Goal: Task Accomplishment & Management: Complete application form

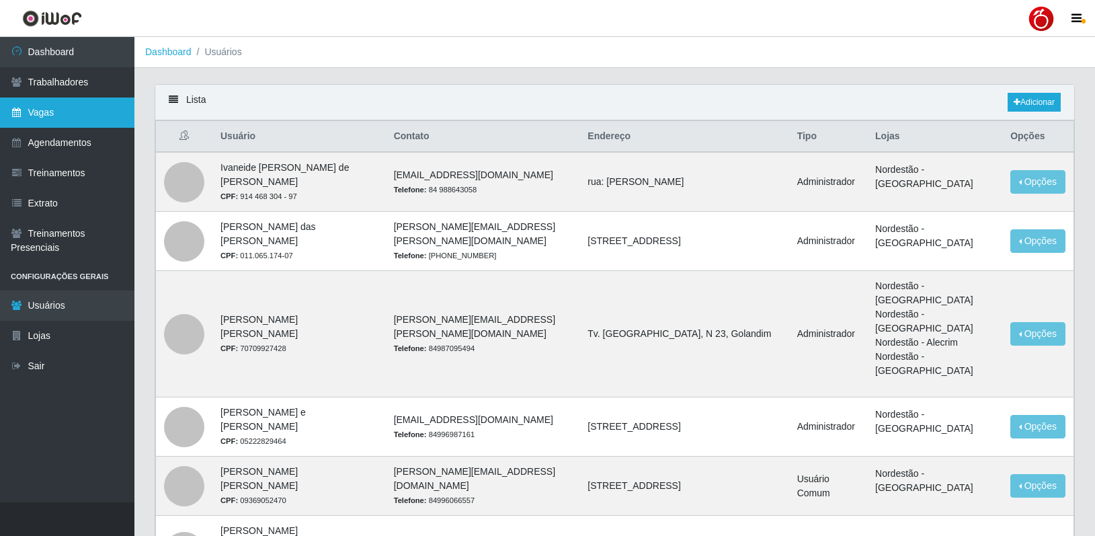
click at [80, 108] on link "Vagas" at bounding box center [67, 112] width 134 height 30
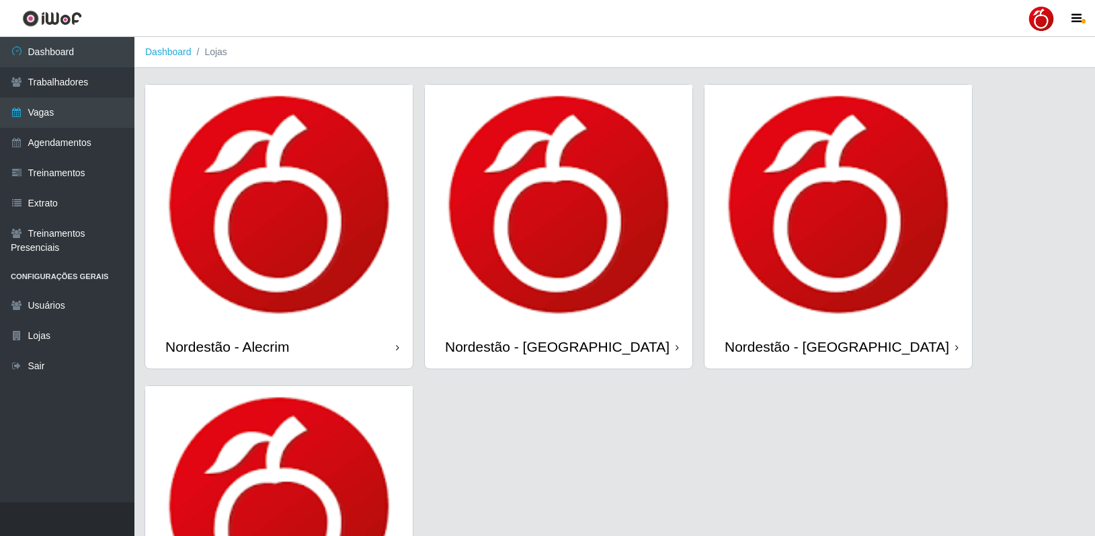
click at [782, 351] on div "Nordestão - [GEOGRAPHIC_DATA]" at bounding box center [837, 346] width 224 height 17
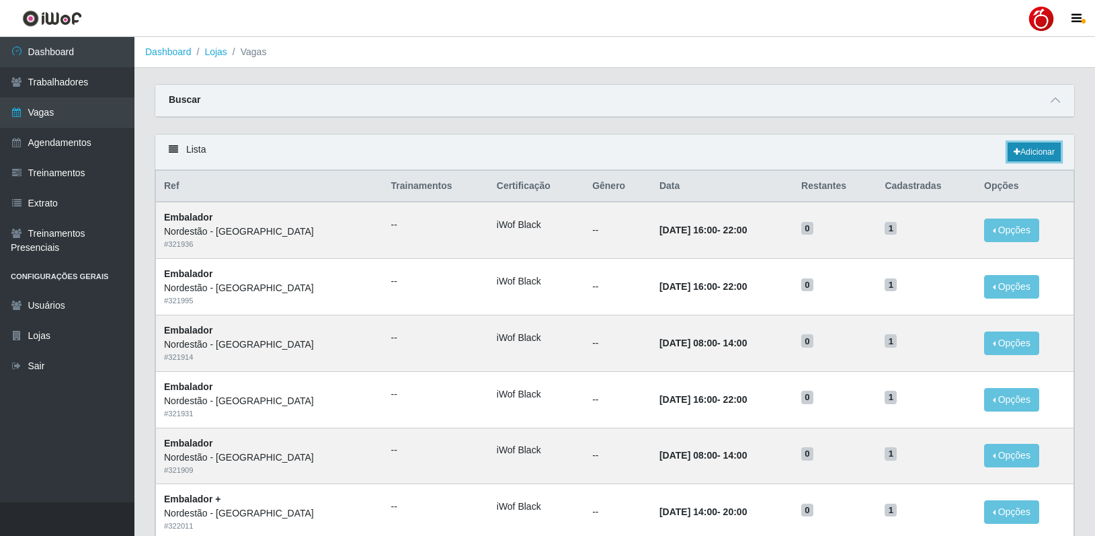
click at [1034, 153] on link "Adicionar" at bounding box center [1033, 151] width 53 height 19
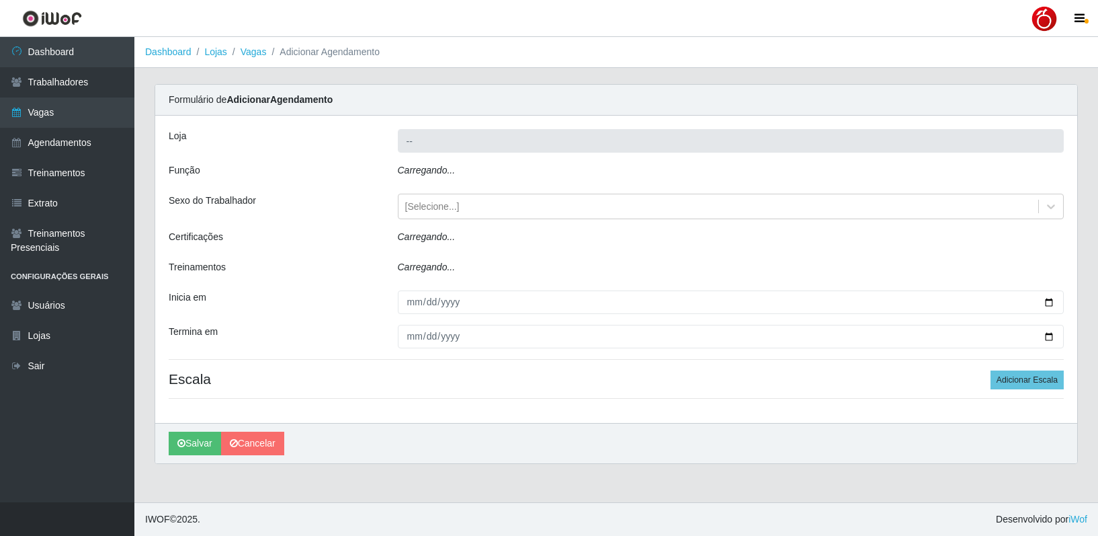
type input "Nordestão - [GEOGRAPHIC_DATA]"
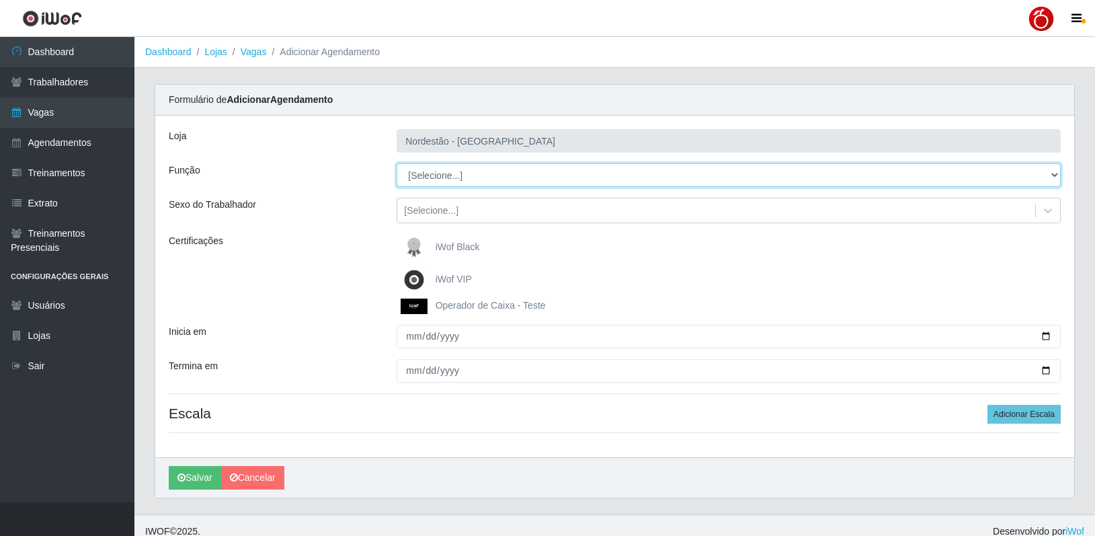
click at [446, 179] on select "[Selecione...] Balconista de Padaria Balconista de Padaria + Balconista de Pada…" at bounding box center [729, 175] width 664 height 24
select select "1"
click at [397, 163] on select "[Selecione...] Balconista de Padaria Balconista de Padaria + Balconista de Pada…" at bounding box center [729, 175] width 664 height 24
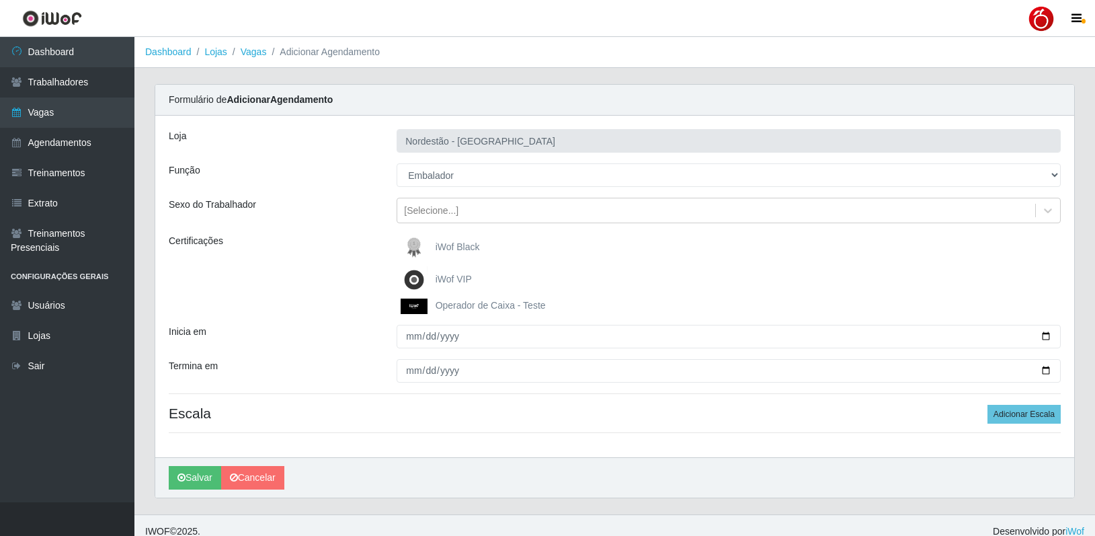
click at [456, 246] on span "iWof Black" at bounding box center [458, 246] width 44 height 11
click at [0, 0] on input "iWof Black" at bounding box center [0, 0] width 0 height 0
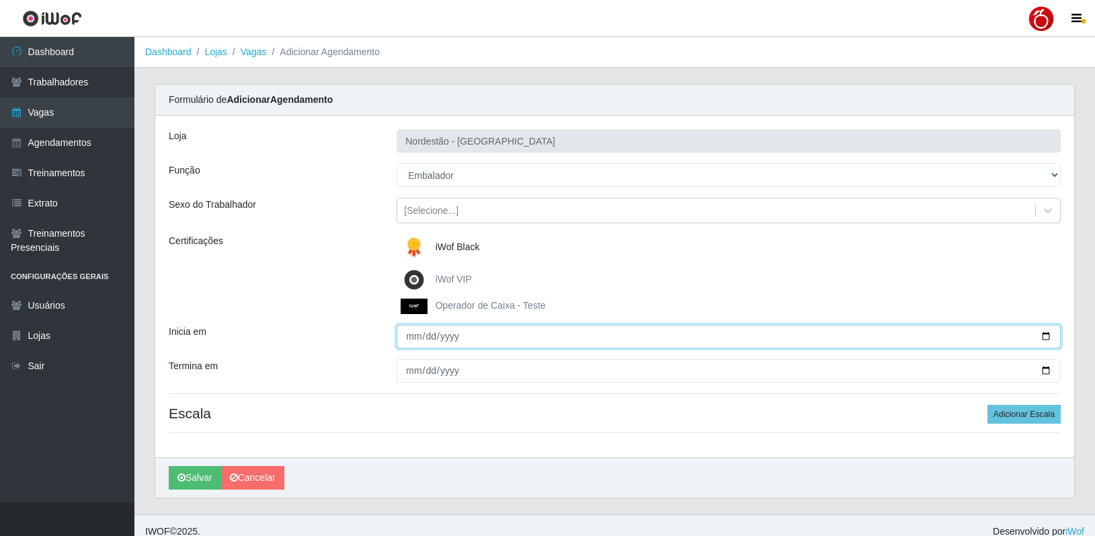
click at [412, 341] on input "Inicia em" at bounding box center [729, 337] width 664 height 24
type input "0022-10-01"
type input "2025-10-01"
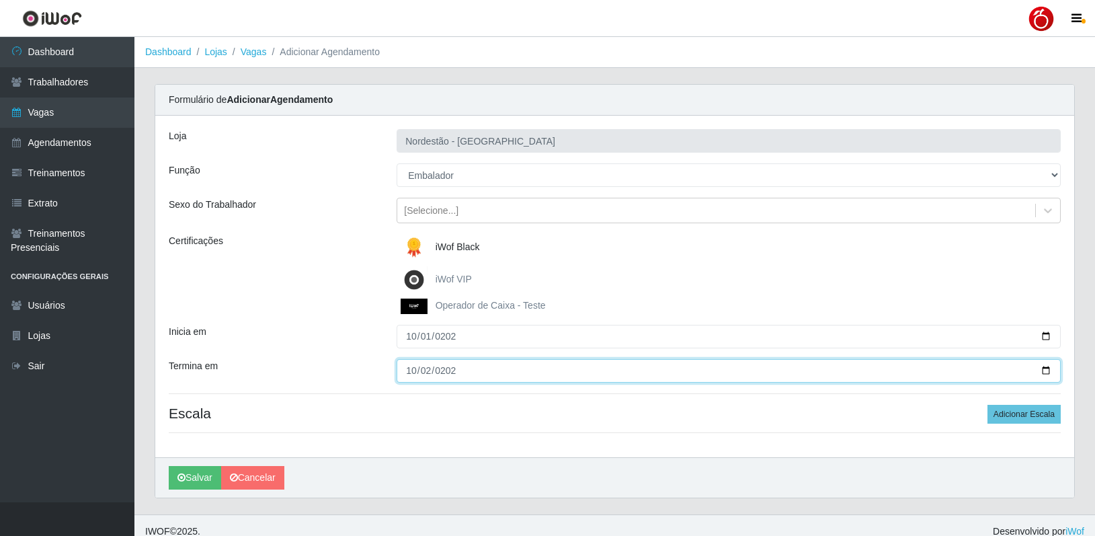
type input "2025-10-02"
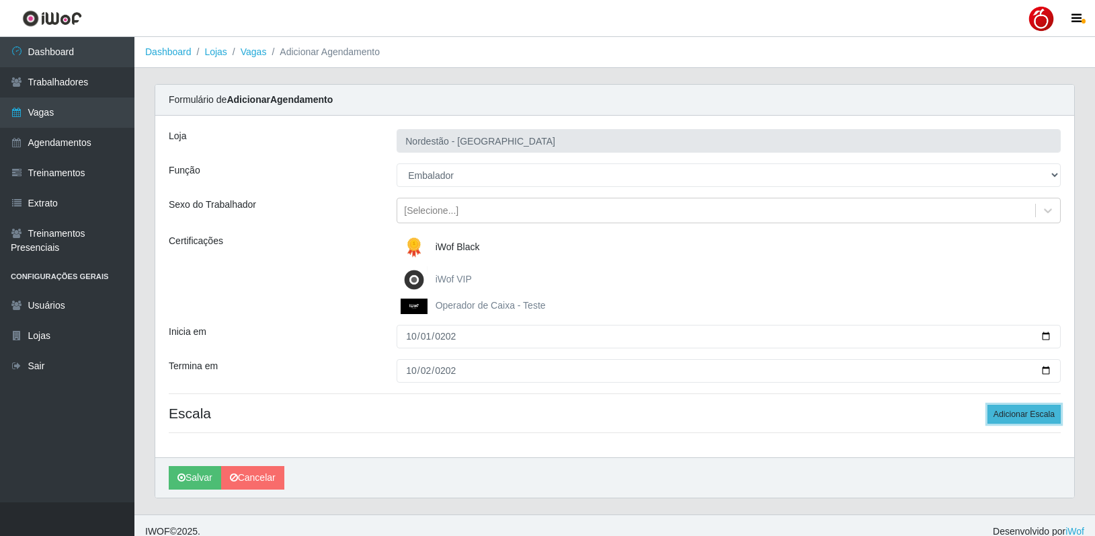
click at [992, 419] on button "Adicionar Escala" at bounding box center [1023, 414] width 73 height 19
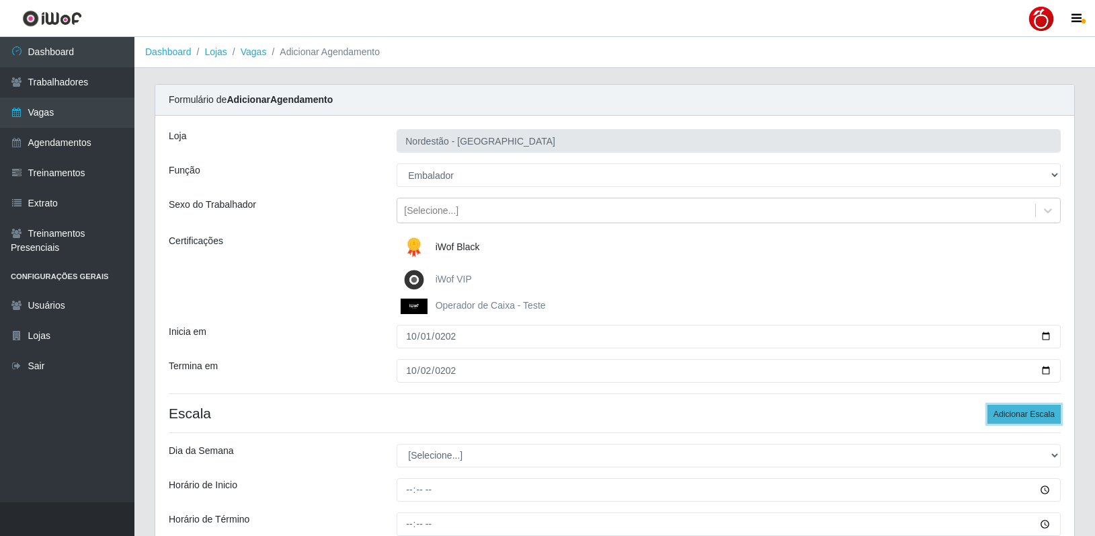
click at [1001, 416] on button "Adicionar Escala" at bounding box center [1023, 414] width 73 height 19
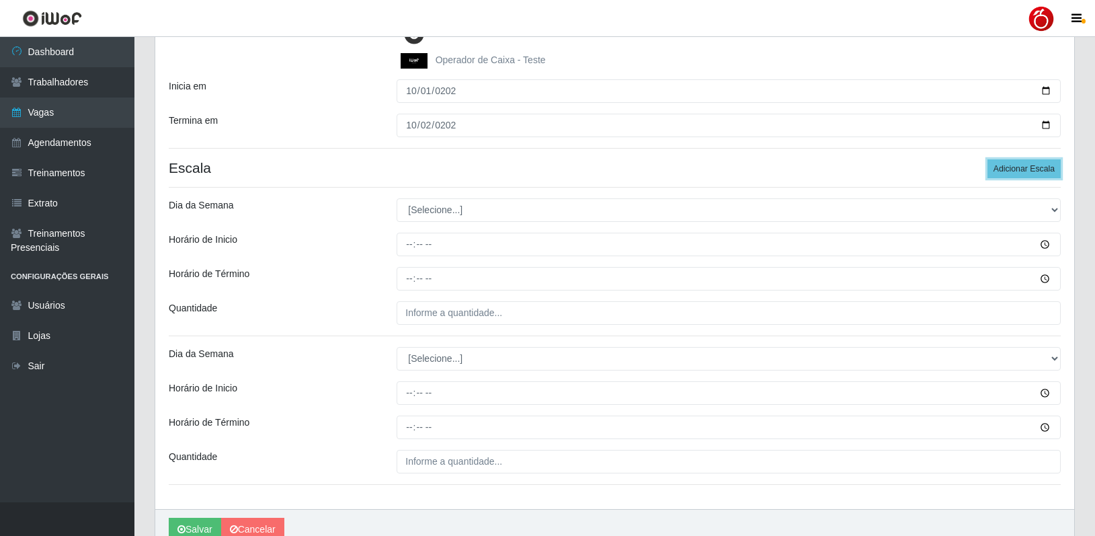
scroll to position [269, 0]
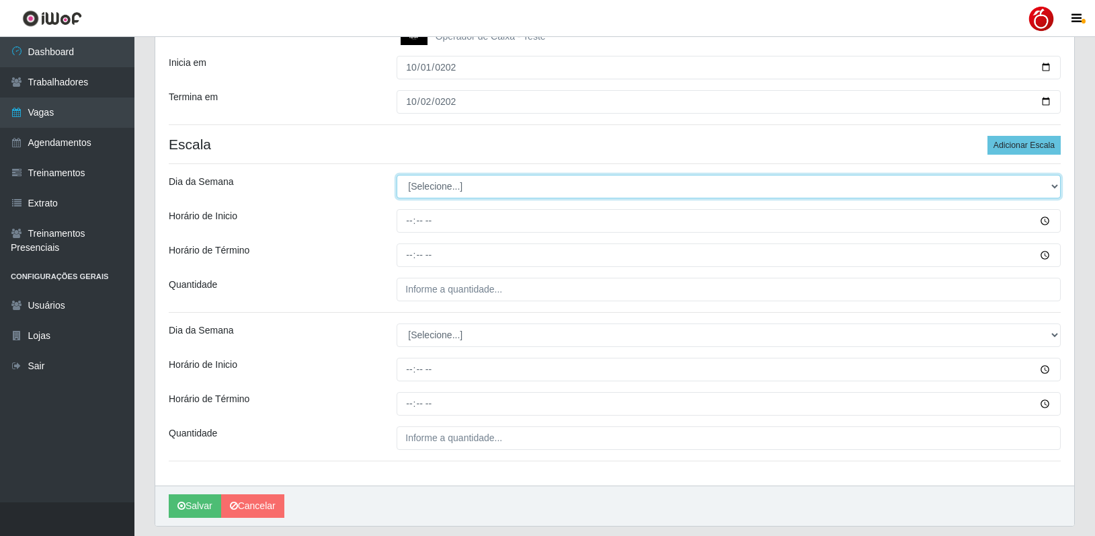
click at [510, 190] on select "[Selecione...] Segunda Terça Quarta Quinta Sexta Sábado Domingo" at bounding box center [729, 187] width 664 height 24
select select "1"
click at [397, 175] on select "[Selecione...] Segunda Terça Quarta Quinta Sexta Sábado Domingo" at bounding box center [729, 187] width 664 height 24
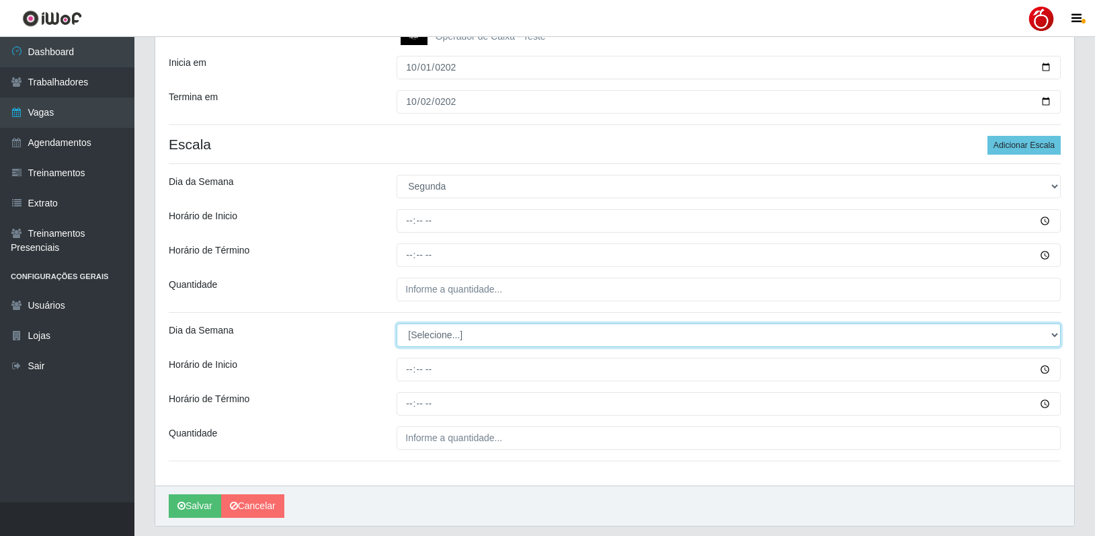
click at [440, 333] on select "[Selecione...] Segunda Terça Quarta Quinta Sexta Sábado Domingo" at bounding box center [729, 335] width 664 height 24
select select "1"
click at [397, 323] on select "[Selecione...] Segunda Terça Quarta Quinta Sexta Sábado Domingo" at bounding box center [729, 335] width 664 height 24
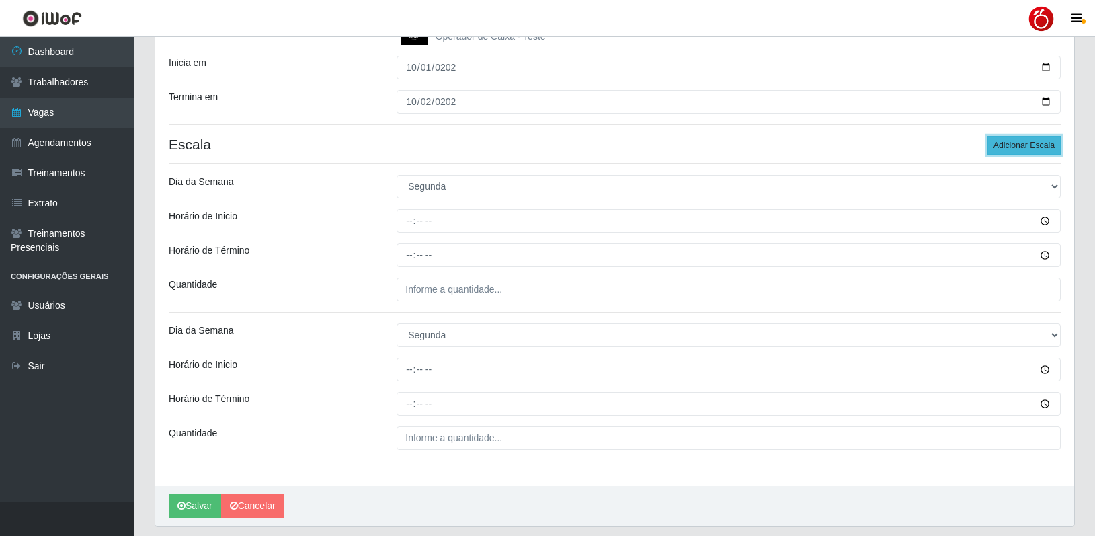
click at [1003, 146] on button "Adicionar Escala" at bounding box center [1023, 145] width 73 height 19
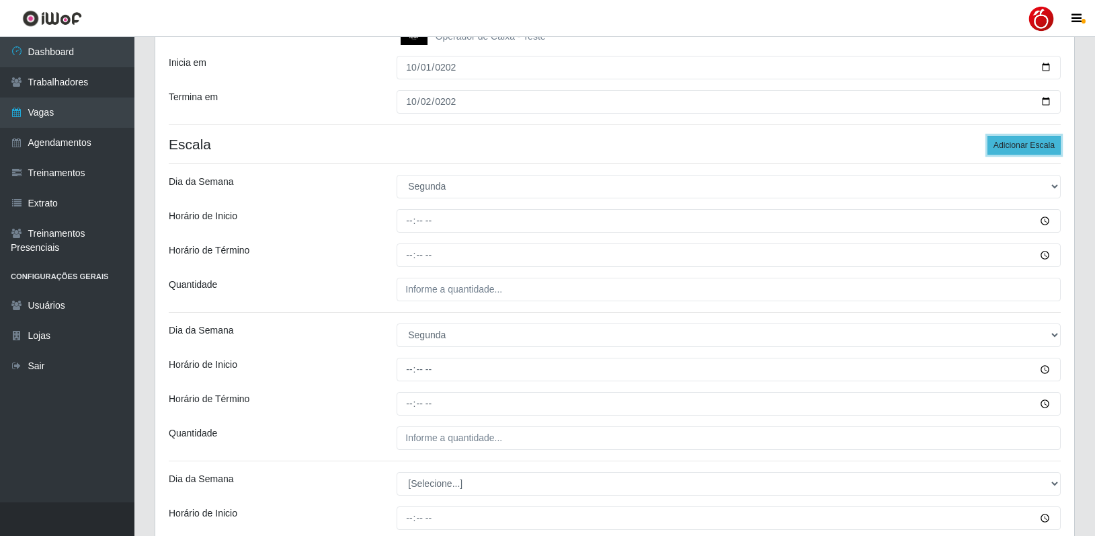
click at [1004, 146] on button "Adicionar Escala" at bounding box center [1023, 145] width 73 height 19
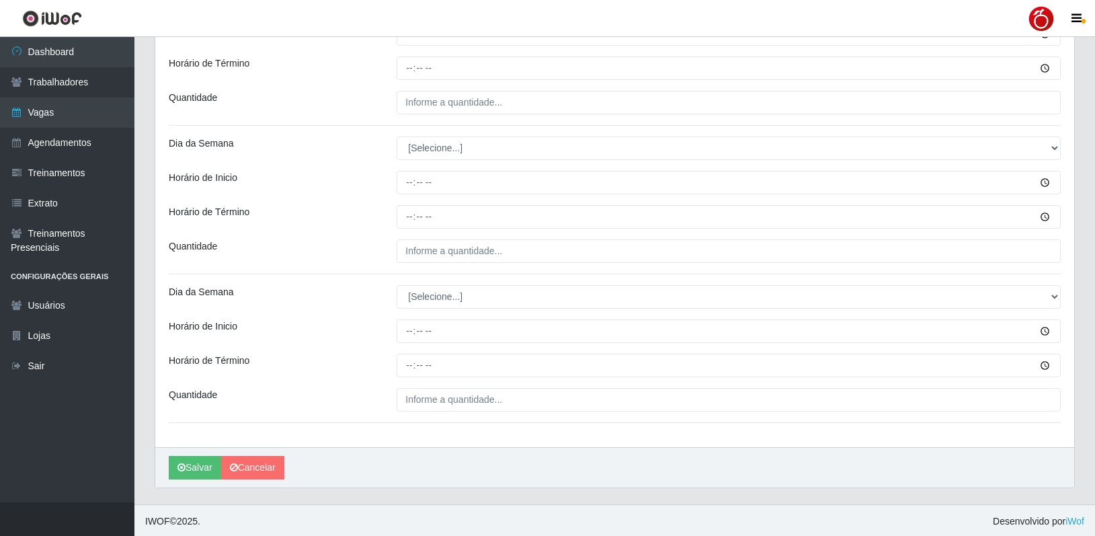
scroll to position [605, 0]
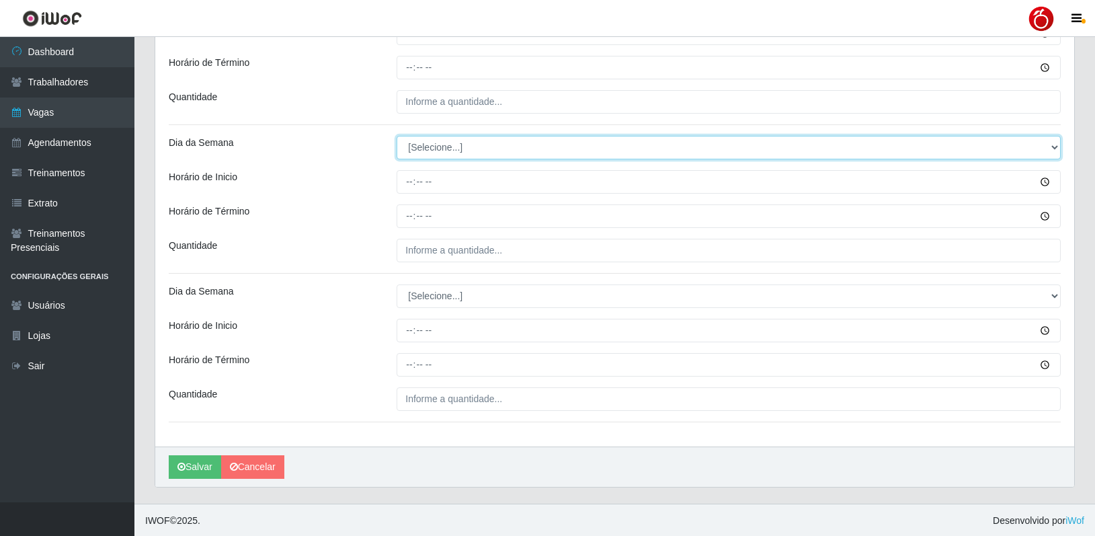
click at [440, 146] on select "[Selecione...] Segunda Terça Quarta Quinta Sexta Sábado Domingo" at bounding box center [729, 148] width 664 height 24
select select "2"
click at [397, 136] on select "[Selecione...] Segunda Terça Quarta Quinta Sexta Sábado Domingo" at bounding box center [729, 148] width 664 height 24
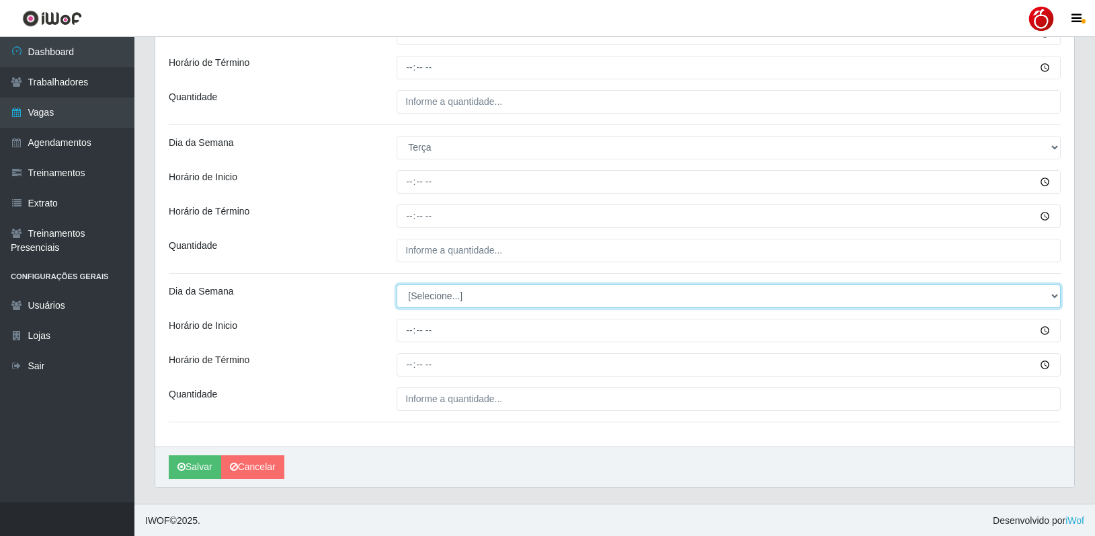
click at [431, 304] on select "[Selecione...] Segunda Terça Quarta Quinta Sexta Sábado Domingo" at bounding box center [729, 296] width 664 height 24
select select "2"
click at [397, 284] on select "[Selecione...] Segunda Terça Quarta Quinta Sexta Sábado Domingo" at bounding box center [729, 296] width 664 height 24
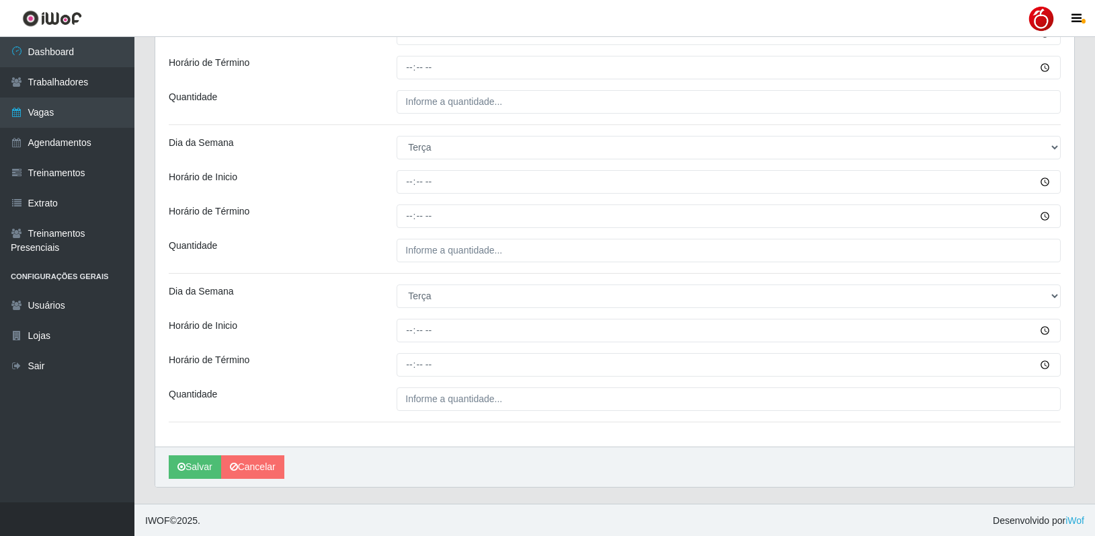
click at [347, 286] on div "Dia da Semana" at bounding box center [273, 296] width 228 height 24
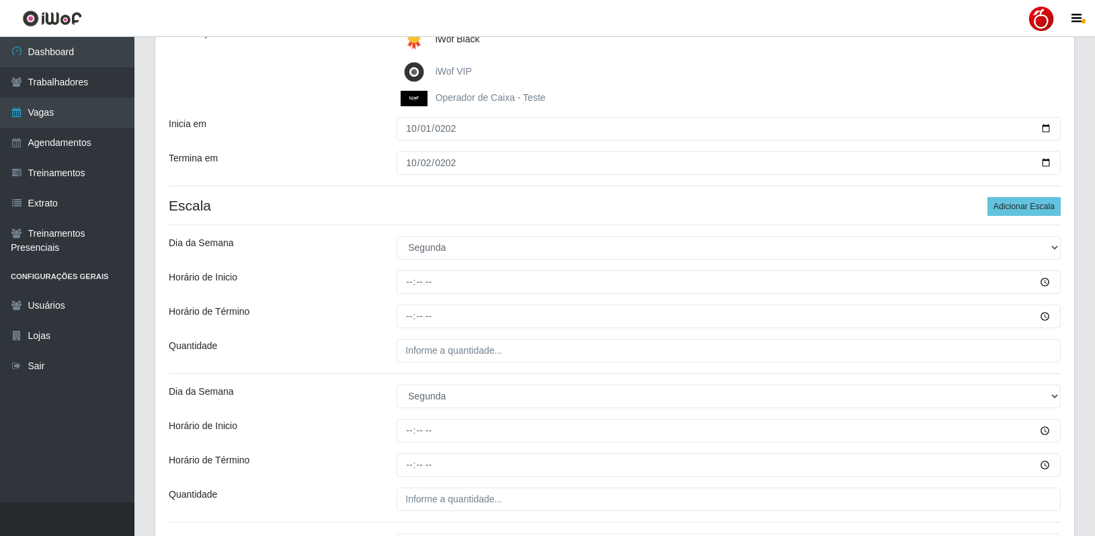
scroll to position [202, 0]
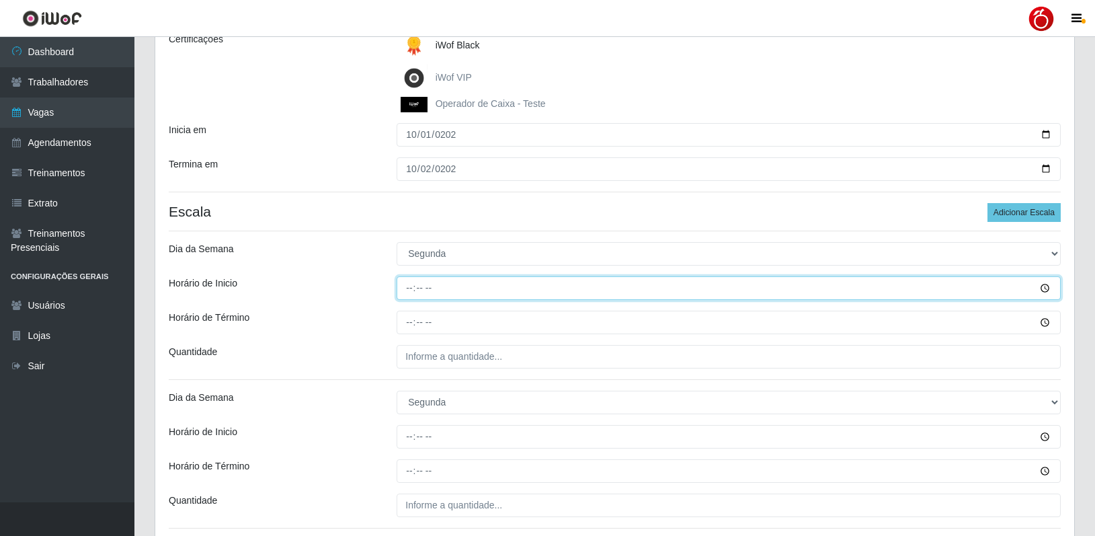
click at [411, 288] on input "Horário de Inicio" at bounding box center [729, 288] width 664 height 24
type input "08:00"
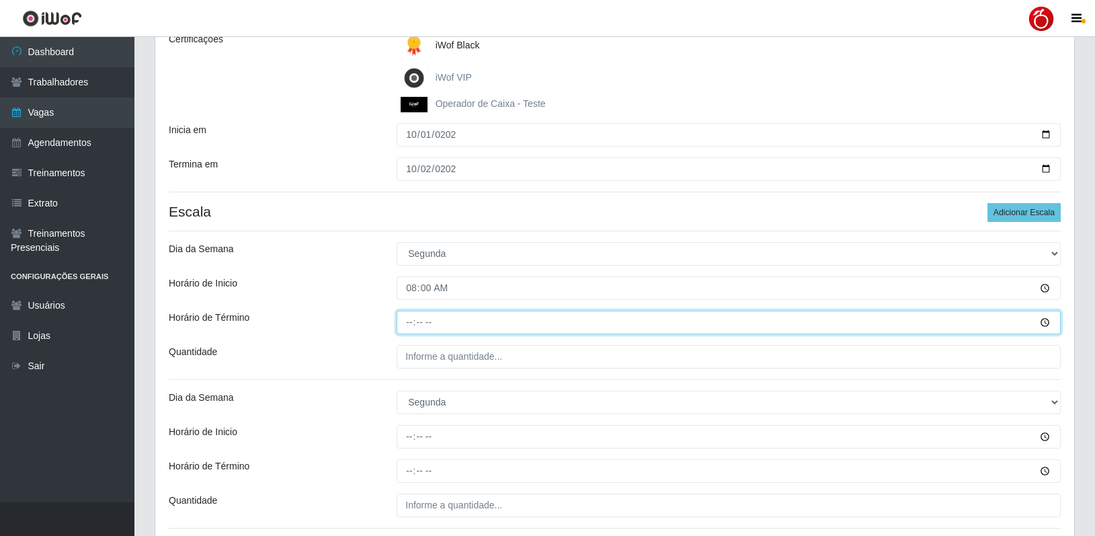
type input "14:00"
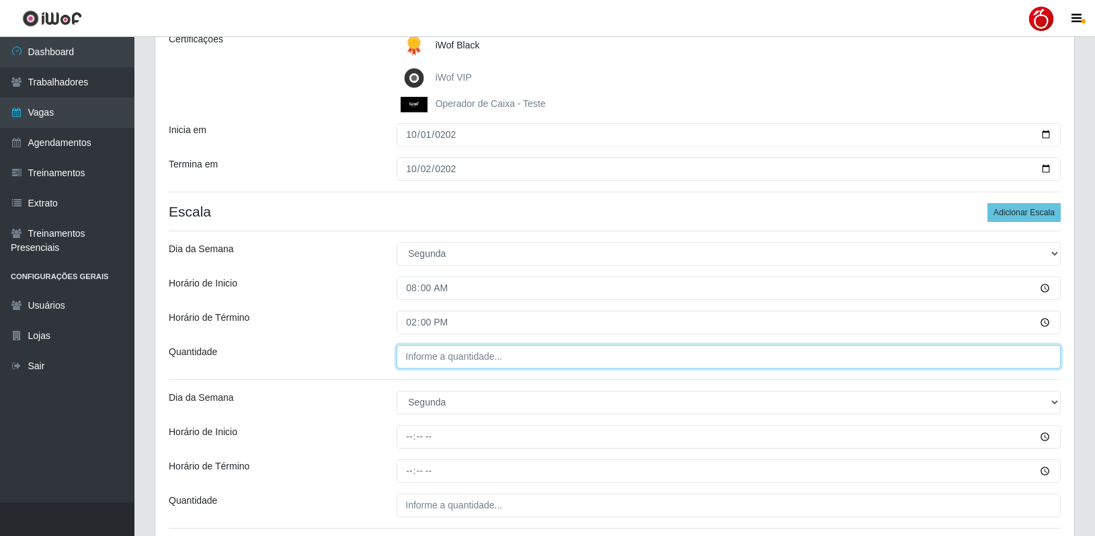
type input "___"
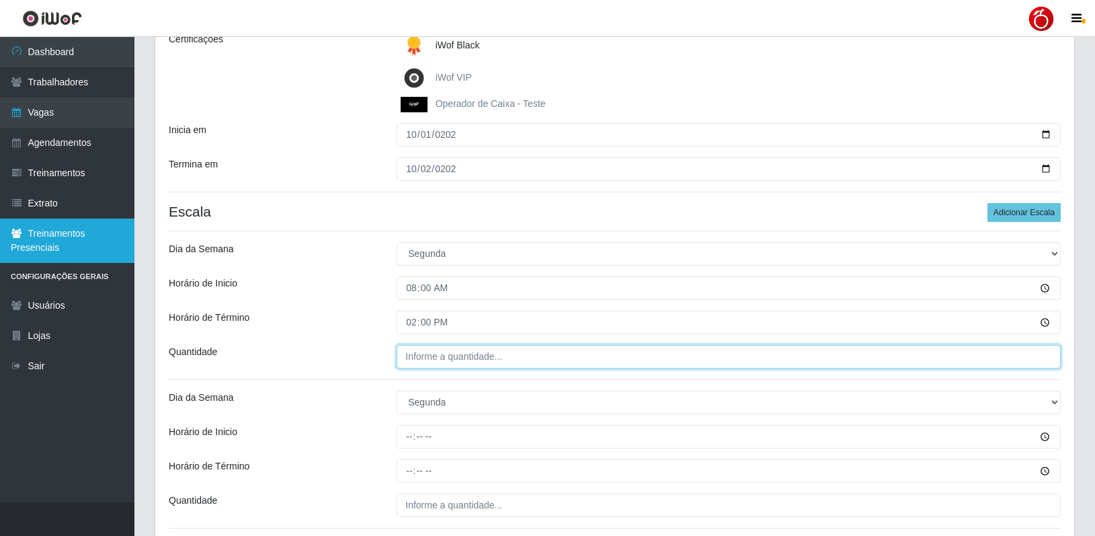
type input "___"
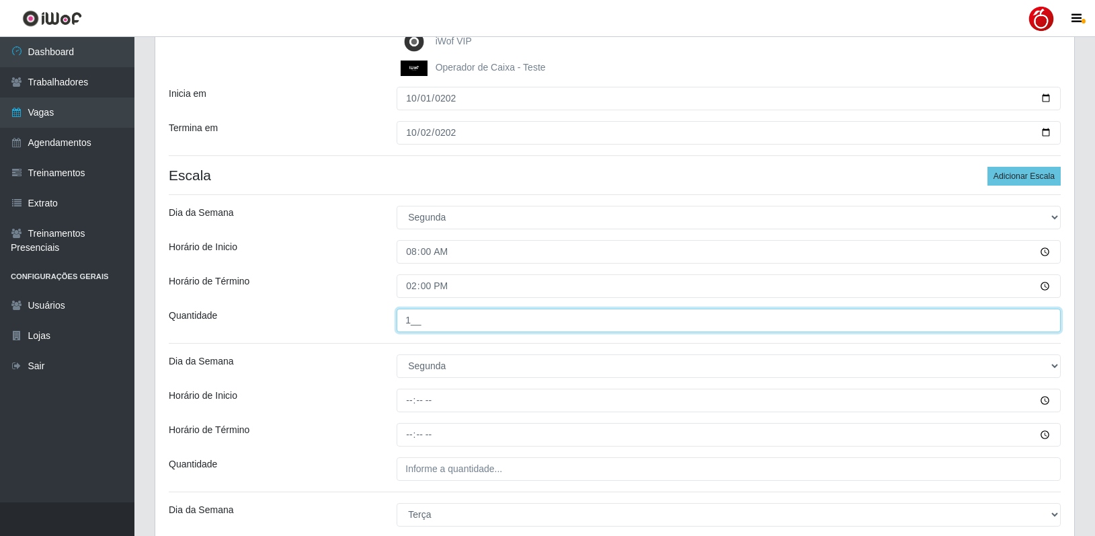
scroll to position [336, 0]
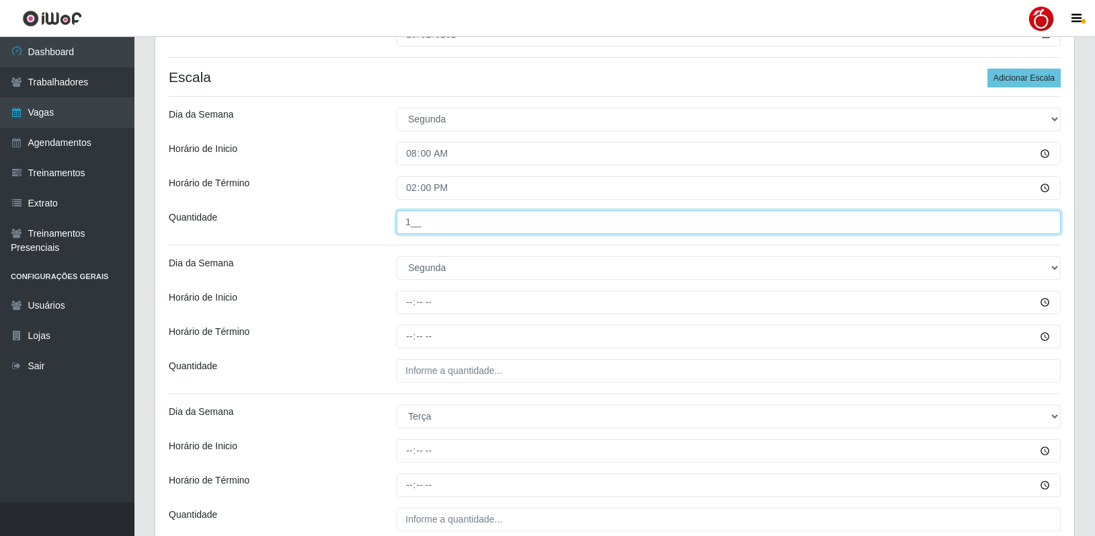
type input "1__"
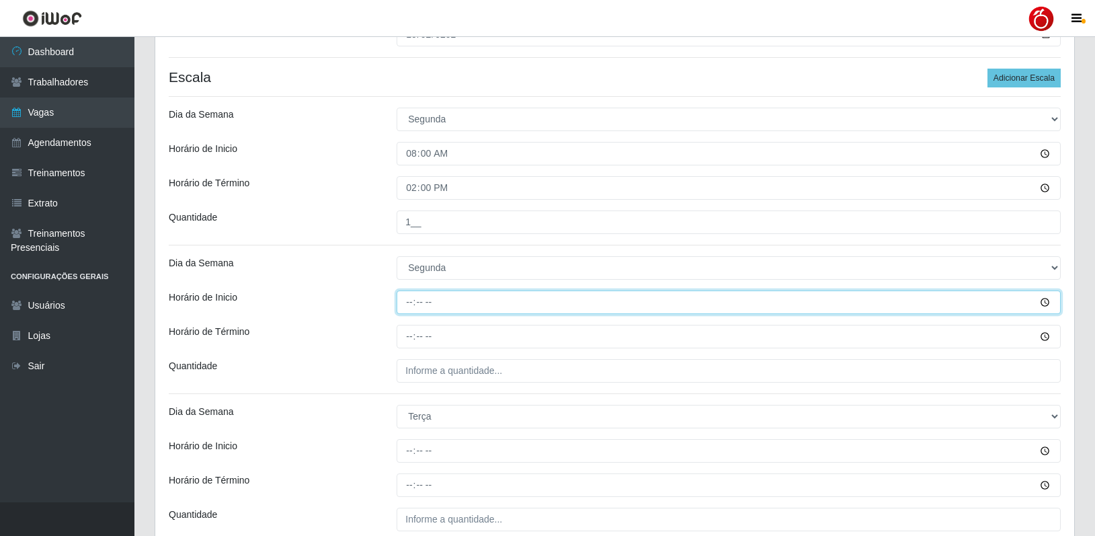
type input "16:00"
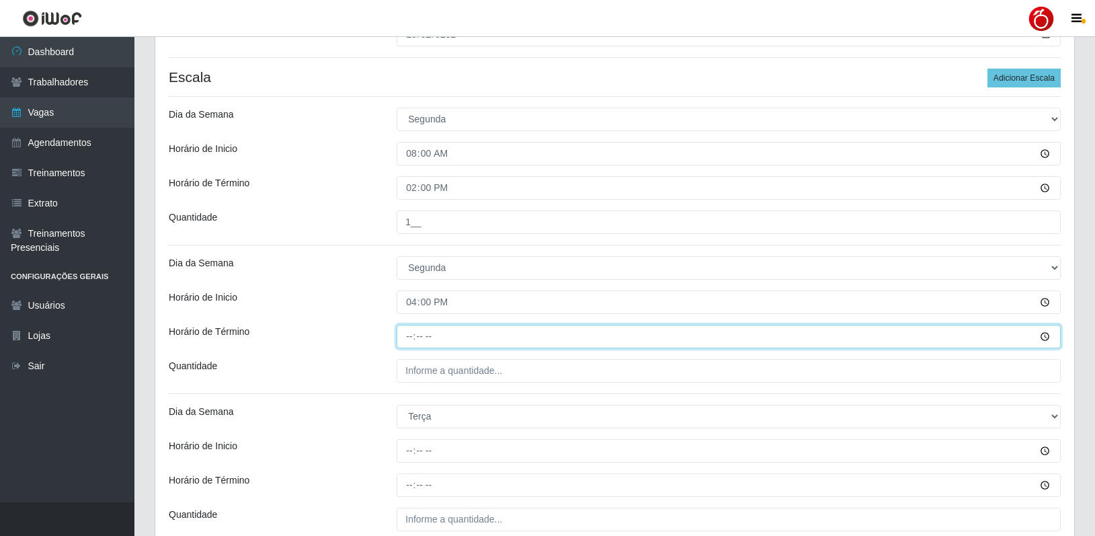
type input "22:00"
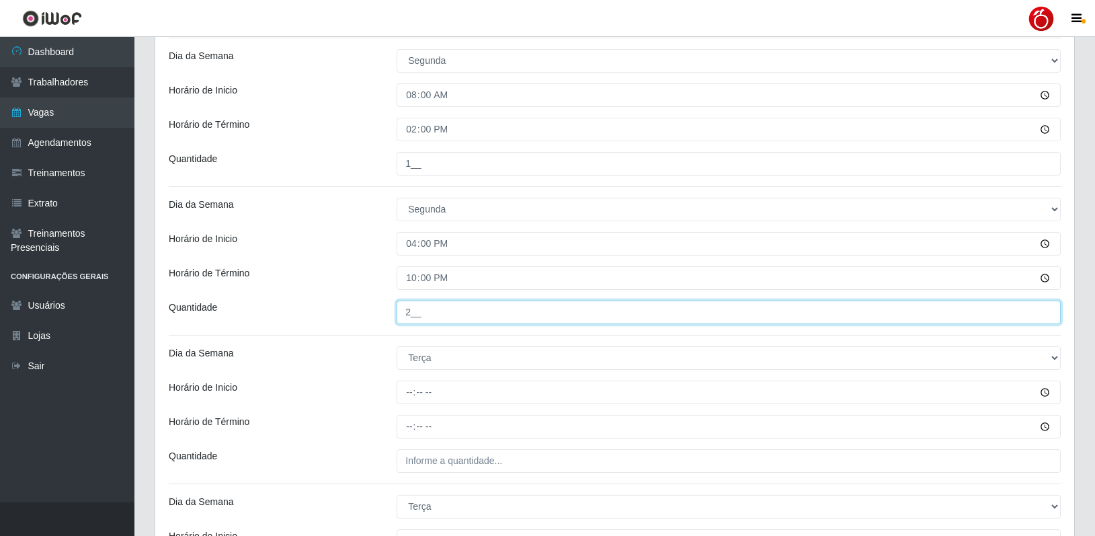
scroll to position [470, 0]
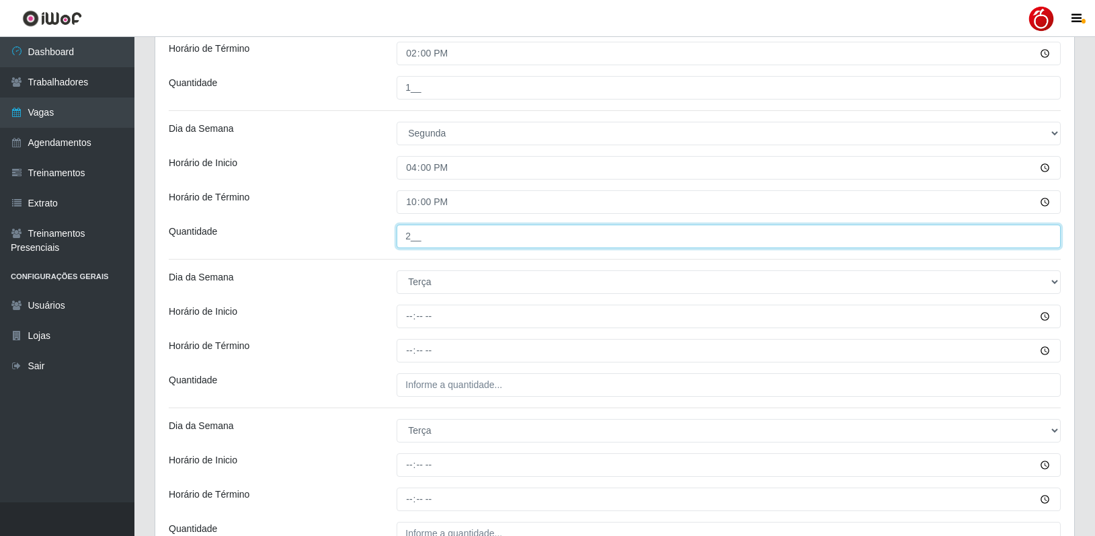
type input "2__"
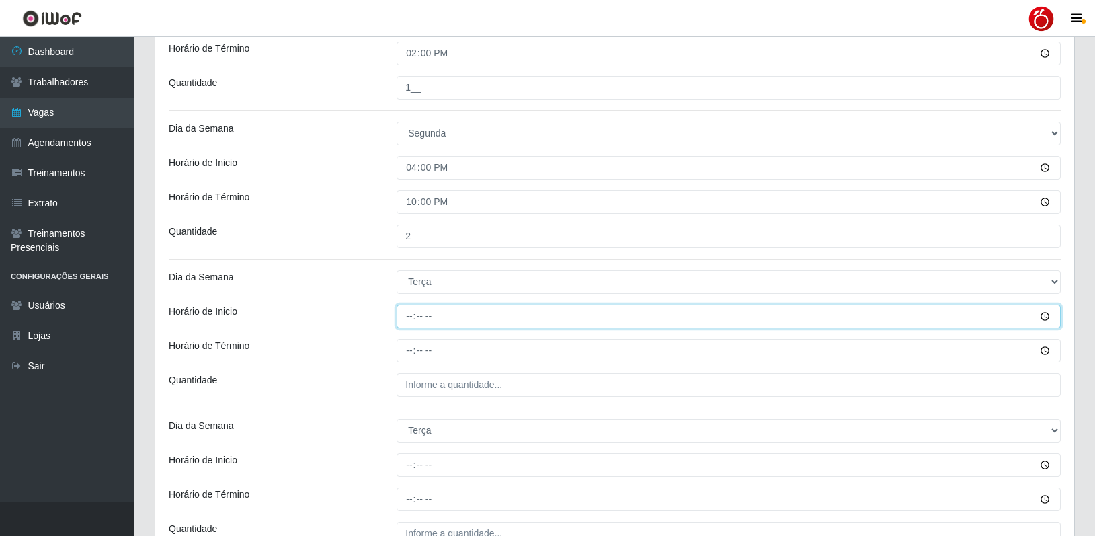
click at [406, 317] on input "Horário de Inicio" at bounding box center [729, 316] width 664 height 24
type input "08:00"
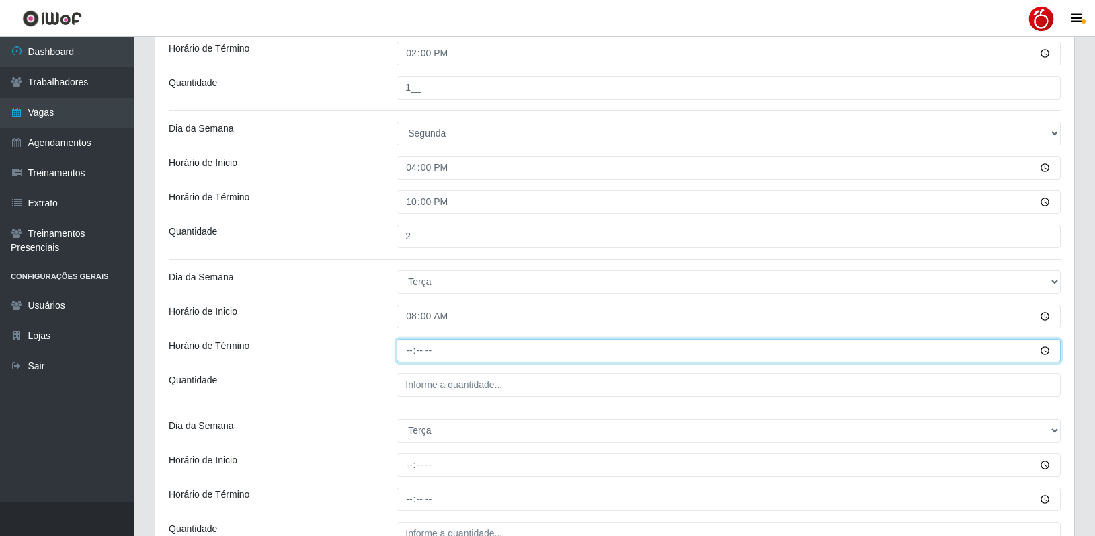
type input "14:00"
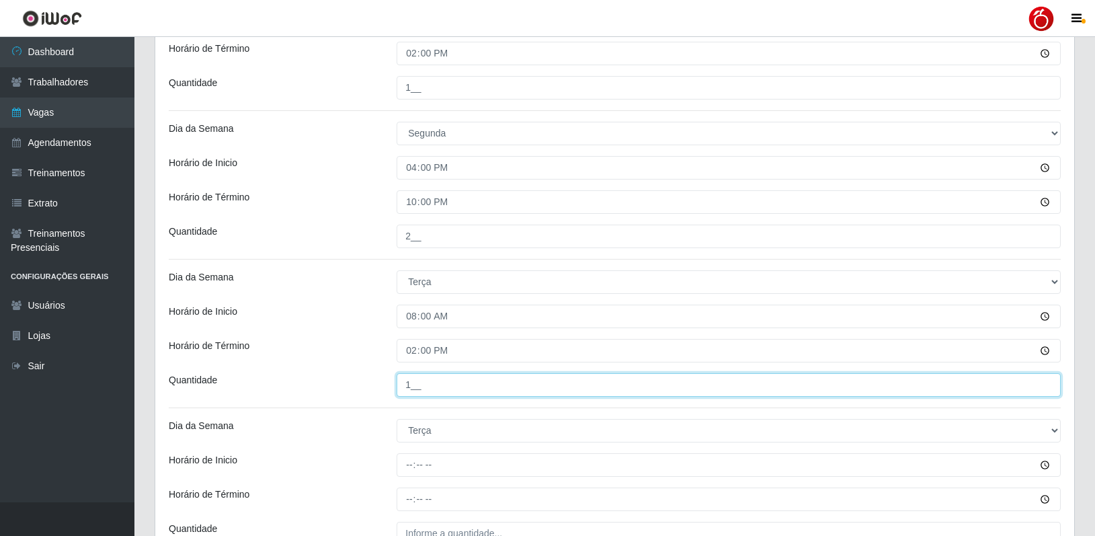
type input "1__"
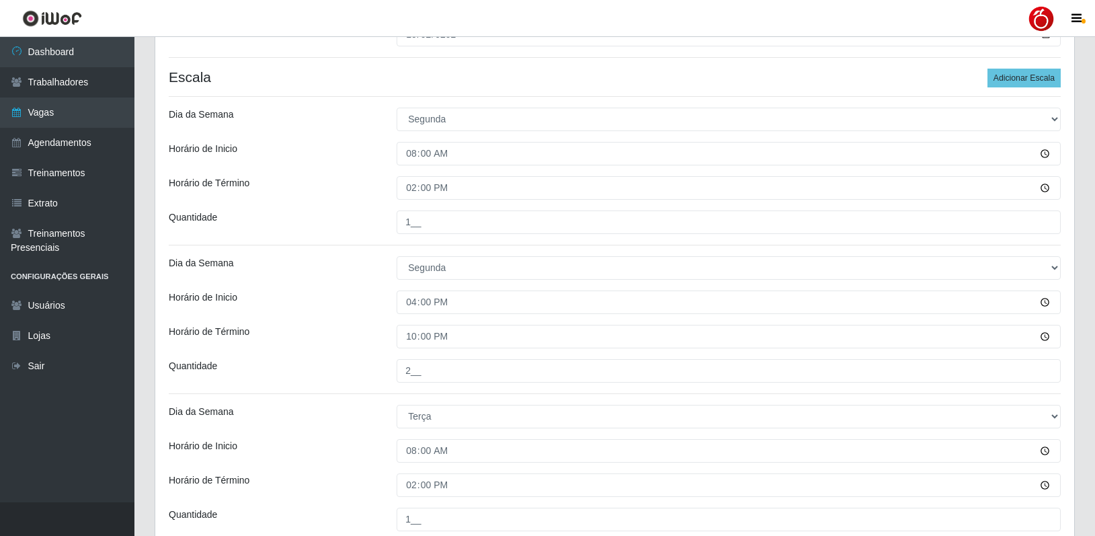
scroll to position [202, 0]
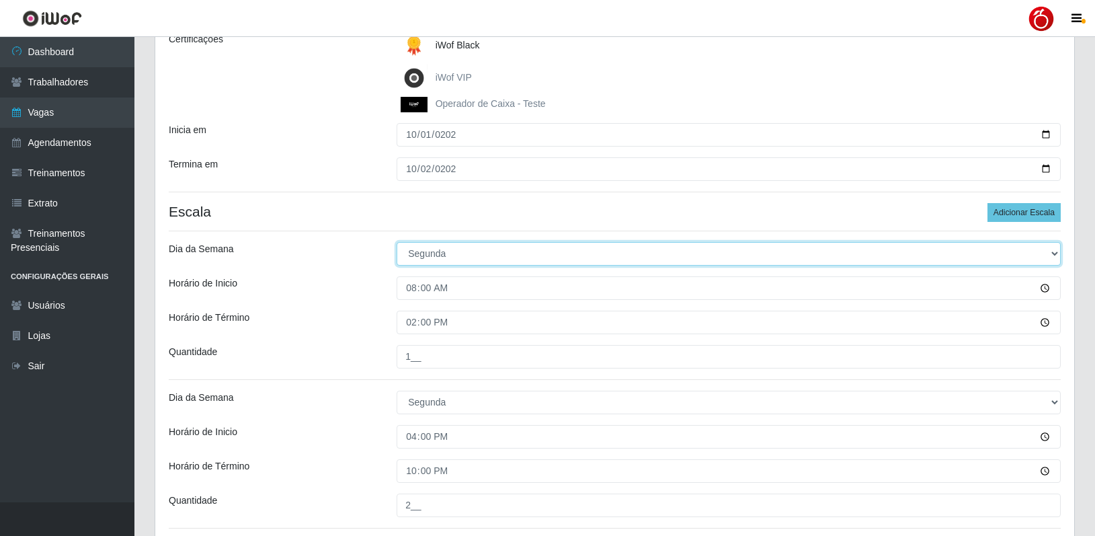
click at [466, 252] on select "[Selecione...] Segunda Terça Quarta Quinta Sexta Sábado Domingo" at bounding box center [729, 254] width 664 height 24
select select "3"
click at [397, 242] on select "[Selecione...] Segunda Terça Quarta Quinta Sexta Sábado Domingo" at bounding box center [729, 254] width 664 height 24
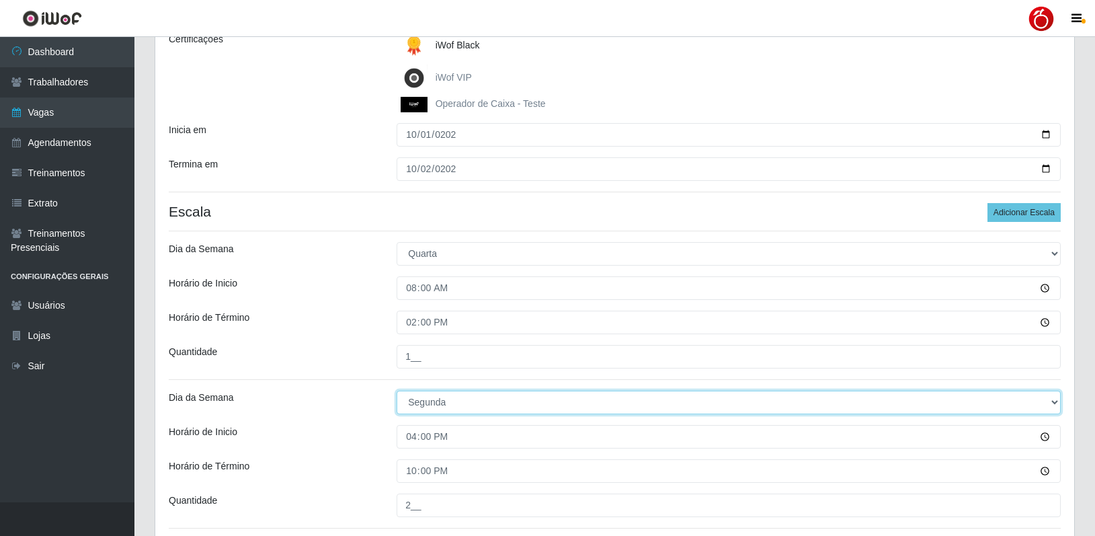
click at [435, 395] on select "[Selecione...] Segunda Terça Quarta Quinta Sexta Sábado Domingo" at bounding box center [729, 402] width 664 height 24
select select "3"
click at [397, 390] on select "[Selecione...] Segunda Terça Quarta Quinta Sexta Sábado Domingo" at bounding box center [729, 402] width 664 height 24
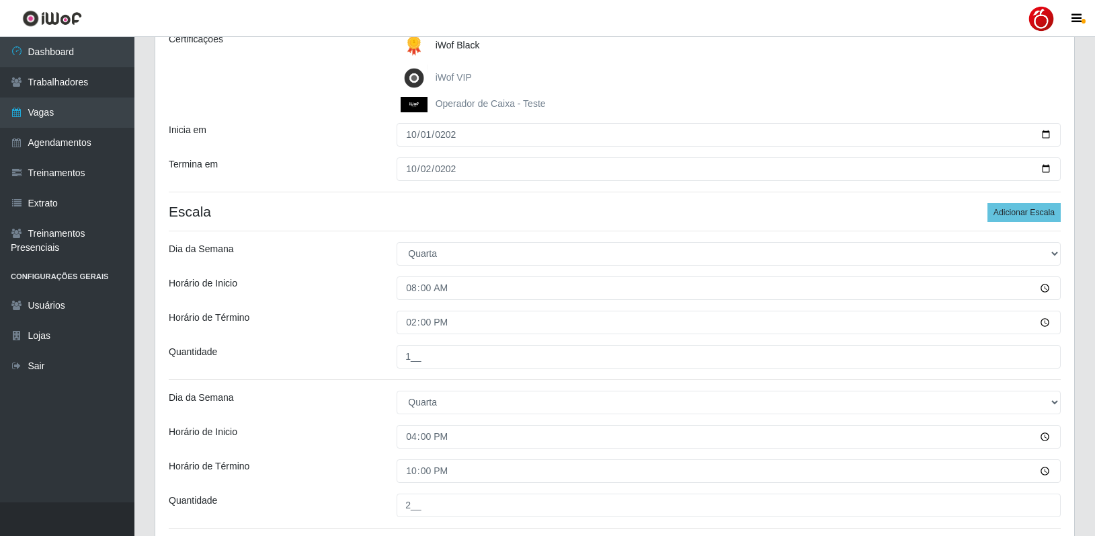
click at [357, 449] on div "Loja Nordestão - Petrópolis Função [Selecione...] Balconista de Padaria Balconi…" at bounding box center [614, 382] width 919 height 936
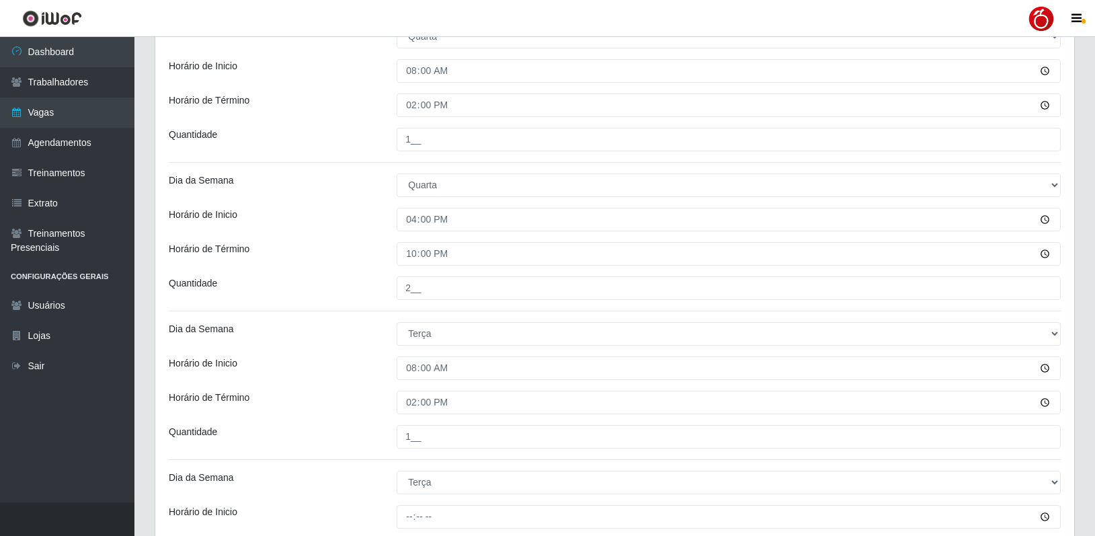
scroll to position [470, 0]
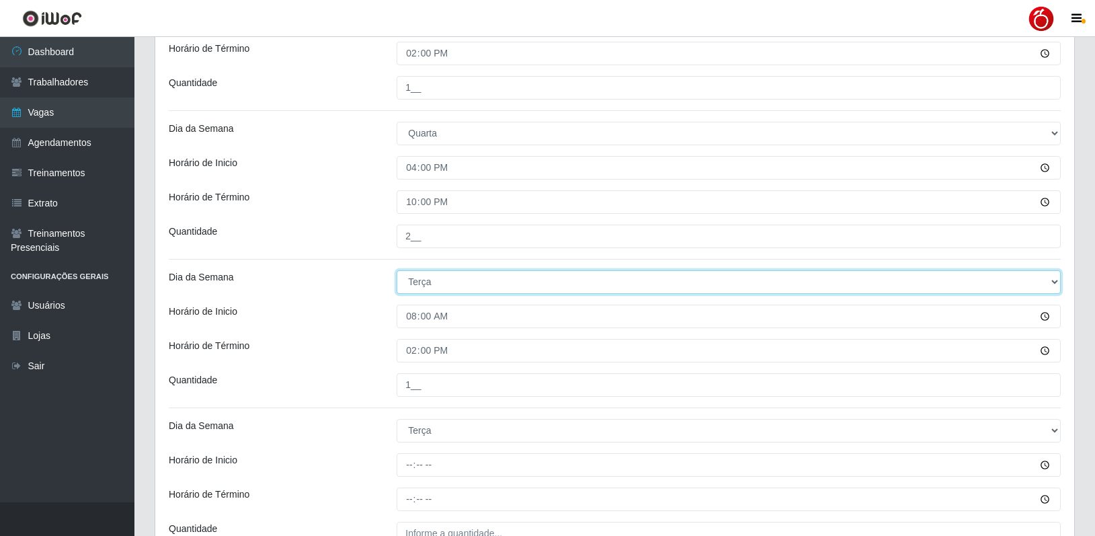
click at [439, 282] on select "[Selecione...] Segunda Terça Quarta Quinta Sexta Sábado Domingo" at bounding box center [729, 282] width 664 height 24
select select "4"
click at [397, 270] on select "[Selecione...] Segunda Terça Quarta Quinta Sexta Sábado Domingo" at bounding box center [729, 282] width 664 height 24
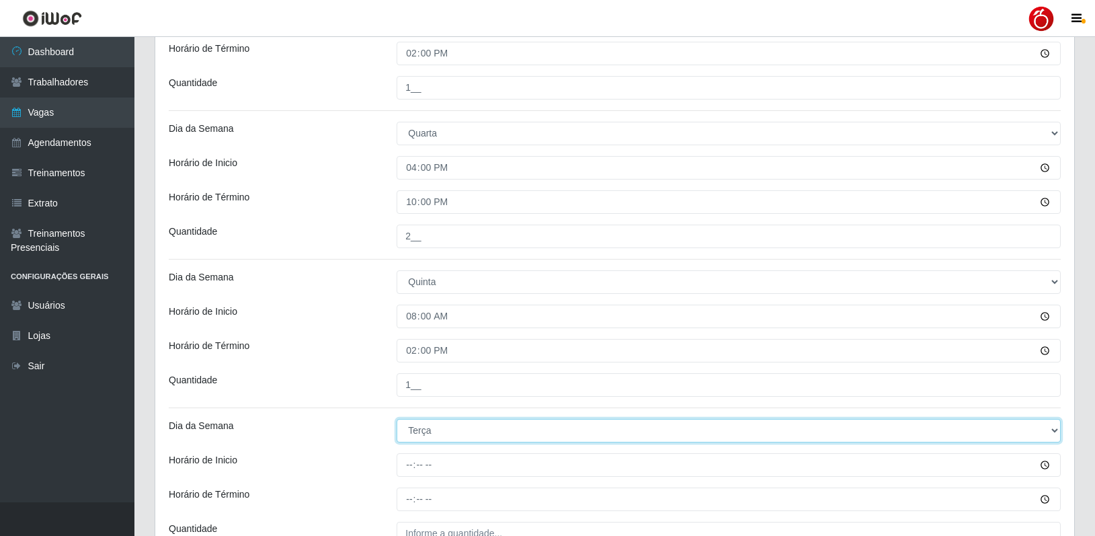
click at [431, 433] on select "[Selecione...] Segunda Terça Quarta Quinta Sexta Sábado Domingo" at bounding box center [729, 431] width 664 height 24
select select "4"
click at [397, 419] on select "[Selecione...] Segunda Terça Quarta Quinta Sexta Sábado Domingo" at bounding box center [729, 431] width 664 height 24
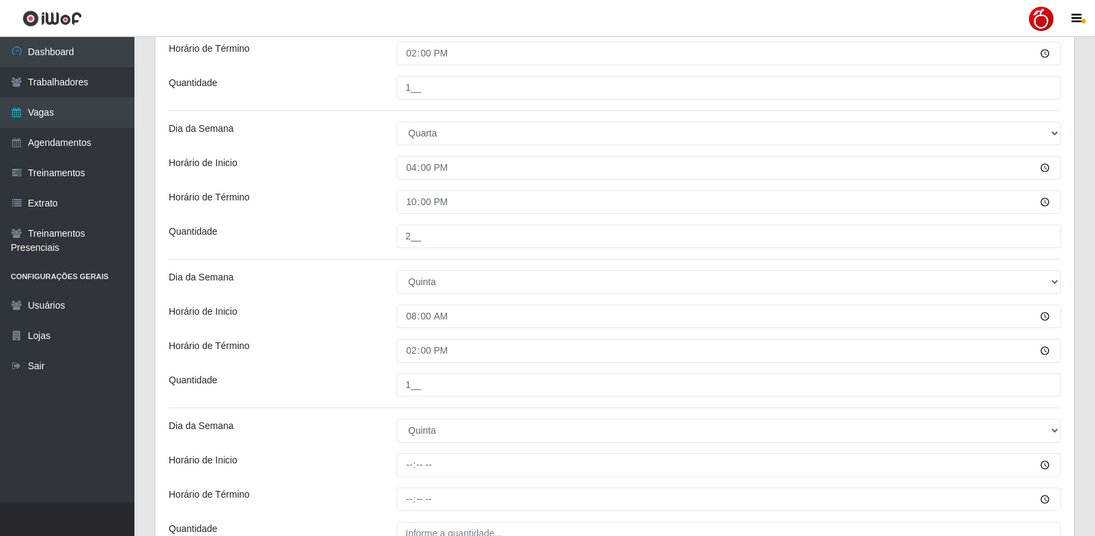
click at [350, 357] on div "Horário de Término" at bounding box center [273, 351] width 228 height 24
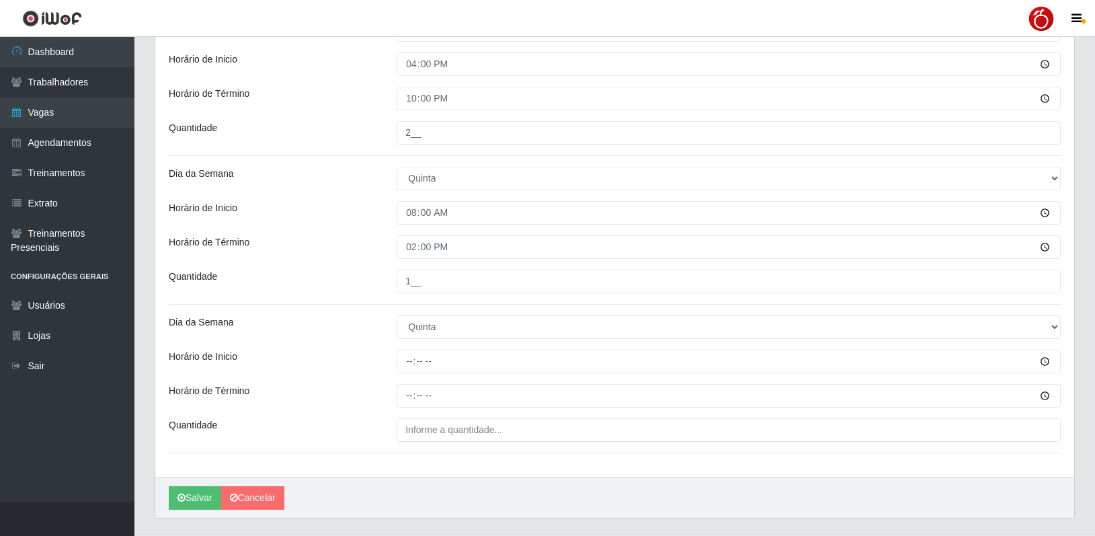
scroll to position [605, 0]
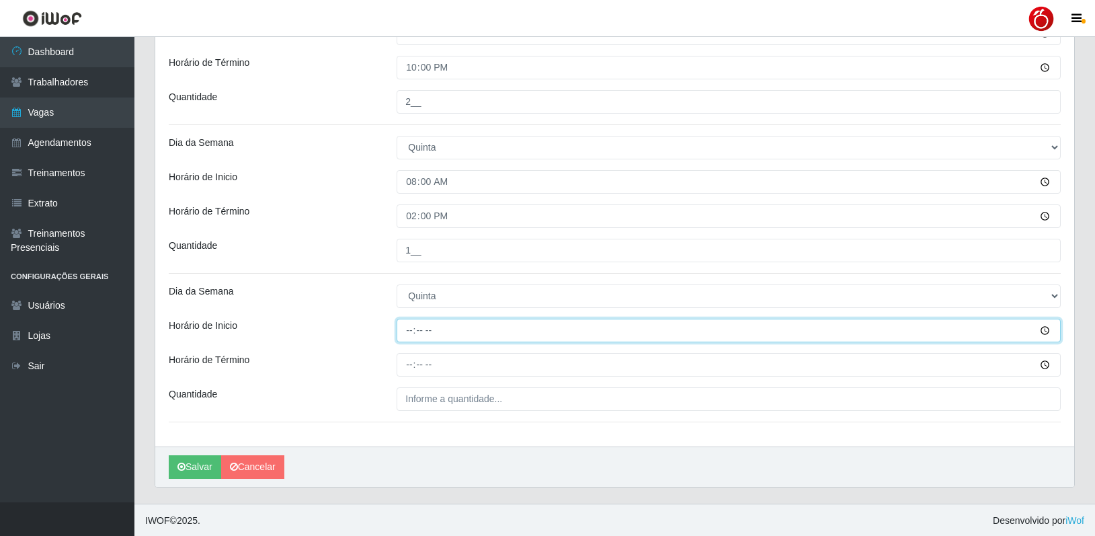
click at [412, 331] on input "Horário de Inicio" at bounding box center [729, 331] width 664 height 24
type input "16:00"
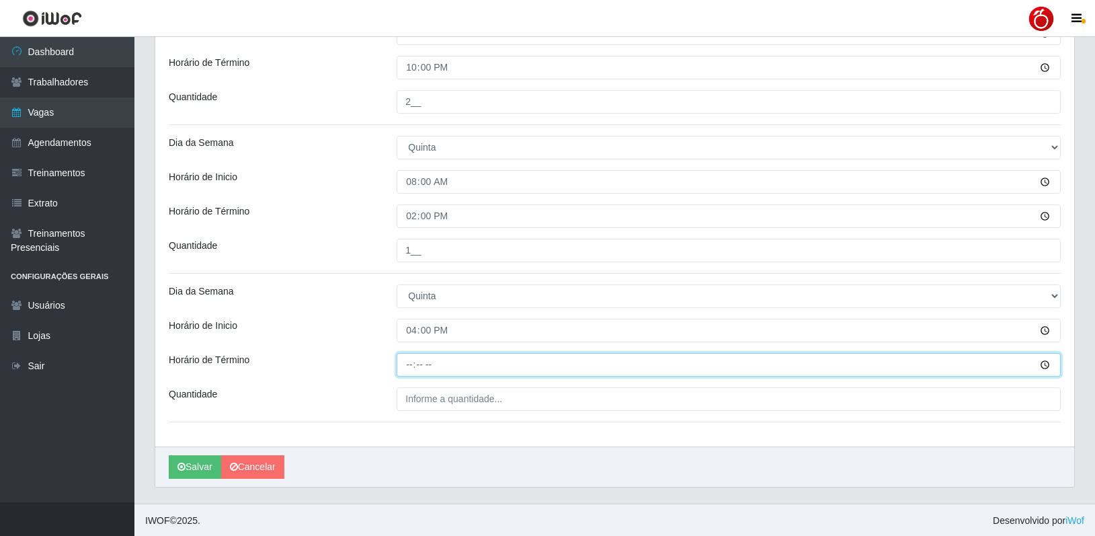
type input "22:00"
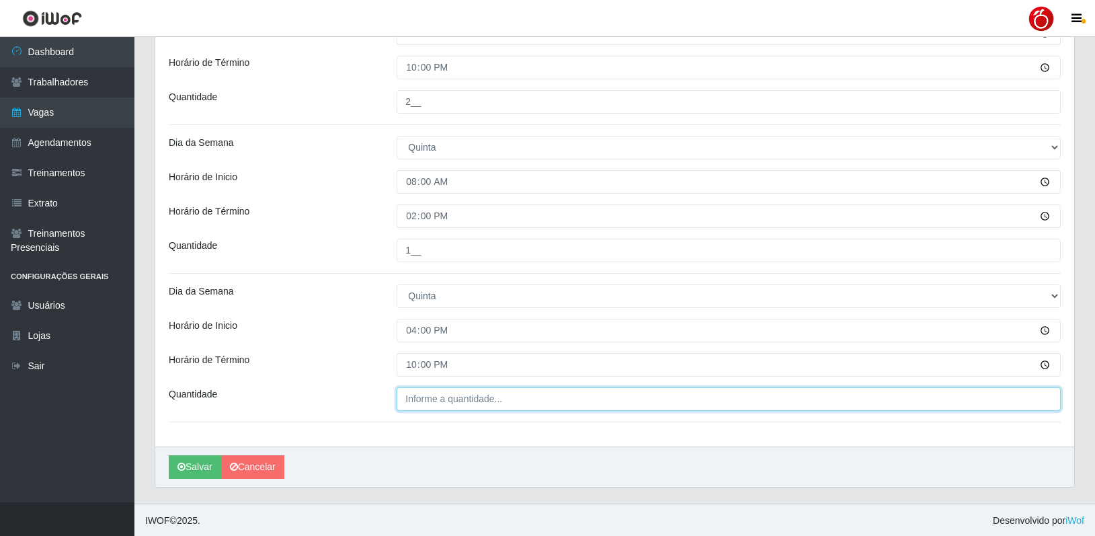
type input "___"
type input "2__"
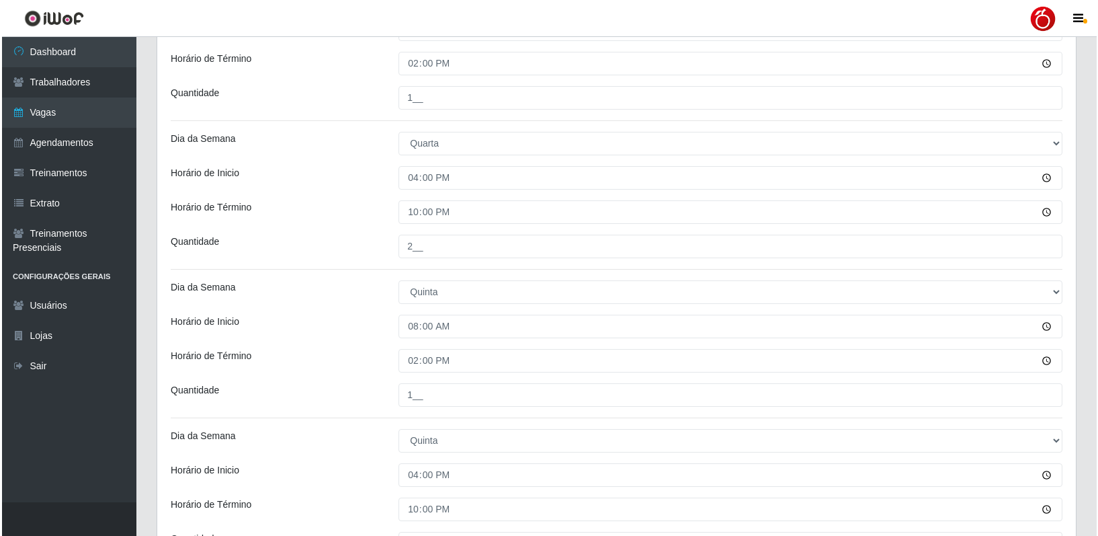
scroll to position [607, 0]
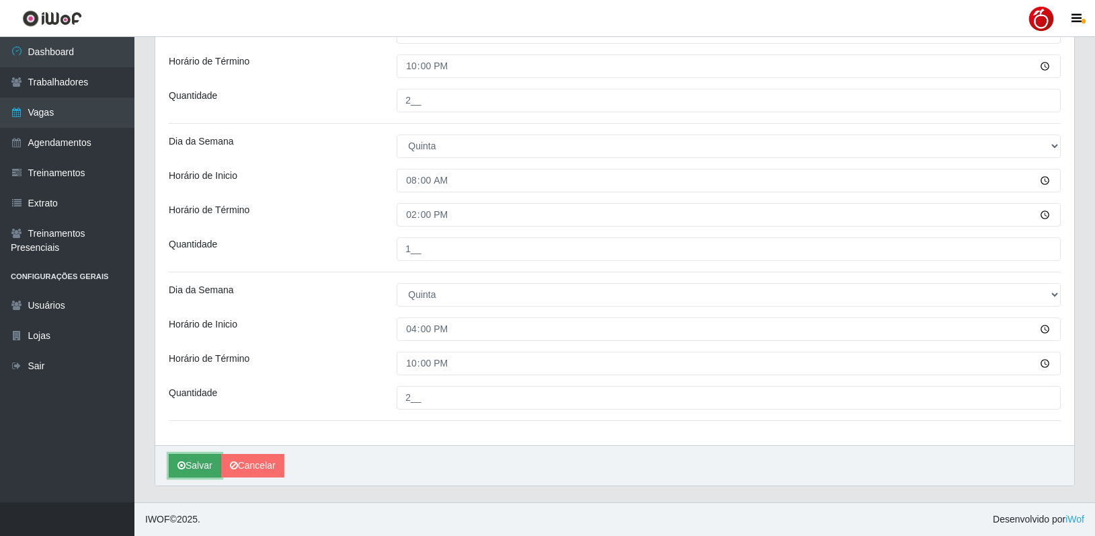
click at [184, 468] on icon "submit" at bounding box center [181, 464] width 8 height 9
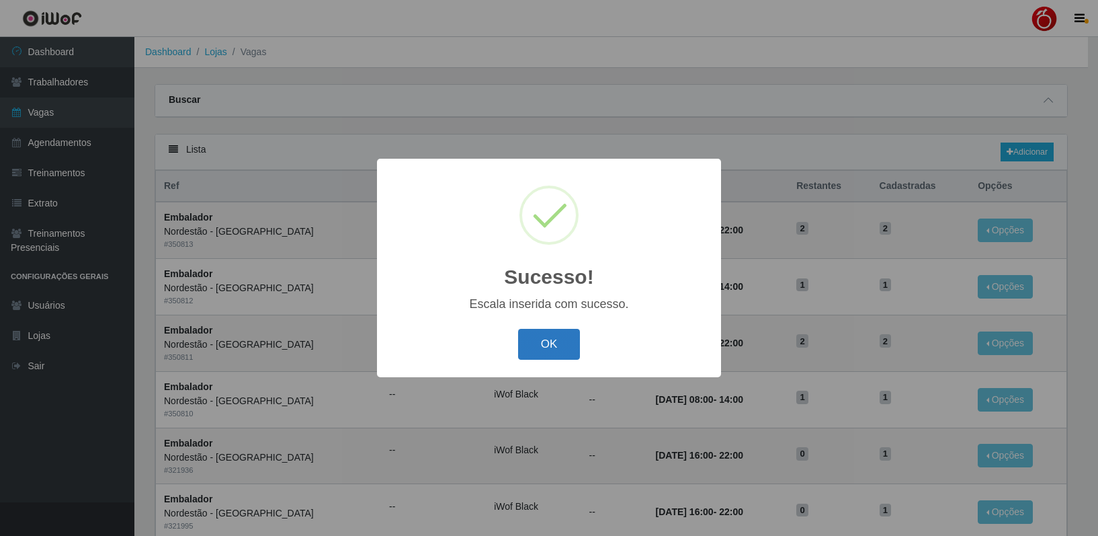
click at [544, 345] on button "OK" at bounding box center [549, 345] width 63 height 32
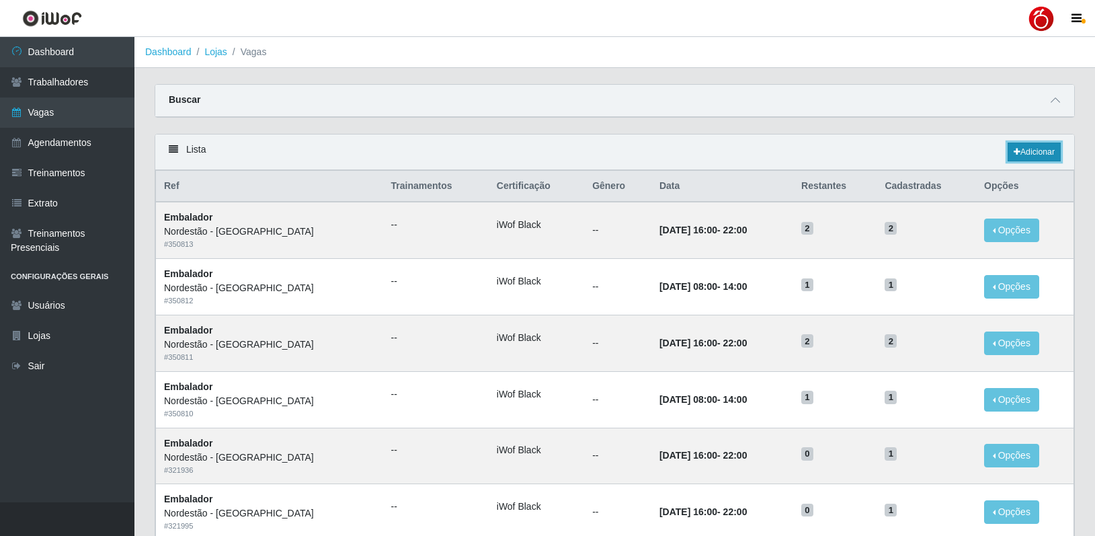
click at [1039, 153] on link "Adicionar" at bounding box center [1033, 151] width 53 height 19
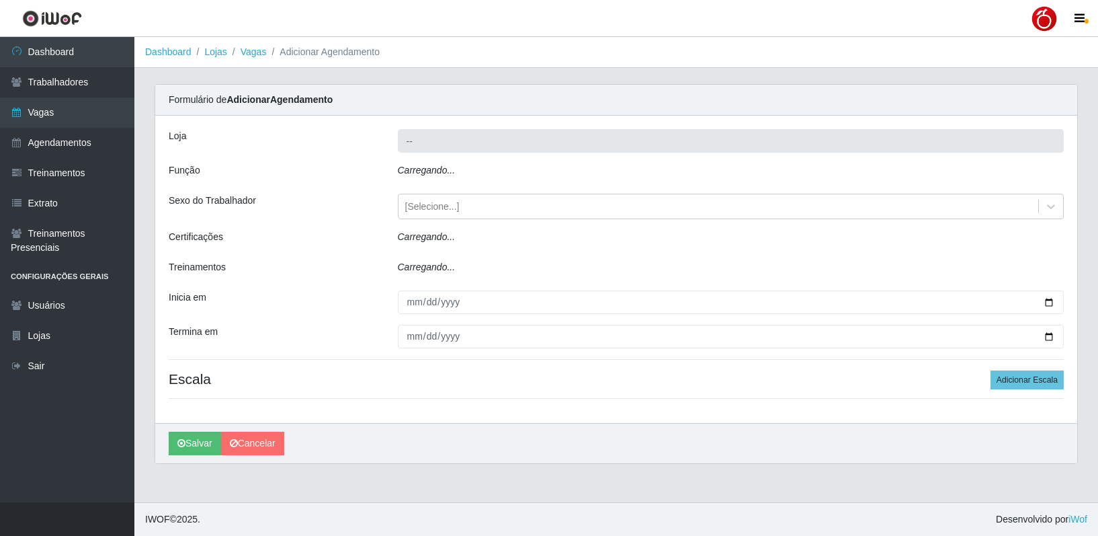
type input "Nordestão - [GEOGRAPHIC_DATA]"
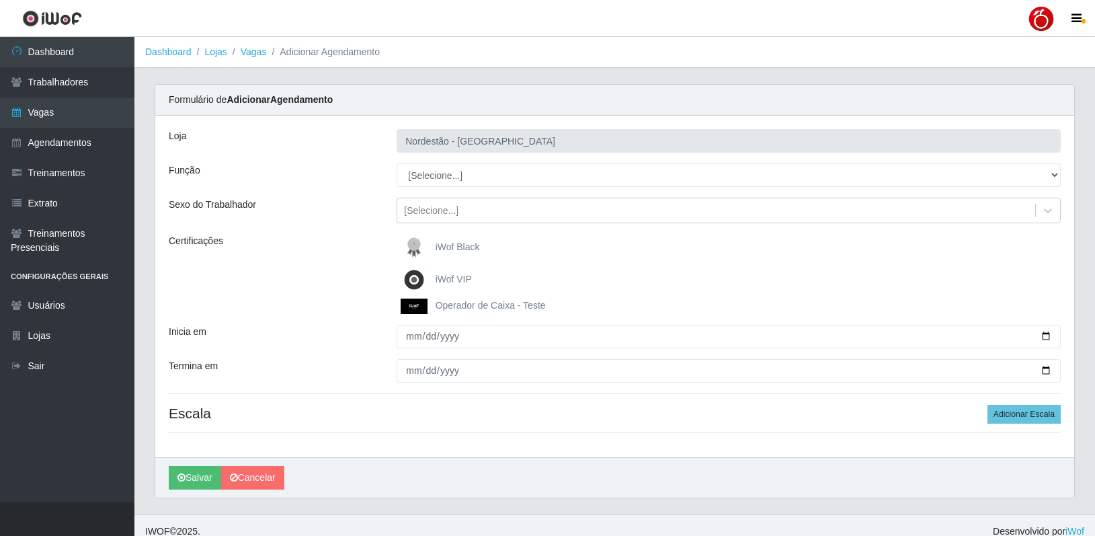
click at [408, 525] on footer "IWOF © 2025 . Desenvolvido por iWof" at bounding box center [614, 531] width 960 height 34
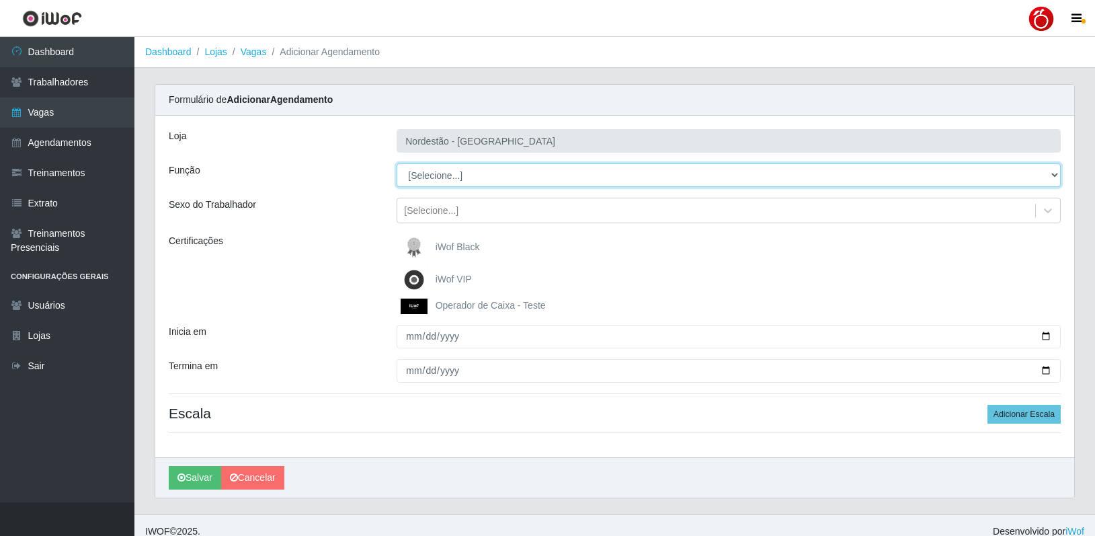
click at [449, 174] on select "[Selecione...] Balconista de Padaria Balconista de Padaria + Balconista de Pada…" at bounding box center [729, 175] width 664 height 24
select select "1"
click at [397, 163] on select "[Selecione...] Balconista de Padaria Balconista de Padaria + Balconista de Pada…" at bounding box center [729, 175] width 664 height 24
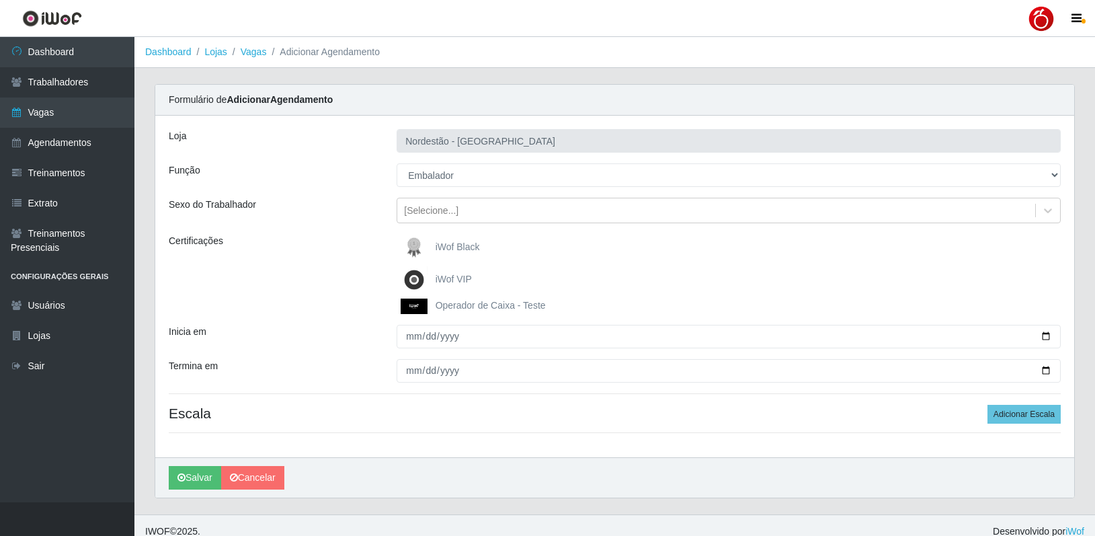
click at [450, 253] on label "iWof Black" at bounding box center [440, 247] width 79 height 27
click at [0, 0] on input "iWof Black" at bounding box center [0, 0] width 0 height 0
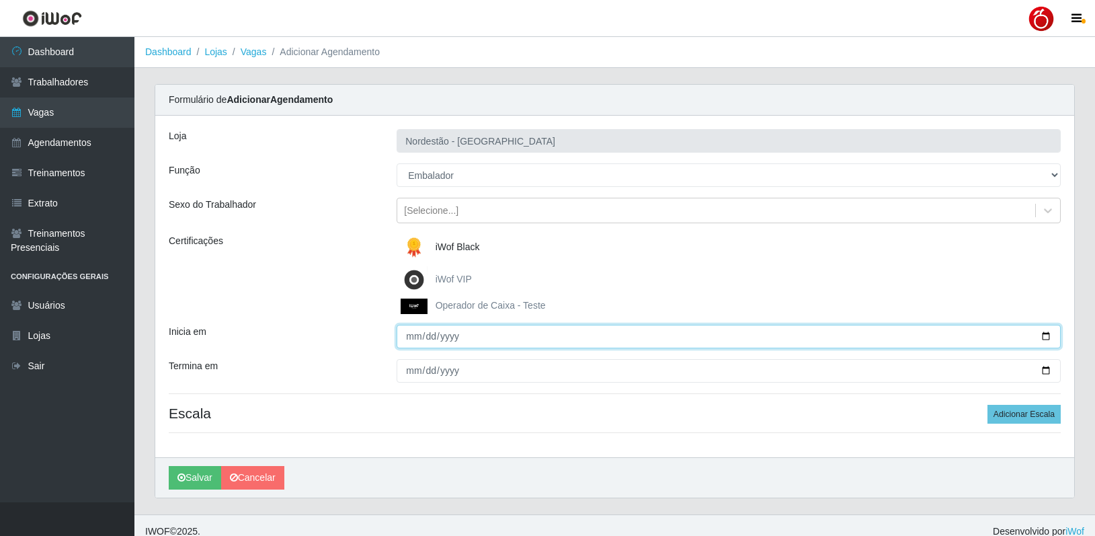
click at [414, 337] on input "Inicia em" at bounding box center [729, 337] width 664 height 24
type input "2025-10-06"
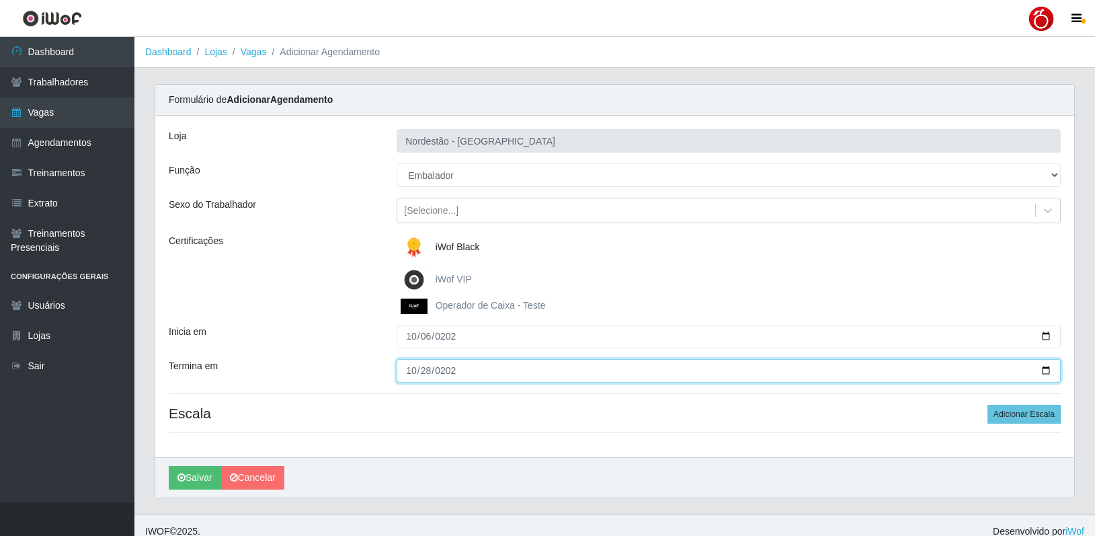
type input "2025-10-28"
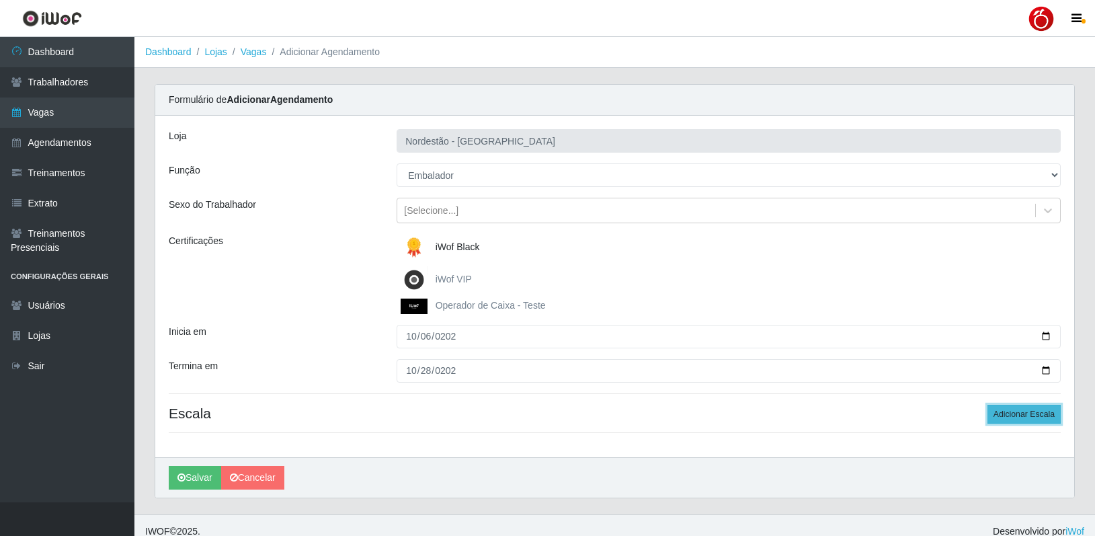
click at [1007, 411] on button "Adicionar Escala" at bounding box center [1023, 414] width 73 height 19
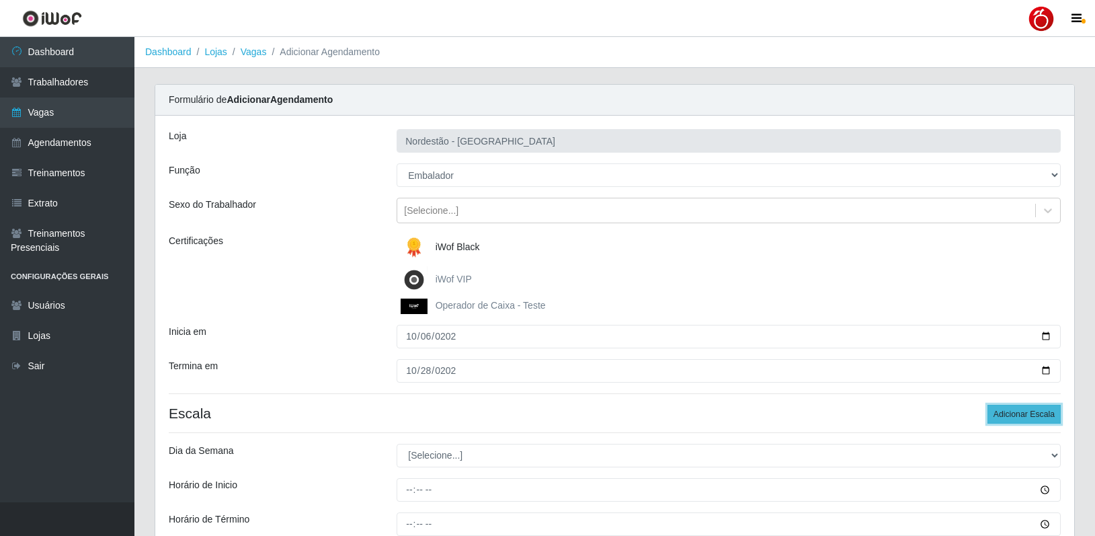
click at [1007, 412] on button "Adicionar Escala" at bounding box center [1023, 414] width 73 height 19
click at [1009, 415] on button "Adicionar Escala" at bounding box center [1023, 414] width 73 height 19
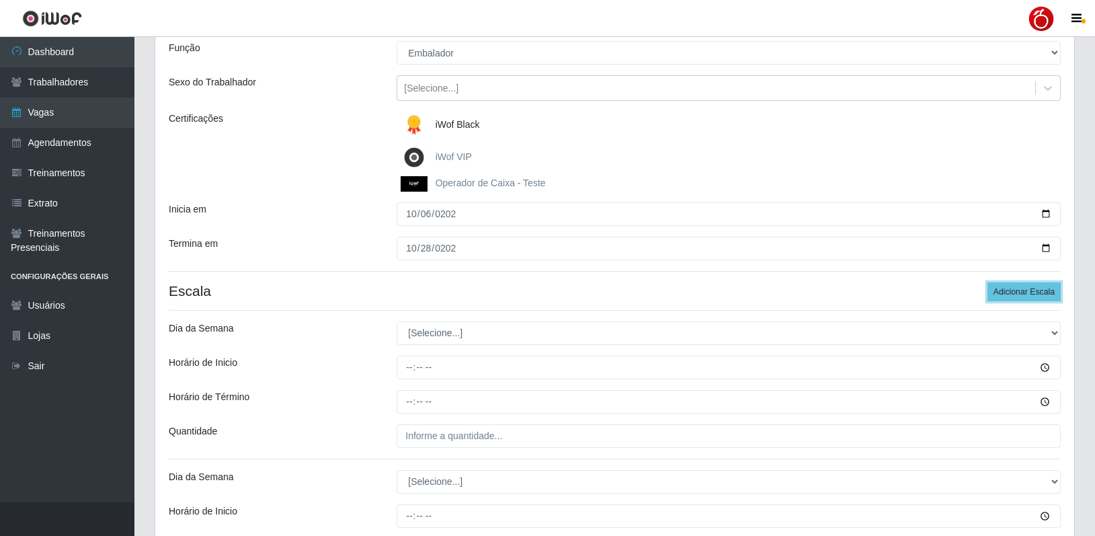
scroll to position [134, 0]
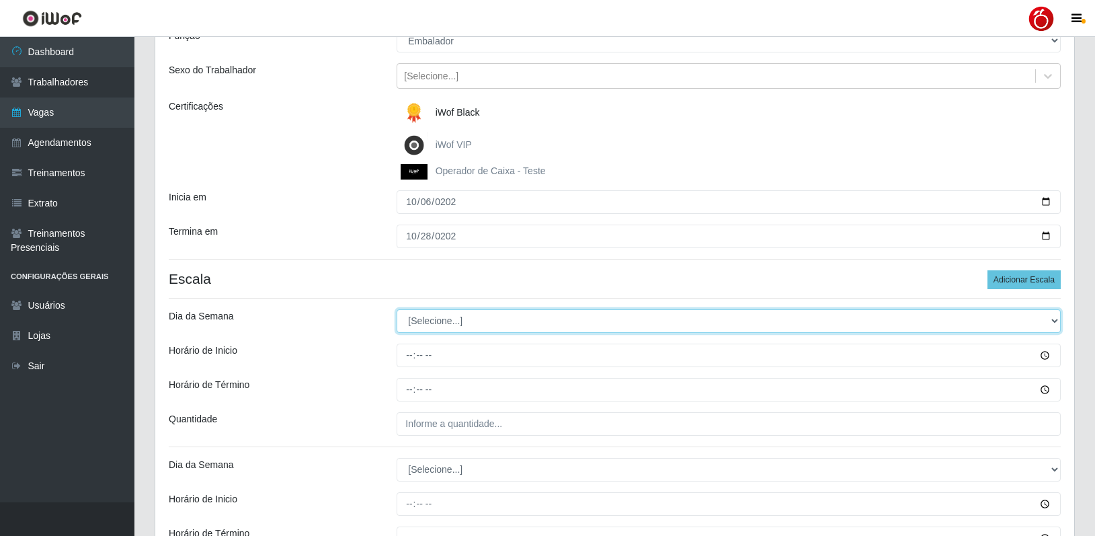
click at [481, 317] on select "[Selecione...] Segunda Terça Quarta Quinta Sexta Sábado Domingo" at bounding box center [729, 321] width 664 height 24
select select "1"
click at [397, 309] on select "[Selecione...] Segunda Terça Quarta Quinta Sexta Sábado Domingo" at bounding box center [729, 321] width 664 height 24
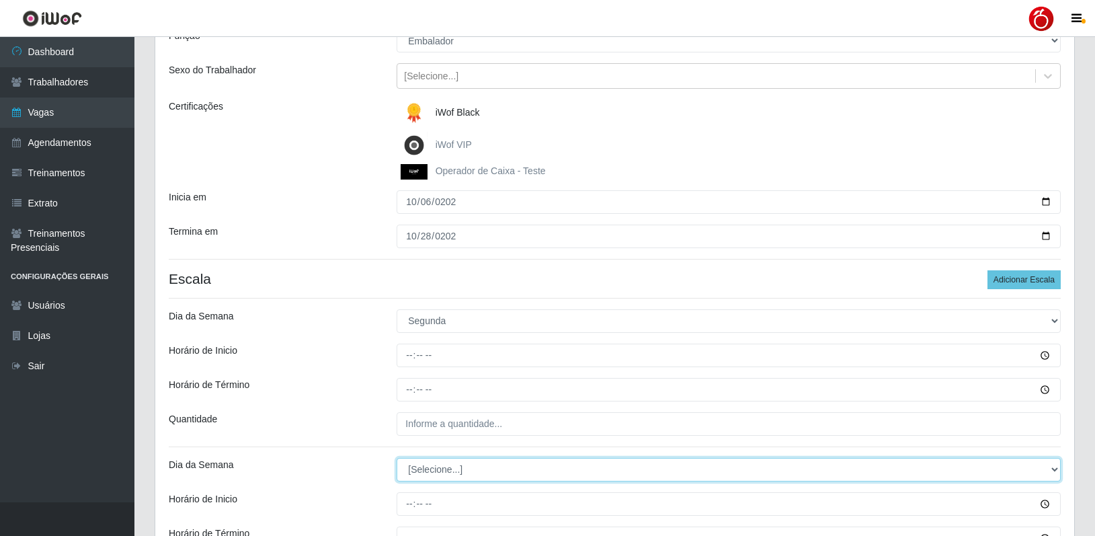
click at [423, 476] on select "[Selecione...] Segunda Terça Quarta Quinta Sexta Sábado Domingo" at bounding box center [729, 470] width 664 height 24
select select "1"
click at [397, 458] on select "[Selecione...] Segunda Terça Quarta Quinta Sexta Sábado Domingo" at bounding box center [729, 470] width 664 height 24
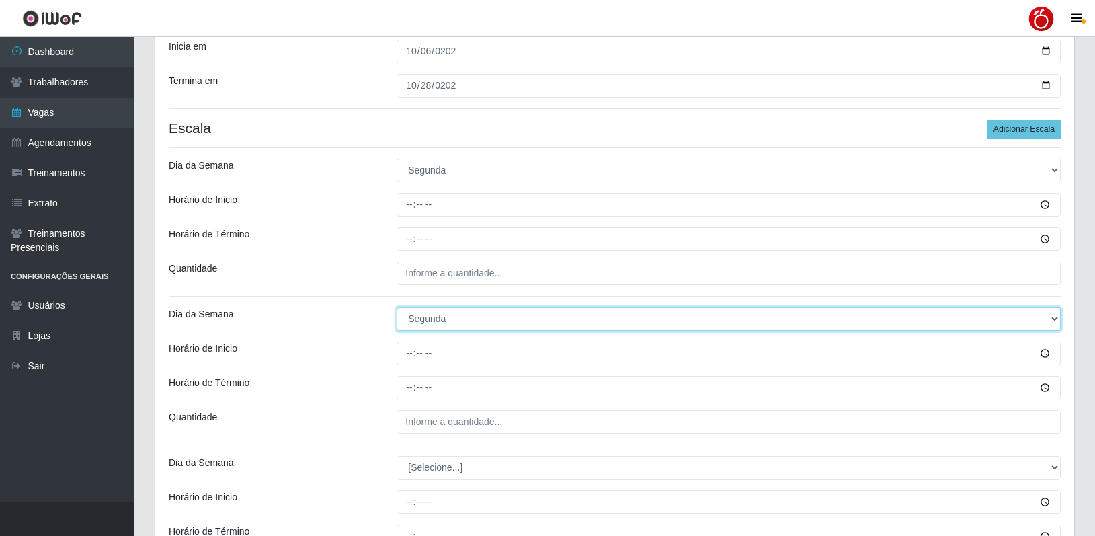
scroll to position [538, 0]
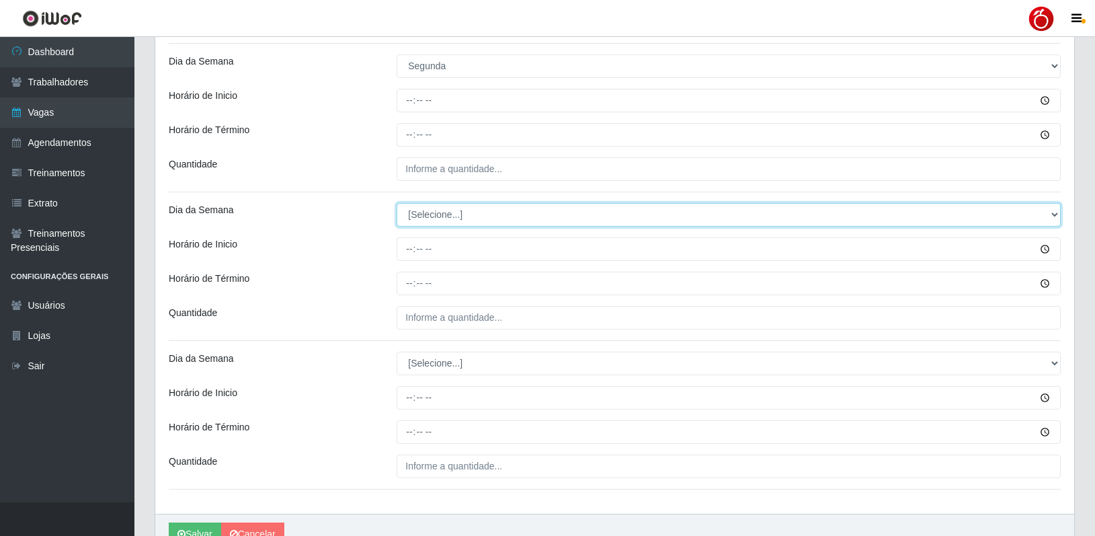
click at [455, 215] on select "[Selecione...] Segunda Terça Quarta Quinta Sexta Sábado Domingo" at bounding box center [729, 215] width 664 height 24
select select "2"
click at [397, 203] on select "[Selecione...] Segunda Terça Quarta Quinta Sexta Sábado Domingo" at bounding box center [729, 215] width 664 height 24
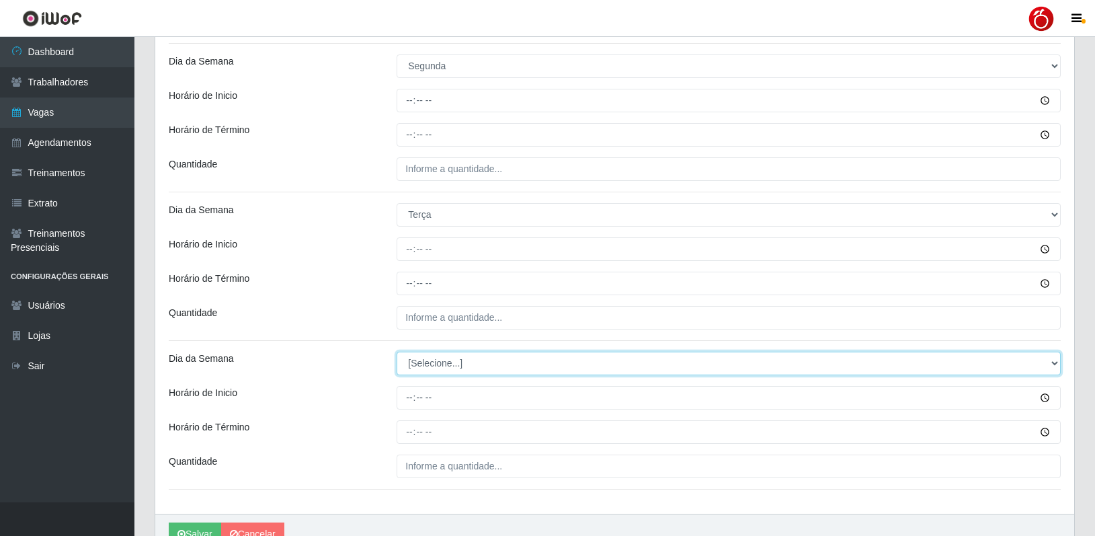
click at [431, 365] on select "[Selecione...] Segunda Terça Quarta Quinta Sexta Sábado Domingo" at bounding box center [729, 364] width 664 height 24
select select "2"
click at [397, 352] on select "[Selecione...] Segunda Terça Quarta Quinta Sexta Sábado Domingo" at bounding box center [729, 364] width 664 height 24
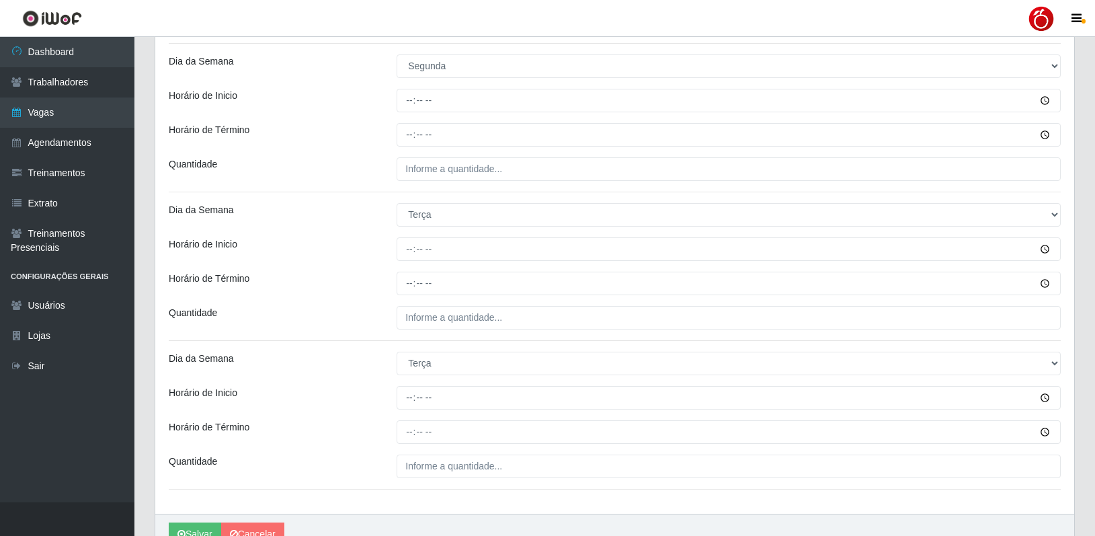
click at [372, 299] on div "Loja Nordestão - Petrópolis Função [Selecione...] Balconista de Padaria Balconi…" at bounding box center [614, 46] width 919 height 936
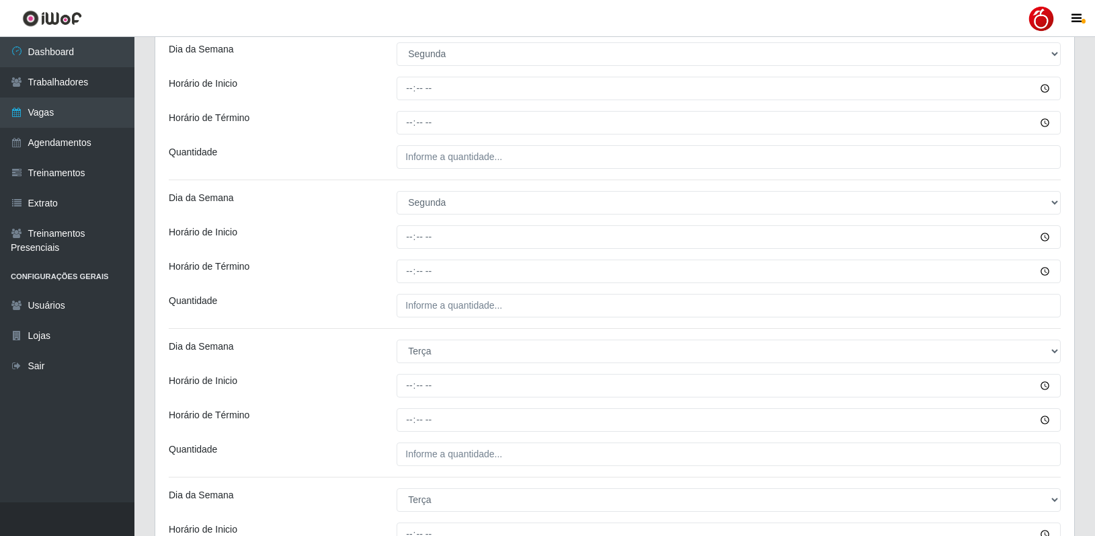
scroll to position [134, 0]
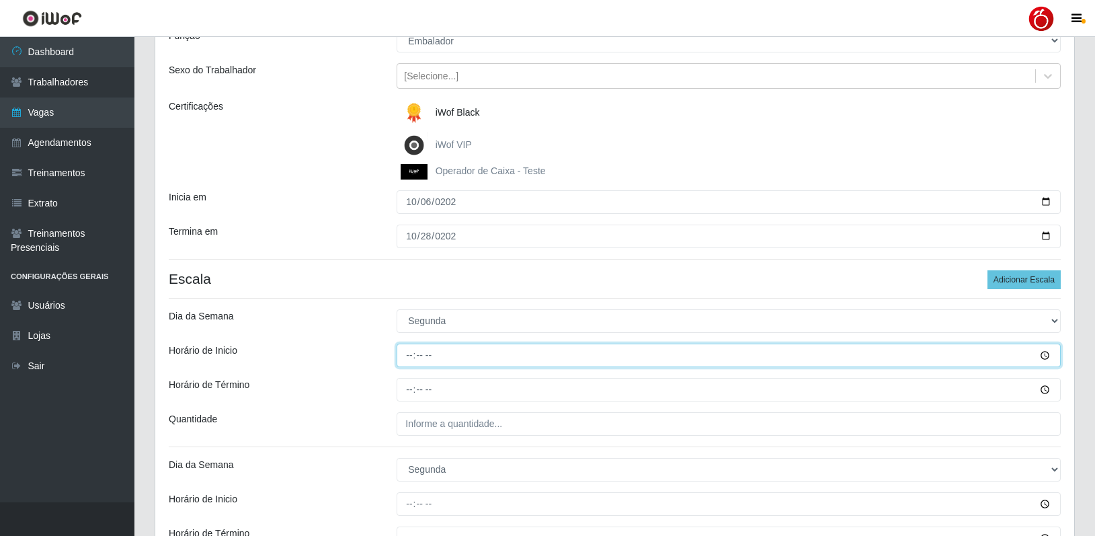
click at [411, 354] on input "Horário de Inicio" at bounding box center [729, 355] width 664 height 24
type input "08:00"
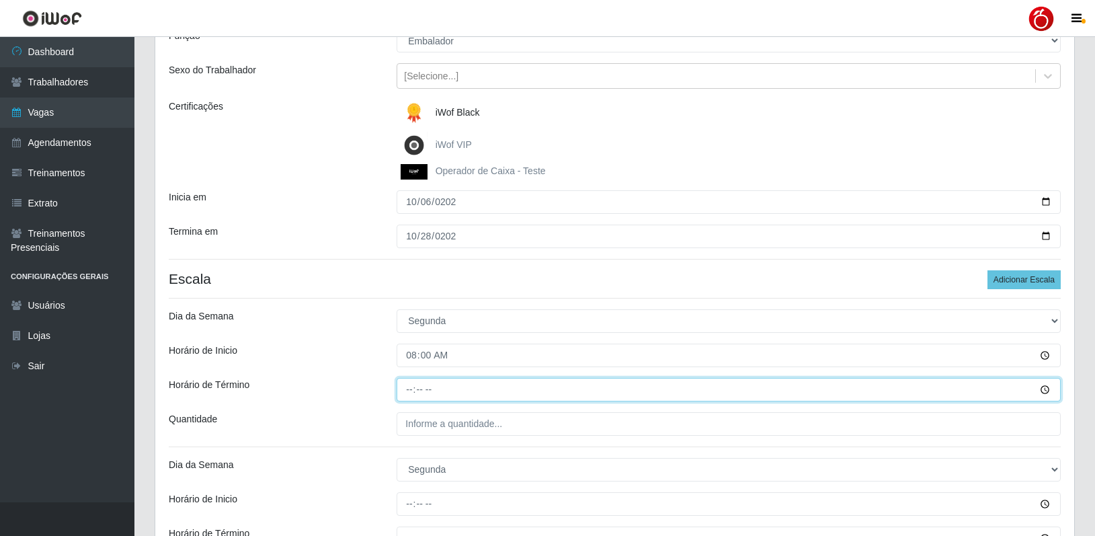
type input "14:00"
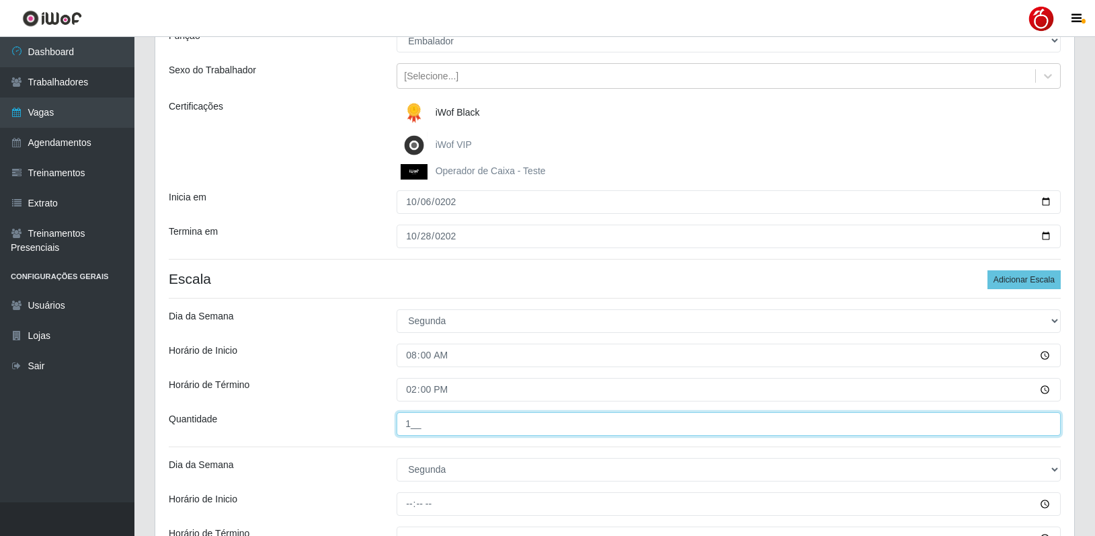
type input "1__"
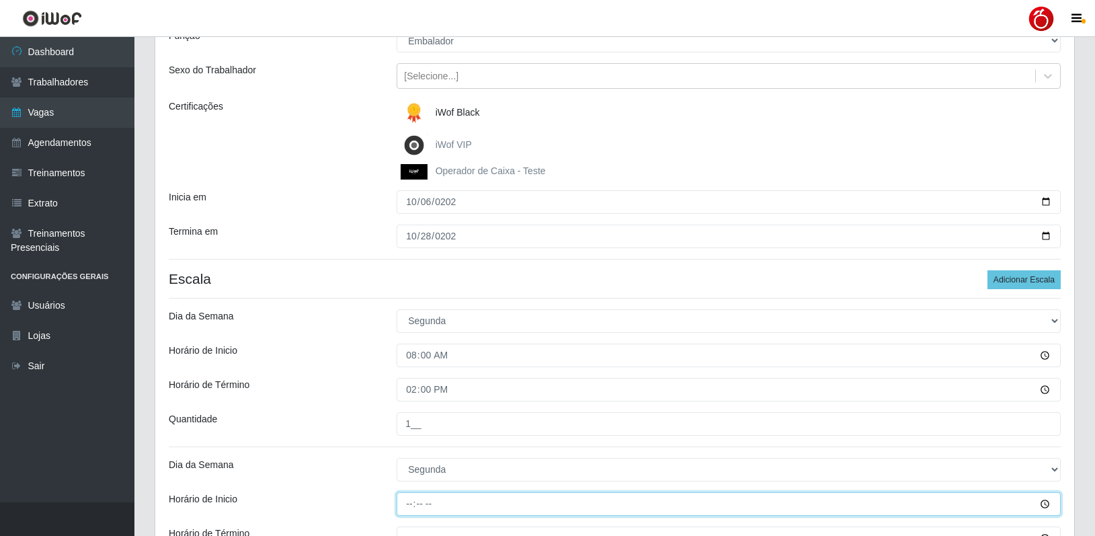
type input "16:00"
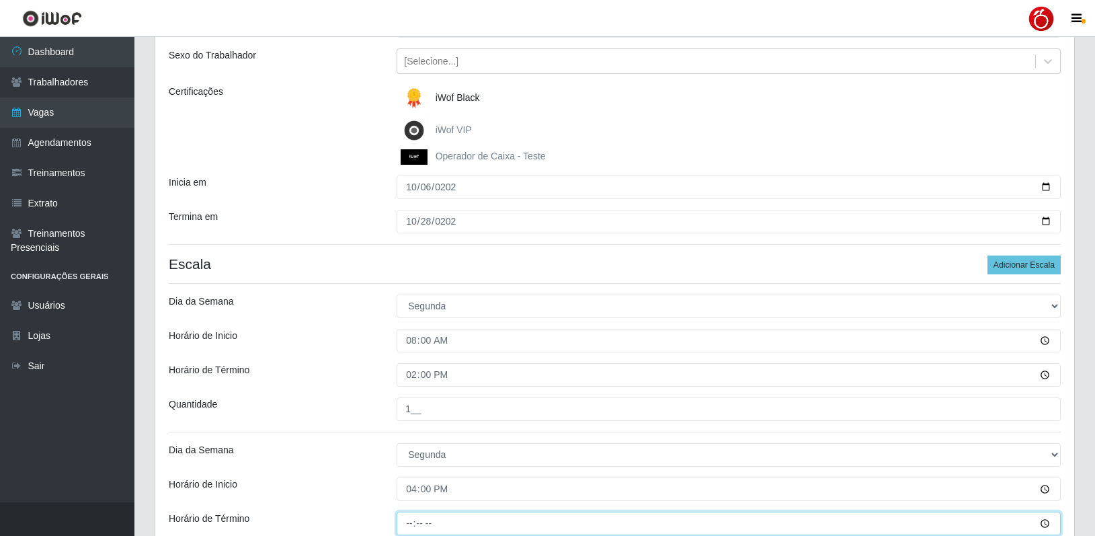
type input "22:00"
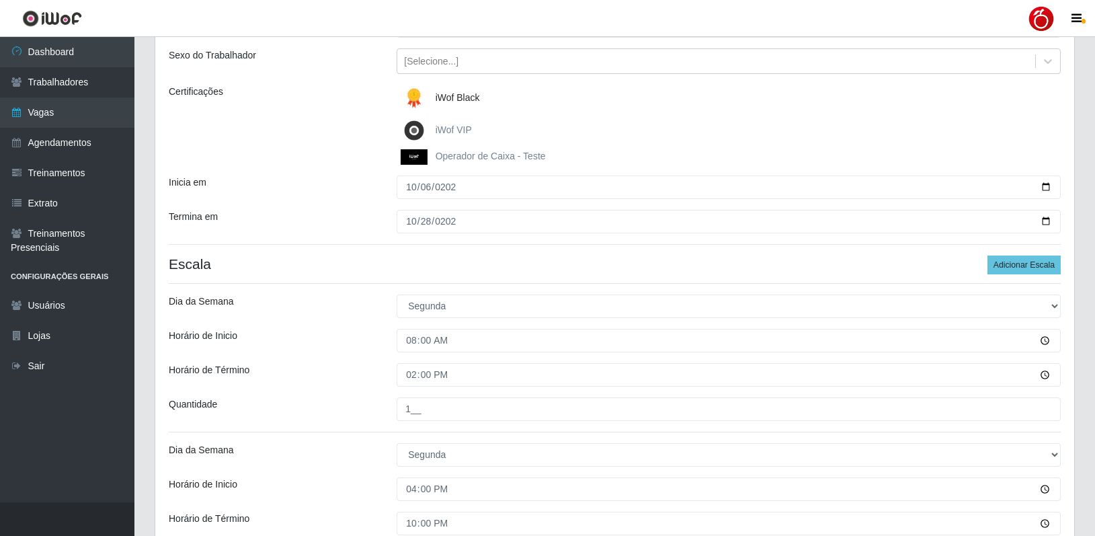
scroll to position [440, 0]
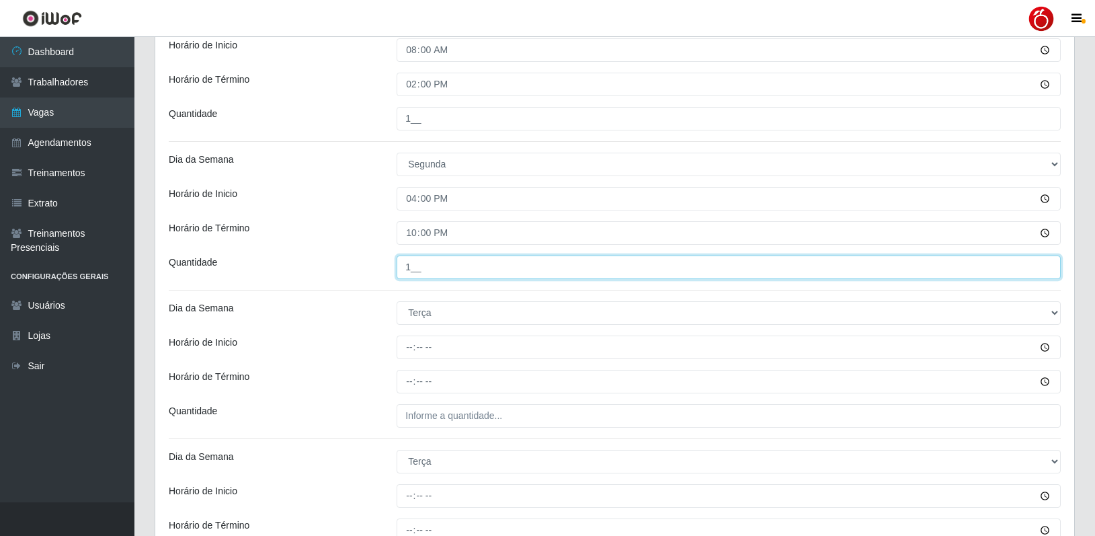
type input "1__"
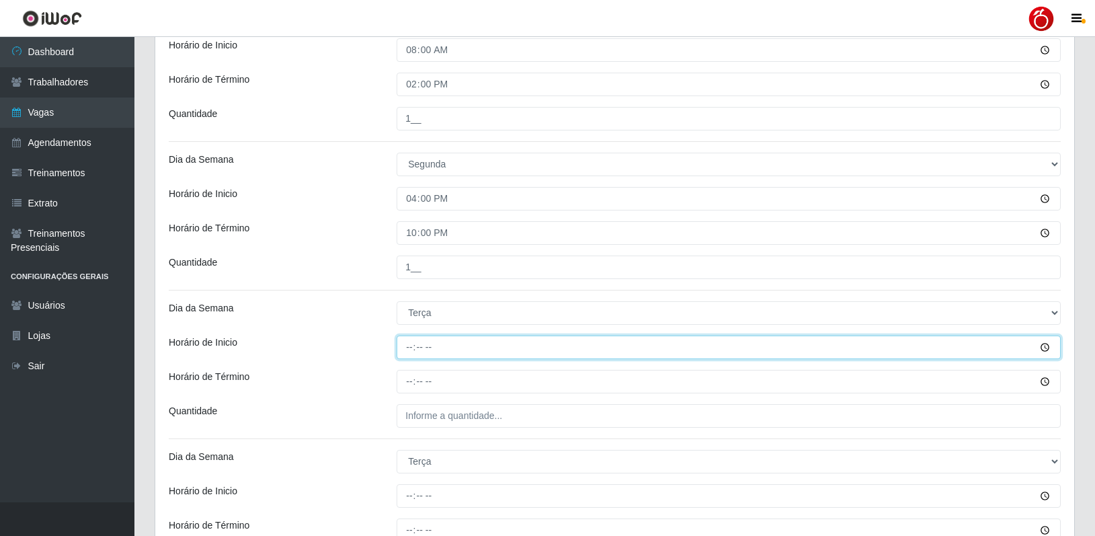
type input "08:00"
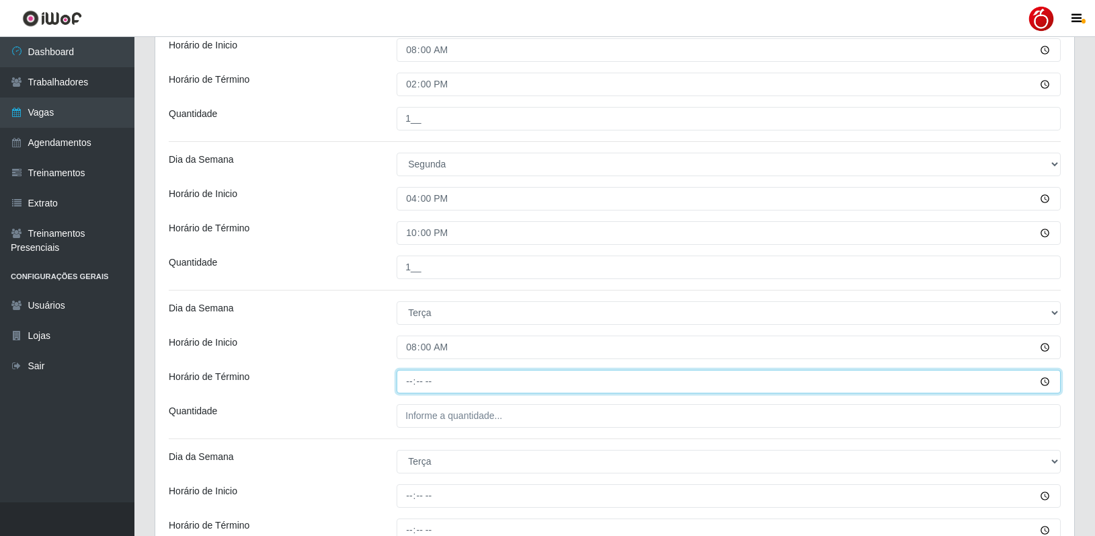
type input "14:00"
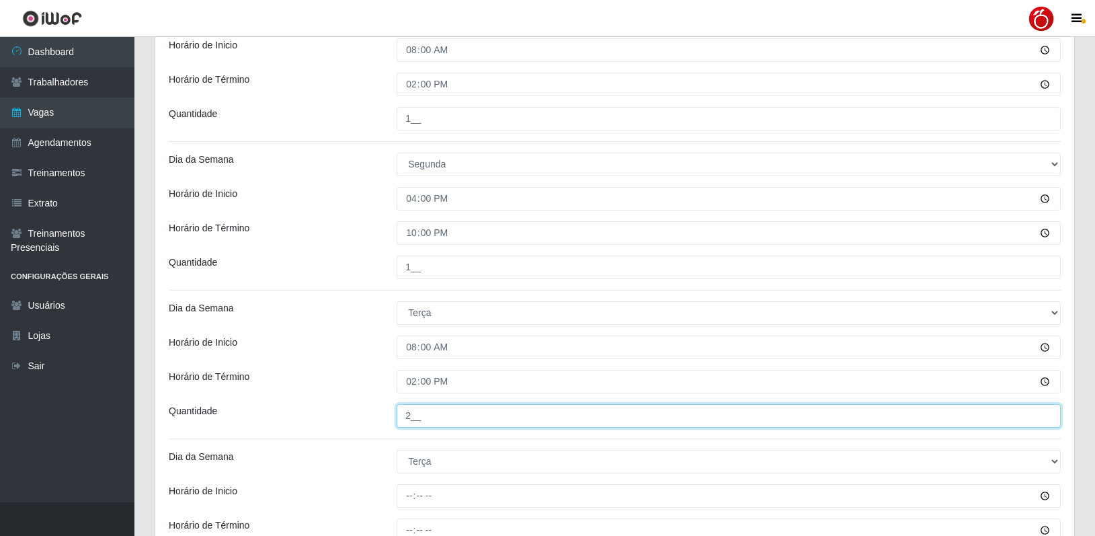
type input "2__"
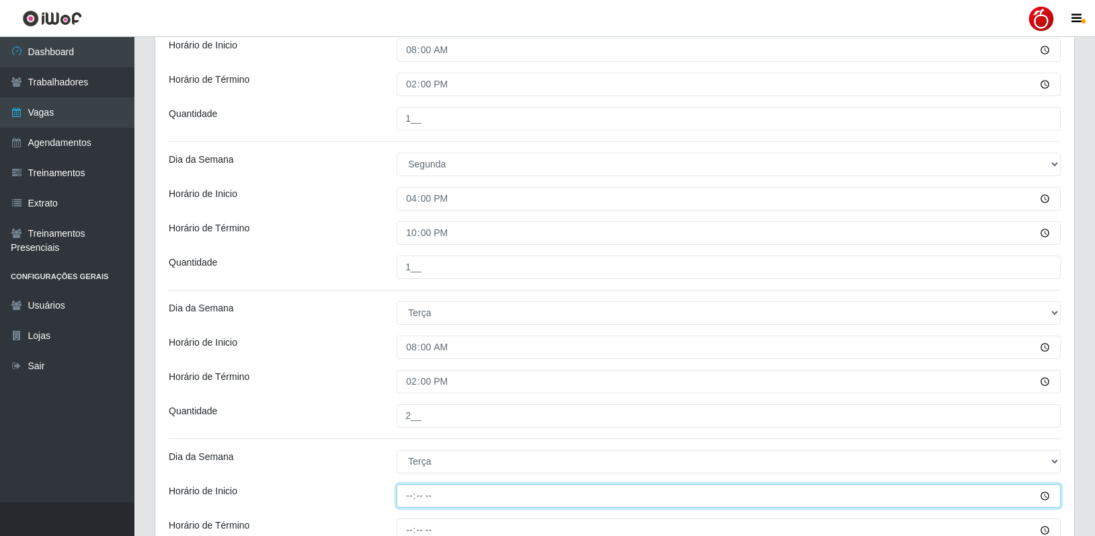
type input "16:00"
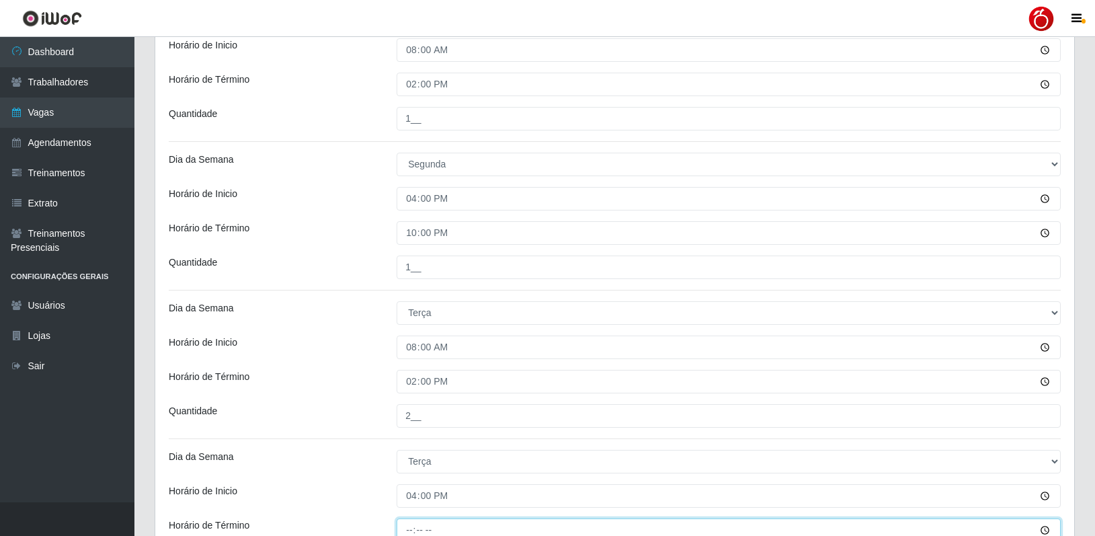
scroll to position [446, 0]
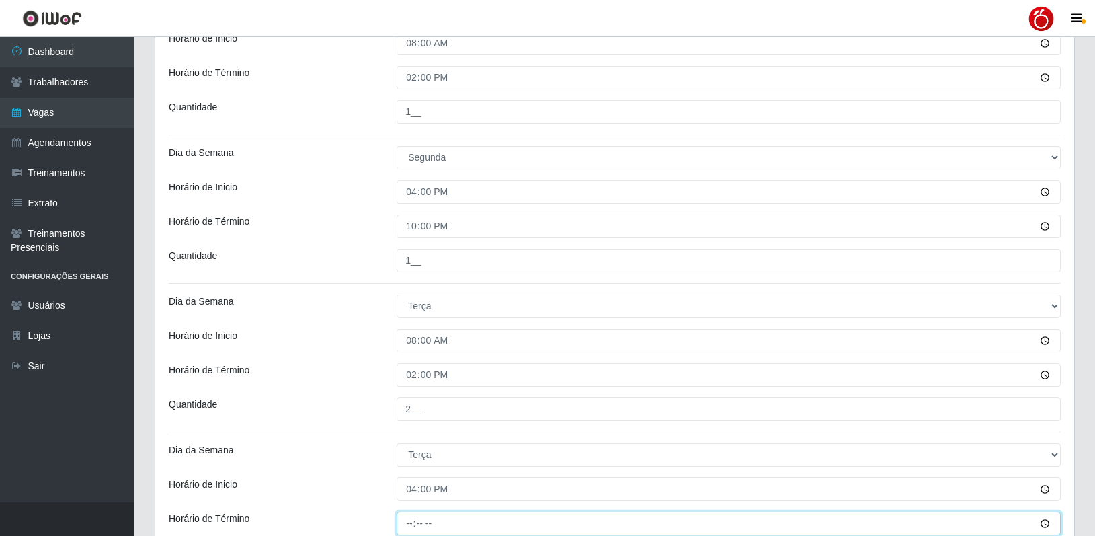
type input "22:00"
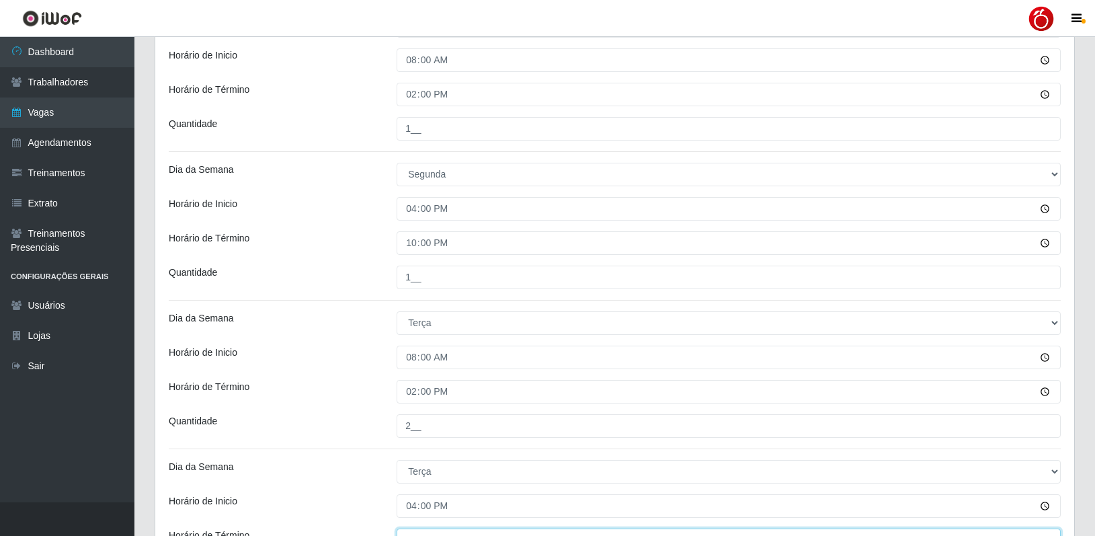
scroll to position [540, 0]
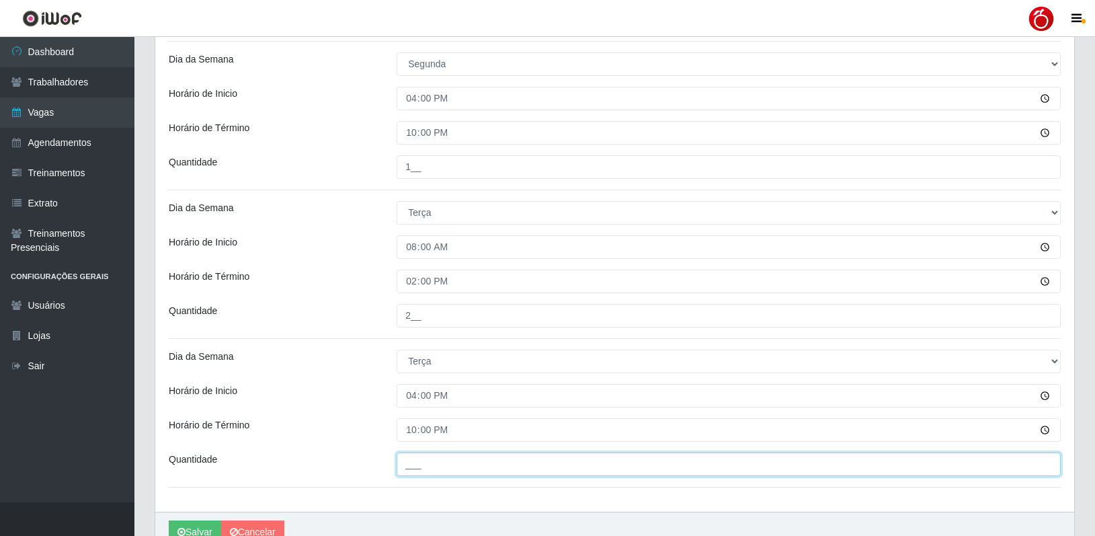
click at [443, 468] on input "___" at bounding box center [729, 464] width 664 height 24
type input "2__"
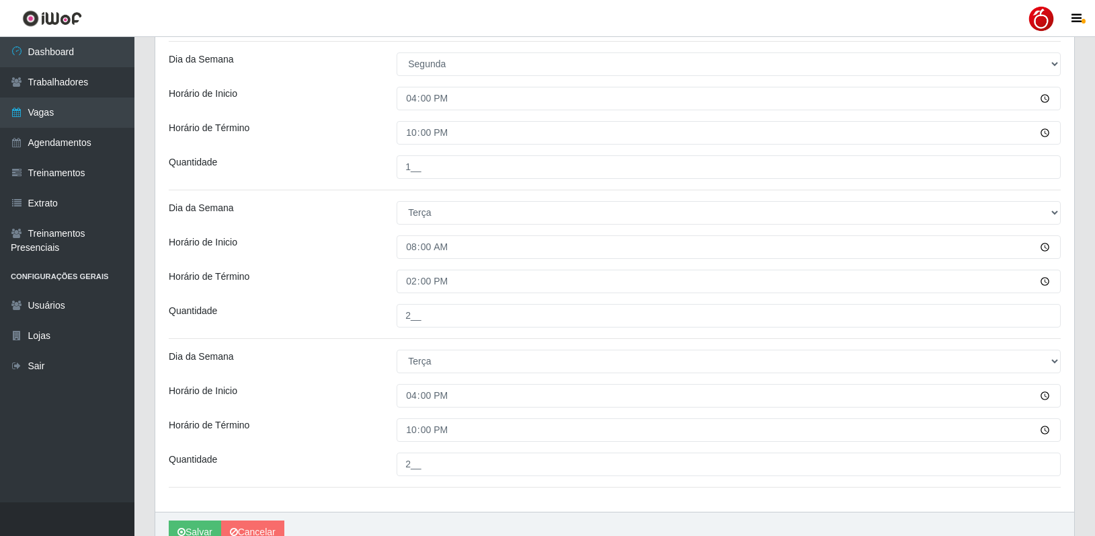
click at [321, 419] on div "Horário de Término" at bounding box center [273, 430] width 228 height 24
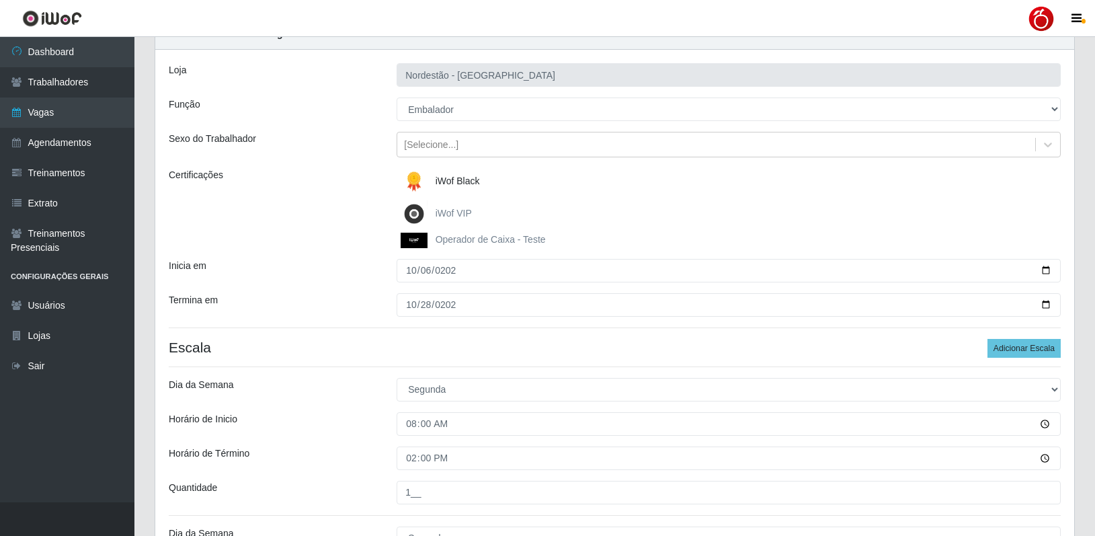
scroll to position [0, 0]
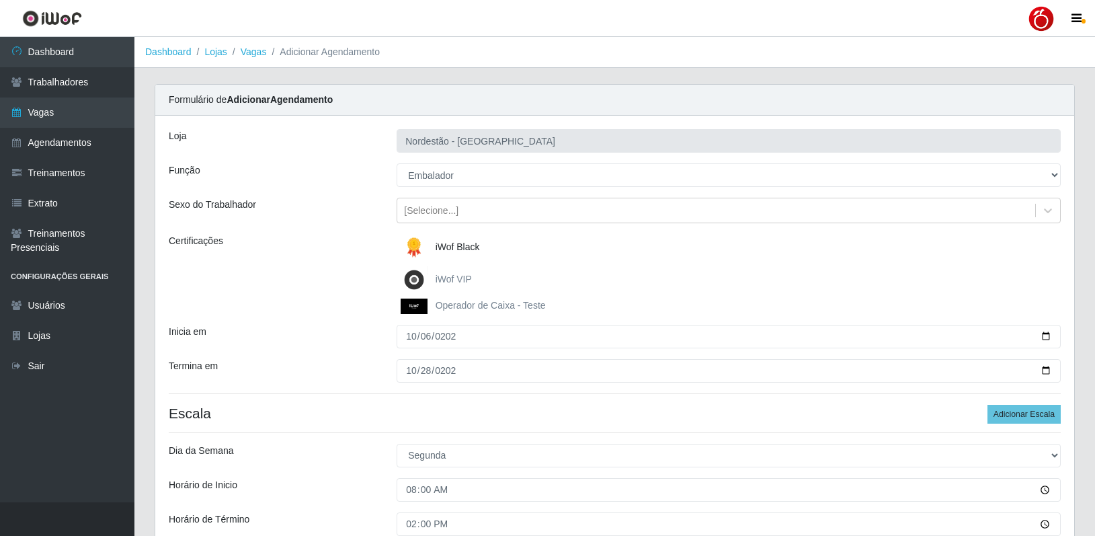
click at [373, 202] on div "Sexo do Trabalhador" at bounding box center [273, 211] width 228 height 26
click at [367, 210] on div "Sexo do Trabalhador" at bounding box center [273, 211] width 228 height 26
click at [342, 207] on div "Sexo do Trabalhador" at bounding box center [273, 211] width 228 height 26
click at [358, 198] on div "Sexo do Trabalhador" at bounding box center [273, 211] width 228 height 26
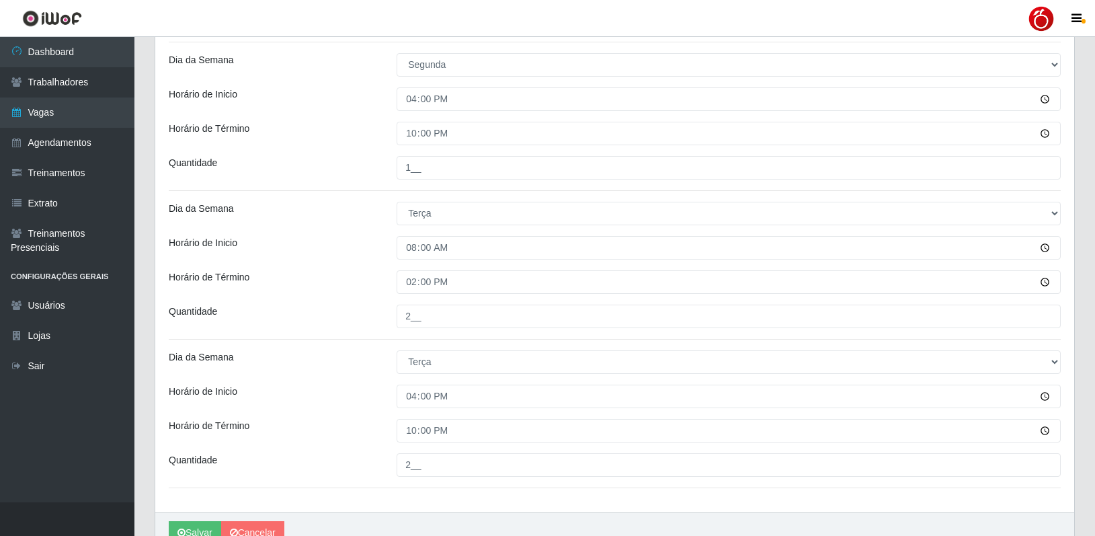
scroll to position [607, 0]
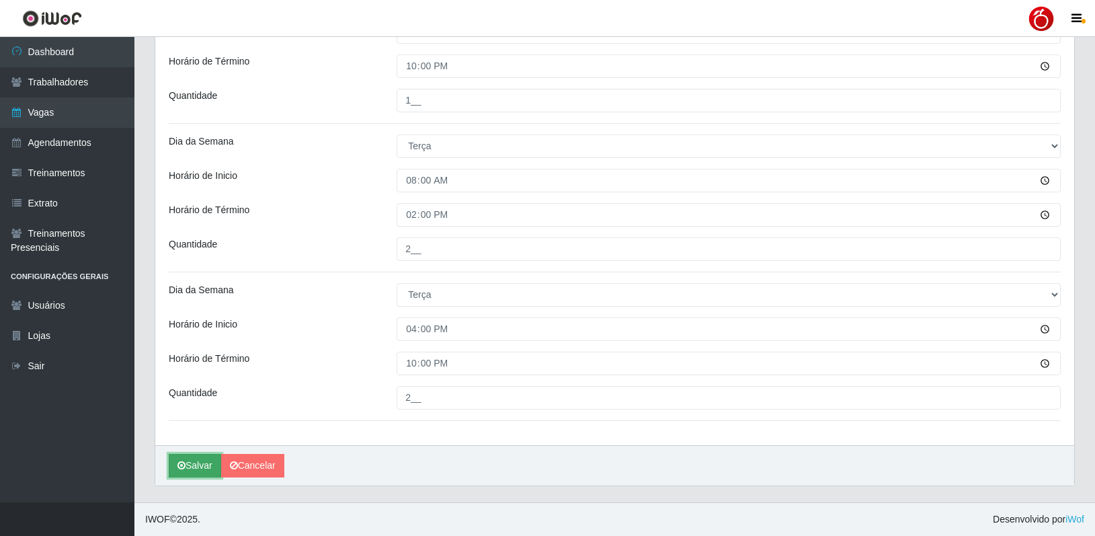
click at [204, 466] on button "Salvar" at bounding box center [195, 466] width 52 height 24
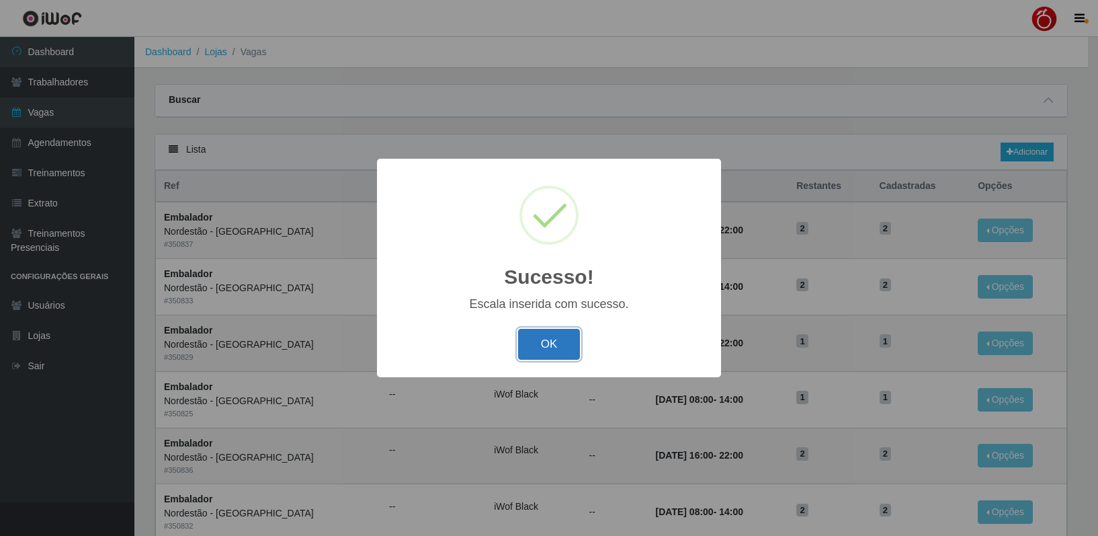
click at [543, 346] on button "OK" at bounding box center [549, 345] width 63 height 32
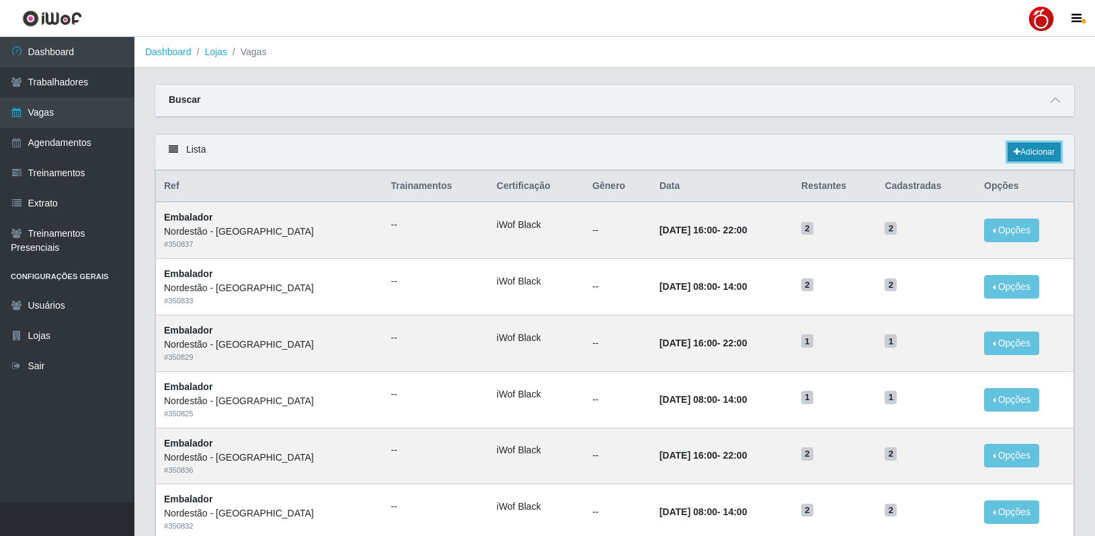
click at [1041, 154] on link "Adicionar" at bounding box center [1033, 151] width 53 height 19
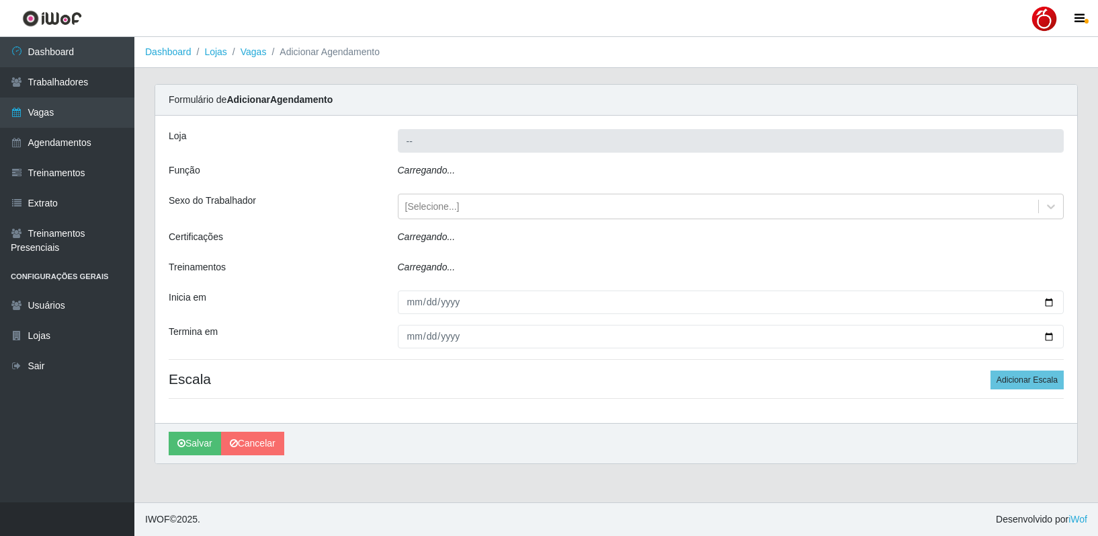
type input "Nordestão - Petrópolis"
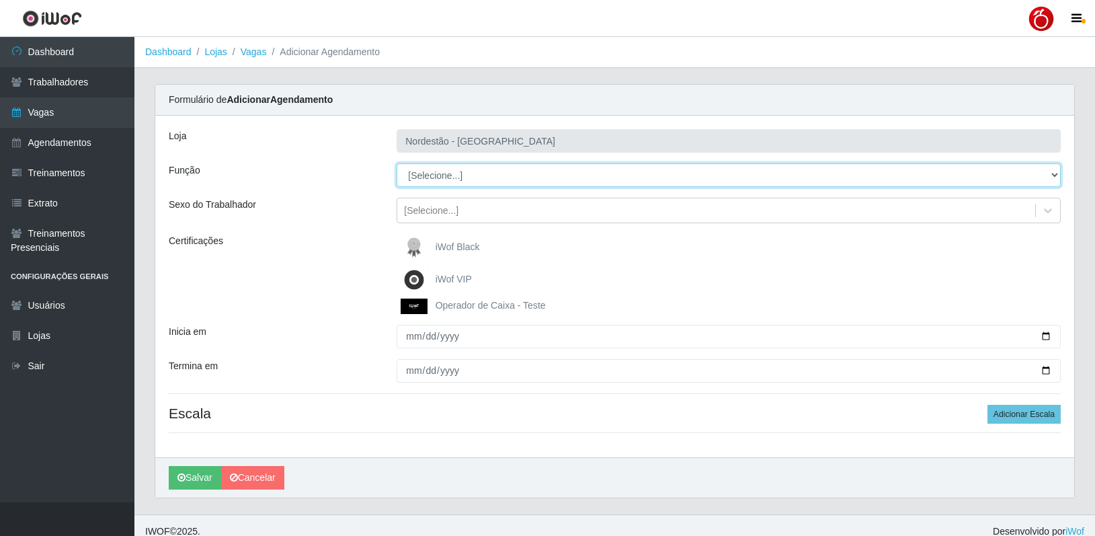
click at [495, 177] on select "[Selecione...] Balconista de Padaria Balconista de Padaria + Balconista de Pada…" at bounding box center [729, 175] width 664 height 24
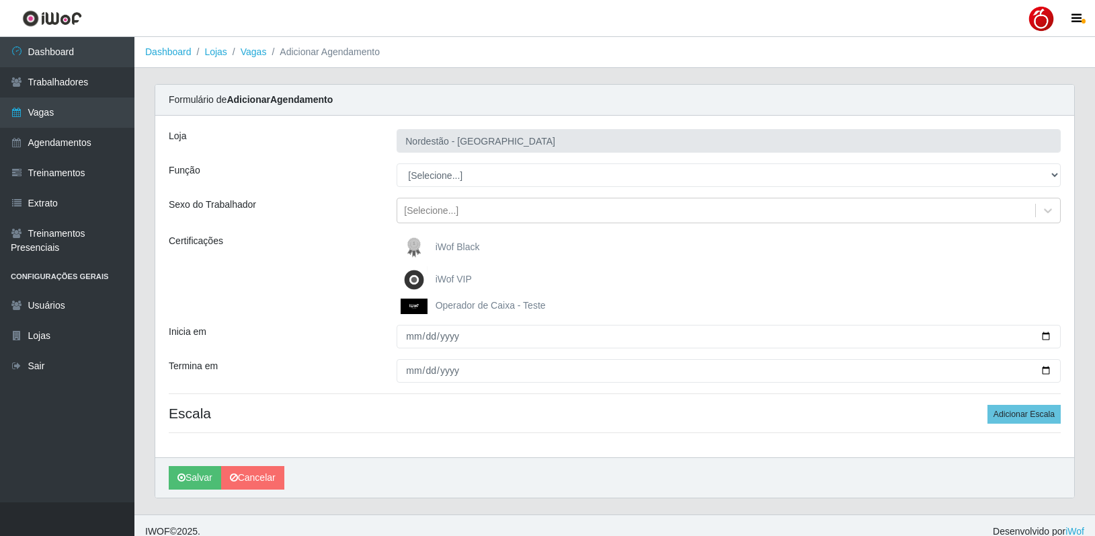
click at [374, 174] on div "Função" at bounding box center [273, 175] width 228 height 24
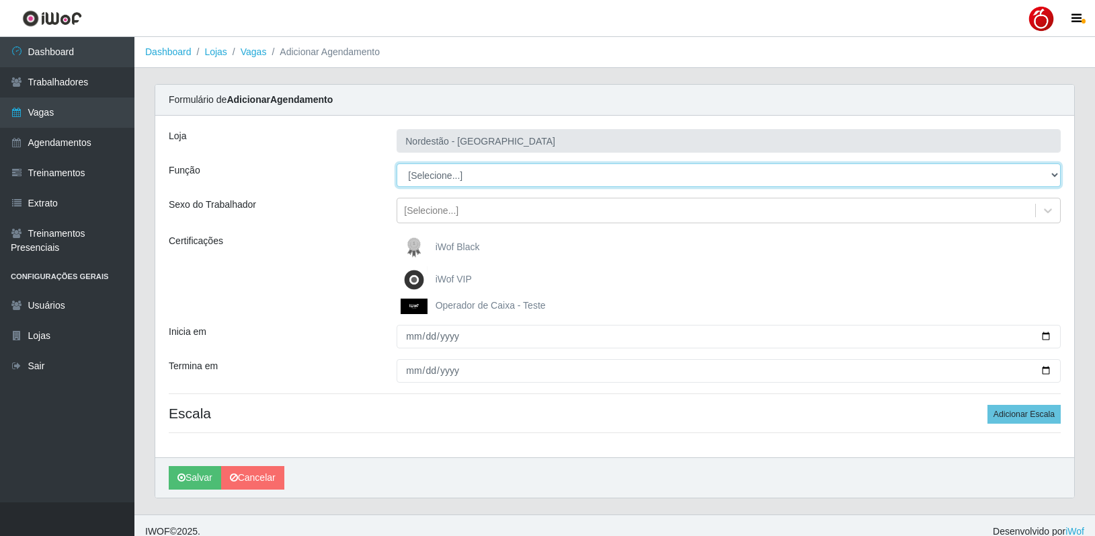
click at [467, 179] on select "[Selecione...] Balconista de Padaria Balconista de Padaria + Balconista de Pada…" at bounding box center [729, 175] width 664 height 24
select select "1"
click at [397, 163] on select "[Selecione...] Balconista de Padaria Balconista de Padaria + Balconista de Pada…" at bounding box center [729, 175] width 664 height 24
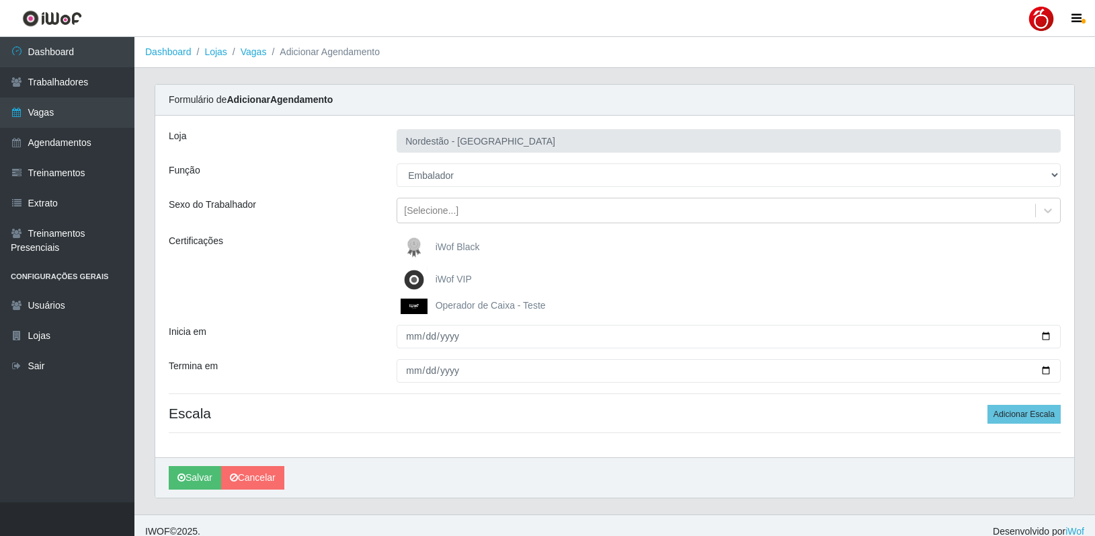
click at [473, 246] on span "iWof Black" at bounding box center [458, 246] width 44 height 11
click at [0, 0] on input "iWof Black" at bounding box center [0, 0] width 0 height 0
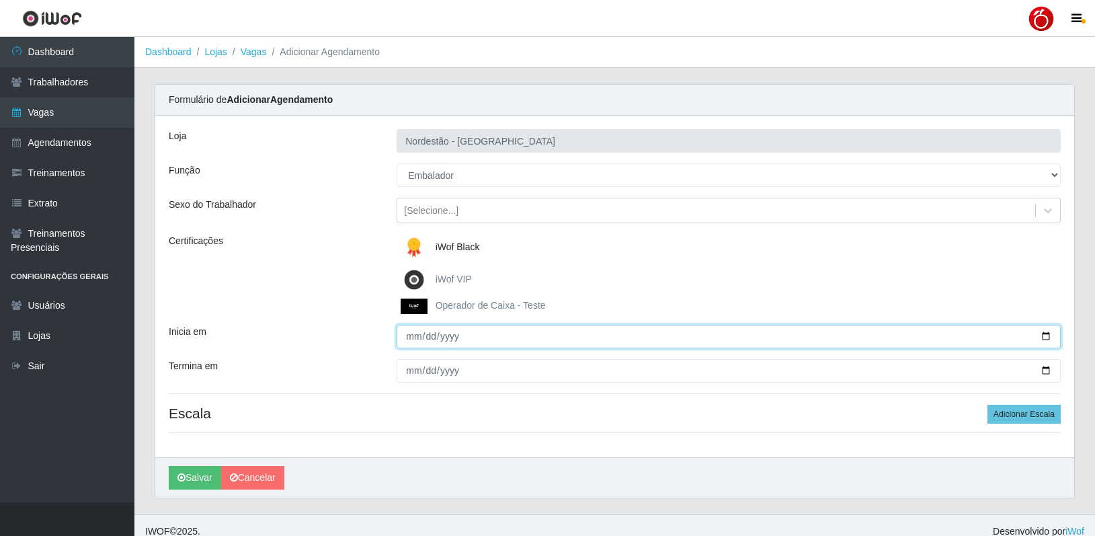
click at [412, 332] on input "Inicia em" at bounding box center [729, 337] width 664 height 24
type input "2025-10-09"
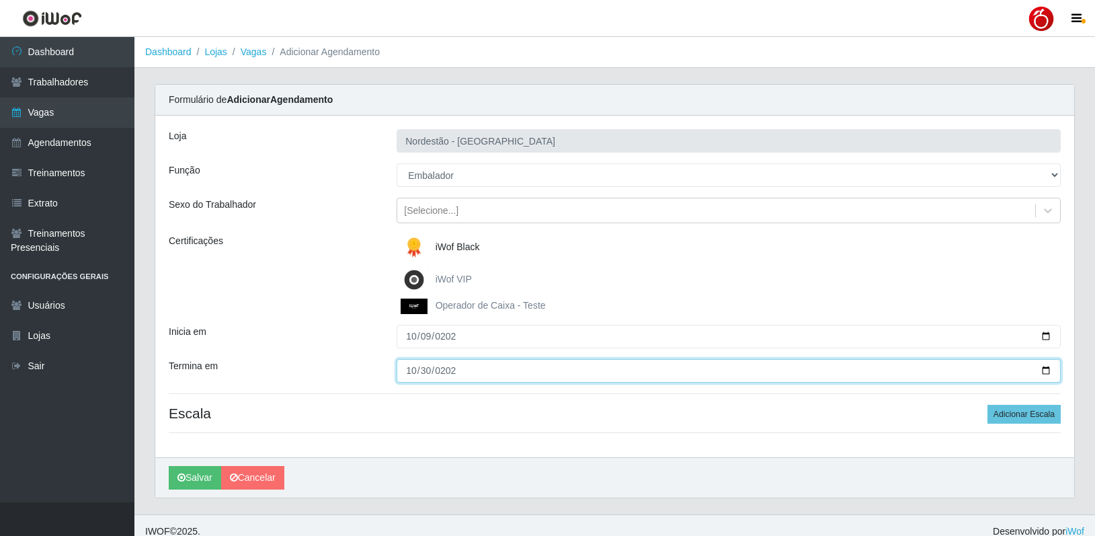
type input "2025-10-30"
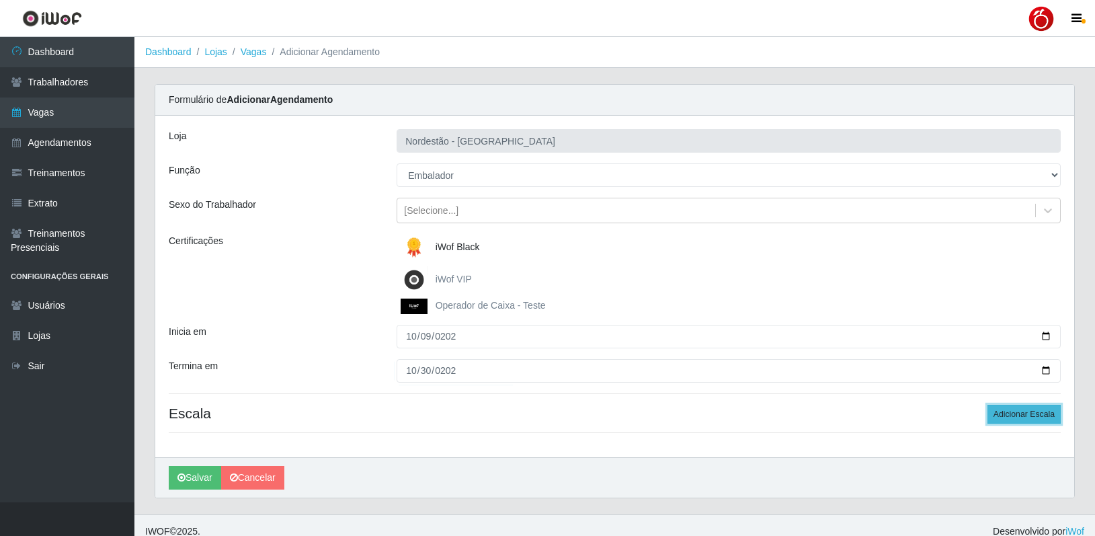
click at [1024, 415] on button "Adicionar Escala" at bounding box center [1023, 414] width 73 height 19
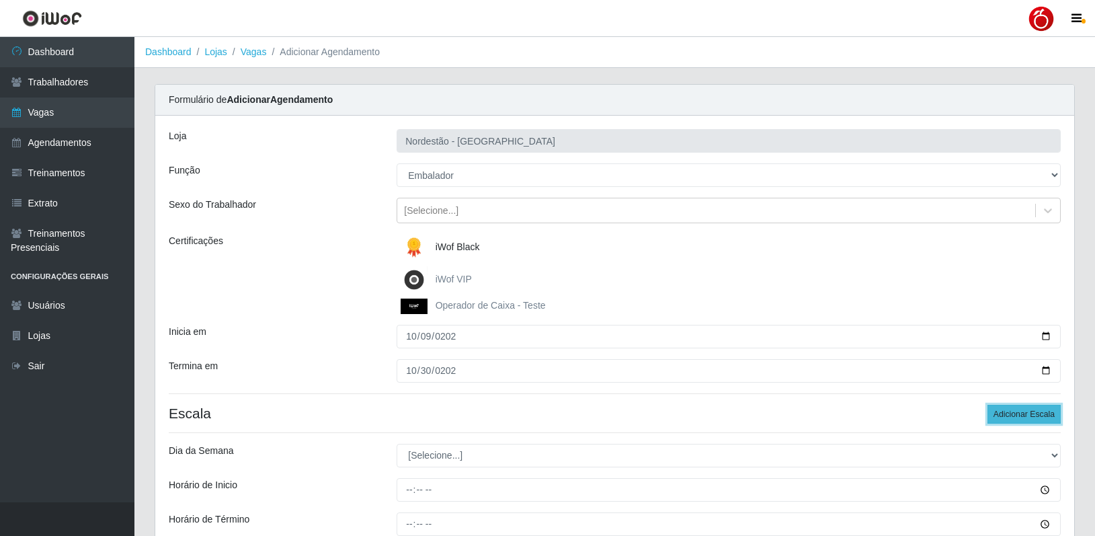
click at [1024, 415] on button "Adicionar Escala" at bounding box center [1023, 414] width 73 height 19
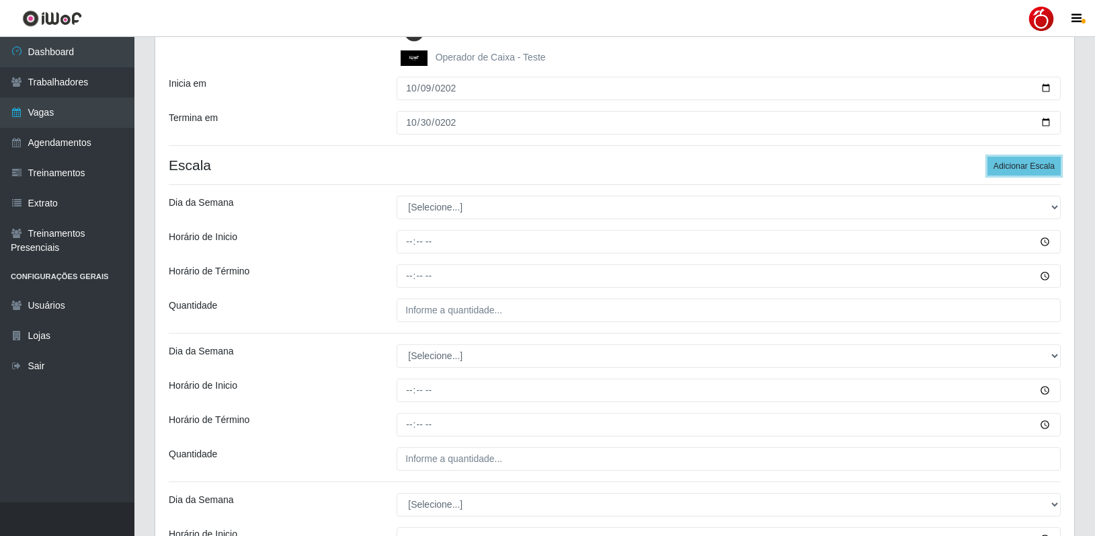
scroll to position [336, 0]
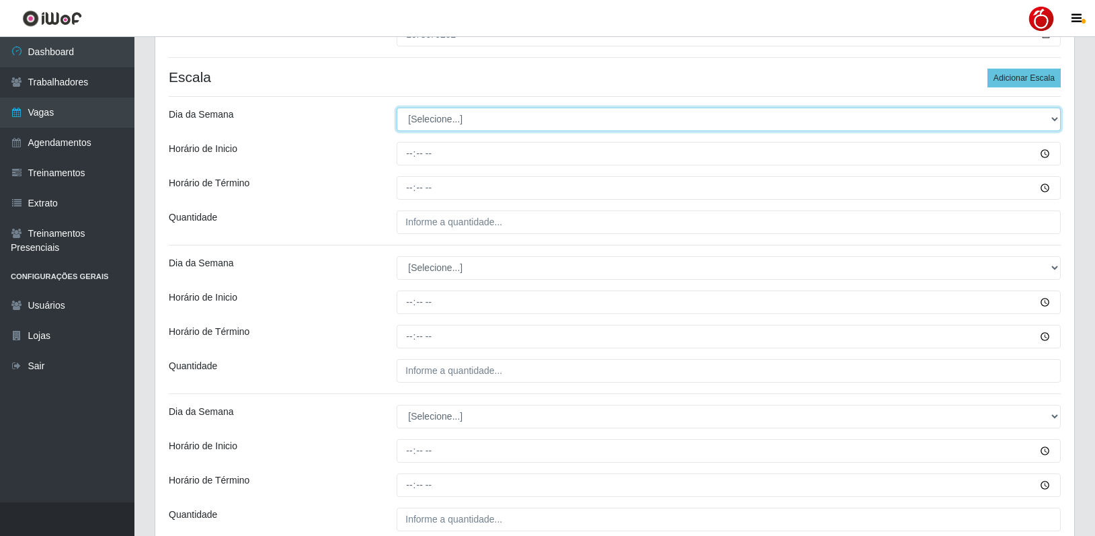
click at [445, 126] on select "[Selecione...] Segunda Terça Quarta Quinta Sexta Sábado Domingo" at bounding box center [729, 120] width 664 height 24
select select "4"
click at [397, 108] on select "[Selecione...] Segunda Terça Quarta Quinta Sexta Sábado Domingo" at bounding box center [729, 120] width 664 height 24
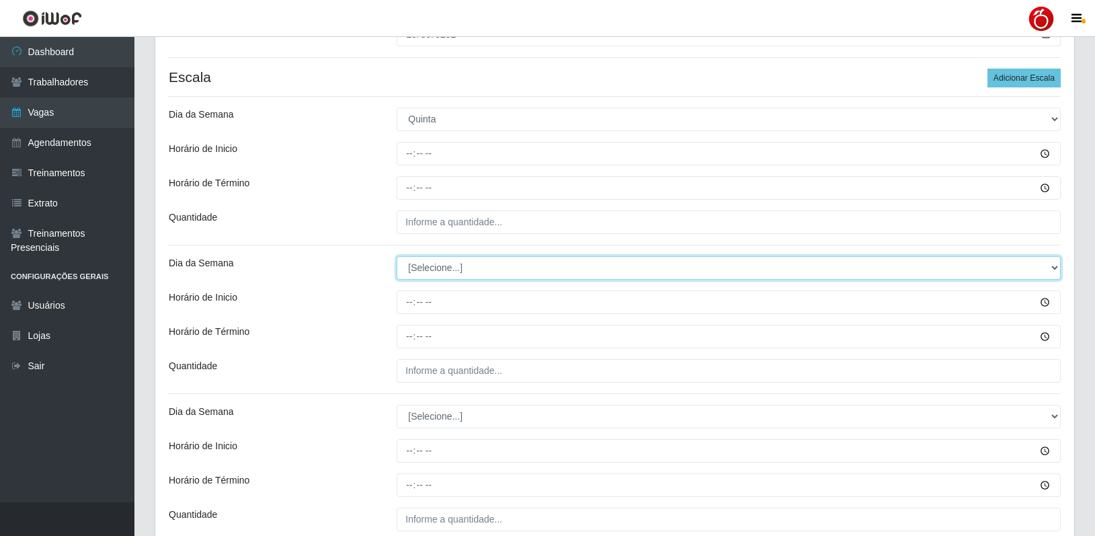
click at [429, 269] on select "[Selecione...] Segunda Terça Quarta Quinta Sexta Sábado Domingo" at bounding box center [729, 268] width 664 height 24
select select "4"
click at [397, 256] on select "[Selecione...] Segunda Terça Quarta Quinta Sexta Sábado Domingo" at bounding box center [729, 268] width 664 height 24
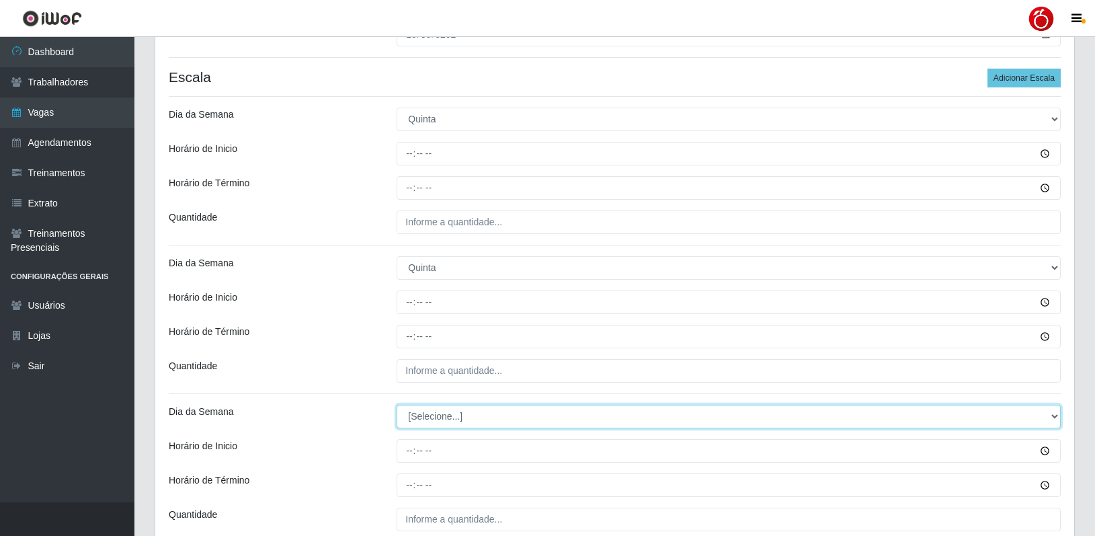
click at [440, 415] on select "[Selecione...] Segunda Terça Quarta Quinta Sexta Sábado Domingo" at bounding box center [729, 417] width 664 height 24
select select "5"
click at [397, 405] on select "[Selecione...] Segunda Terça Quarta Quinta Sexta Sábado Domingo" at bounding box center [729, 417] width 664 height 24
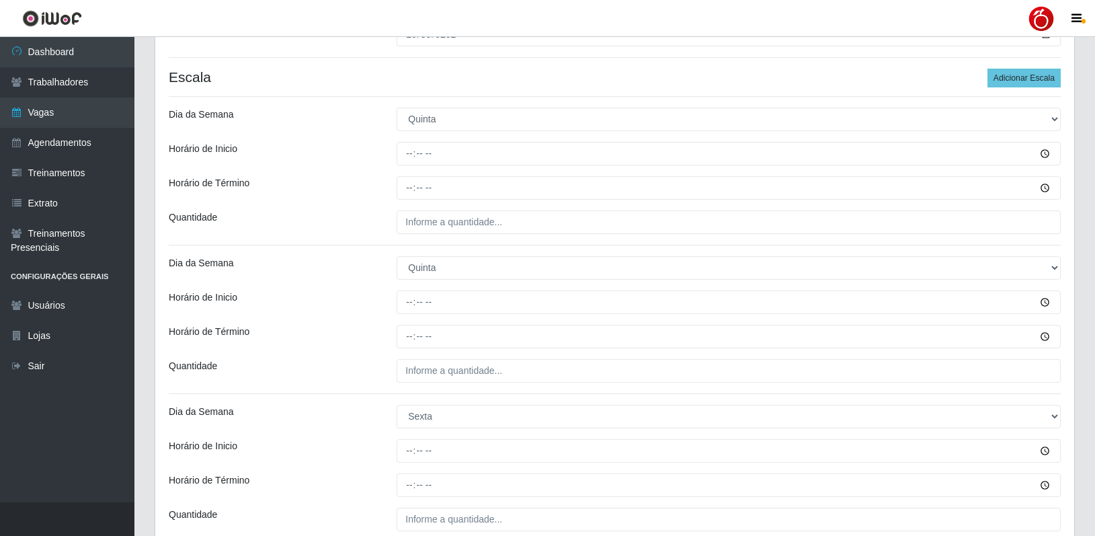
click at [307, 392] on div "Loja Nordestão - Petrópolis Função [Selecione...] Balconista de Padaria Balconi…" at bounding box center [614, 248] width 919 height 936
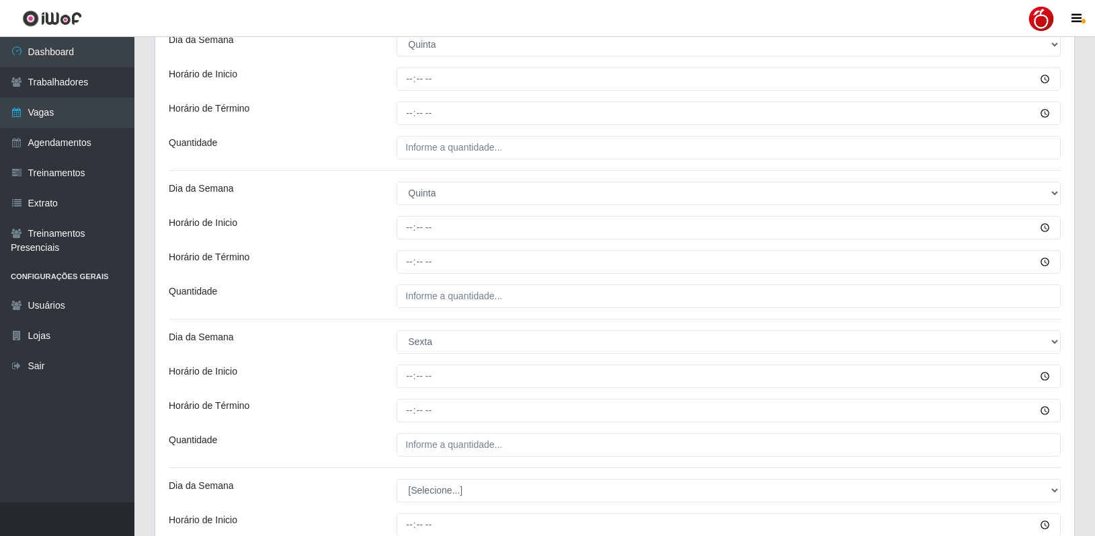
scroll to position [538, 0]
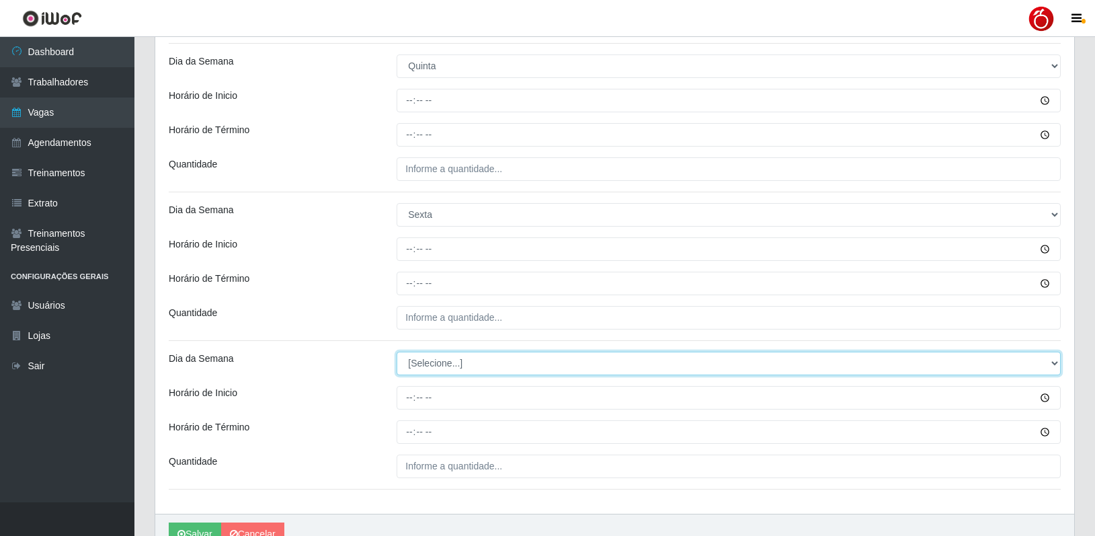
click at [450, 366] on select "[Selecione...] Segunda Terça Quarta Quinta Sexta Sábado Domingo" at bounding box center [729, 364] width 664 height 24
select select "5"
click at [397, 352] on select "[Selecione...] Segunda Terça Quarta Quinta Sexta Sábado Domingo" at bounding box center [729, 364] width 664 height 24
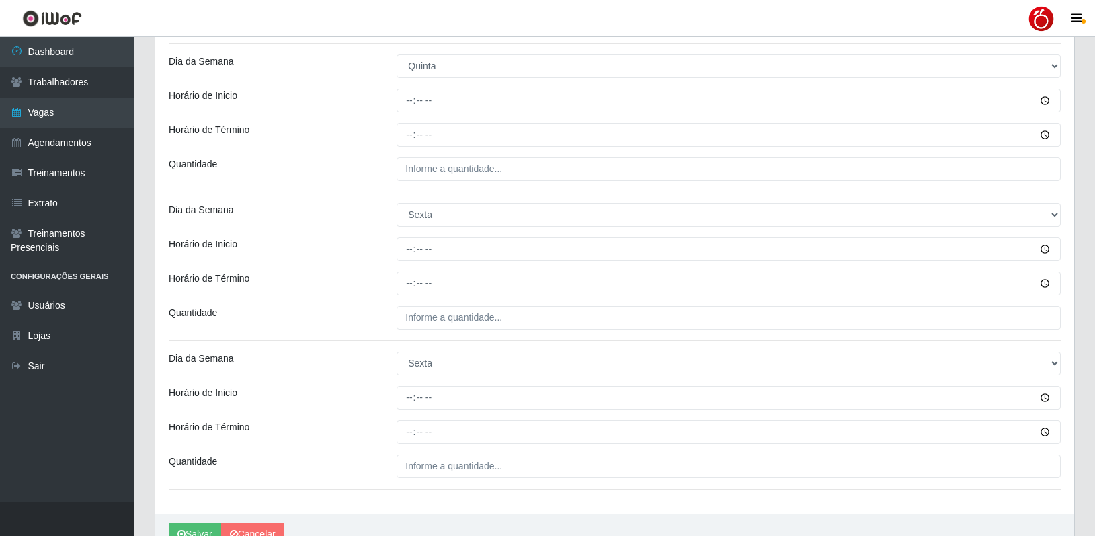
click at [358, 345] on div "Loja Nordestão - Petrópolis Função [Selecione...] Balconista de Padaria Balconi…" at bounding box center [614, 46] width 919 height 936
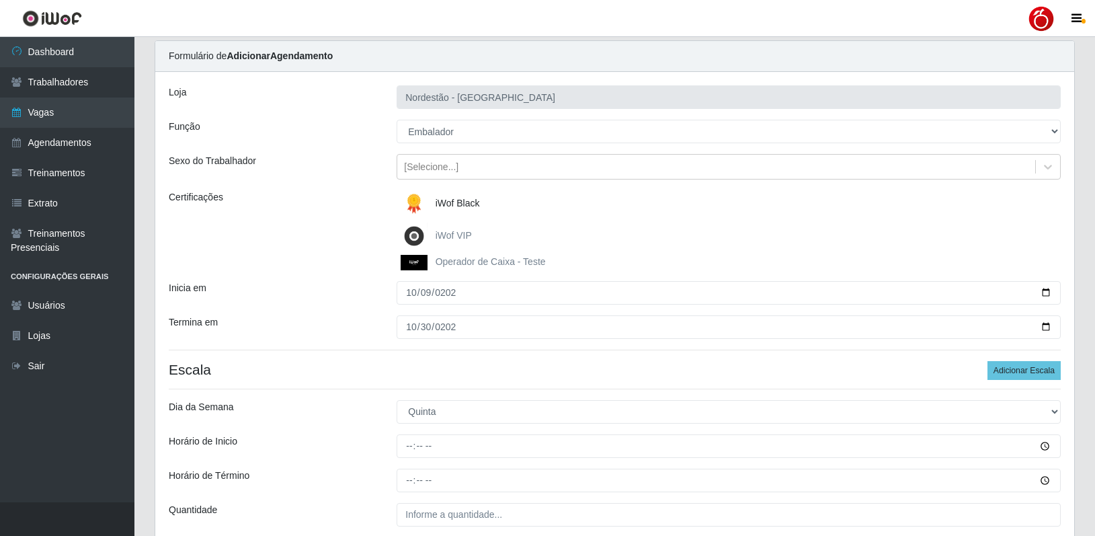
scroll to position [67, 0]
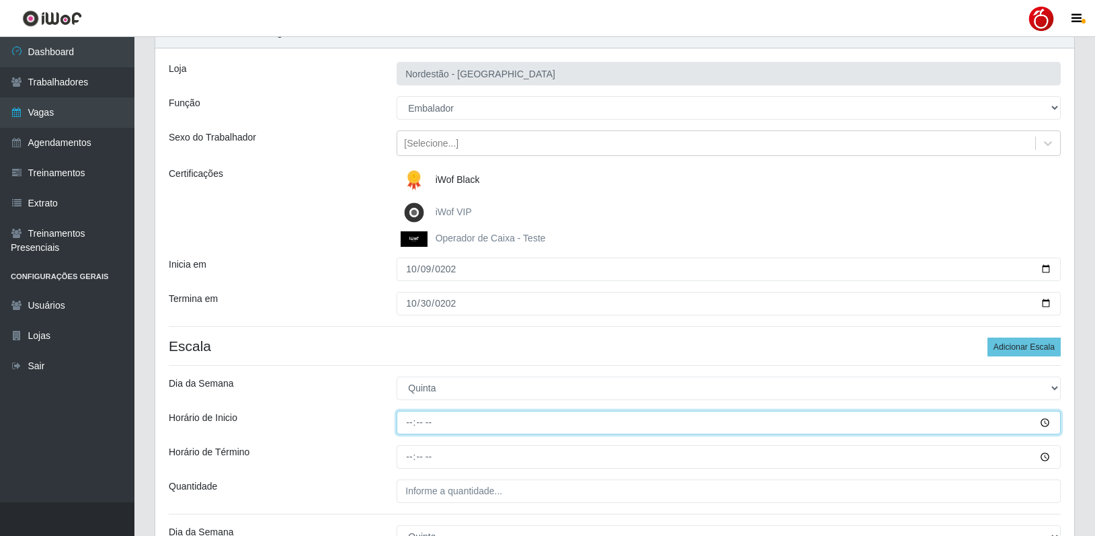
click at [413, 421] on input "Horário de Inicio" at bounding box center [729, 423] width 664 height 24
type input "08:00"
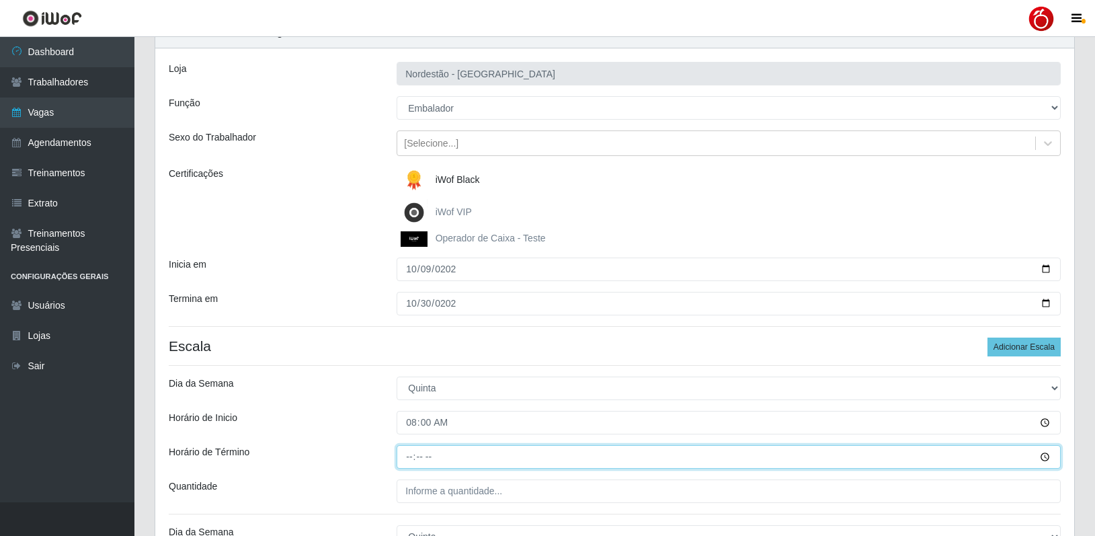
type input "14:00"
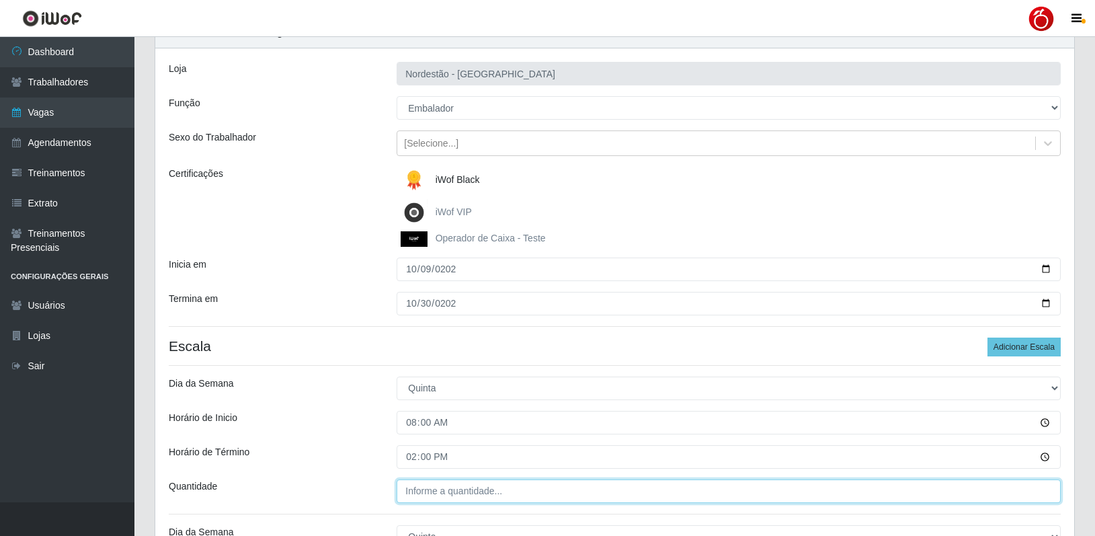
type input "___"
type input "1__"
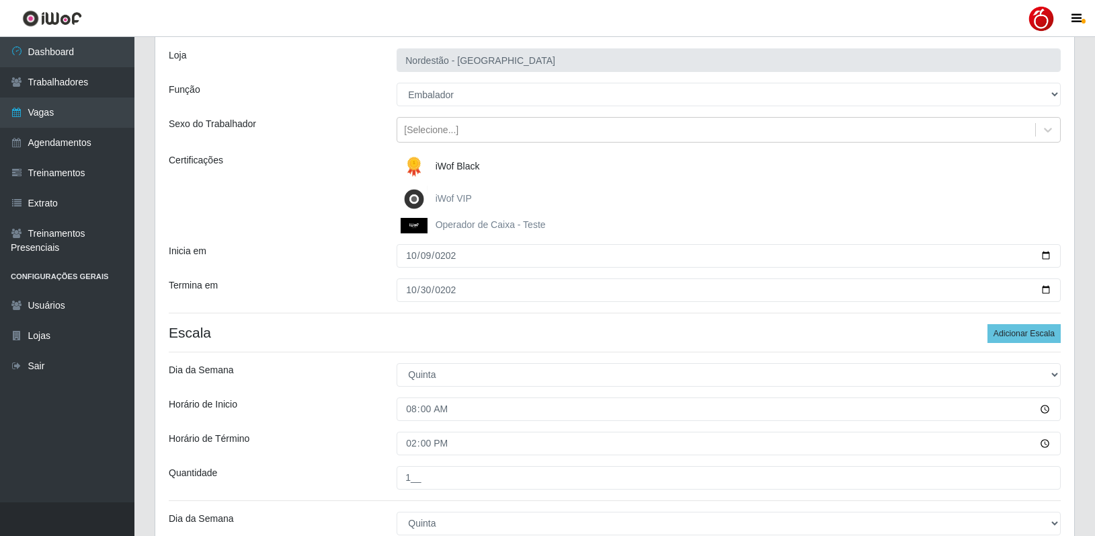
scroll to position [371, 0]
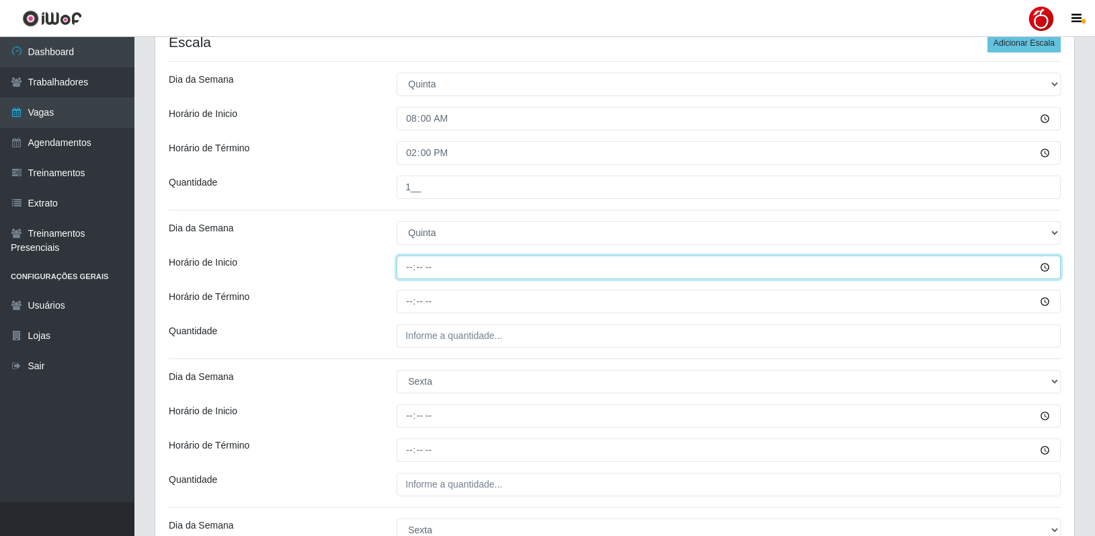
type input "16:00"
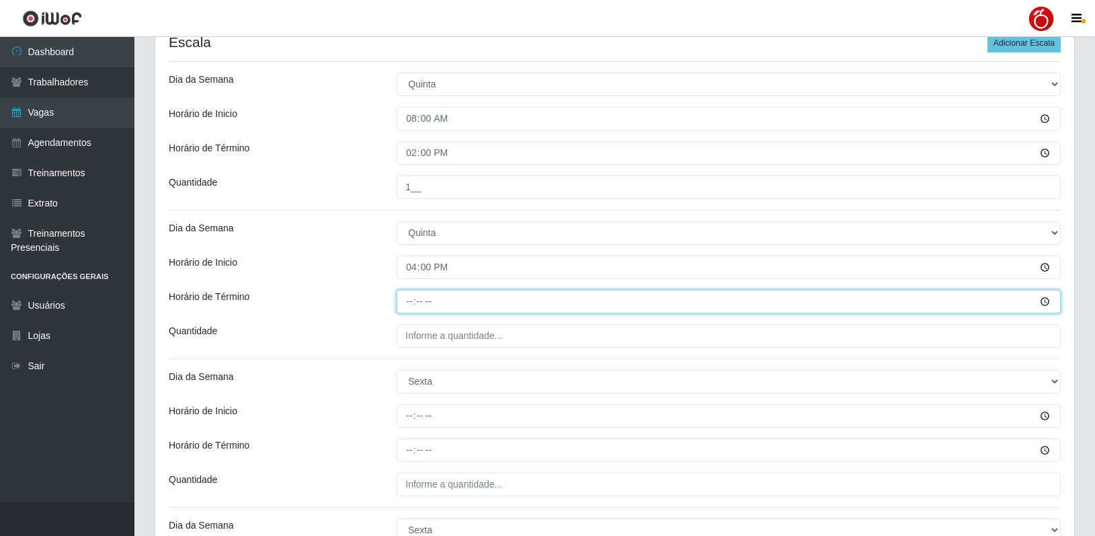
type input "22:00"
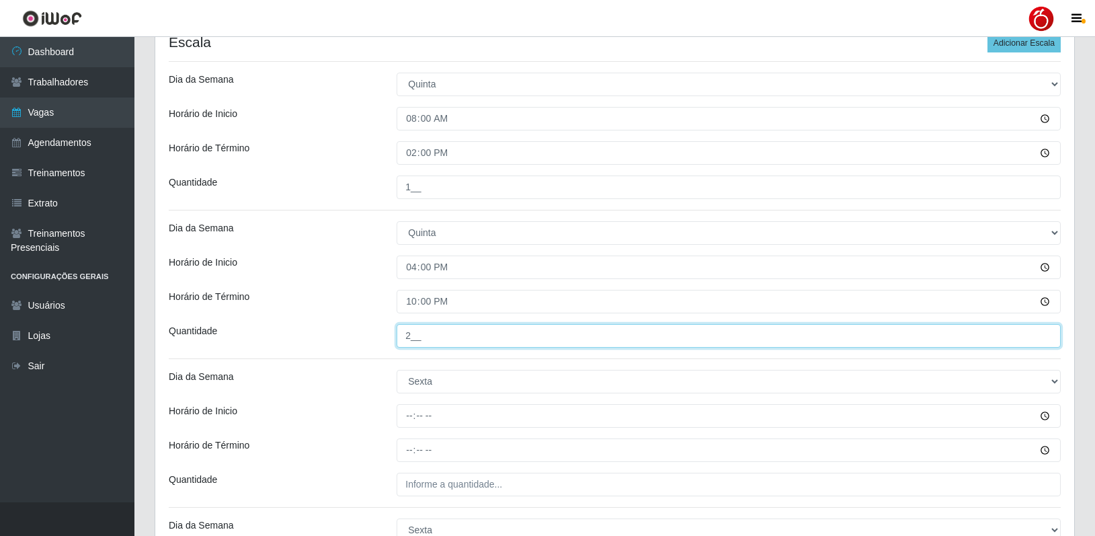
type input "2__"
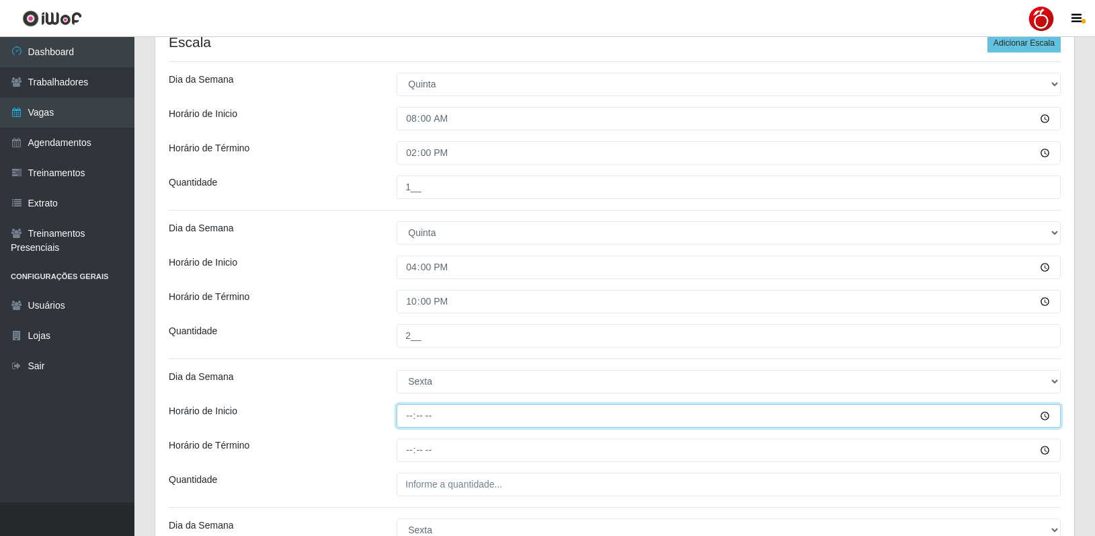
type input "08:00"
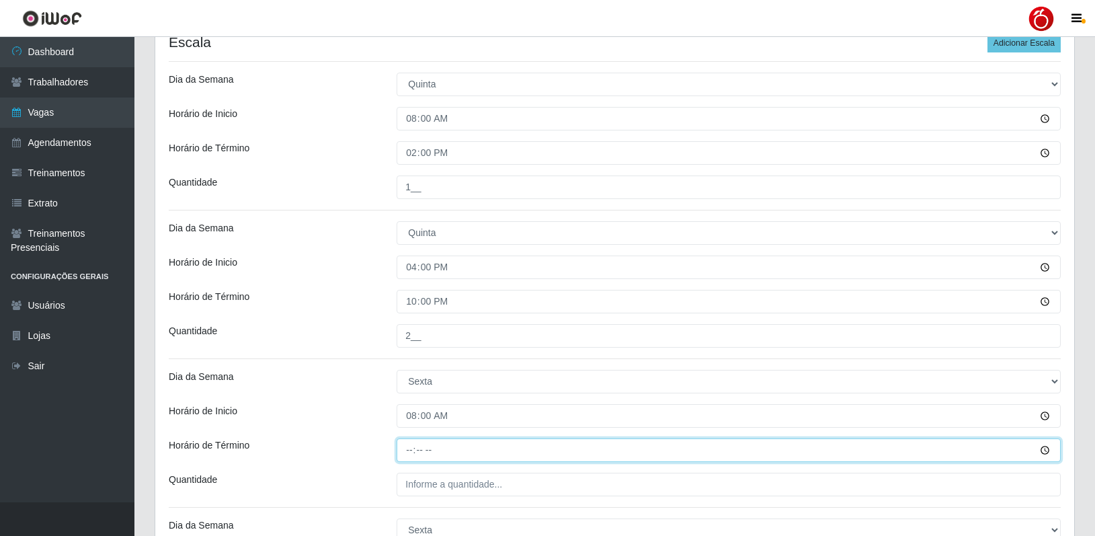
type input "14:00"
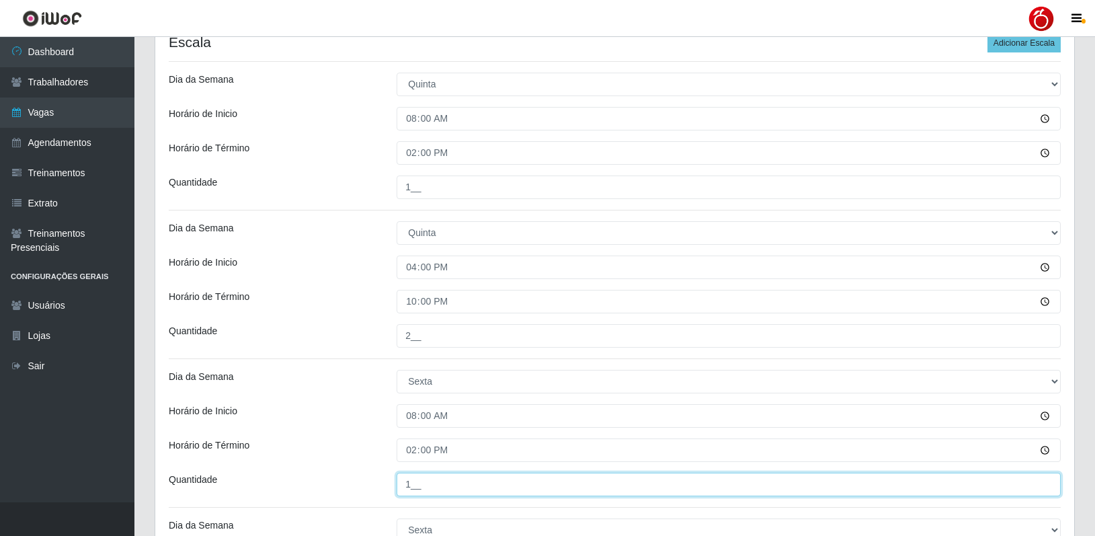
type input "1__"
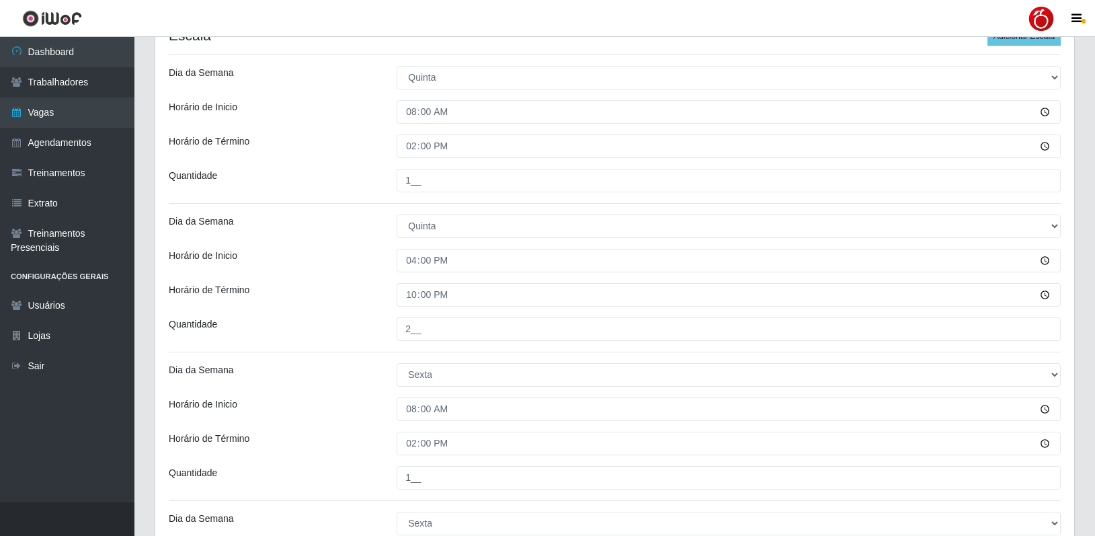
scroll to position [607, 0]
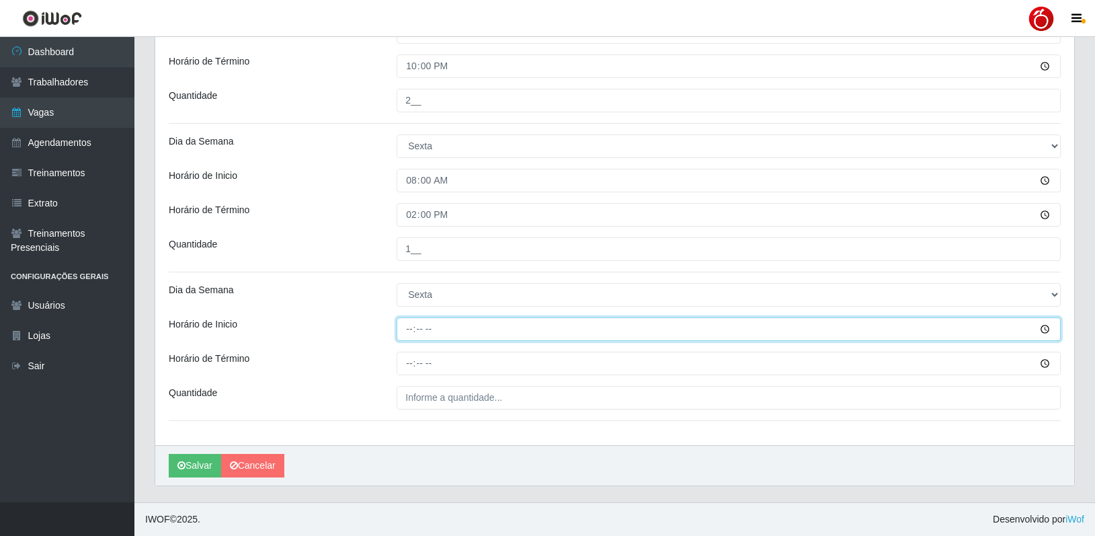
type input "16:00"
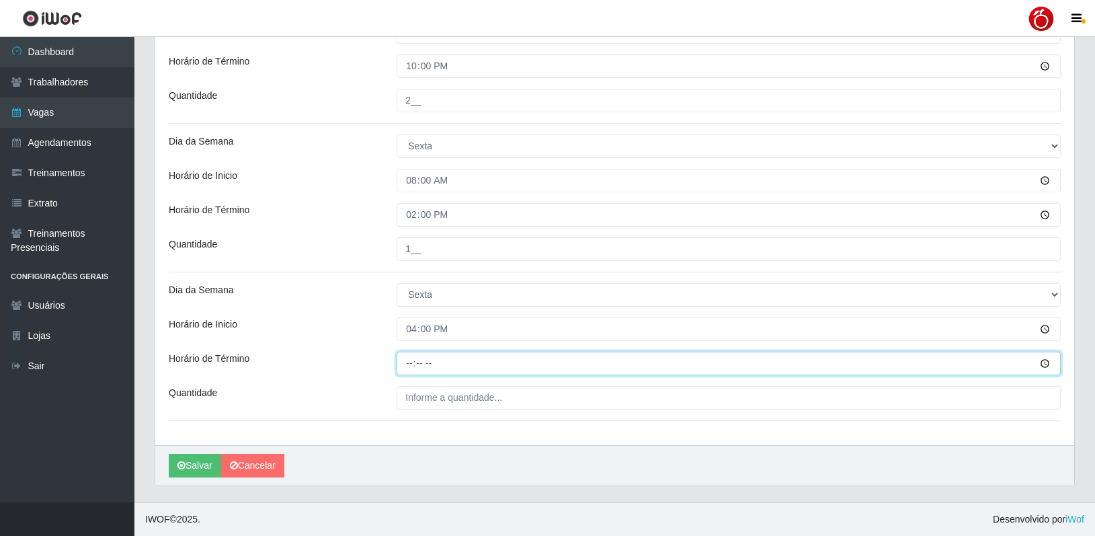
type input "22:00"
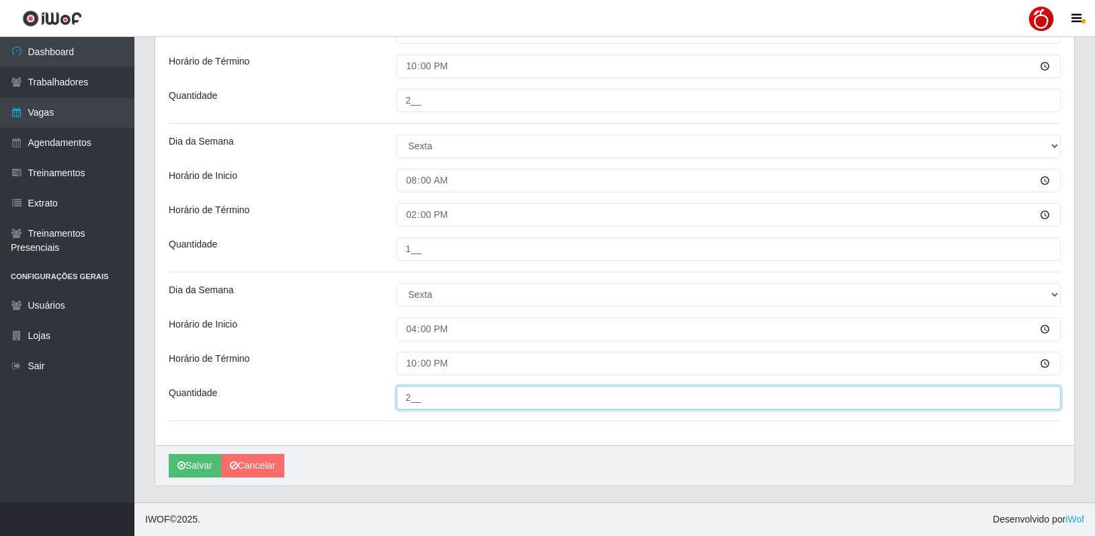
type input "2__"
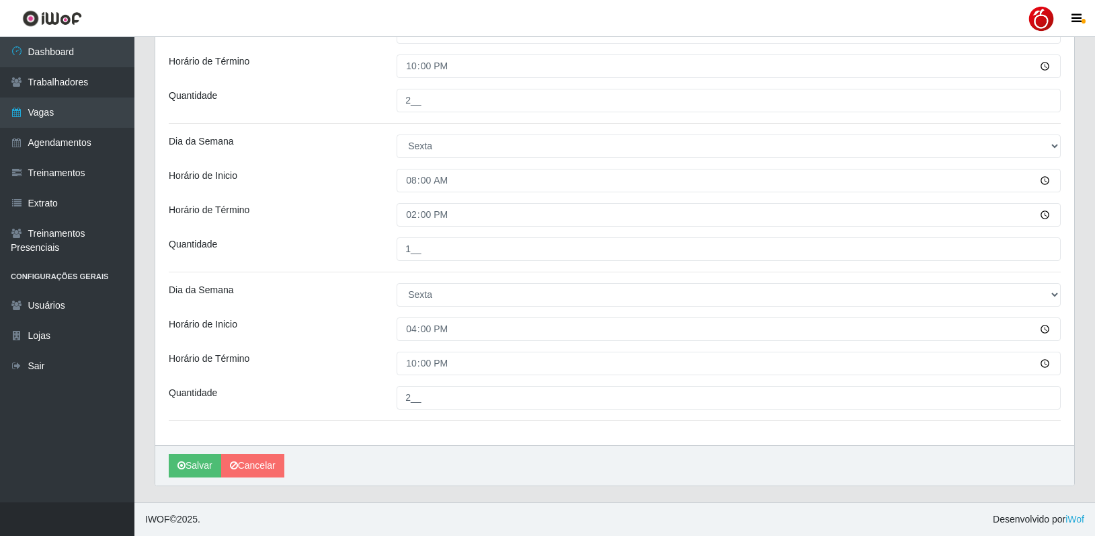
click at [380, 366] on div "Horário de Término" at bounding box center [273, 364] width 228 height 24
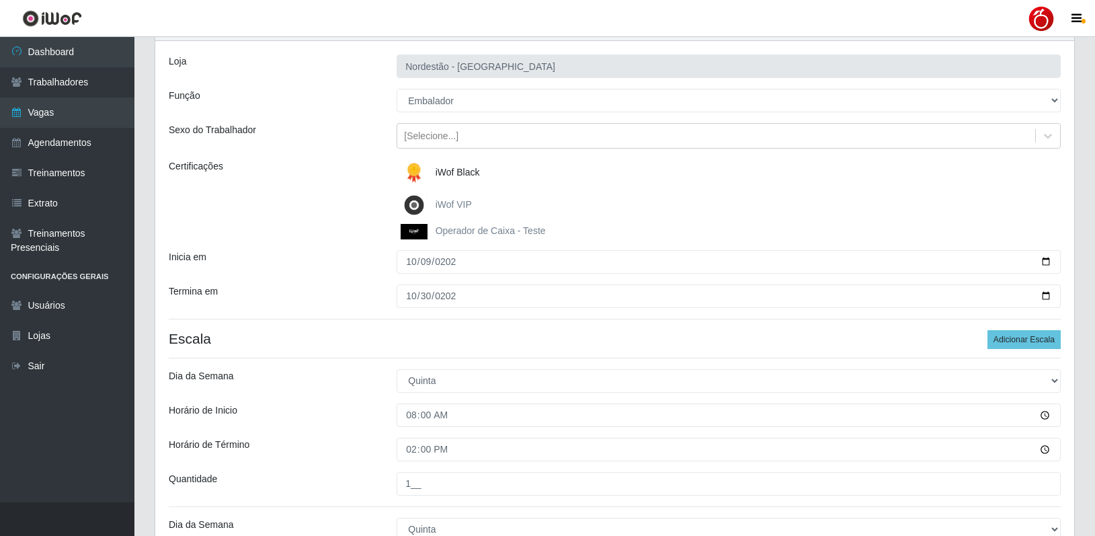
scroll to position [0, 0]
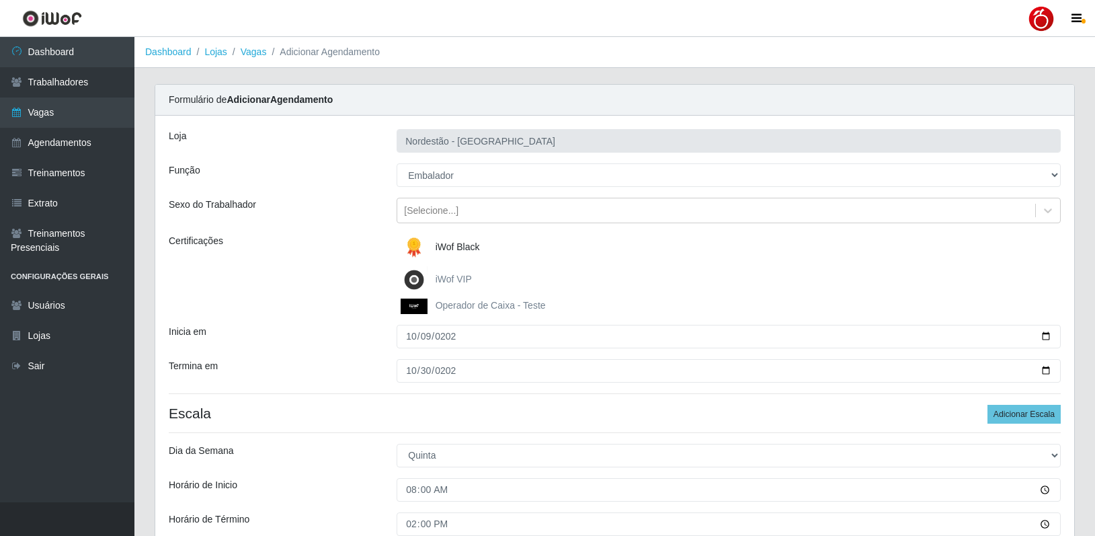
click at [302, 270] on div "Certificações" at bounding box center [273, 274] width 228 height 80
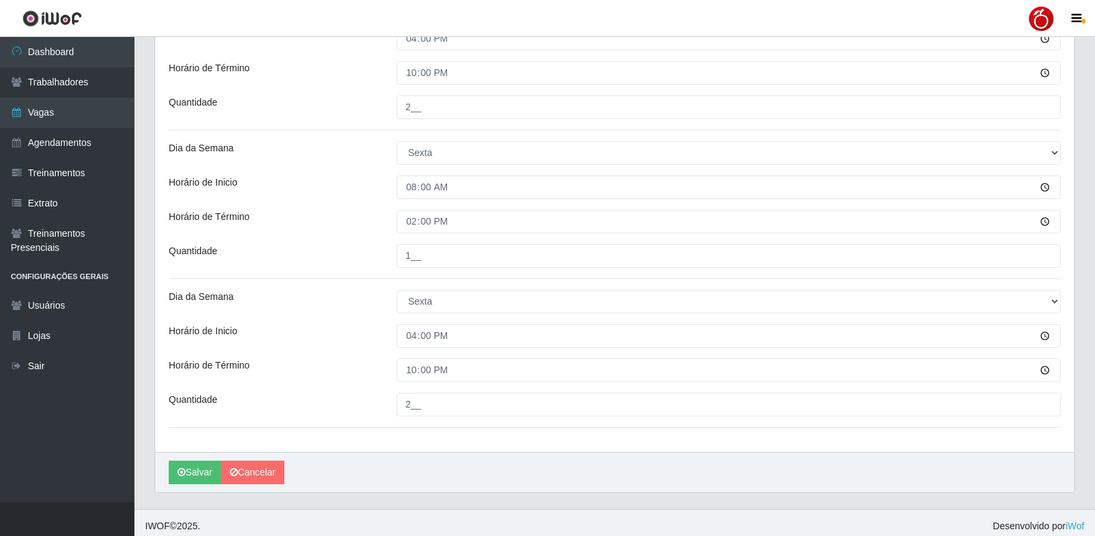
scroll to position [607, 0]
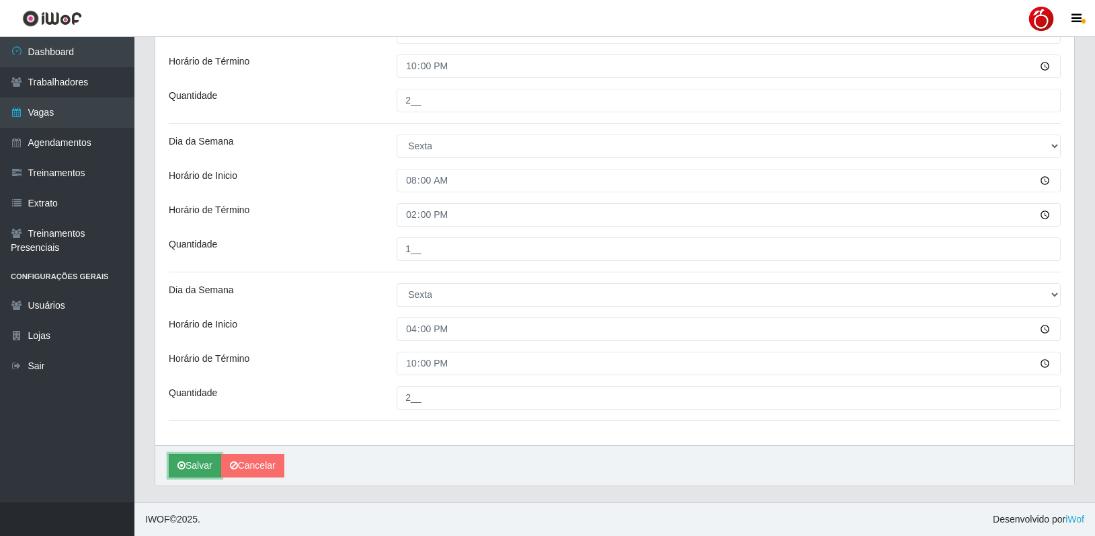
click at [202, 461] on button "Salvar" at bounding box center [195, 466] width 52 height 24
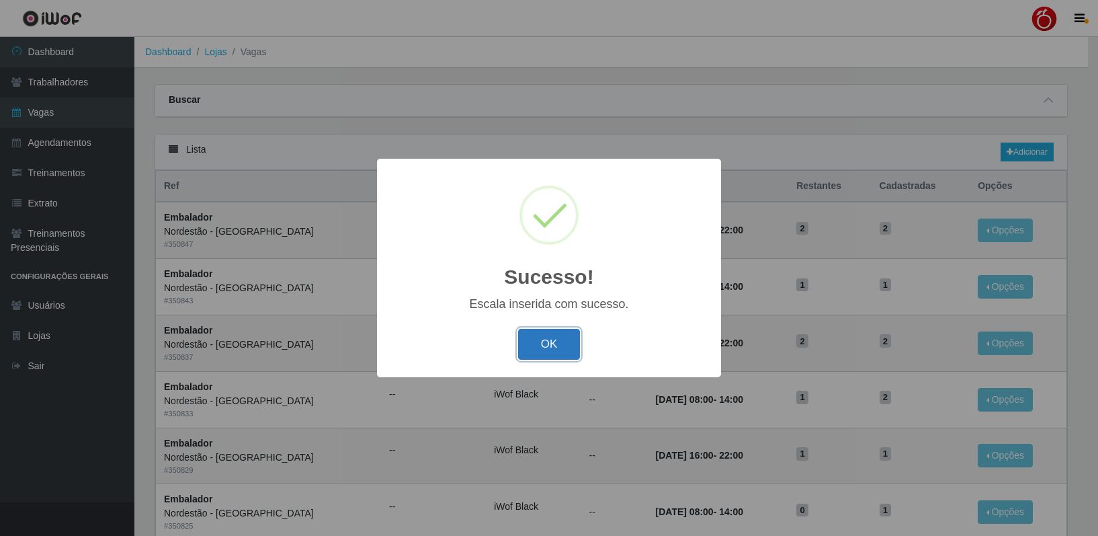
click at [541, 352] on button "OK" at bounding box center [549, 345] width 63 height 32
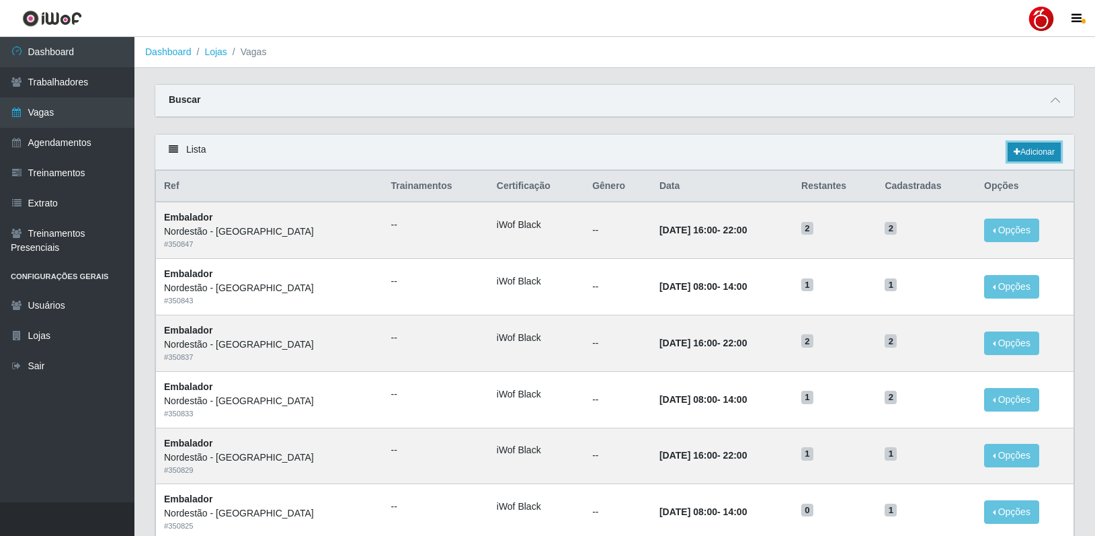
click at [1017, 155] on icon at bounding box center [1017, 152] width 7 height 8
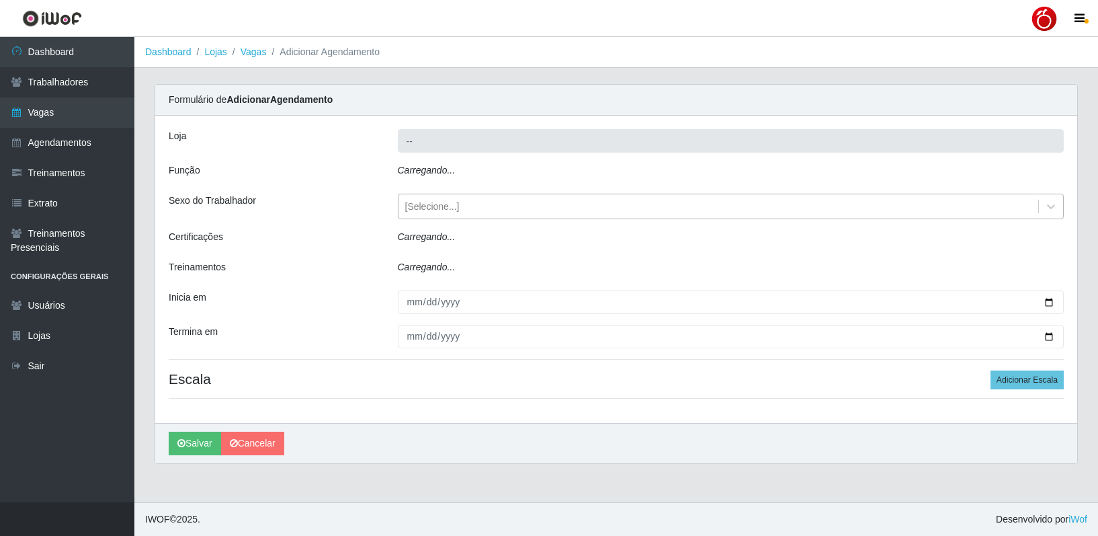
type input "Nordestão - Petrópolis"
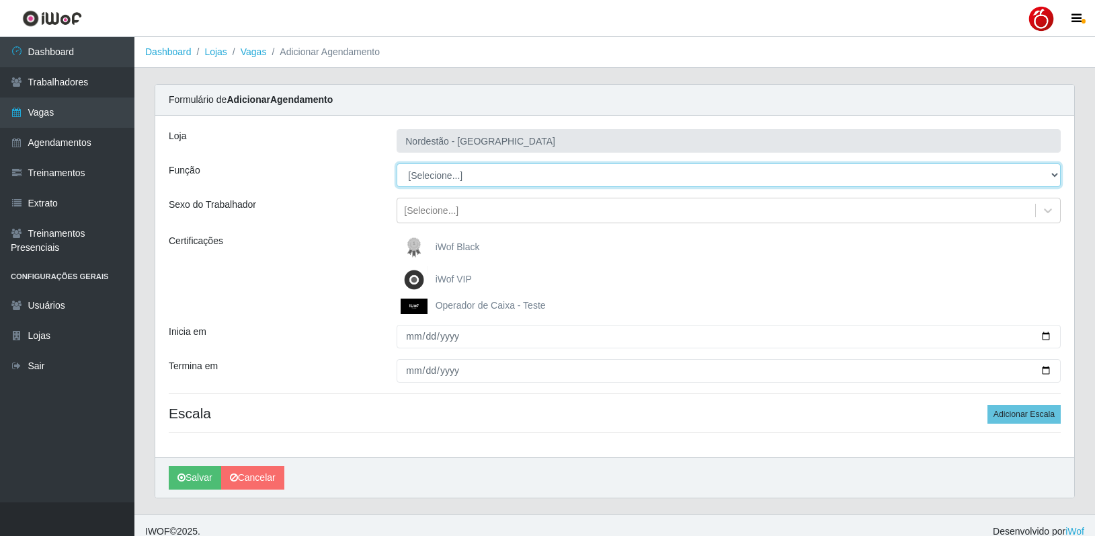
click at [488, 182] on select "[Selecione...] Balconista de Padaria Balconista de Padaria + Balconista de Pada…" at bounding box center [729, 175] width 664 height 24
select select "1"
click at [397, 163] on select "[Selecione...] Balconista de Padaria Balconista de Padaria + Balconista de Pada…" at bounding box center [729, 175] width 664 height 24
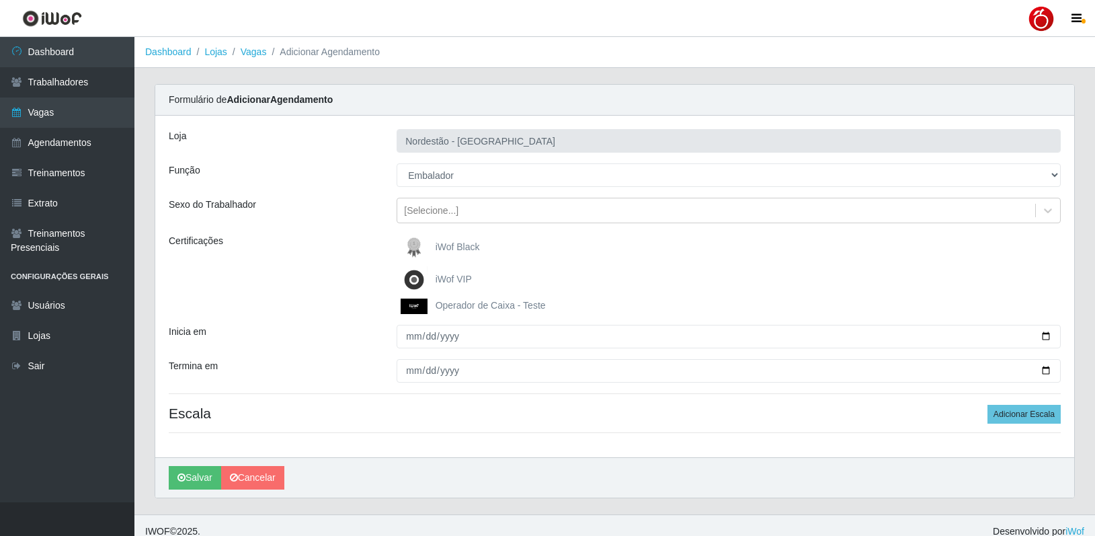
click at [456, 246] on span "iWof Black" at bounding box center [458, 246] width 44 height 11
click at [0, 0] on input "iWof Black" at bounding box center [0, 0] width 0 height 0
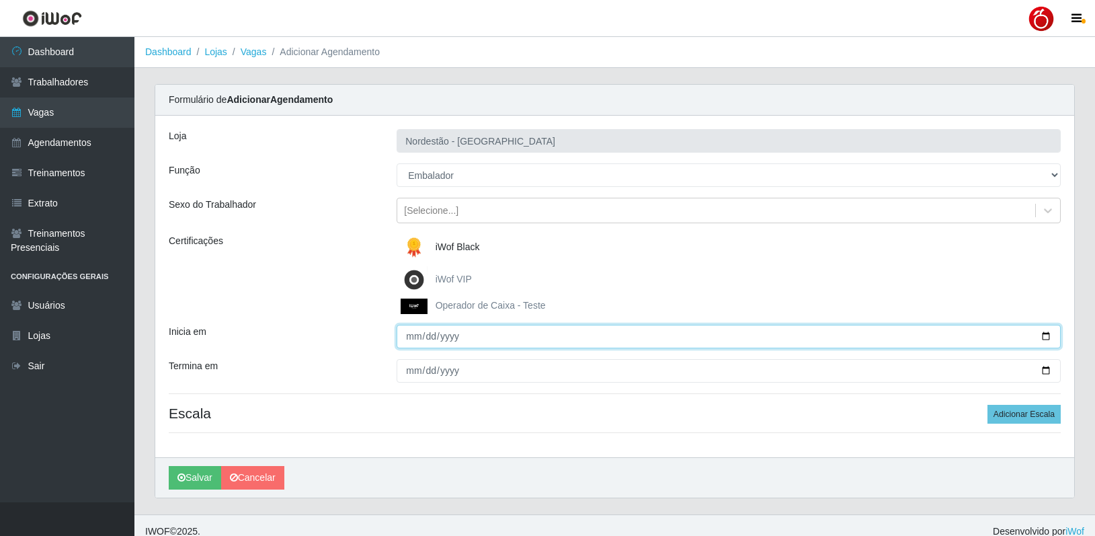
click at [411, 339] on input "Inicia em" at bounding box center [729, 337] width 664 height 24
type input "2025-10-18"
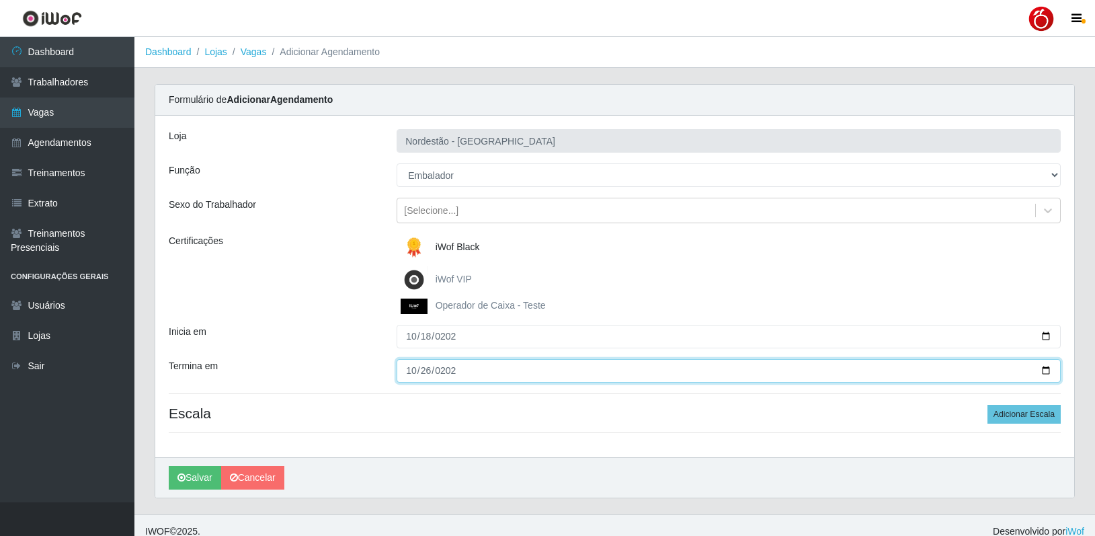
type input "2025-10-26"
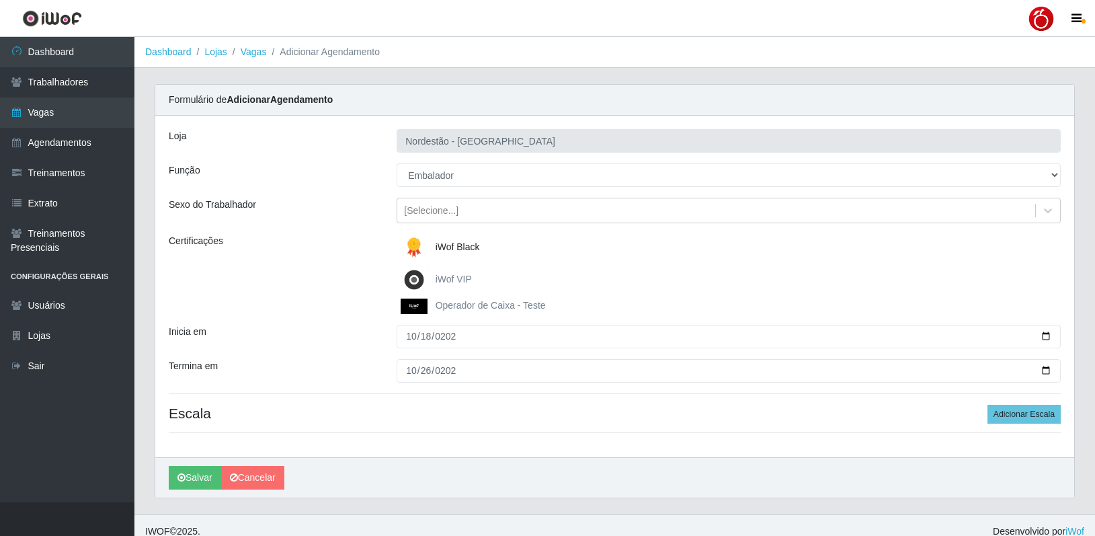
click at [329, 318] on div "Loja Nordestão - Petrópolis Função [Selecione...] Balconista de Padaria Balconi…" at bounding box center [614, 286] width 919 height 341
click at [344, 272] on div "Certificações" at bounding box center [273, 274] width 228 height 80
click at [327, 269] on div "Certificações" at bounding box center [273, 274] width 228 height 80
click at [329, 270] on div "Certificações" at bounding box center [273, 274] width 228 height 80
click at [329, 268] on div "Certificações" at bounding box center [273, 274] width 228 height 80
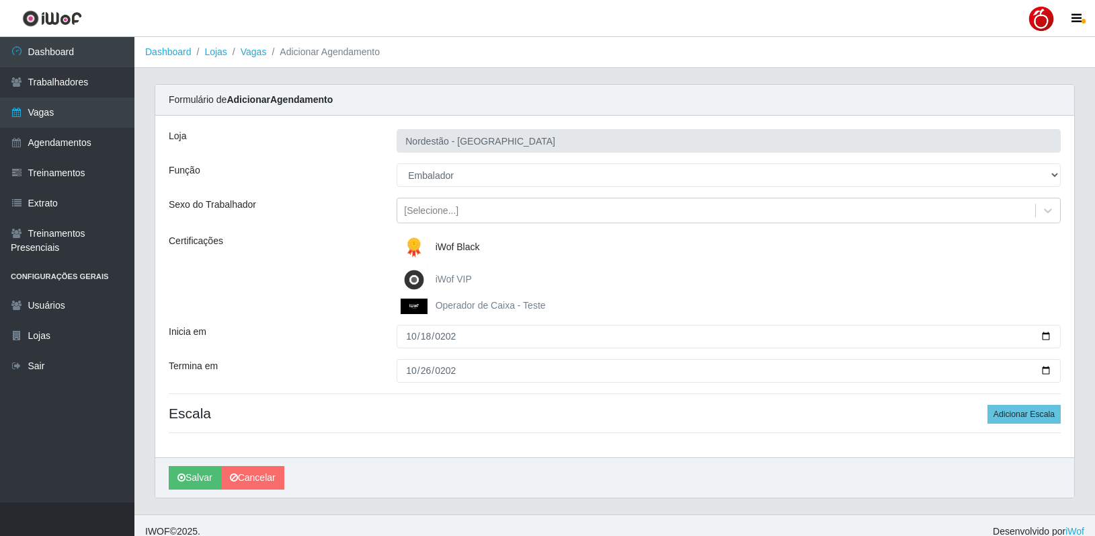
click at [329, 268] on div "Certificações" at bounding box center [273, 274] width 228 height 80
click at [1030, 419] on button "Adicionar Escala" at bounding box center [1023, 414] width 73 height 19
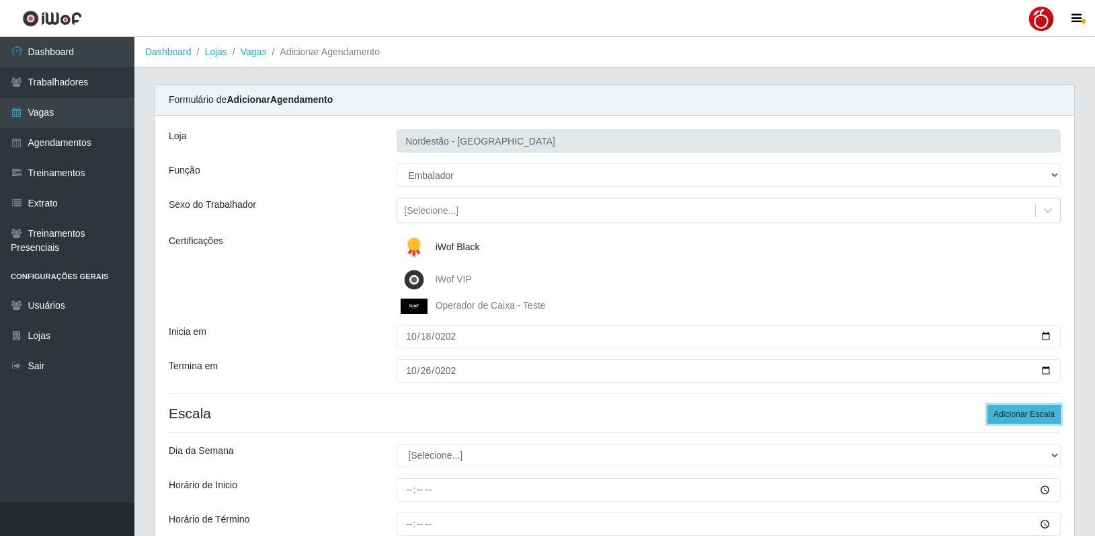
click at [1030, 419] on button "Adicionar Escala" at bounding box center [1023, 414] width 73 height 19
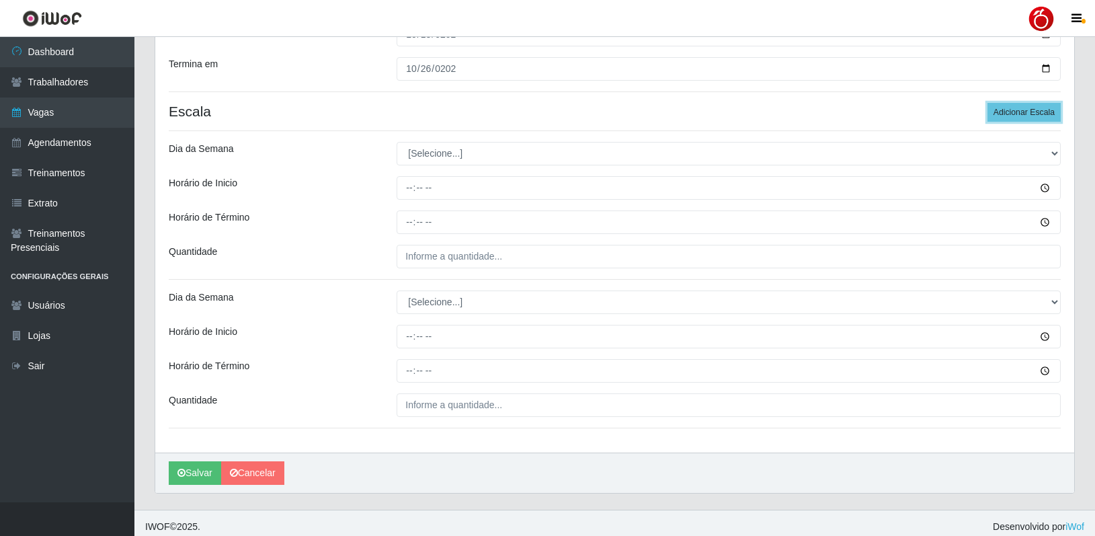
scroll to position [310, 0]
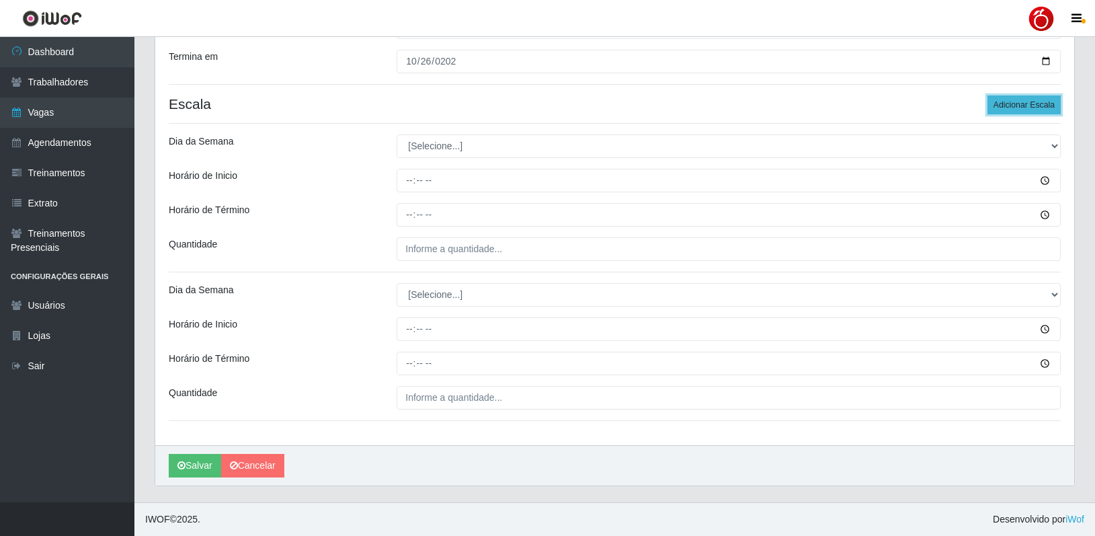
click at [1022, 97] on button "Adicionar Escala" at bounding box center [1023, 104] width 73 height 19
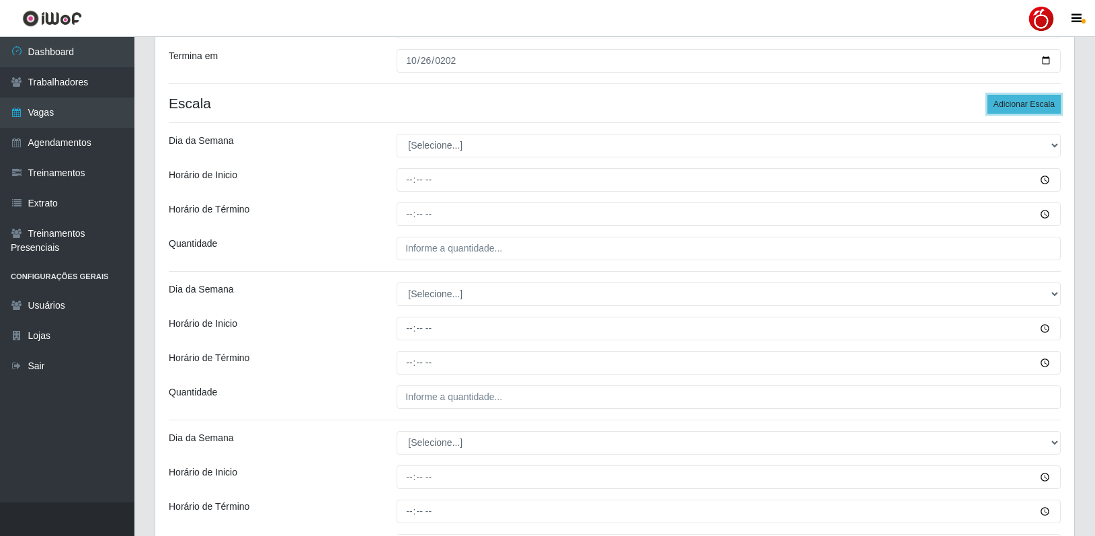
click at [1022, 104] on button "Adicionar Escala" at bounding box center [1023, 104] width 73 height 19
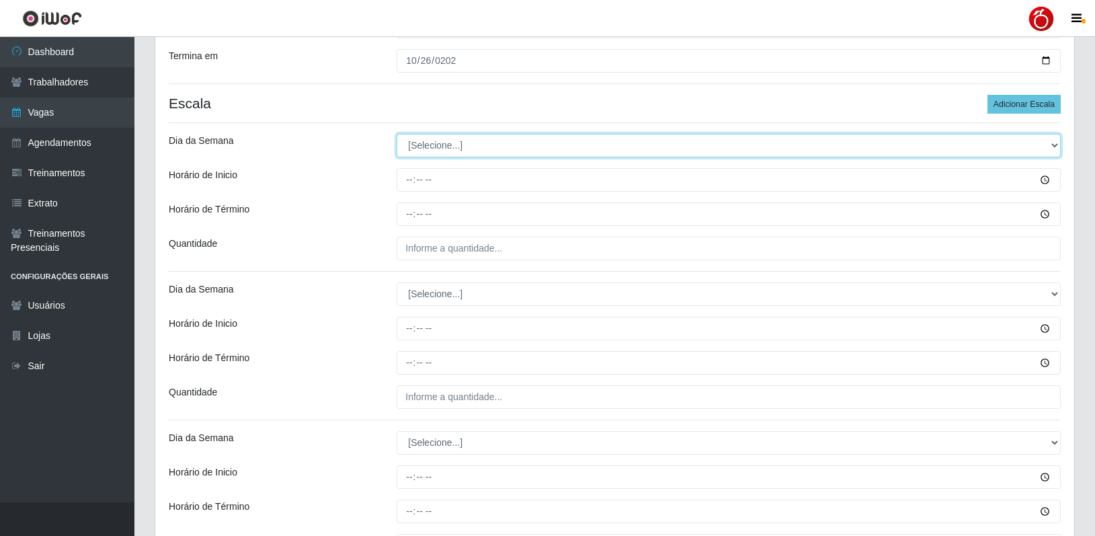
click at [440, 149] on select "[Selecione...] Segunda Terça Quarta Quinta Sexta Sábado Domingo" at bounding box center [729, 146] width 664 height 24
select select "6"
click at [397, 134] on select "[Selecione...] Segunda Terça Quarta Quinta Sexta Sábado Domingo" at bounding box center [729, 146] width 664 height 24
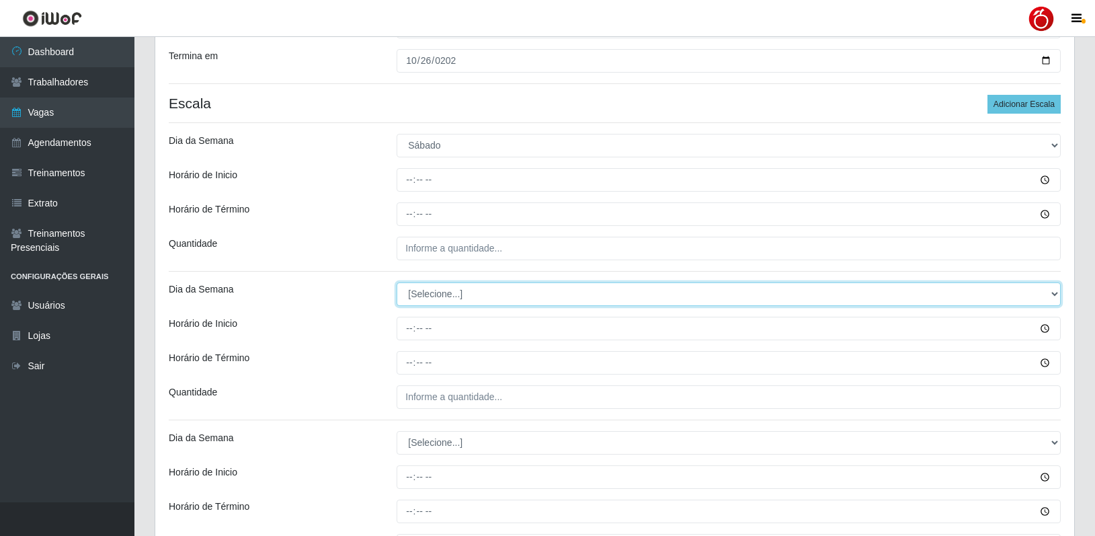
click at [444, 300] on select "[Selecione...] Segunda Terça Quarta Quinta Sexta Sábado Domingo" at bounding box center [729, 294] width 664 height 24
select select "6"
click at [397, 282] on select "[Selecione...] Segunda Terça Quarta Quinta Sexta Sábado Domingo" at bounding box center [729, 294] width 664 height 24
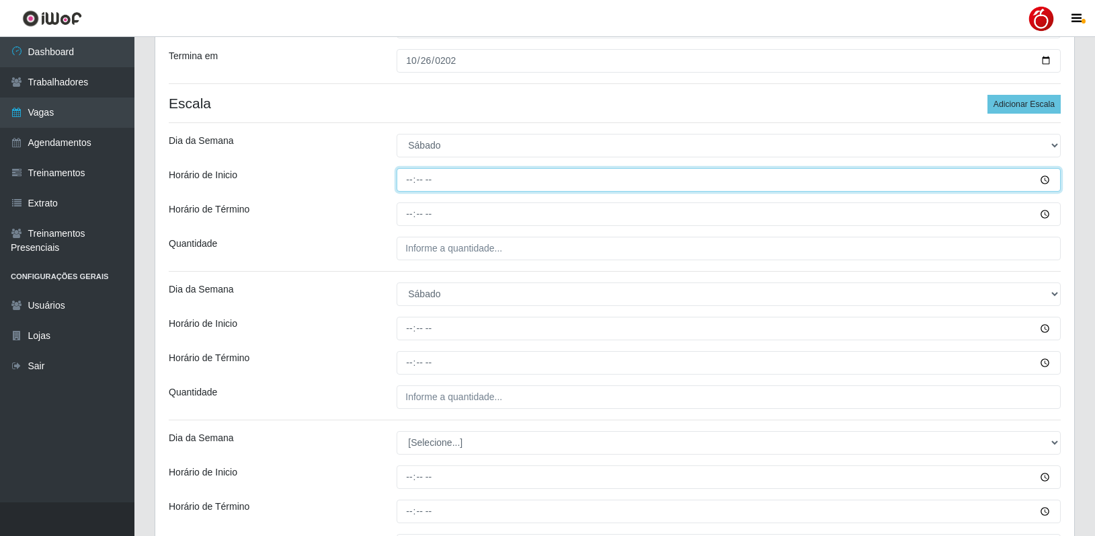
click at [404, 181] on input "Horário de Inicio" at bounding box center [729, 180] width 664 height 24
type input "08:00"
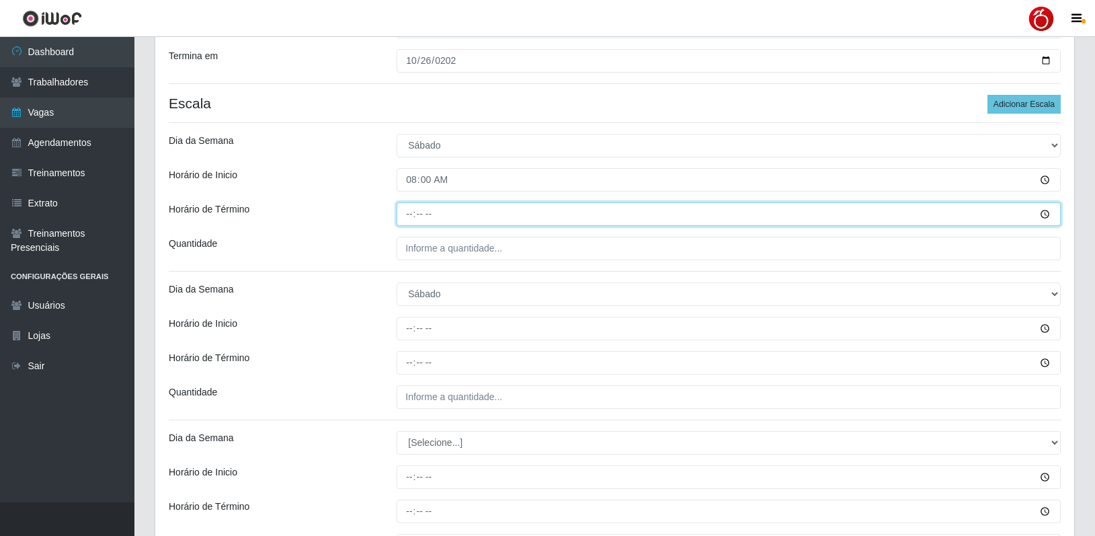
type input "14:00"
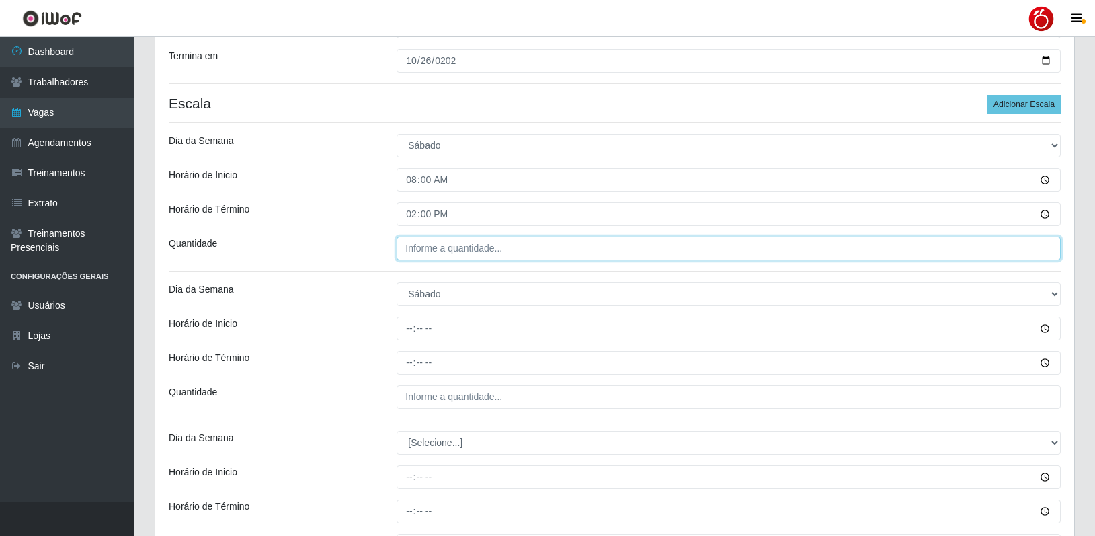
type input "___"
type input "1__"
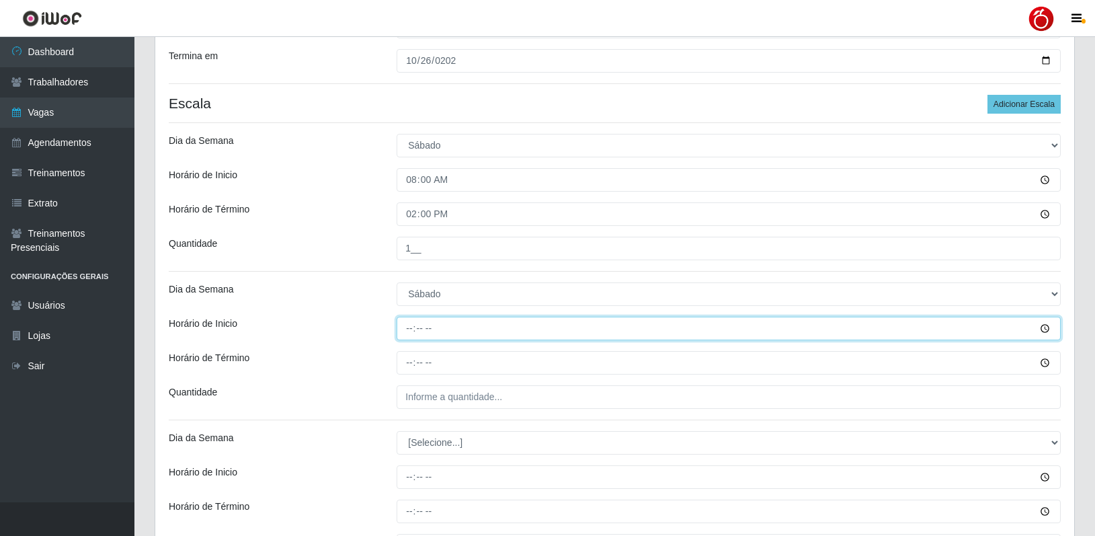
type input "16:00"
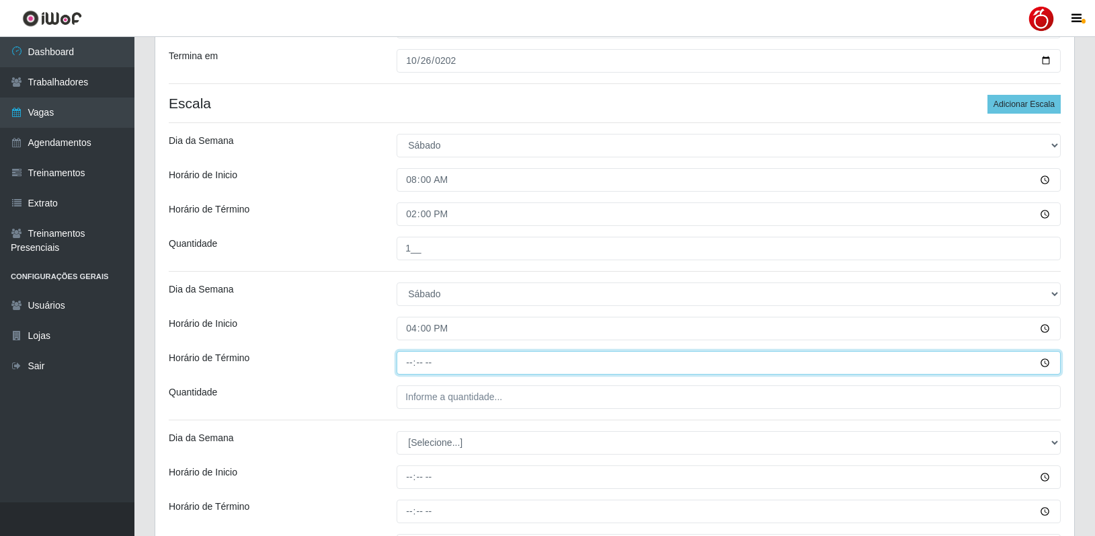
type input "22:00"
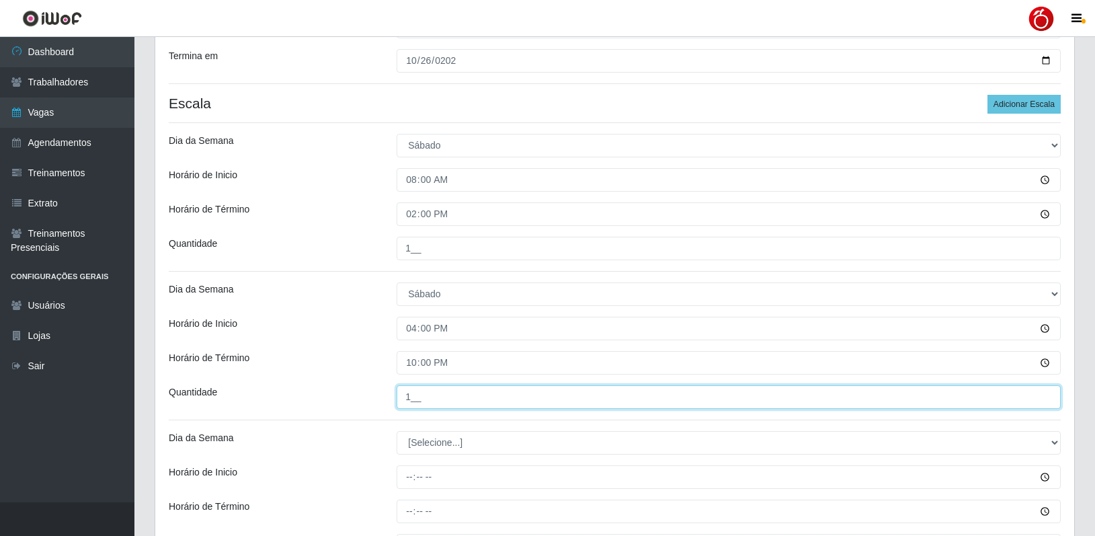
type input "1__"
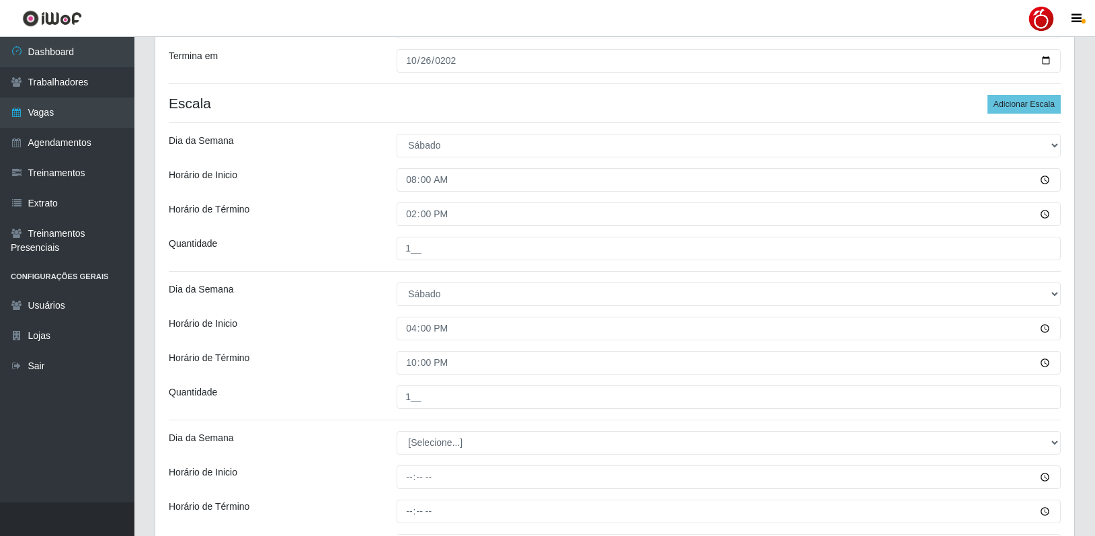
click at [395, 316] on div "Loja Nordestão - Petrópolis Função [Selecione...] Balconista de Padaria Balconi…" at bounding box center [614, 274] width 919 height 936
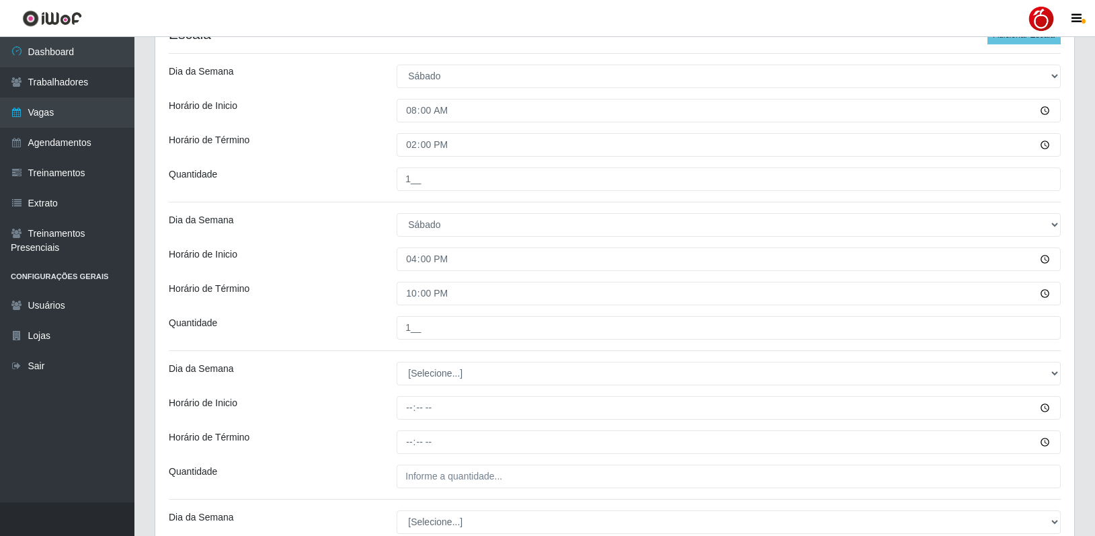
scroll to position [444, 0]
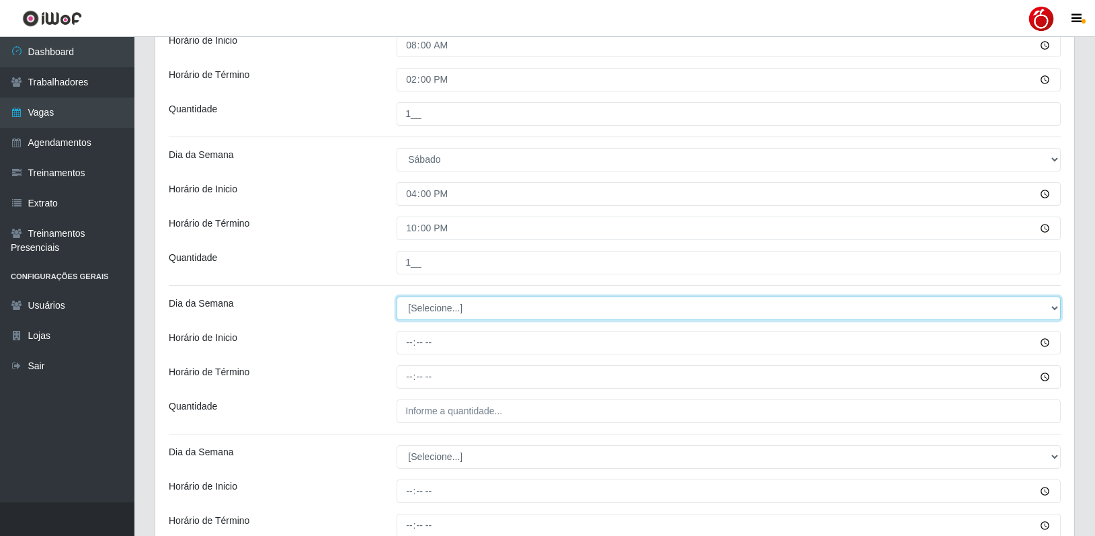
click at [450, 308] on select "[Selecione...] Segunda Terça Quarta Quinta Sexta Sábado Domingo" at bounding box center [729, 308] width 664 height 24
select select "0"
click at [397, 296] on select "[Selecione...] Segunda Terça Quarta Quinta Sexta Sábado Domingo" at bounding box center [729, 308] width 664 height 24
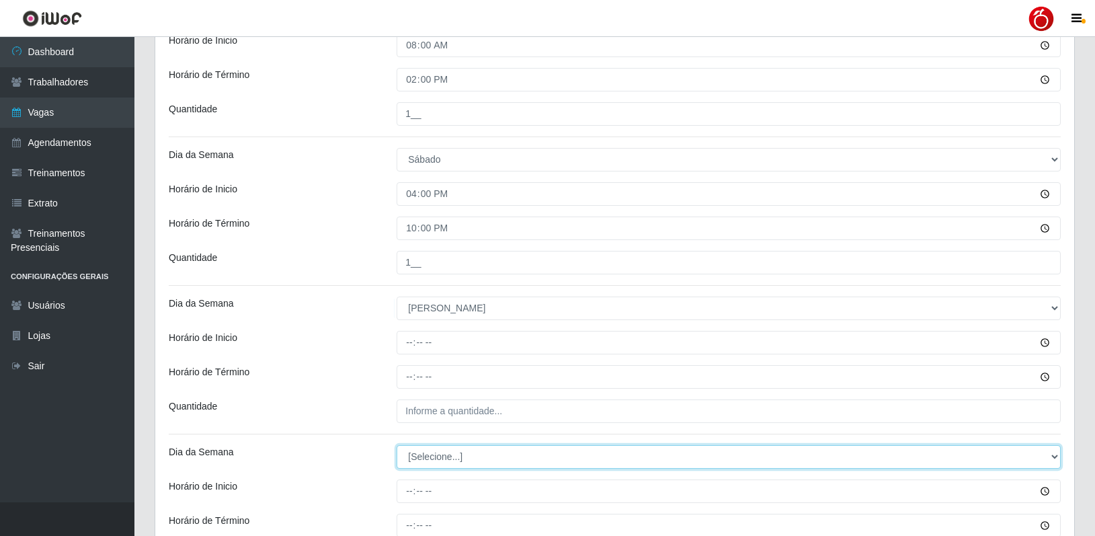
click at [453, 456] on select "[Selecione...] Segunda Terça Quarta Quinta Sexta Sábado Domingo" at bounding box center [729, 457] width 664 height 24
select select "0"
click at [397, 445] on select "[Selecione...] Segunda Terça Quarta Quinta Sexta Sábado Domingo" at bounding box center [729, 457] width 664 height 24
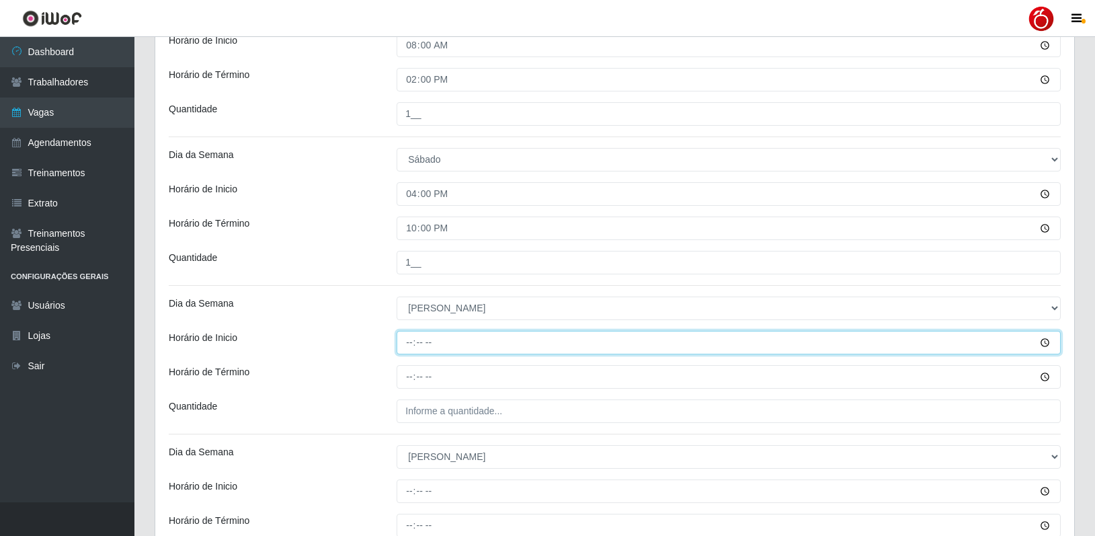
click at [405, 344] on input "Horário de Inicio" at bounding box center [729, 343] width 664 height 24
type input "08:00"
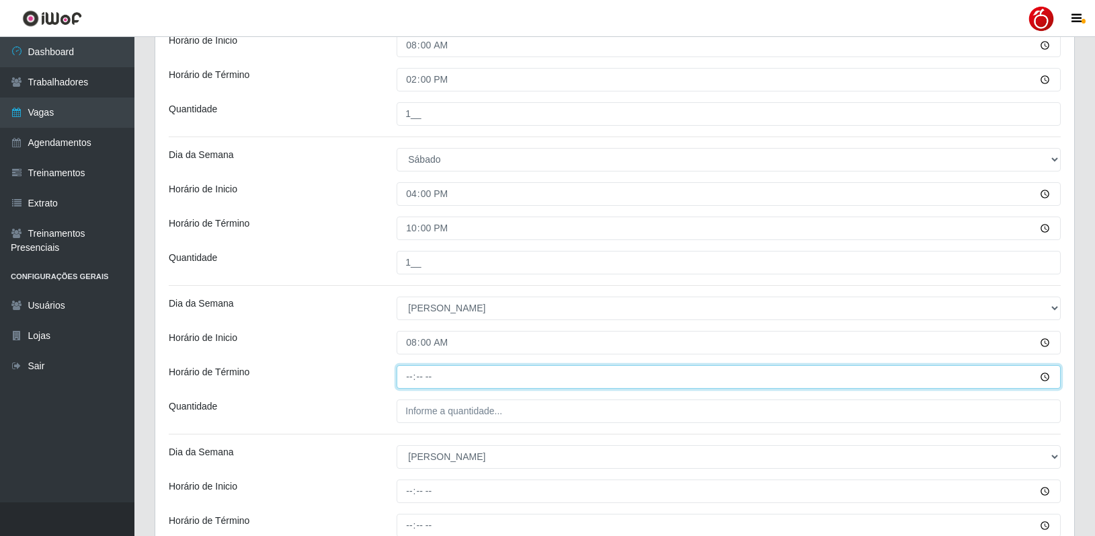
type input "14:00"
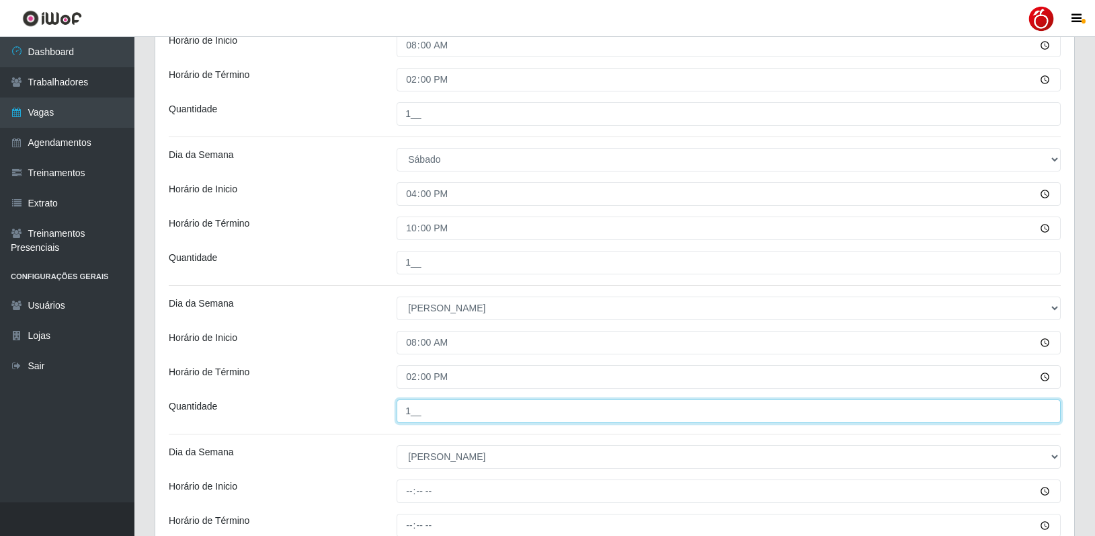
type input "1__"
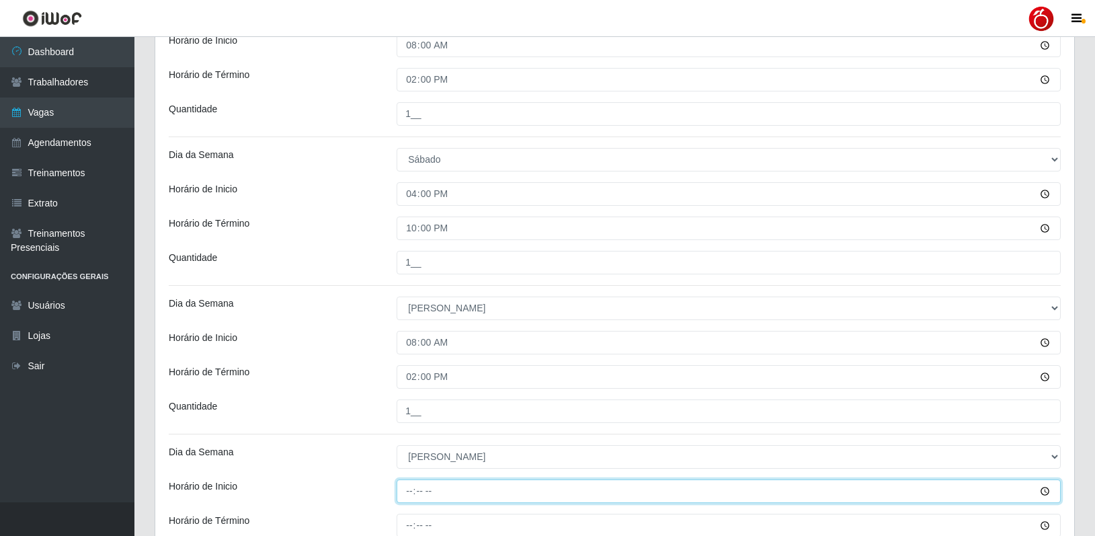
type input "14:00"
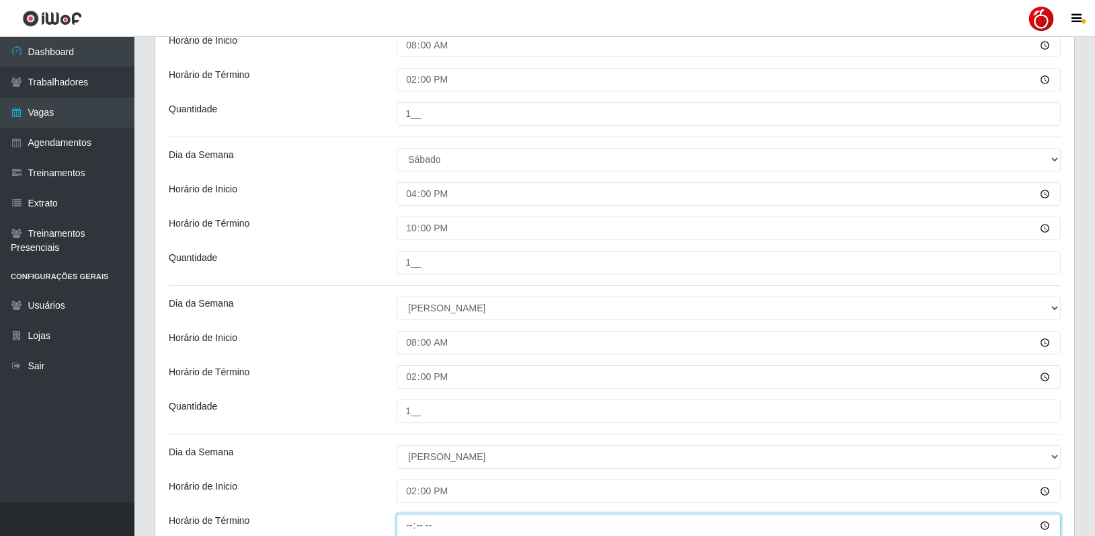
scroll to position [446, 0]
type input "20:00"
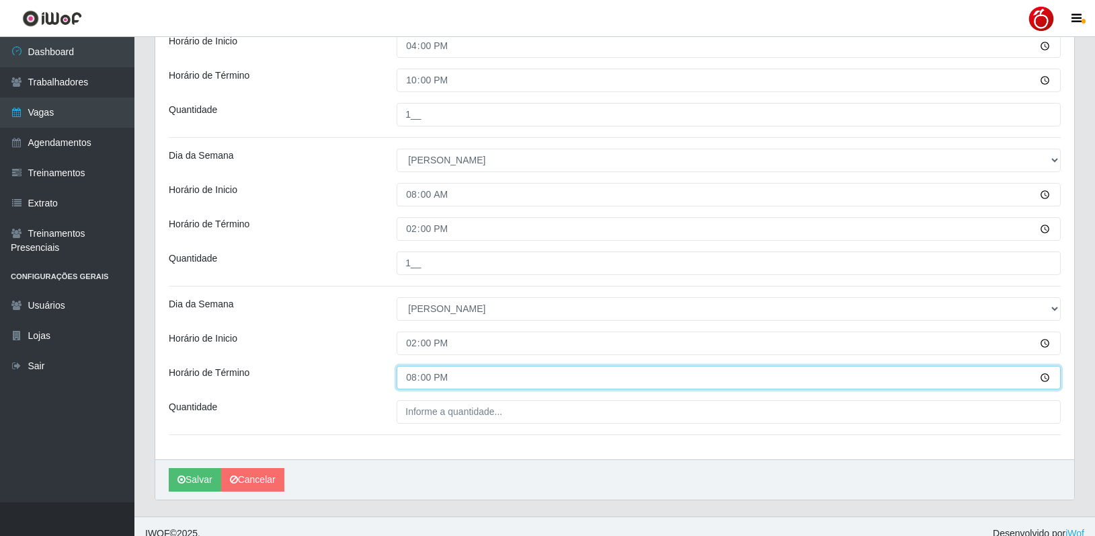
scroll to position [607, 0]
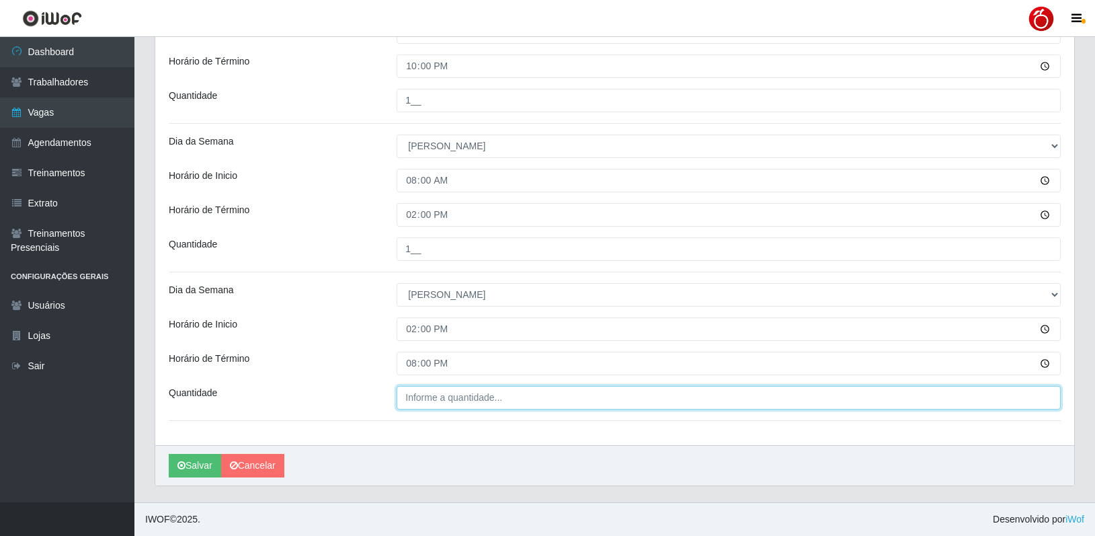
type input "___"
click at [427, 402] on input "___" at bounding box center [729, 398] width 664 height 24
type input "1__"
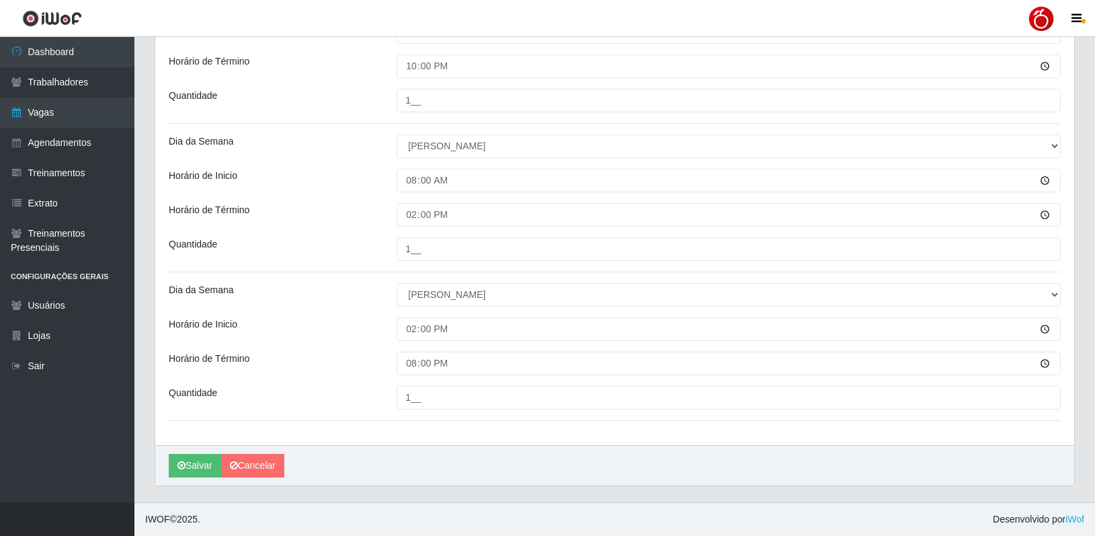
click at [185, 463] on icon "submit" at bounding box center [181, 464] width 8 height 9
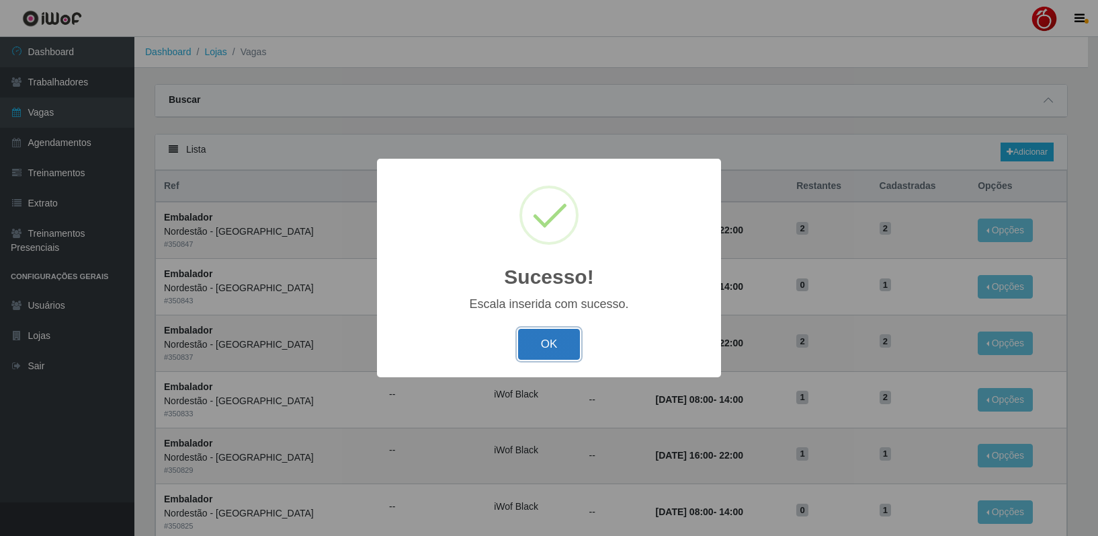
click at [539, 343] on button "OK" at bounding box center [549, 345] width 63 height 32
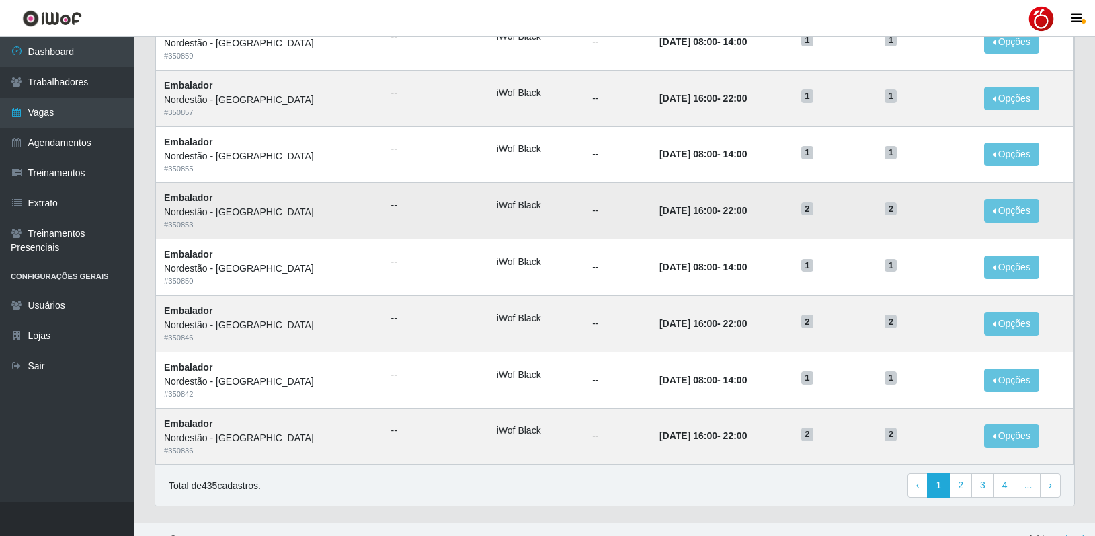
scroll to position [604, 0]
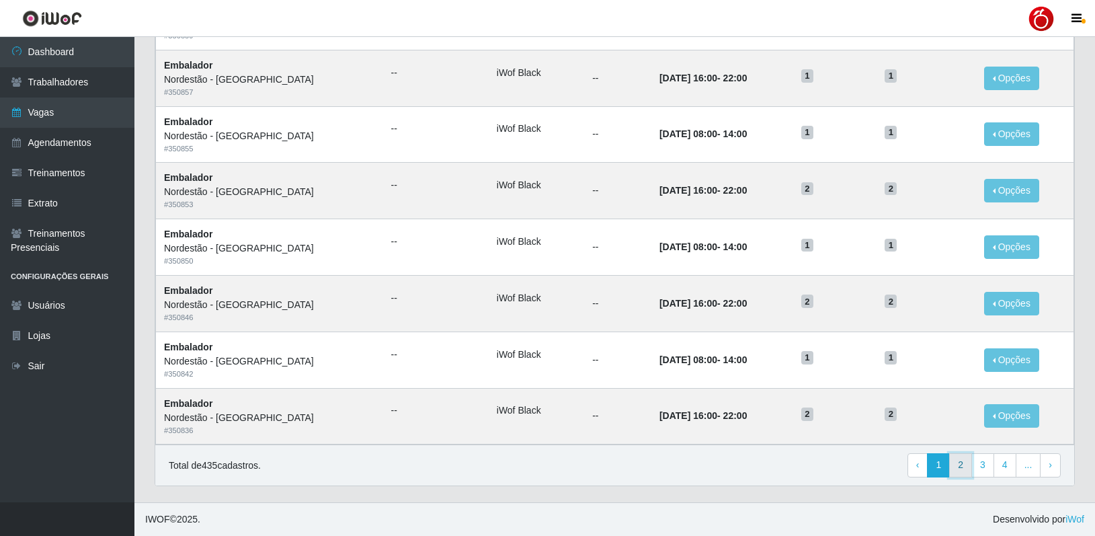
click at [967, 462] on link "2" at bounding box center [960, 465] width 23 height 24
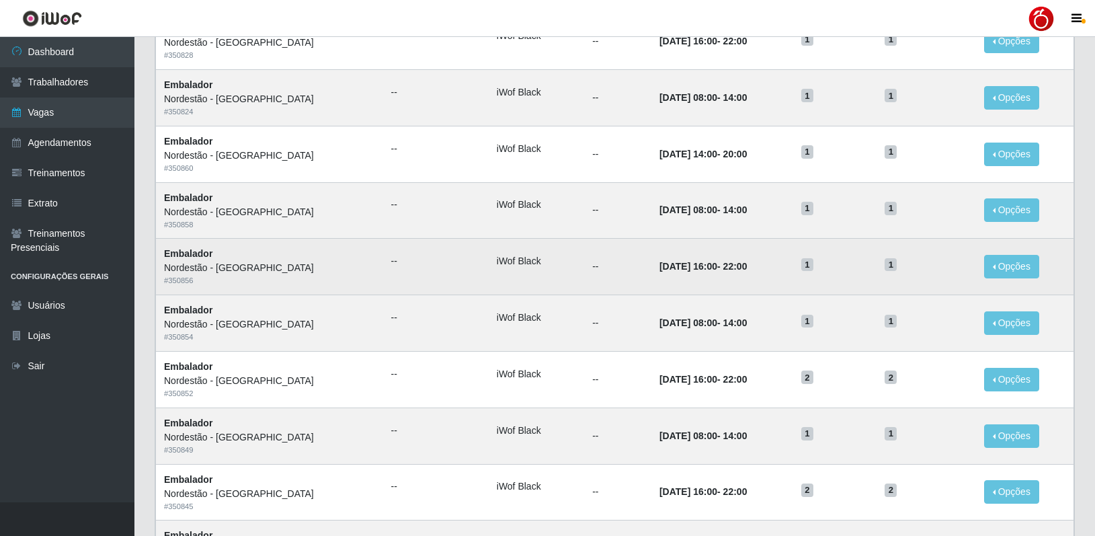
scroll to position [269, 0]
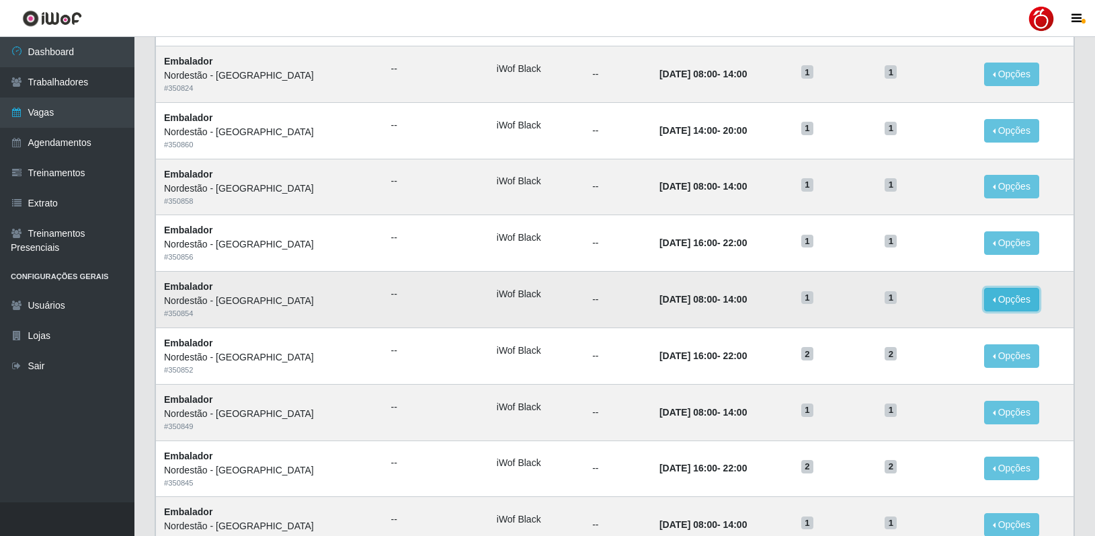
click at [1017, 300] on button "Opções" at bounding box center [1011, 300] width 55 height 24
click at [911, 335] on div "Deletar" at bounding box center [928, 330] width 79 height 14
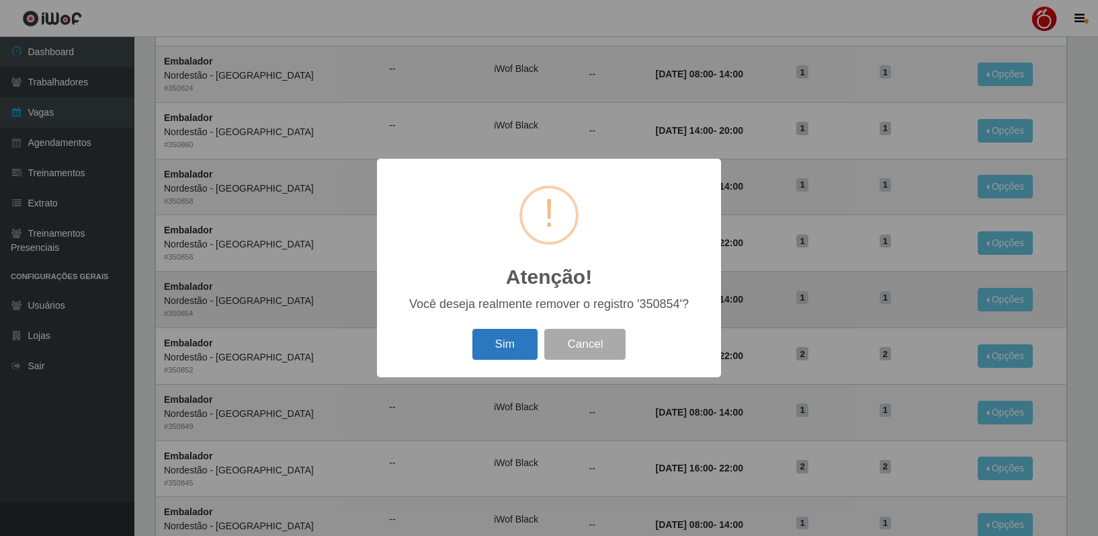
click at [503, 342] on button "Sim" at bounding box center [504, 345] width 65 height 32
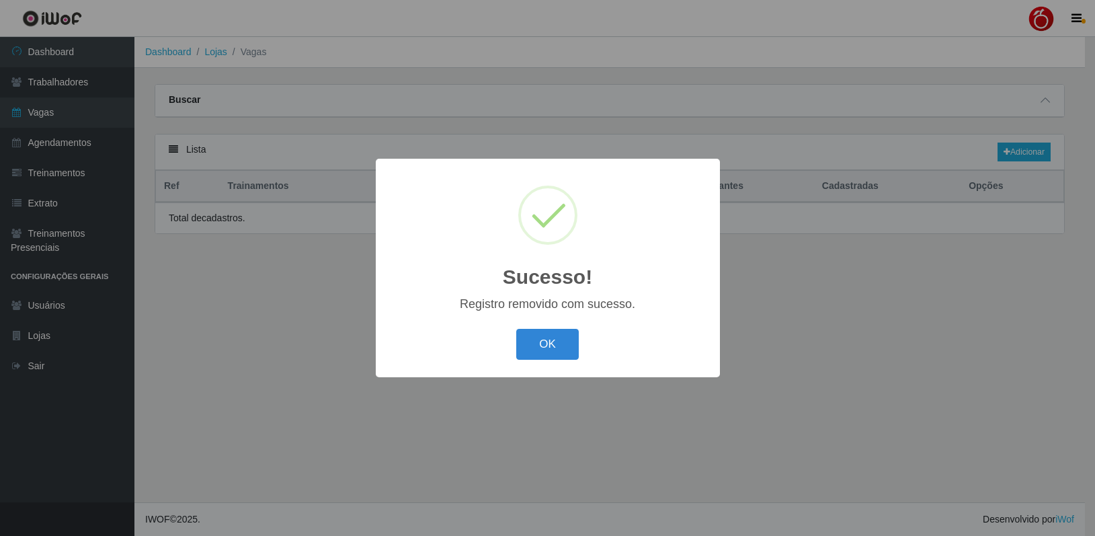
scroll to position [0, 0]
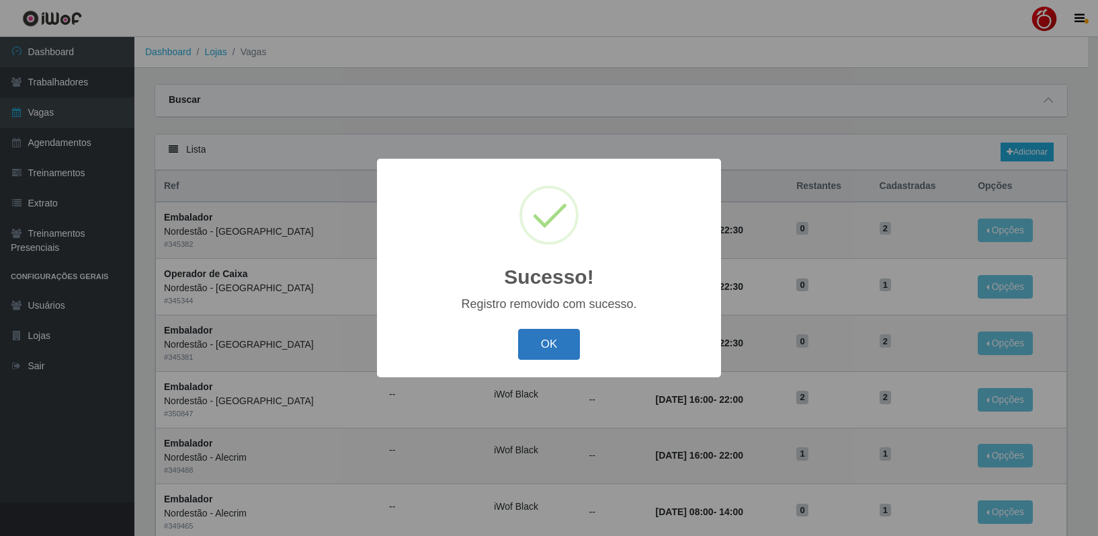
click at [563, 347] on button "OK" at bounding box center [549, 345] width 63 height 32
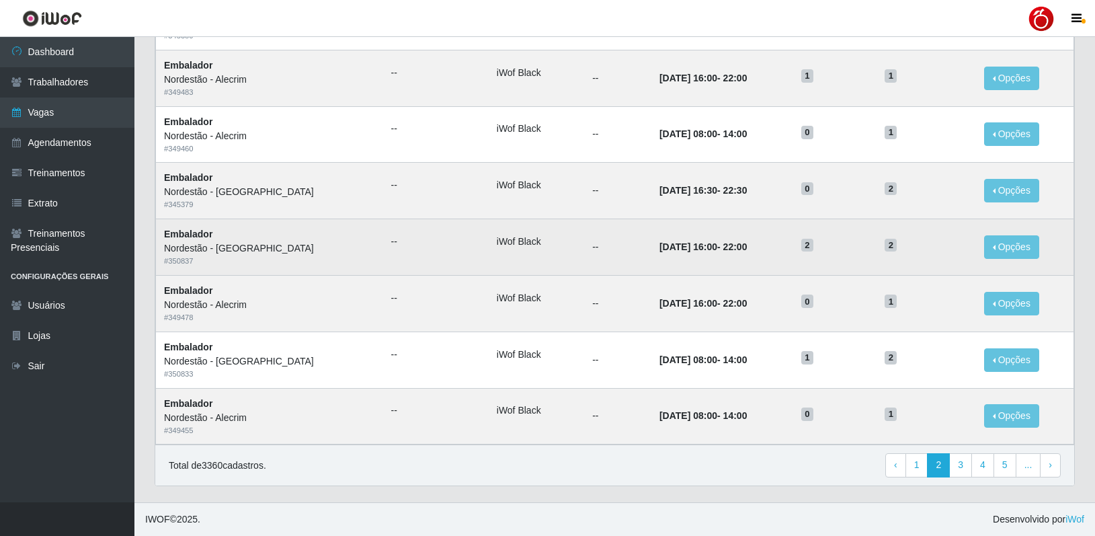
scroll to position [604, 0]
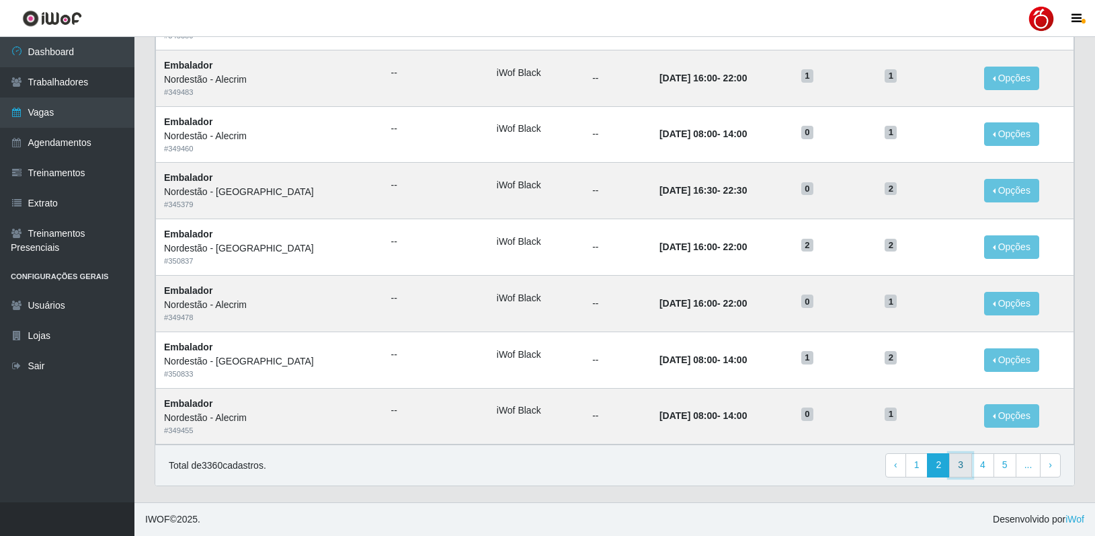
click at [963, 464] on link "3" at bounding box center [960, 465] width 23 height 24
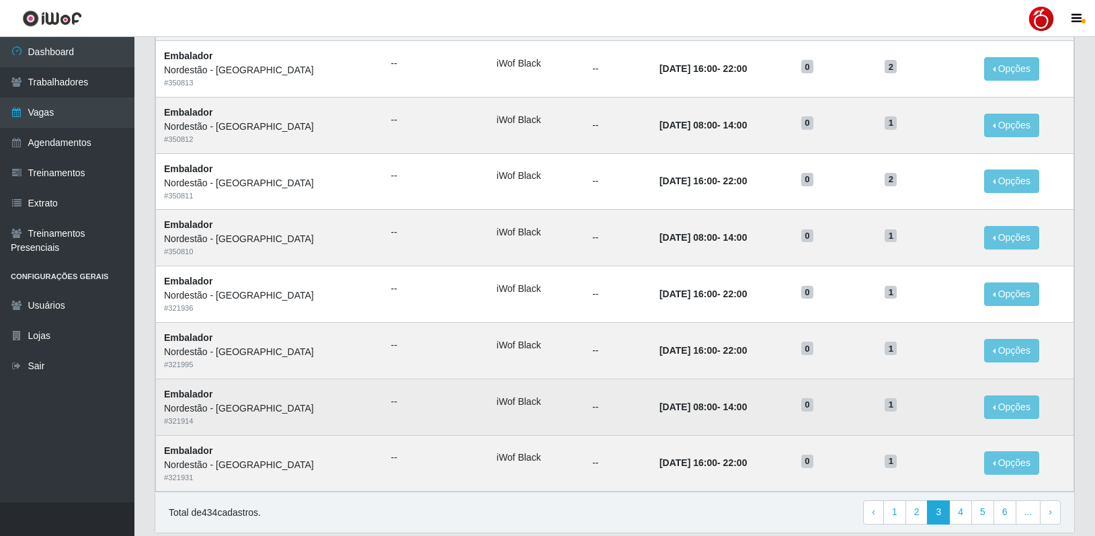
scroll to position [604, 0]
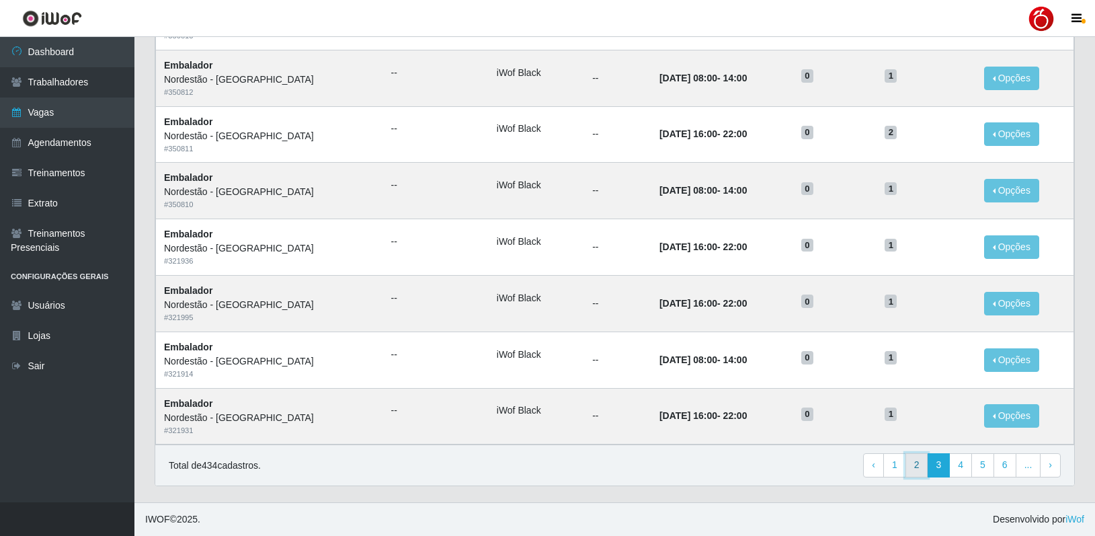
click at [921, 474] on link "2" at bounding box center [916, 465] width 23 height 24
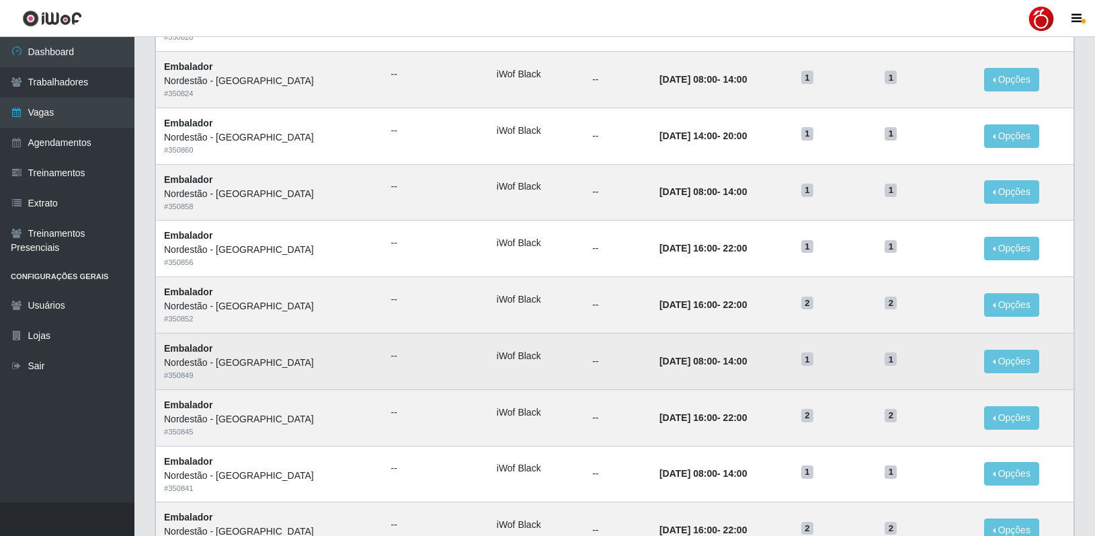
scroll to position [200, 0]
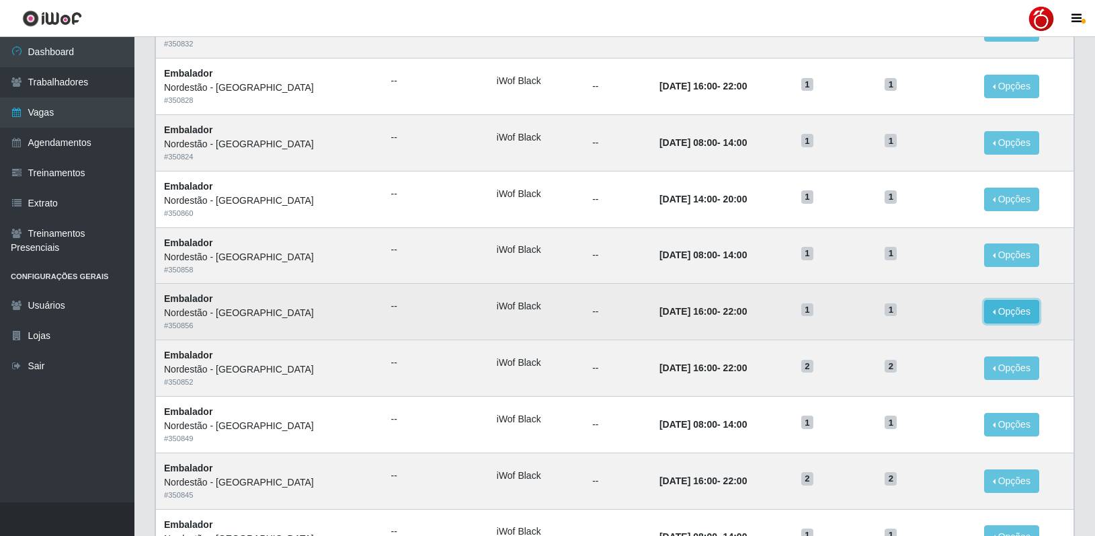
click at [994, 315] on button "Opções" at bounding box center [1011, 312] width 55 height 24
click at [899, 343] on div "Deletar" at bounding box center [928, 342] width 79 height 14
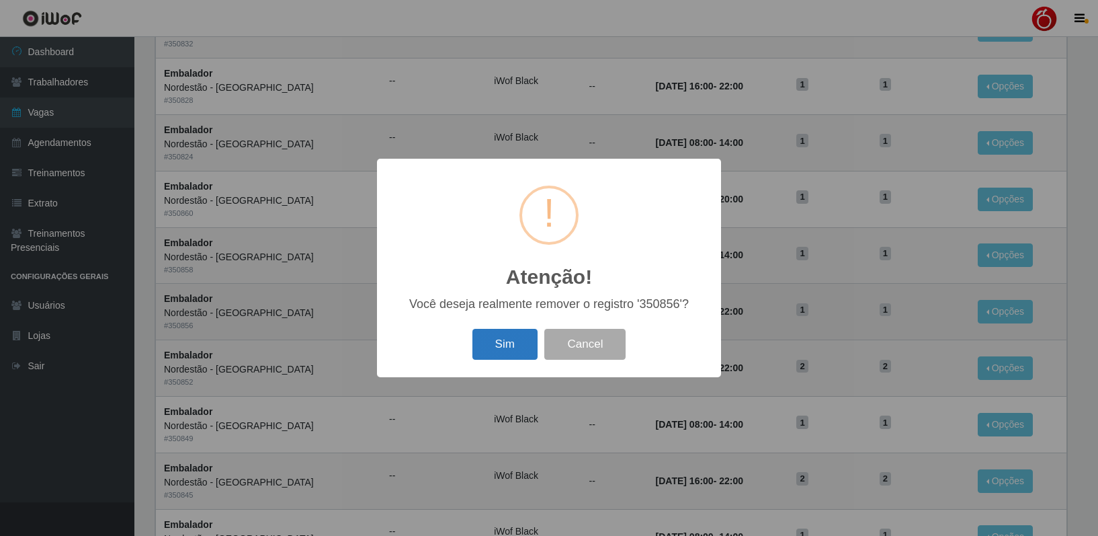
click at [502, 340] on button "Sim" at bounding box center [504, 345] width 65 height 32
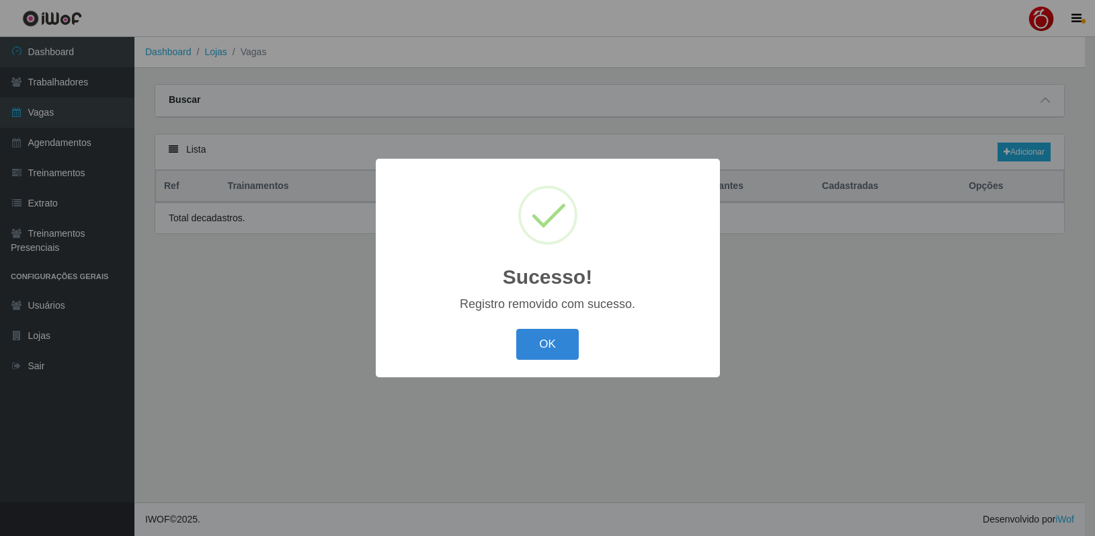
scroll to position [0, 0]
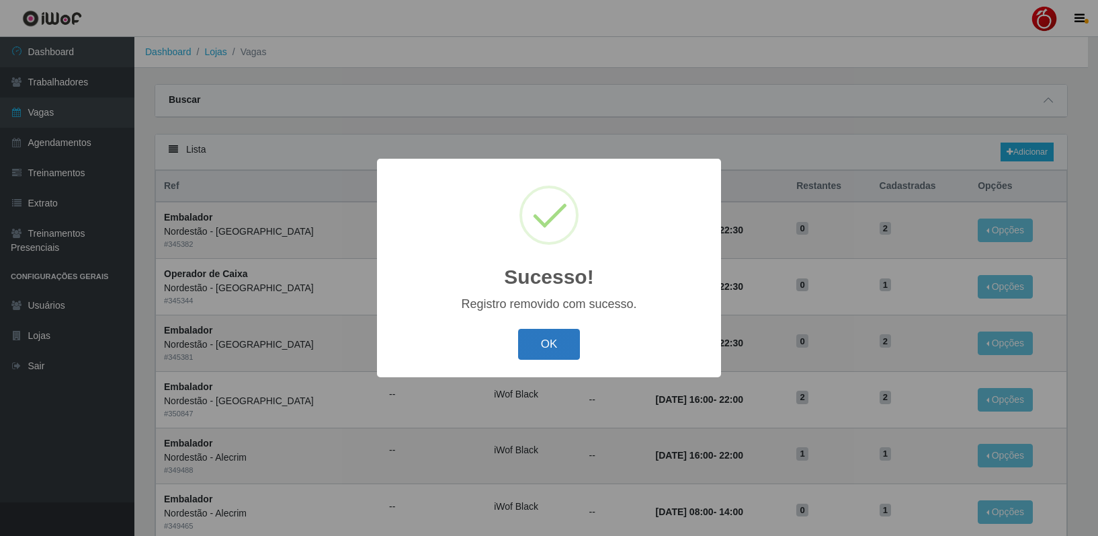
click at [538, 347] on button "OK" at bounding box center [549, 345] width 63 height 32
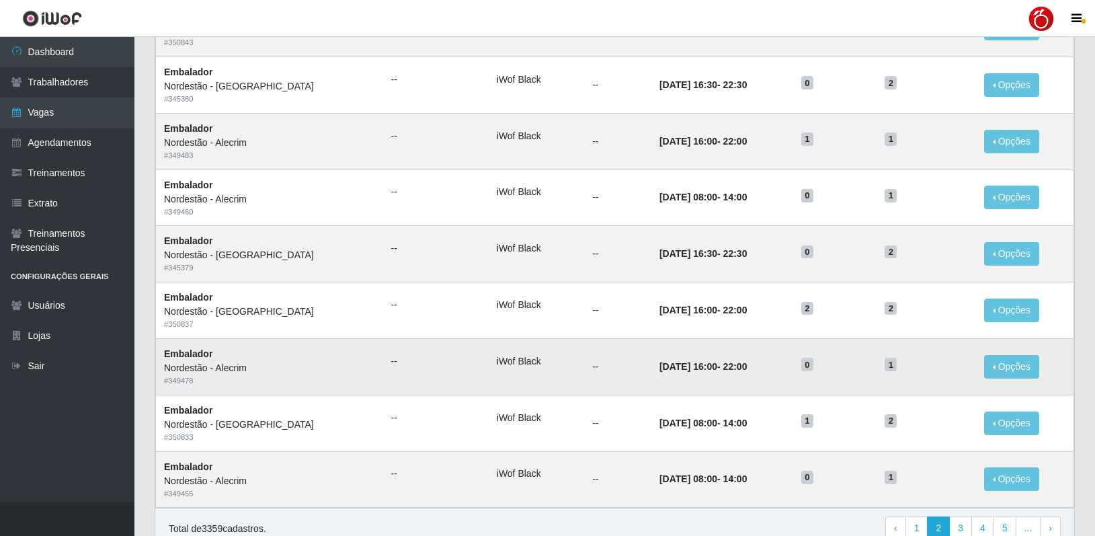
scroll to position [604, 0]
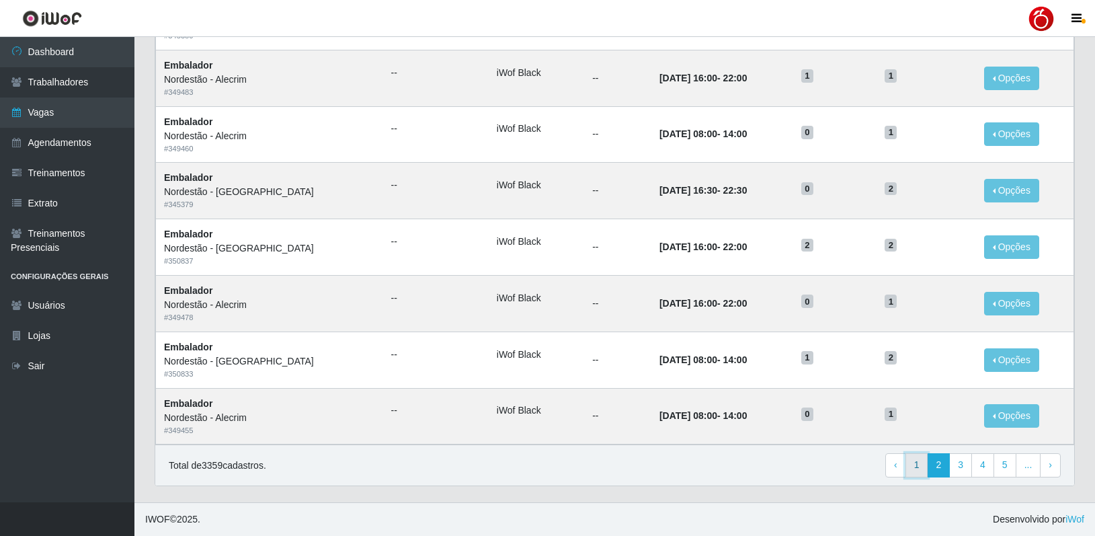
click at [925, 466] on link "1" at bounding box center [916, 465] width 23 height 24
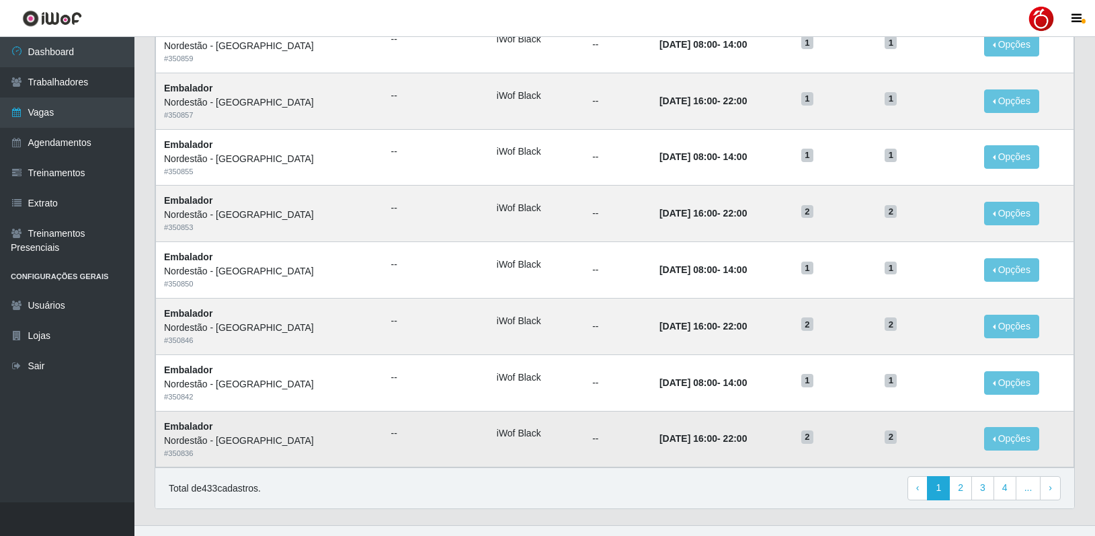
scroll to position [604, 0]
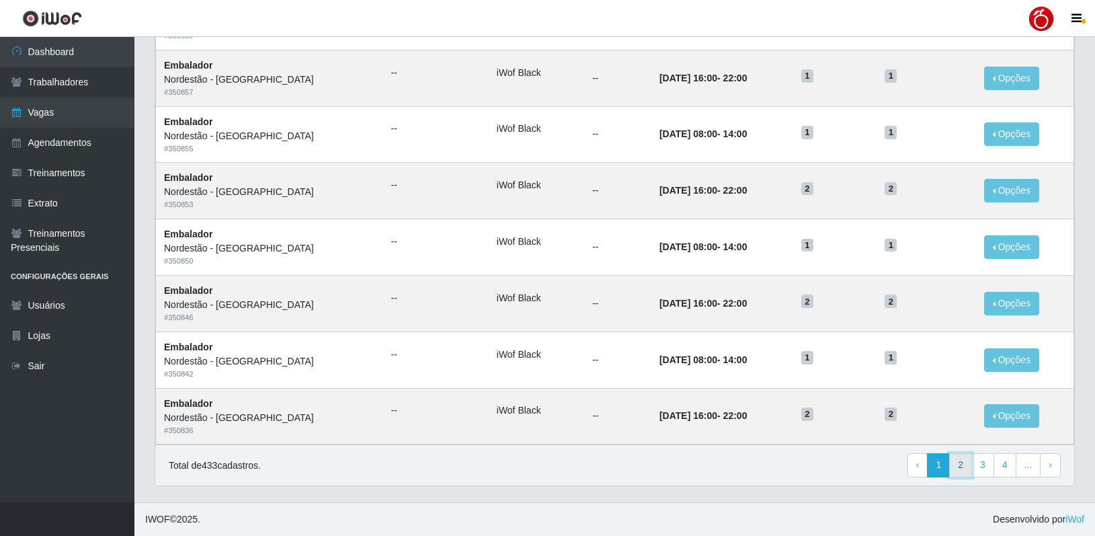
click at [959, 466] on link "2" at bounding box center [960, 465] width 23 height 24
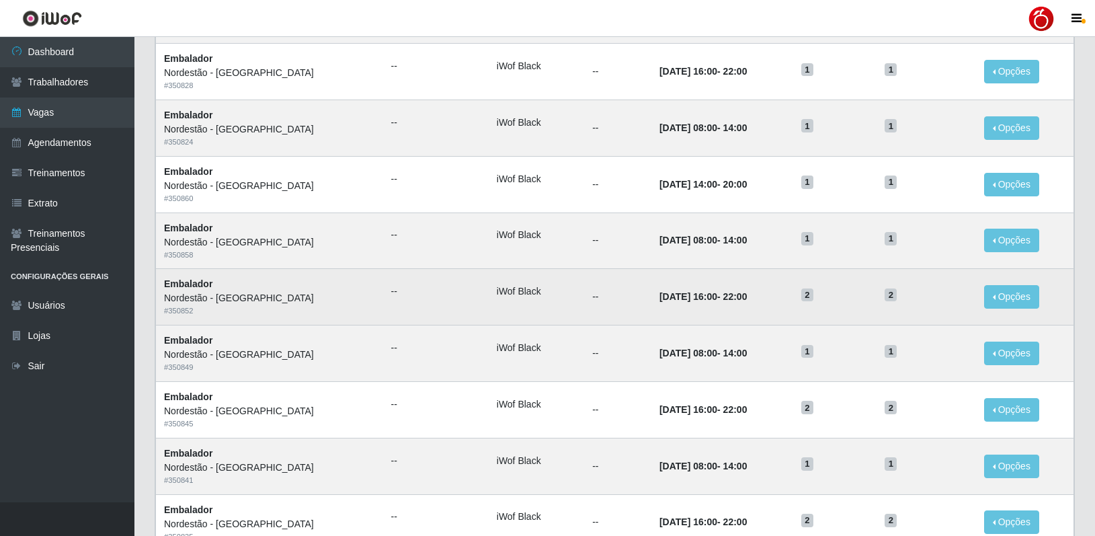
scroll to position [202, 0]
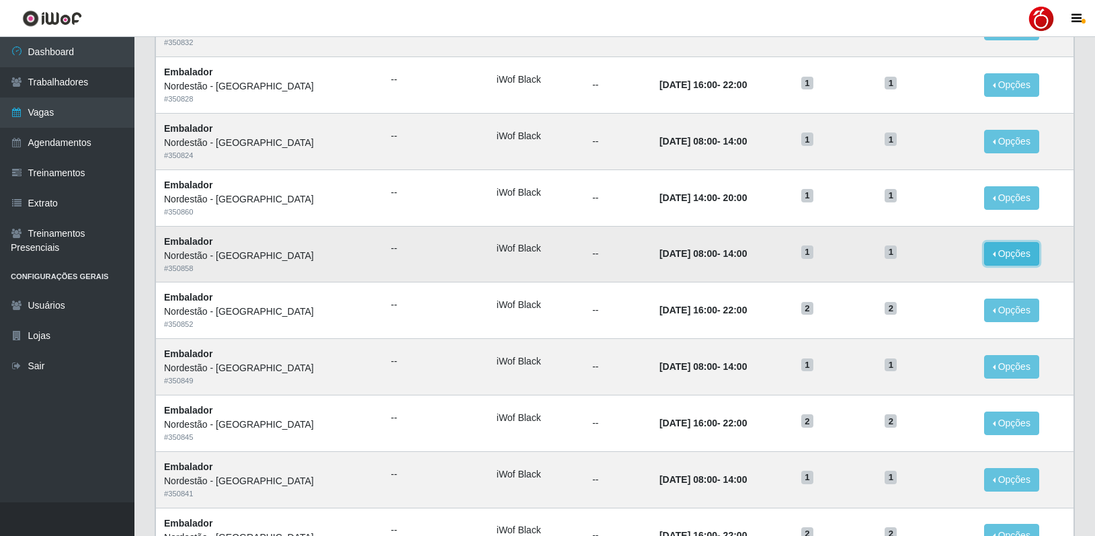
click at [1006, 256] on button "Opções" at bounding box center [1011, 254] width 55 height 24
click at [925, 283] on div "Deletar" at bounding box center [928, 285] width 79 height 14
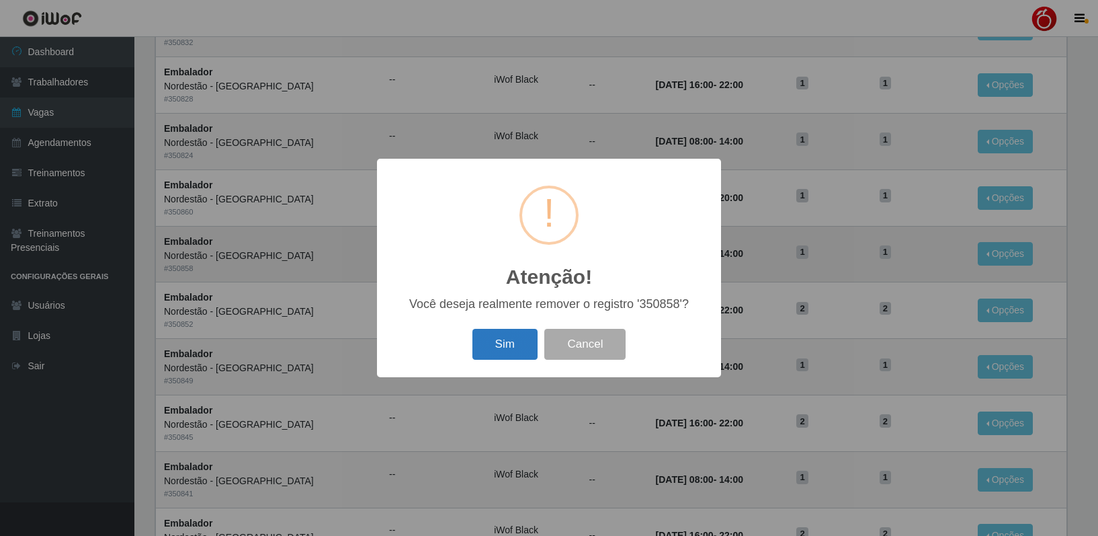
click at [505, 350] on button "Sim" at bounding box center [504, 345] width 65 height 32
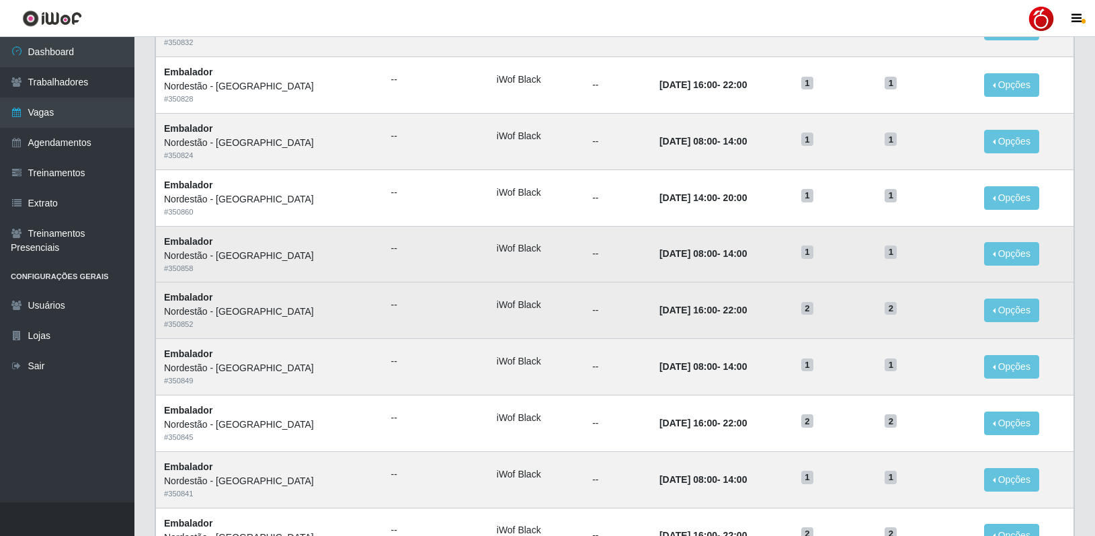
scroll to position [0, 0]
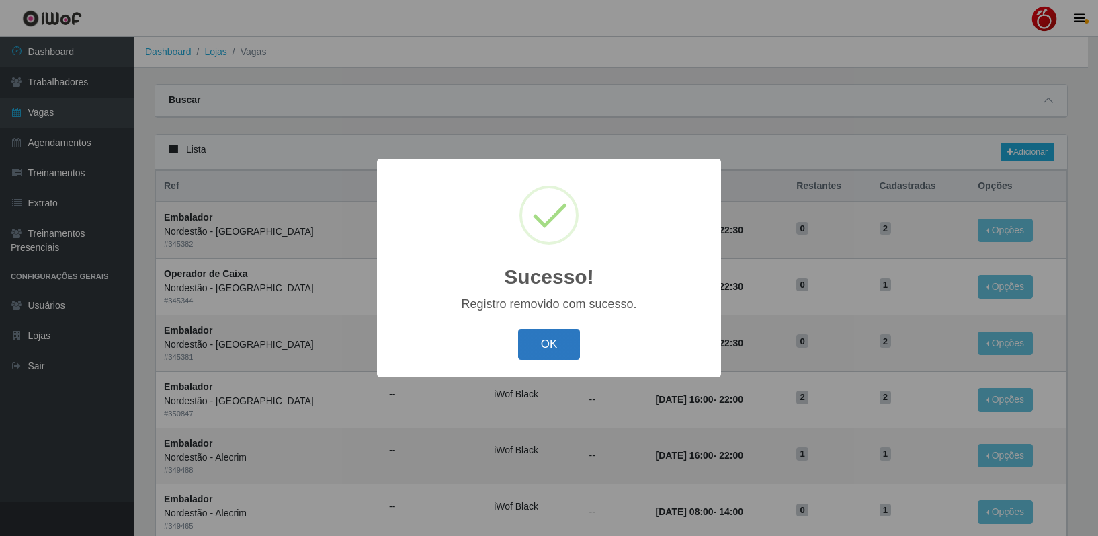
click at [556, 354] on button "OK" at bounding box center [549, 345] width 63 height 32
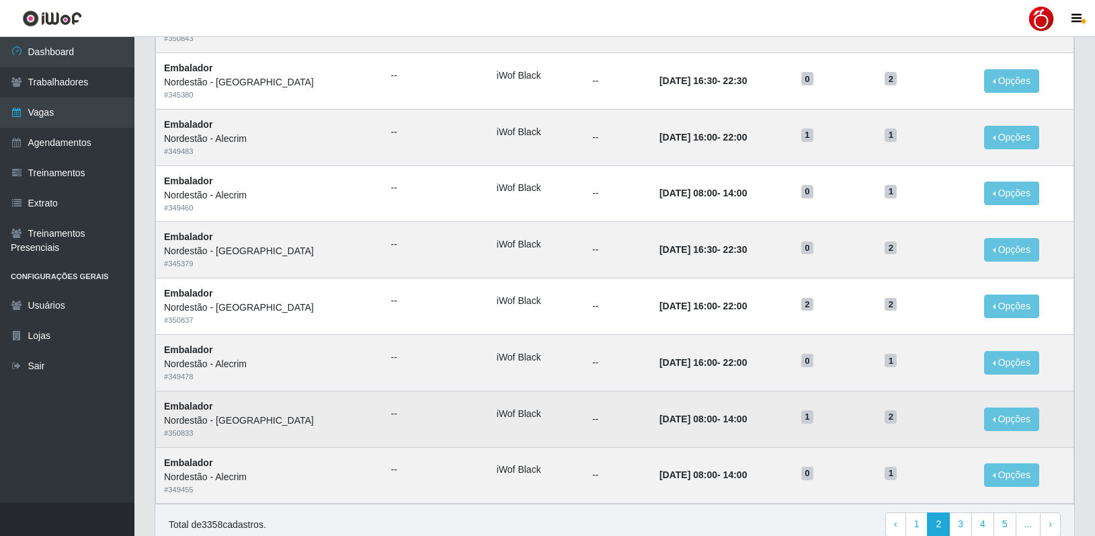
scroll to position [604, 0]
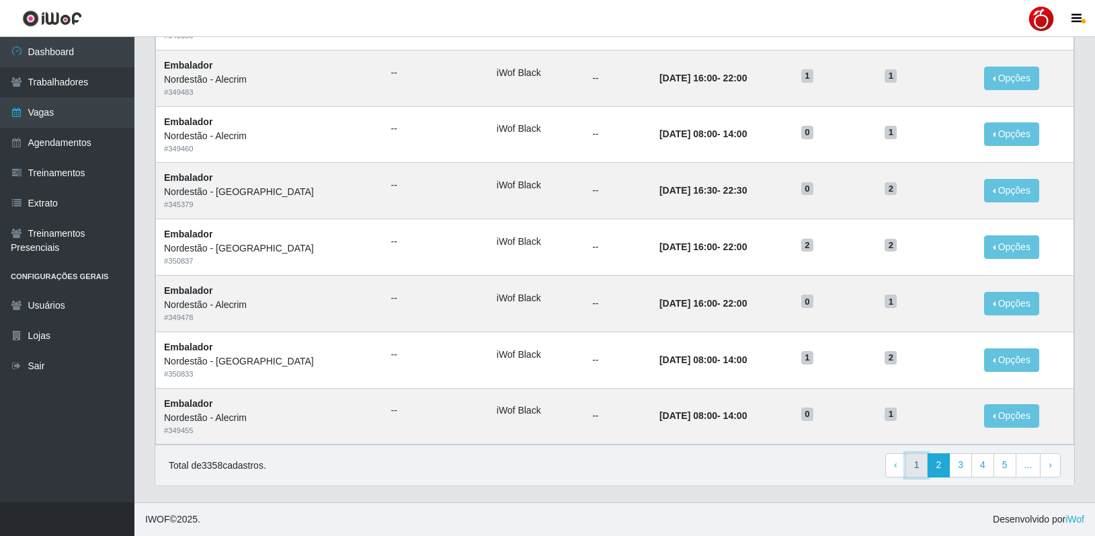
click at [923, 466] on link "1" at bounding box center [916, 465] width 23 height 24
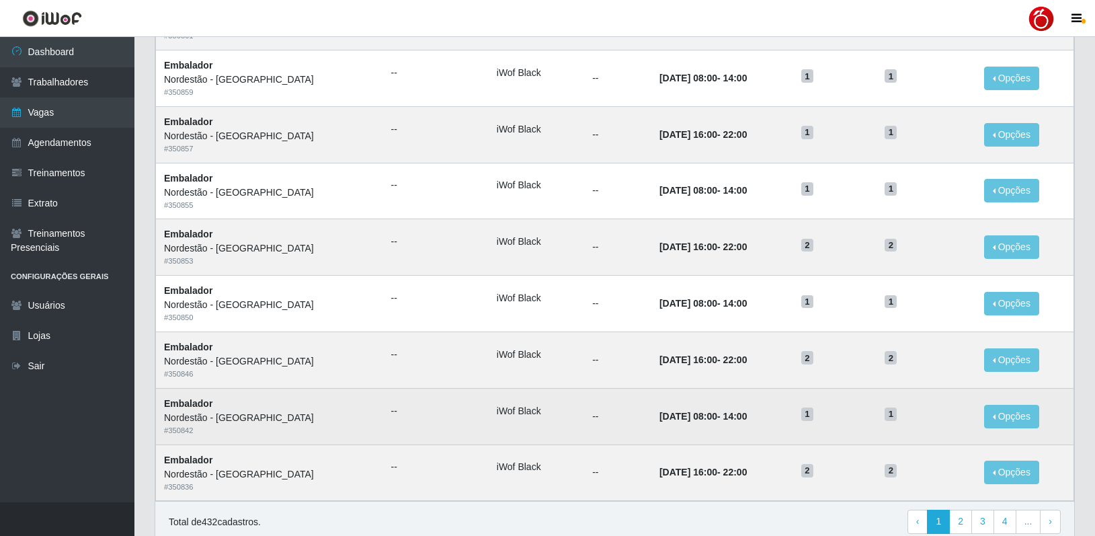
scroll to position [604, 0]
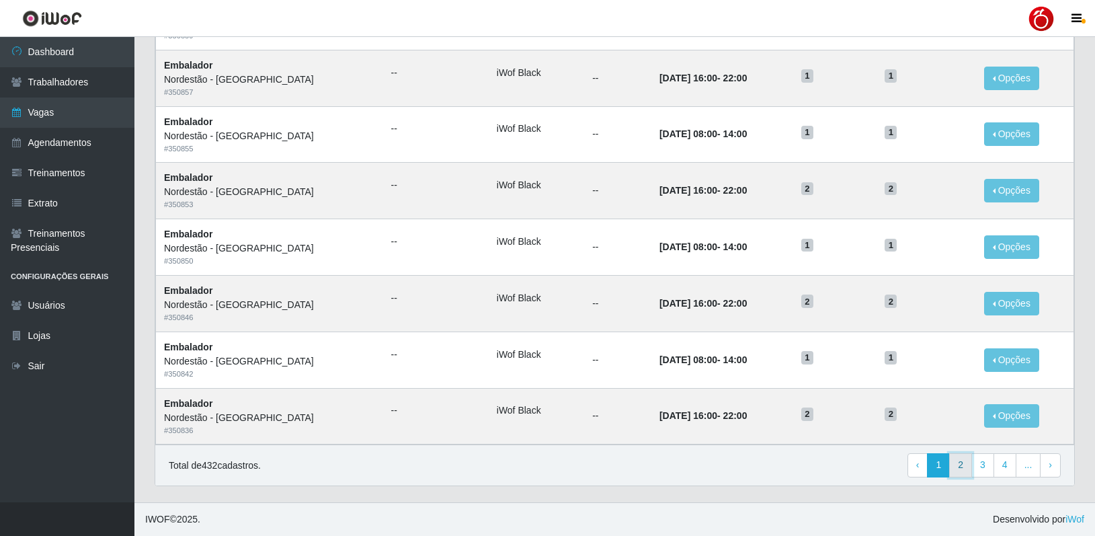
click at [962, 466] on link "2" at bounding box center [960, 465] width 23 height 24
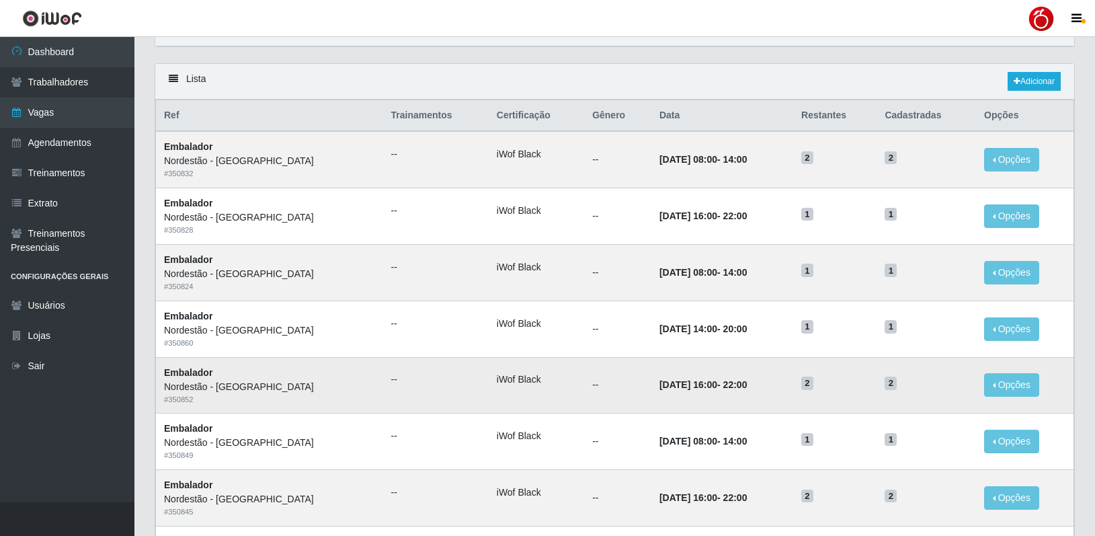
scroll to position [67, 0]
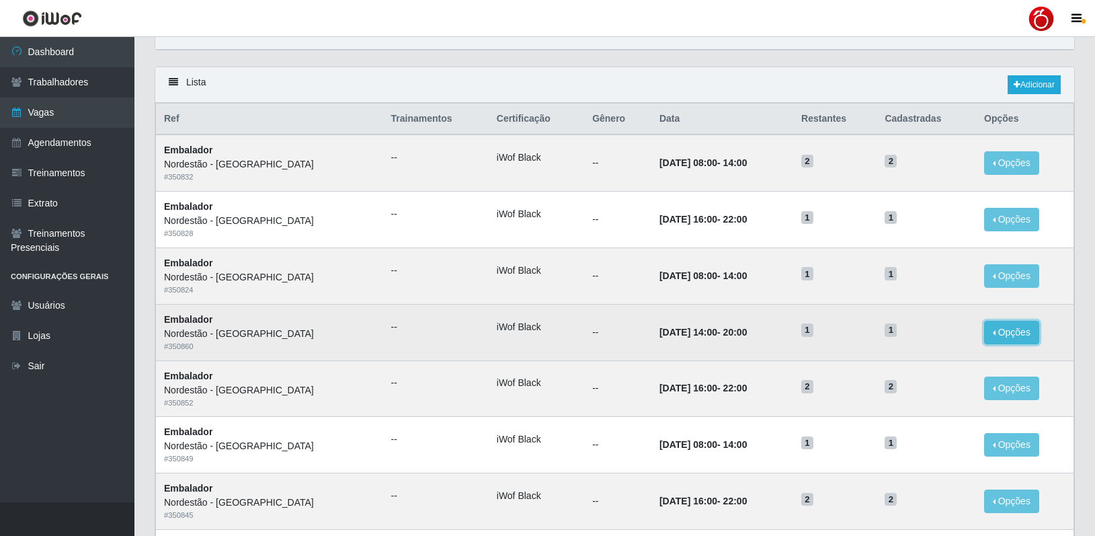
click at [1001, 331] on button "Opções" at bounding box center [1011, 333] width 55 height 24
click at [912, 364] on div "Deletar" at bounding box center [928, 363] width 79 height 14
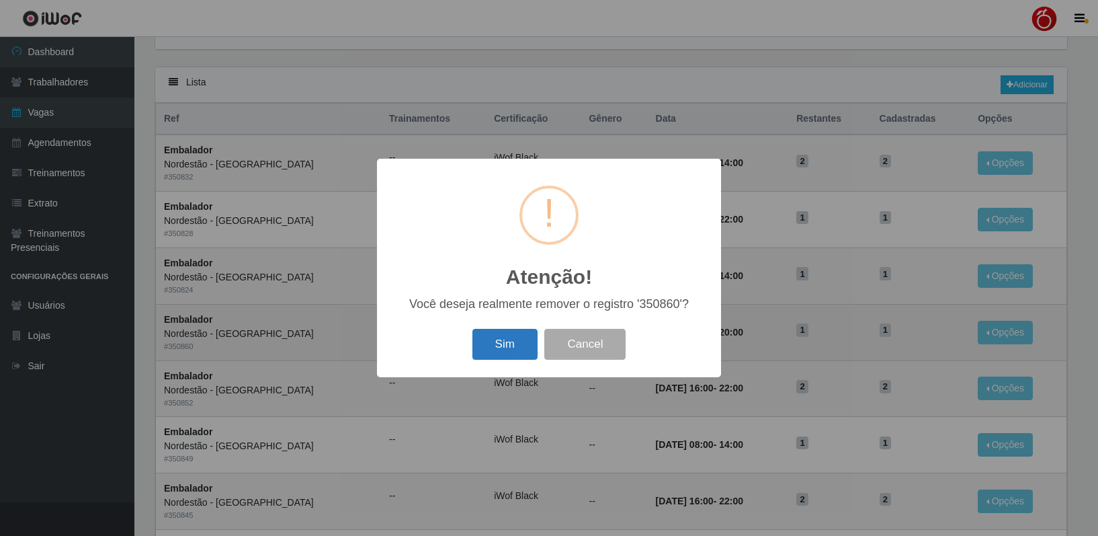
click at [503, 343] on button "Sim" at bounding box center [504, 345] width 65 height 32
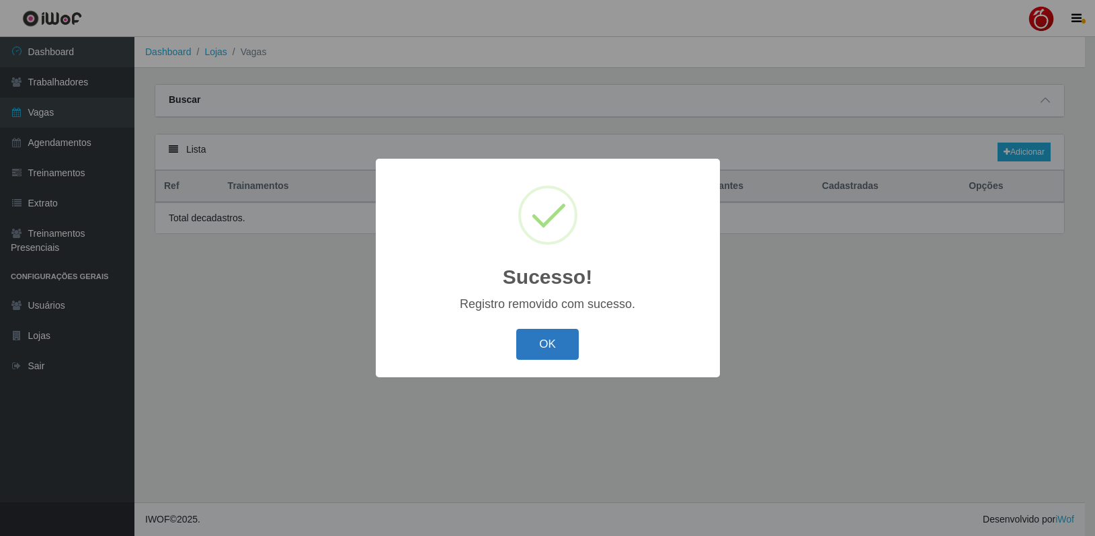
scroll to position [0, 0]
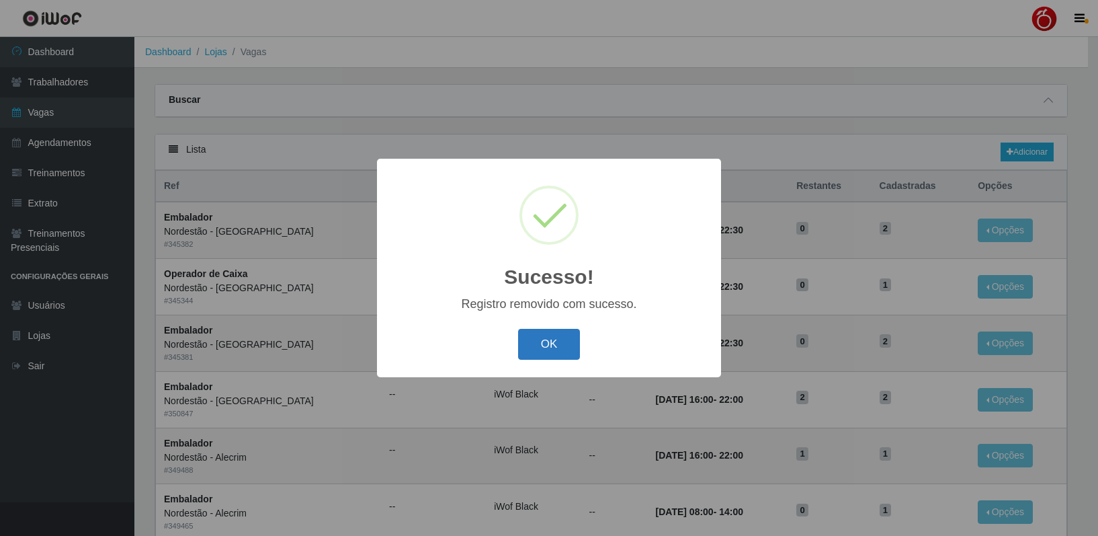
click at [558, 341] on button "OK" at bounding box center [549, 345] width 63 height 32
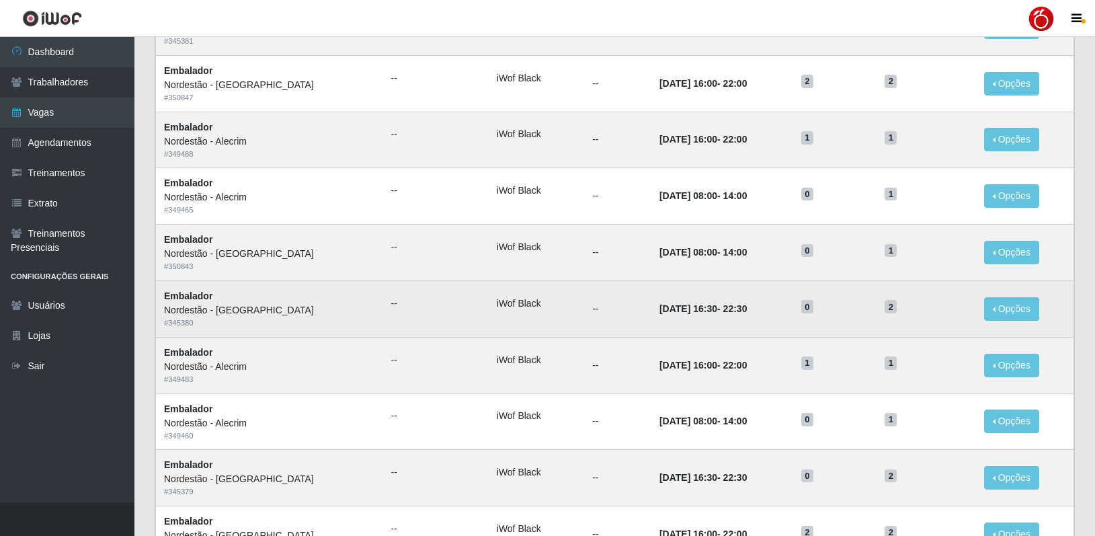
scroll to position [604, 0]
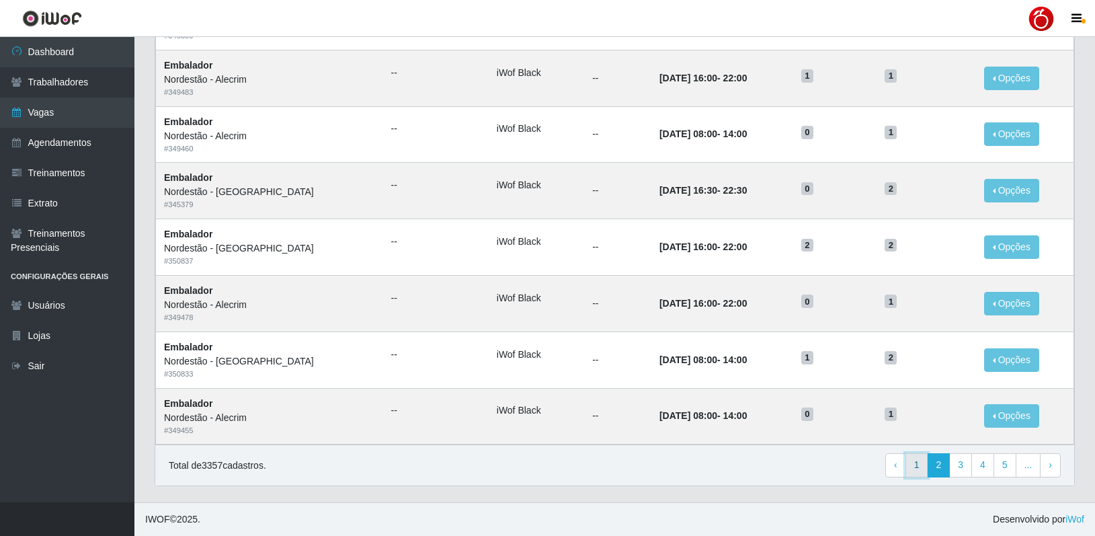
click at [917, 465] on link "1" at bounding box center [916, 465] width 23 height 24
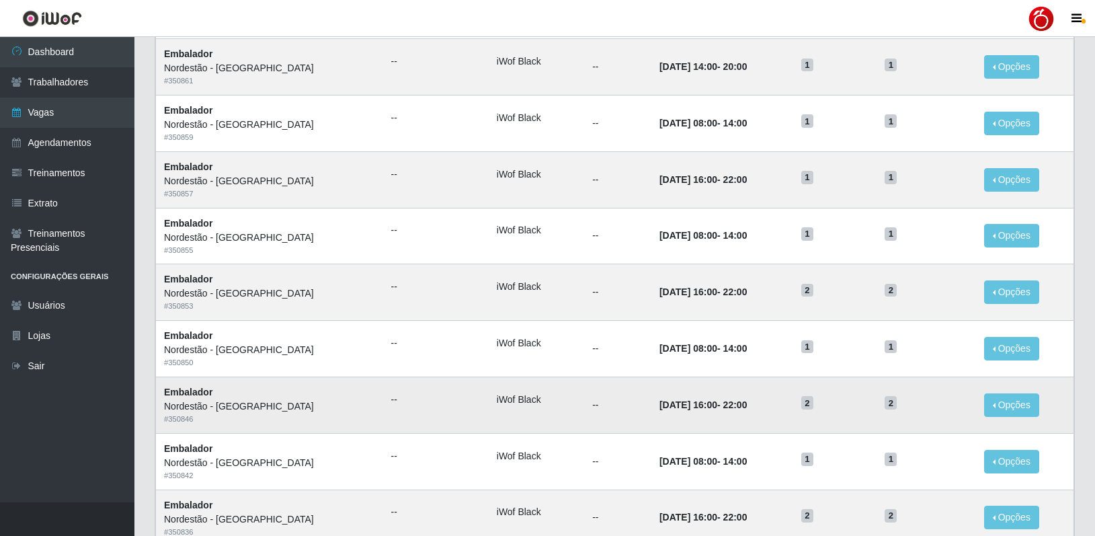
scroll to position [469, 0]
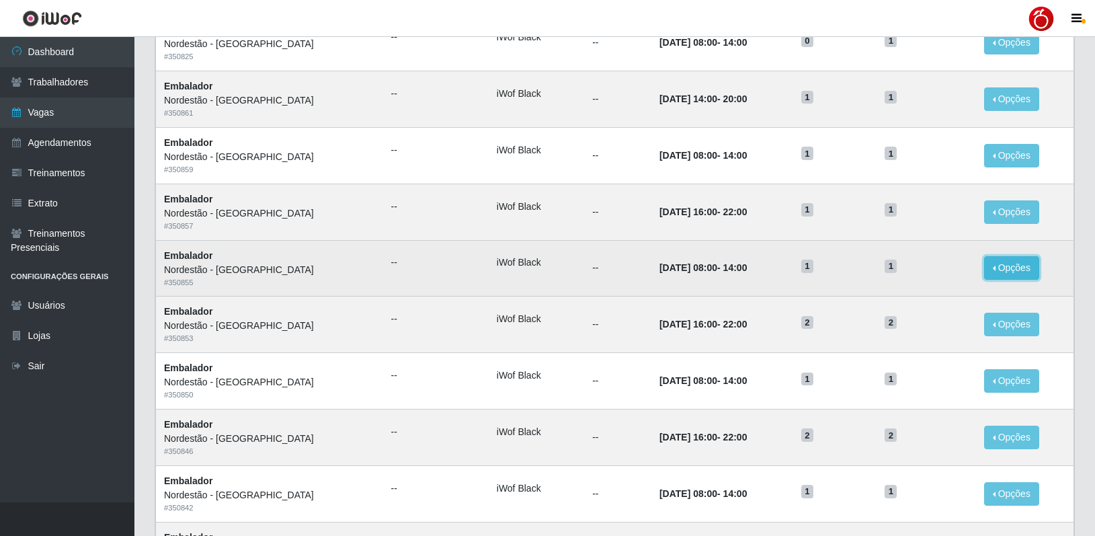
click at [1003, 265] on button "Opções" at bounding box center [1011, 268] width 55 height 24
click at [907, 303] on div "Deletar" at bounding box center [928, 299] width 79 height 14
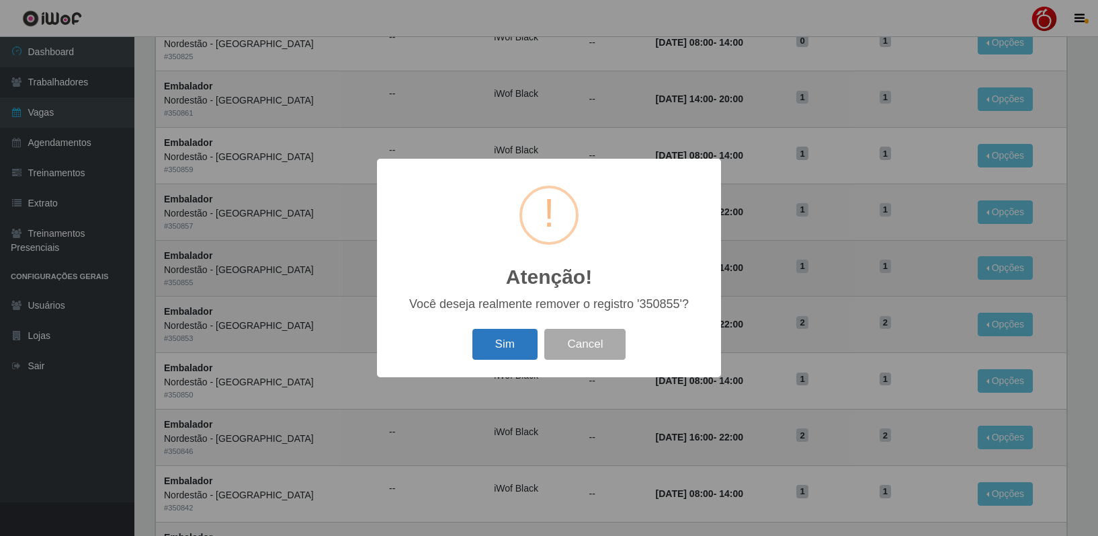
click at [513, 349] on button "Sim" at bounding box center [504, 345] width 65 height 32
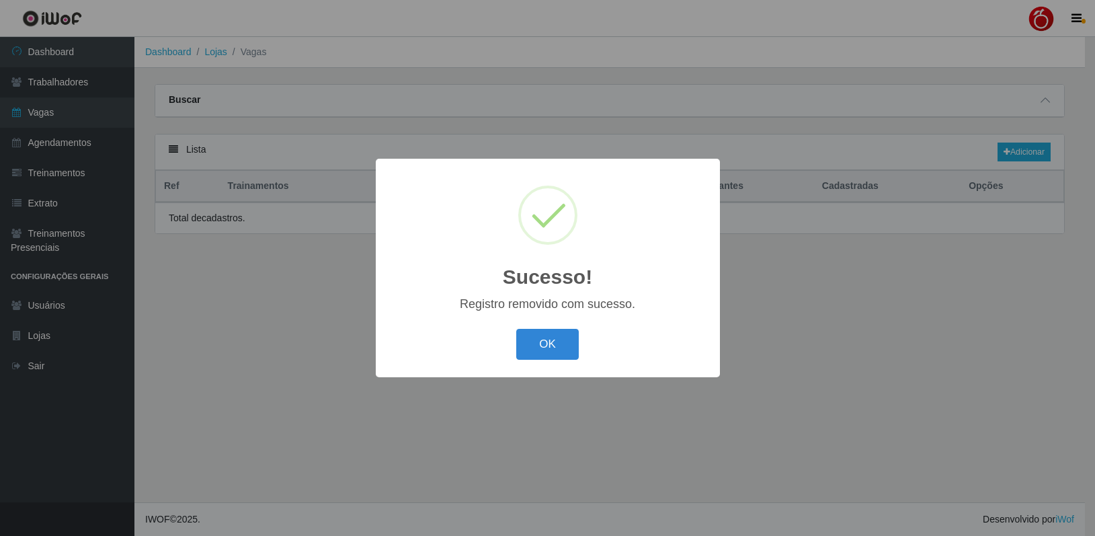
scroll to position [0, 0]
click at [568, 360] on button "OK" at bounding box center [549, 345] width 63 height 32
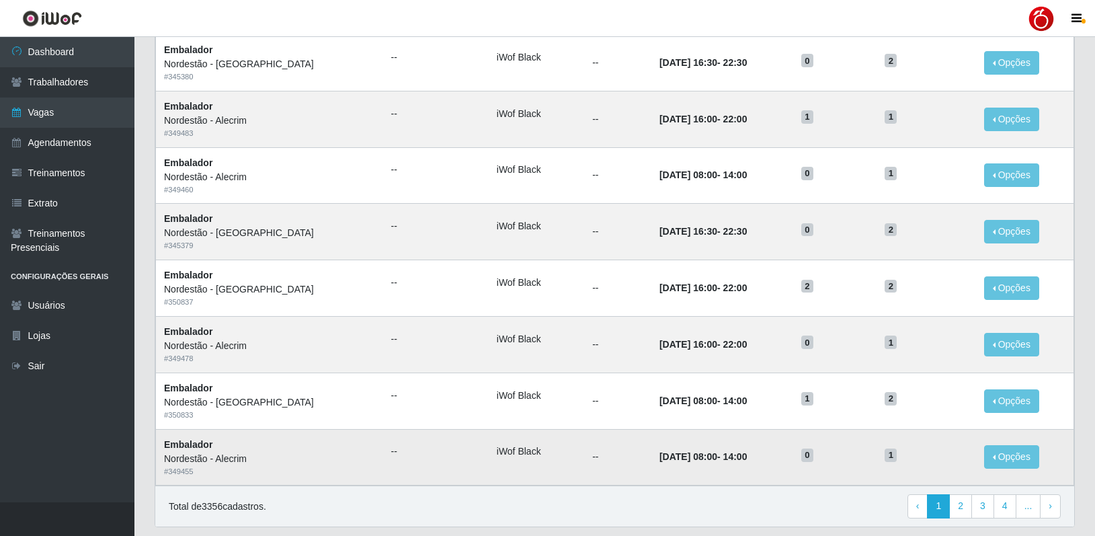
scroll to position [604, 0]
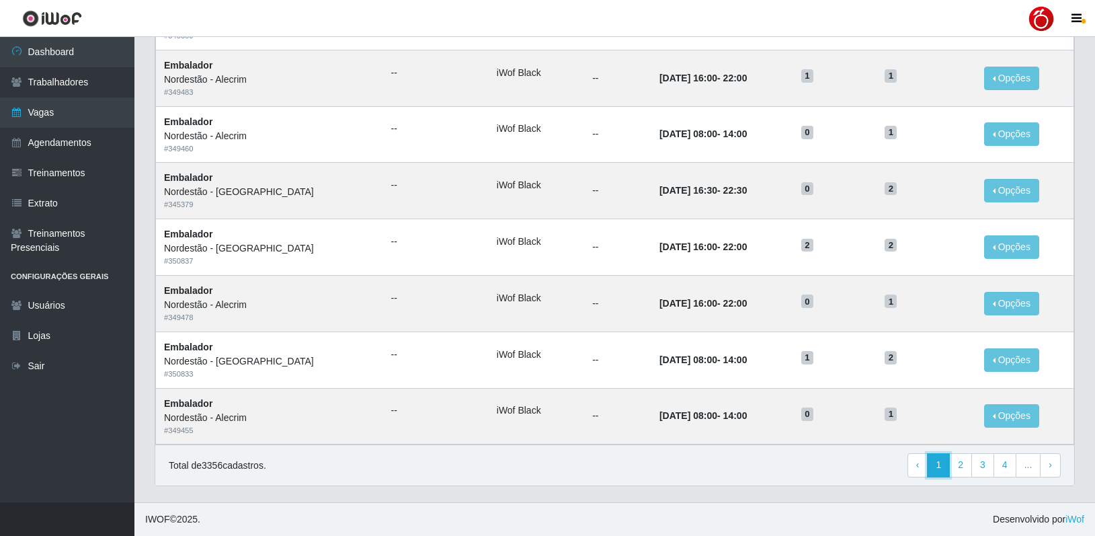
click at [942, 462] on link "1" at bounding box center [938, 465] width 23 height 24
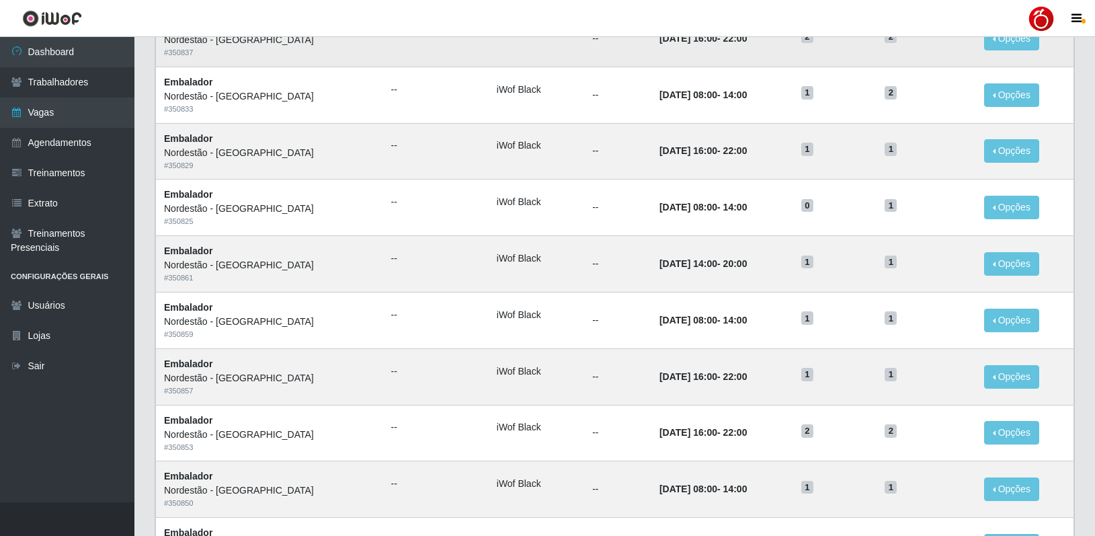
scroll to position [336, 0]
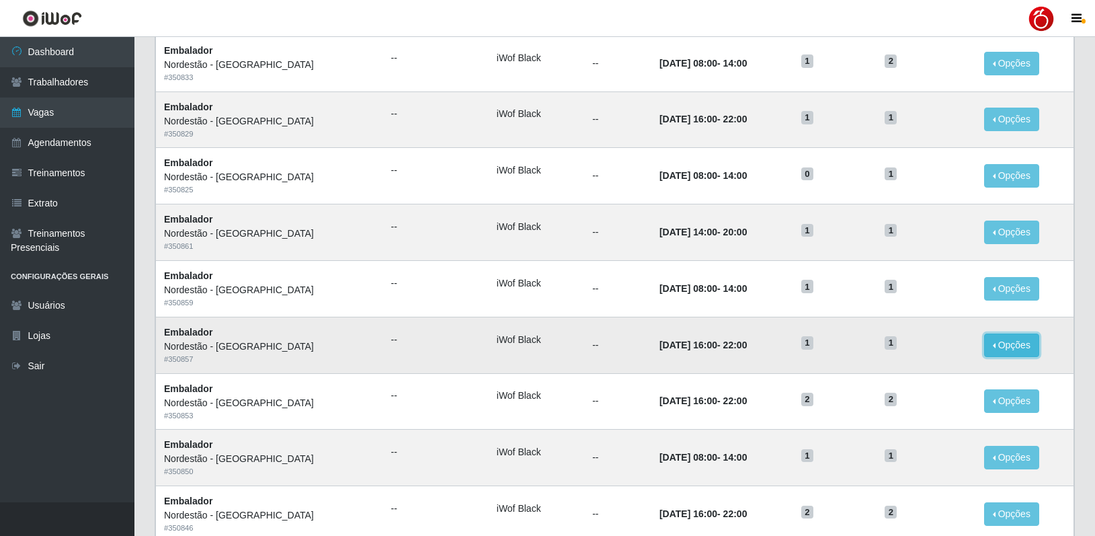
click at [1006, 347] on button "Opções" at bounding box center [1011, 345] width 55 height 24
click at [907, 375] on div "Deletar" at bounding box center [928, 376] width 79 height 14
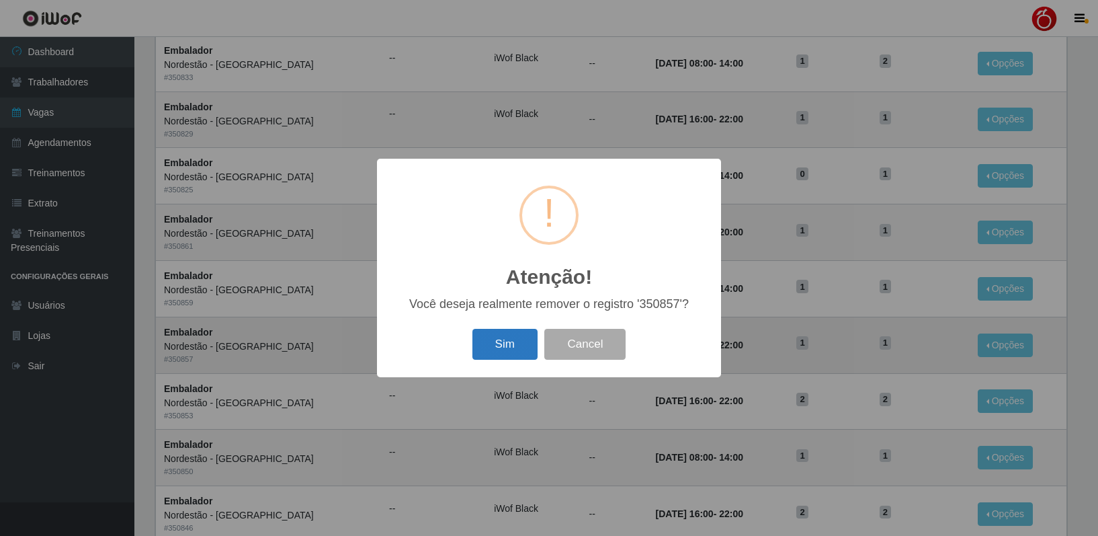
click at [515, 342] on button "Sim" at bounding box center [504, 345] width 65 height 32
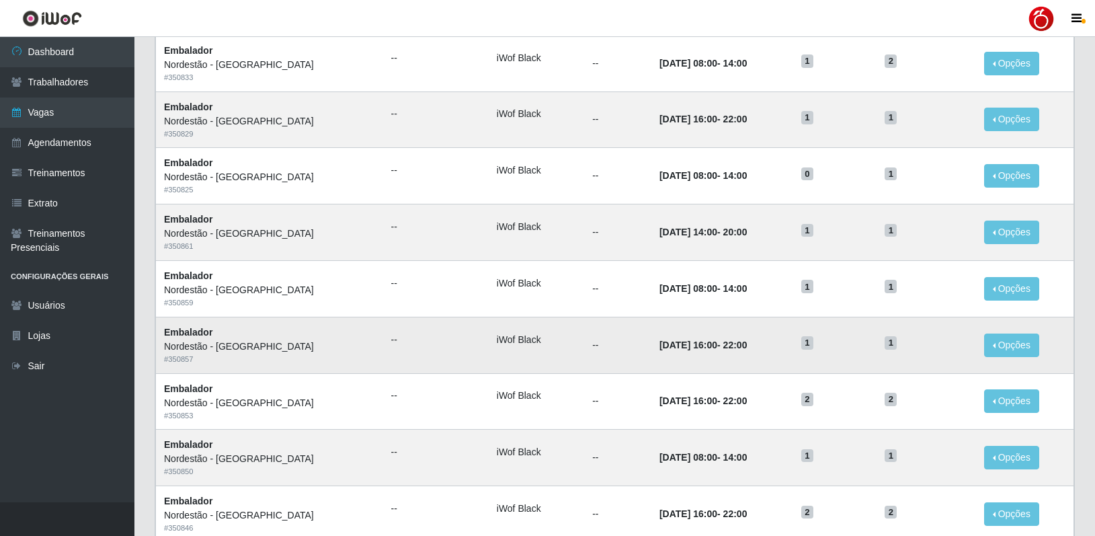
scroll to position [0, 0]
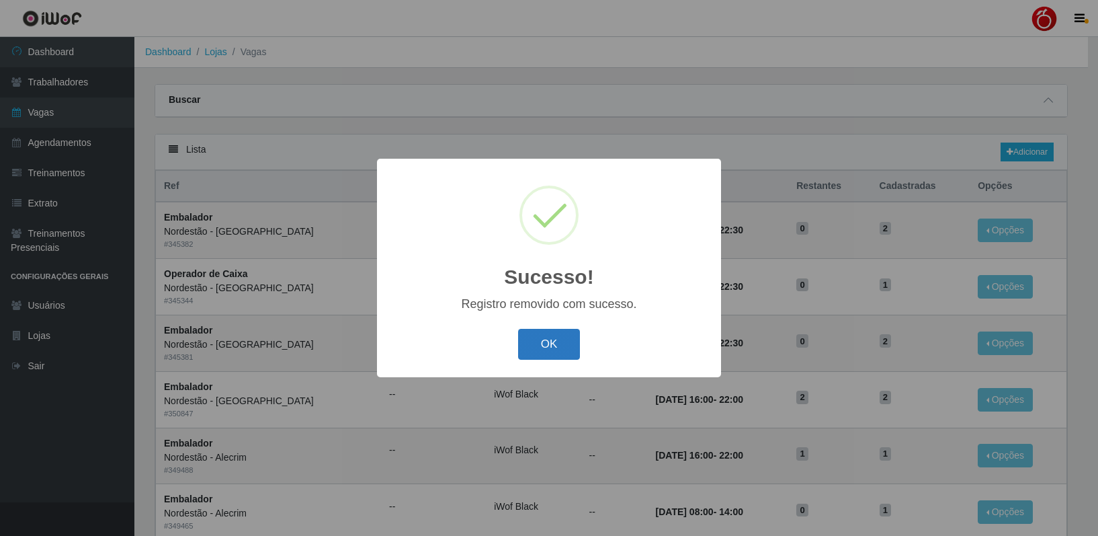
click at [548, 349] on button "OK" at bounding box center [549, 345] width 63 height 32
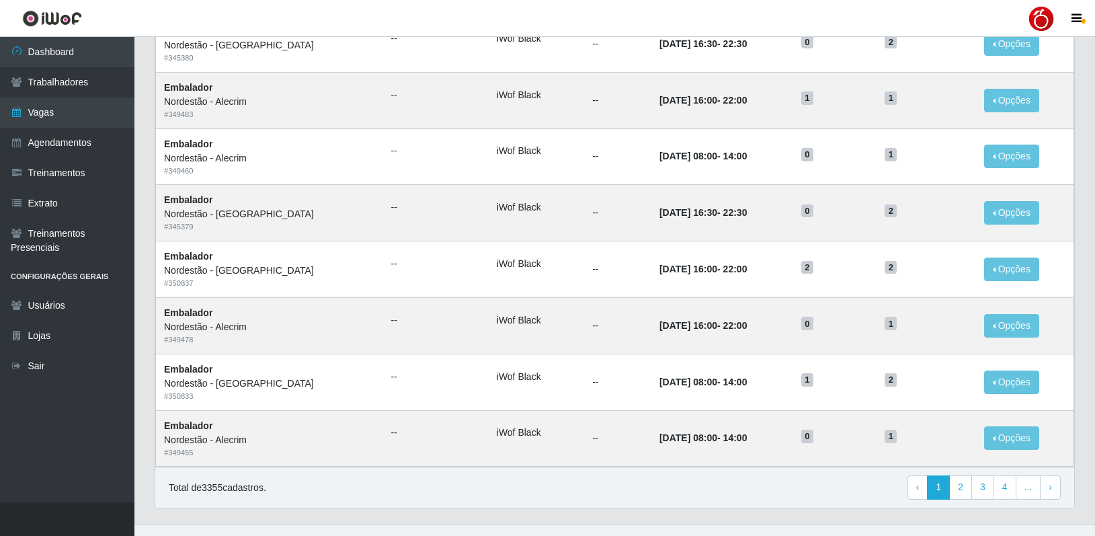
scroll to position [604, 0]
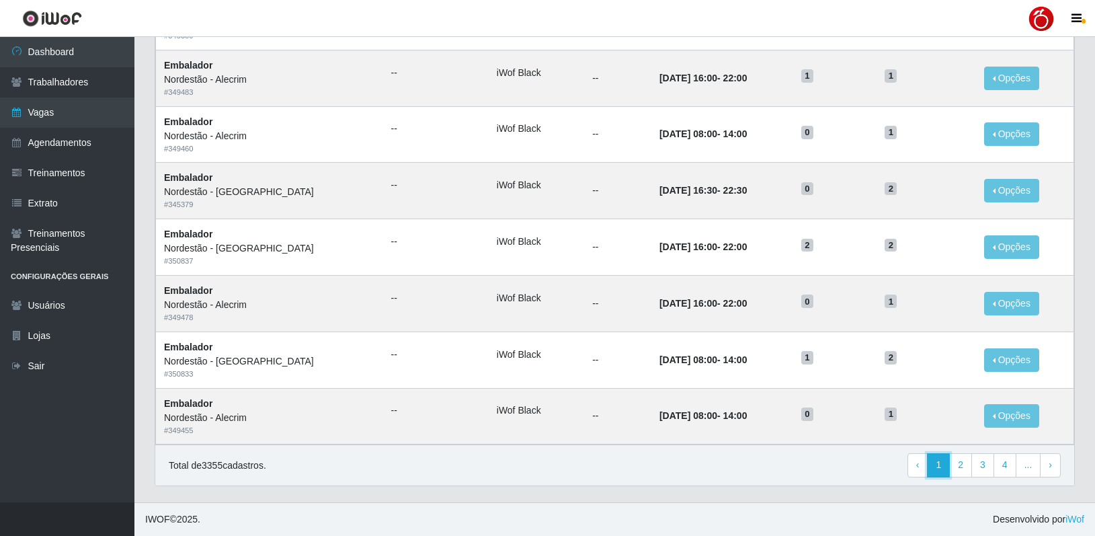
click at [940, 462] on link "1" at bounding box center [938, 465] width 23 height 24
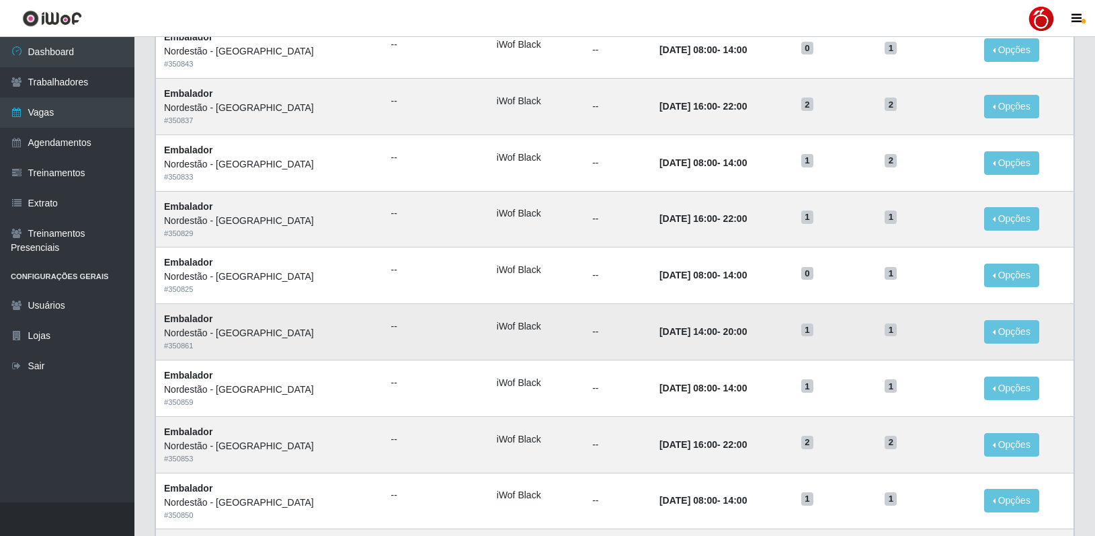
scroll to position [269, 0]
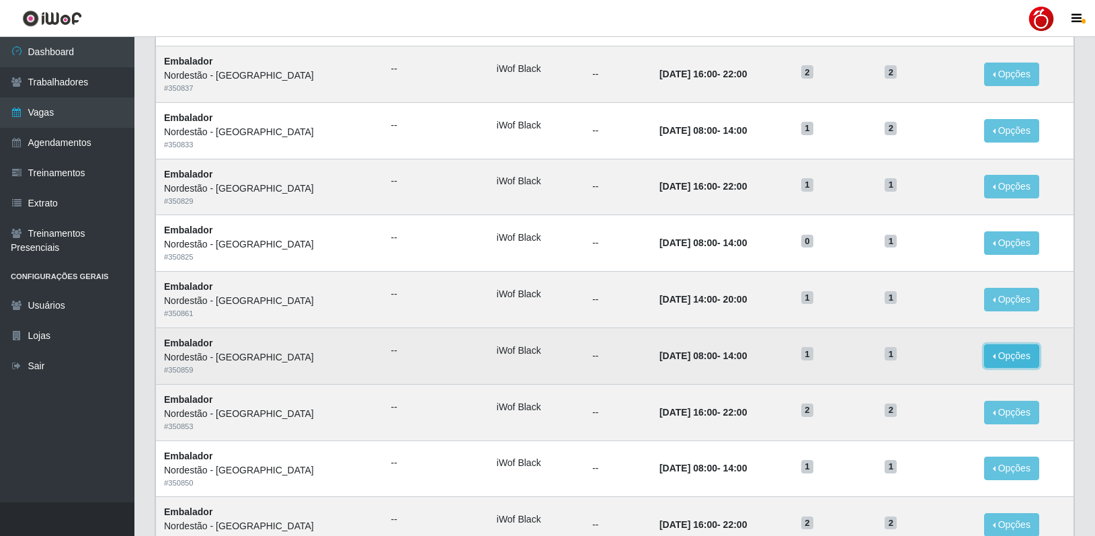
click at [1020, 353] on button "Opções" at bounding box center [1011, 356] width 55 height 24
click at [925, 388] on div "Deletar" at bounding box center [928, 387] width 79 height 14
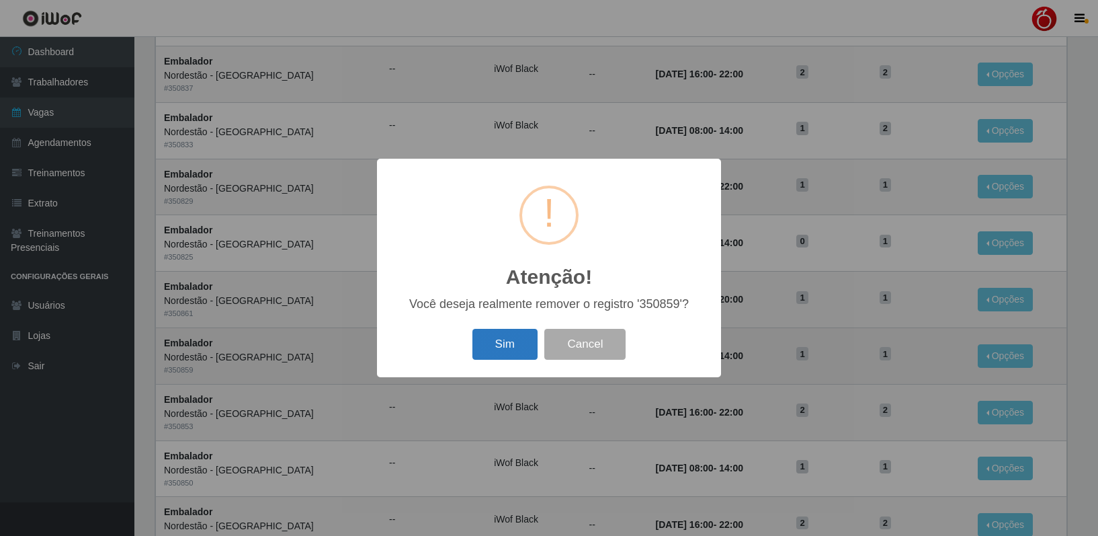
click at [518, 348] on button "Sim" at bounding box center [504, 345] width 65 height 32
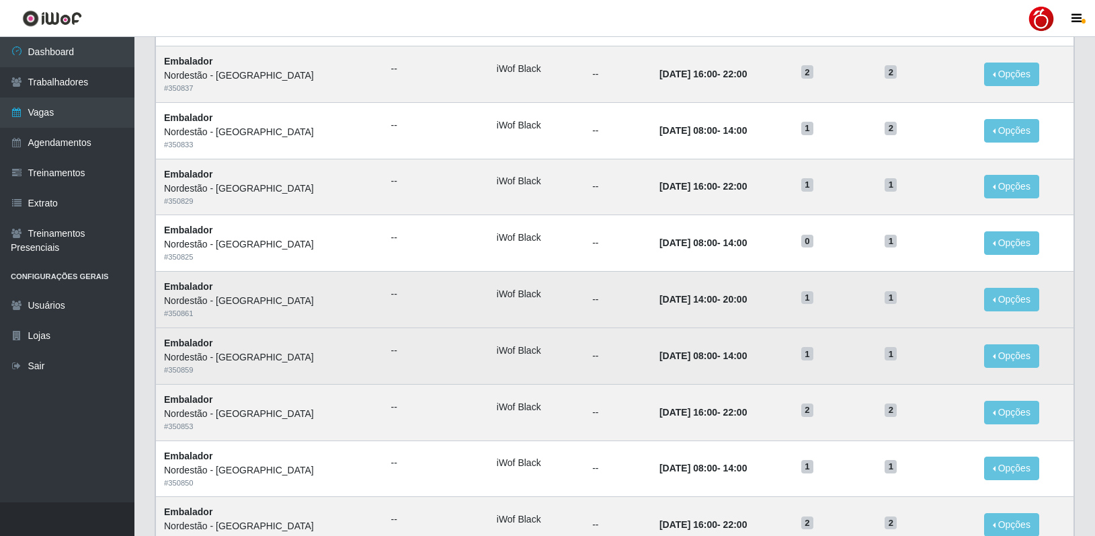
scroll to position [0, 0]
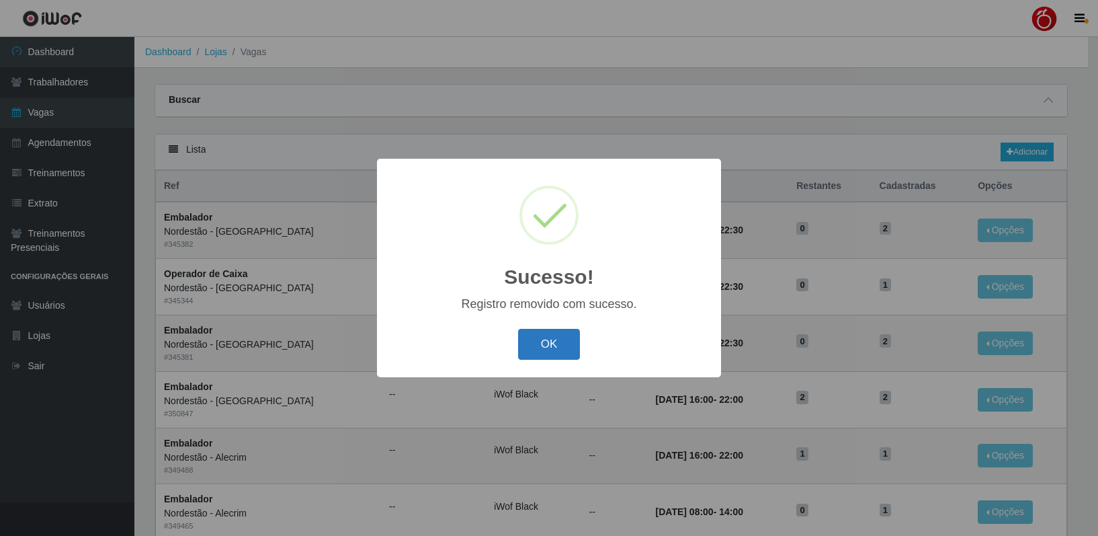
click at [543, 349] on button "OK" at bounding box center [549, 345] width 63 height 32
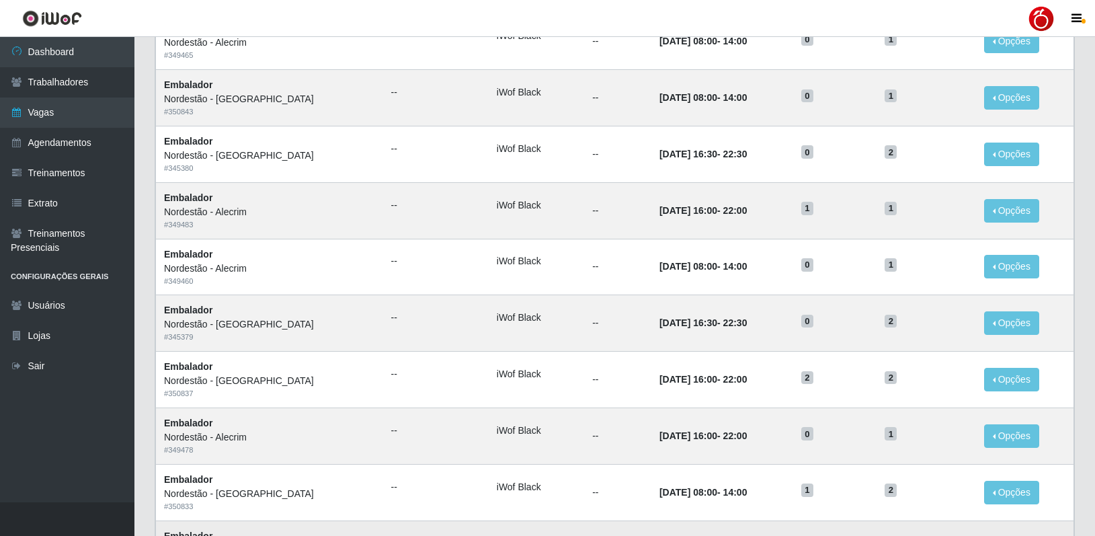
scroll to position [604, 0]
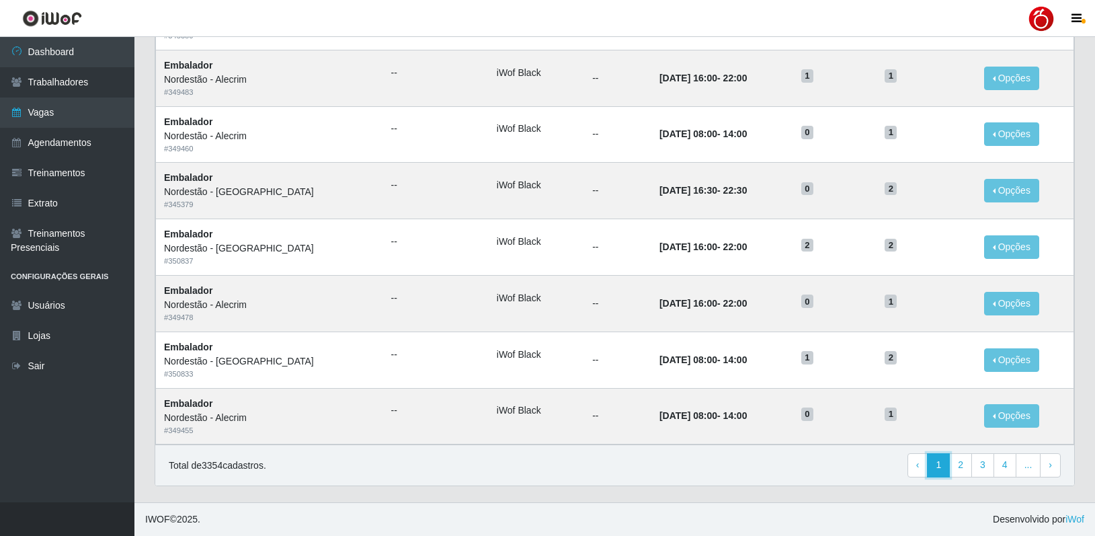
click at [942, 463] on link "1" at bounding box center [938, 465] width 23 height 24
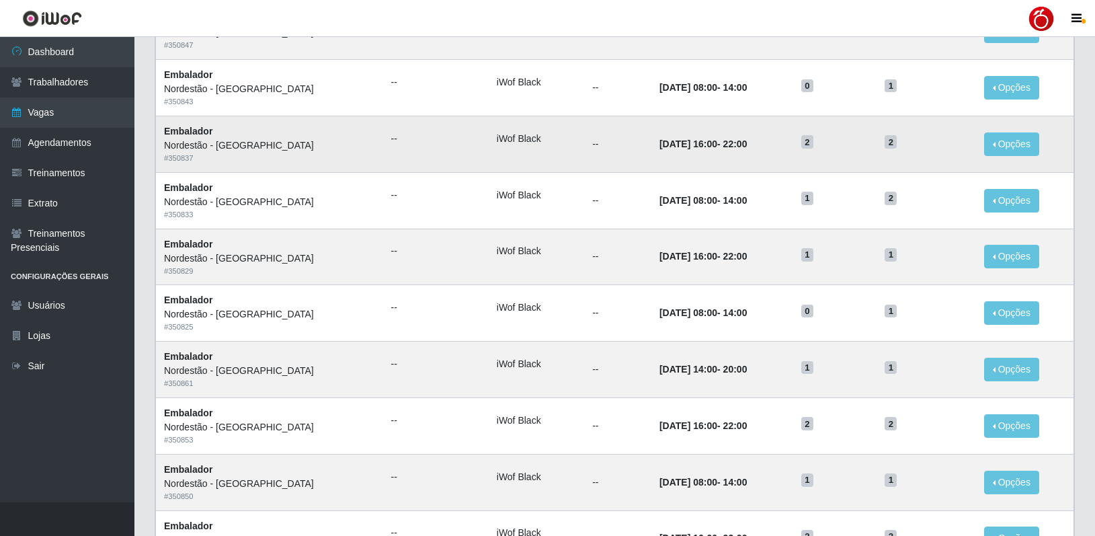
scroll to position [202, 0]
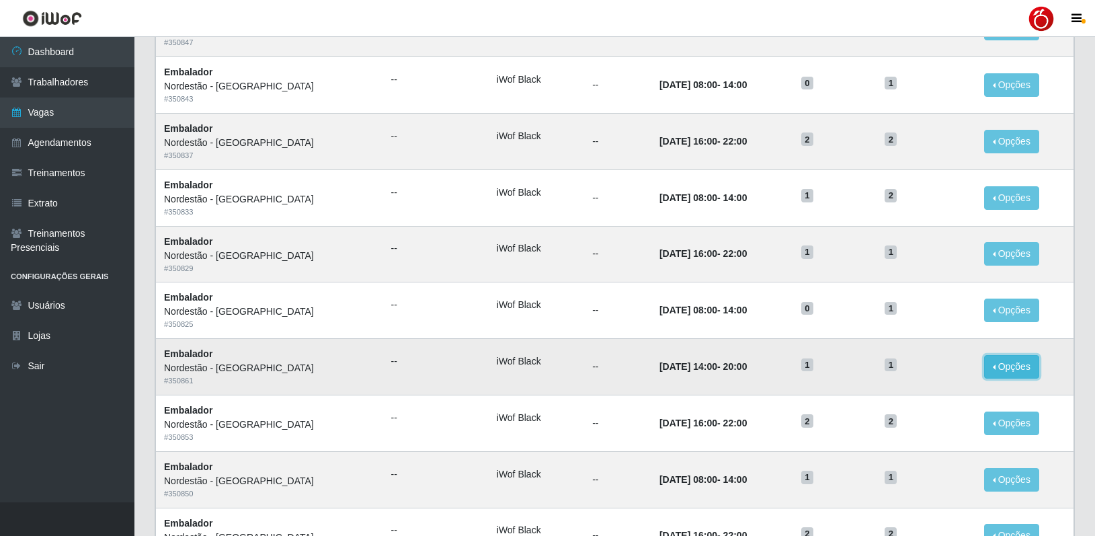
click at [999, 370] on button "Opções" at bounding box center [1011, 367] width 55 height 24
click at [917, 397] on div "Deletar" at bounding box center [928, 397] width 79 height 14
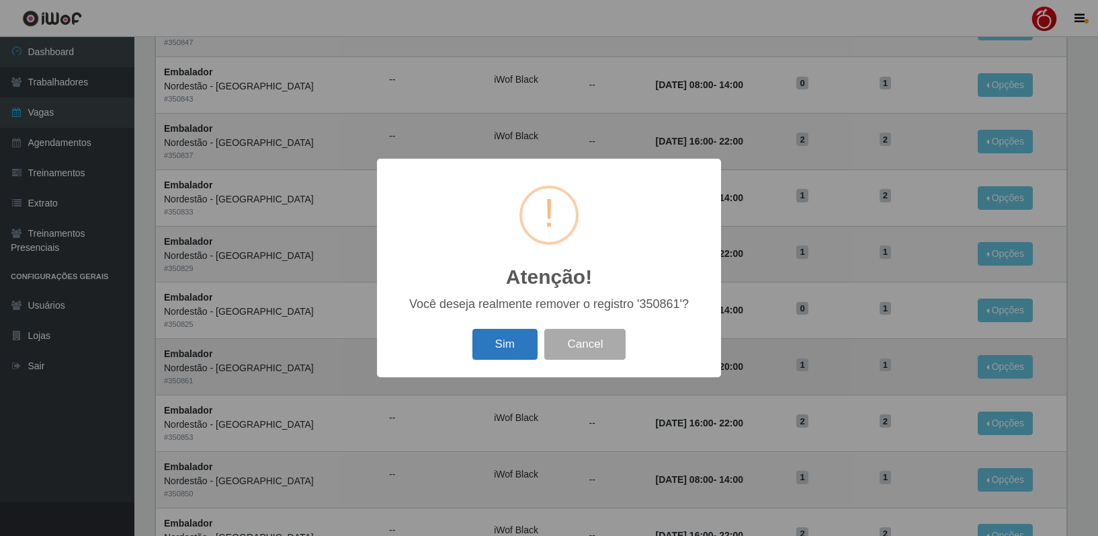
click at [513, 339] on button "Sim" at bounding box center [504, 345] width 65 height 32
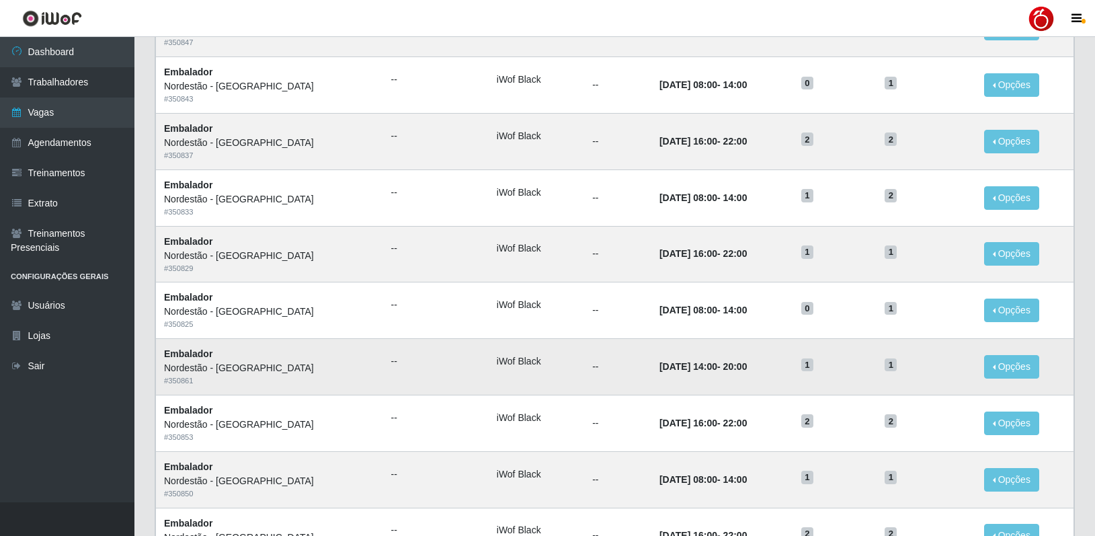
scroll to position [0, 0]
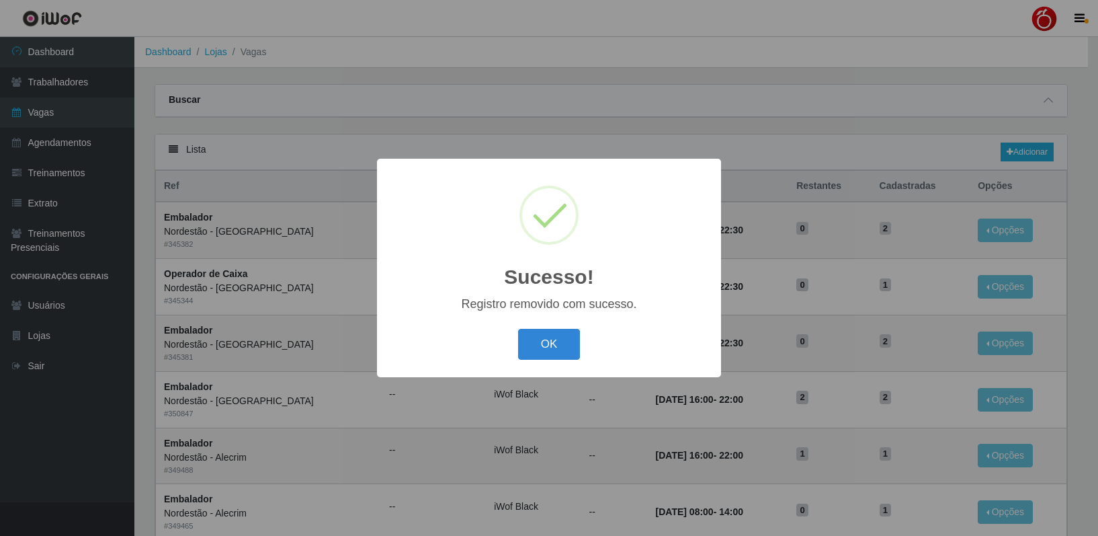
click at [553, 346] on button "OK" at bounding box center [549, 345] width 63 height 32
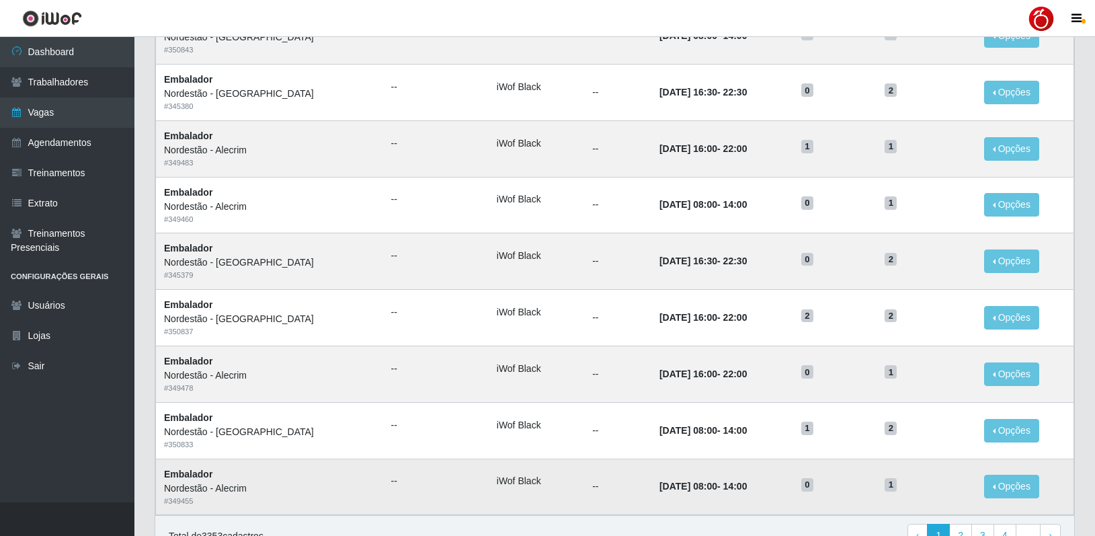
scroll to position [604, 0]
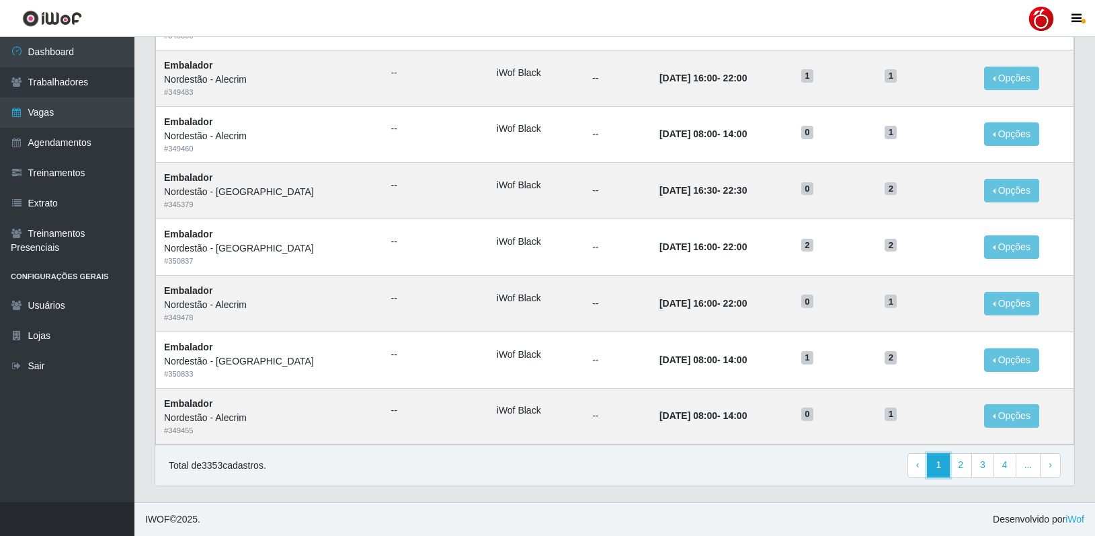
click at [947, 473] on link "1" at bounding box center [938, 465] width 23 height 24
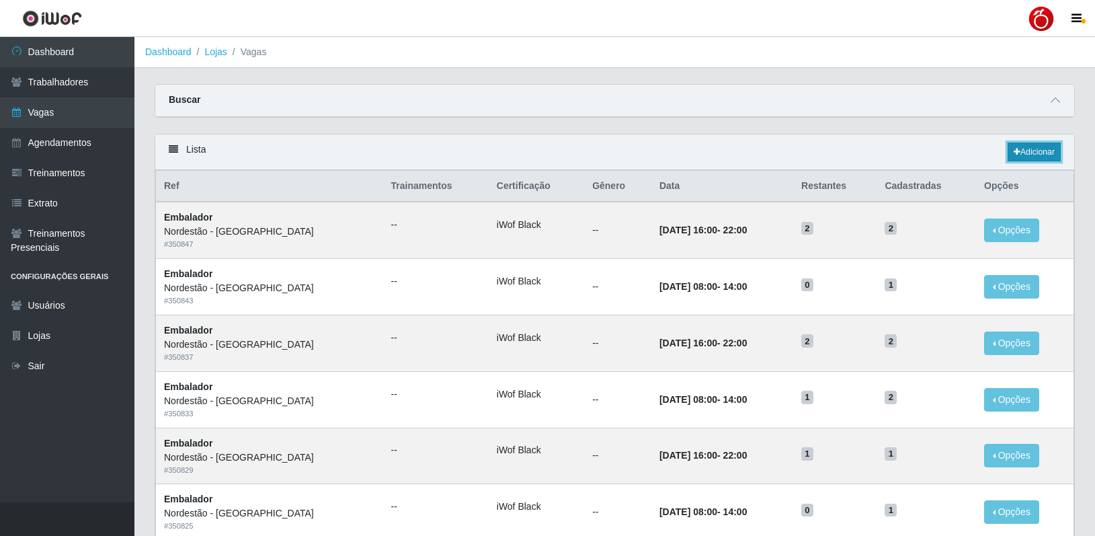
click at [1046, 147] on link "Adicionar" at bounding box center [1033, 151] width 53 height 19
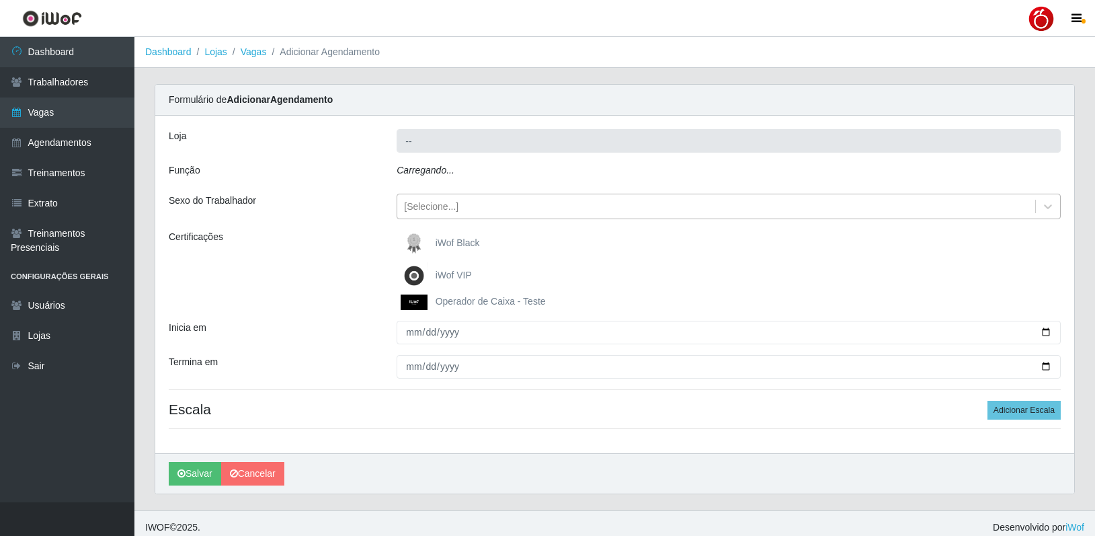
type input "Nordestão - [GEOGRAPHIC_DATA]"
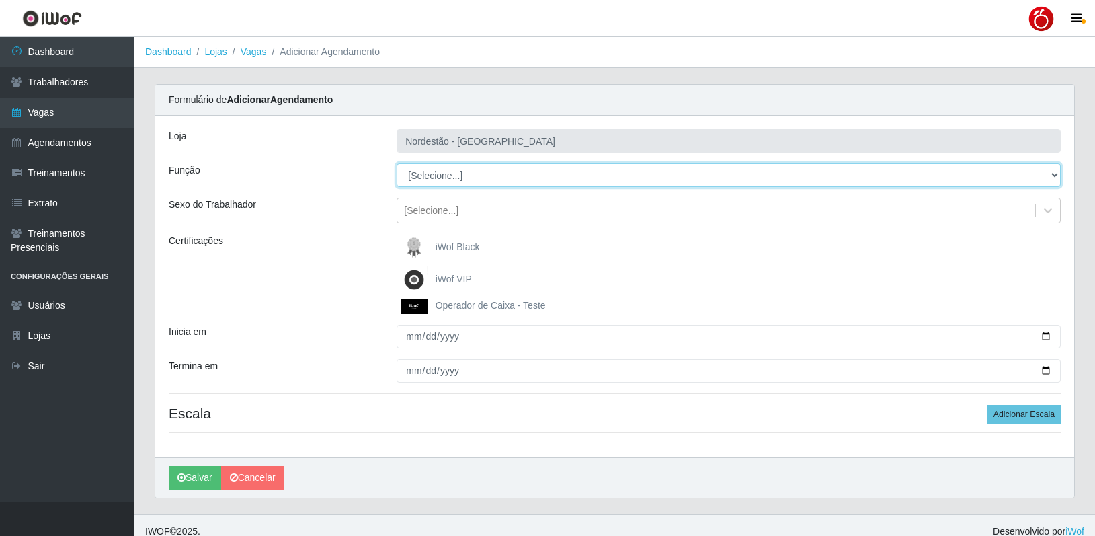
click at [463, 179] on select "[Selecione...] Balconista de Padaria Balconista de Padaria + Balconista de Pada…" at bounding box center [729, 175] width 664 height 24
select select "70"
click at [397, 163] on select "[Selecione...] Balconista de Padaria Balconista de Padaria + Balconista de Pada…" at bounding box center [729, 175] width 664 height 24
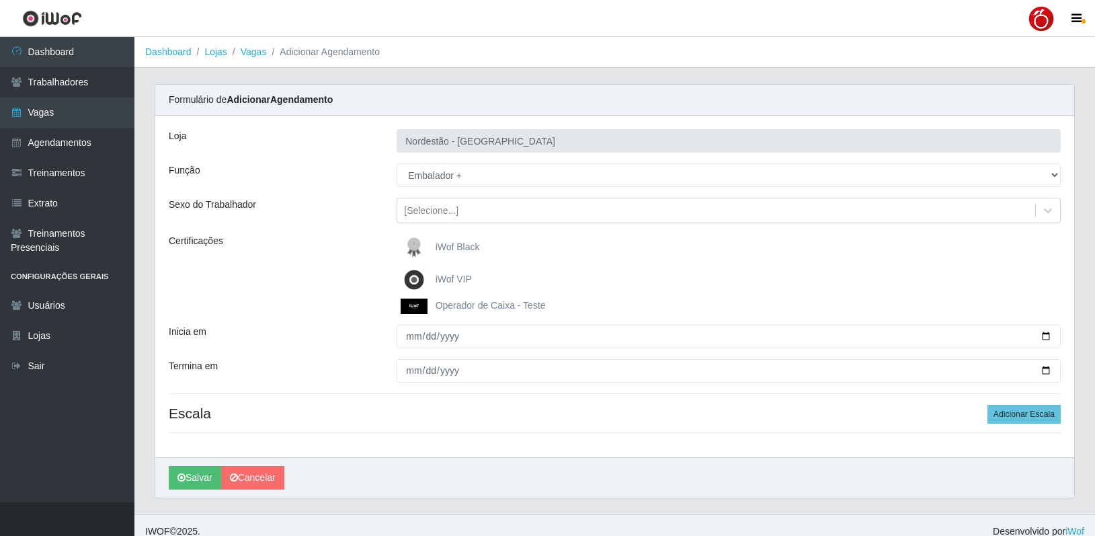
click at [461, 245] on span "iWof Black" at bounding box center [458, 246] width 44 height 11
click at [0, 0] on input "iWof Black" at bounding box center [0, 0] width 0 height 0
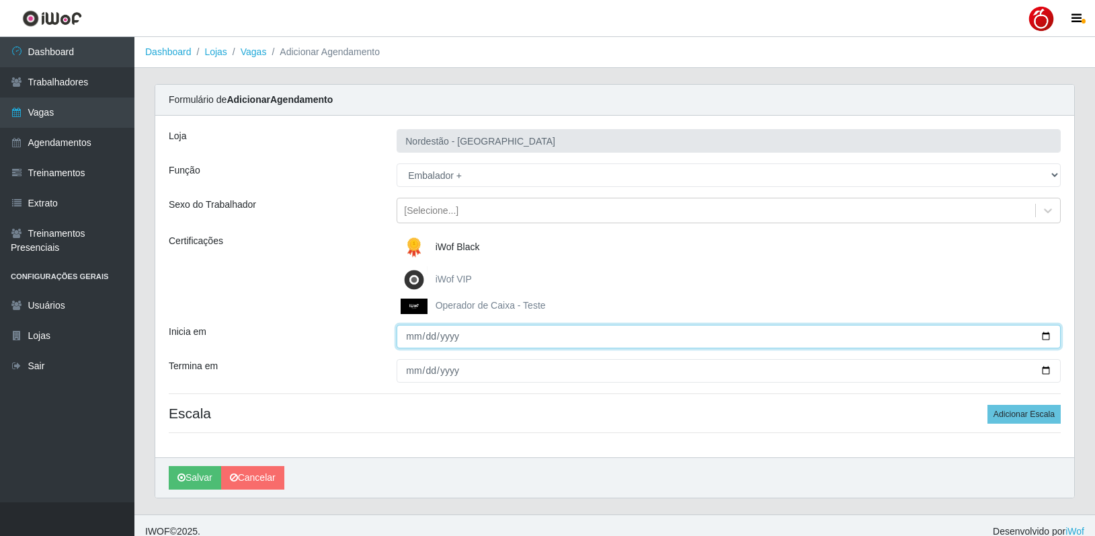
click at [411, 341] on input "Inicia em" at bounding box center [729, 337] width 664 height 24
type input "[DATE]"
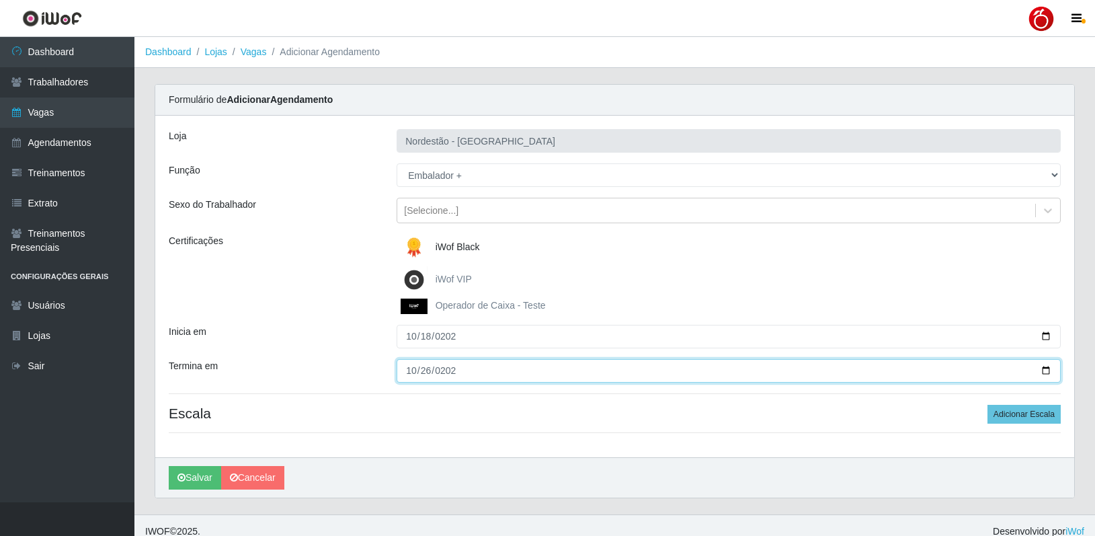
type input "[DATE]"
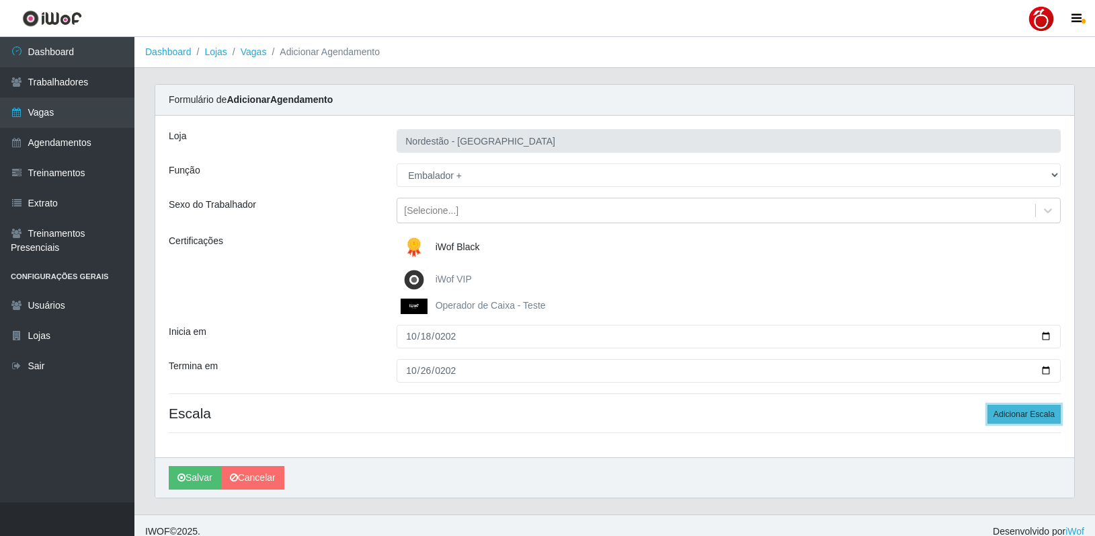
click at [1020, 411] on button "Adicionar Escala" at bounding box center [1023, 414] width 73 height 19
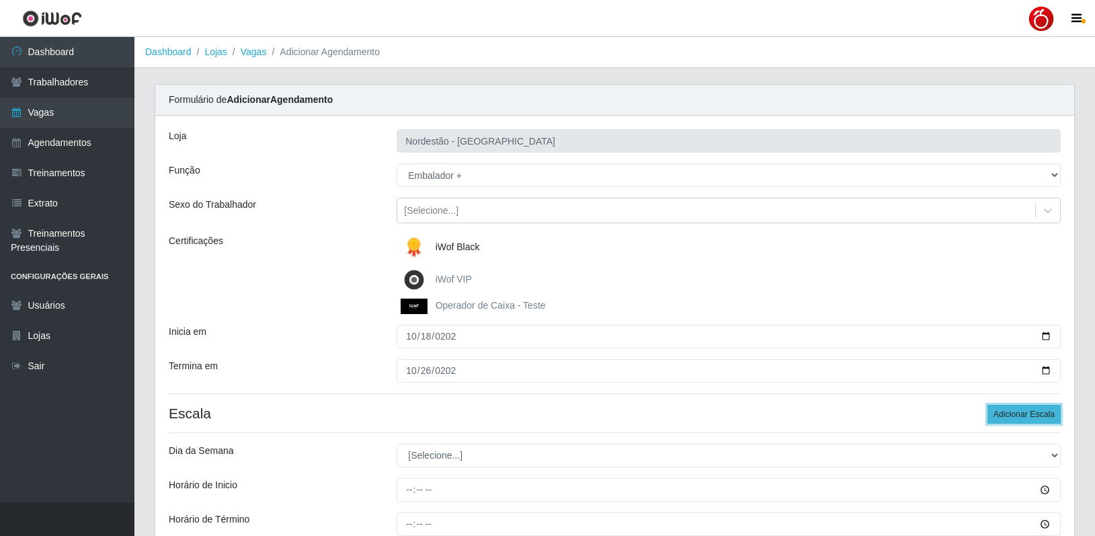
click at [1020, 414] on button "Adicionar Escala" at bounding box center [1023, 414] width 73 height 19
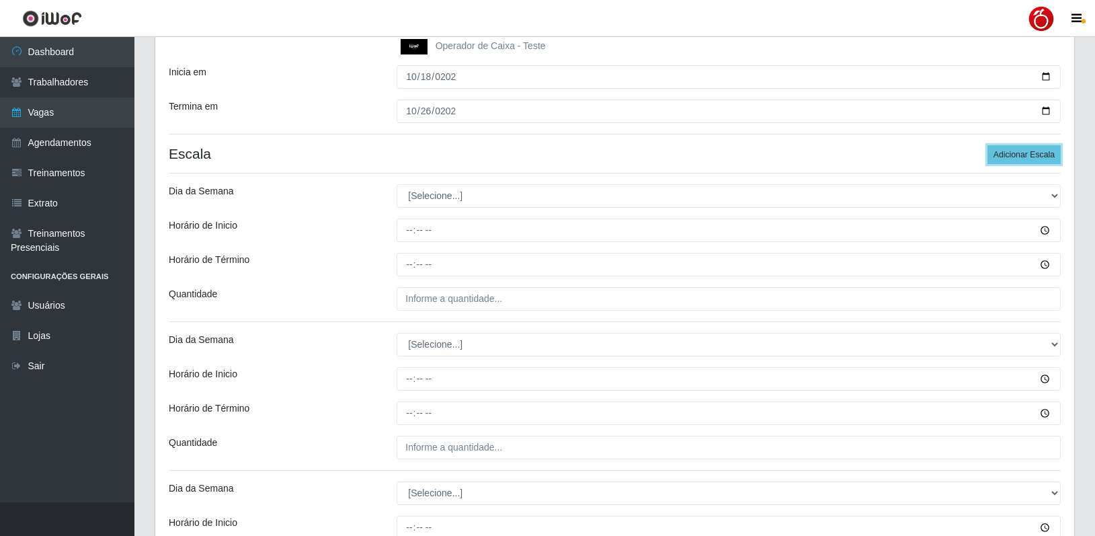
scroll to position [269, 0]
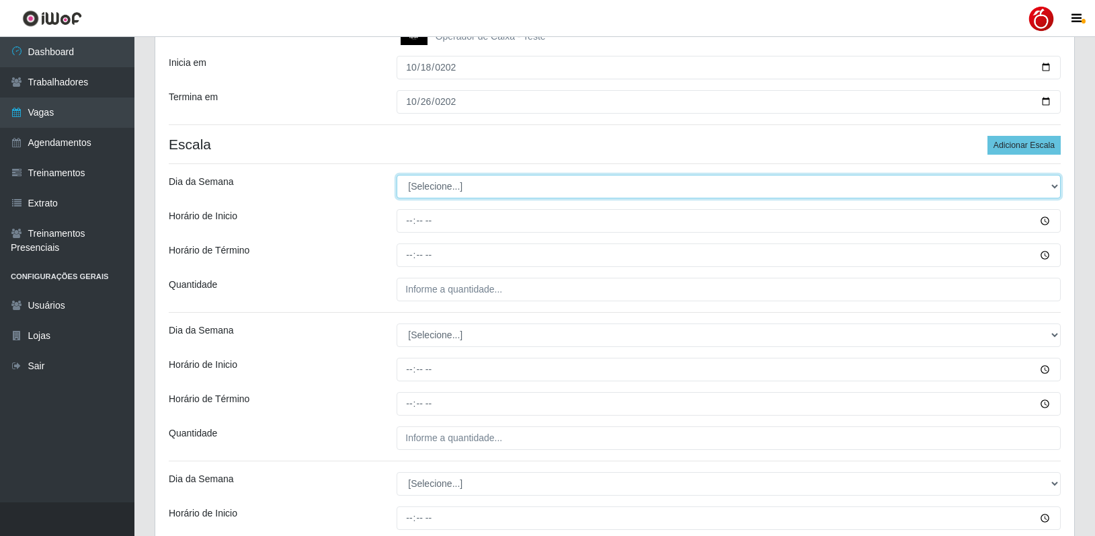
click at [438, 187] on select "[Selecione...] Segunda Terça Quarta Quinta Sexta Sábado Domingo" at bounding box center [729, 187] width 664 height 24
select select "6"
click at [397, 175] on select "[Selecione...] Segunda Terça Quarta Quinta Sexta Sábado Domingo" at bounding box center [729, 187] width 664 height 24
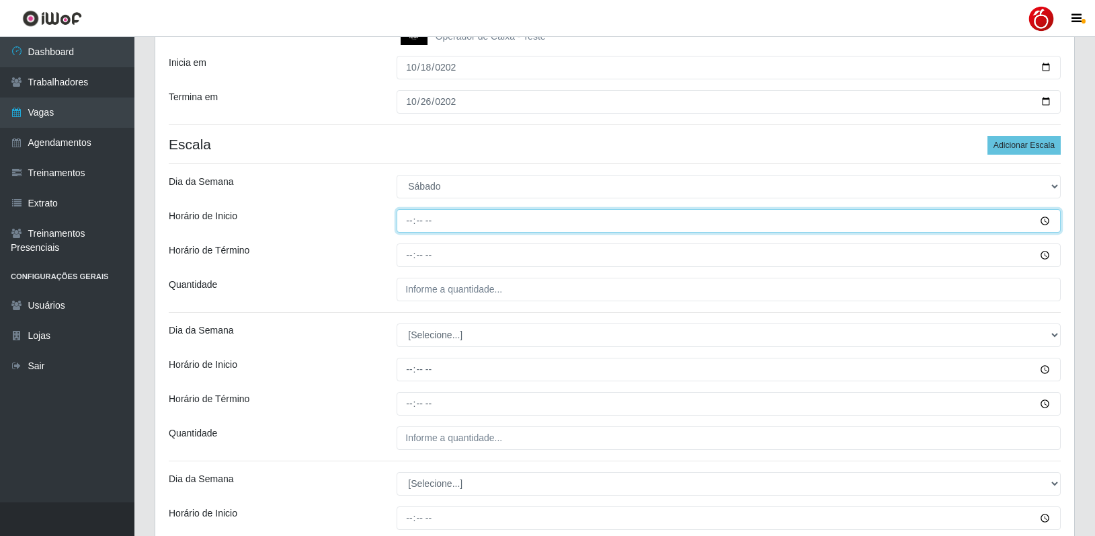
click at [412, 228] on input "Horário de Inicio" at bounding box center [729, 221] width 664 height 24
type input "08:00"
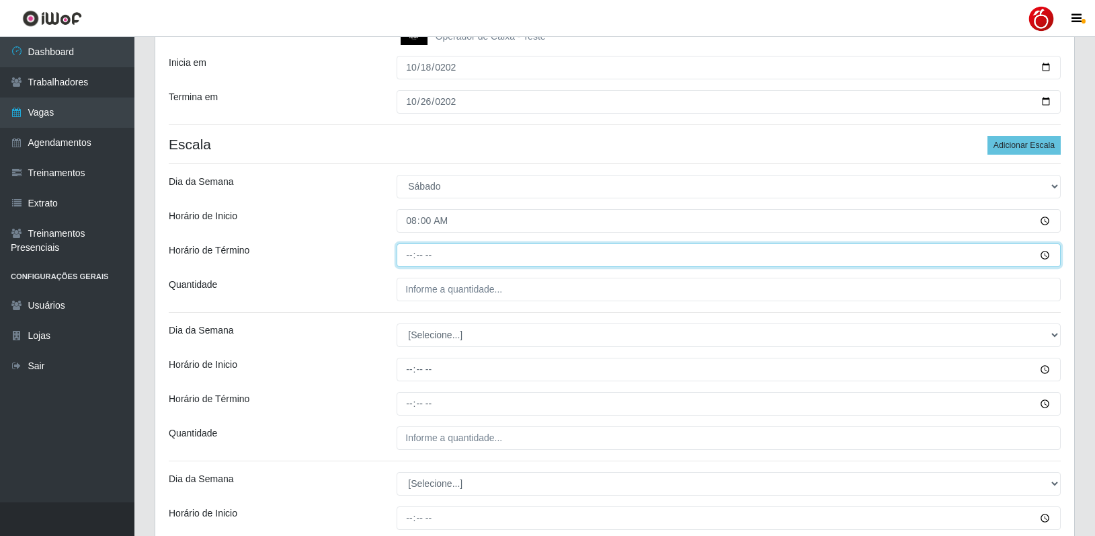
type input "14:00"
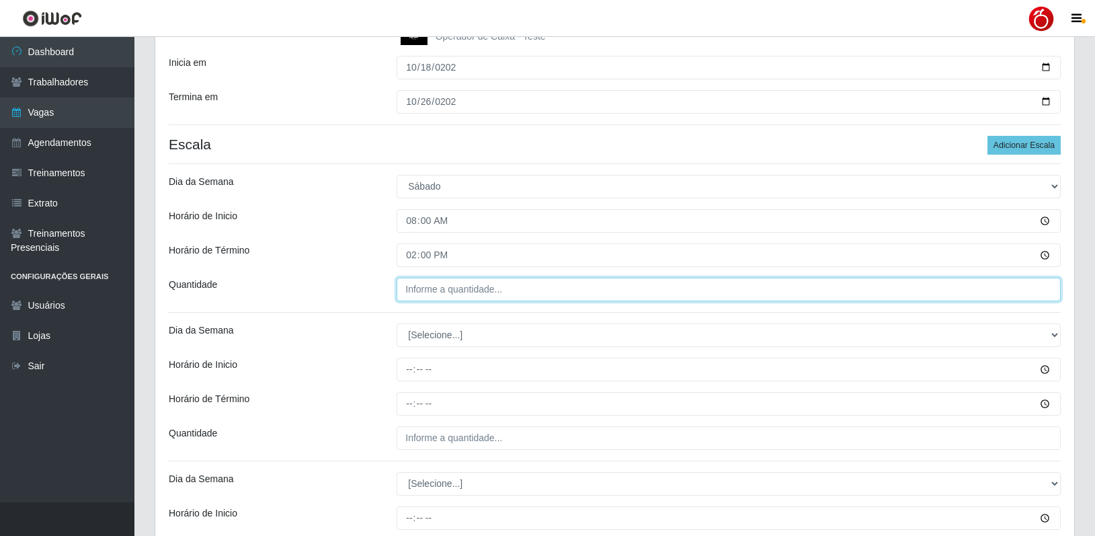
type input "___"
type input "1__"
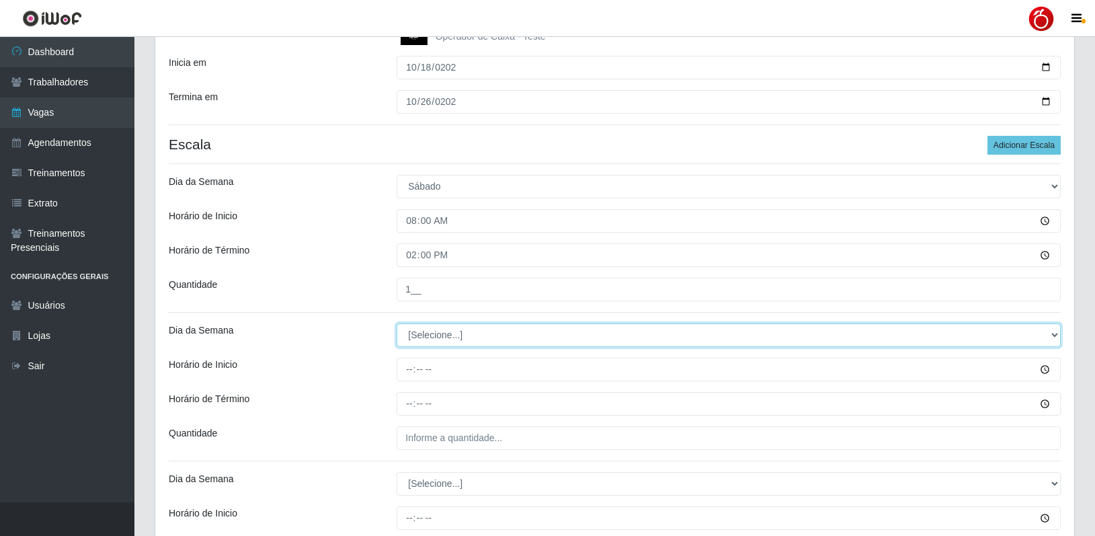
click at [424, 335] on select "[Selecione...] Segunda Terça Quarta Quinta Sexta Sábado Domingo" at bounding box center [729, 335] width 664 height 24
select select "6"
click at [397, 323] on select "[Selecione...] Segunda Terça Quarta Quinta Sexta Sábado Domingo" at bounding box center [729, 335] width 664 height 24
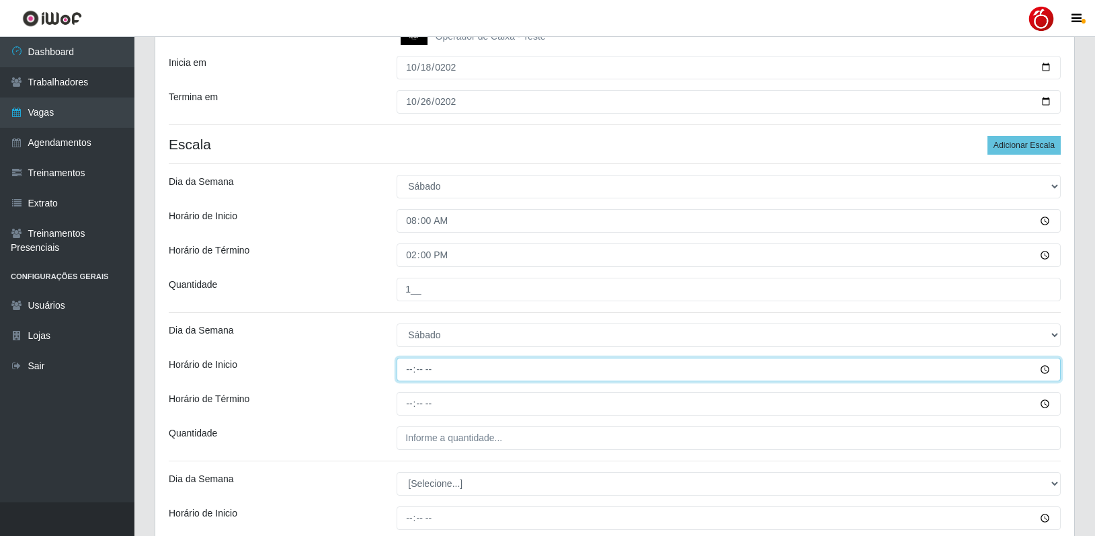
click at [412, 370] on input "Horário de Inicio" at bounding box center [729, 370] width 664 height 24
type input "16:00"
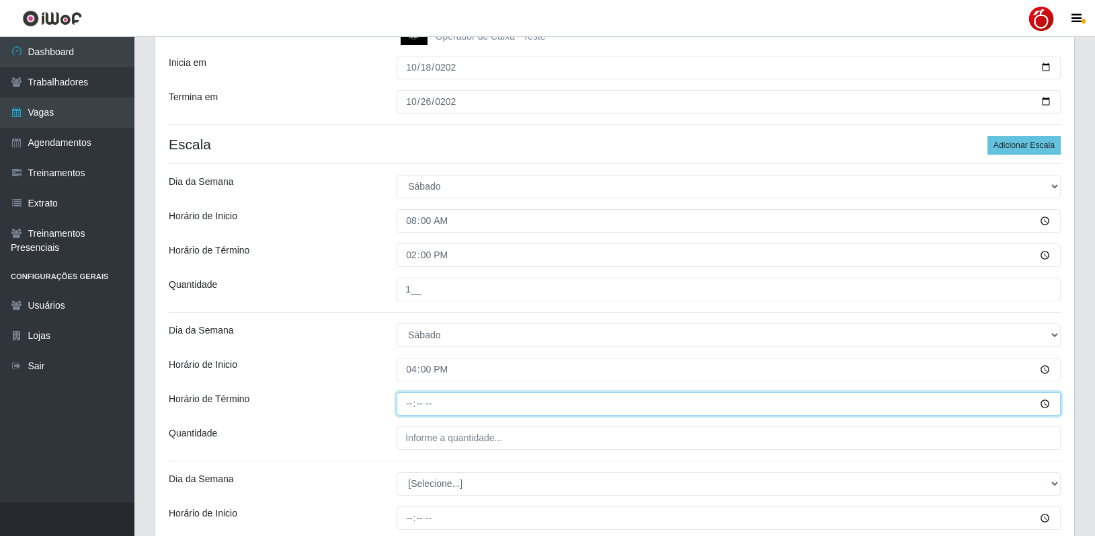
type input "22:00"
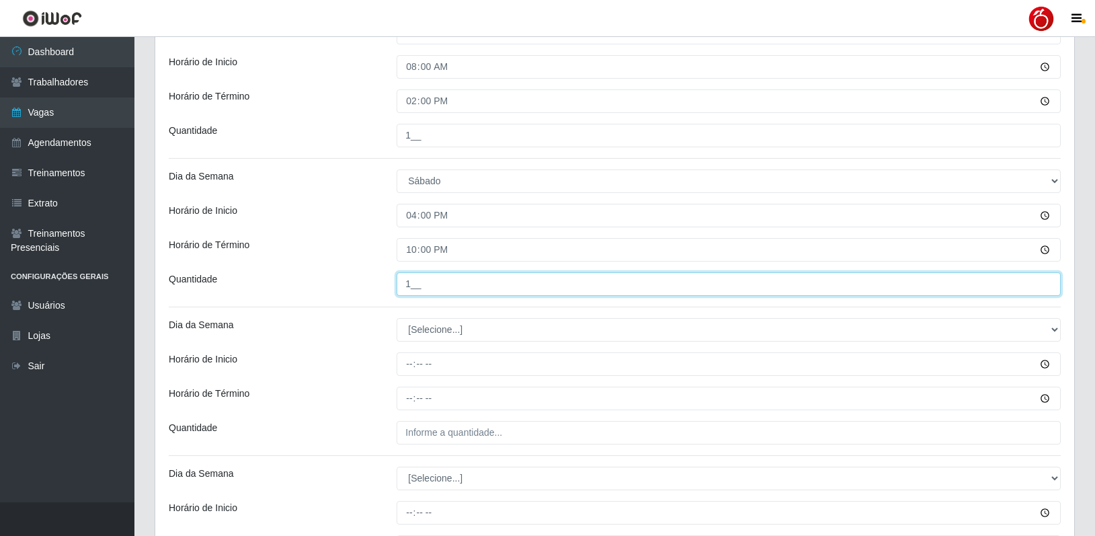
scroll to position [470, 0]
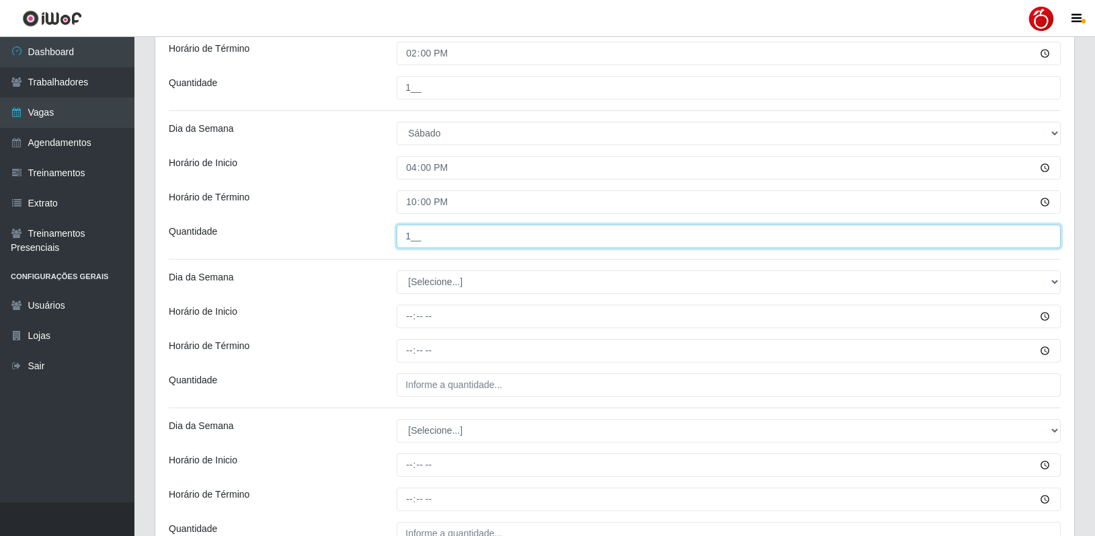
type input "1__"
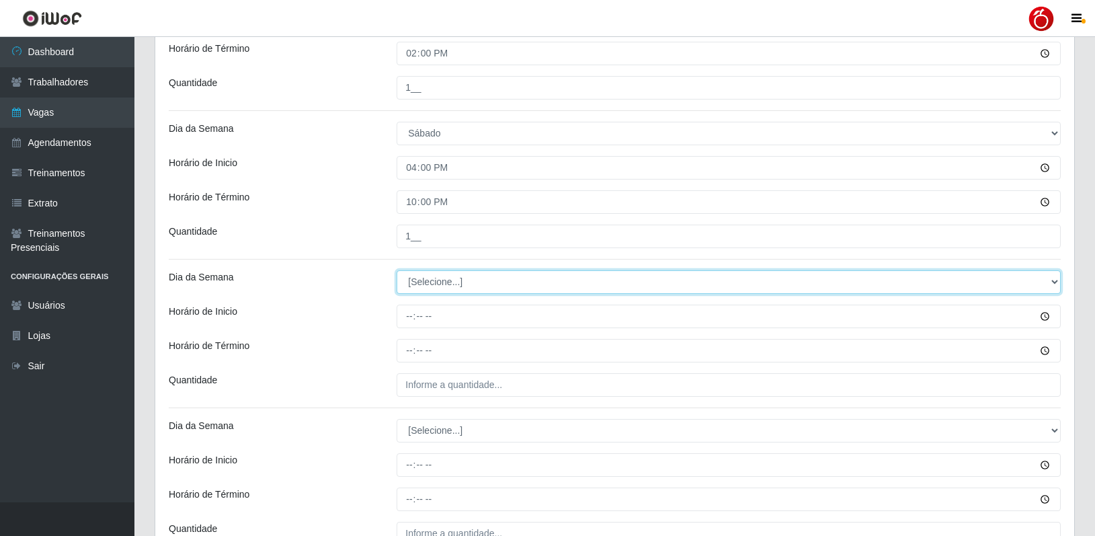
click at [452, 288] on select "[Selecione...] Segunda Terça Quarta Quinta Sexta Sábado Domingo" at bounding box center [729, 282] width 664 height 24
select select "0"
click at [397, 270] on select "[Selecione...] Segunda Terça Quarta Quinta Sexta Sábado Domingo" at bounding box center [729, 282] width 664 height 24
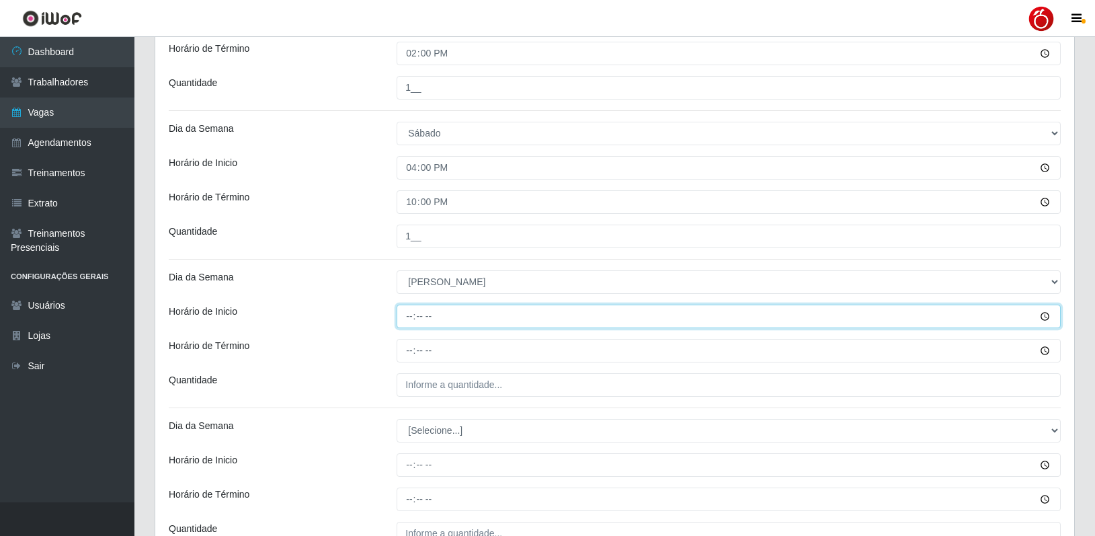
click at [412, 319] on input "Horário de Inicio" at bounding box center [729, 316] width 664 height 24
type input "08:00"
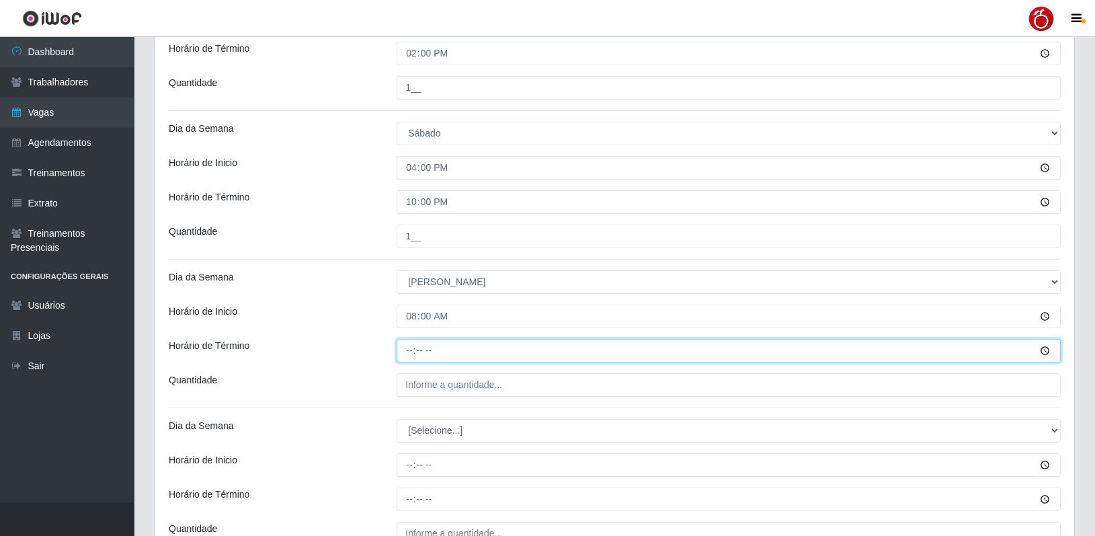
type input "14:00"
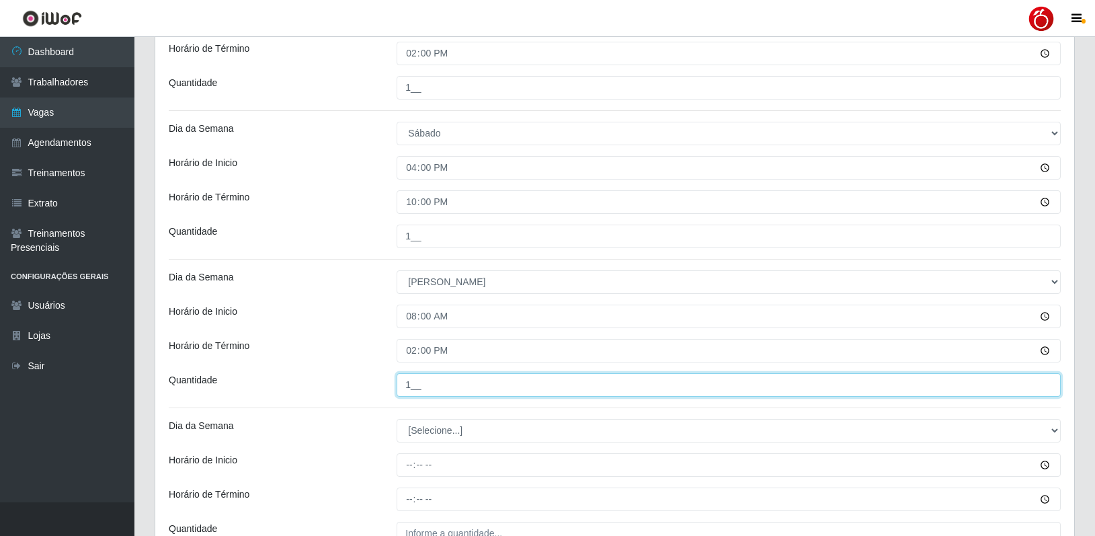
type input "1__"
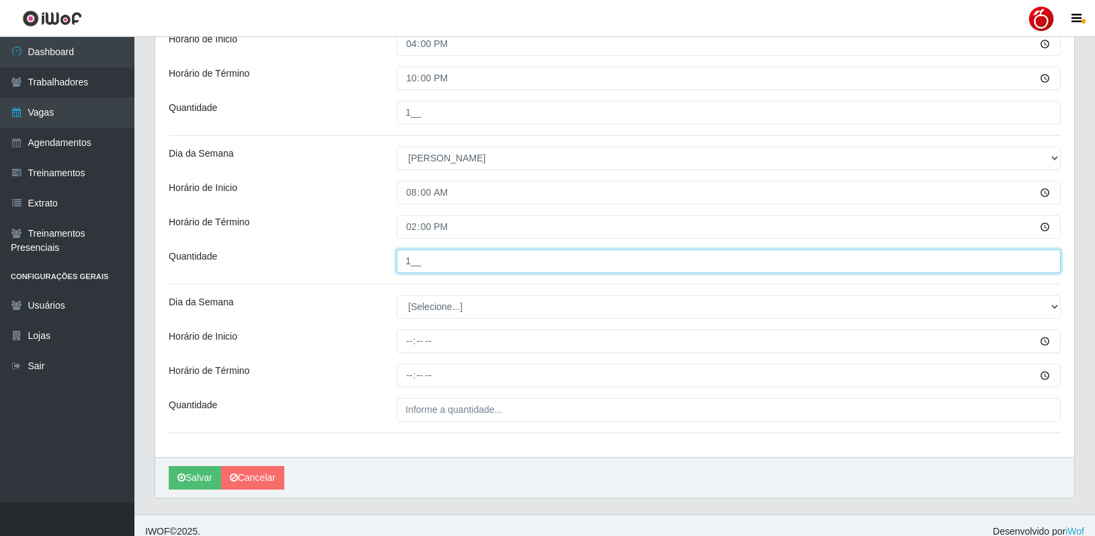
scroll to position [605, 0]
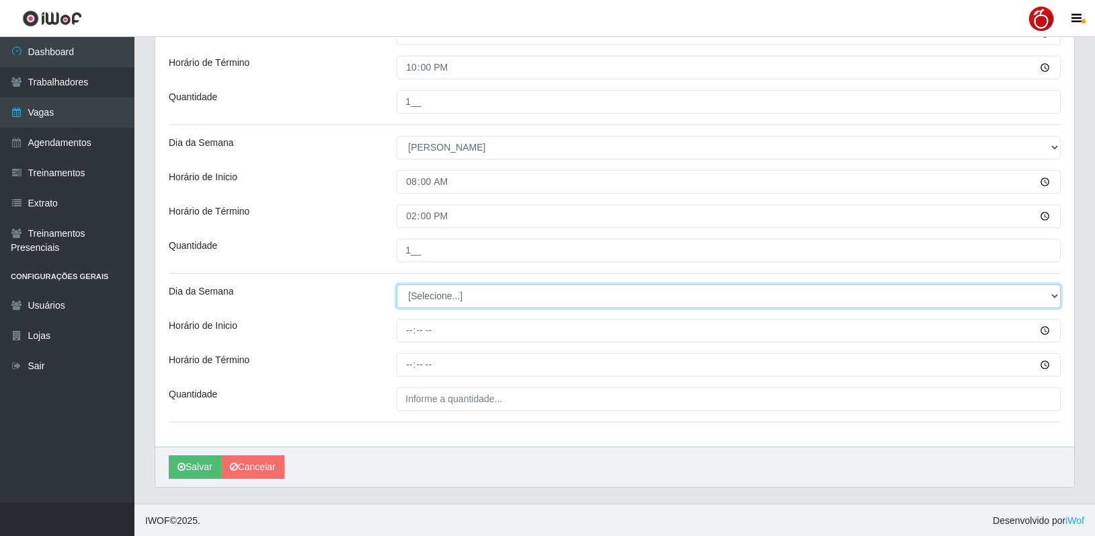
click at [445, 295] on select "[Selecione...] Segunda Terça Quarta Quinta Sexta Sábado Domingo" at bounding box center [729, 296] width 664 height 24
select select "0"
click at [397, 284] on select "[Selecione...] Segunda Terça Quarta Quinta Sexta Sábado Domingo" at bounding box center [729, 296] width 664 height 24
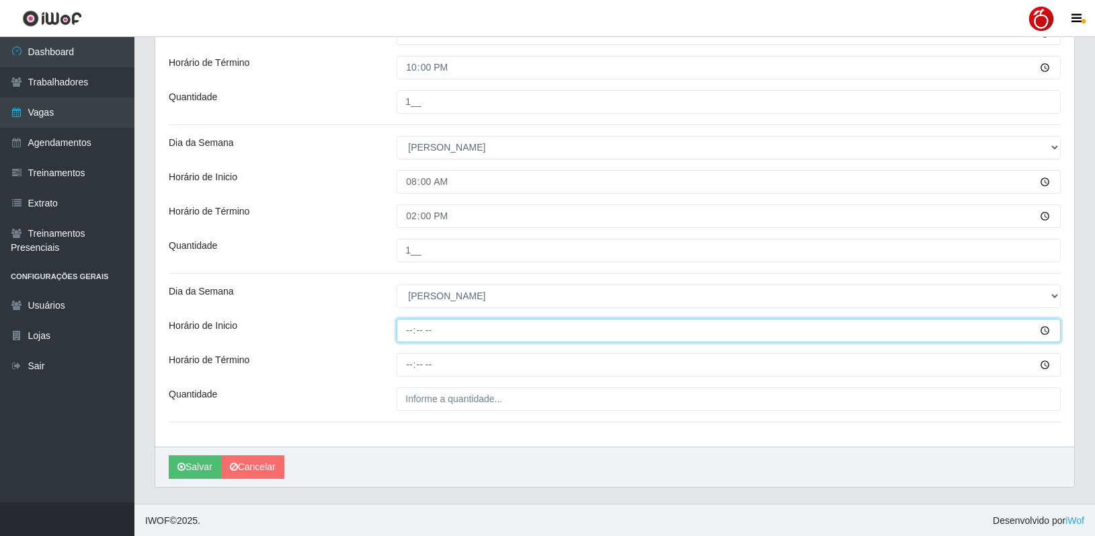
click at [410, 326] on input "Horário de Inicio" at bounding box center [729, 331] width 664 height 24
type input "14:00"
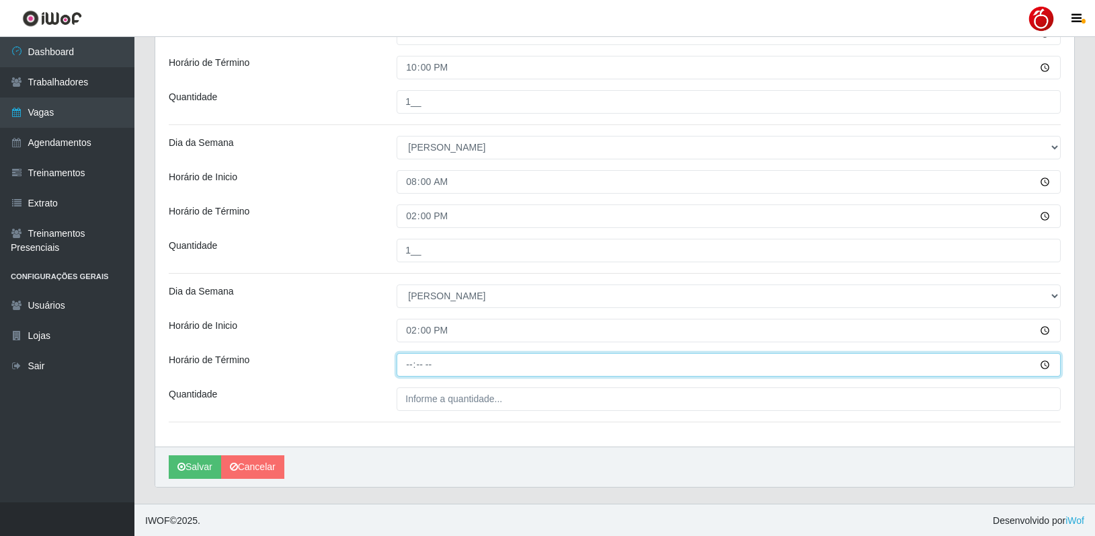
type input "20:00"
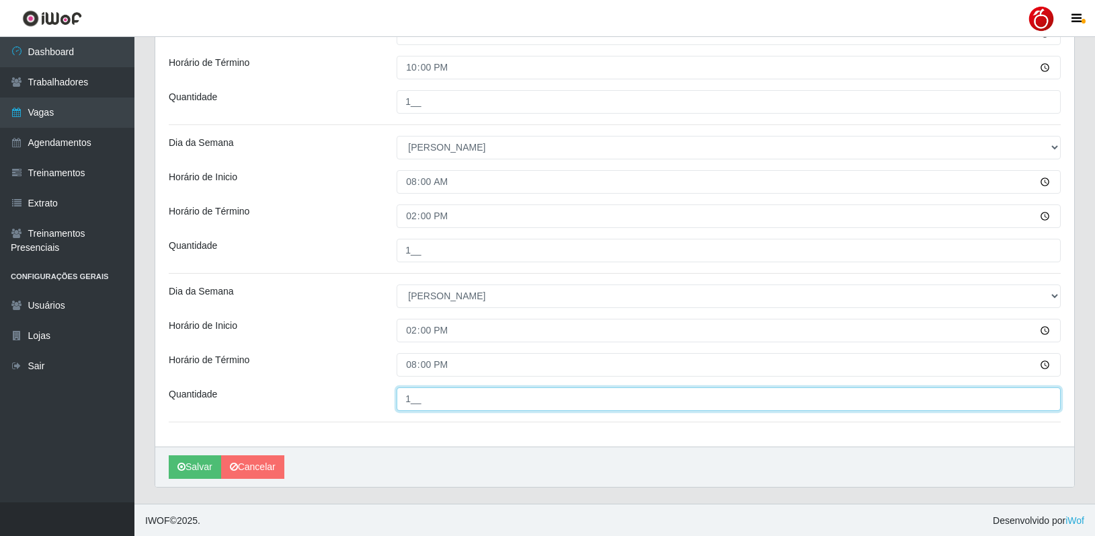
type input "1__"
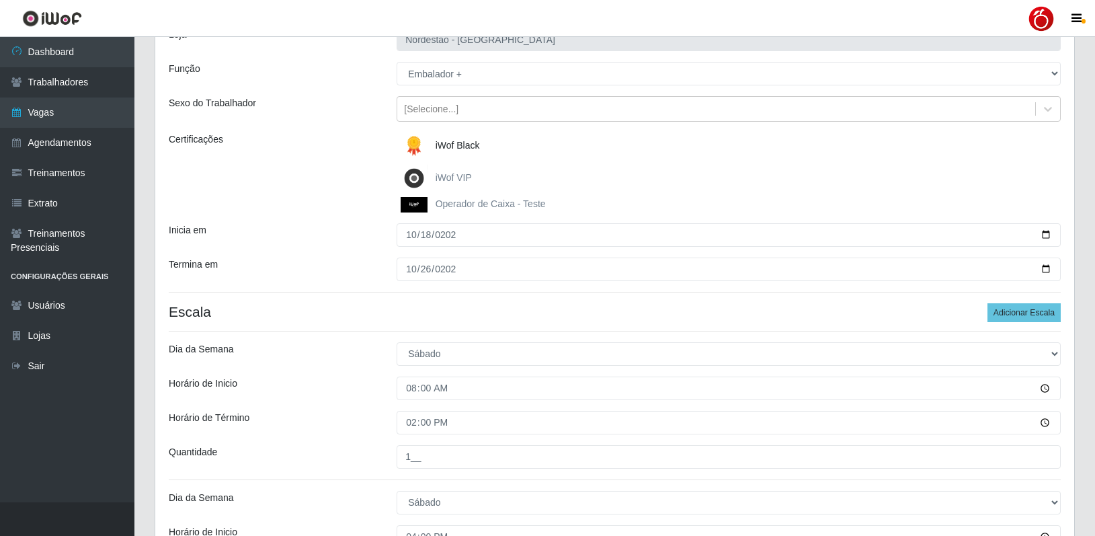
scroll to position [0, 0]
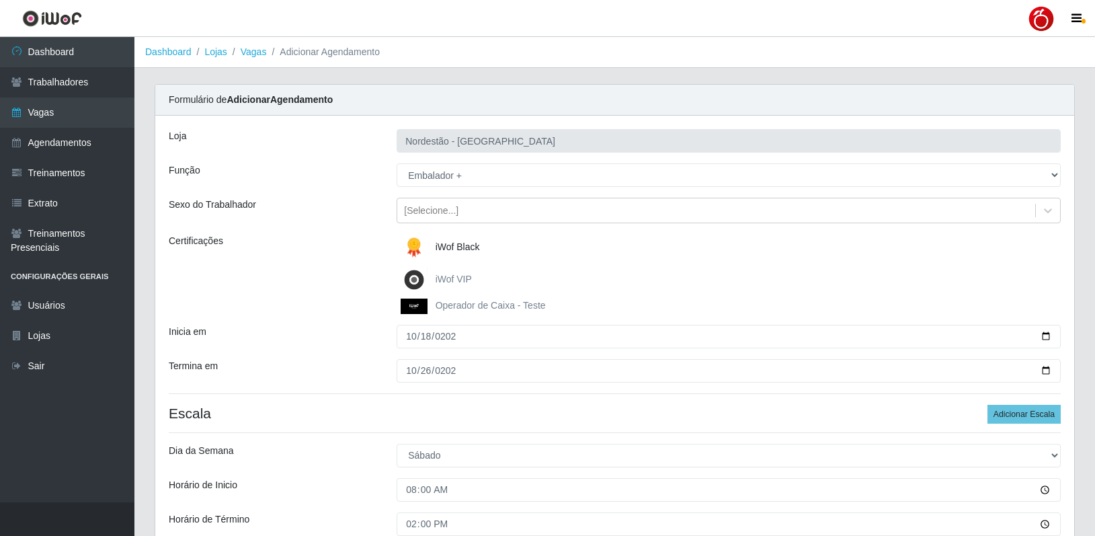
click at [296, 286] on div "Certificações" at bounding box center [273, 274] width 228 height 80
click at [343, 245] on div "Certificações" at bounding box center [273, 274] width 228 height 80
click at [350, 274] on div "Certificações" at bounding box center [273, 274] width 228 height 80
click at [347, 266] on div "Certificações" at bounding box center [273, 274] width 228 height 80
click at [347, 267] on div "Certificações" at bounding box center [273, 274] width 228 height 80
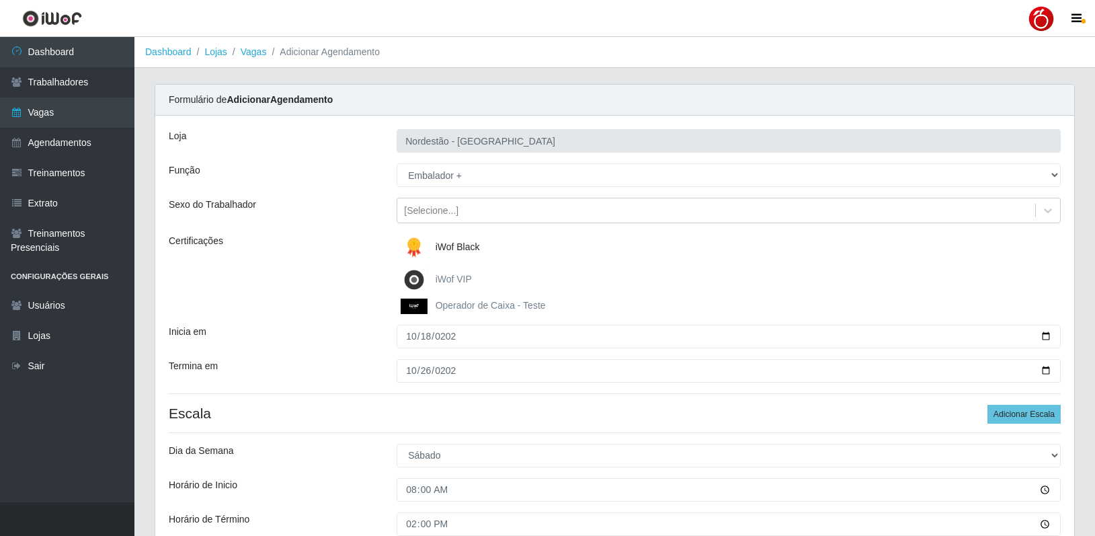
click at [333, 271] on div "Certificações" at bounding box center [273, 274] width 228 height 80
click at [321, 267] on div "Certificações" at bounding box center [273, 274] width 228 height 80
click at [317, 257] on div "Certificações" at bounding box center [273, 274] width 228 height 80
click at [337, 273] on div "Certificações" at bounding box center [273, 274] width 228 height 80
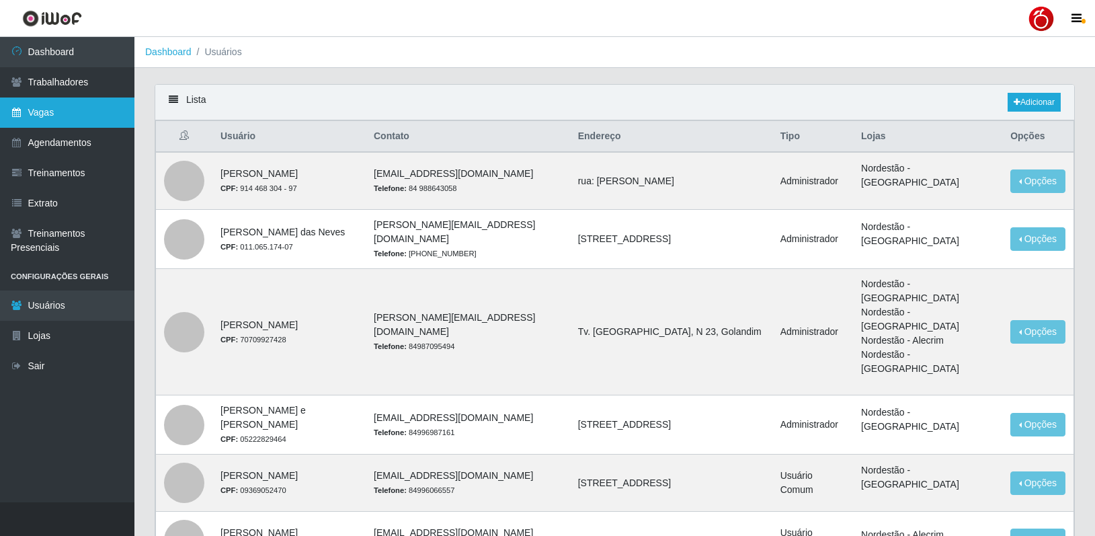
click at [54, 109] on link "Vagas" at bounding box center [67, 112] width 134 height 30
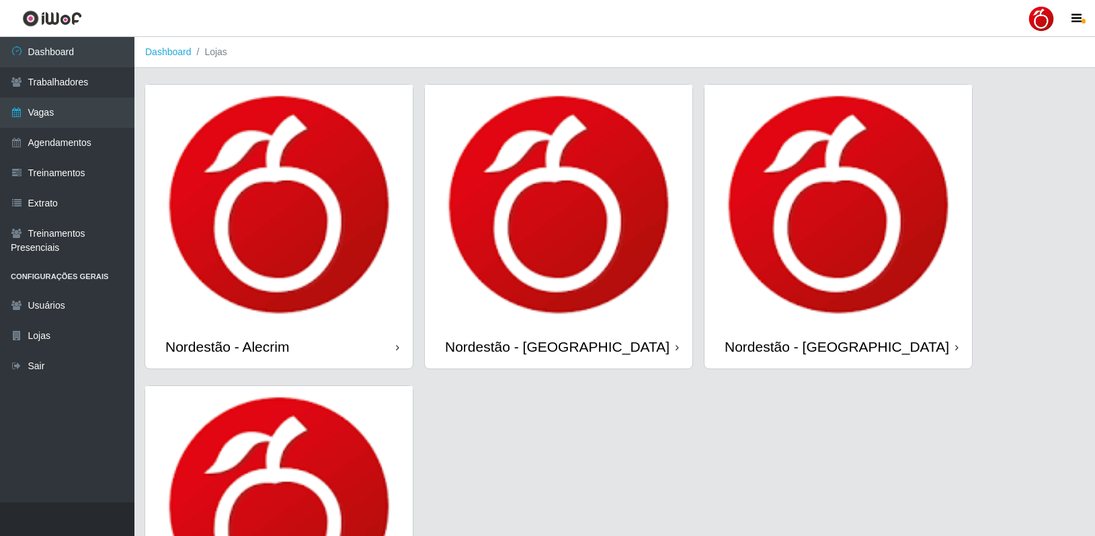
click at [782, 334] on div "Nordestão - [GEOGRAPHIC_DATA]" at bounding box center [837, 347] width 267 height 44
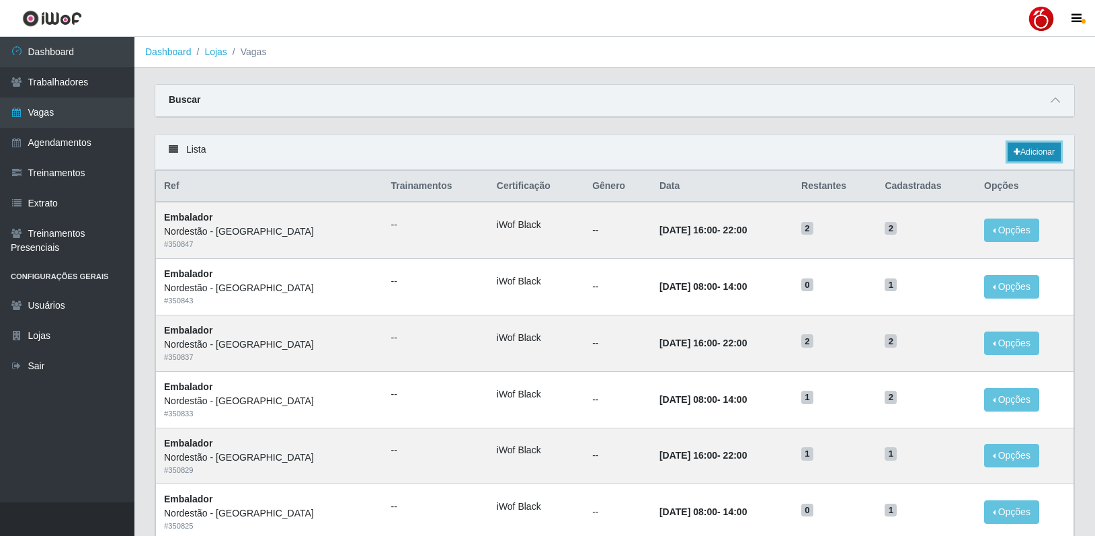
click at [1050, 151] on link "Adicionar" at bounding box center [1033, 151] width 53 height 19
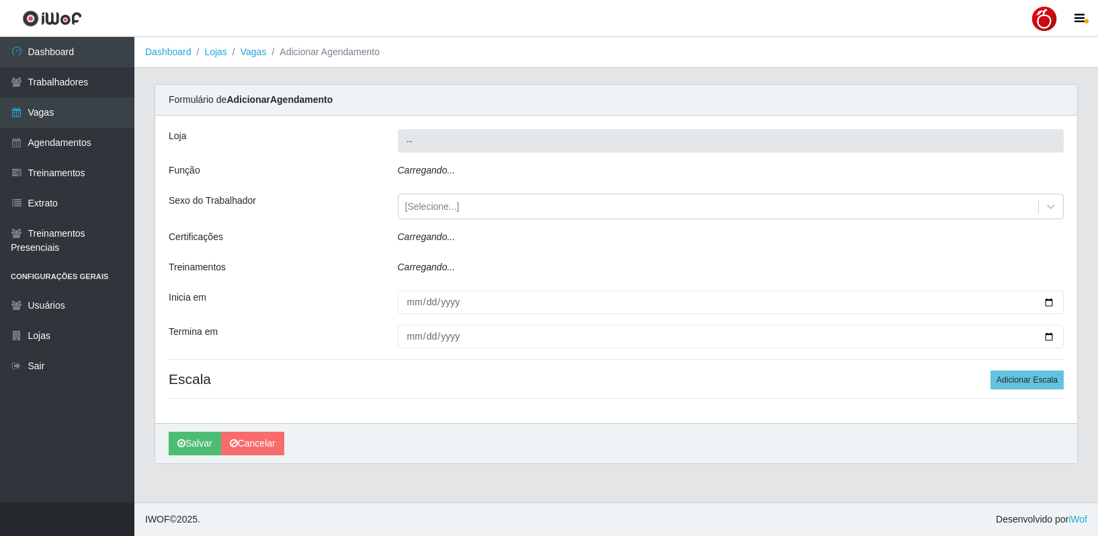
type input "Nordestão - [GEOGRAPHIC_DATA]"
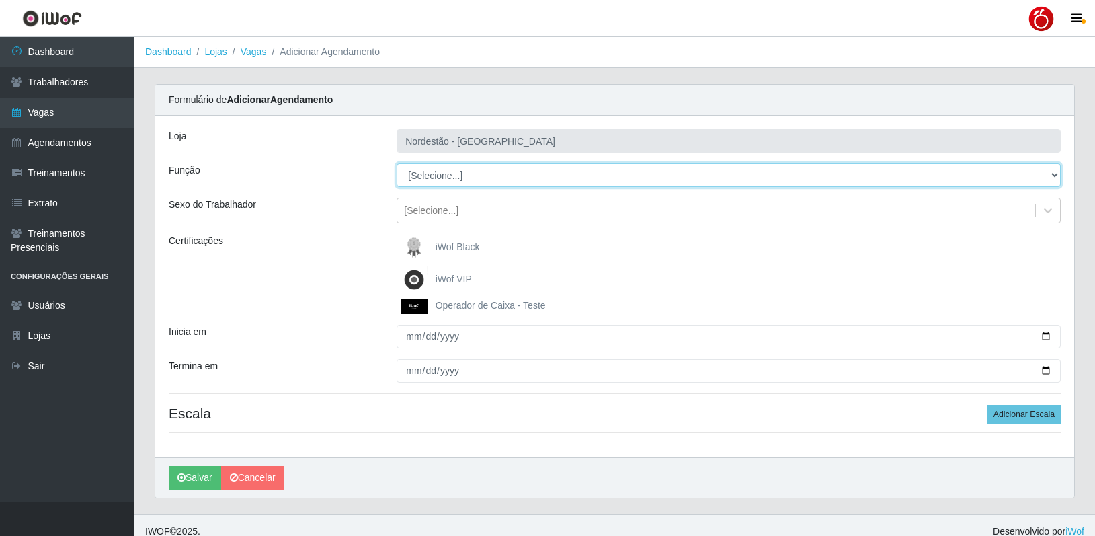
click at [464, 177] on select "[Selecione...] Balconista de Padaria Balconista de Padaria + Balconista de Pada…" at bounding box center [729, 175] width 664 height 24
select select "70"
click at [397, 163] on select "[Selecione...] Balconista de Padaria Balconista de Padaria + Balconista de Pada…" at bounding box center [729, 175] width 664 height 24
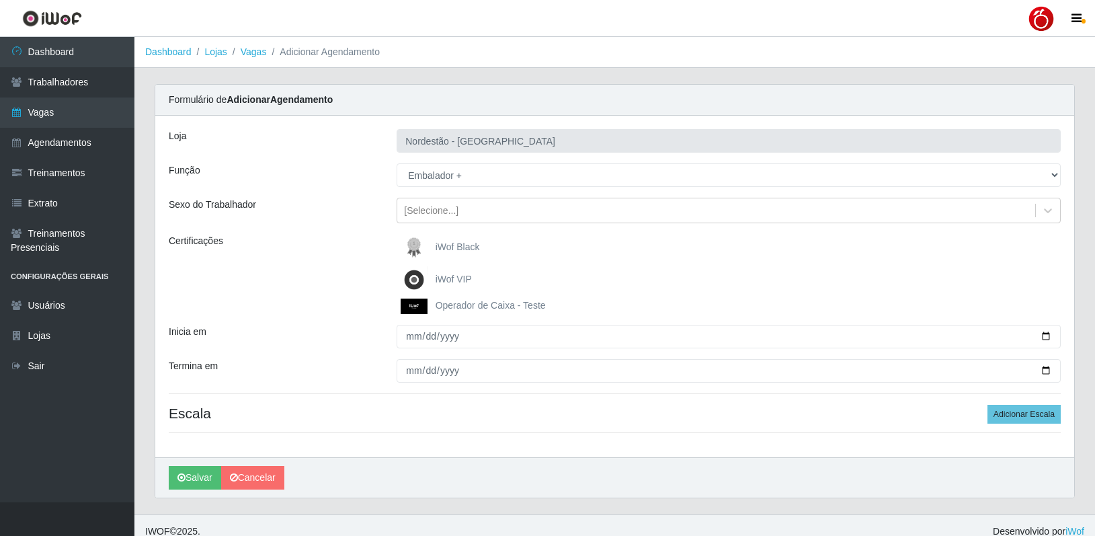
click at [452, 247] on span "iWof Black" at bounding box center [458, 246] width 44 height 11
click at [0, 0] on input "iWof Black" at bounding box center [0, 0] width 0 height 0
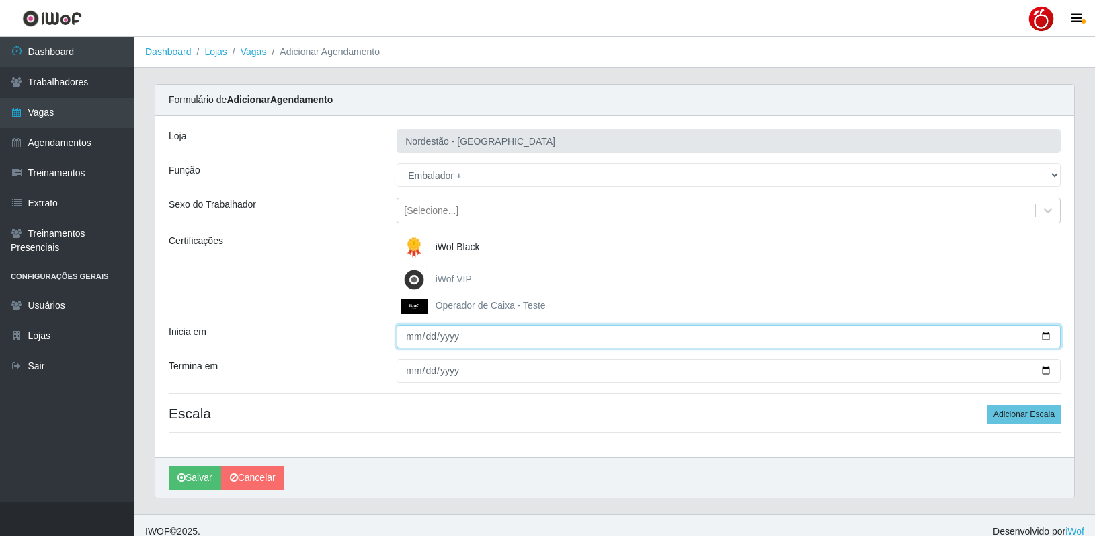
click at [411, 342] on input "Inicia em" at bounding box center [729, 337] width 664 height 24
type input "2025-10-18"
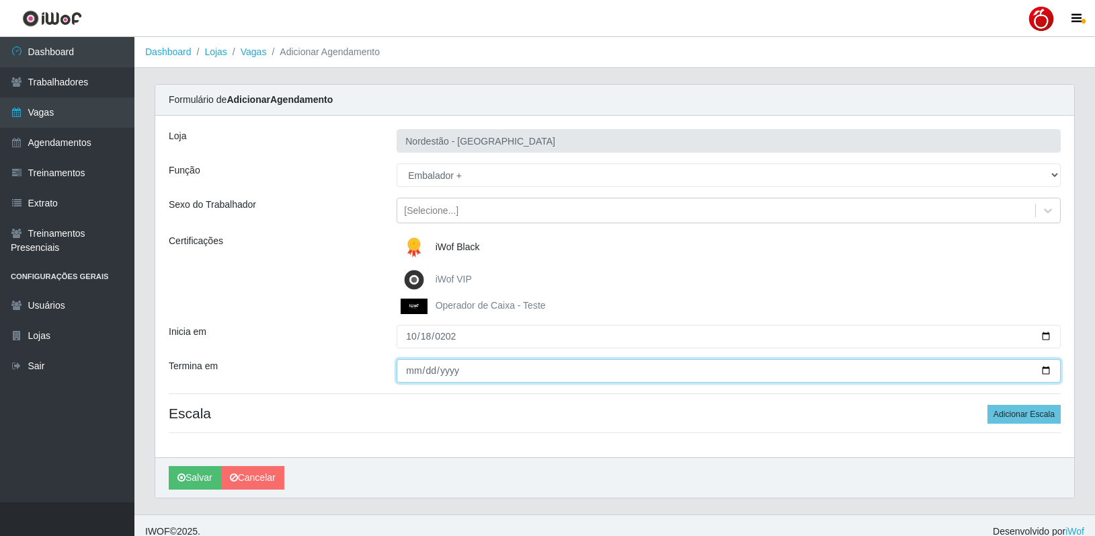
click at [409, 373] on input "Termina em" at bounding box center [729, 371] width 664 height 24
type input "2025-10-26"
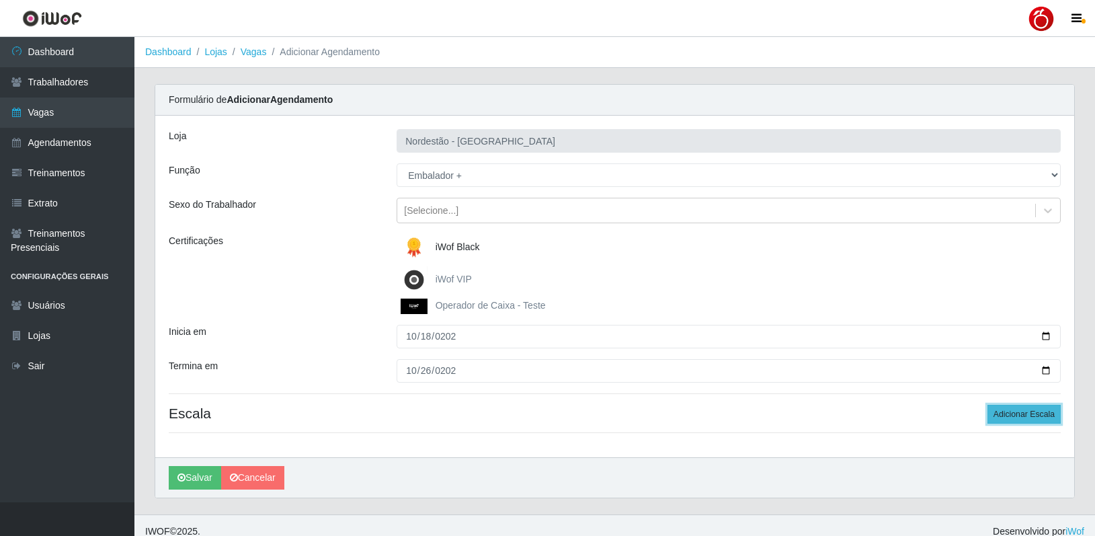
click at [1040, 420] on button "Adicionar Escala" at bounding box center [1023, 414] width 73 height 19
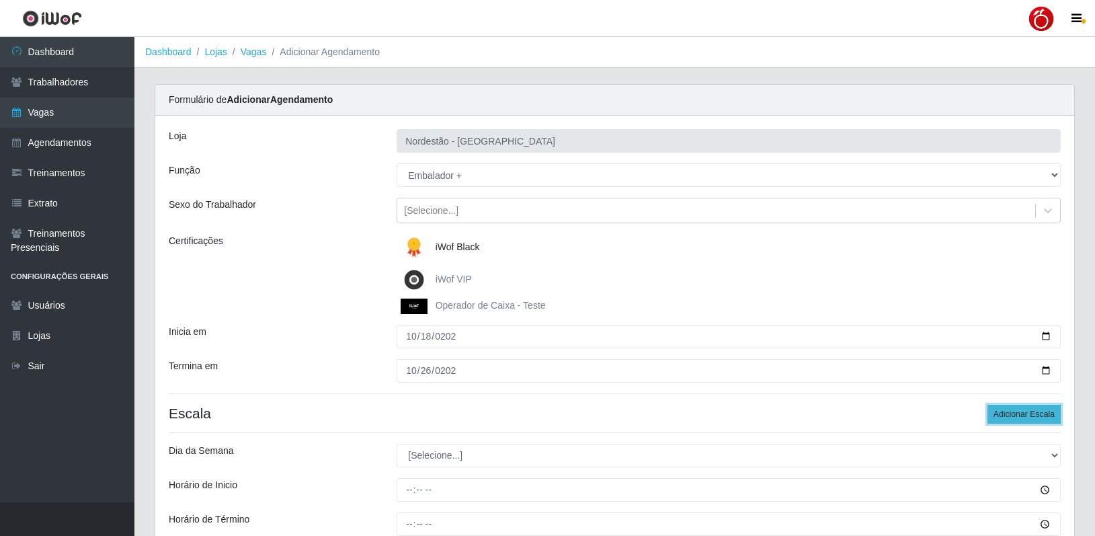
click at [1040, 419] on button "Adicionar Escala" at bounding box center [1023, 414] width 73 height 19
click at [1039, 417] on button "Adicionar Escala" at bounding box center [1023, 414] width 73 height 19
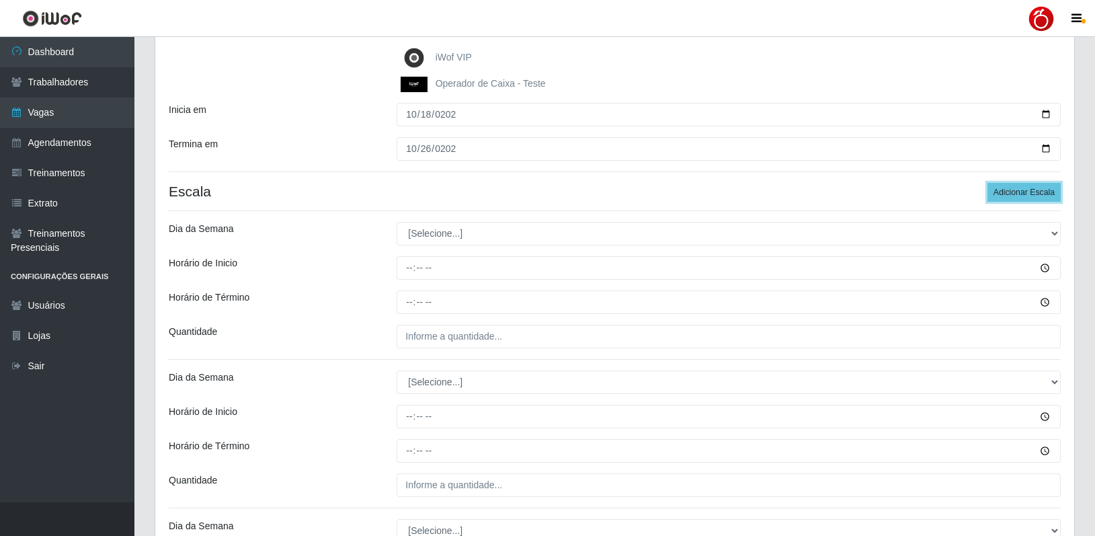
scroll to position [202, 0]
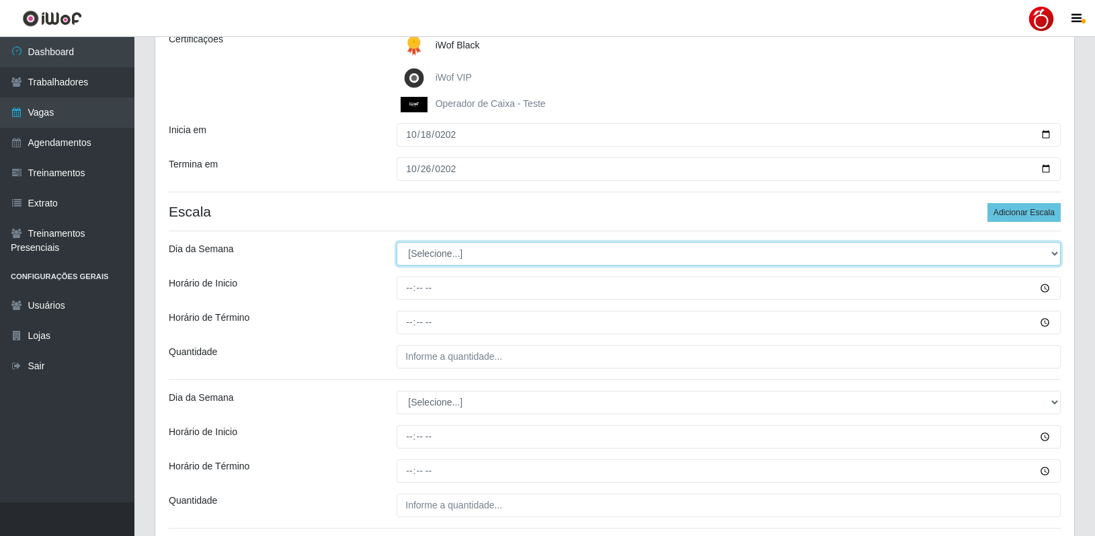
click at [446, 251] on select "[Selecione...] Segunda Terça Quarta Quinta Sexta Sábado Domingo" at bounding box center [729, 254] width 664 height 24
select select "6"
click at [397, 242] on select "[Selecione...] Segunda Terça Quarta Quinta Sexta Sábado Domingo" at bounding box center [729, 254] width 664 height 24
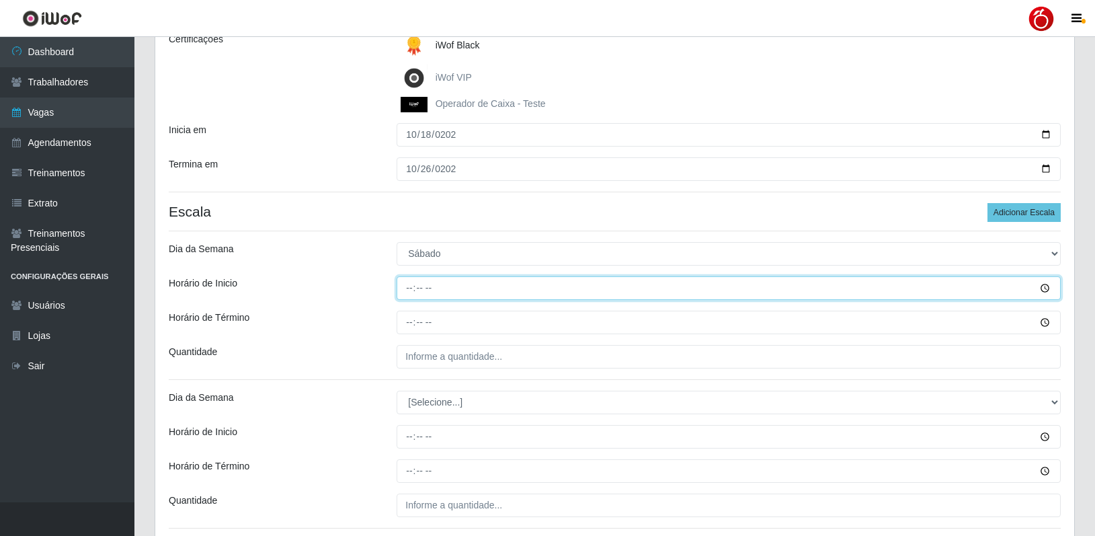
click at [415, 286] on input "Horário de Inicio" at bounding box center [729, 288] width 664 height 24
type input "08:00"
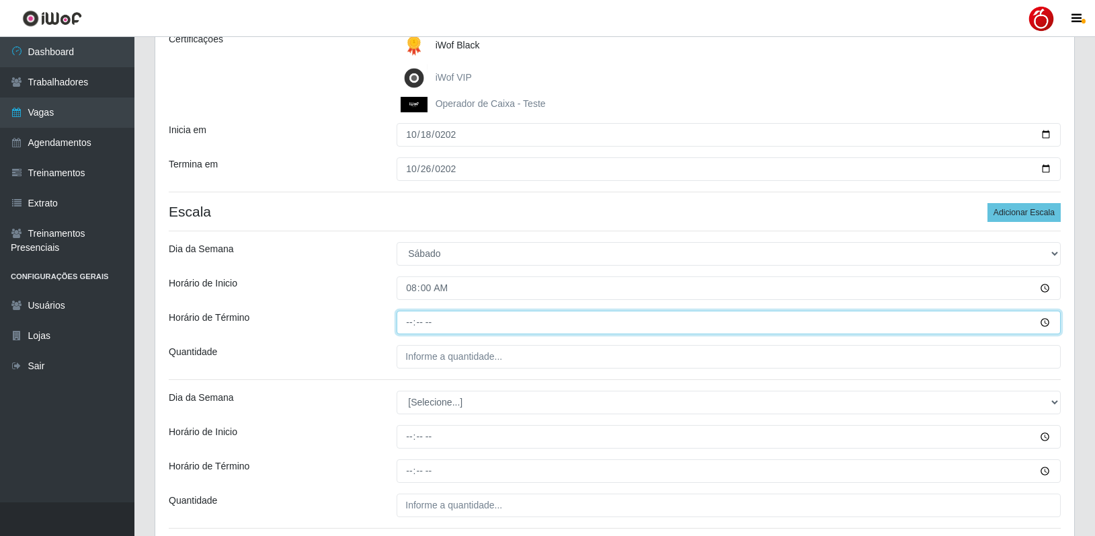
type input "14:00"
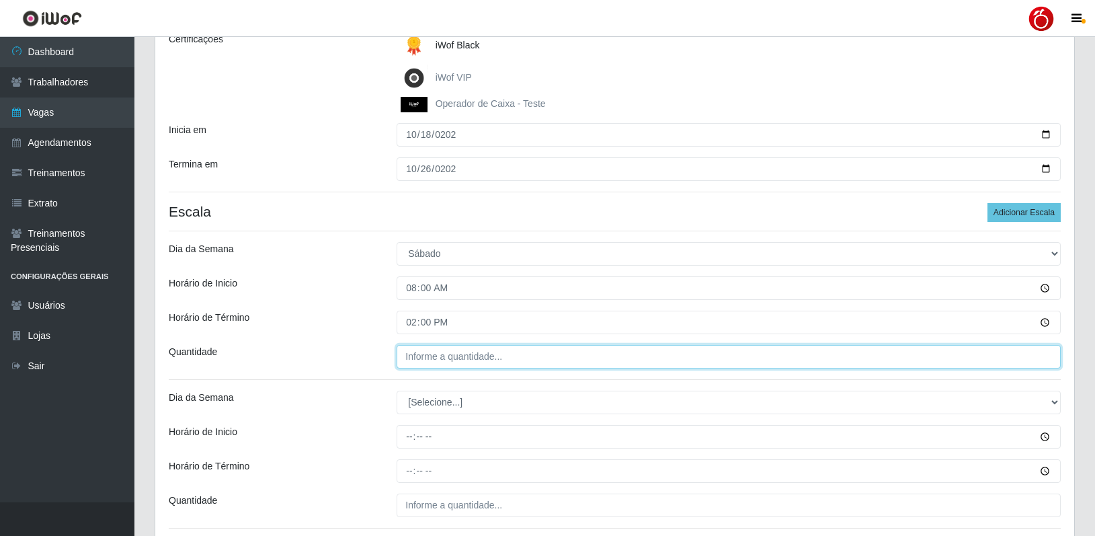
type input "___"
type input "1__"
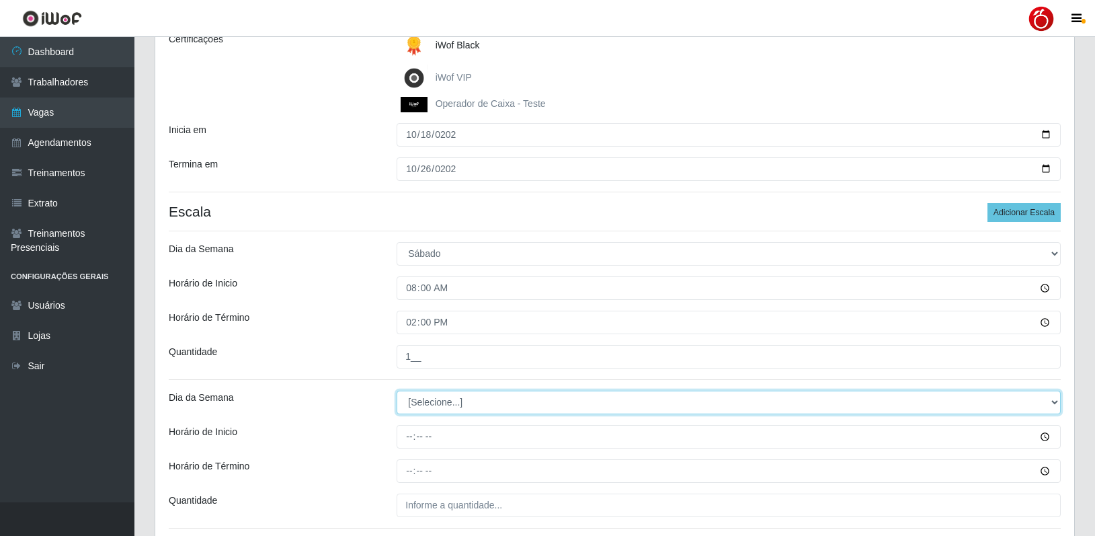
click at [425, 409] on select "[Selecione...] Segunda Terça Quarta Quinta Sexta Sábado Domingo" at bounding box center [729, 402] width 664 height 24
select select "6"
click at [397, 390] on select "[Selecione...] Segunda Terça Quarta Quinta Sexta Sábado Domingo" at bounding box center [729, 402] width 664 height 24
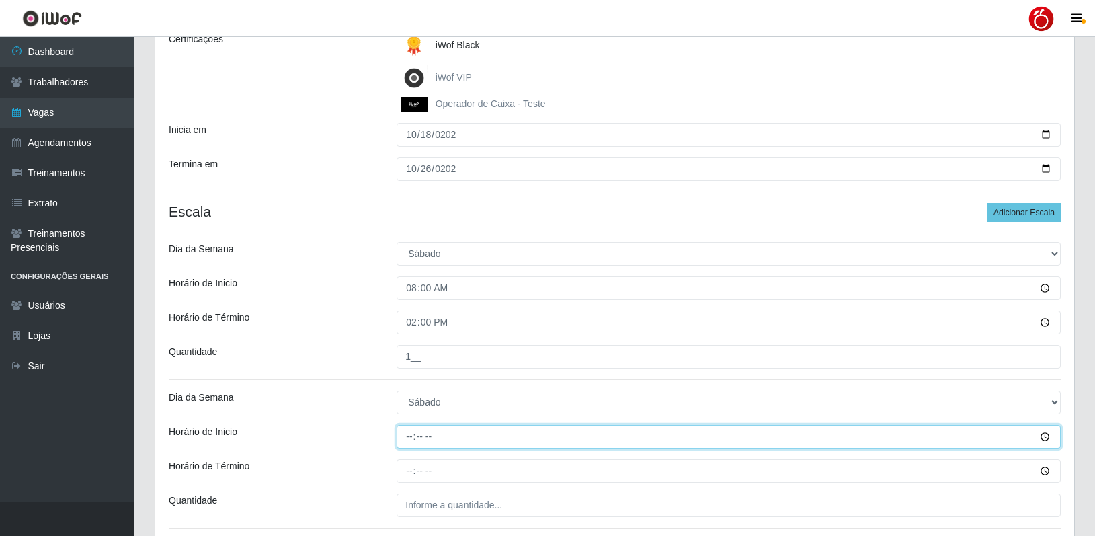
click at [410, 436] on input "Horário de Inicio" at bounding box center [729, 437] width 664 height 24
type input "16:00"
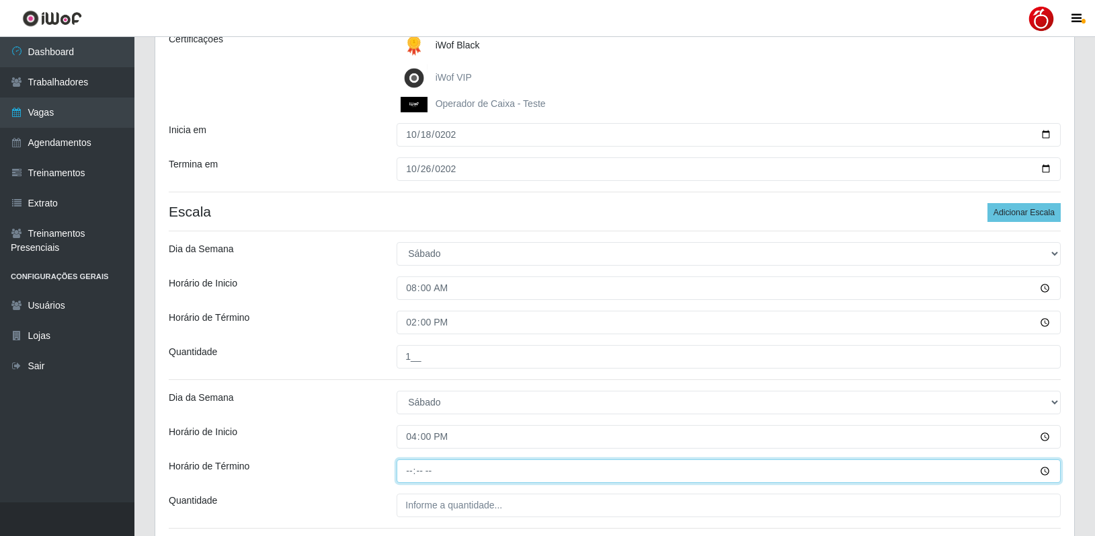
type input "22:00"
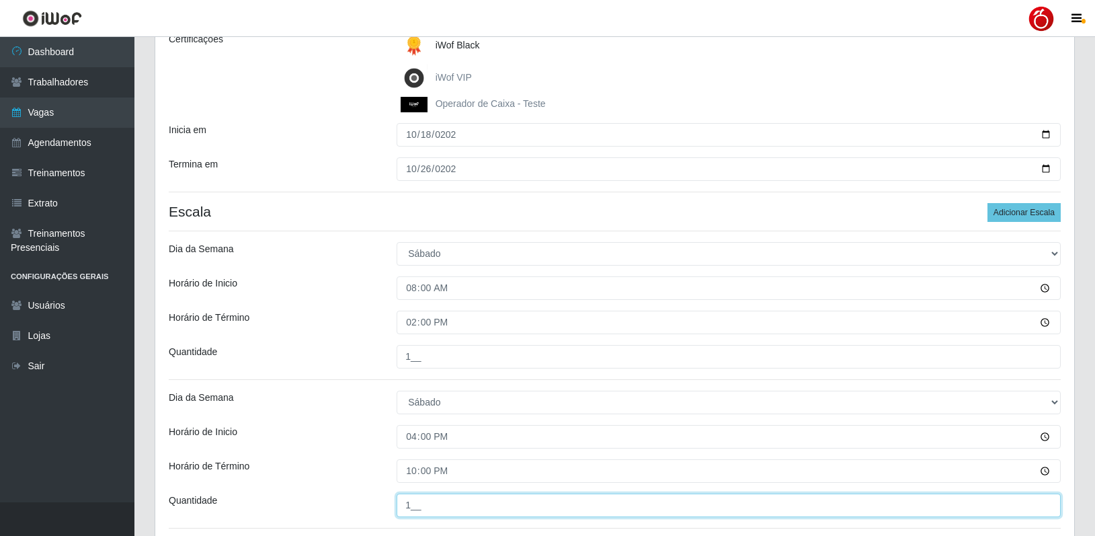
type input "1__"
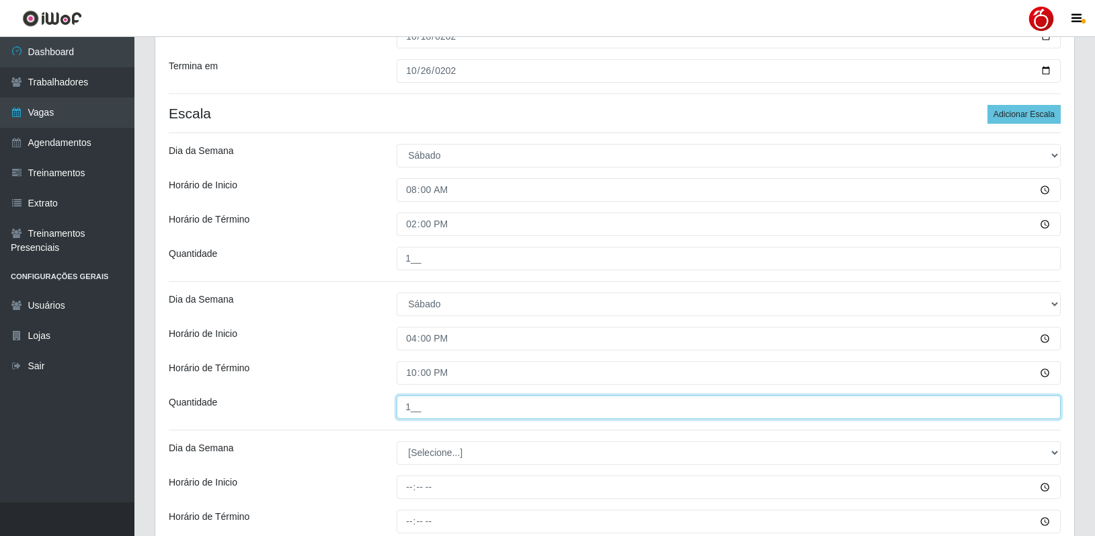
scroll to position [538, 0]
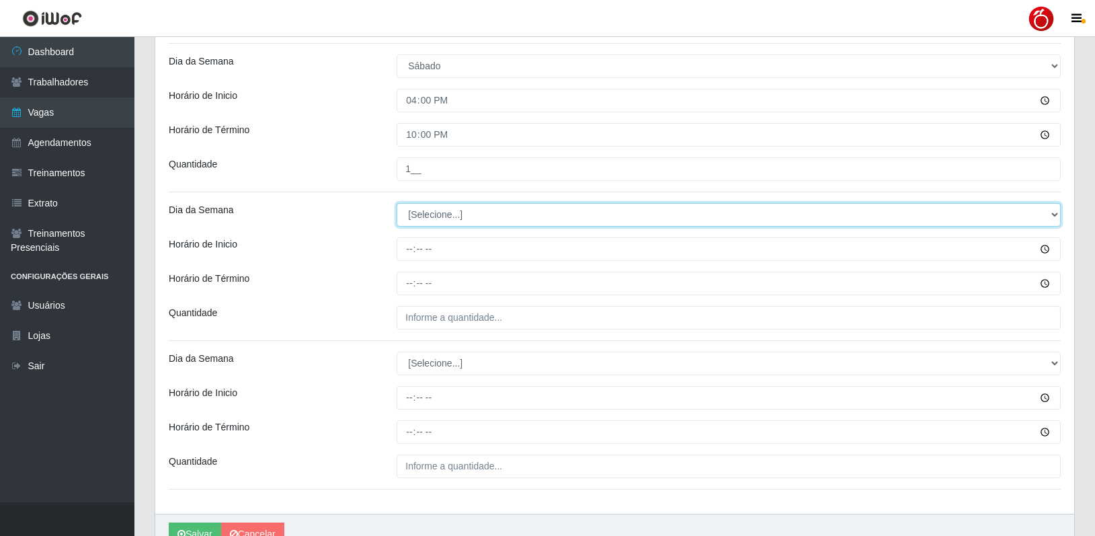
click at [426, 214] on select "[Selecione...] Segunda Terça Quarta Quinta Sexta Sábado Domingo" at bounding box center [729, 215] width 664 height 24
select select "0"
click at [397, 203] on select "[Selecione...] Segunda Terça Quarta Quinta Sexta Sábado Domingo" at bounding box center [729, 215] width 664 height 24
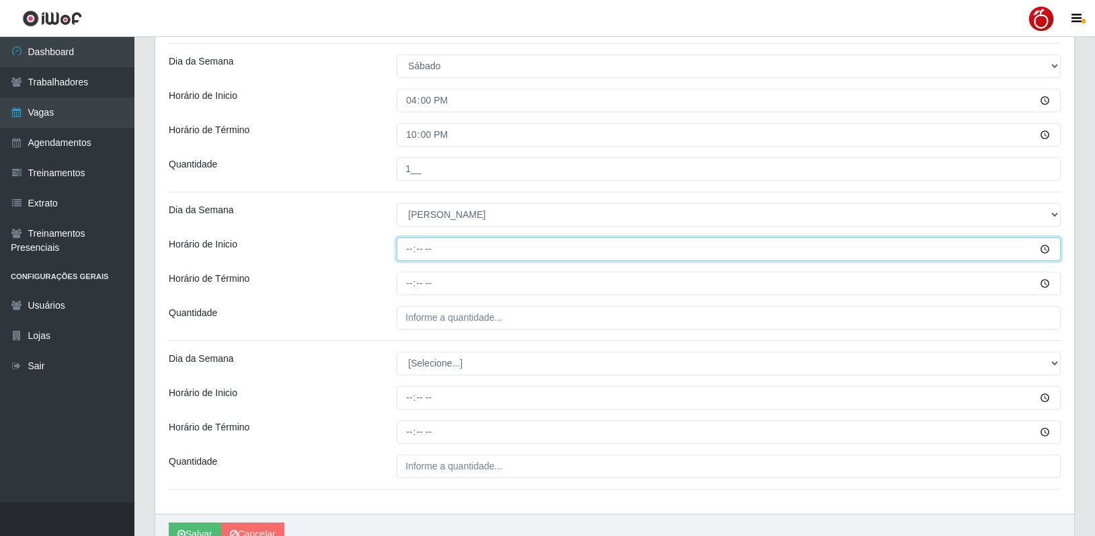
click at [412, 253] on input "Horário de Inicio" at bounding box center [729, 249] width 664 height 24
type input "08:00"
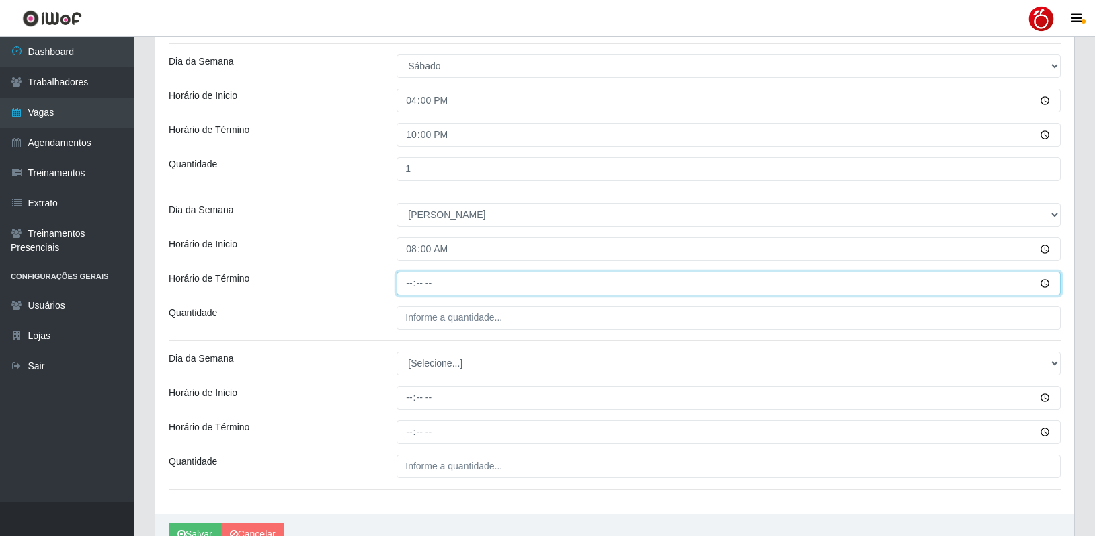
type input "14:00"
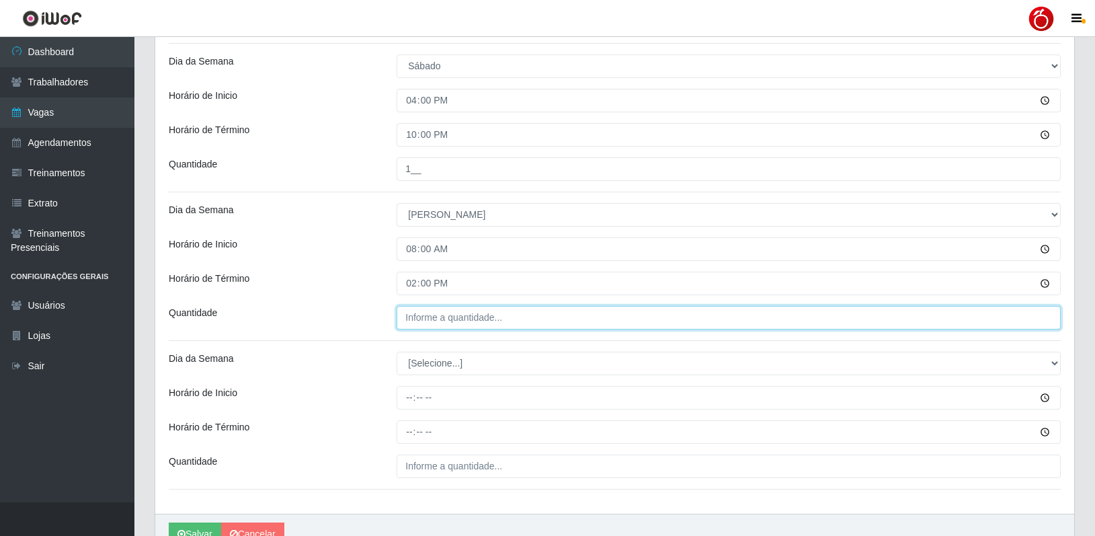
type input "___"
type input "1__"
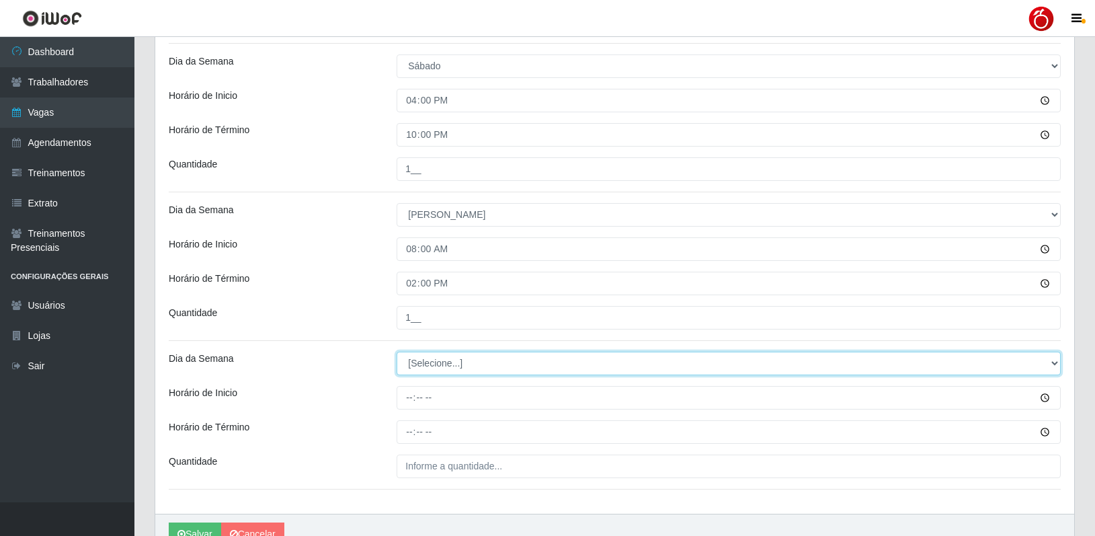
click at [434, 363] on select "[Selecione...] Segunda Terça Quarta Quinta Sexta Sábado Domingo" at bounding box center [729, 364] width 664 height 24
select select "0"
click at [397, 352] on select "[Selecione...] Segunda Terça Quarta Quinta Sexta Sábado Domingo" at bounding box center [729, 364] width 664 height 24
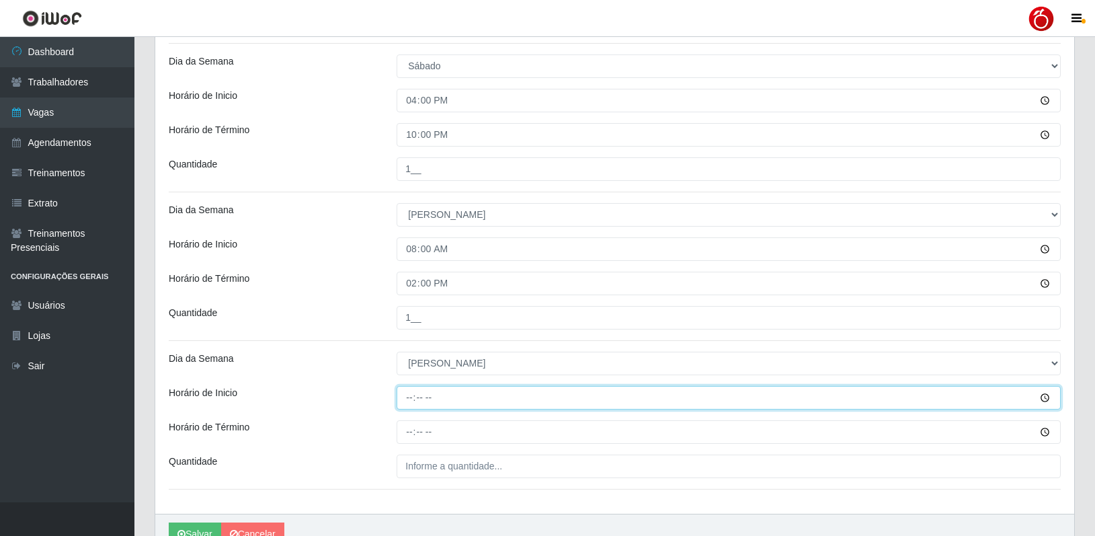
click at [407, 403] on input "Horário de Inicio" at bounding box center [729, 398] width 664 height 24
type input "14:00"
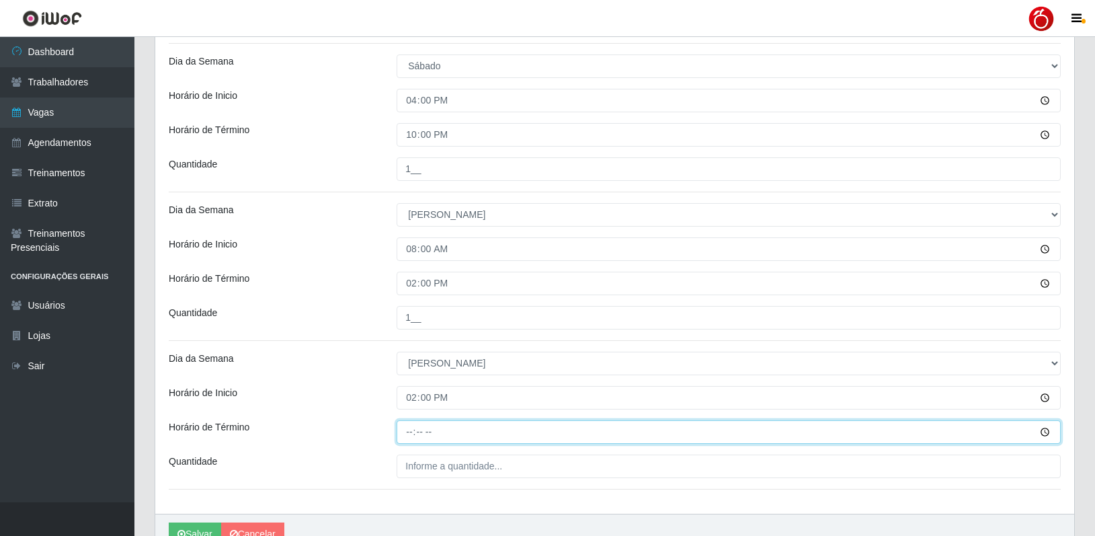
type input "20:00"
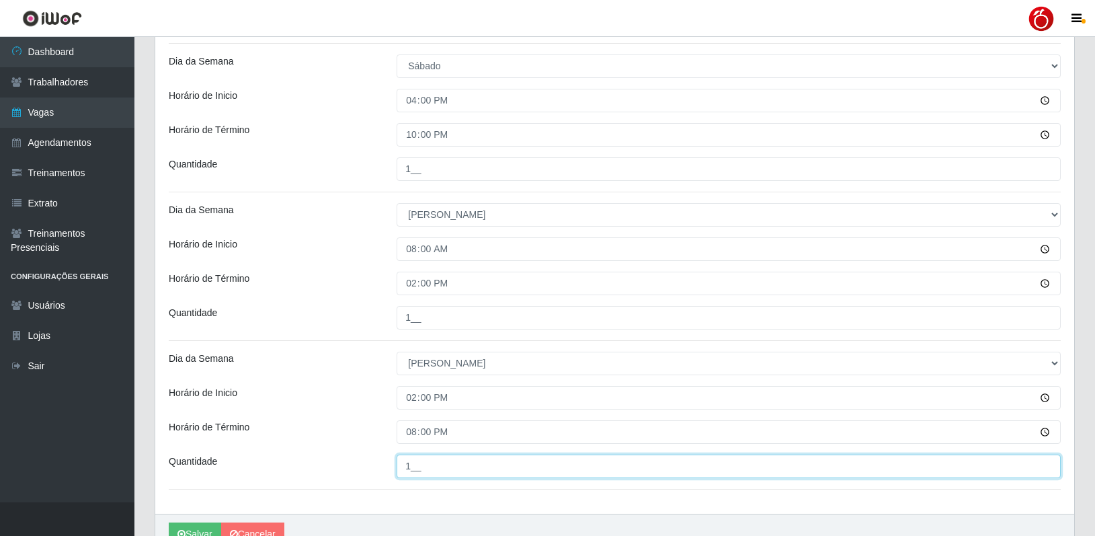
type input "1__"
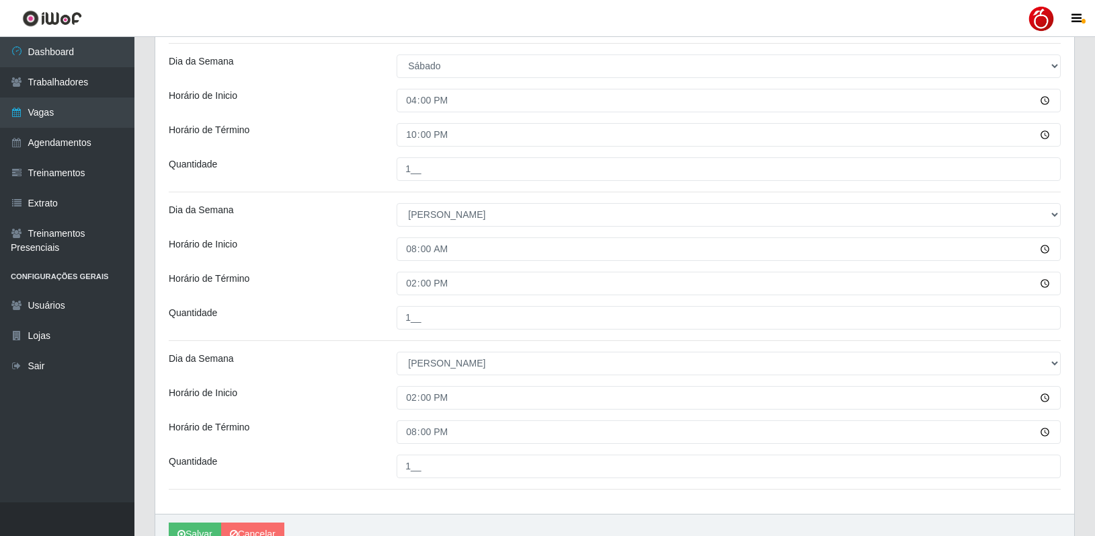
click at [366, 421] on div "Horário de Término" at bounding box center [273, 432] width 228 height 24
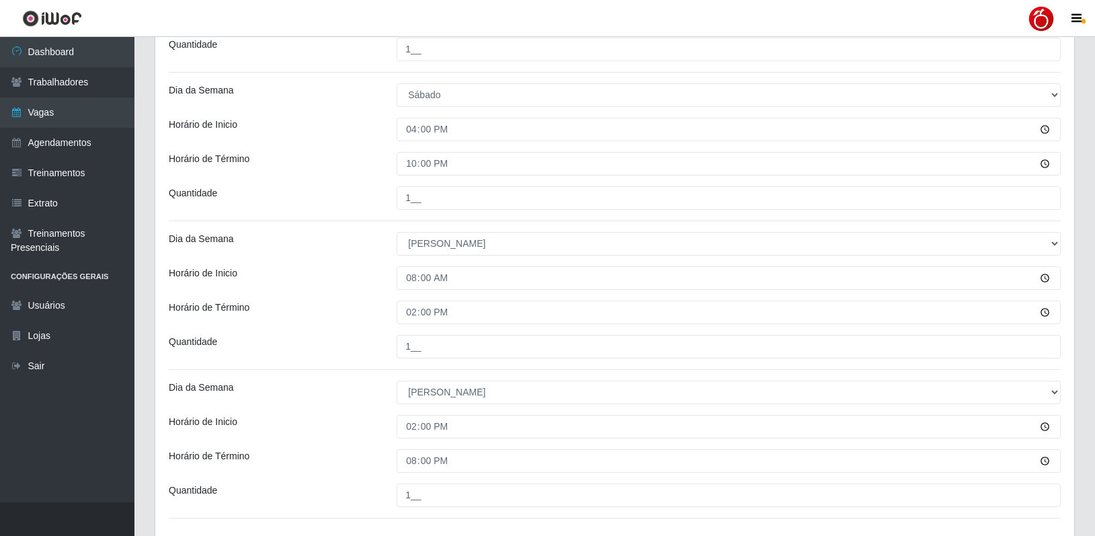
scroll to position [607, 0]
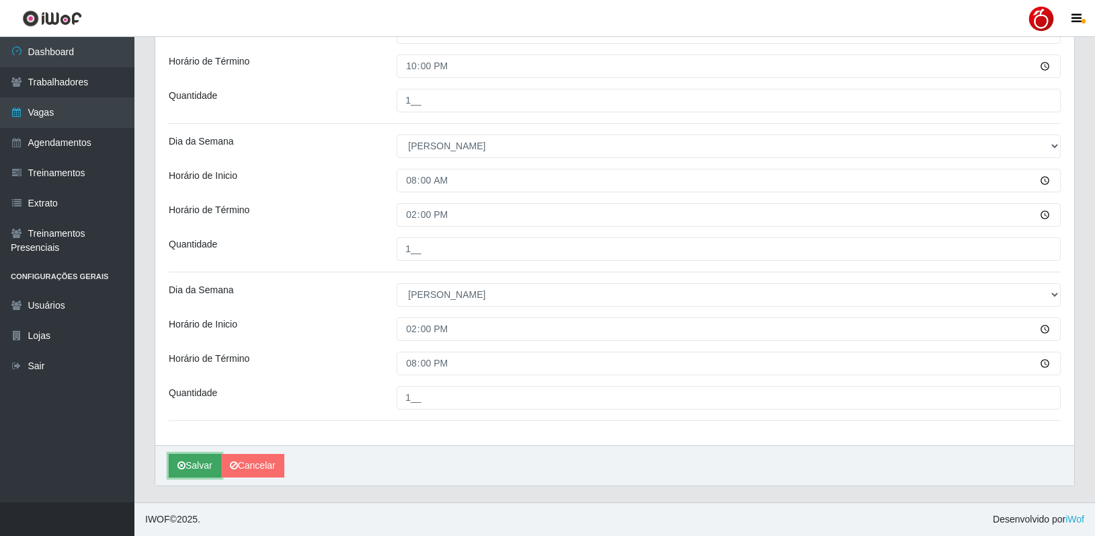
click at [198, 464] on button "Salvar" at bounding box center [195, 466] width 52 height 24
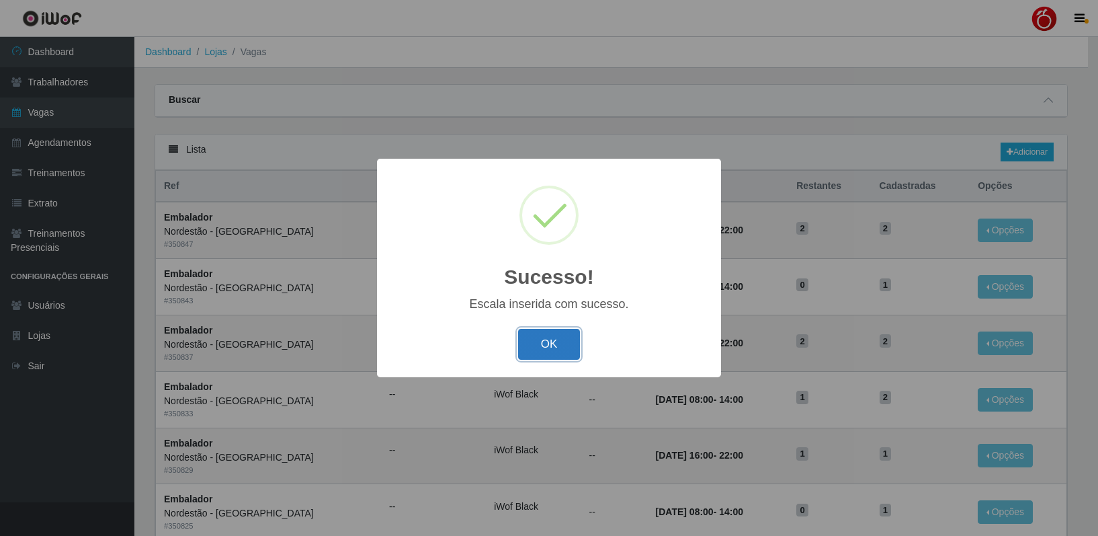
click at [557, 342] on button "OK" at bounding box center [549, 345] width 63 height 32
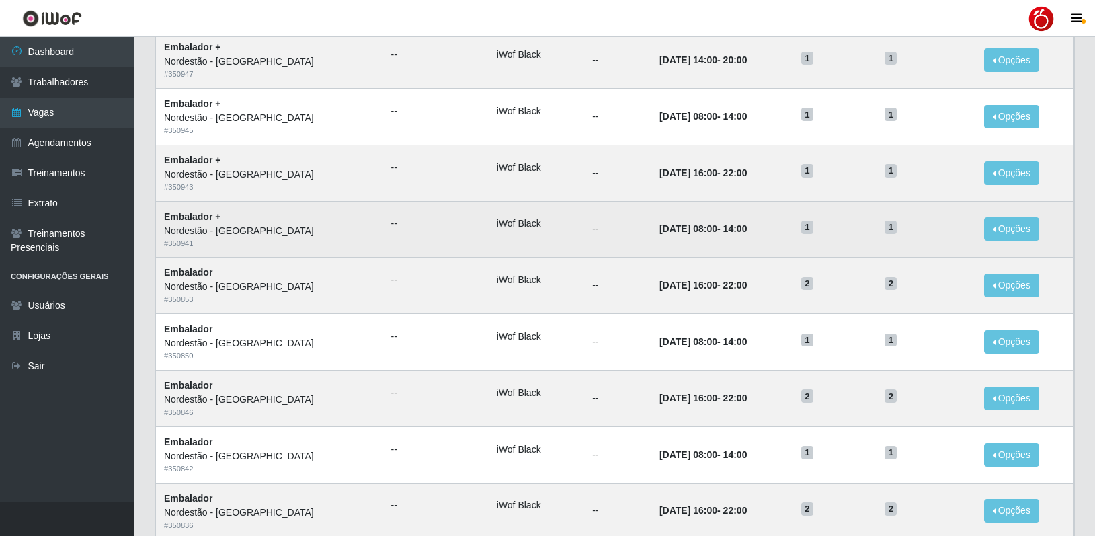
scroll to position [604, 0]
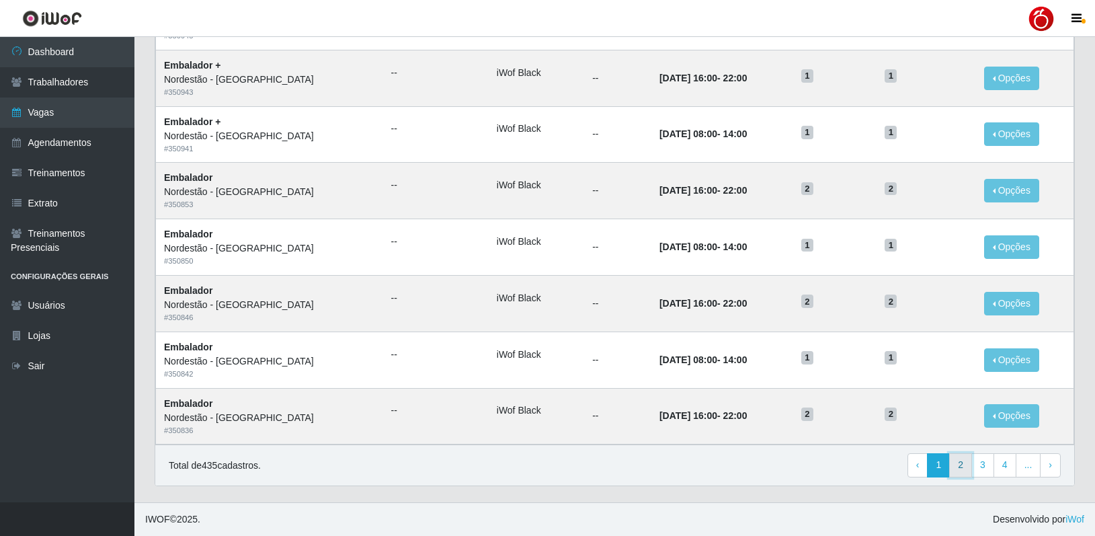
click at [968, 466] on link "2" at bounding box center [960, 465] width 23 height 24
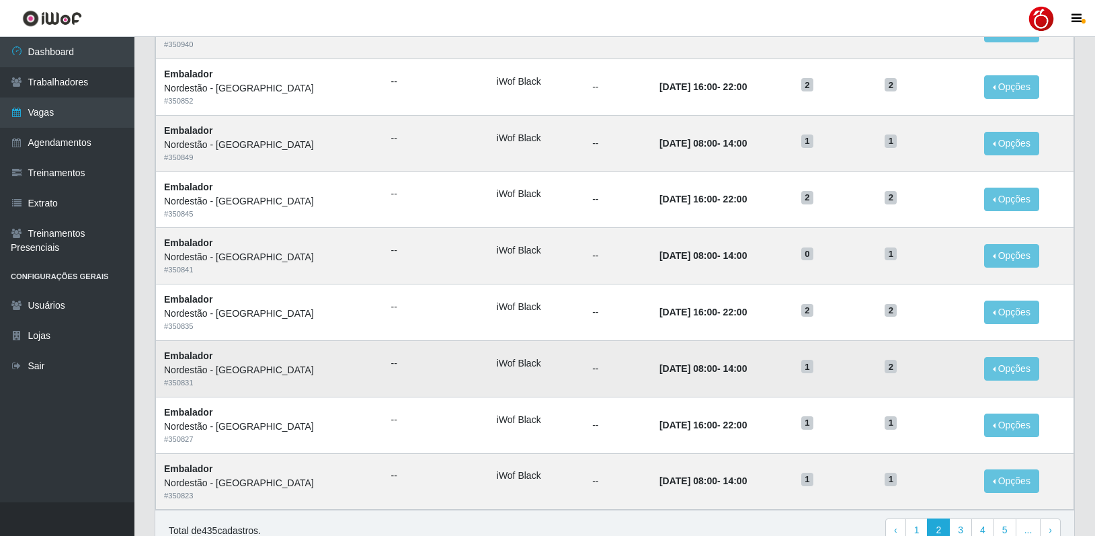
scroll to position [604, 0]
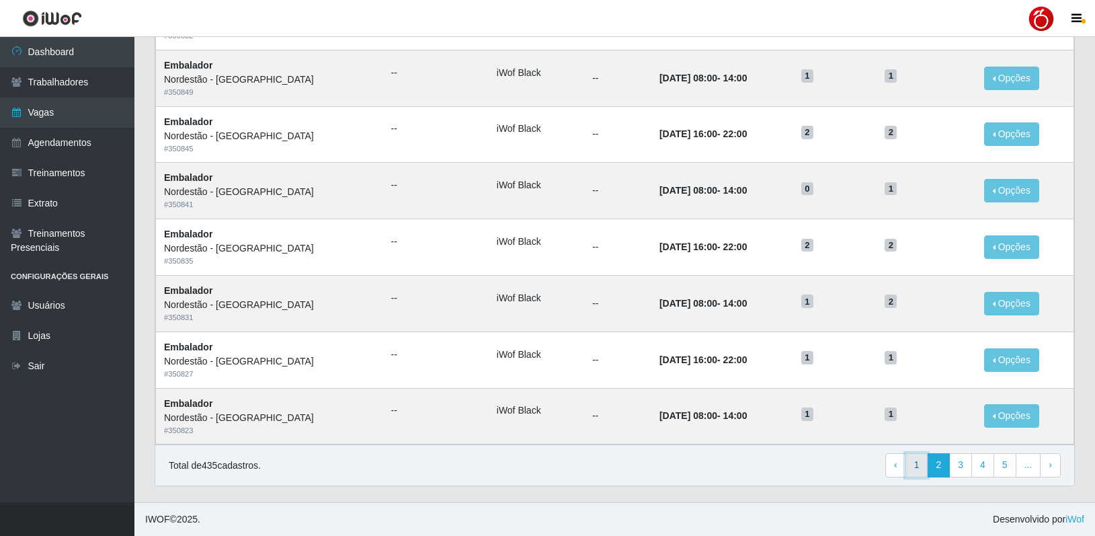
click at [920, 470] on link "1" at bounding box center [916, 465] width 23 height 24
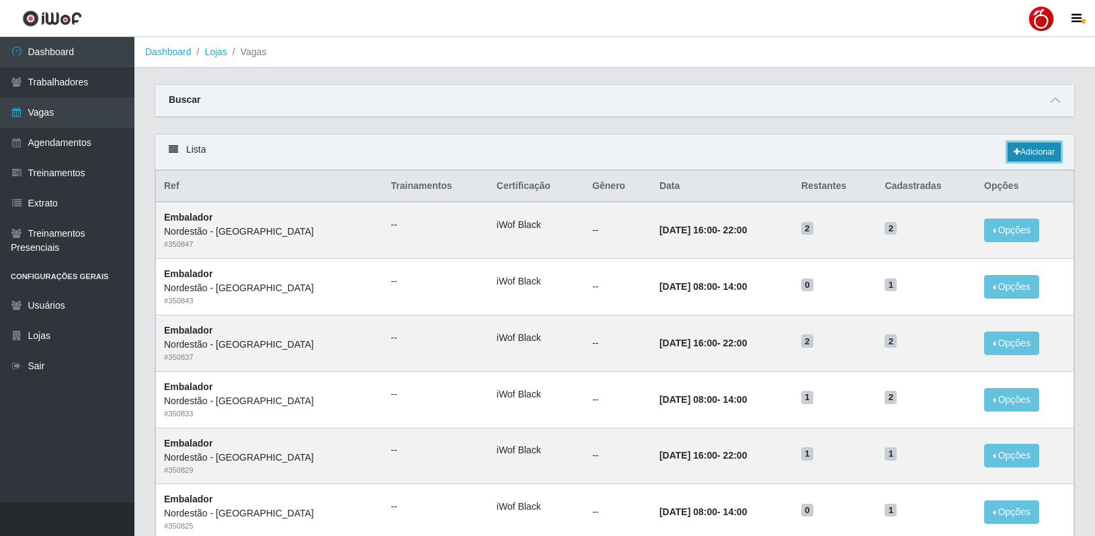
click at [1020, 153] on link "Adicionar" at bounding box center [1033, 151] width 53 height 19
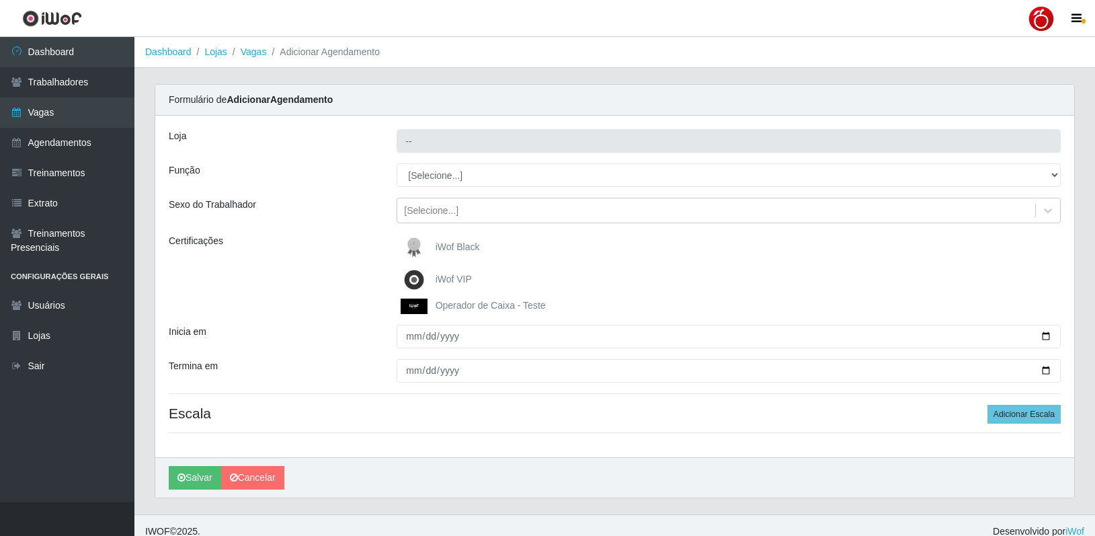
type input "Nordestão - Petrópolis"
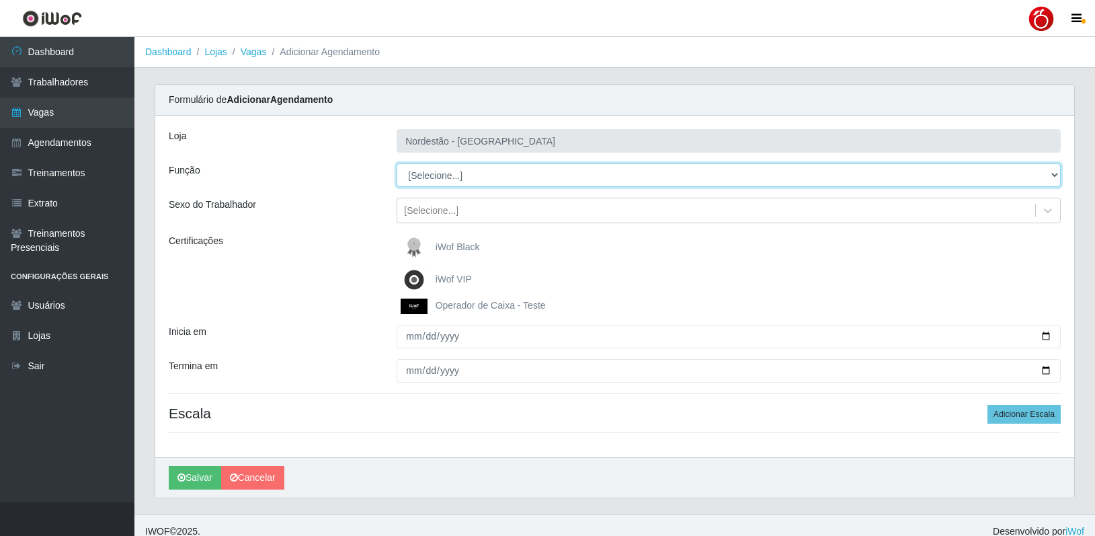
click at [462, 179] on select "[Selecione...] Balconista de Padaria Balconista de Padaria + Balconista de Pada…" at bounding box center [729, 175] width 664 height 24
select select "1"
click at [397, 163] on select "[Selecione...] Balconista de Padaria Balconista de Padaria + Balconista de Pada…" at bounding box center [729, 175] width 664 height 24
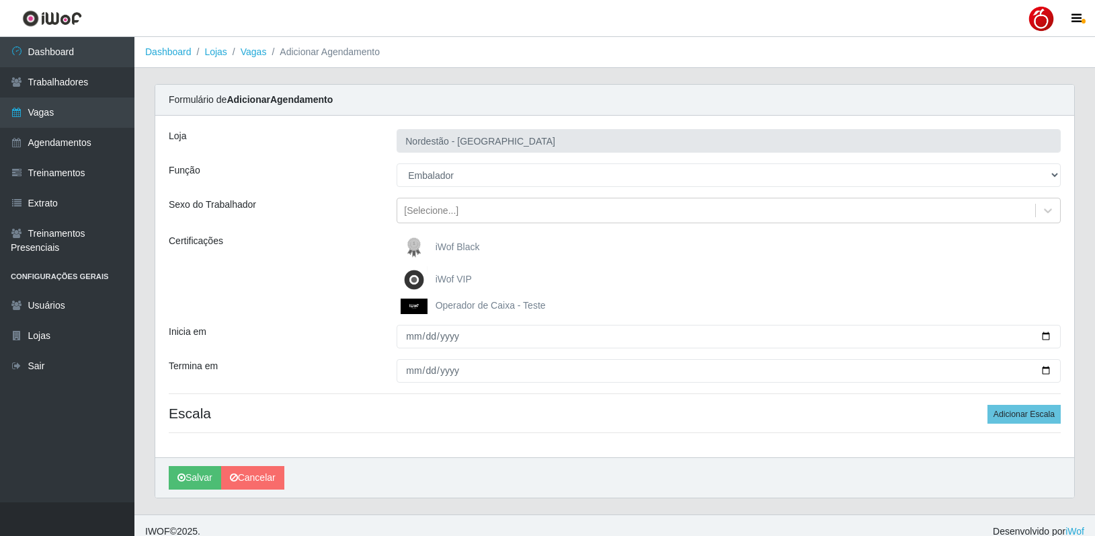
click at [458, 252] on span "iWof Black" at bounding box center [458, 246] width 44 height 11
click at [0, 0] on input "iWof Black" at bounding box center [0, 0] width 0 height 0
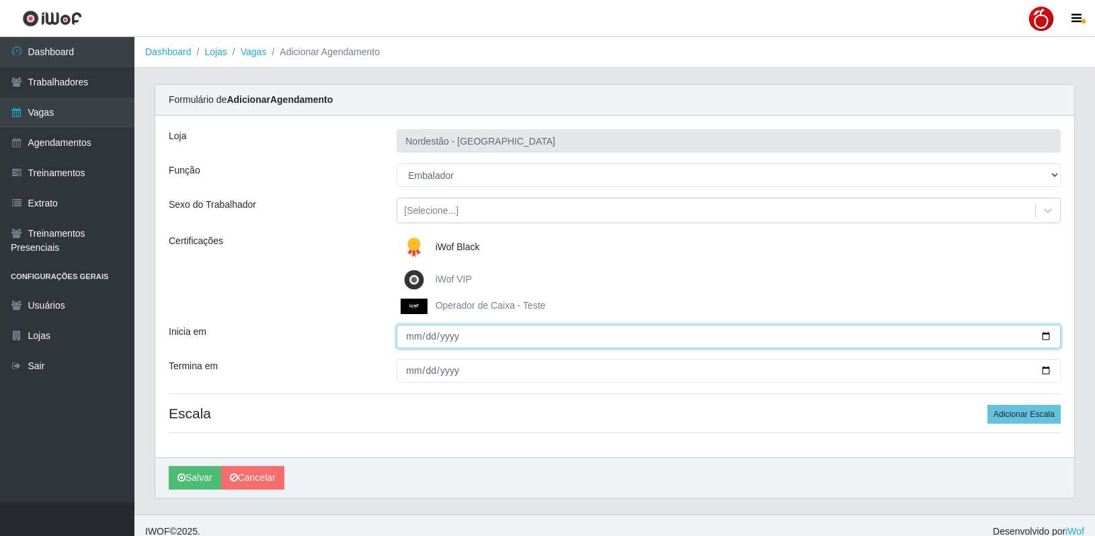
click at [411, 331] on input "Inicia em" at bounding box center [729, 337] width 664 height 24
type input "2025-10-03"
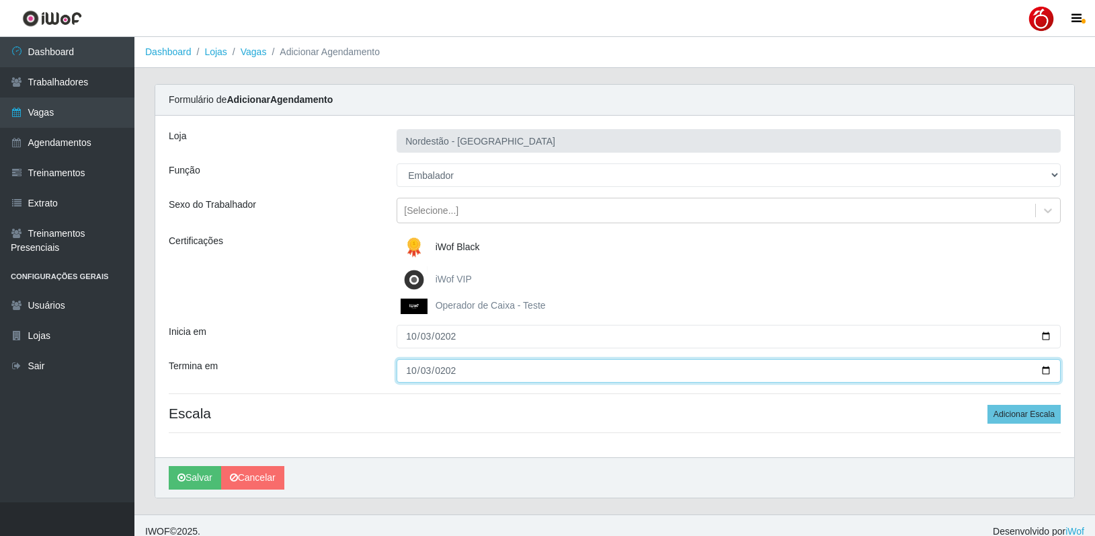
type input "2025-10-03"
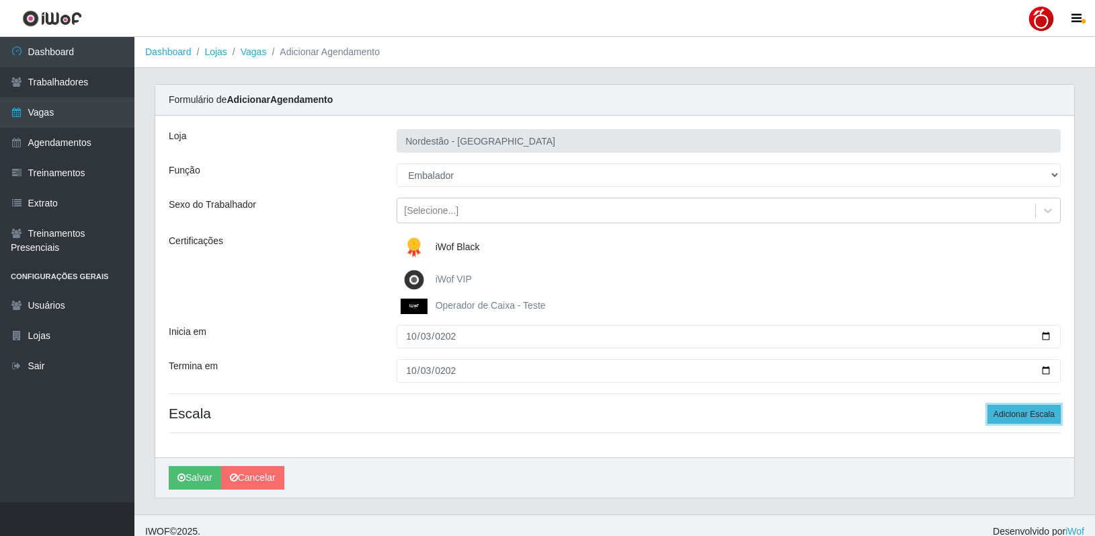
click at [1018, 415] on button "Adicionar Escala" at bounding box center [1023, 414] width 73 height 19
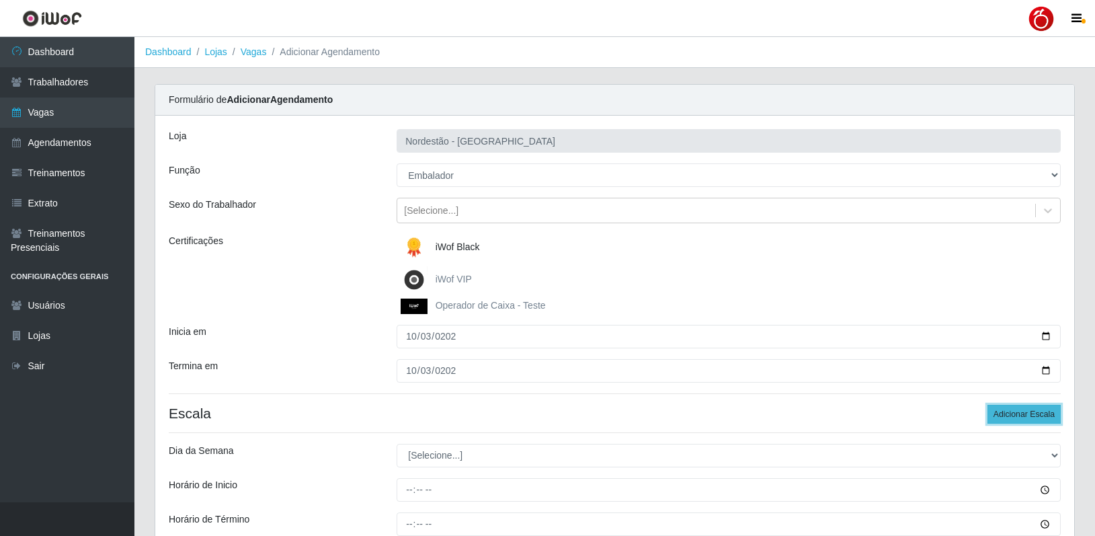
click at [1018, 415] on button "Adicionar Escala" at bounding box center [1023, 414] width 73 height 19
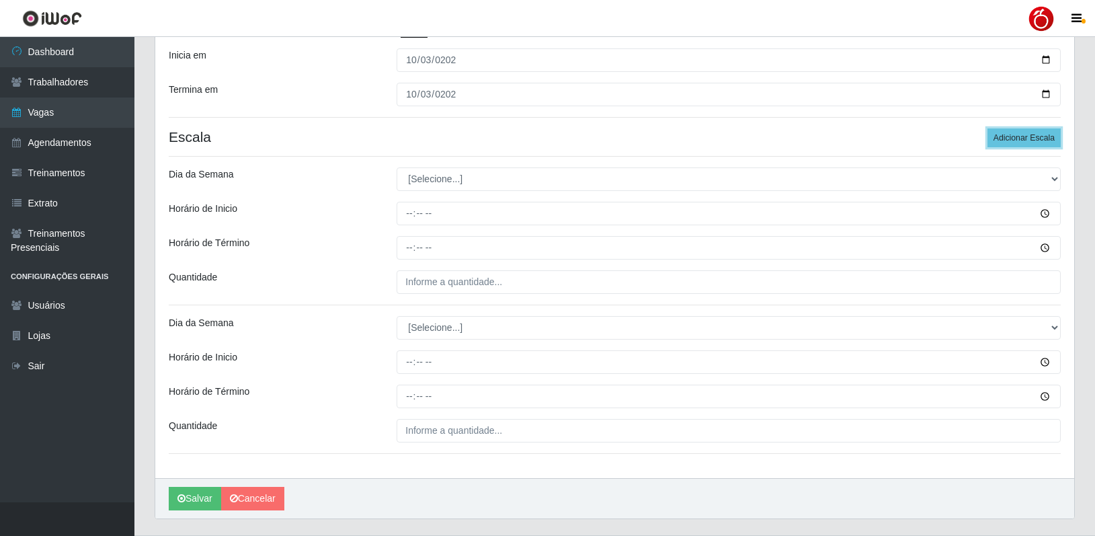
scroll to position [310, 0]
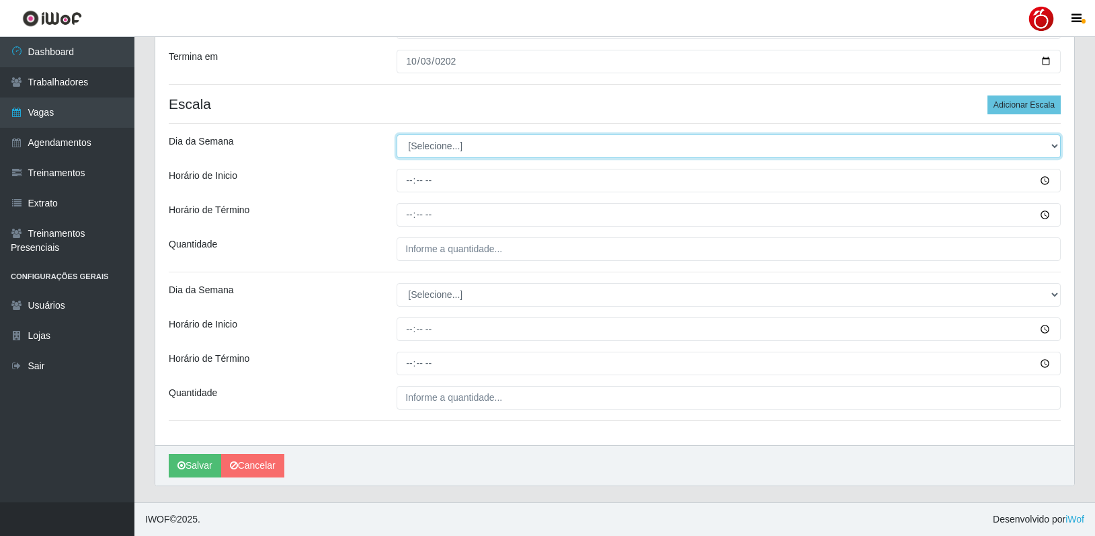
click at [493, 149] on select "[Selecione...] Segunda Terça Quarta Quinta Sexta Sábado Domingo" at bounding box center [729, 146] width 664 height 24
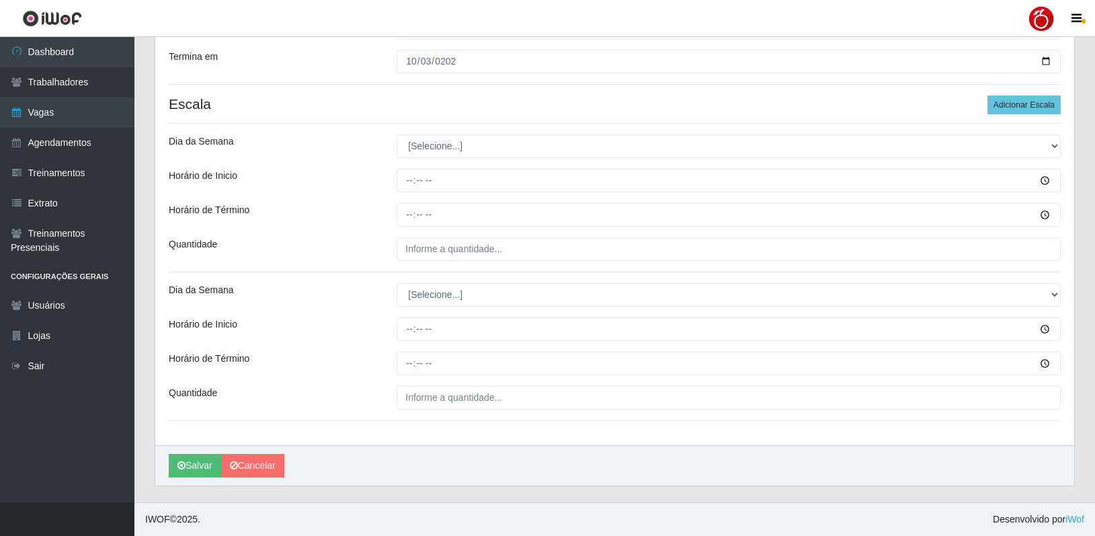
click at [352, 144] on div "Dia da Semana" at bounding box center [273, 146] width 228 height 24
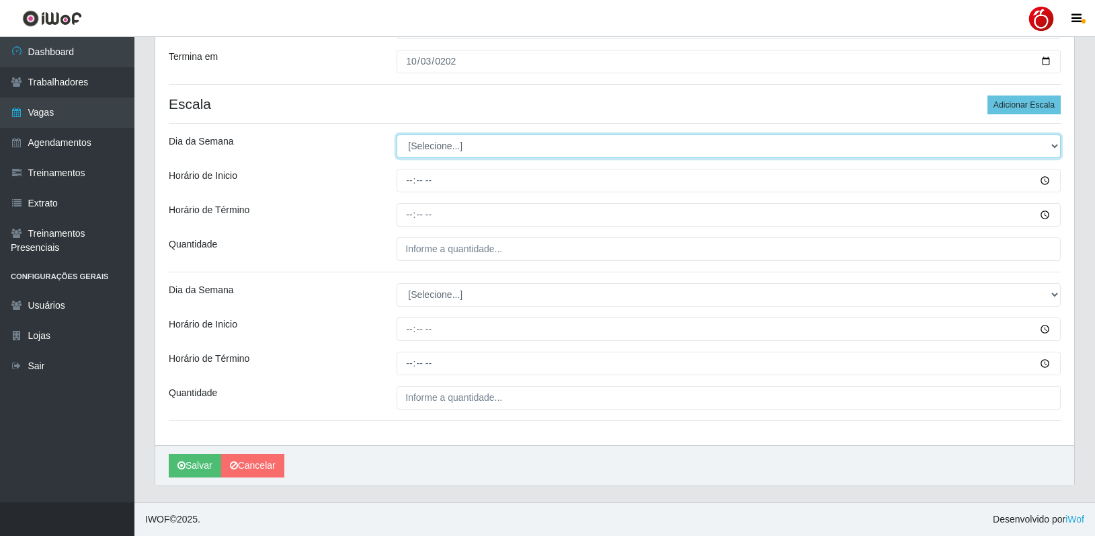
click at [470, 152] on select "[Selecione...] Segunda Terça Quarta Quinta Sexta Sábado Domingo" at bounding box center [729, 146] width 664 height 24
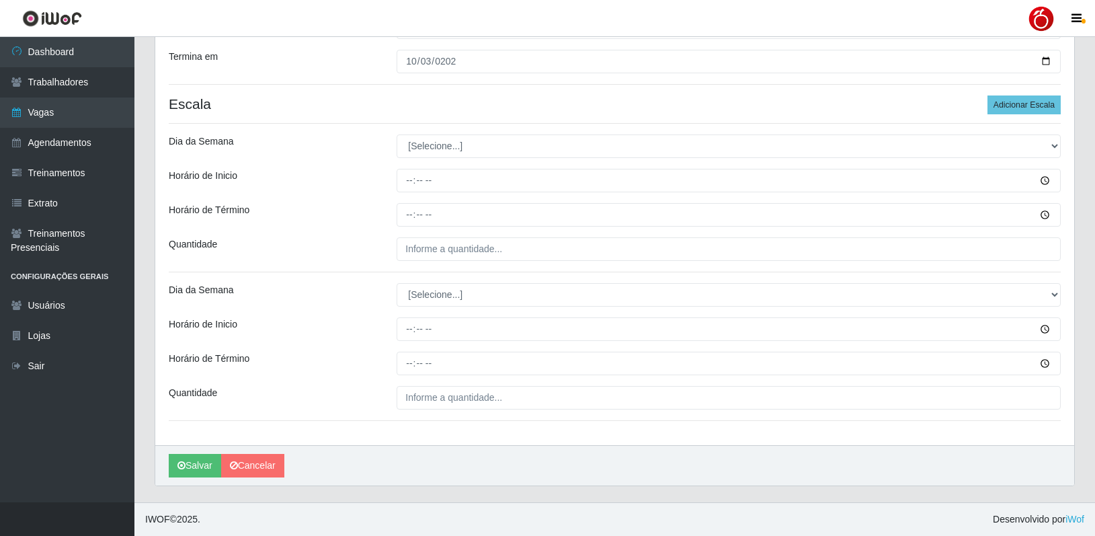
click at [353, 185] on div "Horário de Inicio" at bounding box center [273, 181] width 228 height 24
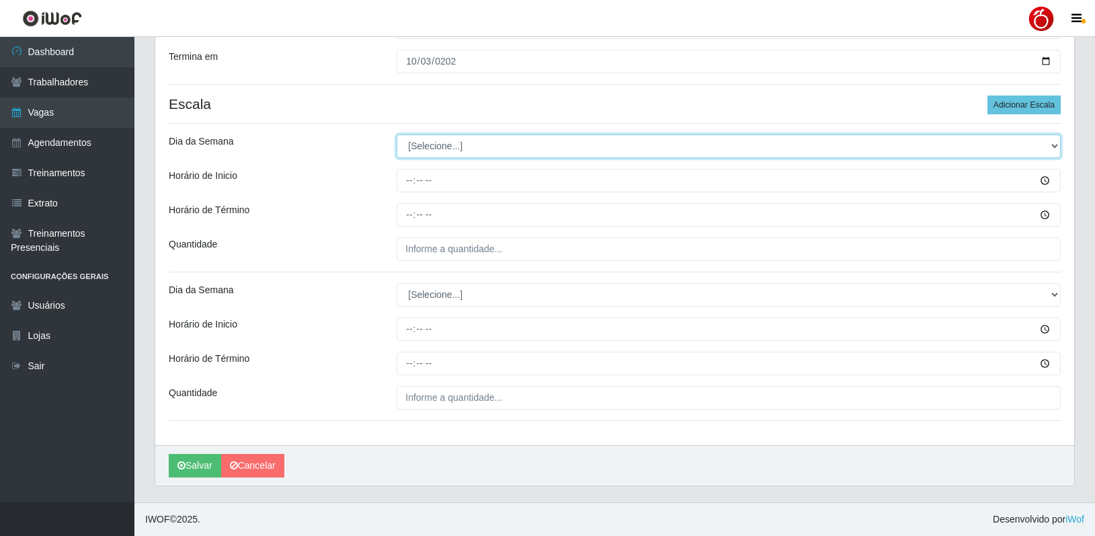
click at [441, 151] on select "[Selecione...] Segunda Terça Quarta Quinta Sexta Sábado Domingo" at bounding box center [729, 146] width 664 height 24
select select "5"
click at [397, 134] on select "[Selecione...] Segunda Terça Quarta Quinta Sexta Sábado Domingo" at bounding box center [729, 146] width 664 height 24
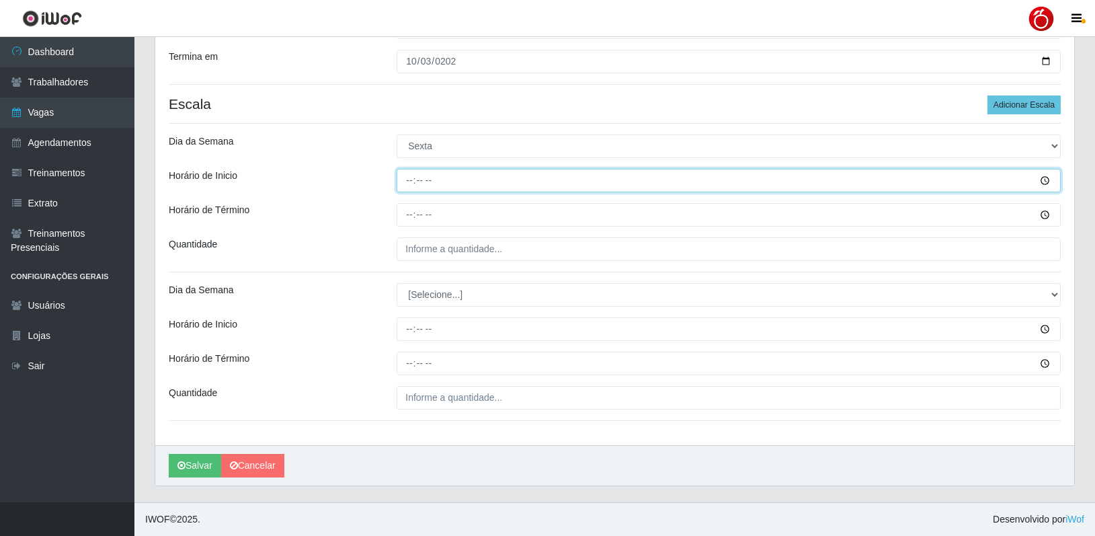
click at [413, 182] on input "Horário de Inicio" at bounding box center [729, 181] width 664 height 24
type input "08:00"
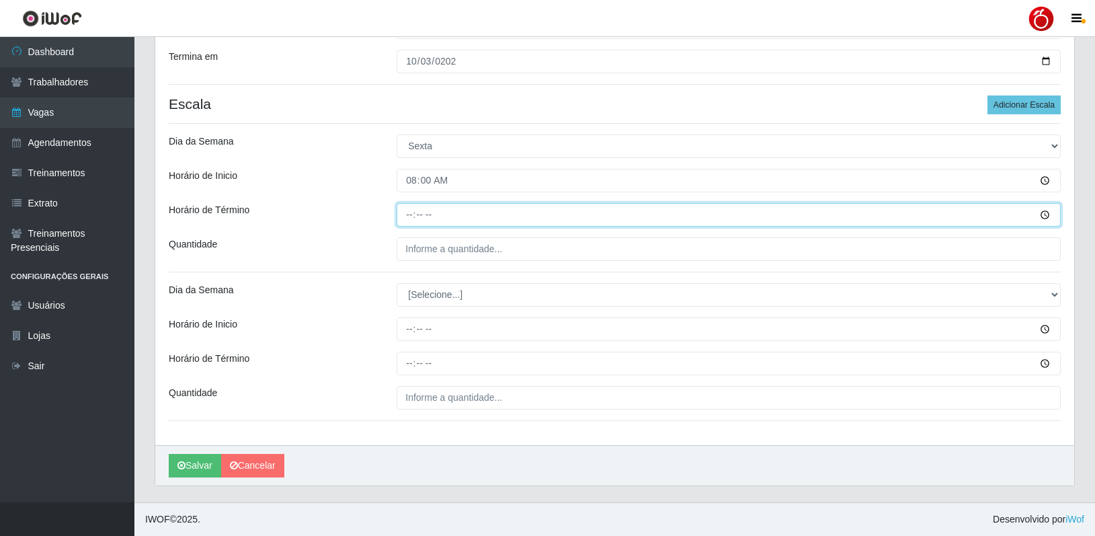
type input "14:00"
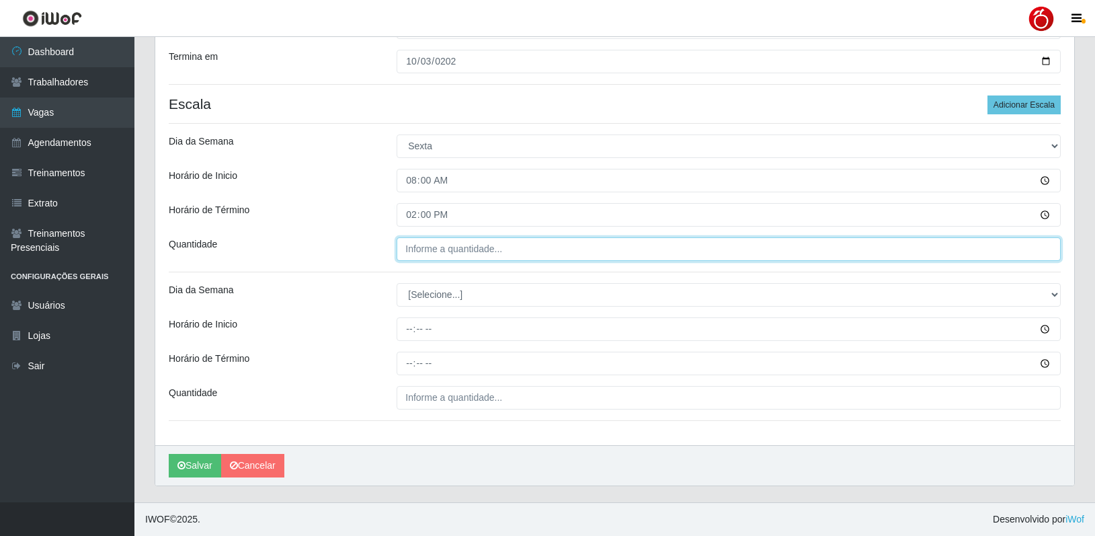
type input "___"
type input "2__"
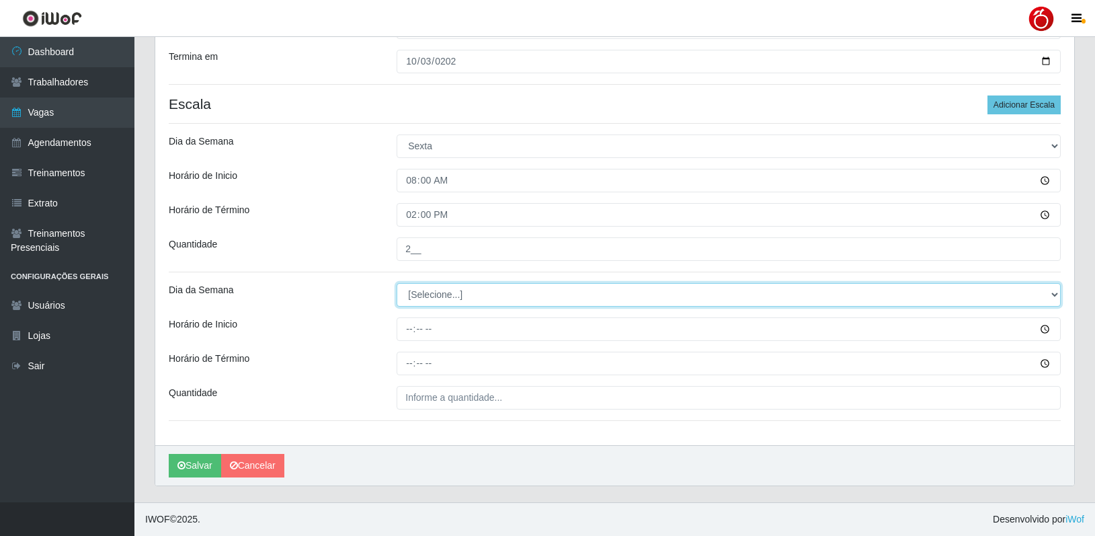
click at [427, 291] on select "[Selecione...] Segunda Terça Quarta Quinta Sexta Sábado Domingo" at bounding box center [729, 295] width 664 height 24
select select "5"
click at [397, 283] on select "[Selecione...] Segunda Terça Quarta Quinta Sexta Sábado Domingo" at bounding box center [729, 295] width 664 height 24
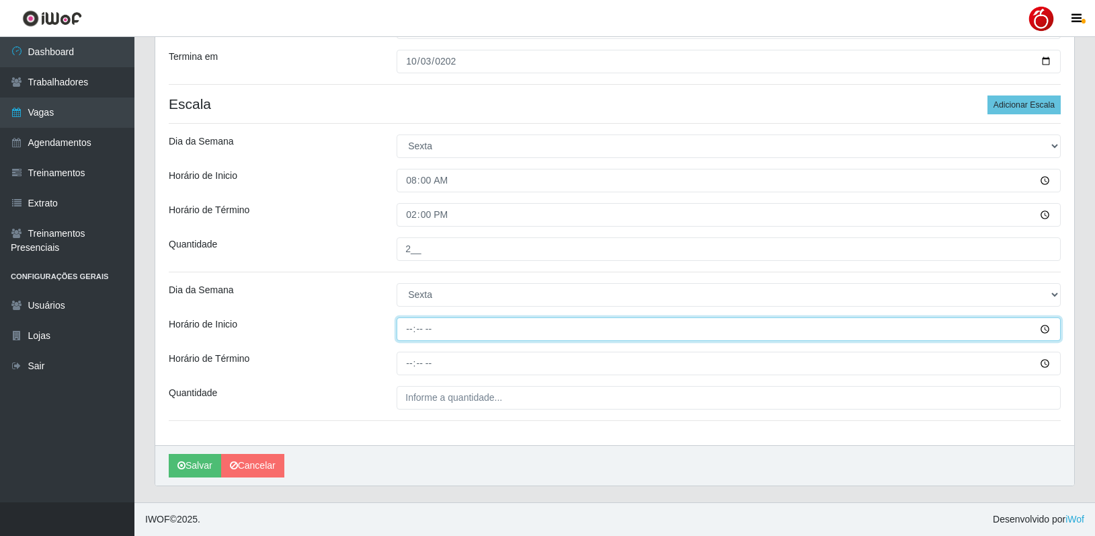
click at [413, 328] on input "Horário de Inicio" at bounding box center [729, 329] width 664 height 24
type input "16:00"
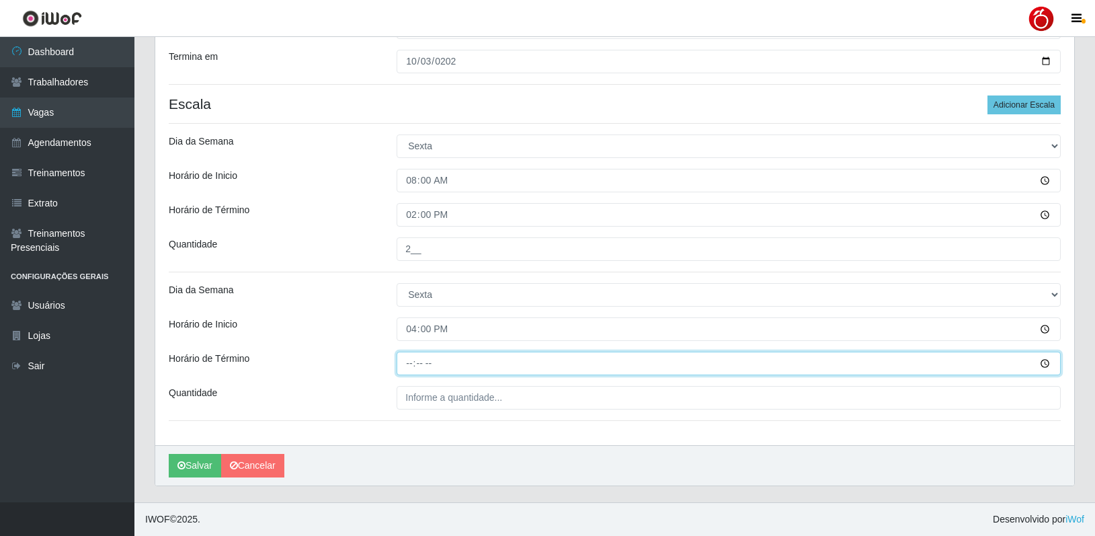
type input "22:00"
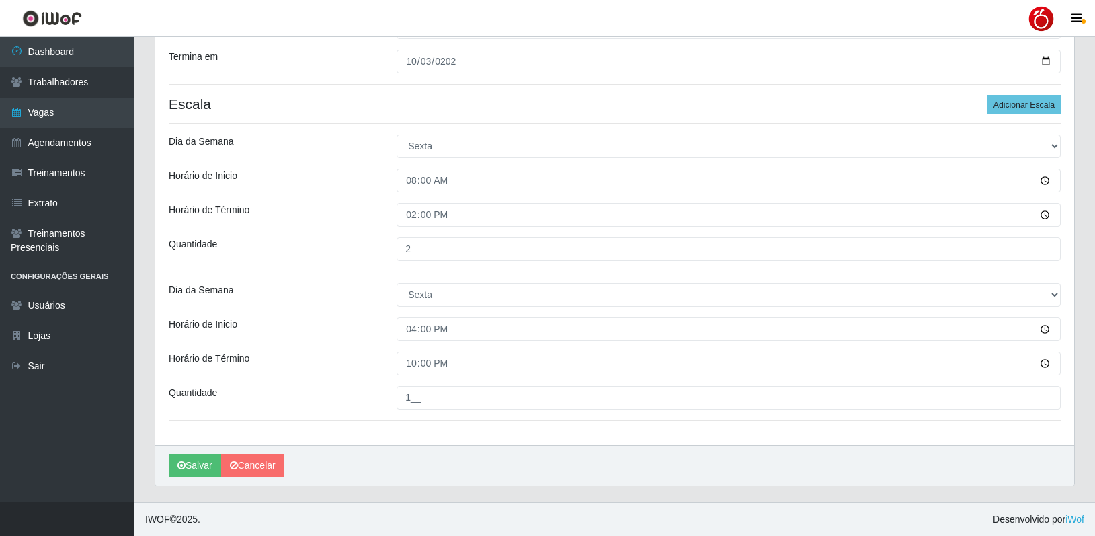
click at [306, 360] on div "Horário de Término" at bounding box center [273, 364] width 228 height 24
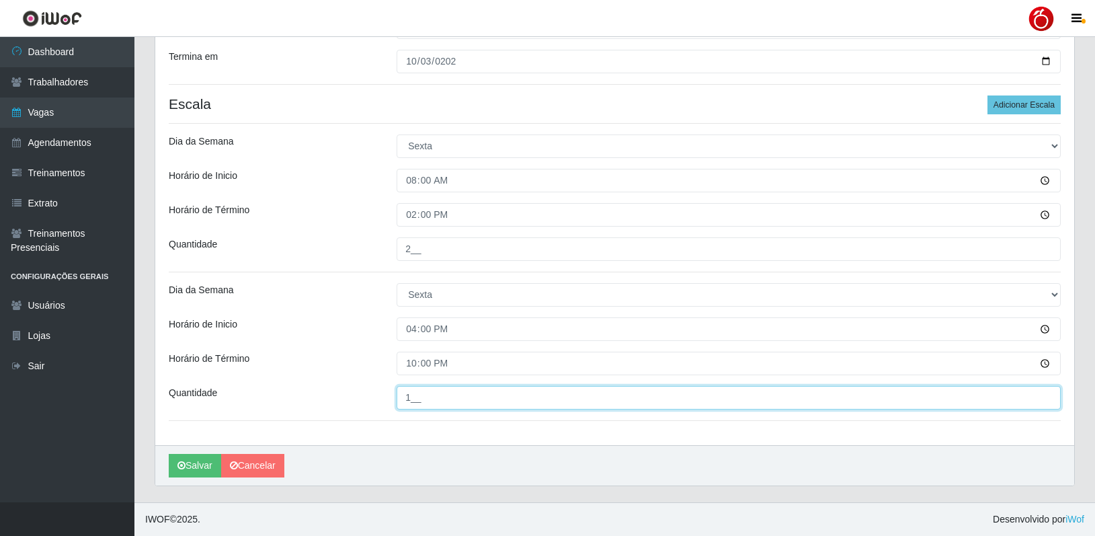
drag, startPoint x: 429, startPoint y: 403, endPoint x: 334, endPoint y: 394, distance: 95.2
click at [334, 394] on div "Quantidade 1__" at bounding box center [615, 398] width 912 height 24
type input "2__"
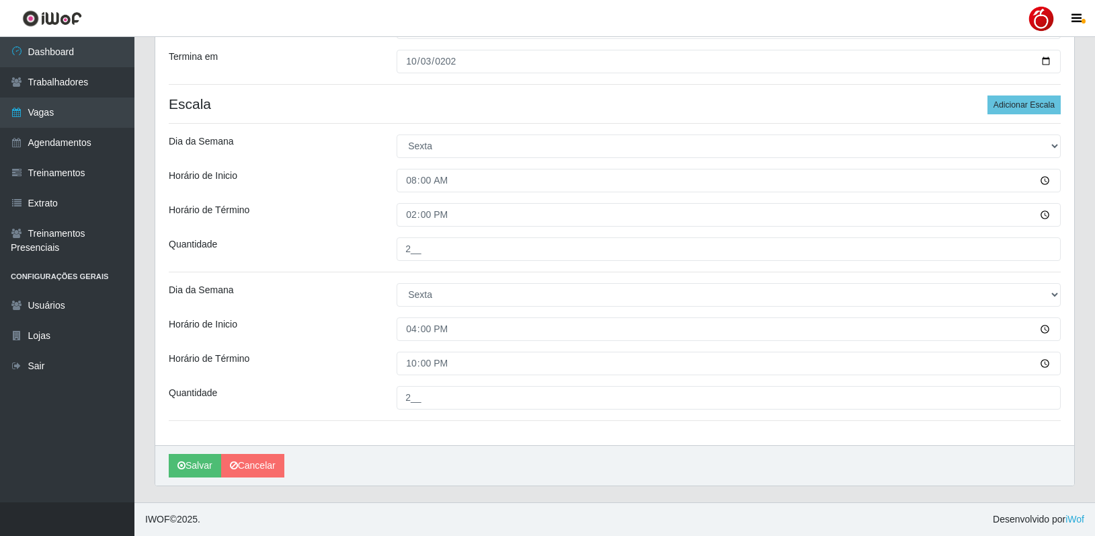
click at [334, 358] on div "Horário de Término" at bounding box center [273, 364] width 228 height 24
click at [190, 469] on button "Salvar" at bounding box center [195, 466] width 52 height 24
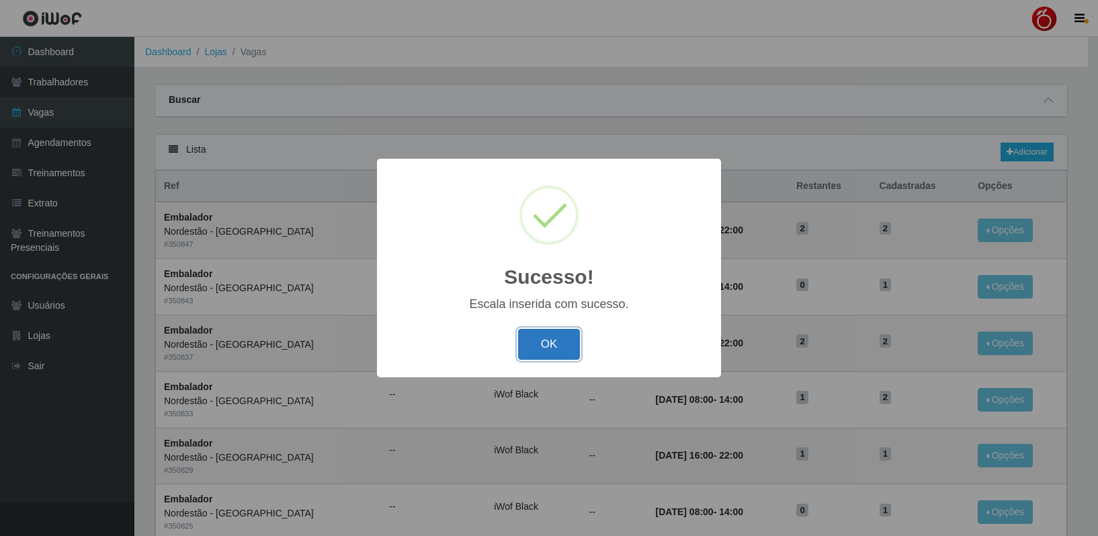
click at [548, 339] on button "OK" at bounding box center [549, 345] width 63 height 32
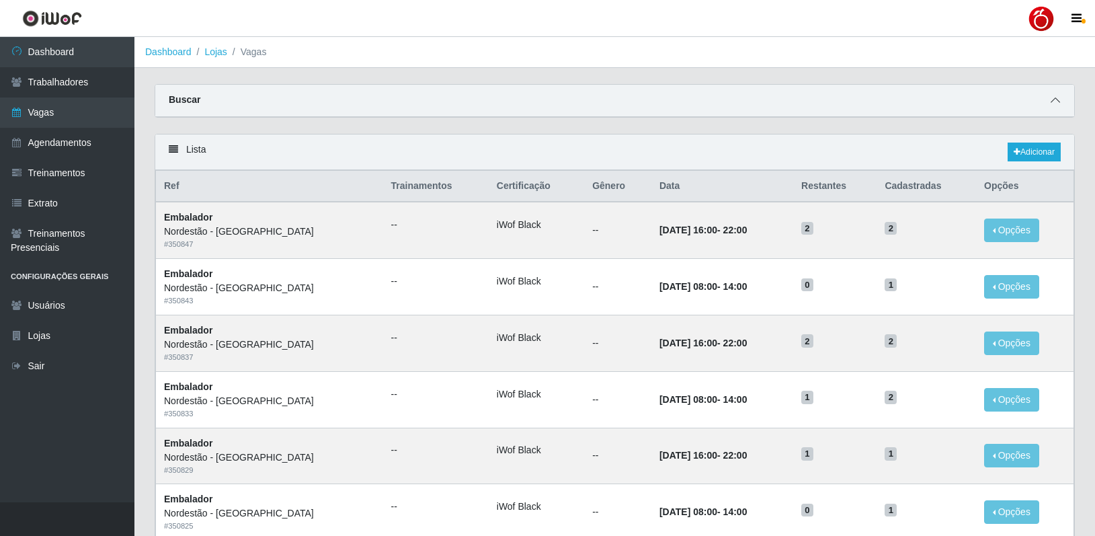
click at [1061, 99] on span at bounding box center [1055, 100] width 16 height 15
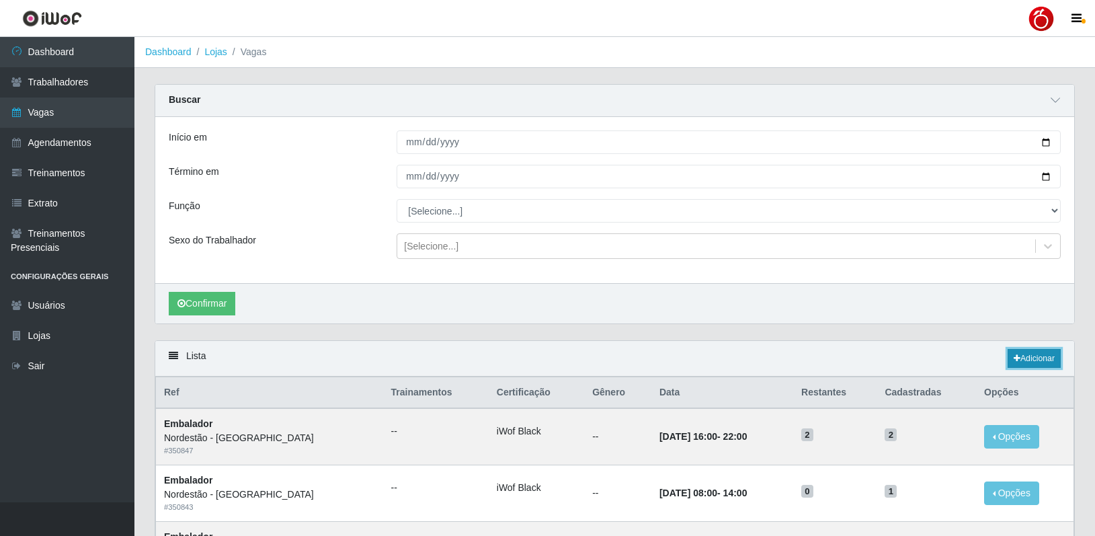
click at [1030, 351] on link "Adicionar" at bounding box center [1033, 358] width 53 height 19
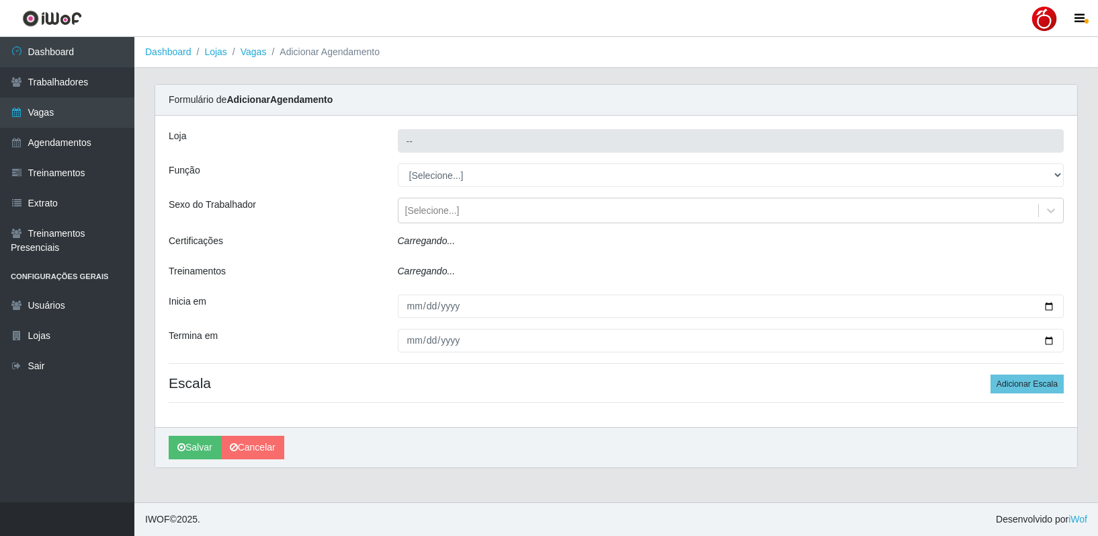
type input "Nordestão - Petrópolis"
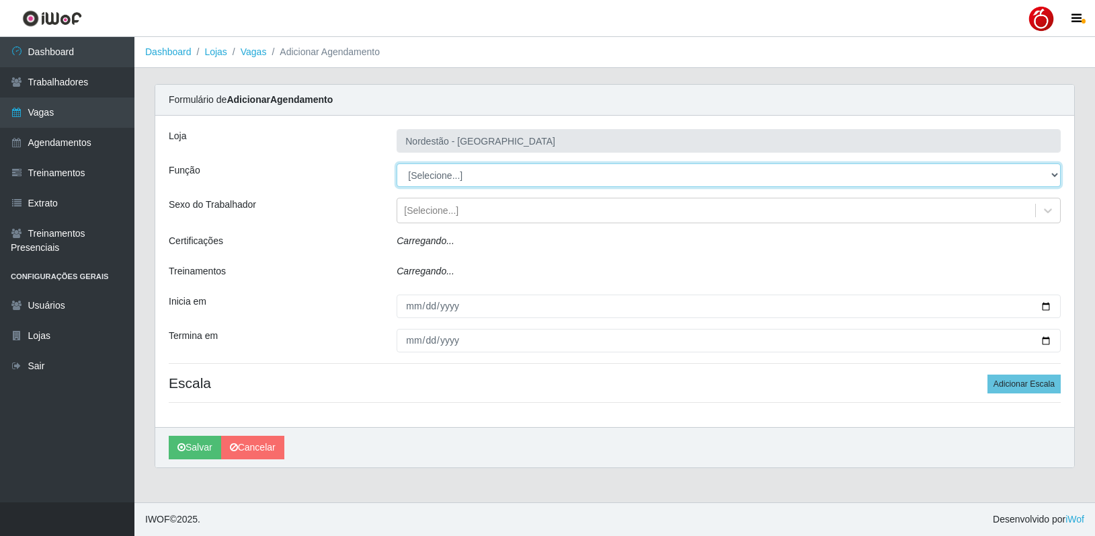
click at [463, 179] on select "[Selecione...] Balconista de Padaria Balconista de Padaria + Balconista de Pada…" at bounding box center [729, 175] width 664 height 24
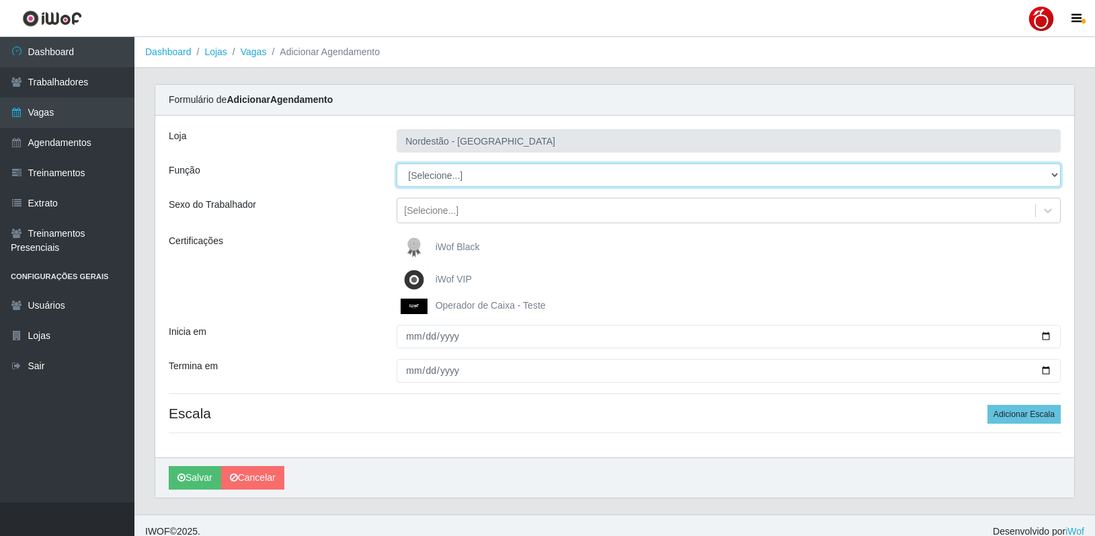
select select "70"
click at [397, 163] on select "[Selecione...] Balconista de Padaria Balconista de Padaria + Balconista de Pada…" at bounding box center [729, 175] width 664 height 24
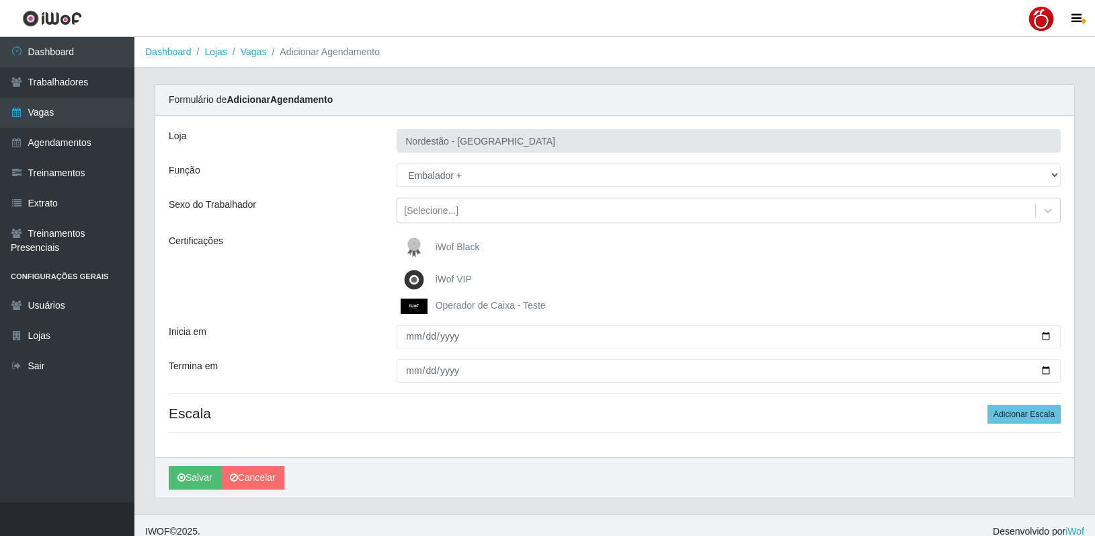
click at [444, 246] on span "iWof Black" at bounding box center [458, 246] width 44 height 11
click at [0, 0] on input "iWof Black" at bounding box center [0, 0] width 0 height 0
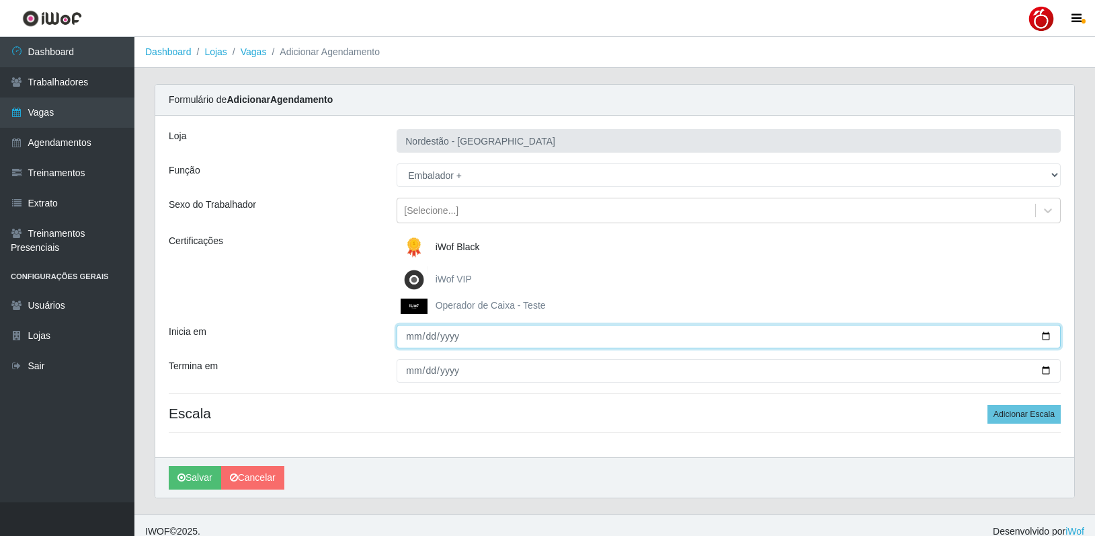
click at [411, 333] on input "Inicia em" at bounding box center [729, 337] width 664 height 24
type input "2025-10-11"
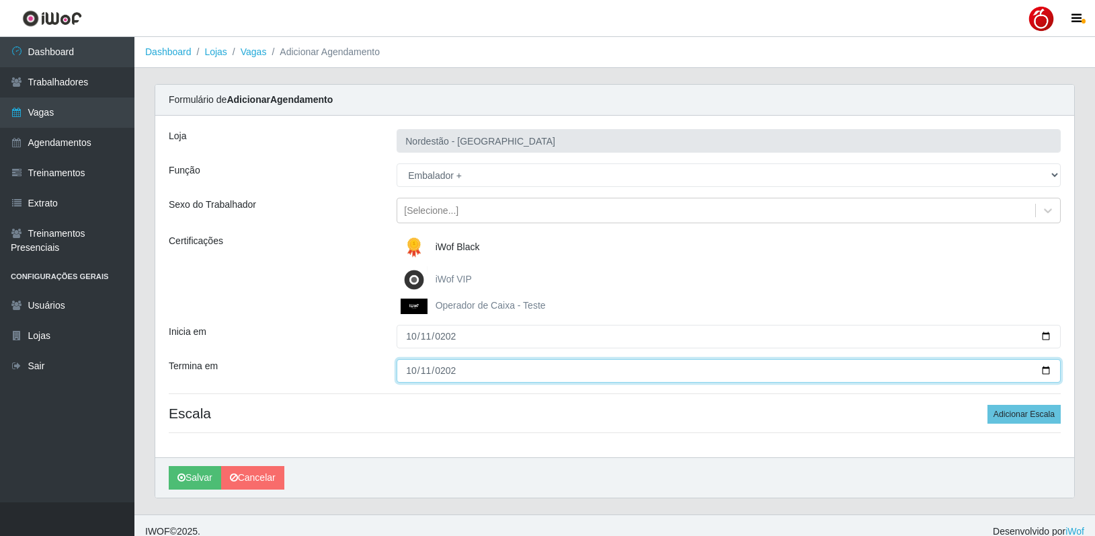
type input "2025-10-11"
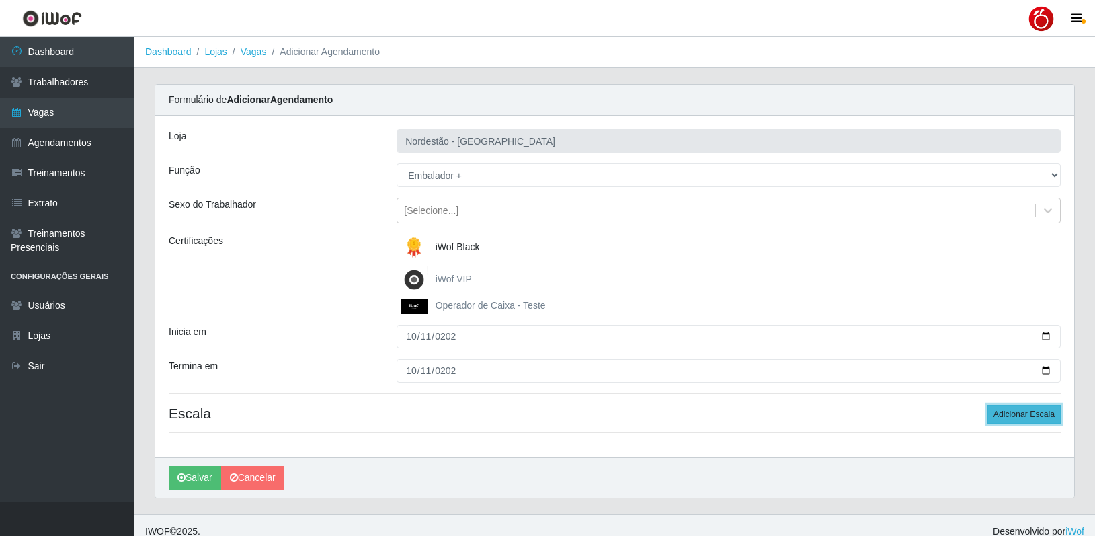
click at [1042, 412] on button "Adicionar Escala" at bounding box center [1023, 414] width 73 height 19
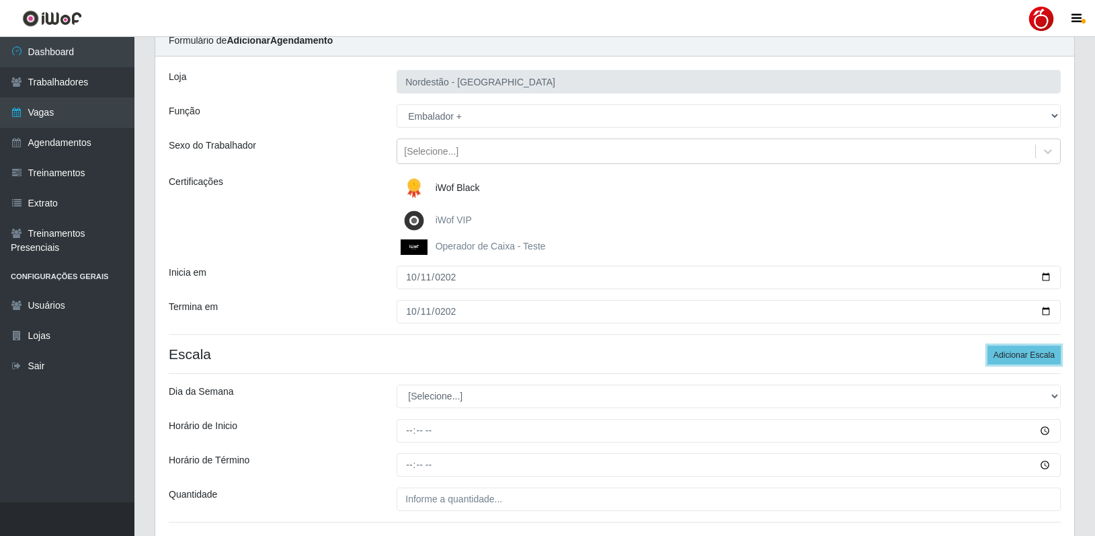
scroll to position [161, 0]
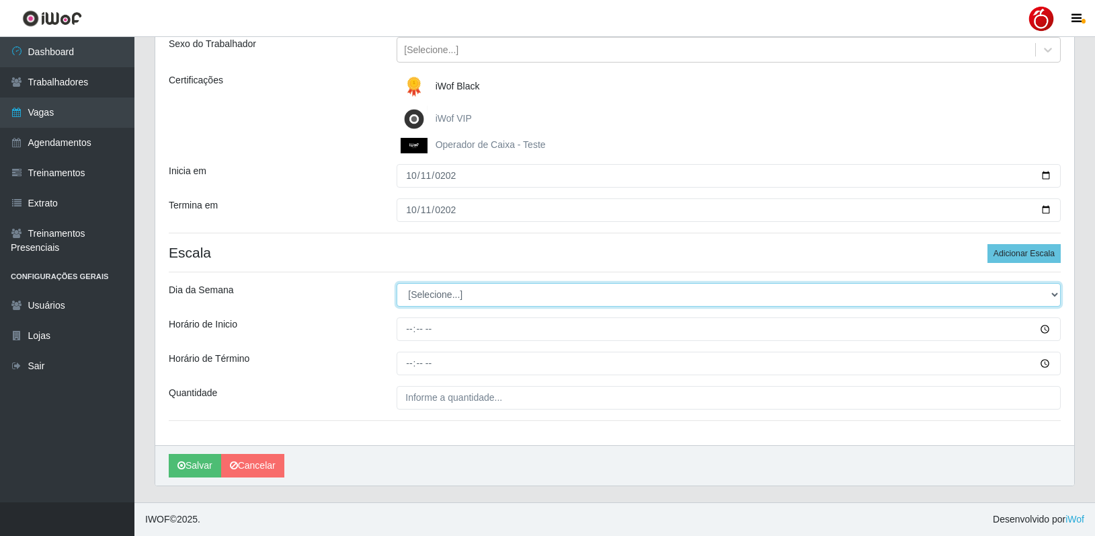
click at [427, 301] on select "[Selecione...] Segunda Terça Quarta Quinta Sexta Sábado Domingo" at bounding box center [729, 295] width 664 height 24
select select "6"
click at [397, 283] on select "[Selecione...] Segunda Terça Quarta Quinta Sexta Sábado Domingo" at bounding box center [729, 295] width 664 height 24
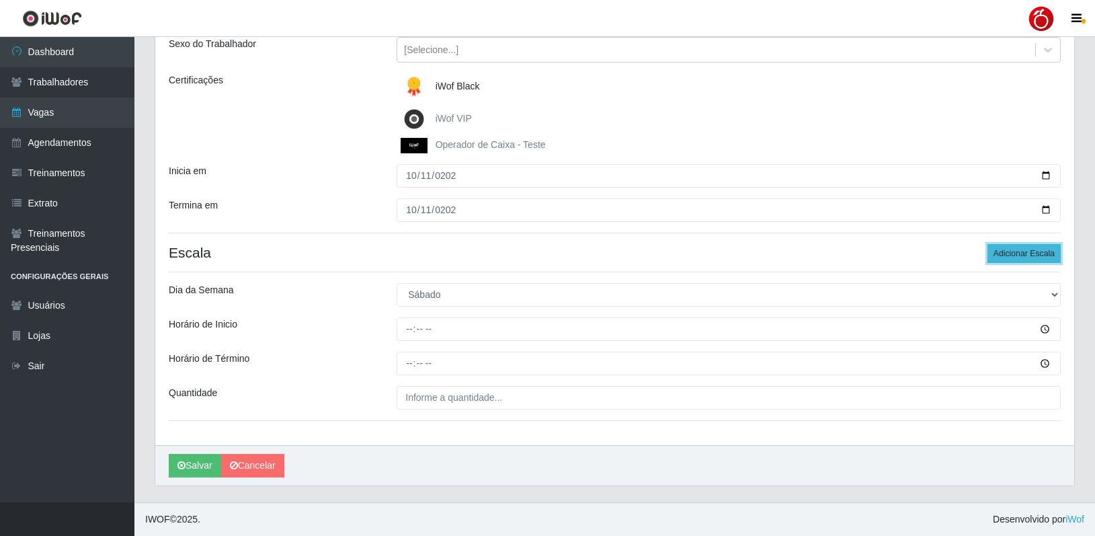
click at [1020, 253] on button "Adicionar Escala" at bounding box center [1023, 253] width 73 height 19
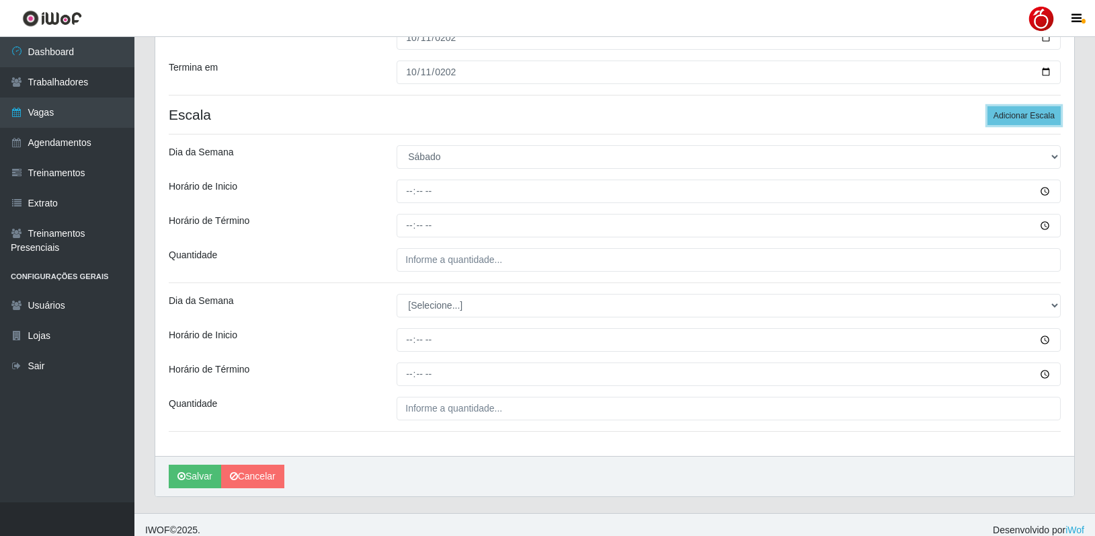
scroll to position [310, 0]
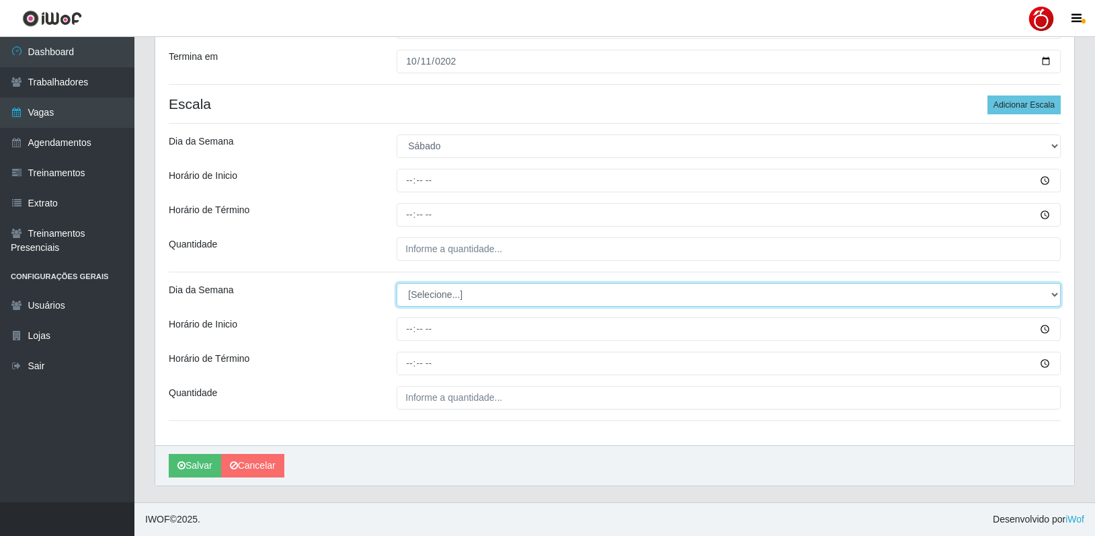
click at [481, 292] on select "[Selecione...] Segunda Terça Quarta Quinta Sexta Sábado Domingo" at bounding box center [729, 295] width 664 height 24
click at [465, 300] on select "[Selecione...] Segunda Terça Quarta Quinta Sexta Sábado Domingo" at bounding box center [729, 295] width 664 height 24
select select "6"
click at [397, 283] on select "[Selecione...] Segunda Terça Quarta Quinta Sexta Sábado Domingo" at bounding box center [729, 295] width 664 height 24
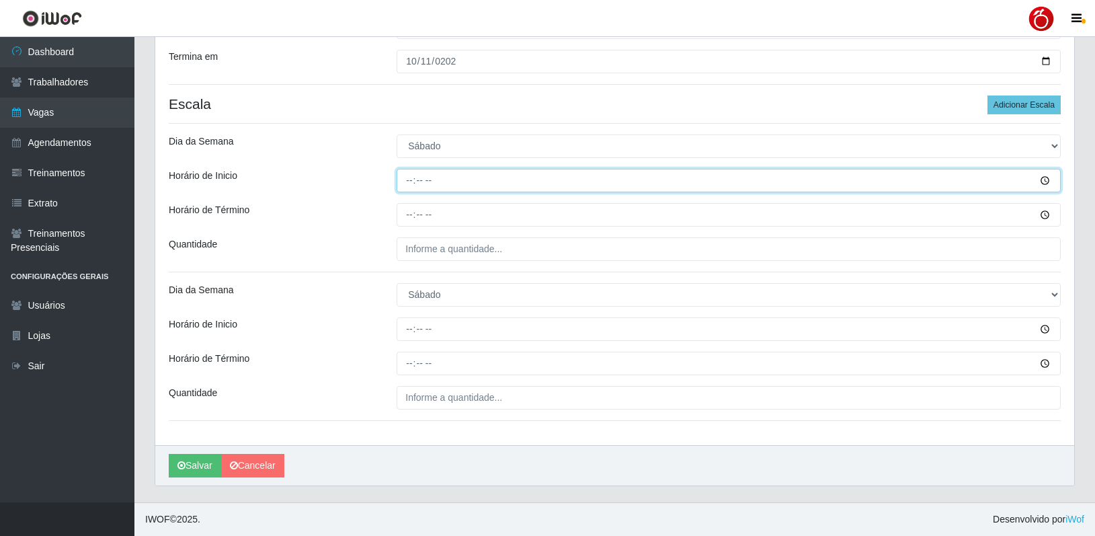
click at [411, 176] on input "Horário de Inicio" at bounding box center [729, 181] width 664 height 24
type input "08:00"
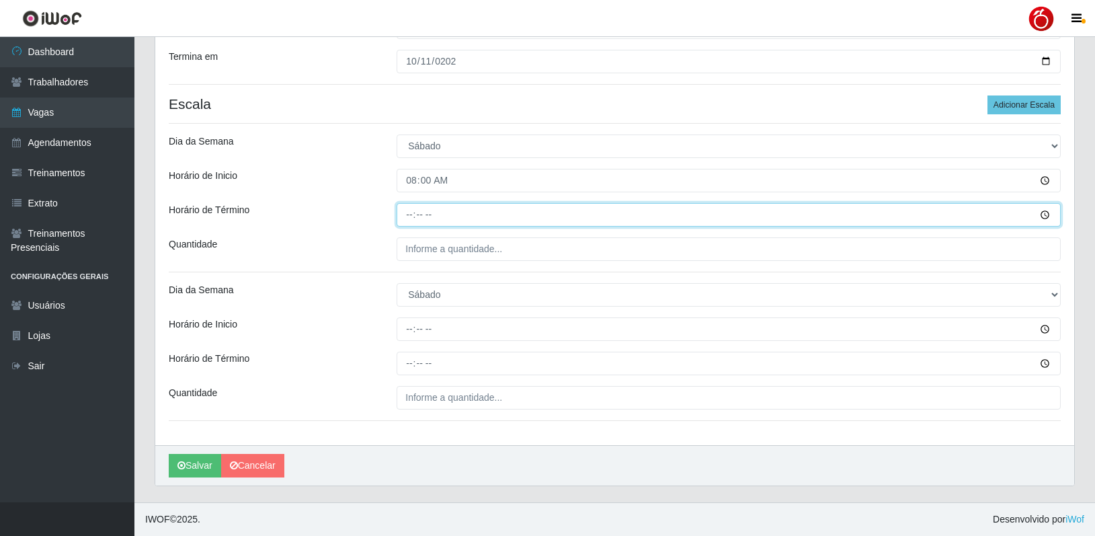
type input "14:00"
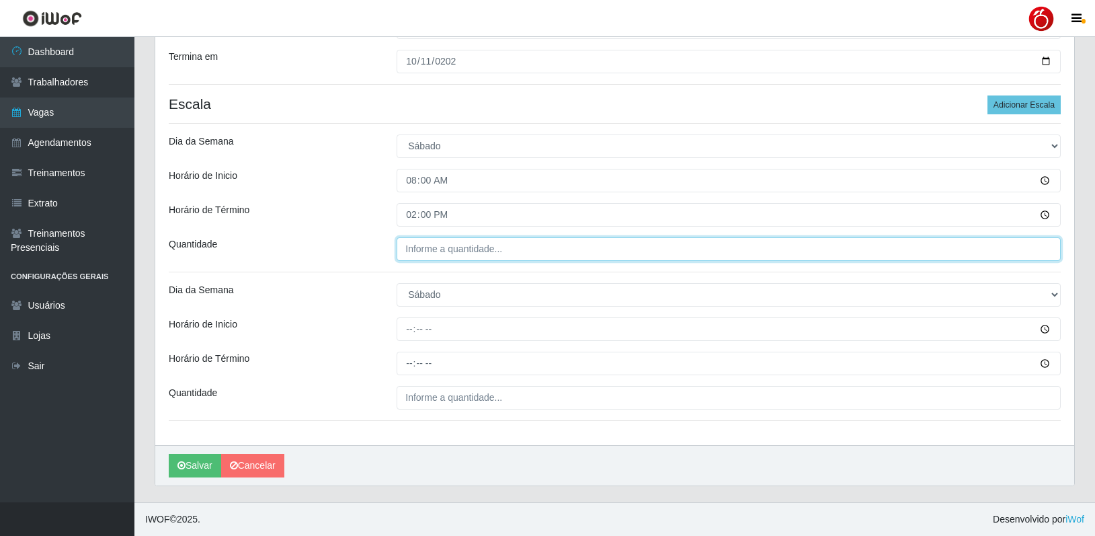
type input "___"
type input "1__"
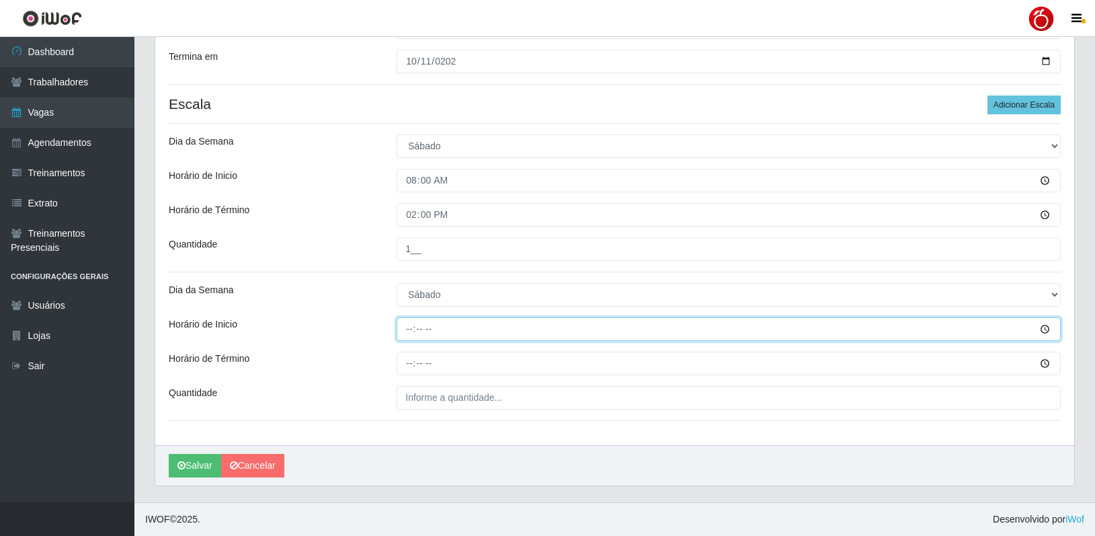
type input "16:00"
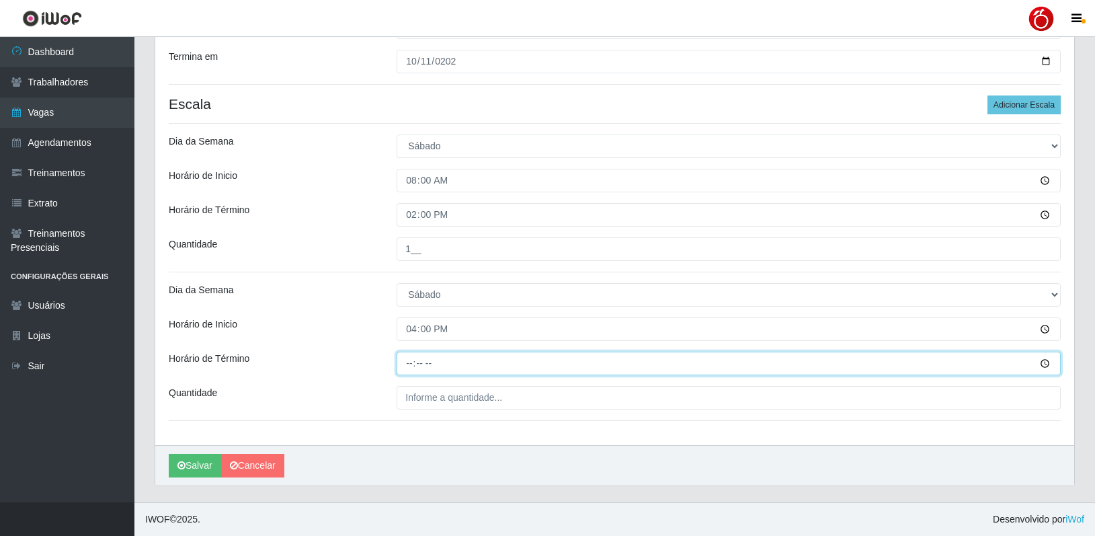
type input "22:00"
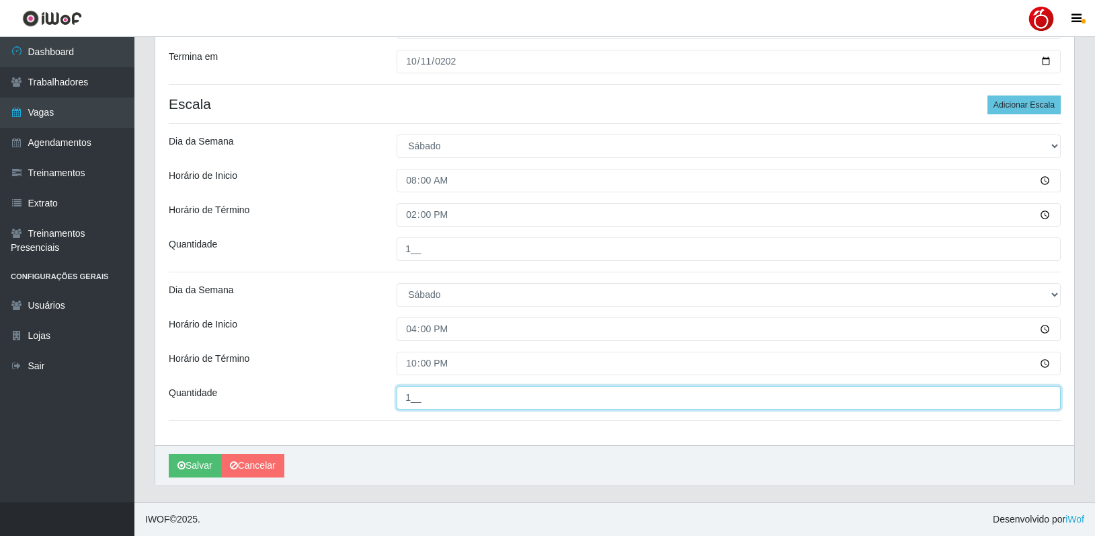
type input "1__"
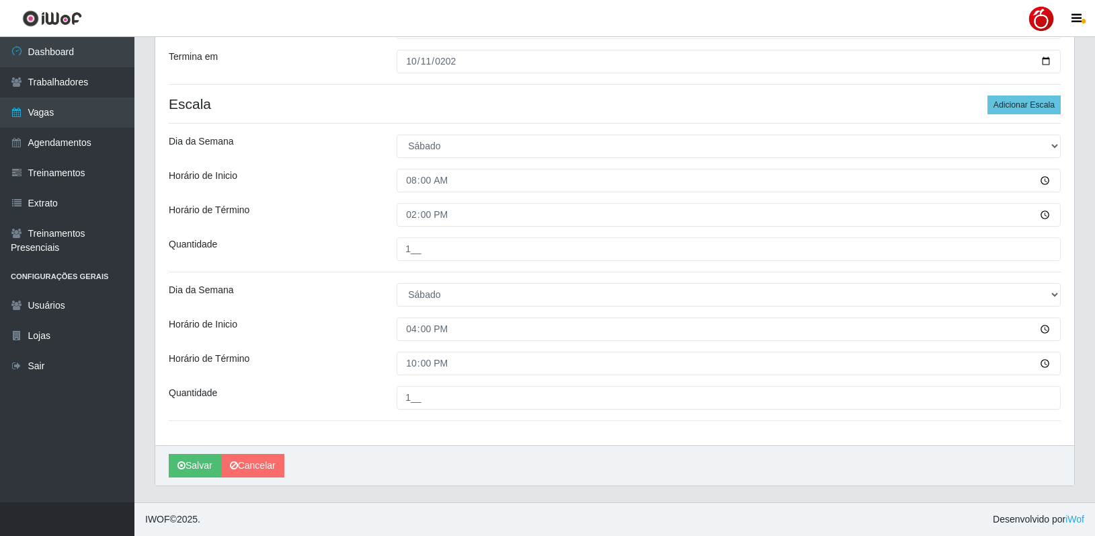
click at [349, 188] on div "Horário de Inicio" at bounding box center [273, 181] width 228 height 24
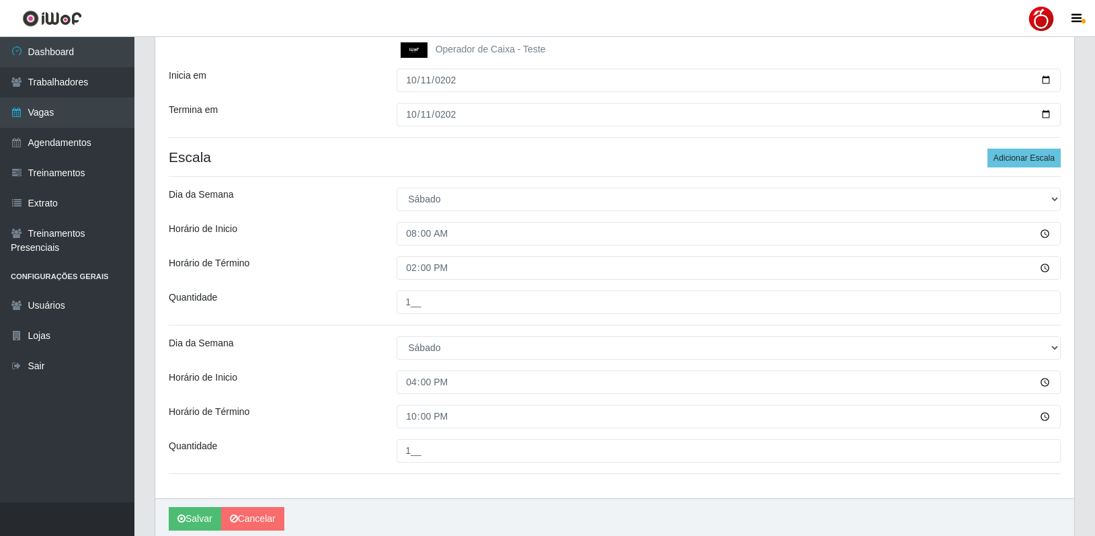
scroll to position [269, 0]
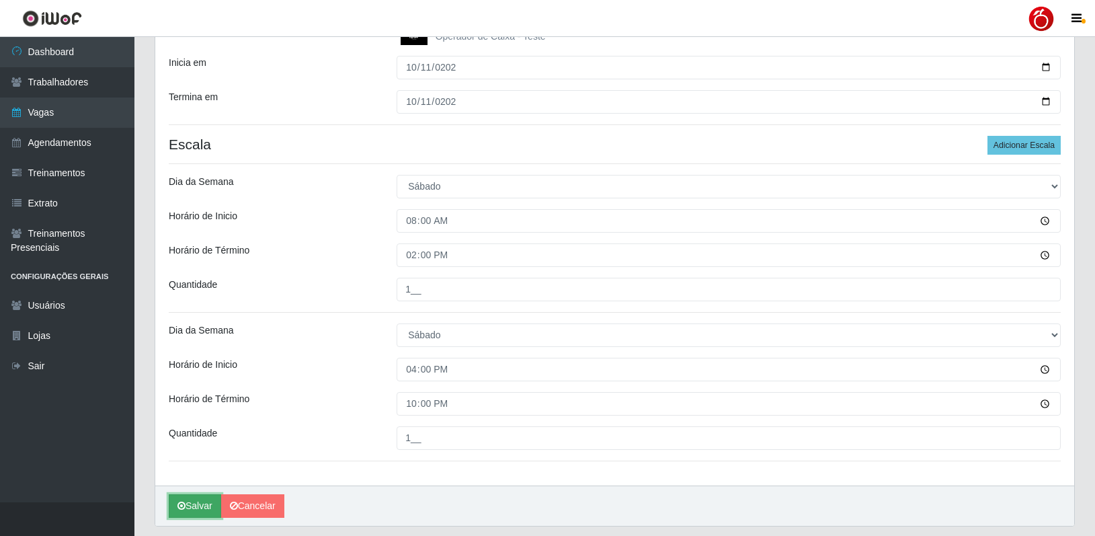
click at [196, 511] on button "Salvar" at bounding box center [195, 506] width 52 height 24
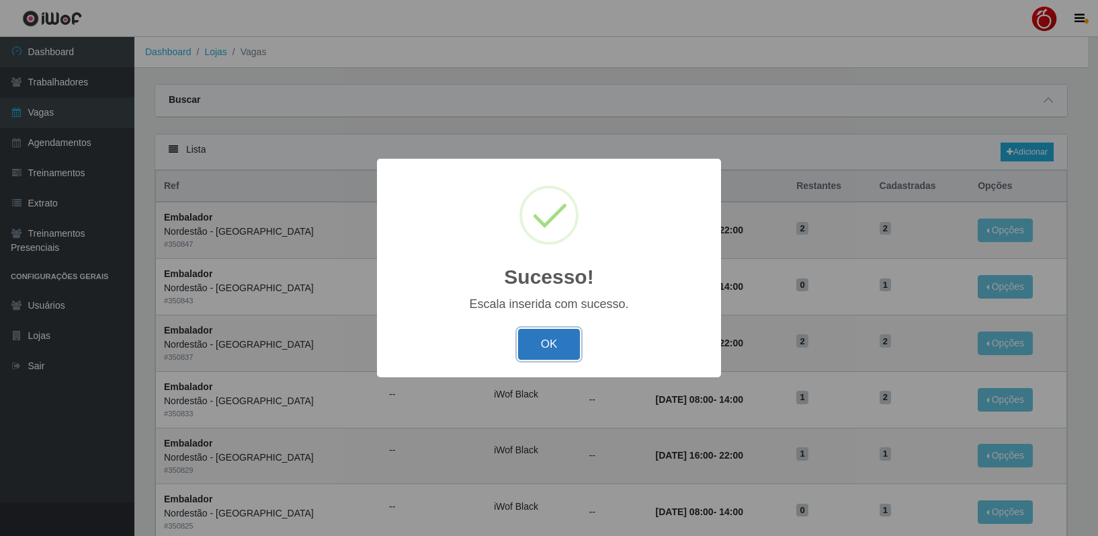
click at [554, 347] on button "OK" at bounding box center [549, 345] width 63 height 32
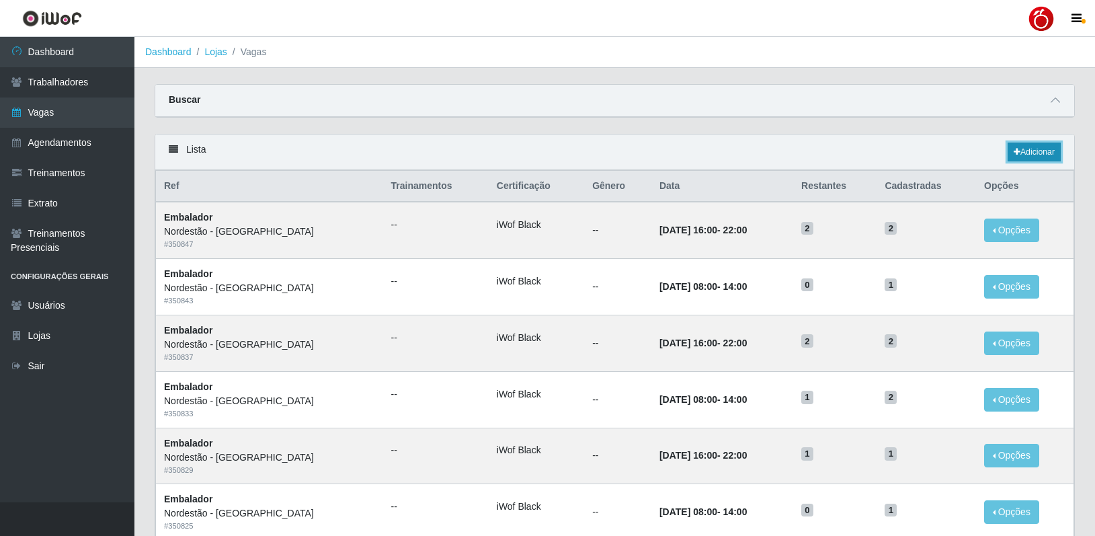
click at [1024, 147] on link "Adicionar" at bounding box center [1033, 151] width 53 height 19
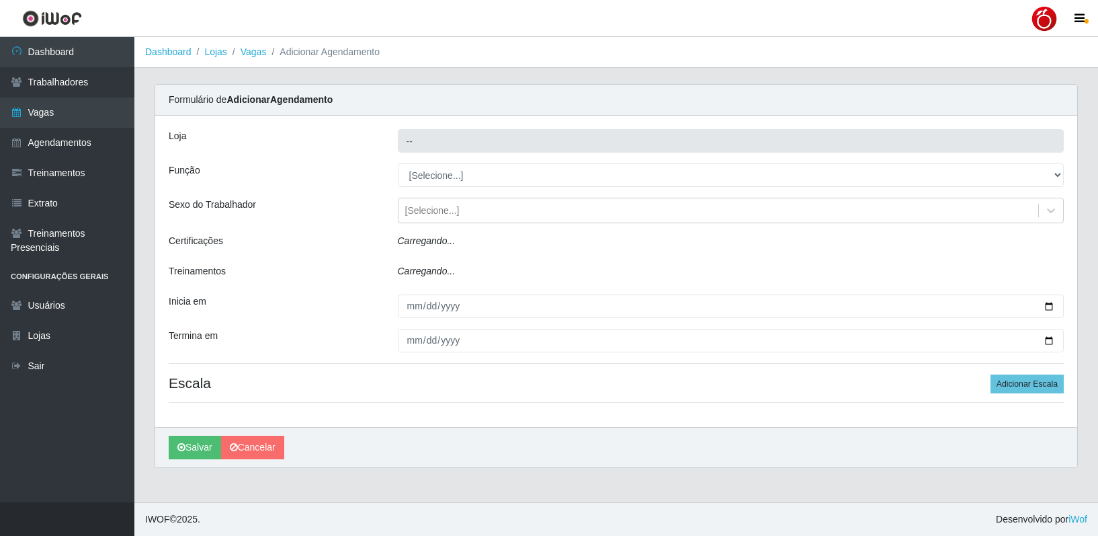
type input "Nordestão - Petrópolis"
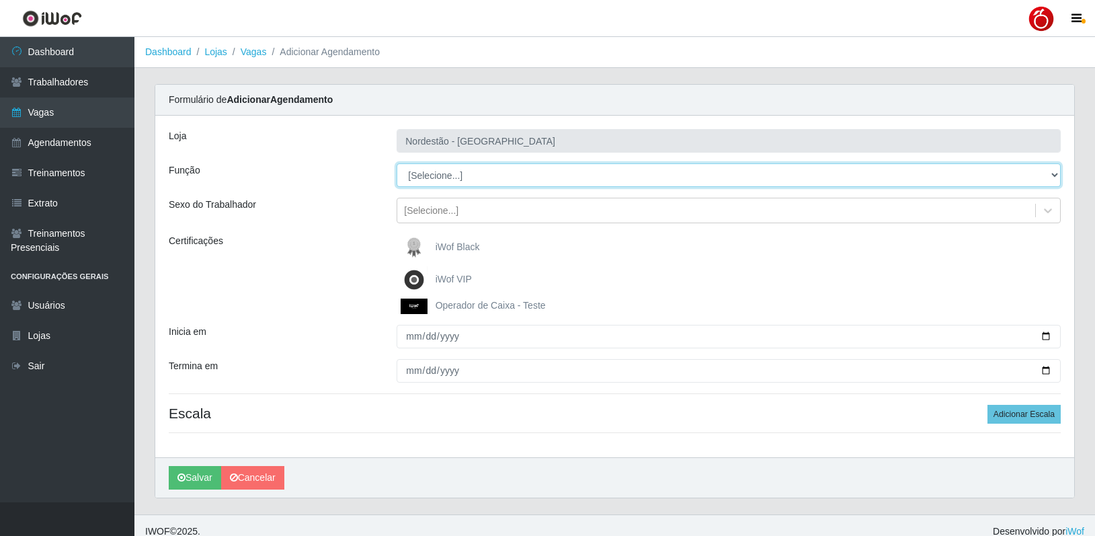
click at [451, 180] on select "[Selecione...] Balconista de Padaria Balconista de Padaria + Balconista de Pada…" at bounding box center [729, 175] width 664 height 24
select select "70"
click at [397, 163] on select "[Selecione...] Balconista de Padaria Balconista de Padaria + Balconista de Pada…" at bounding box center [729, 175] width 664 height 24
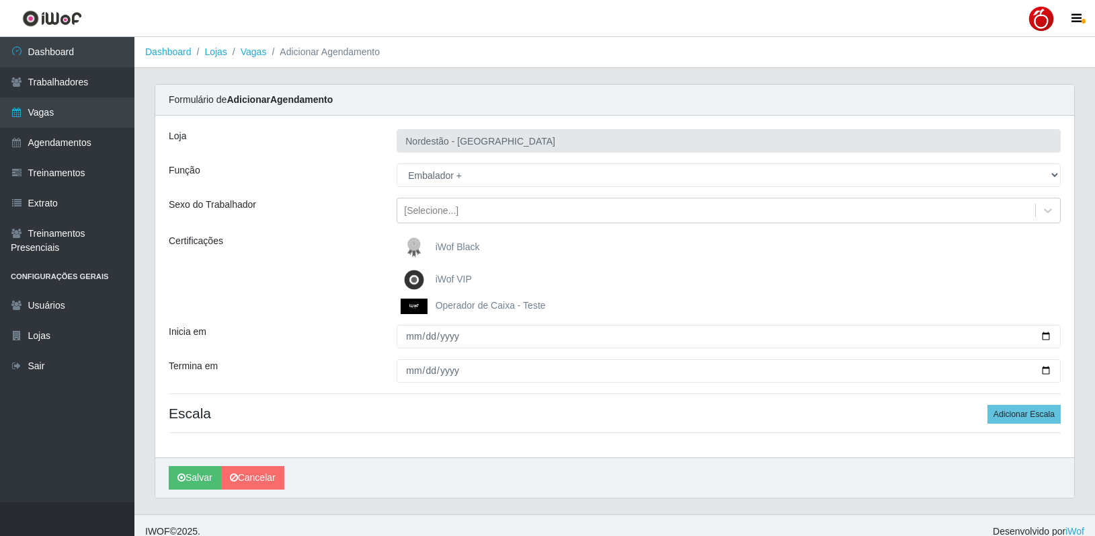
drag, startPoint x: 450, startPoint y: 247, endPoint x: 445, endPoint y: 260, distance: 13.6
click at [450, 247] on span "iWof Black" at bounding box center [458, 246] width 44 height 11
click at [0, 0] on input "iWof Black" at bounding box center [0, 0] width 0 height 0
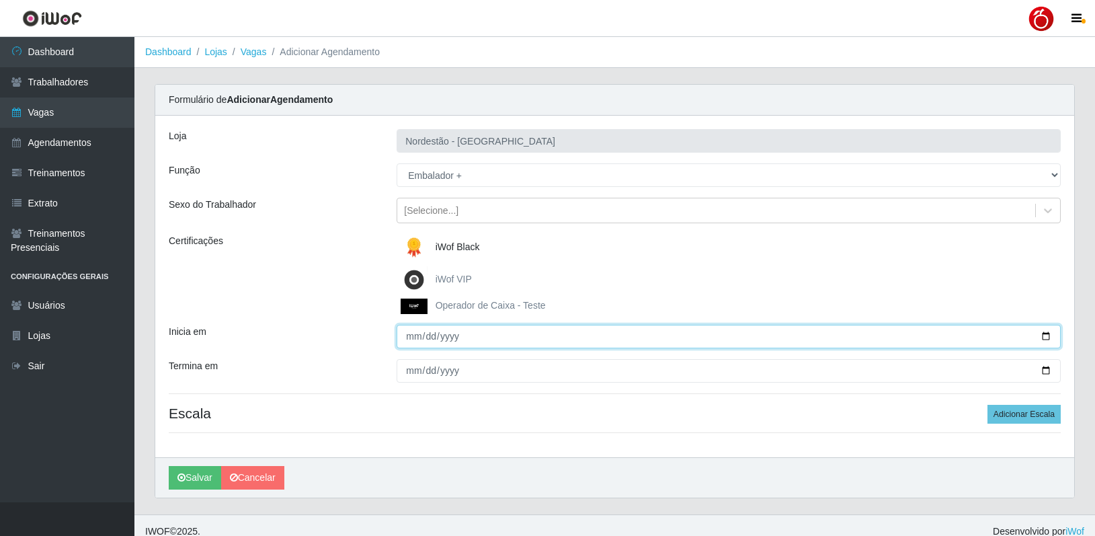
click at [409, 343] on input "Inicia em" at bounding box center [729, 337] width 664 height 24
type input "2025-10-04"
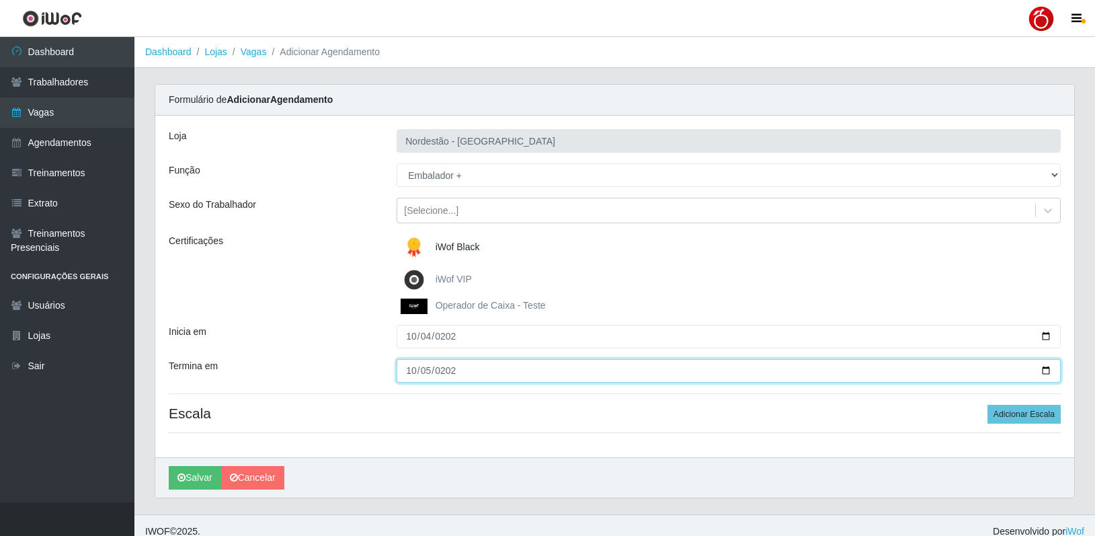
type input "2025-10-05"
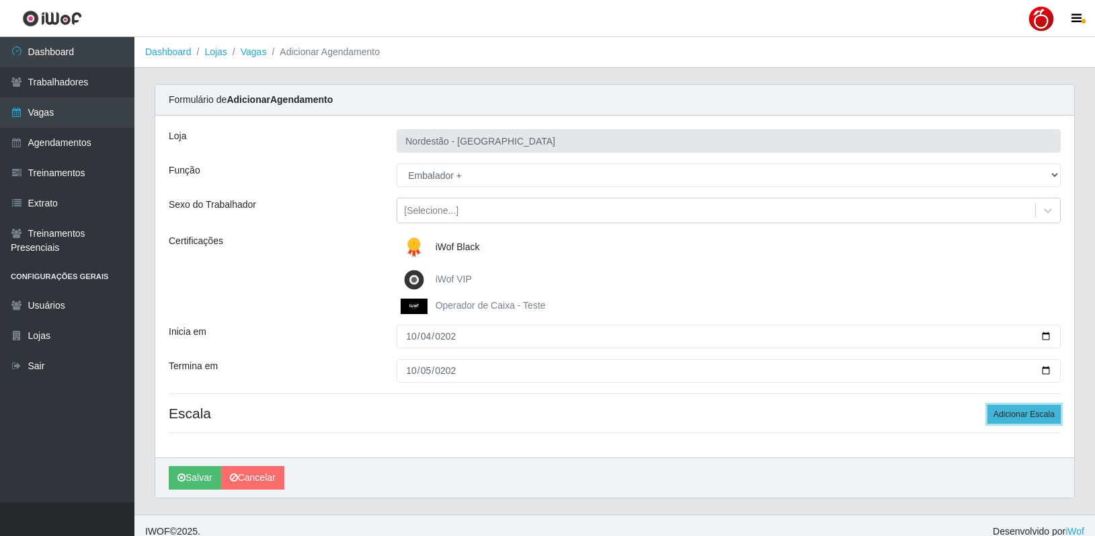
click at [1021, 417] on button "Adicionar Escala" at bounding box center [1023, 414] width 73 height 19
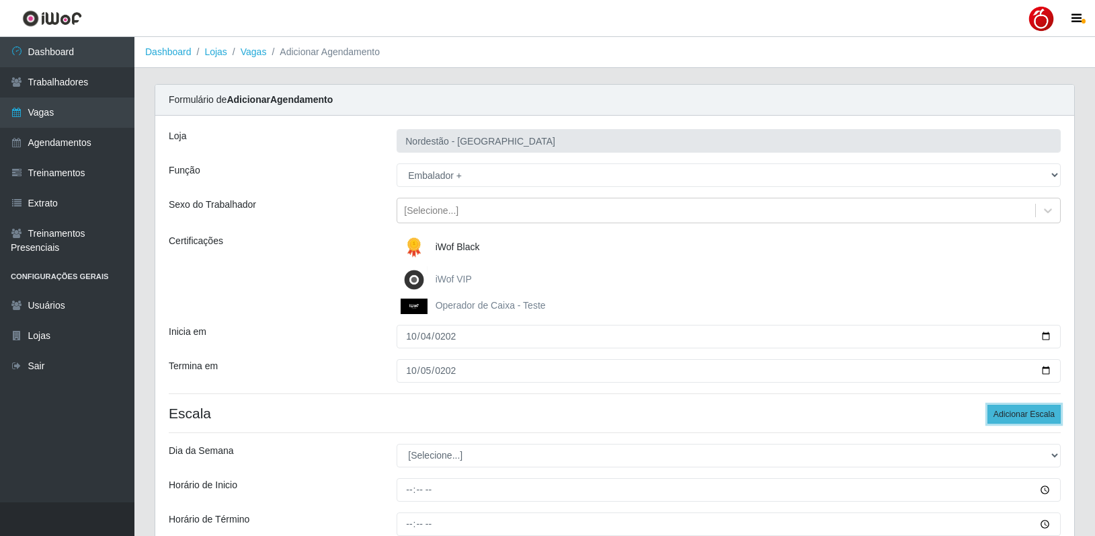
click at [1021, 417] on button "Adicionar Escala" at bounding box center [1023, 414] width 73 height 19
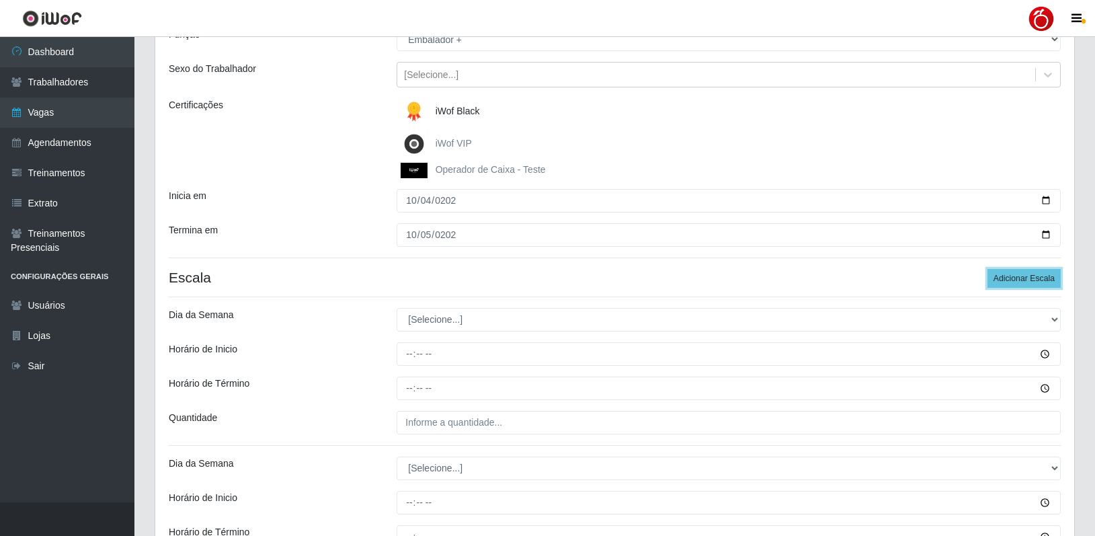
scroll to position [269, 0]
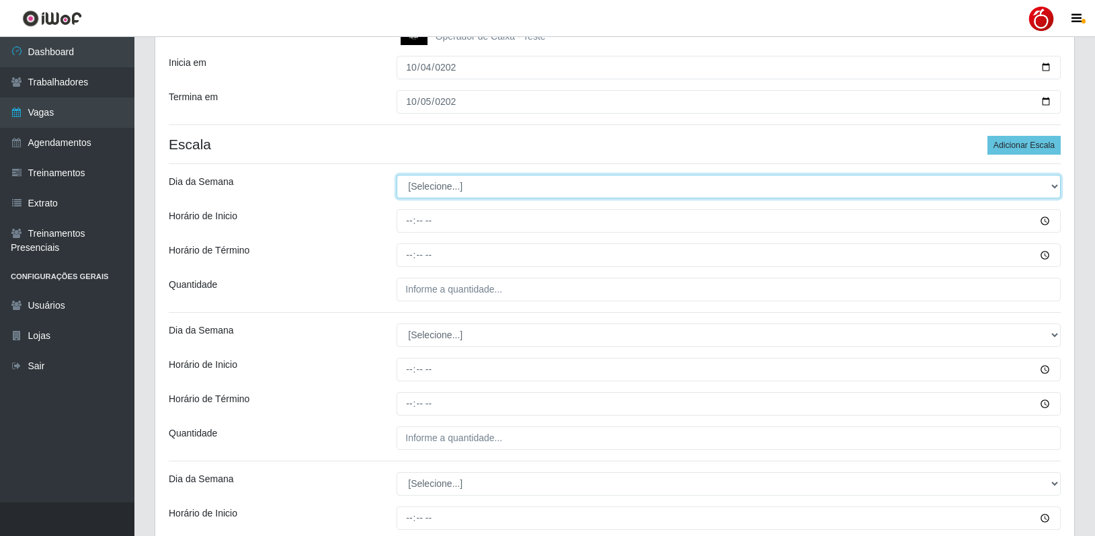
click at [451, 192] on select "[Selecione...] Segunda Terça Quarta Quinta Sexta Sábado Domingo" at bounding box center [729, 187] width 664 height 24
select select "6"
click at [397, 175] on select "[Selecione...] Segunda Terça Quarta Quinta Sexta Sábado Domingo" at bounding box center [729, 187] width 664 height 24
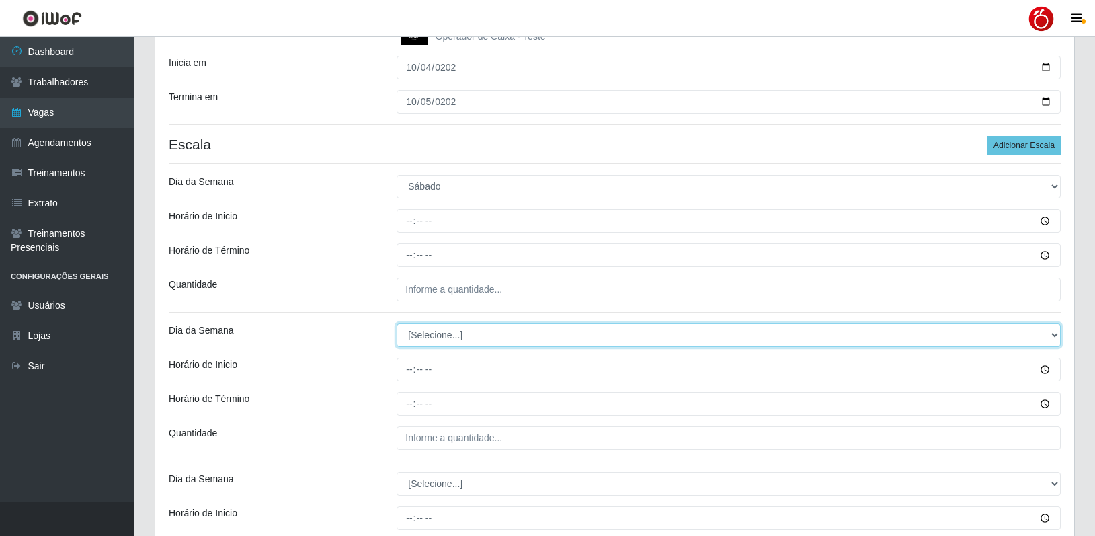
drag, startPoint x: 452, startPoint y: 324, endPoint x: 450, endPoint y: 331, distance: 7.7
click at [451, 325] on select "[Selecione...] Segunda Terça Quarta Quinta Sexta Sábado Domingo" at bounding box center [729, 335] width 664 height 24
select select "6"
click at [397, 323] on select "[Selecione...] Segunda Terça Quarta Quinta Sexta Sábado Domingo" at bounding box center [729, 335] width 664 height 24
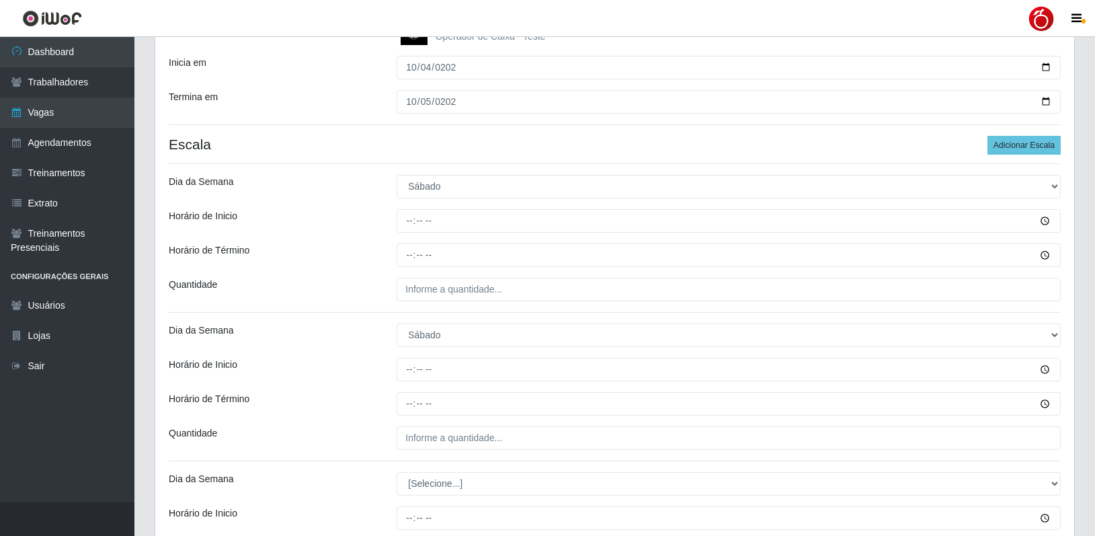
click at [368, 435] on div "Quantidade" at bounding box center [273, 438] width 228 height 24
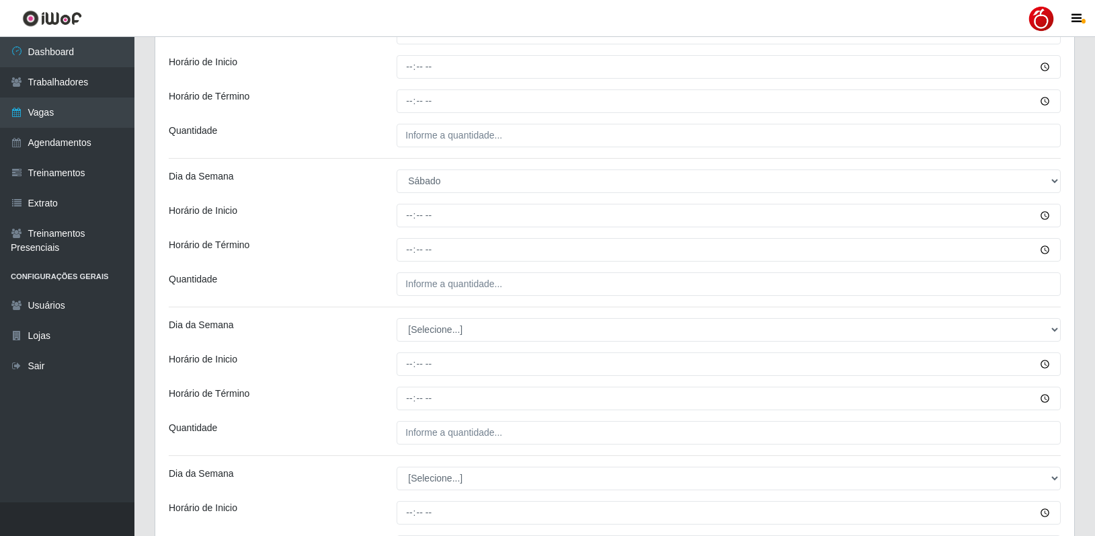
scroll to position [538, 0]
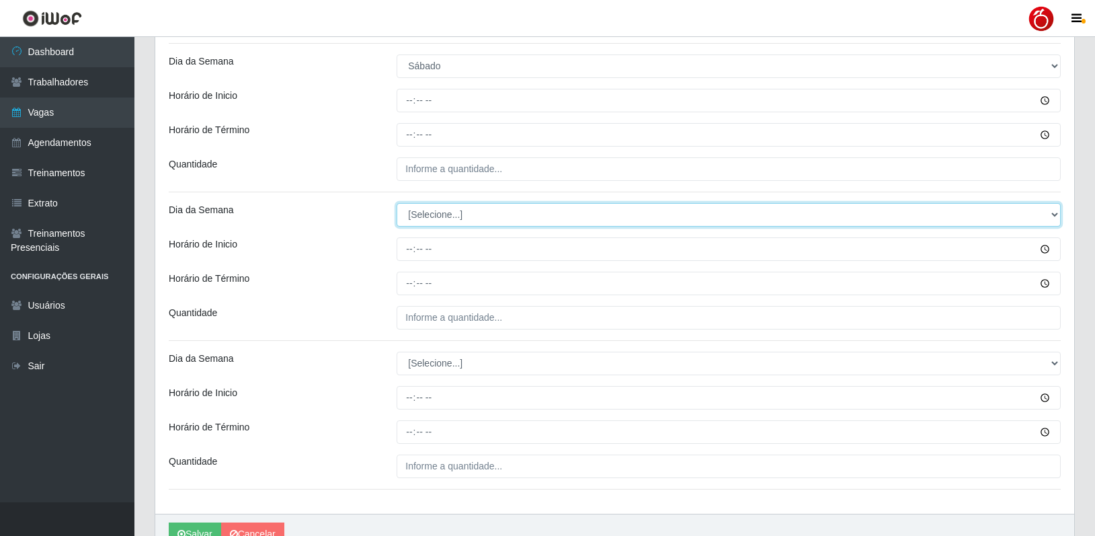
click at [431, 212] on select "[Selecione...] Segunda Terça Quarta Quinta Sexta Sábado Domingo" at bounding box center [729, 215] width 664 height 24
select select "0"
click at [397, 203] on select "[Selecione...] Segunda Terça Quarta Quinta Sexta Sábado Domingo" at bounding box center [729, 215] width 664 height 24
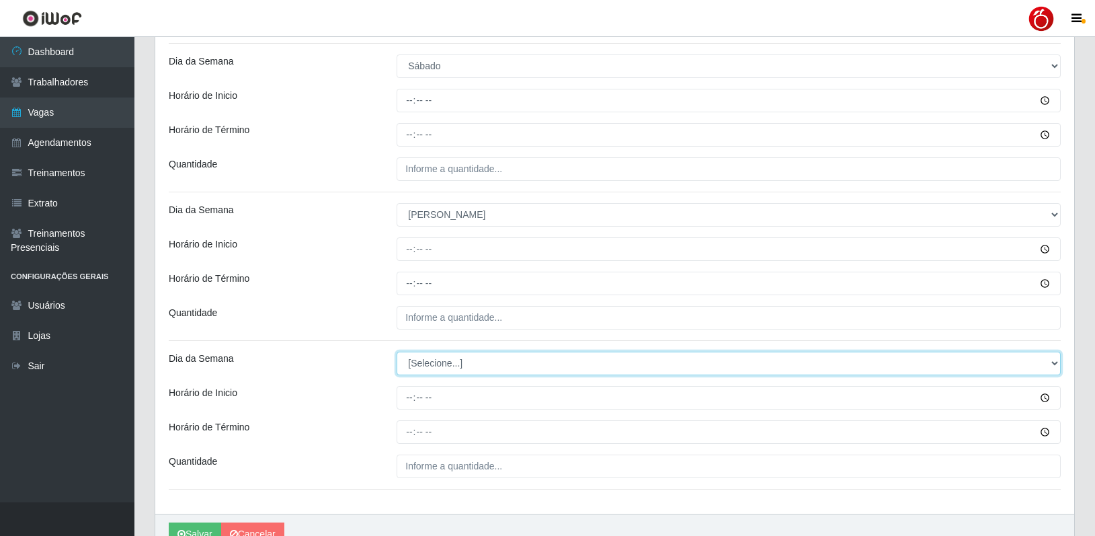
click at [438, 366] on select "[Selecione...] Segunda Terça Quarta Quinta Sexta Sábado Domingo" at bounding box center [729, 364] width 664 height 24
select select "0"
click at [397, 352] on select "[Selecione...] Segunda Terça Quarta Quinta Sexta Sábado Domingo" at bounding box center [729, 364] width 664 height 24
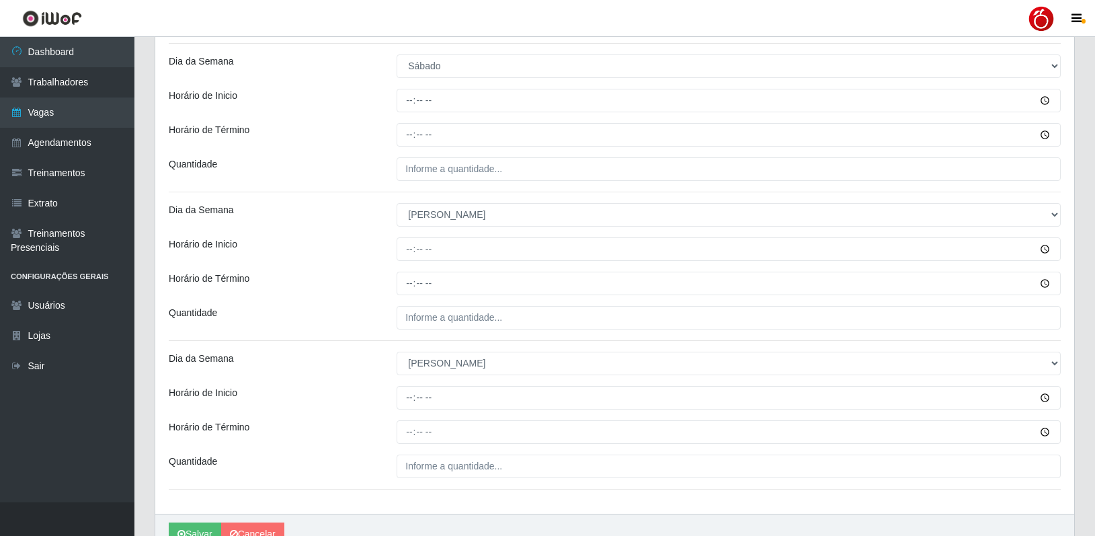
click at [336, 364] on div "Dia da Semana" at bounding box center [273, 364] width 228 height 24
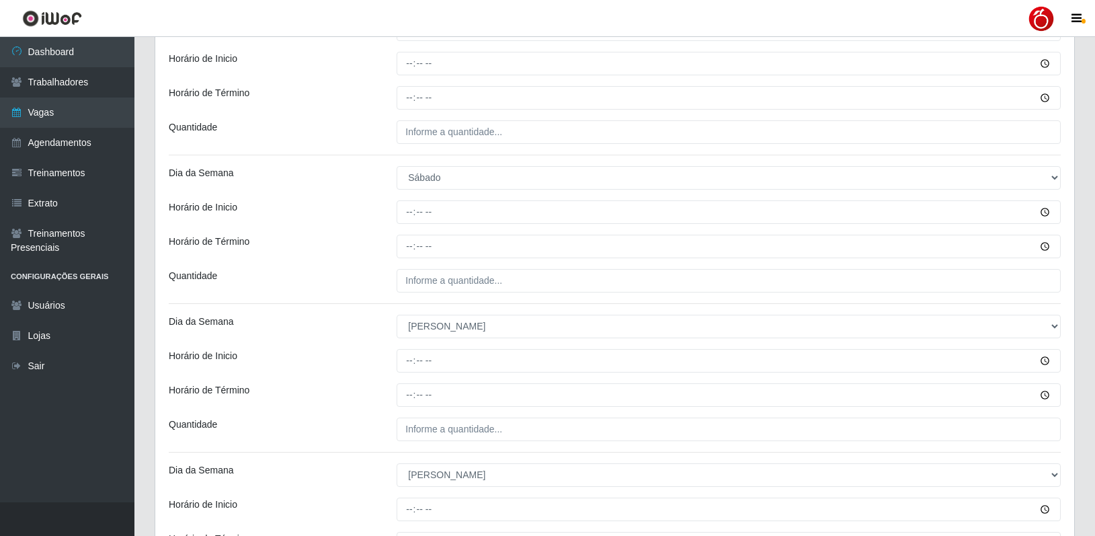
scroll to position [134, 0]
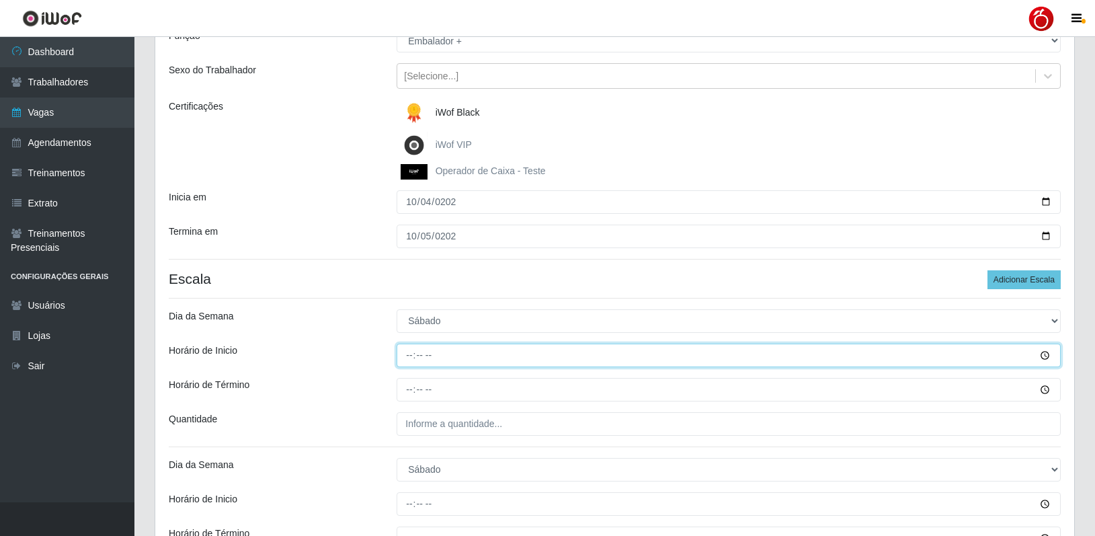
click at [409, 352] on input "Horário de Inicio" at bounding box center [729, 355] width 664 height 24
type input "08:00"
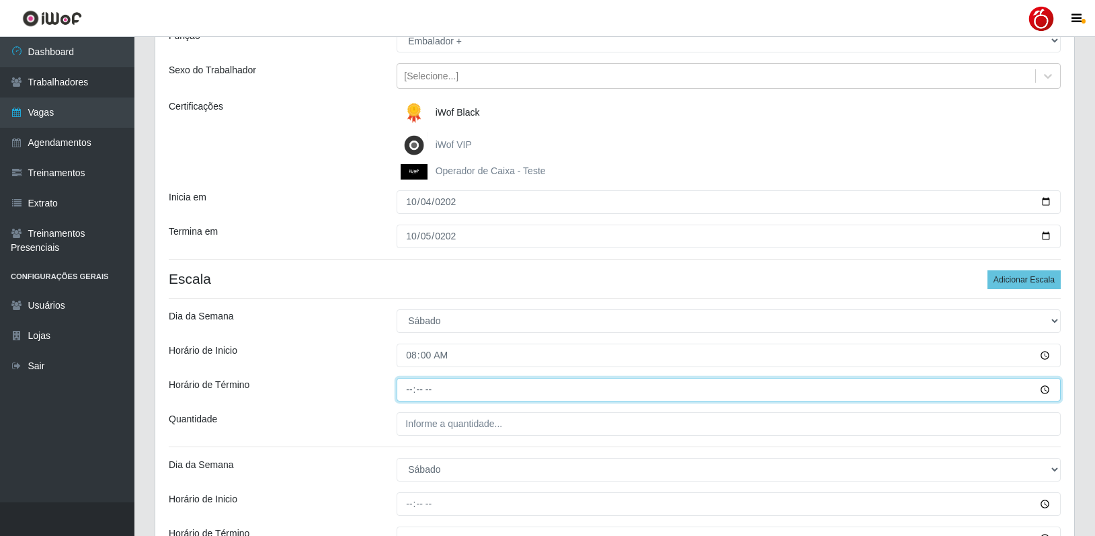
type input "14:00"
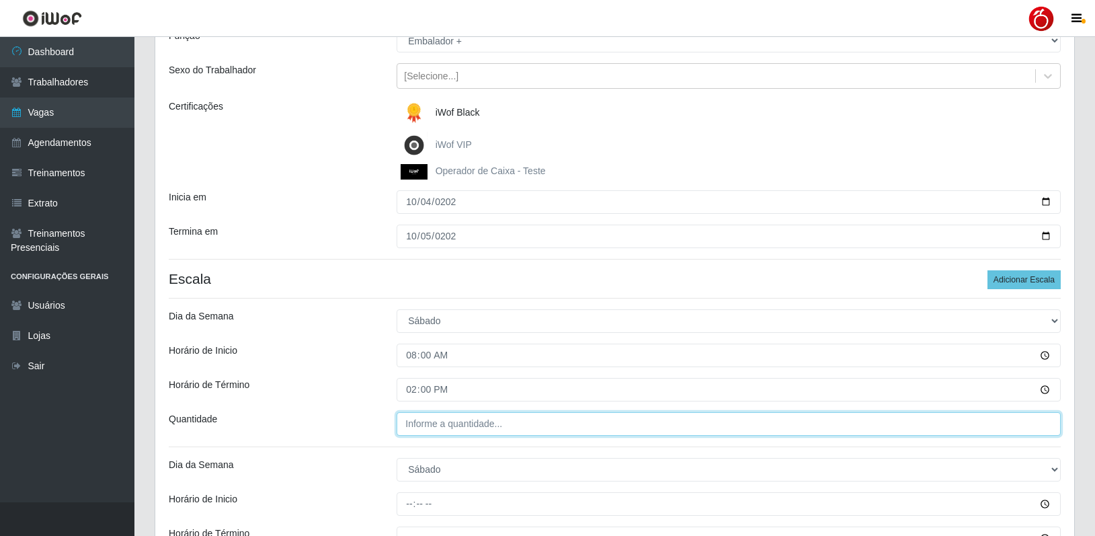
type input "___"
type input "2__"
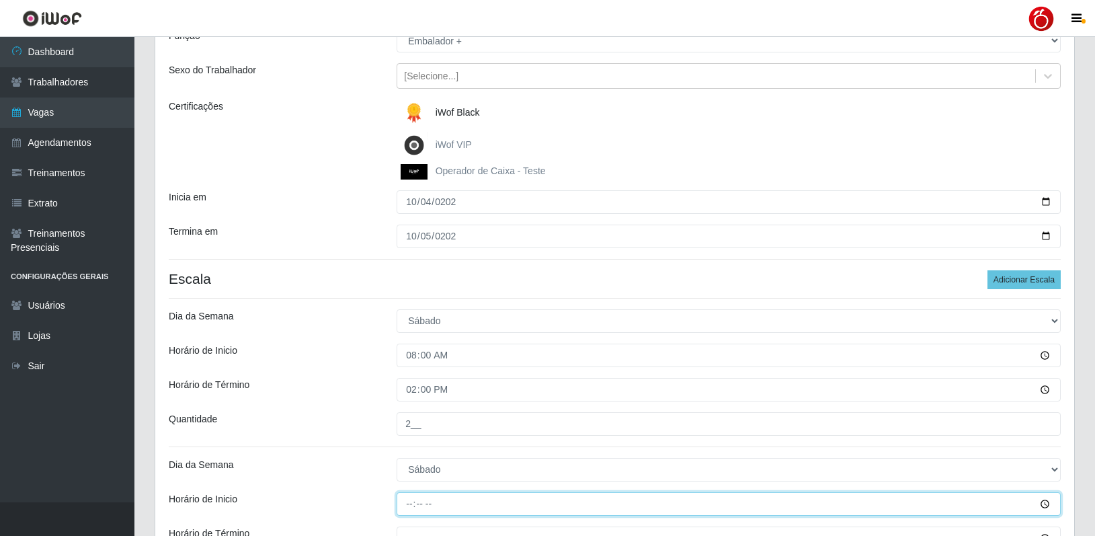
type input "16:00"
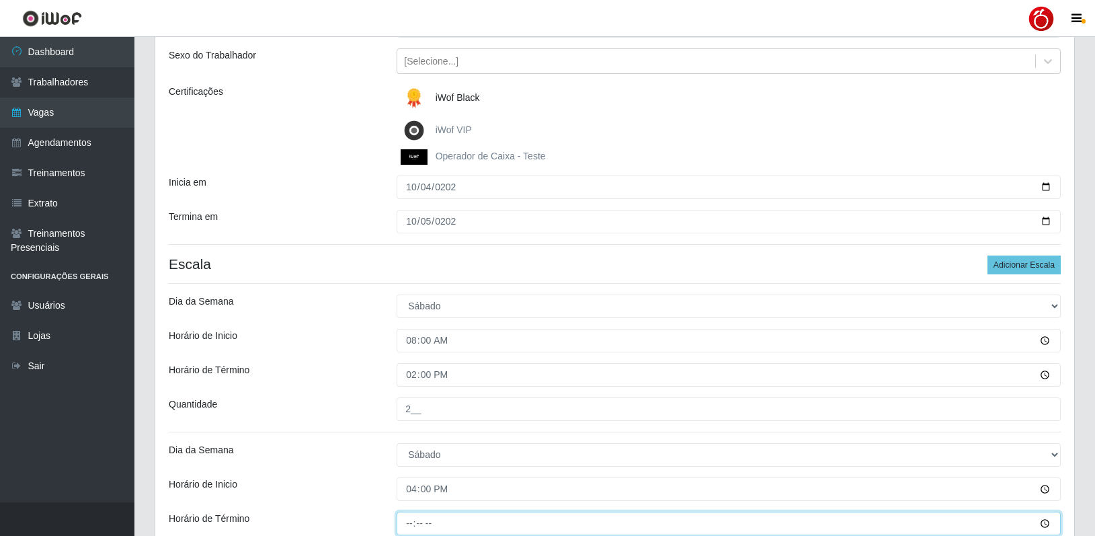
type input "22:00"
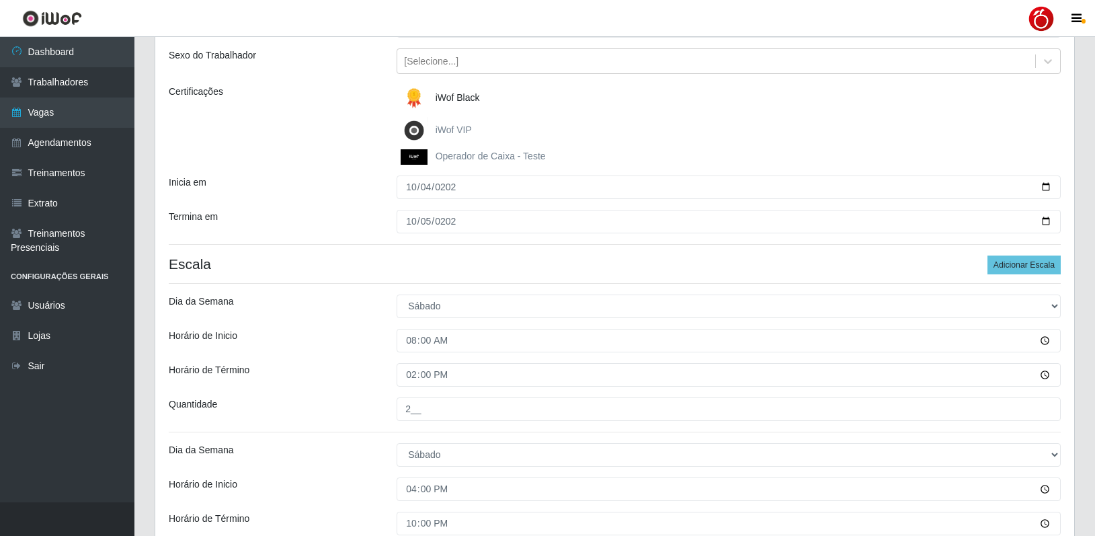
type input "___"
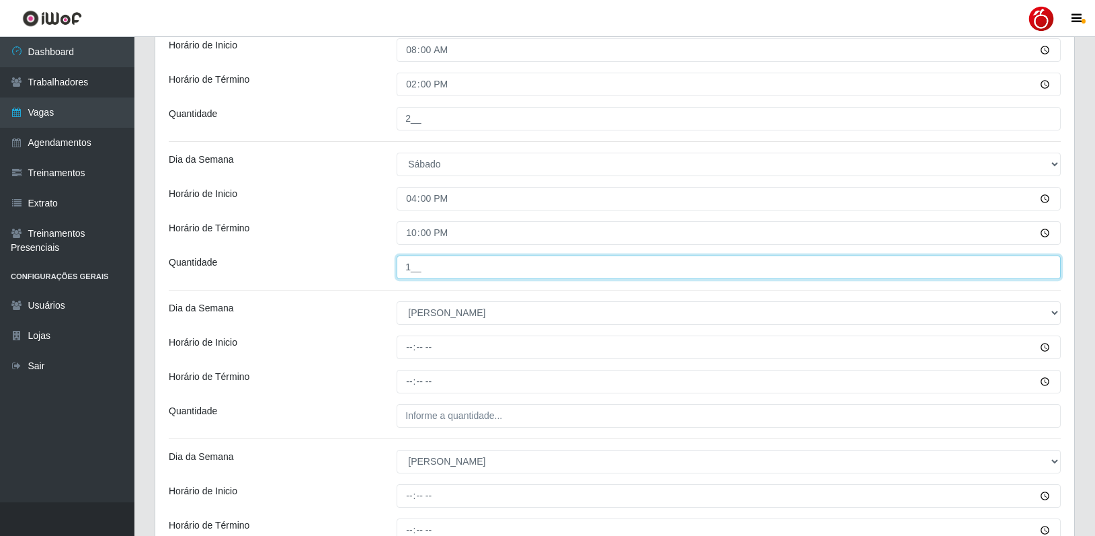
type input "1__"
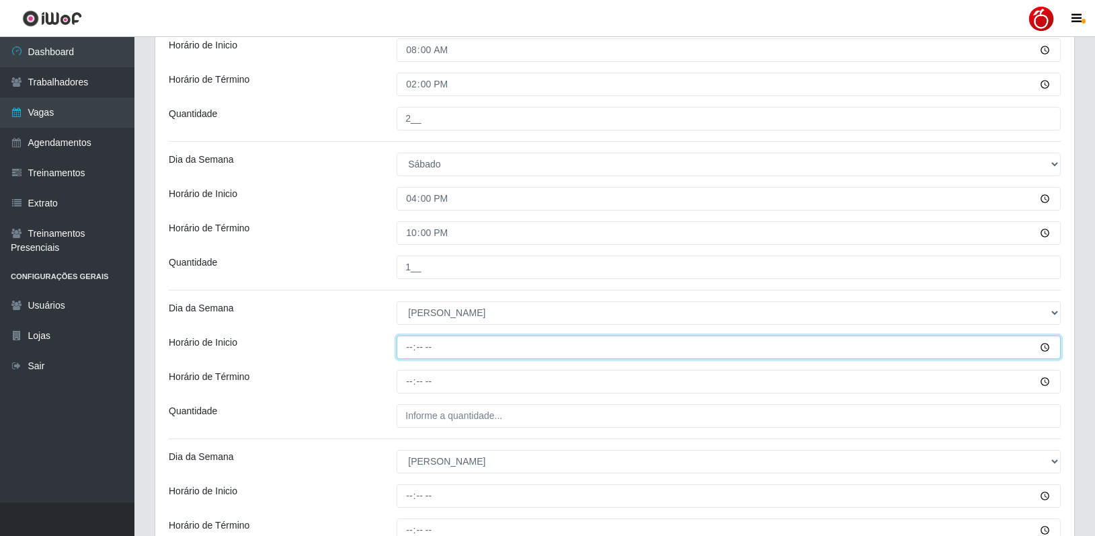
type input "08:00"
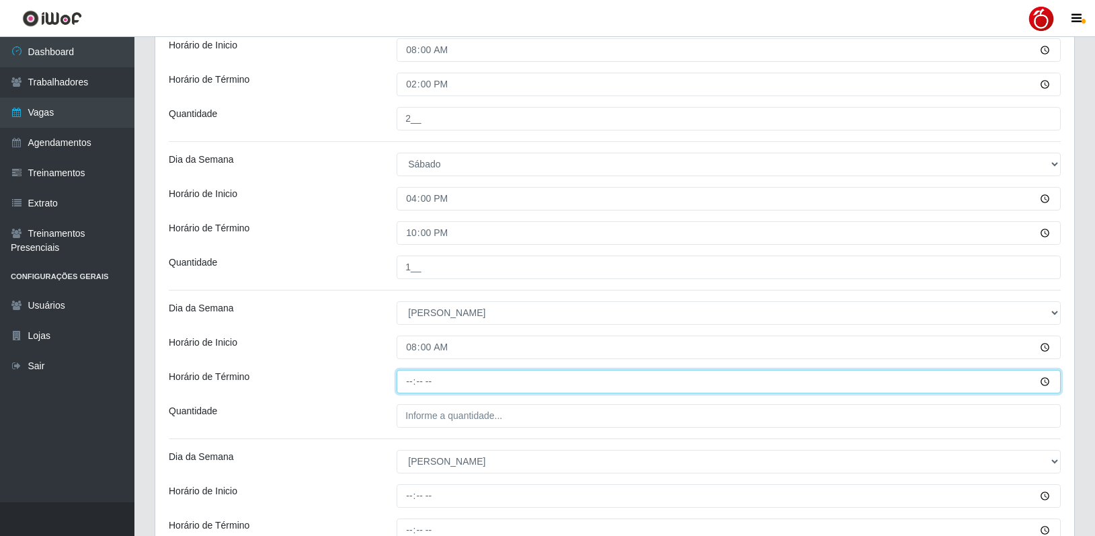
type input "14:00"
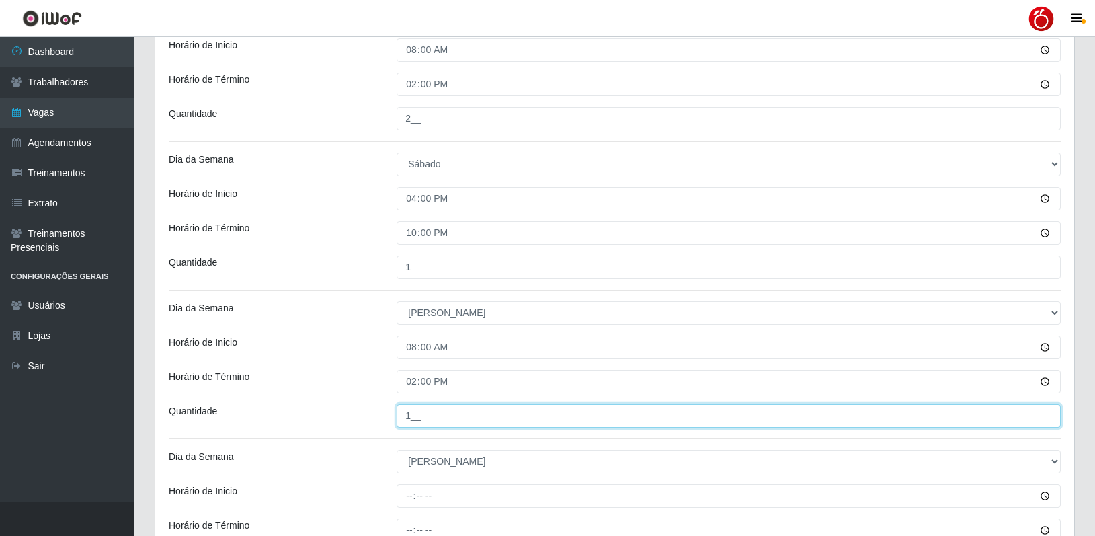
type input "1__"
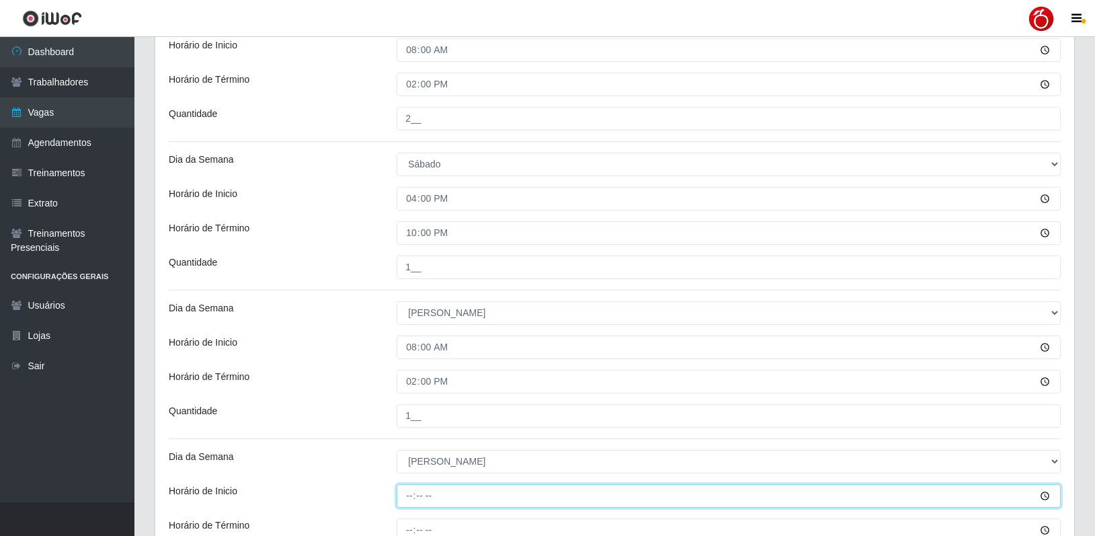
type input "14:00"
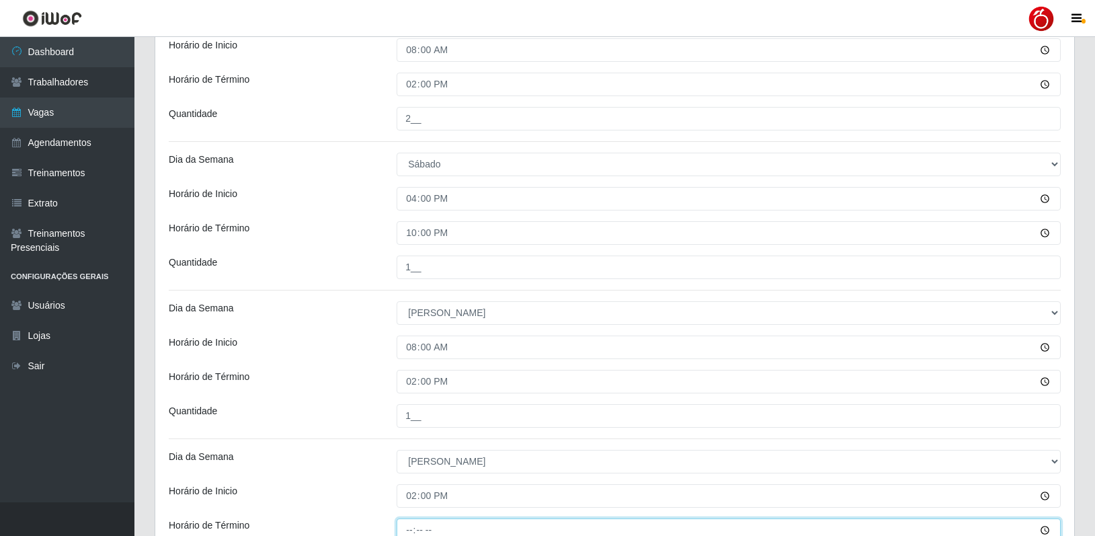
scroll to position [446, 0]
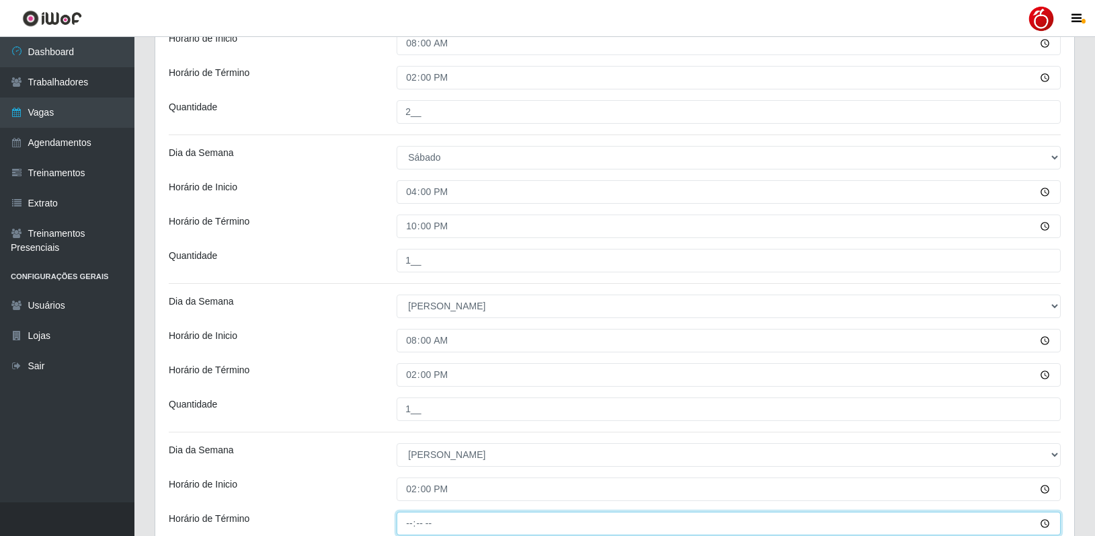
type input "20:00"
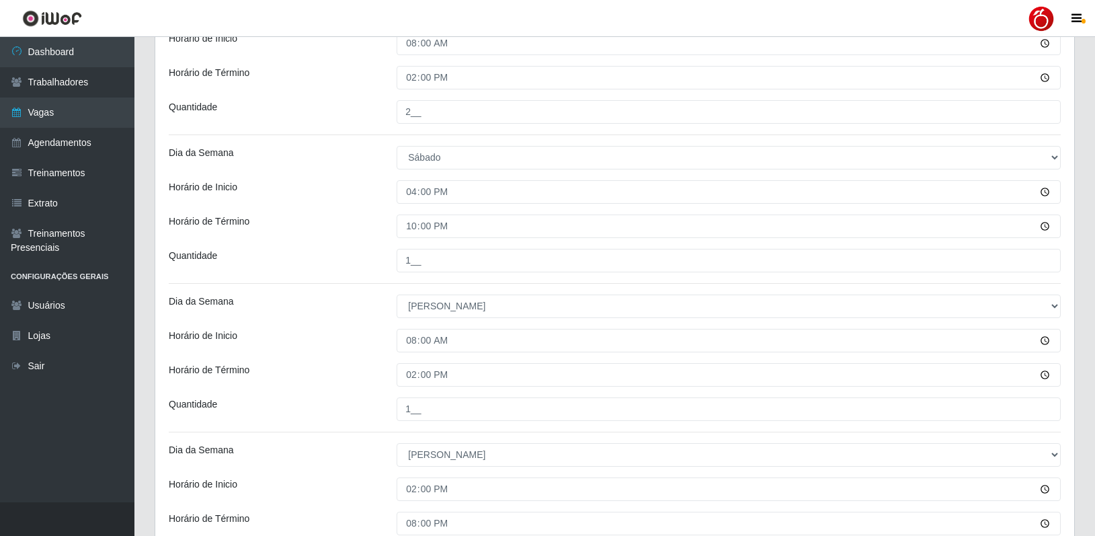
scroll to position [607, 0]
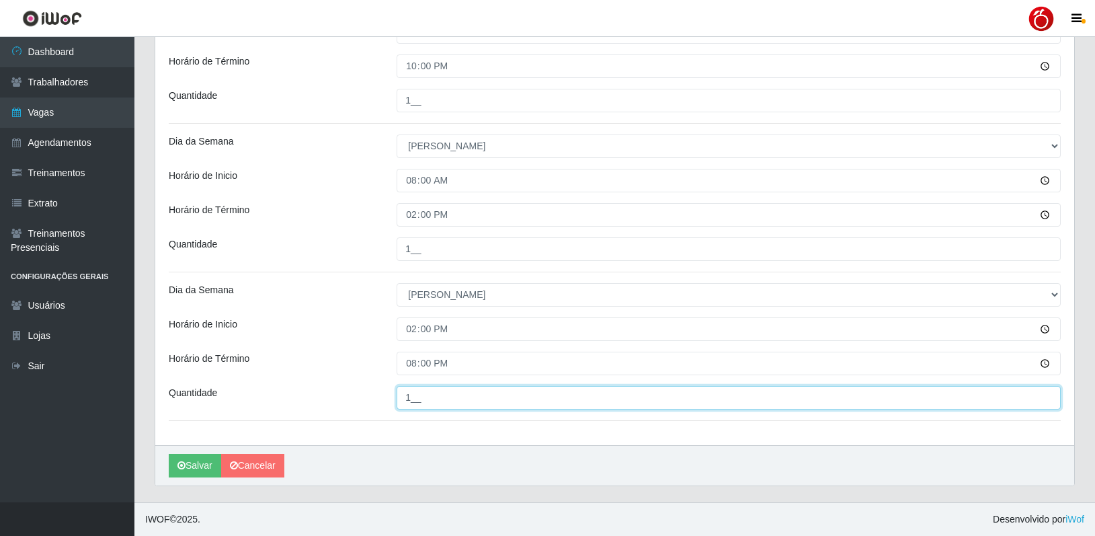
type input "1__"
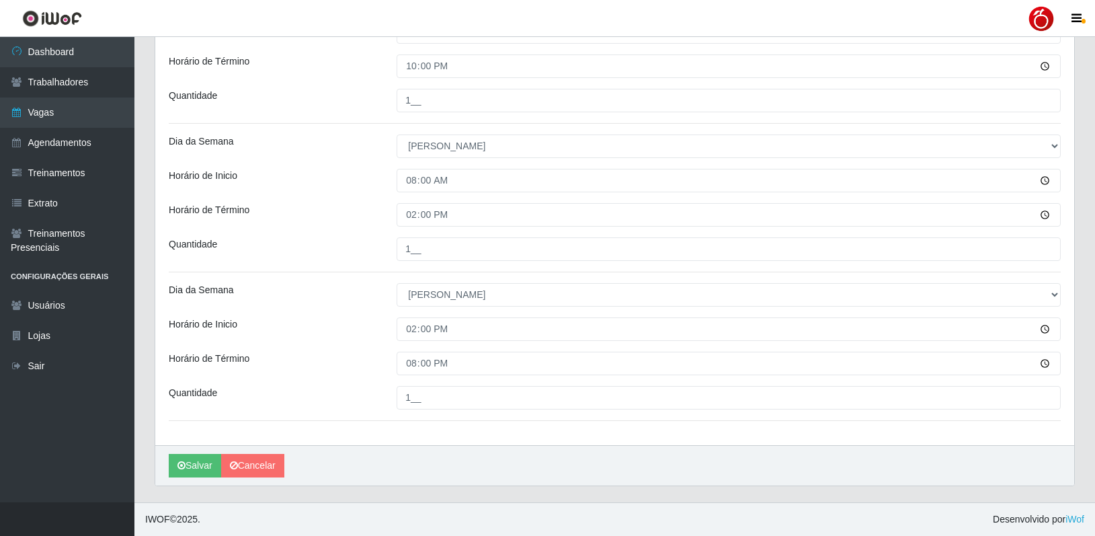
click at [267, 336] on div "Horário de Inicio" at bounding box center [273, 329] width 228 height 24
click at [191, 466] on button "Salvar" at bounding box center [195, 466] width 52 height 24
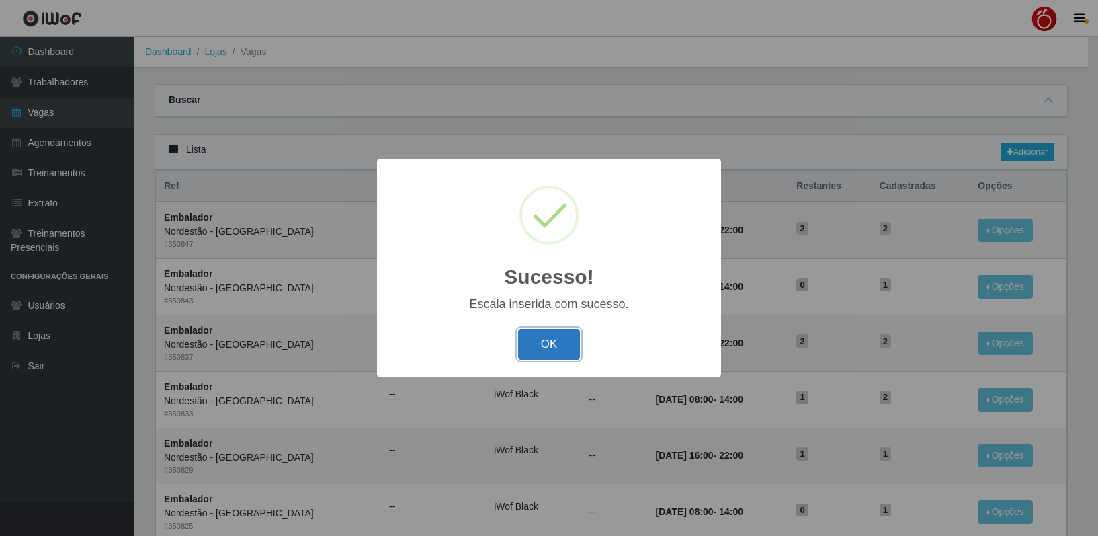
click at [548, 335] on button "OK" at bounding box center [549, 345] width 63 height 32
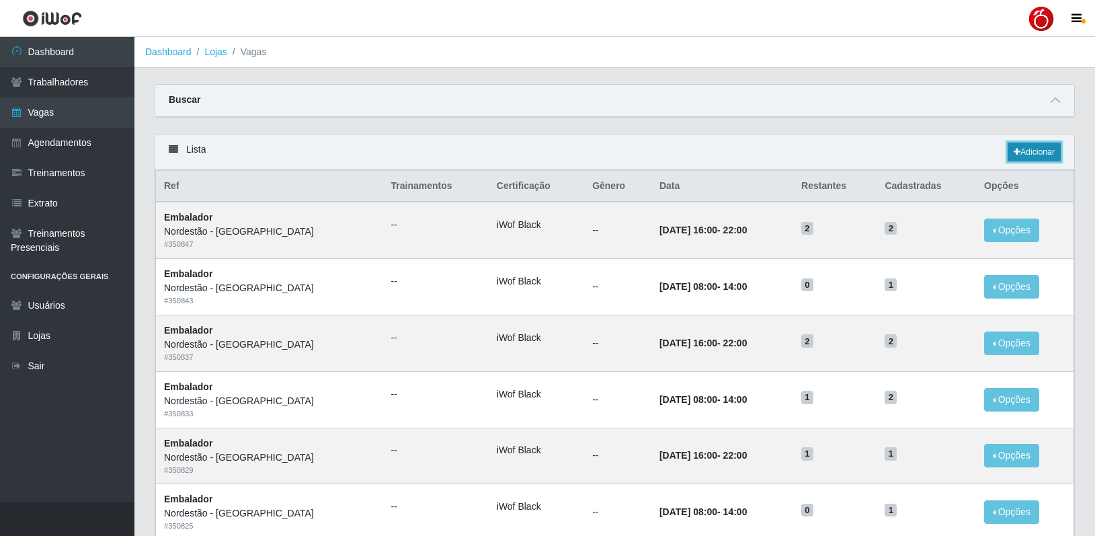
click at [1048, 144] on link "Adicionar" at bounding box center [1033, 151] width 53 height 19
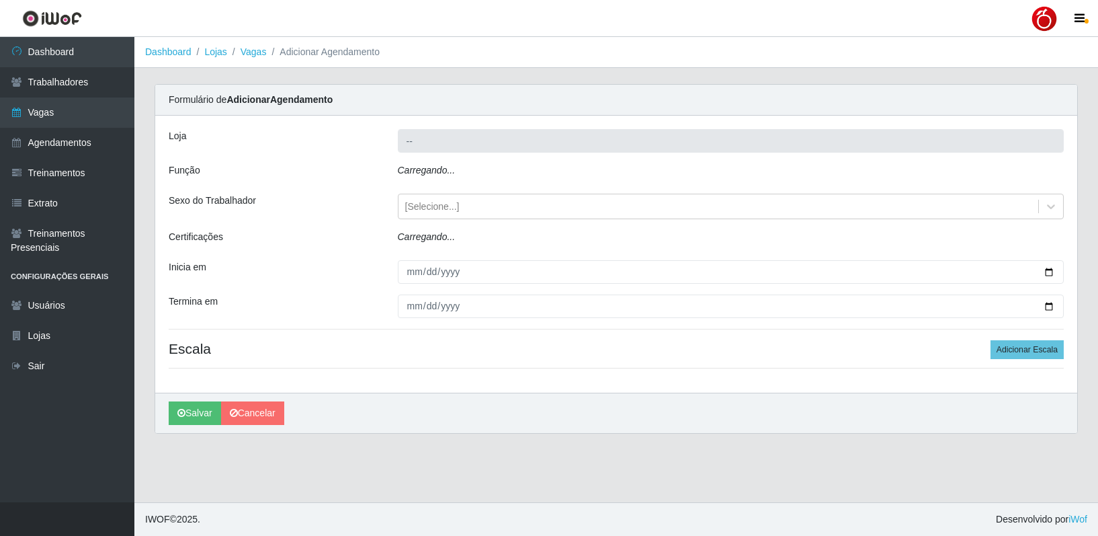
type input "Nordestão - Petrópolis"
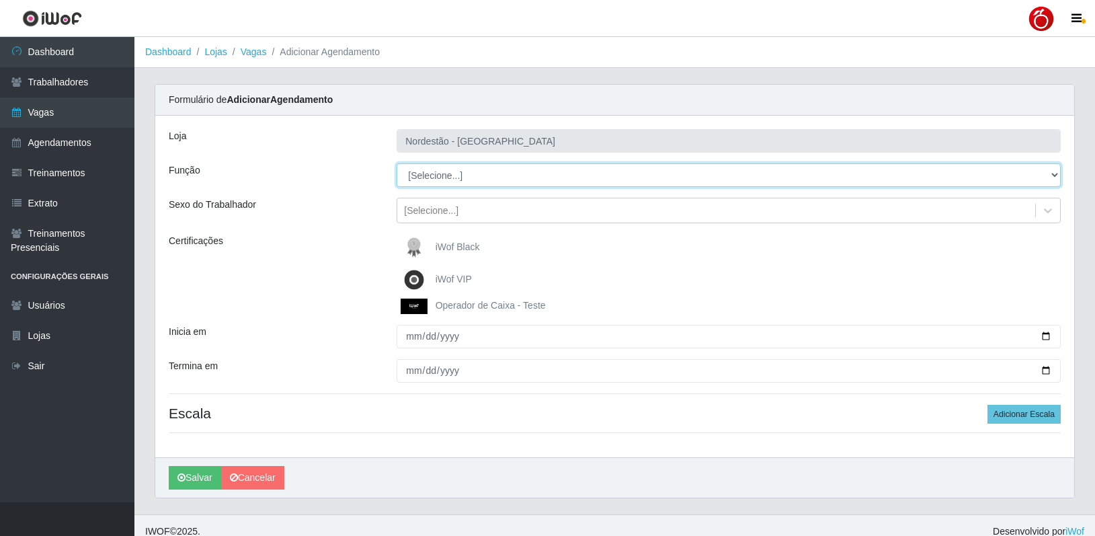
click at [453, 180] on select "[Selecione...] Balconista de Padaria Balconista de Padaria + Balconista de Pada…" at bounding box center [729, 175] width 664 height 24
select select "70"
click at [397, 163] on select "[Selecione...] Balconista de Padaria Balconista de Padaria + Balconista de Pada…" at bounding box center [729, 175] width 664 height 24
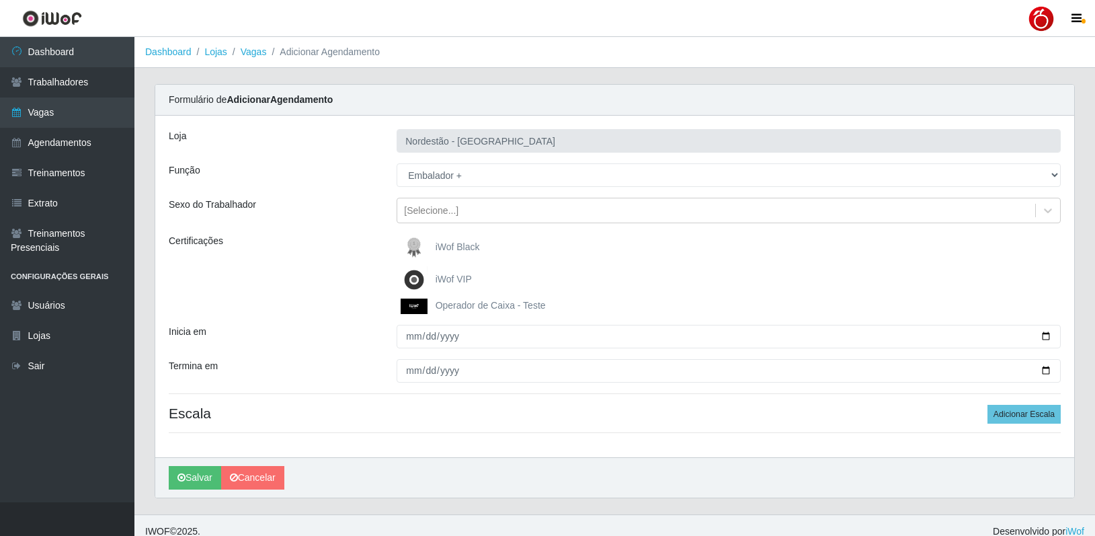
click at [453, 249] on span "iWof Black" at bounding box center [458, 246] width 44 height 11
click at [0, 0] on input "iWof Black" at bounding box center [0, 0] width 0 height 0
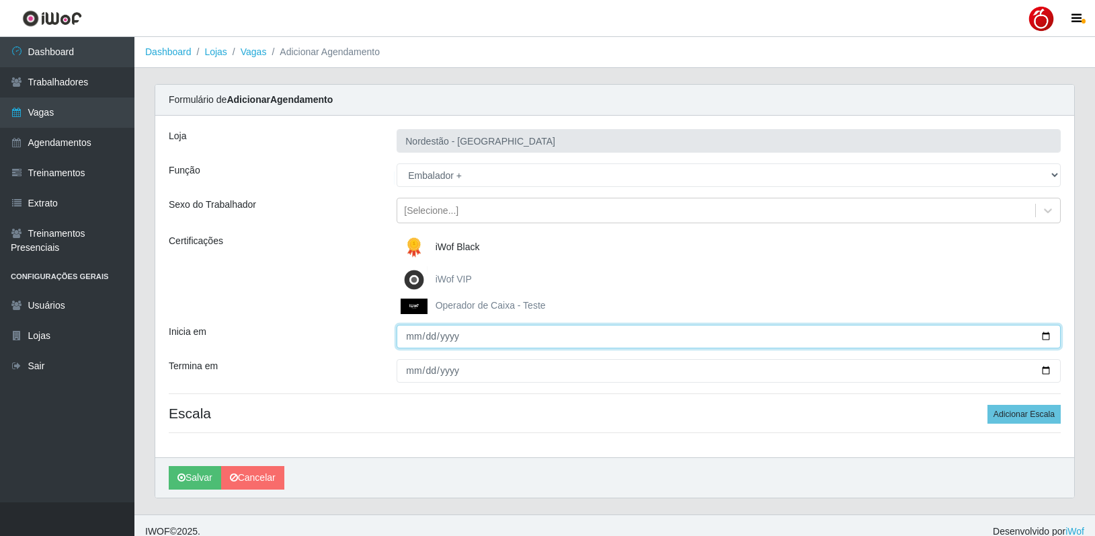
click at [414, 331] on input "Inicia em" at bounding box center [729, 337] width 664 height 24
type input "[DATE]"
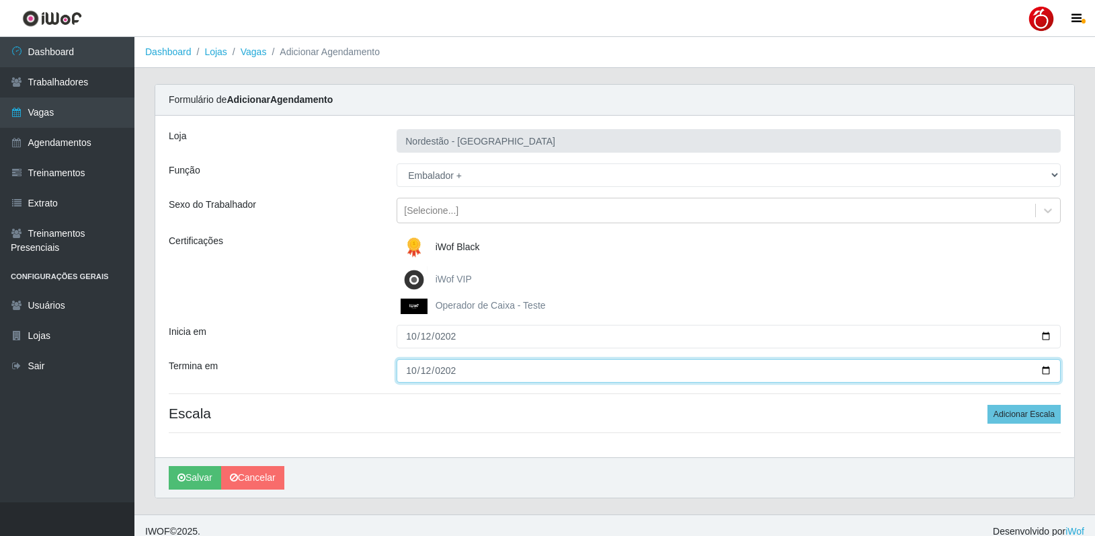
type input "[DATE]"
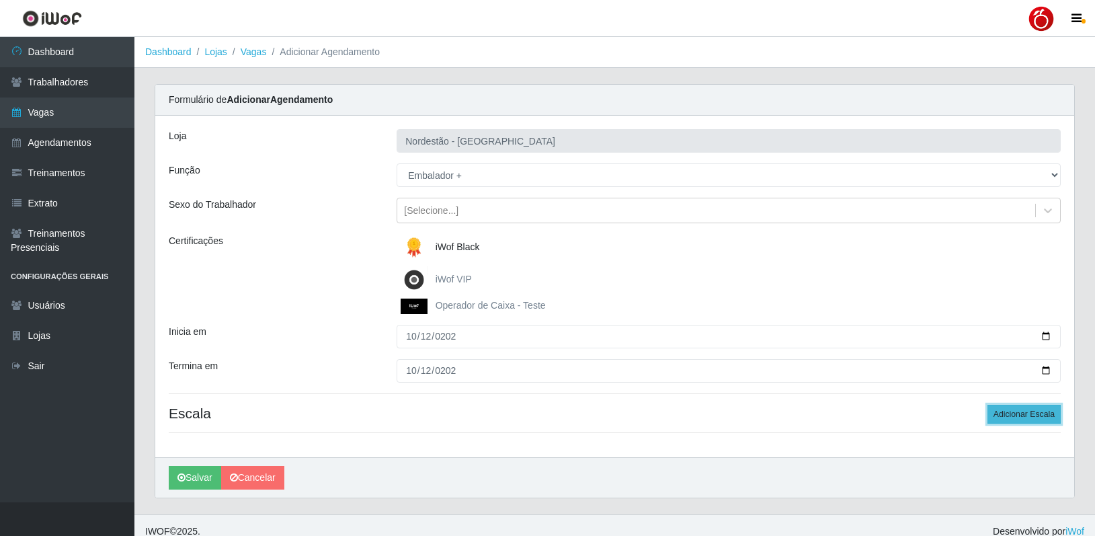
click at [1024, 409] on button "Adicionar Escala" at bounding box center [1023, 414] width 73 height 19
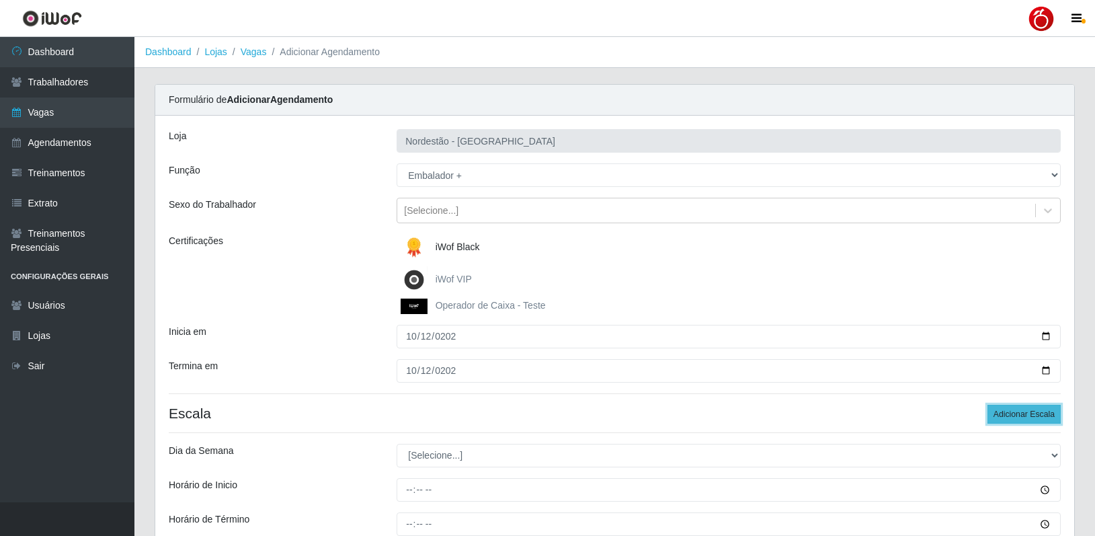
click at [1024, 408] on button "Adicionar Escala" at bounding box center [1023, 414] width 73 height 19
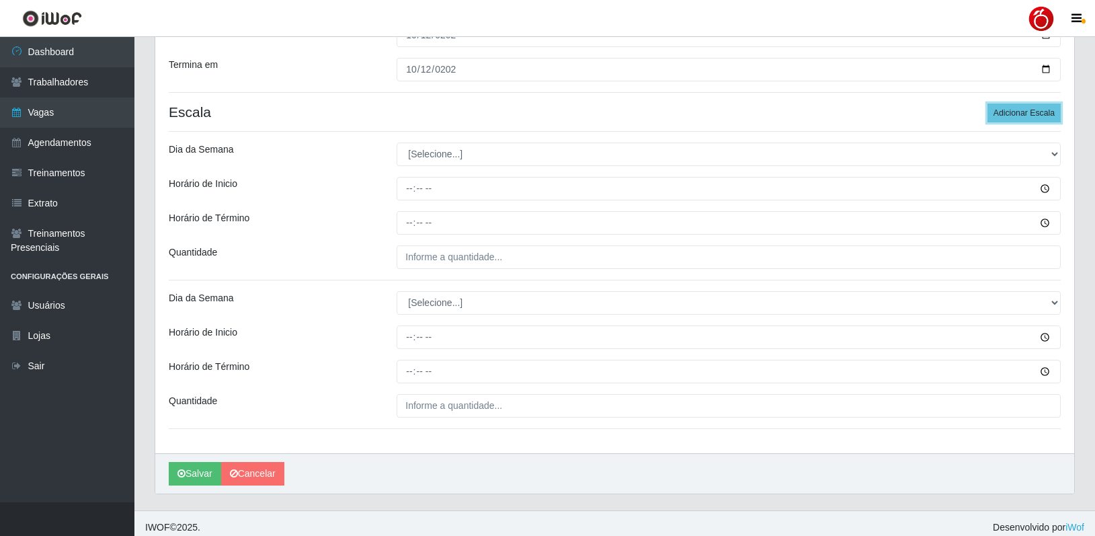
scroll to position [310, 0]
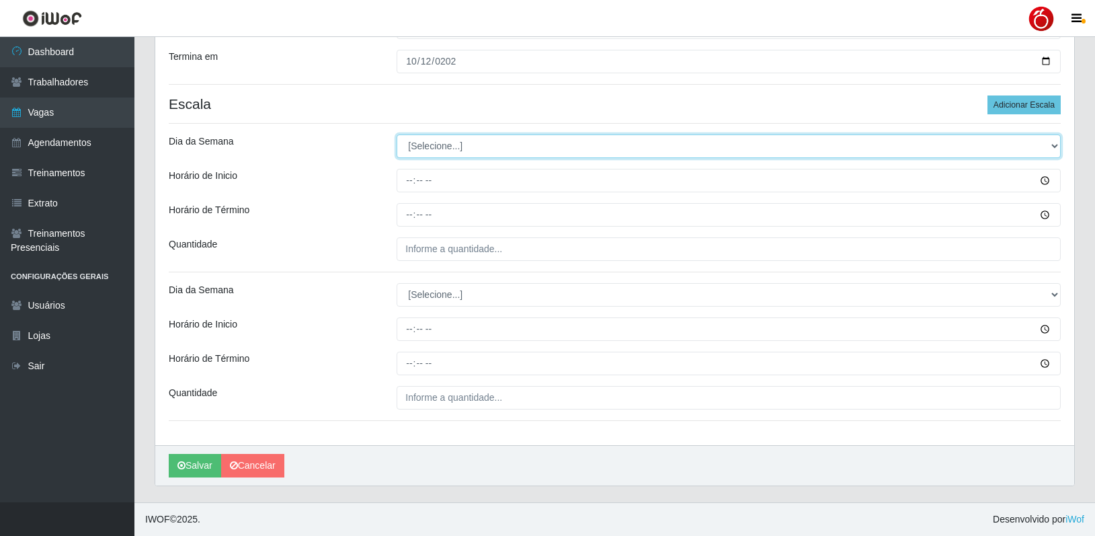
click at [446, 148] on select "[Selecione...] Segunda Terça Quarta Quinta Sexta Sábado Domingo" at bounding box center [729, 146] width 664 height 24
select select "0"
click at [397, 134] on select "[Selecione...] Segunda Terça Quarta Quinta Sexta Sábado Domingo" at bounding box center [729, 146] width 664 height 24
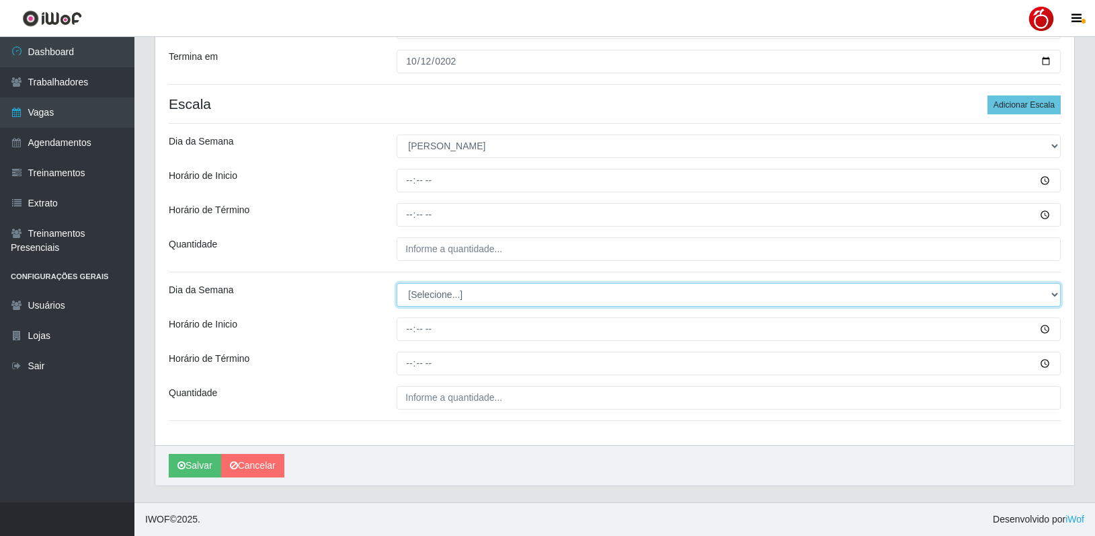
click at [461, 285] on select "[Selecione...] Segunda Terça Quarta Quinta Sexta Sábado Domingo" at bounding box center [729, 295] width 664 height 24
select select "0"
click at [397, 283] on select "[Selecione...] Segunda Terça Quarta Quinta Sexta Sábado Domingo" at bounding box center [729, 295] width 664 height 24
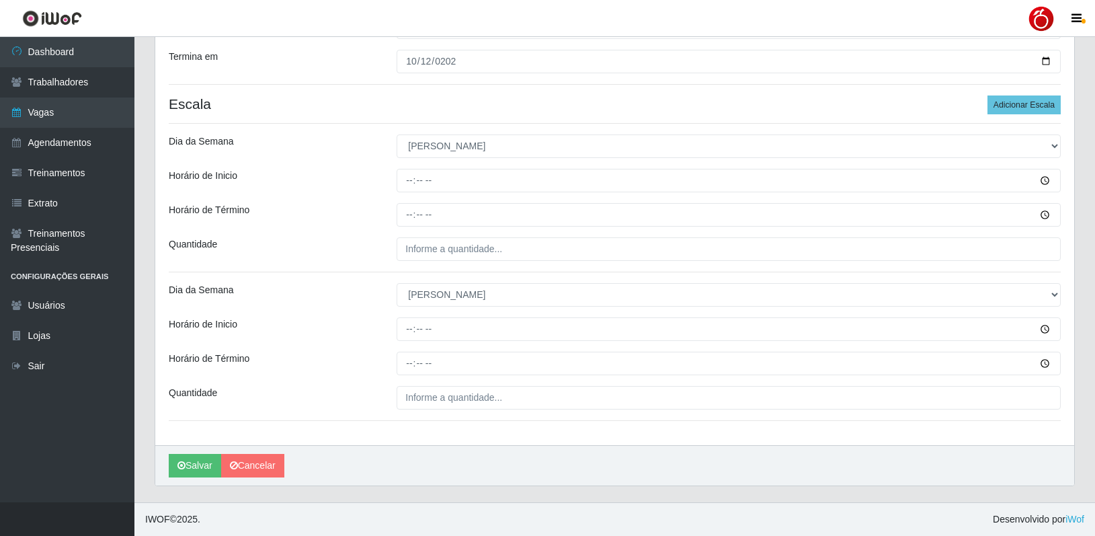
drag, startPoint x: 344, startPoint y: 278, endPoint x: 321, endPoint y: 278, distance: 22.9
click at [343, 278] on div "Loja Nordestão - Petrópolis Função [Selecione...] Balconista de Padaria Balconi…" at bounding box center [614, 125] width 919 height 638
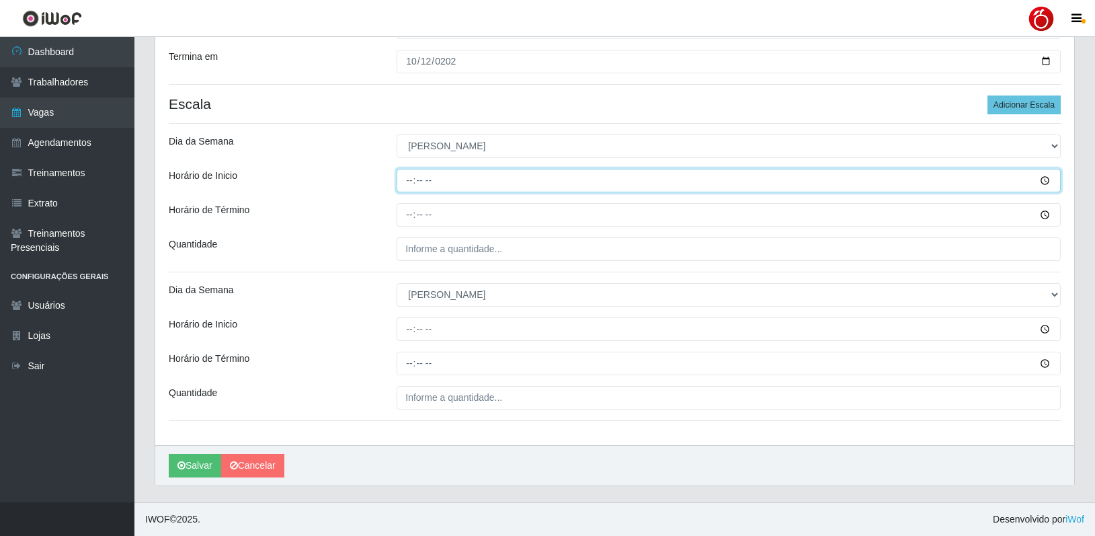
click at [420, 176] on input "Horário de Inicio" at bounding box center [729, 181] width 664 height 24
click at [408, 178] on input "Horário de Inicio" at bounding box center [729, 181] width 664 height 24
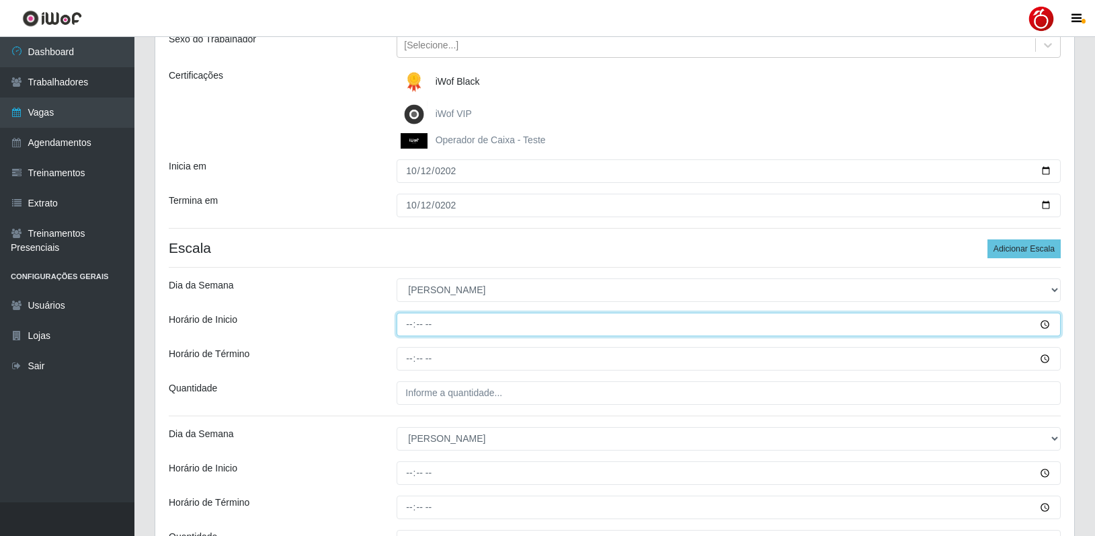
scroll to position [243, 0]
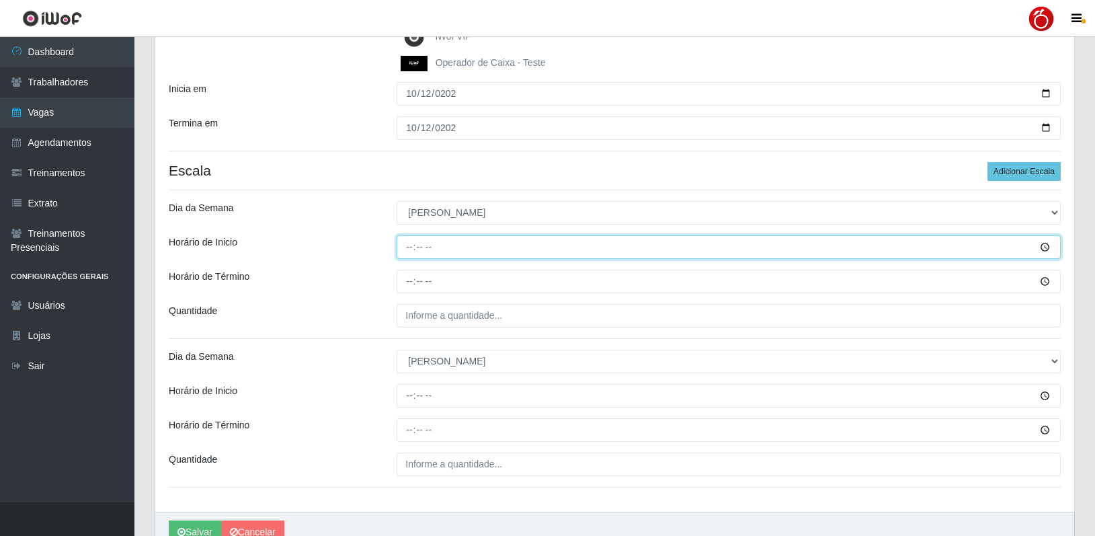
type input "08:00"
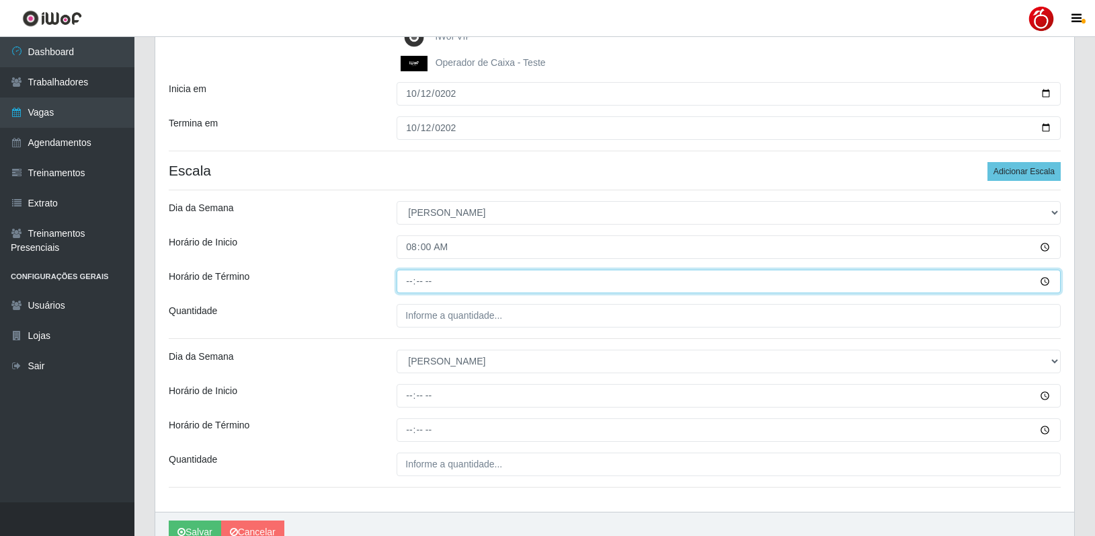
type input "14:00"
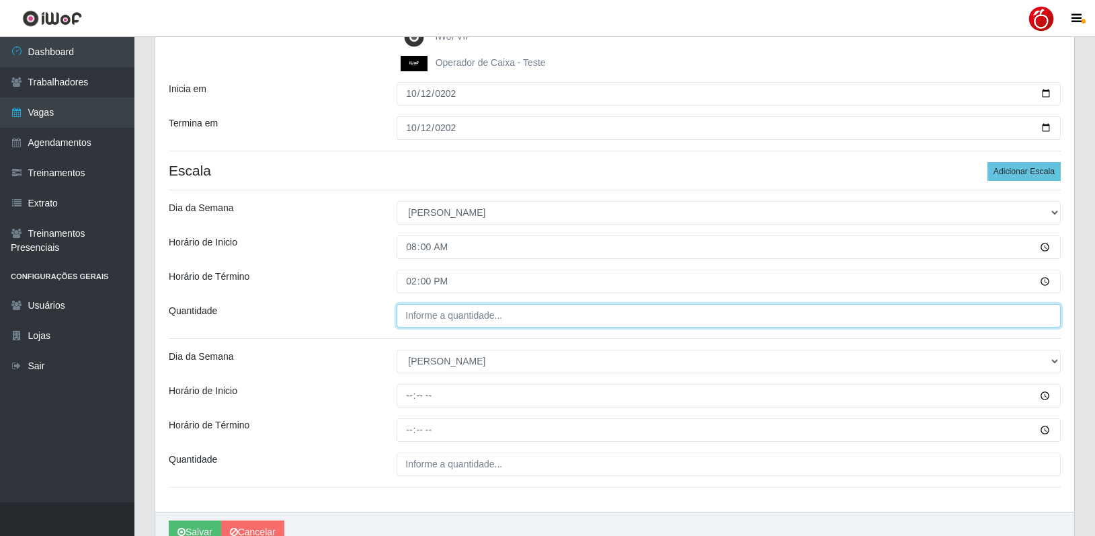
type input "___"
drag, startPoint x: 445, startPoint y: 288, endPoint x: 445, endPoint y: 313, distance: 24.2
click at [445, 313] on input "___" at bounding box center [729, 316] width 664 height 24
type input "2__"
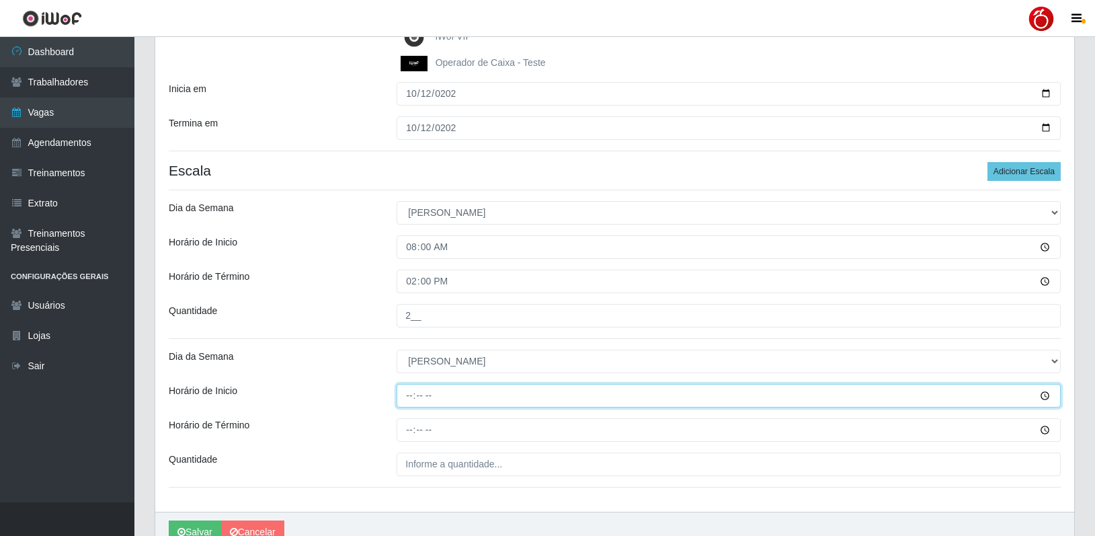
type input "14:00"
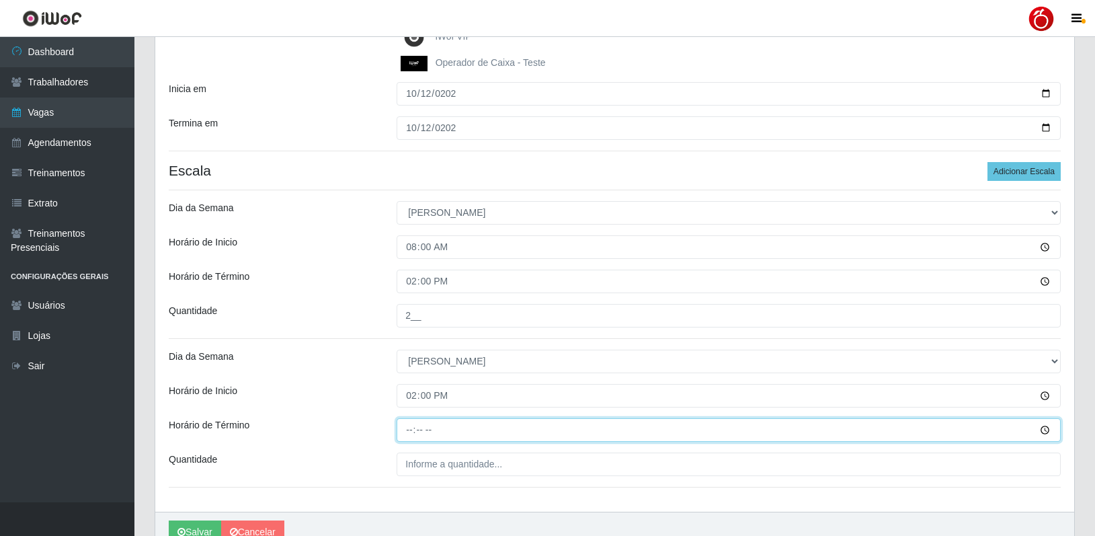
type input "20:00"
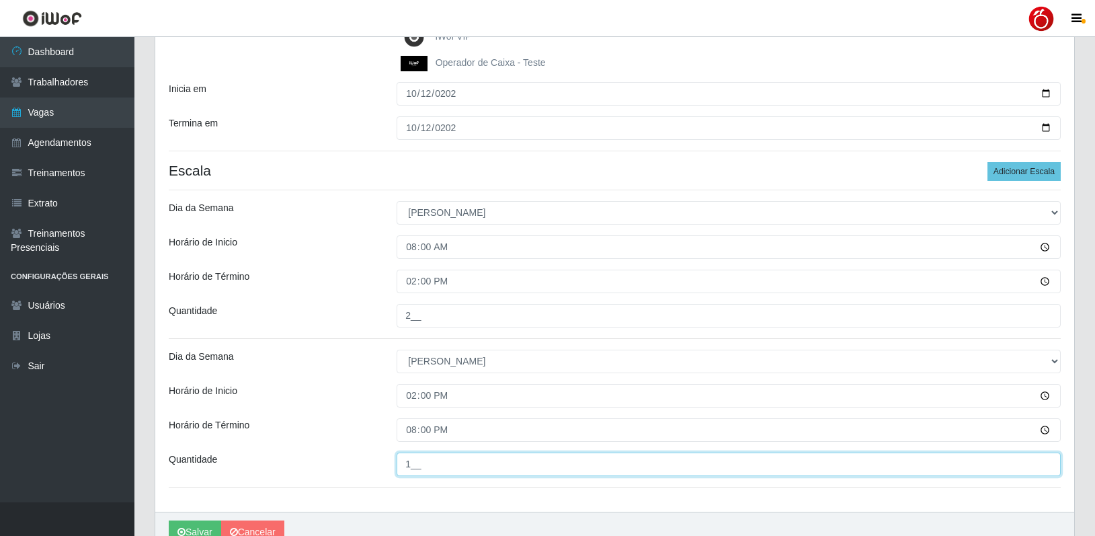
type input "1__"
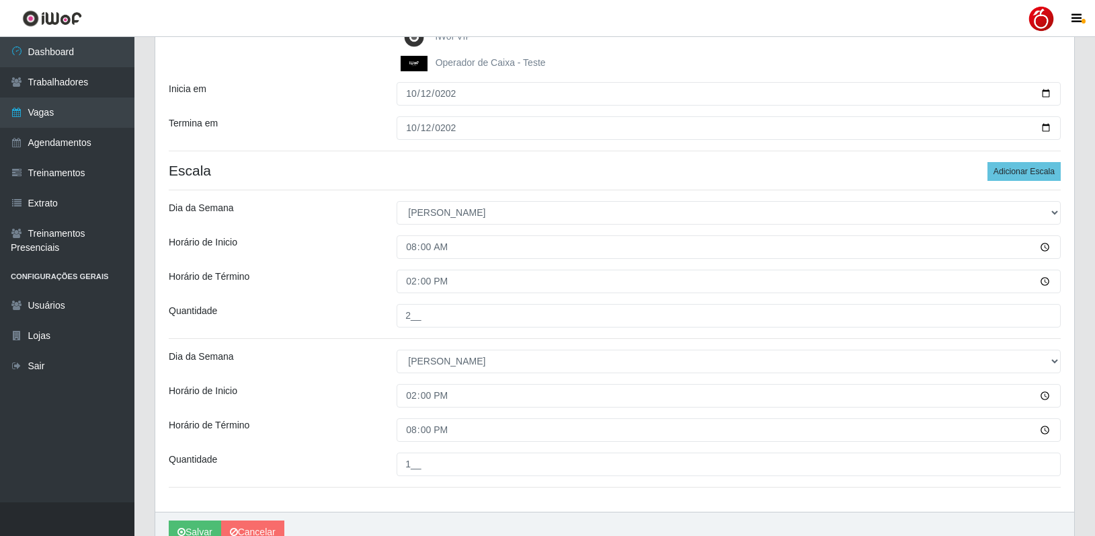
click at [373, 313] on div "Quantidade" at bounding box center [273, 316] width 228 height 24
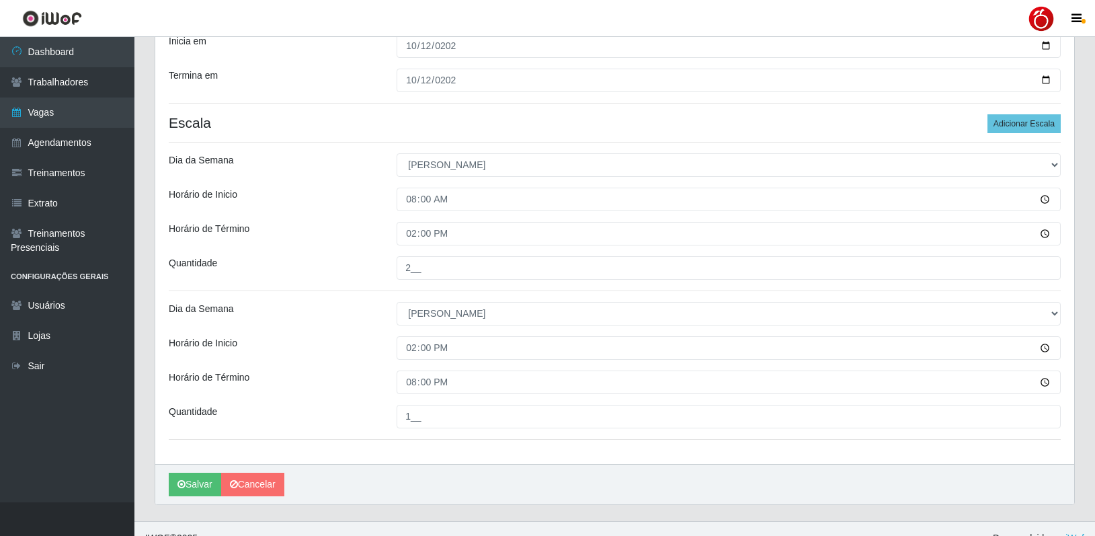
scroll to position [310, 0]
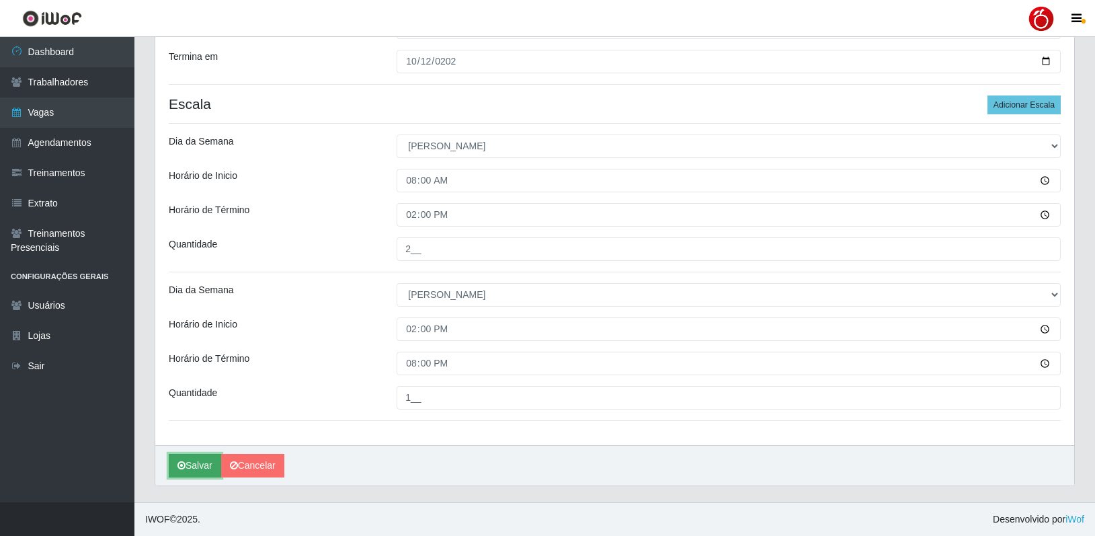
click at [201, 471] on button "Salvar" at bounding box center [195, 466] width 52 height 24
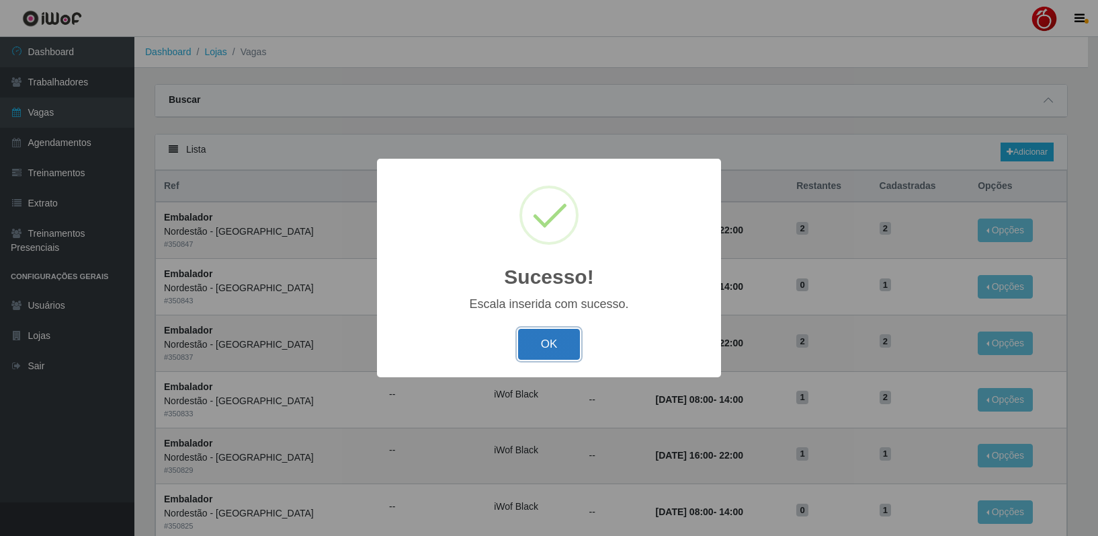
click at [550, 335] on button "OK" at bounding box center [549, 345] width 63 height 32
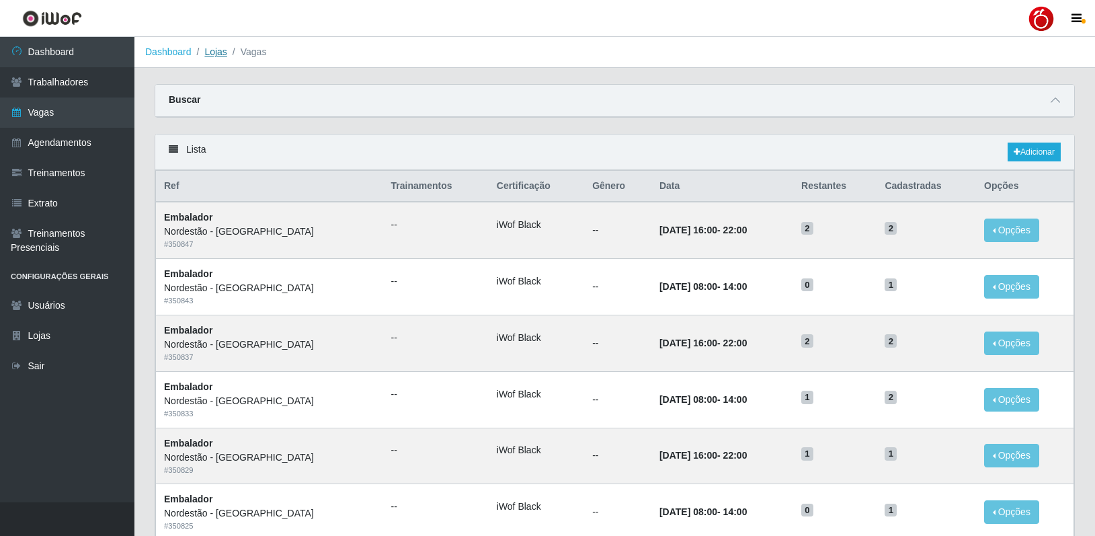
click at [224, 54] on link "Lojas" at bounding box center [215, 51] width 22 height 11
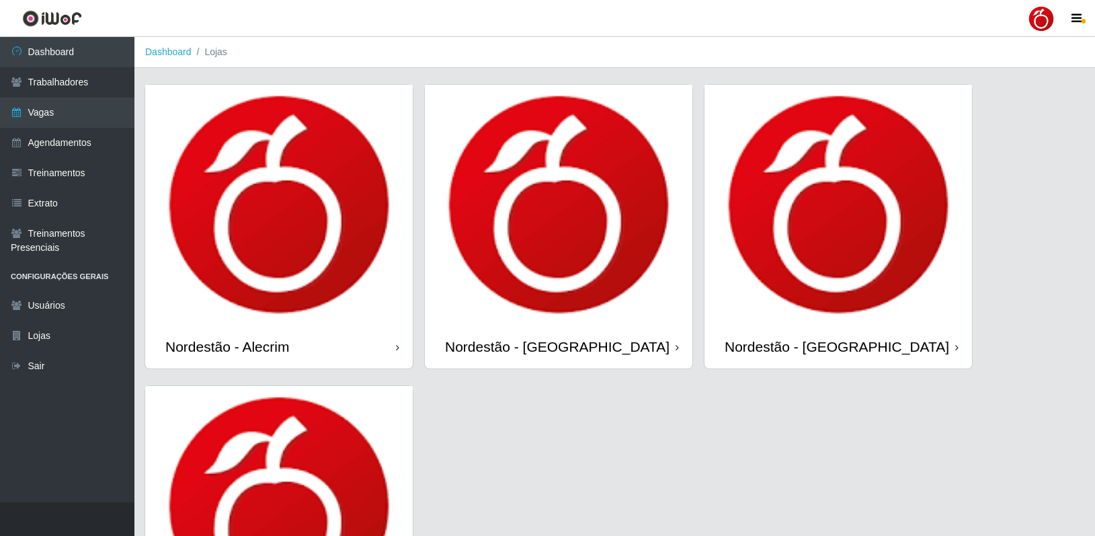
click at [338, 357] on div "Nordestão - Alecrim" at bounding box center [278, 347] width 267 height 44
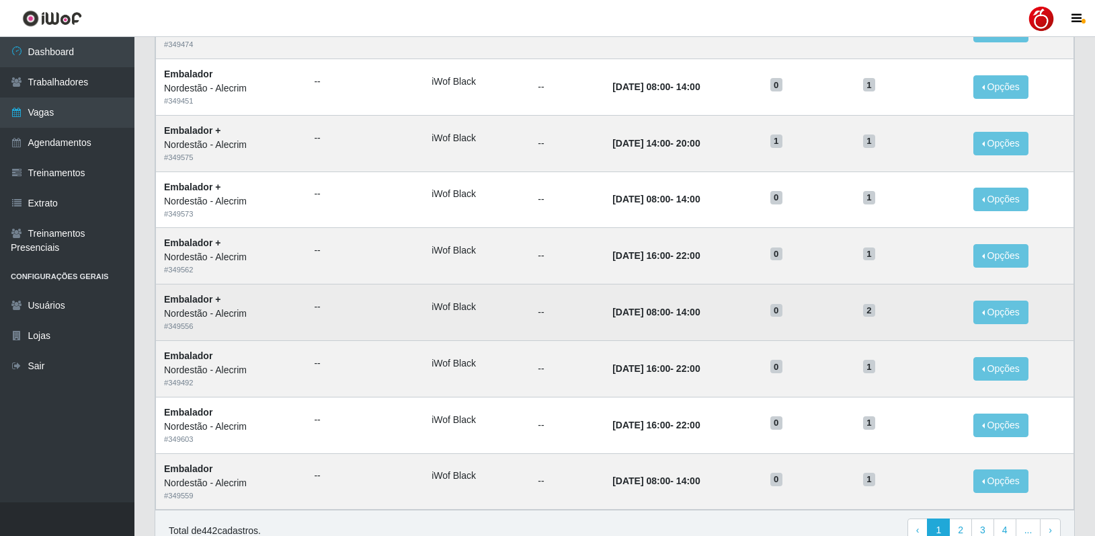
scroll to position [604, 0]
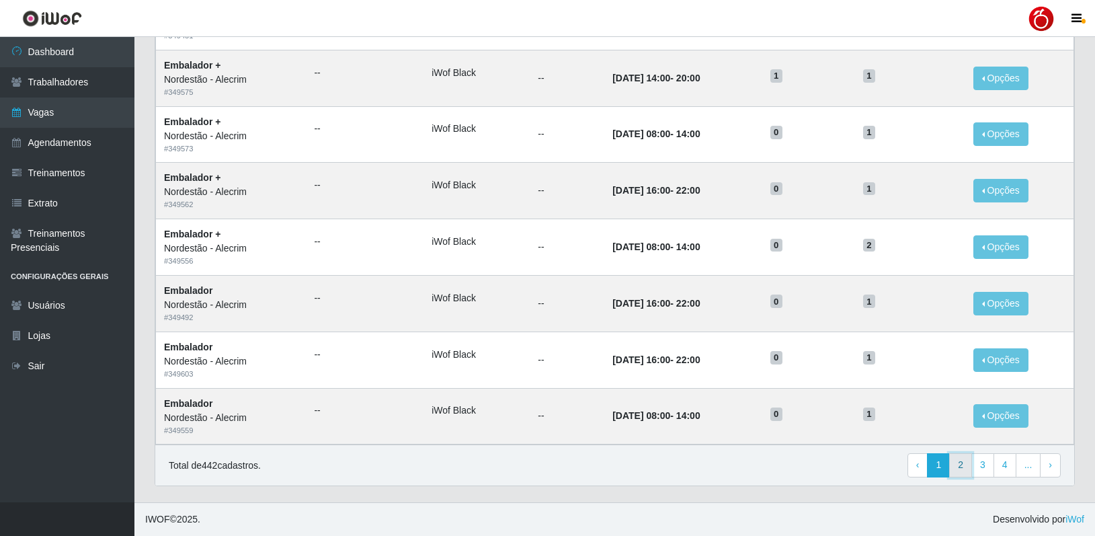
click at [964, 468] on link "2" at bounding box center [960, 465] width 23 height 24
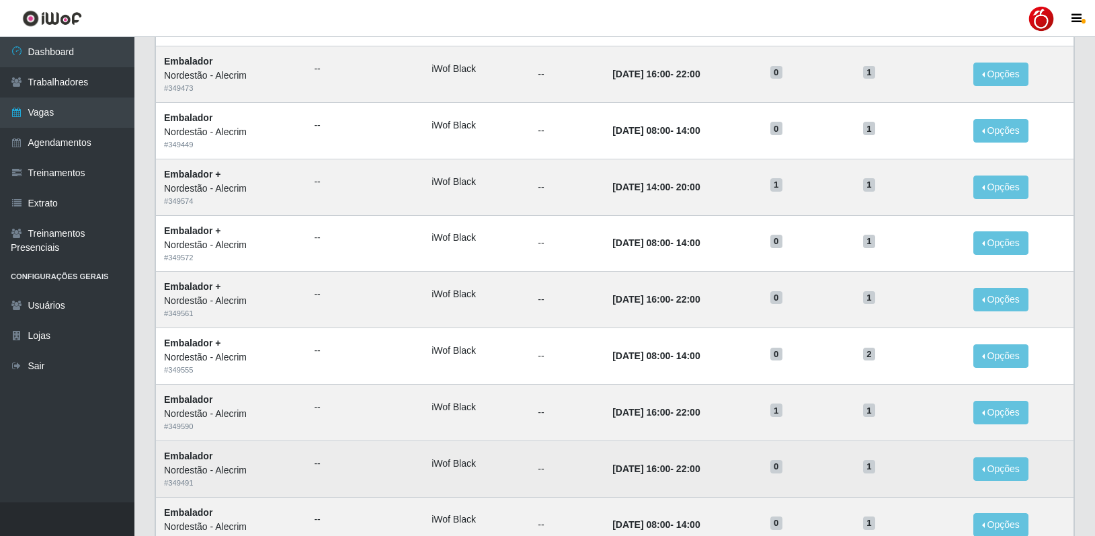
scroll to position [604, 0]
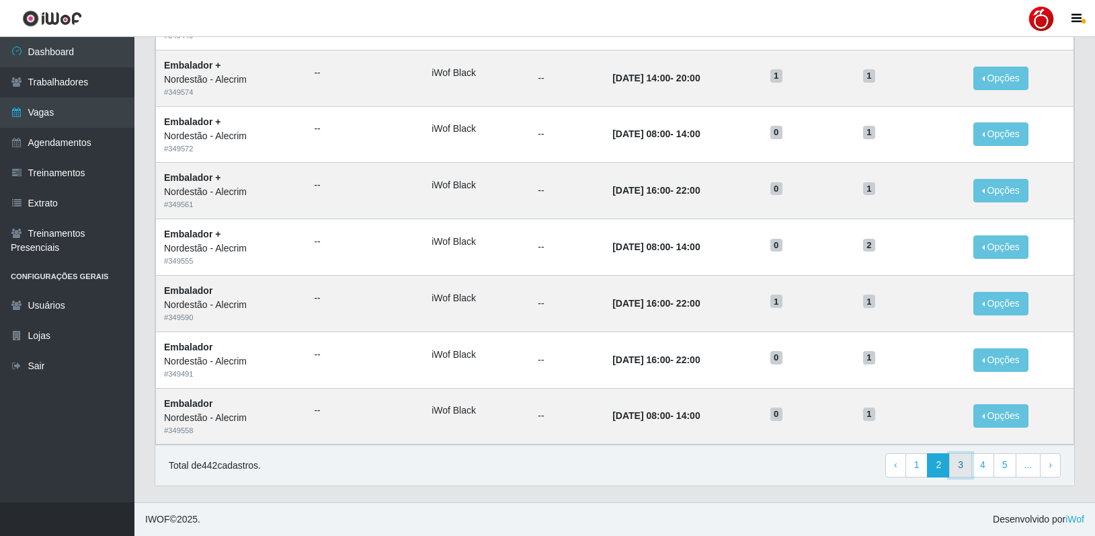
click at [961, 467] on link "3" at bounding box center [960, 465] width 23 height 24
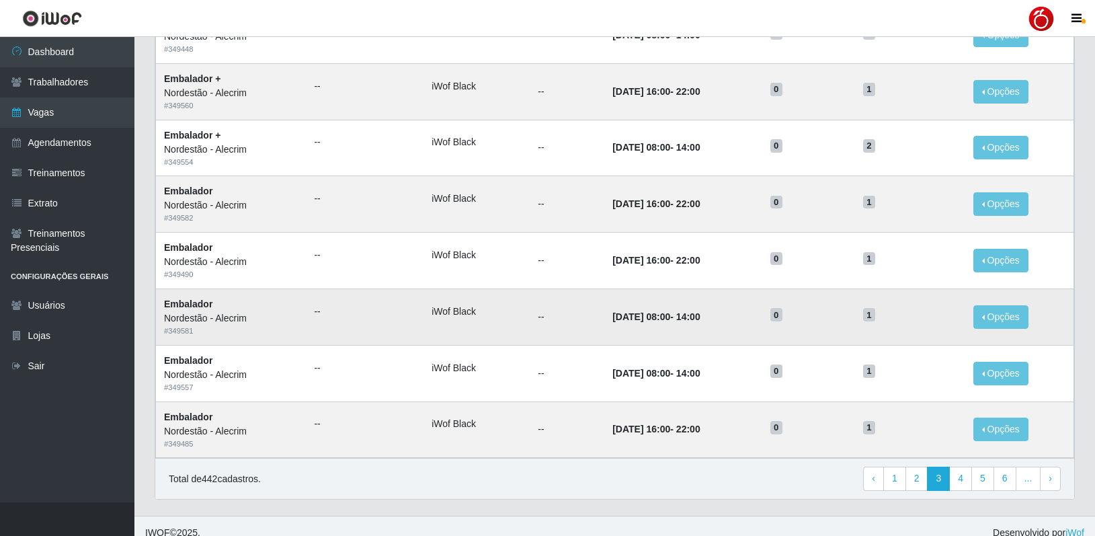
scroll to position [604, 0]
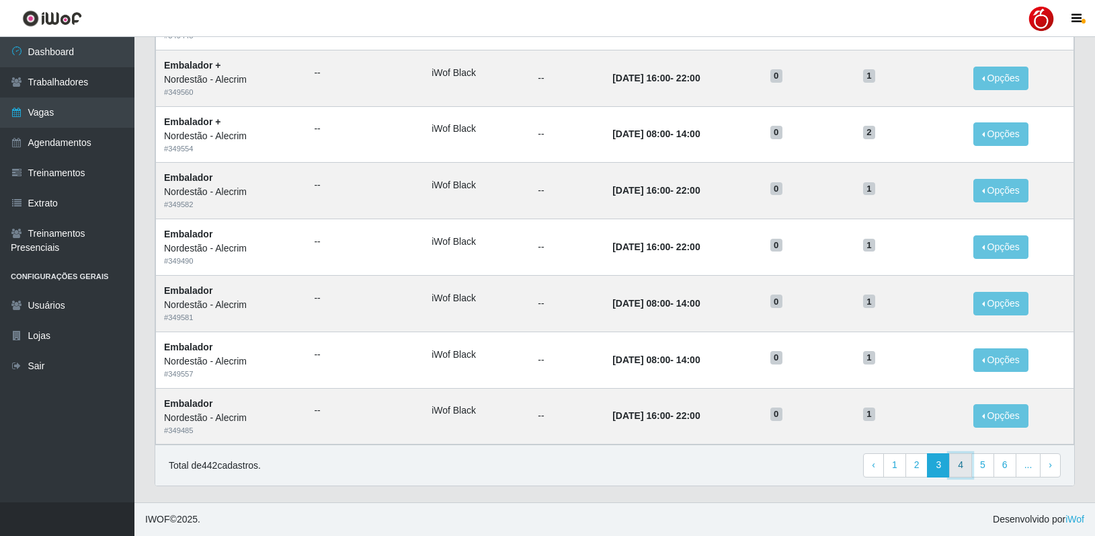
click at [965, 460] on link "4" at bounding box center [960, 465] width 23 height 24
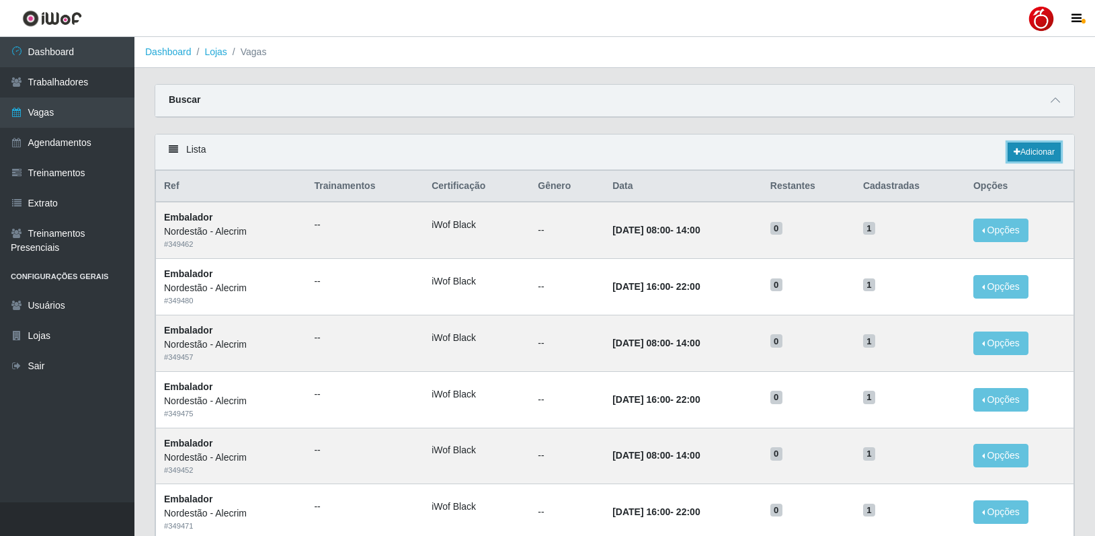
click at [1021, 158] on link "Adicionar" at bounding box center [1033, 151] width 53 height 19
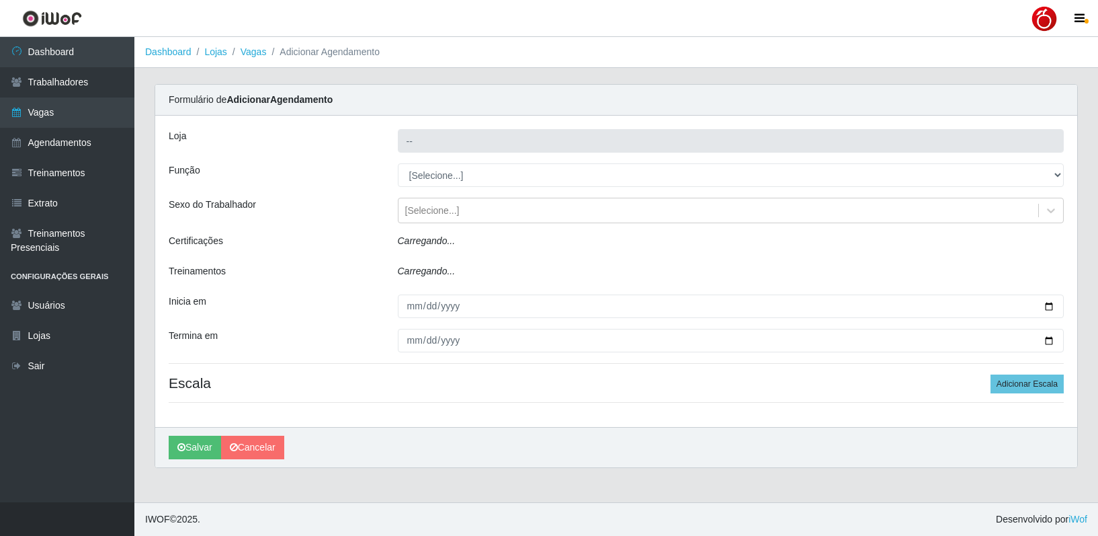
type input "Nordestão - Alecrim"
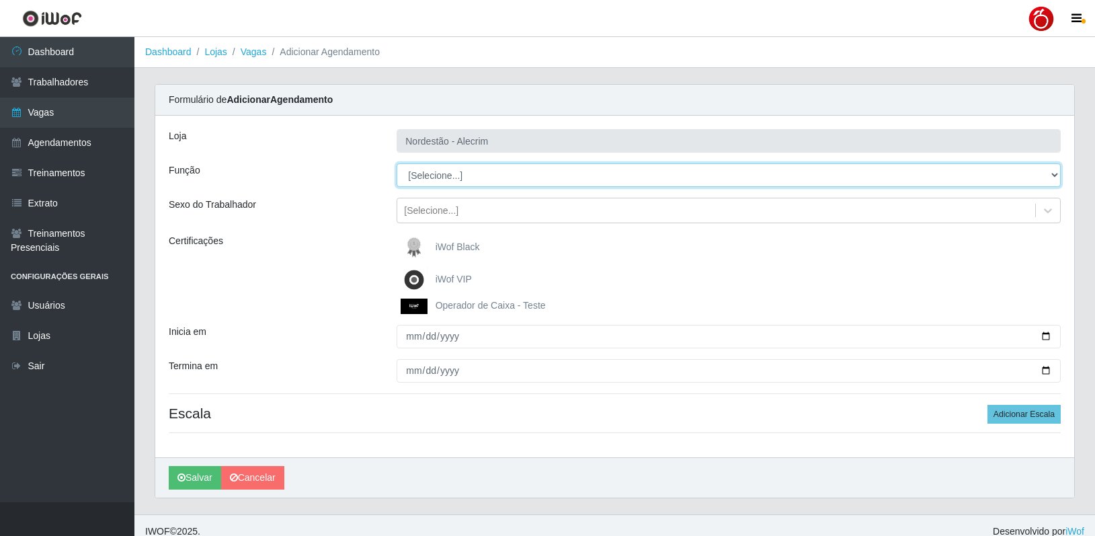
click at [451, 175] on select "[Selecione...] Balconista + Balconista de Padaria Balconista de Padaria ++ Emba…" at bounding box center [729, 175] width 664 height 24
select select "1"
click at [397, 163] on select "[Selecione...] Balconista + Balconista de Padaria Balconista de Padaria ++ Emba…" at bounding box center [729, 175] width 664 height 24
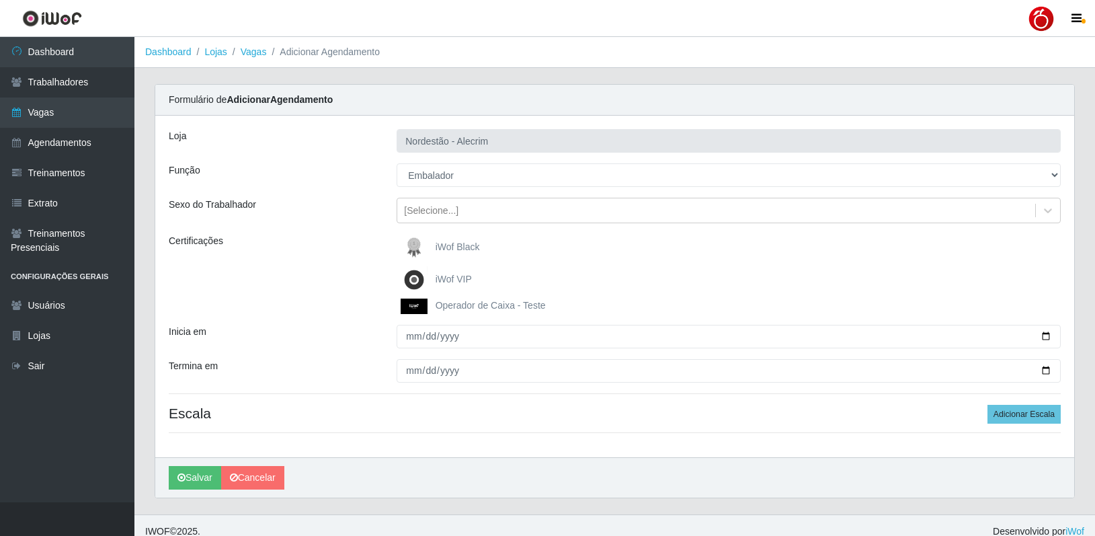
click at [459, 248] on span "iWof Black" at bounding box center [458, 246] width 44 height 11
click at [0, 0] on input "iWof Black" at bounding box center [0, 0] width 0 height 0
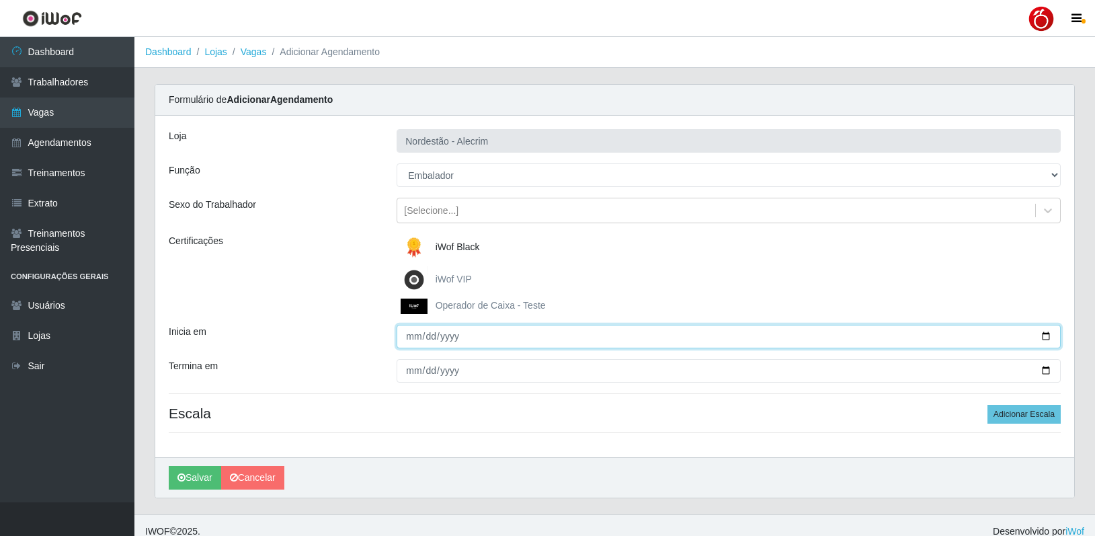
click at [415, 339] on input "Inicia em" at bounding box center [729, 337] width 664 height 24
type input "[DATE]"
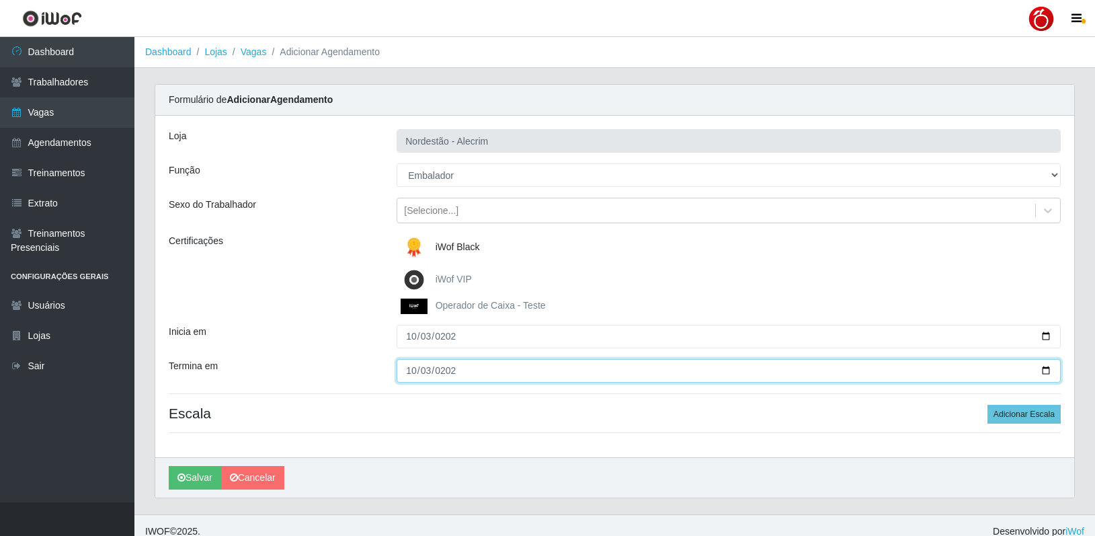
type input "[DATE]"
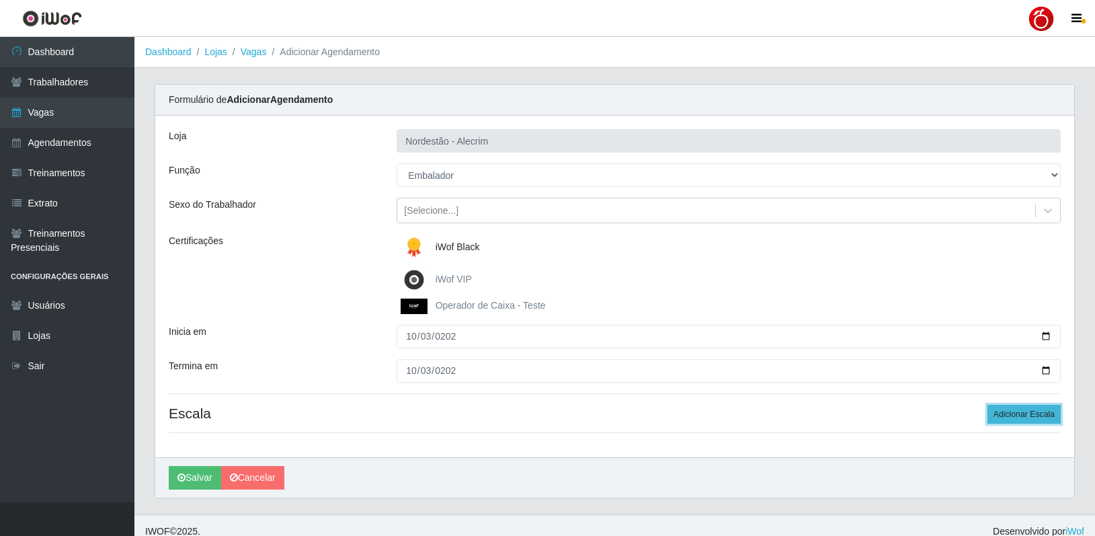
drag, startPoint x: 1045, startPoint y: 413, endPoint x: 1038, endPoint y: 419, distance: 9.1
click at [1044, 413] on button "Adicionar Escala" at bounding box center [1023, 414] width 73 height 19
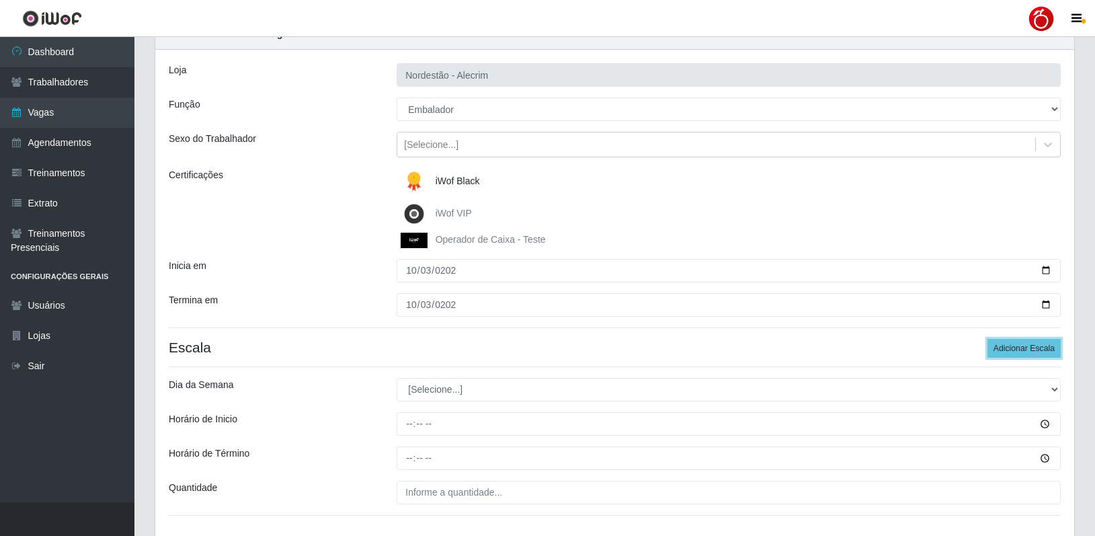
scroll to position [161, 0]
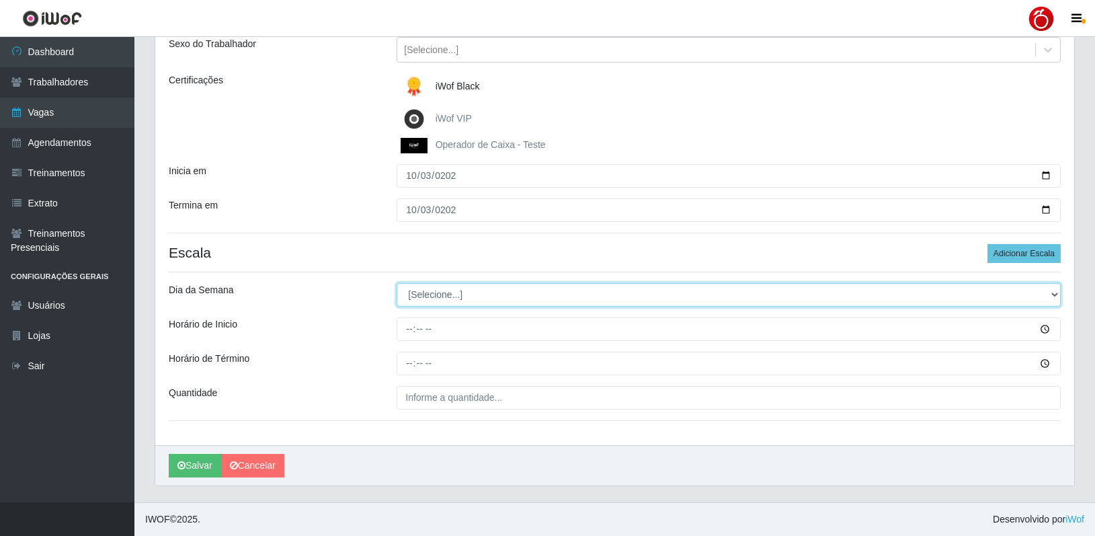
click at [456, 285] on select "[Selecione...] Segunda Terça Quarta Quinta Sexta Sábado Domingo" at bounding box center [729, 295] width 664 height 24
select select "5"
click at [397, 283] on select "[Selecione...] Segunda Terça Quarta Quinta Sexta Sábado Domingo" at bounding box center [729, 295] width 664 height 24
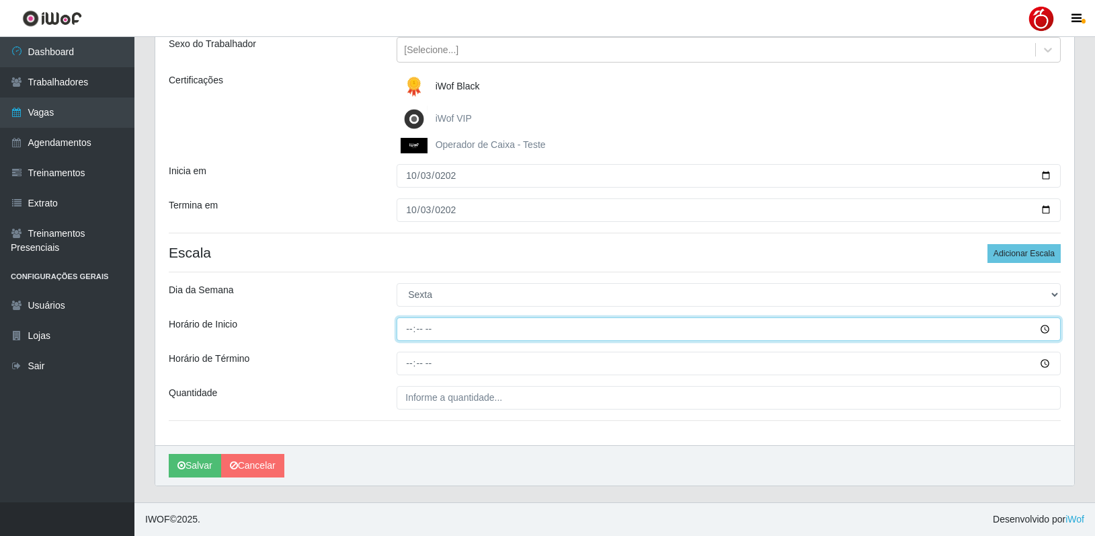
click at [408, 323] on input "Horário de Inicio" at bounding box center [729, 329] width 664 height 24
type input "08:00"
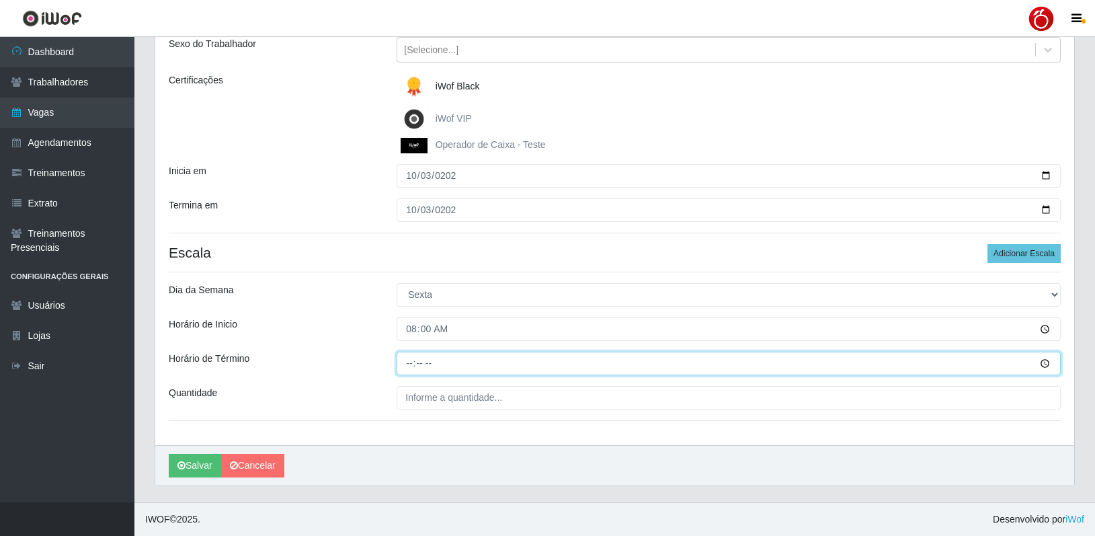
type input "14:00"
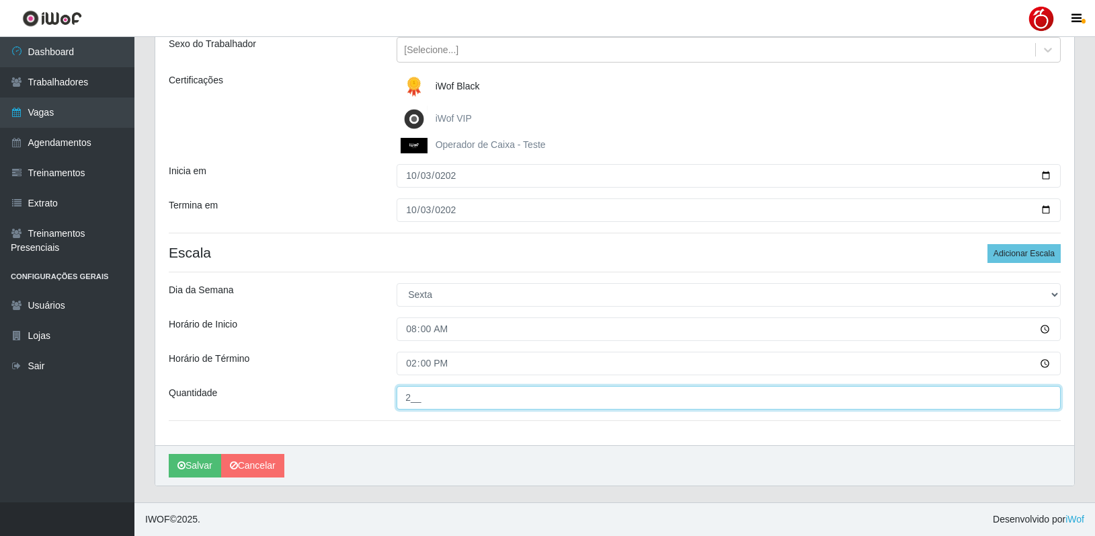
type input "2__"
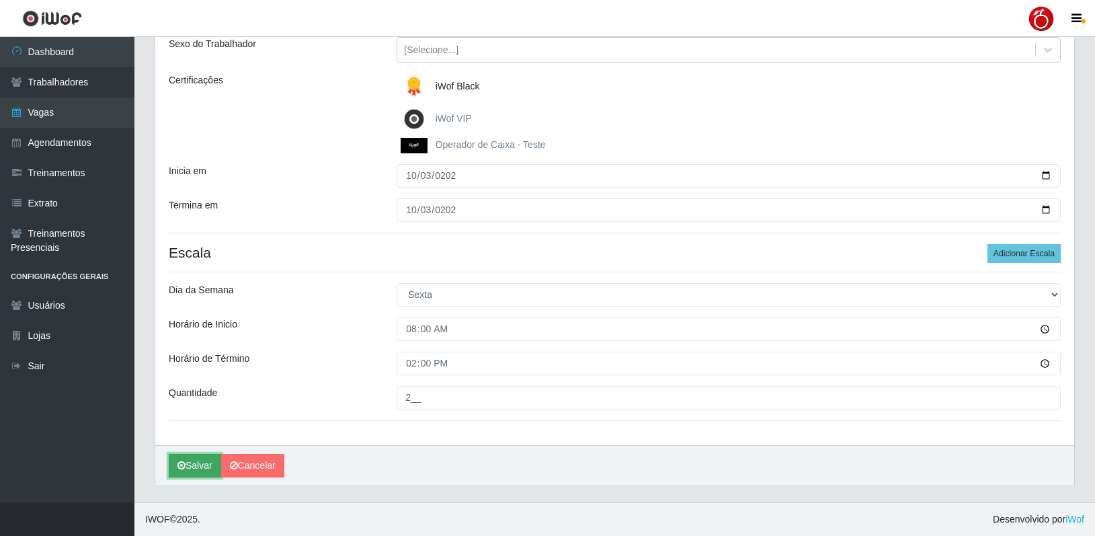
click at [185, 463] on button "Salvar" at bounding box center [195, 466] width 52 height 24
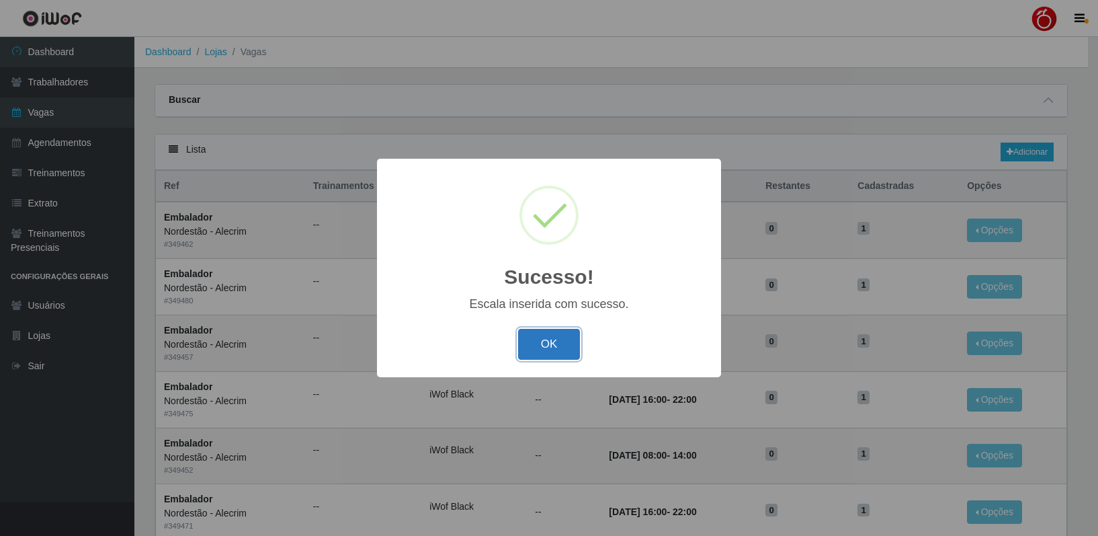
click at [544, 341] on button "OK" at bounding box center [549, 345] width 63 height 32
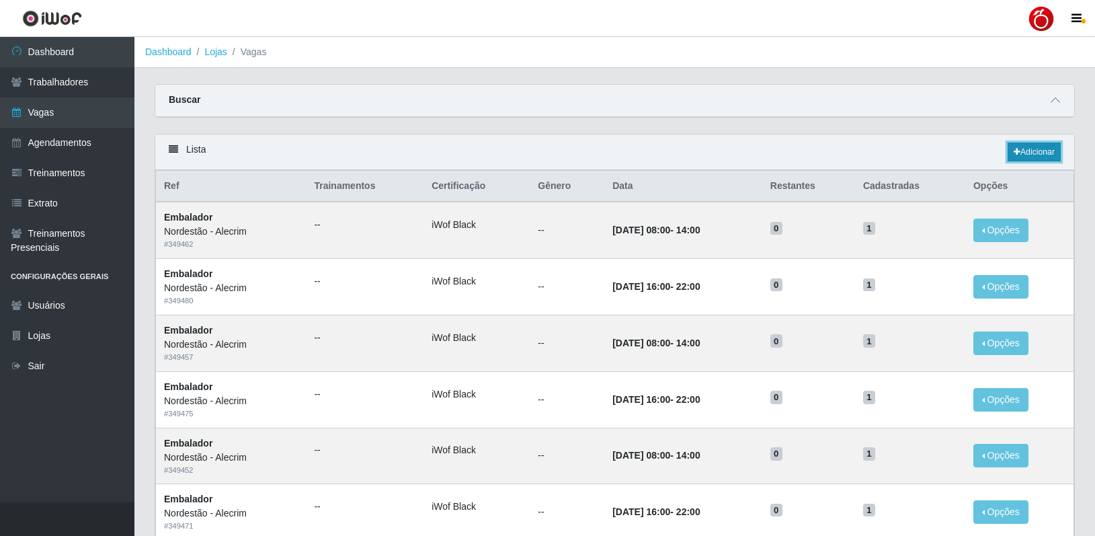
click at [1027, 147] on link "Adicionar" at bounding box center [1033, 151] width 53 height 19
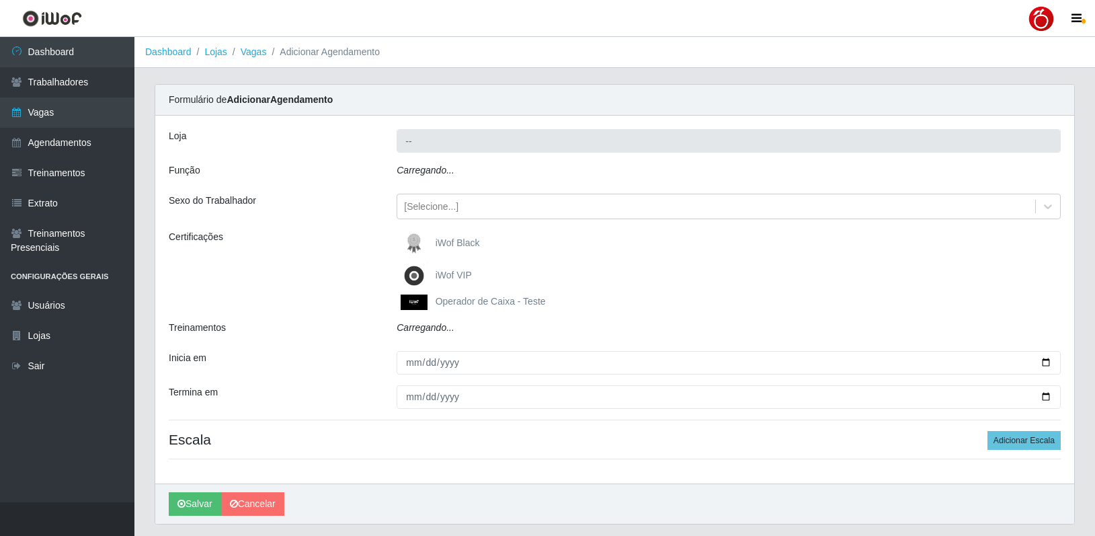
type input "Nordestão - Alecrim"
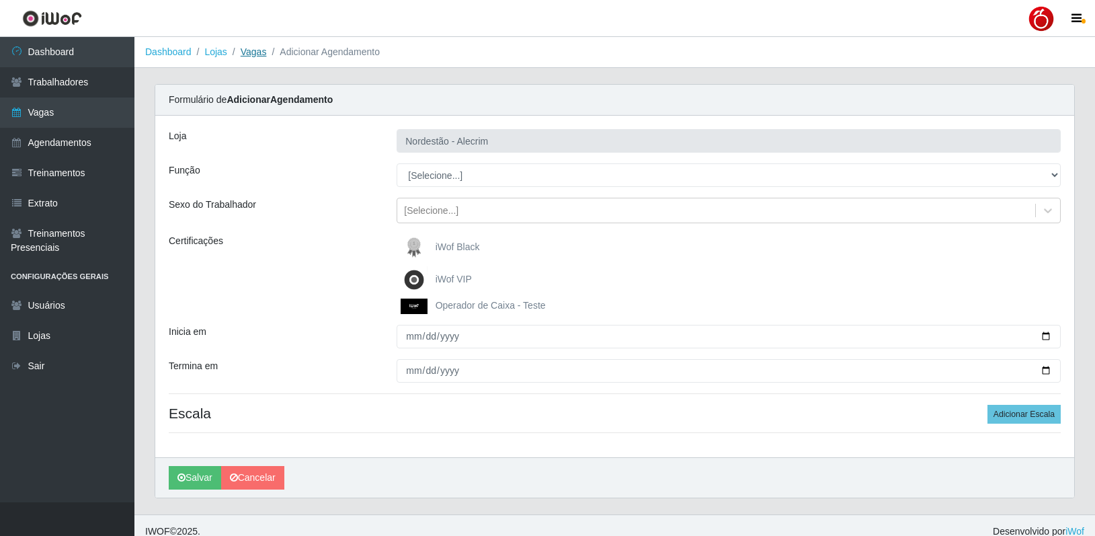
click at [259, 55] on link "Vagas" at bounding box center [254, 51] width 26 height 11
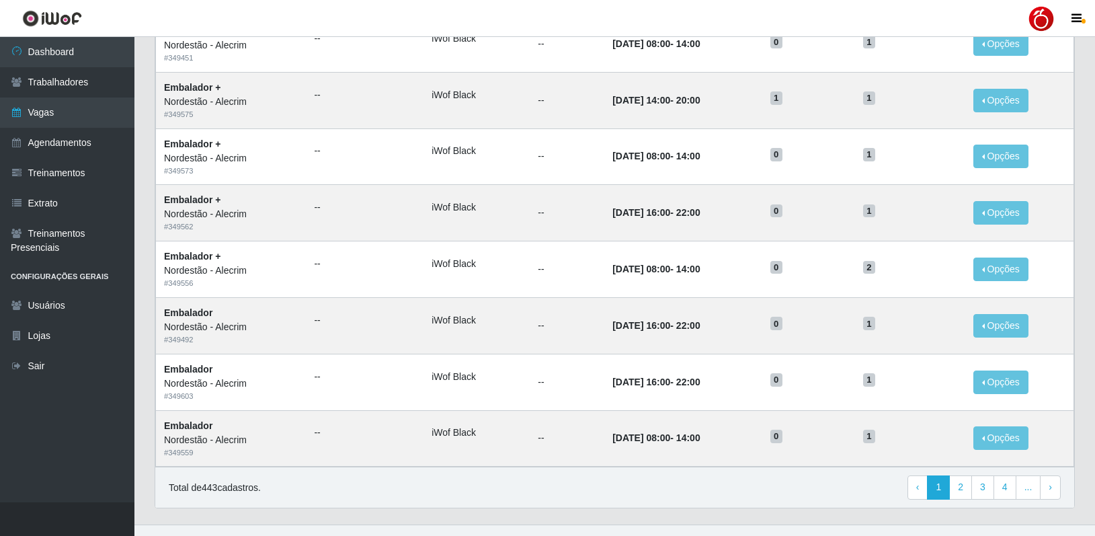
scroll to position [604, 0]
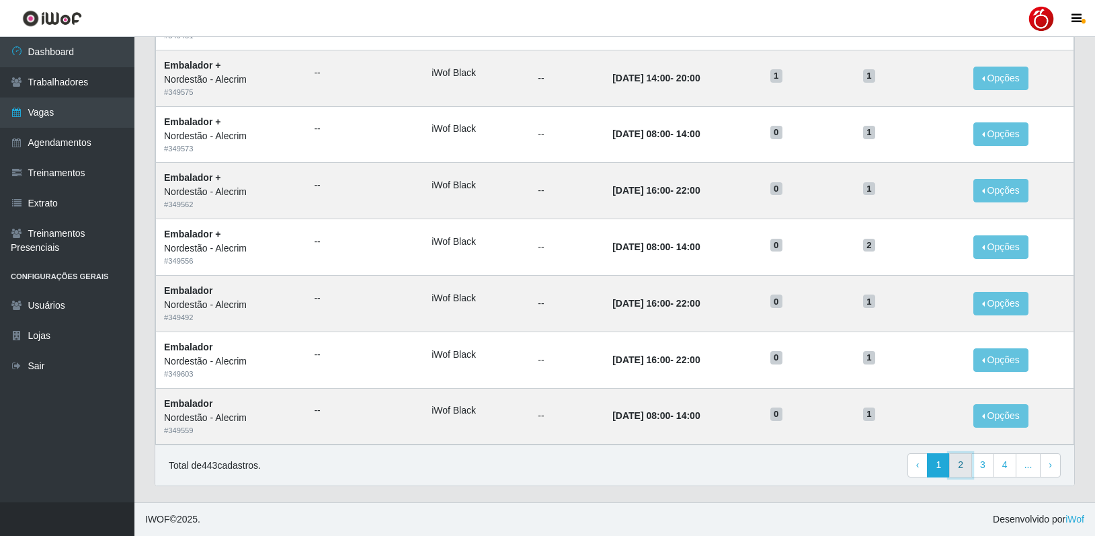
click at [960, 463] on link "2" at bounding box center [960, 465] width 23 height 24
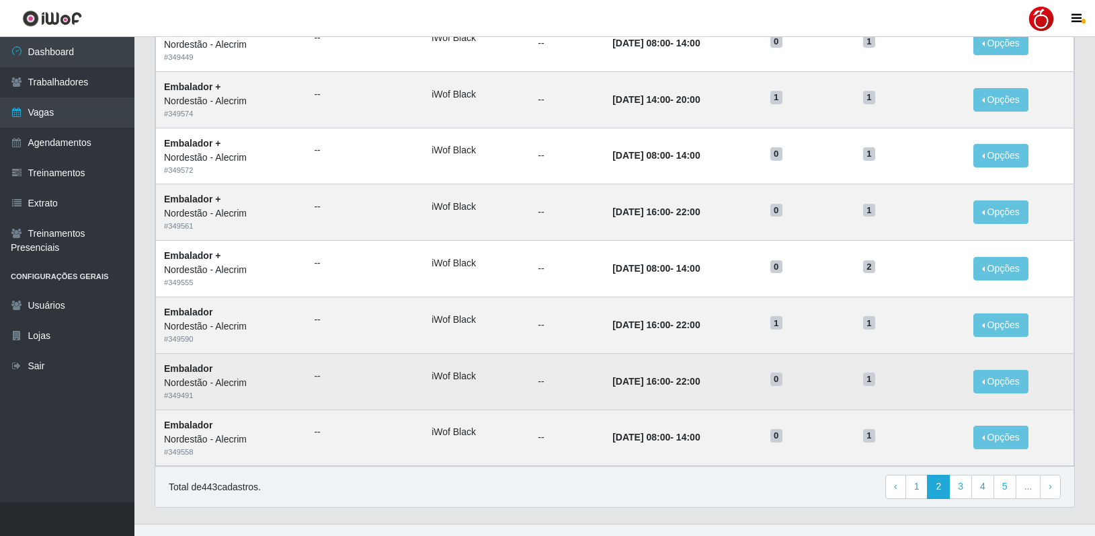
scroll to position [604, 0]
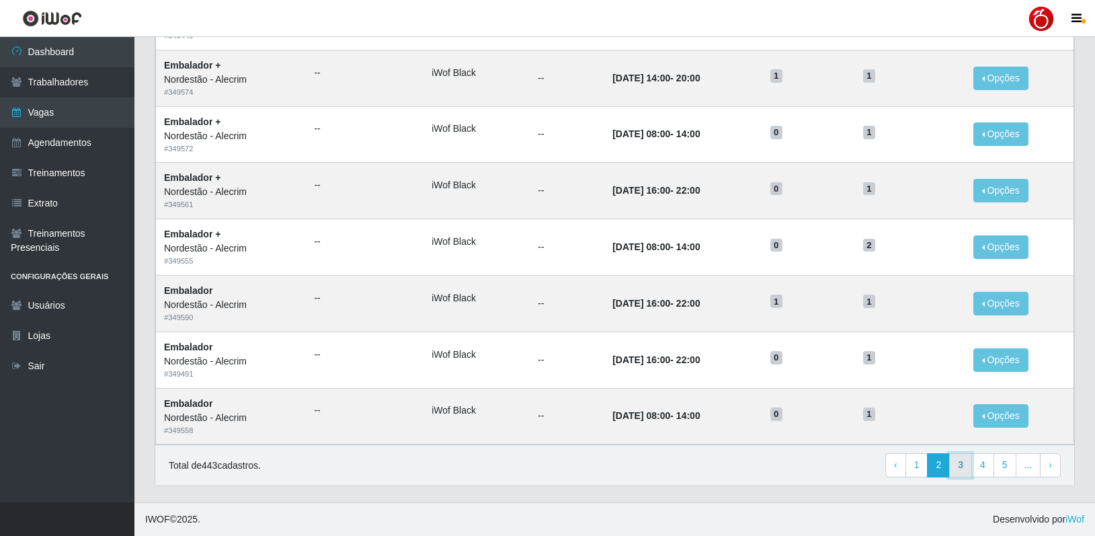
click at [956, 467] on link "3" at bounding box center [960, 465] width 23 height 24
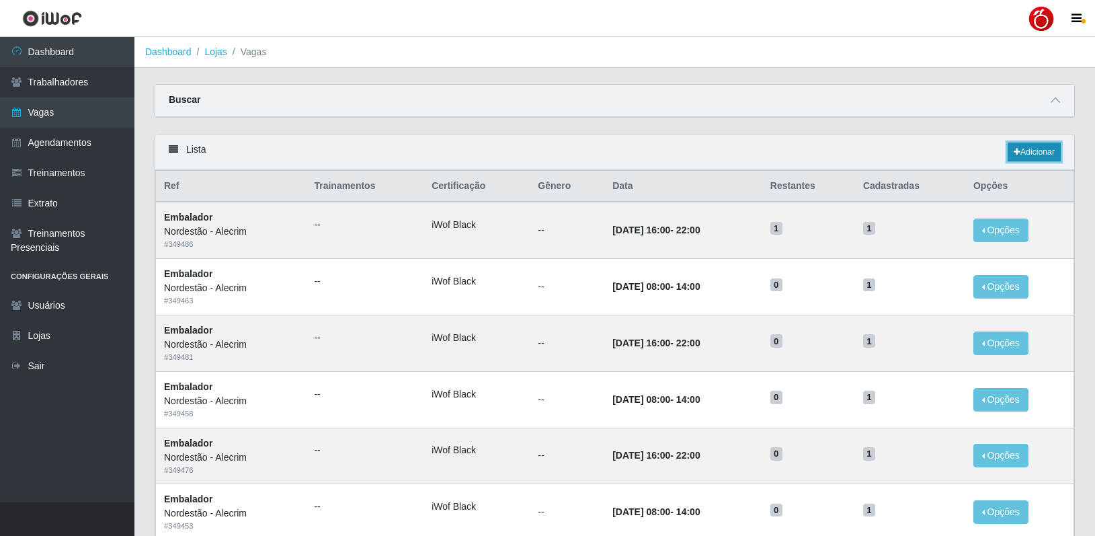
click at [1039, 155] on link "Adicionar" at bounding box center [1033, 151] width 53 height 19
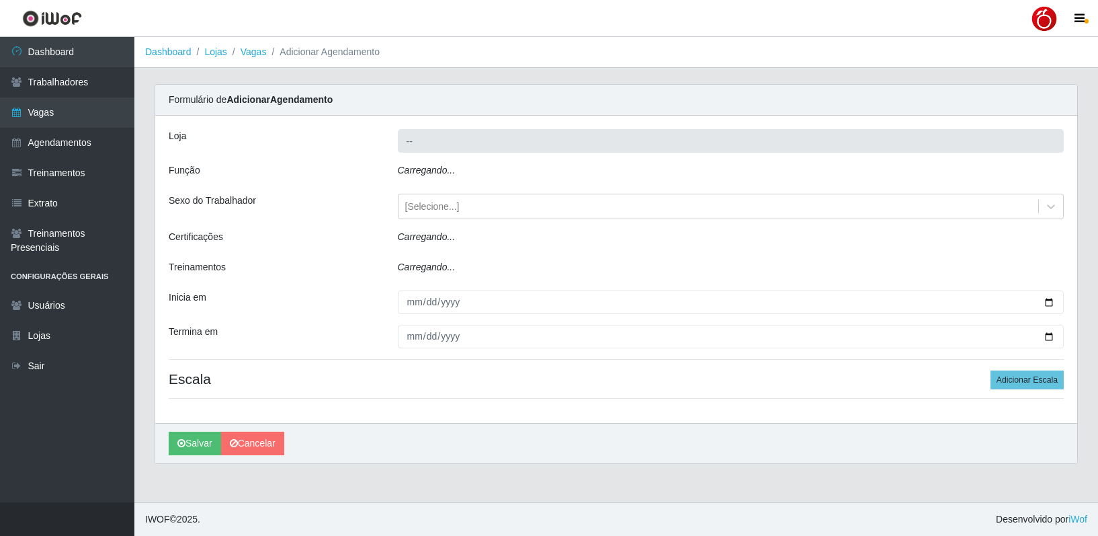
type input "Nordestão - Alecrim"
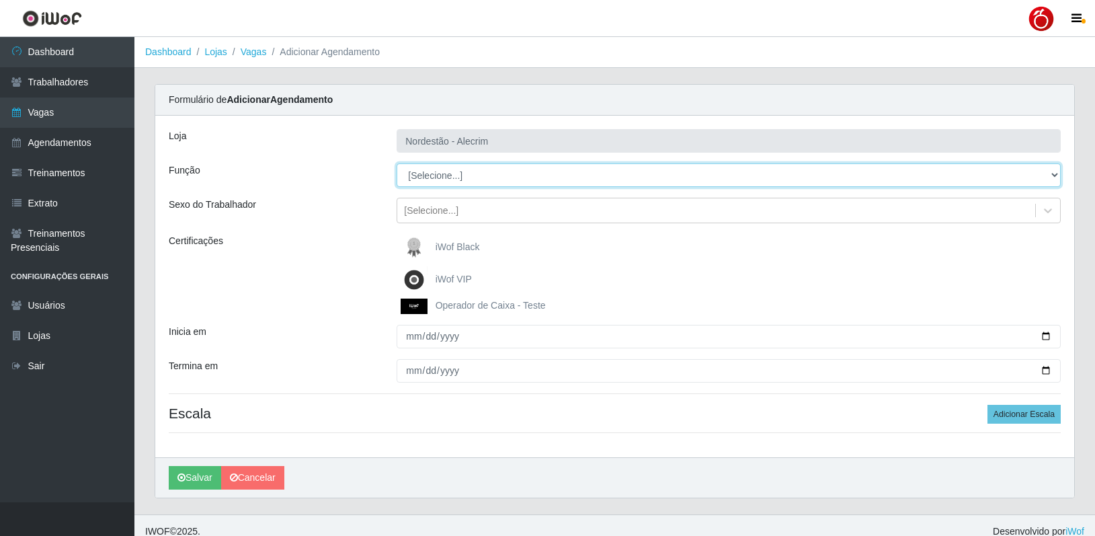
click at [450, 173] on select "[Selecione...] Balconista + Balconista de Padaria Balconista de Padaria ++ Emba…" at bounding box center [729, 175] width 664 height 24
click at [397, 163] on select "[Selecione...] Balconista + Balconista de Padaria Balconista de Padaria ++ Emba…" at bounding box center [729, 175] width 664 height 24
click at [456, 178] on select "[Selecione...] Balconista + Balconista de Padaria Balconista de Padaria ++ Emba…" at bounding box center [729, 175] width 664 height 24
select select "70"
click at [397, 163] on select "[Selecione...] Balconista + Balconista de Padaria Balconista de Padaria ++ Emba…" at bounding box center [729, 175] width 664 height 24
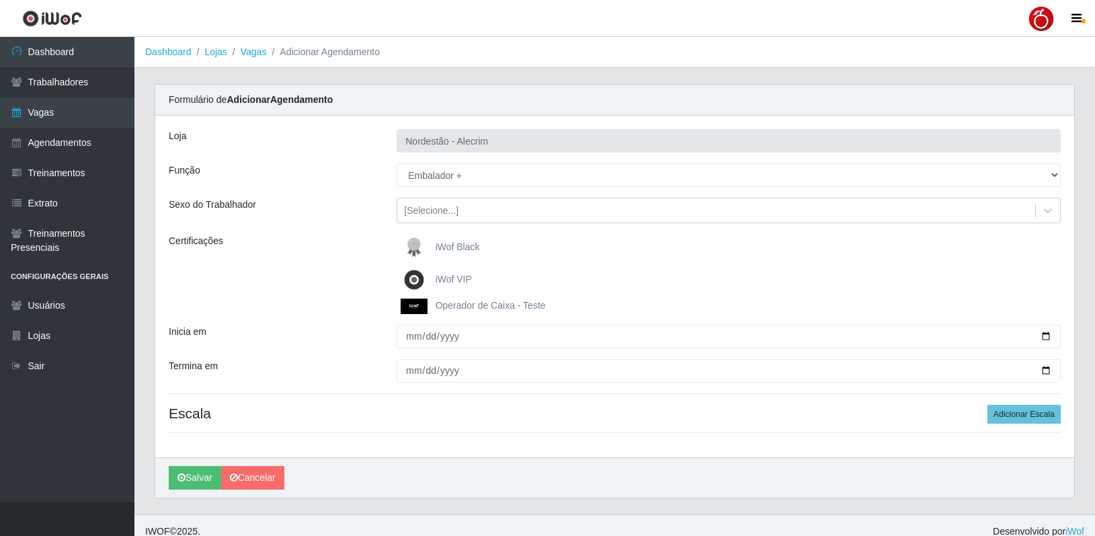
click at [430, 247] on img at bounding box center [417, 247] width 32 height 27
click at [0, 0] on input "iWof Black" at bounding box center [0, 0] width 0 height 0
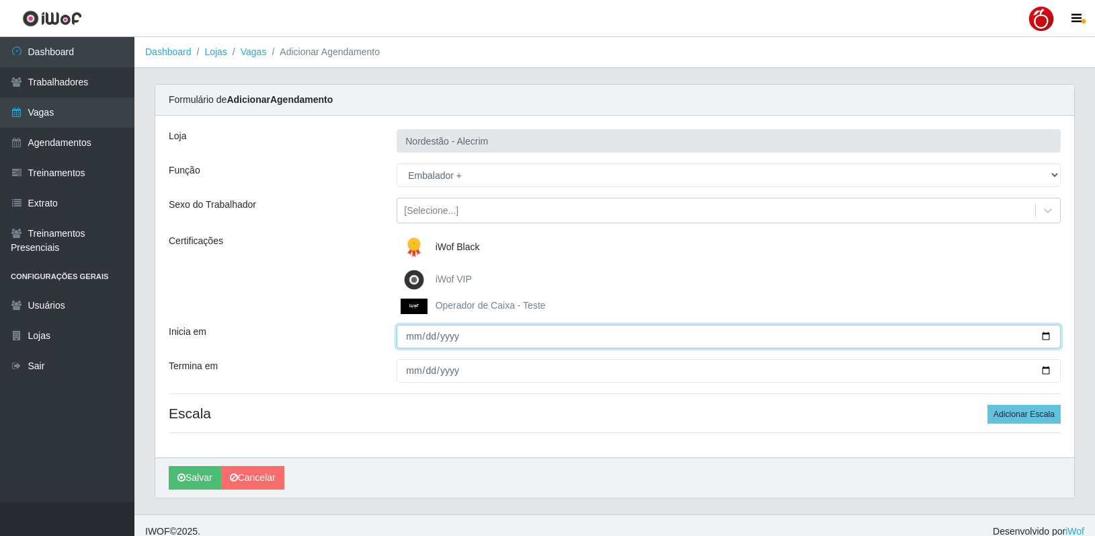
click at [414, 339] on input "Inicia em" at bounding box center [729, 337] width 664 height 24
type input "[DATE]"
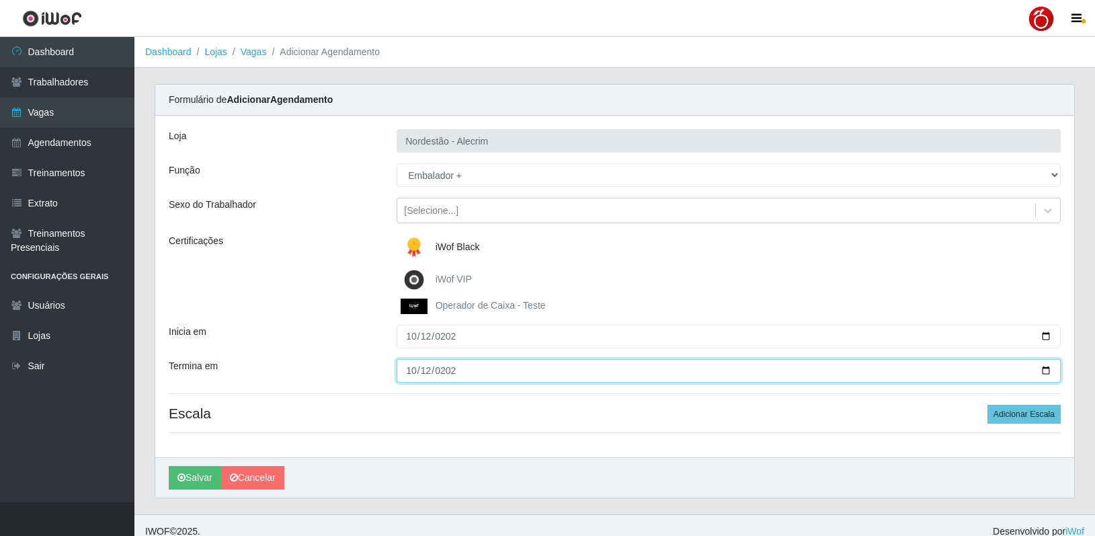
type input "[DATE]"
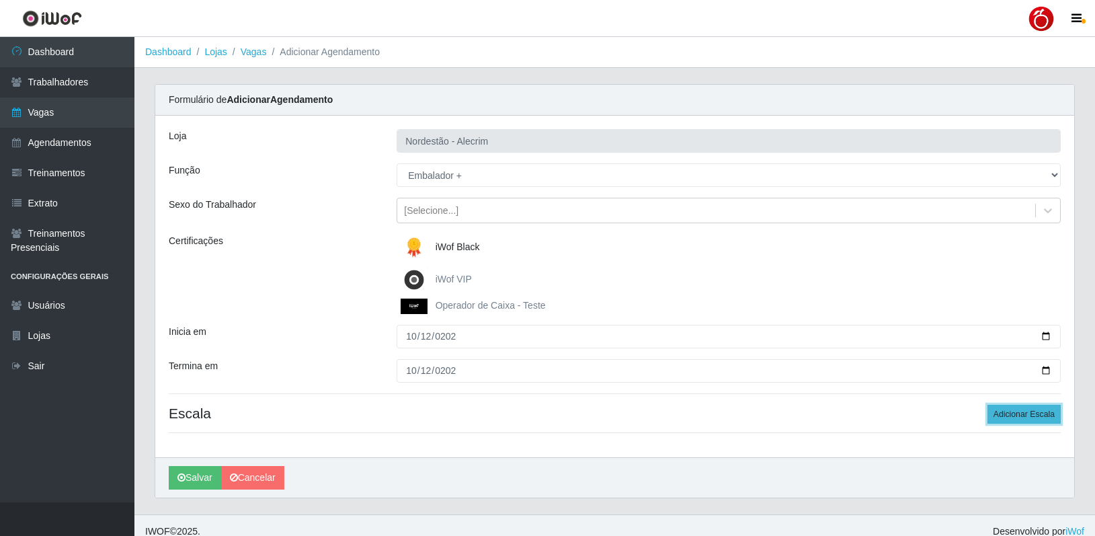
click at [1052, 411] on button "Adicionar Escala" at bounding box center [1023, 414] width 73 height 19
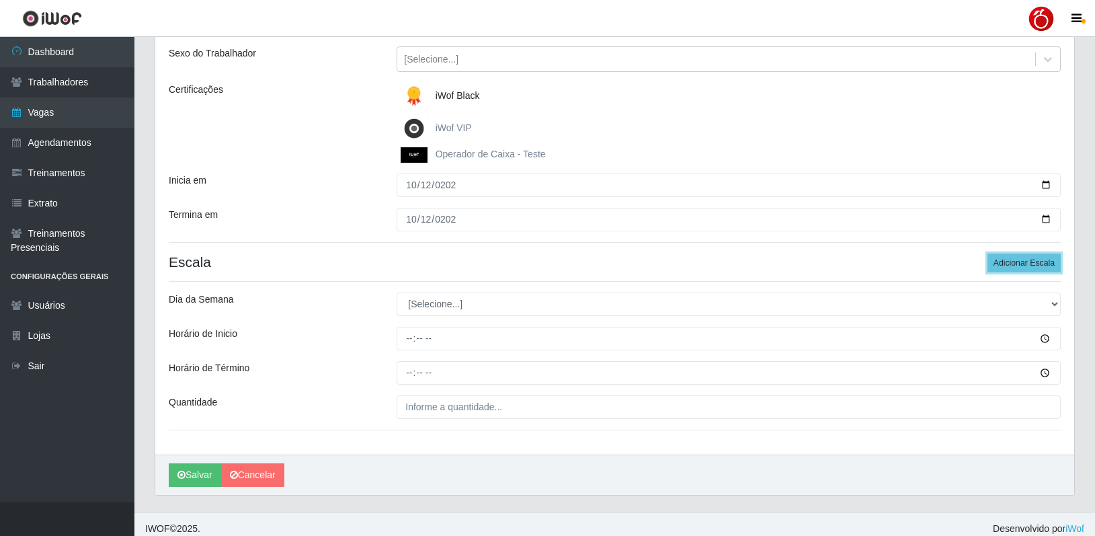
scroll to position [161, 0]
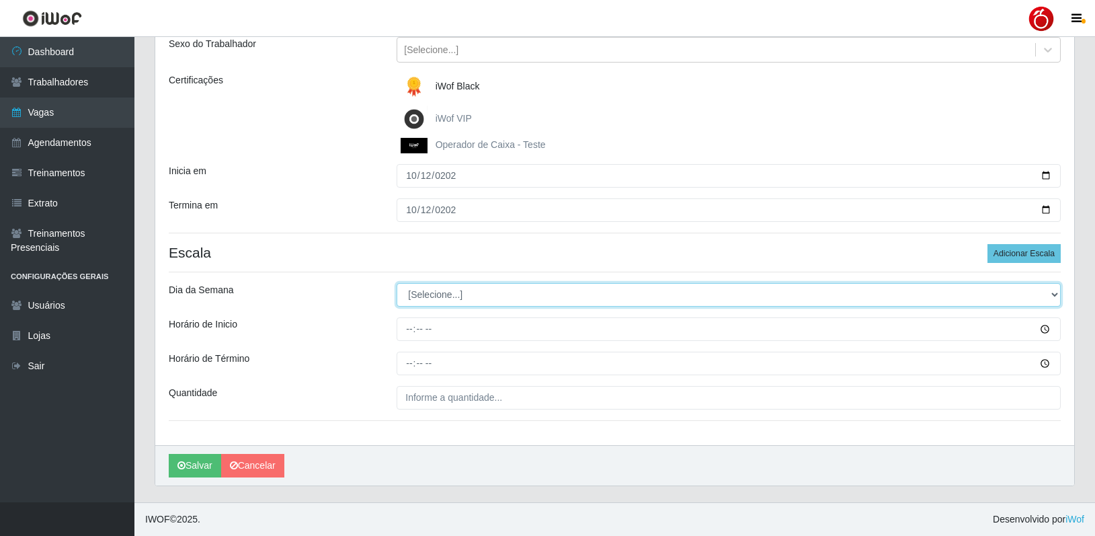
click at [422, 294] on select "[Selecione...] Segunda Terça Quarta Quinta Sexta Sábado Domingo" at bounding box center [729, 295] width 664 height 24
select select "0"
click at [397, 283] on select "[Selecione...] Segunda Terça Quarta Quinta Sexta Sábado Domingo" at bounding box center [729, 295] width 664 height 24
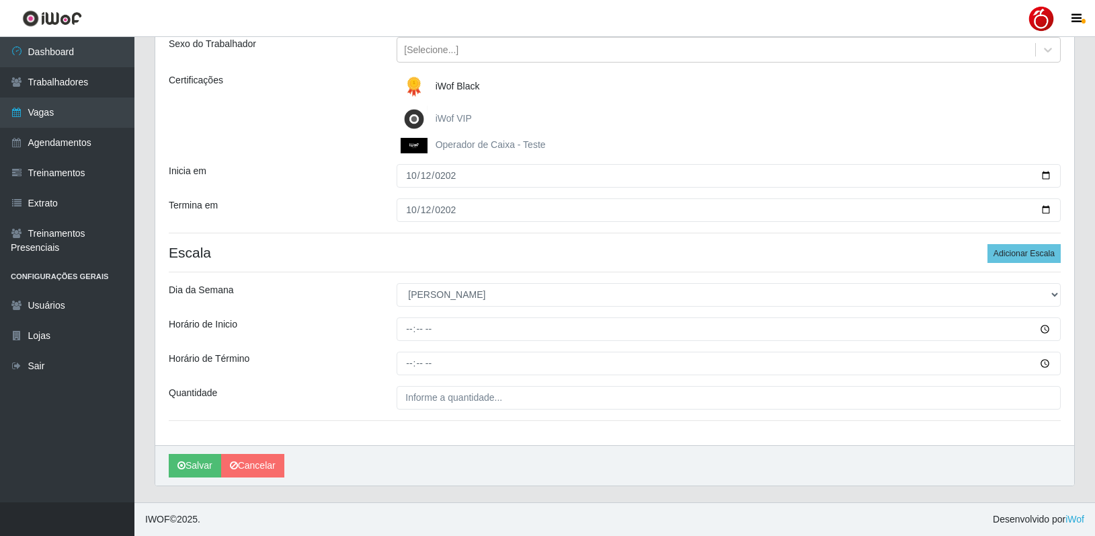
click at [362, 333] on div "Horário de Inicio" at bounding box center [273, 329] width 228 height 24
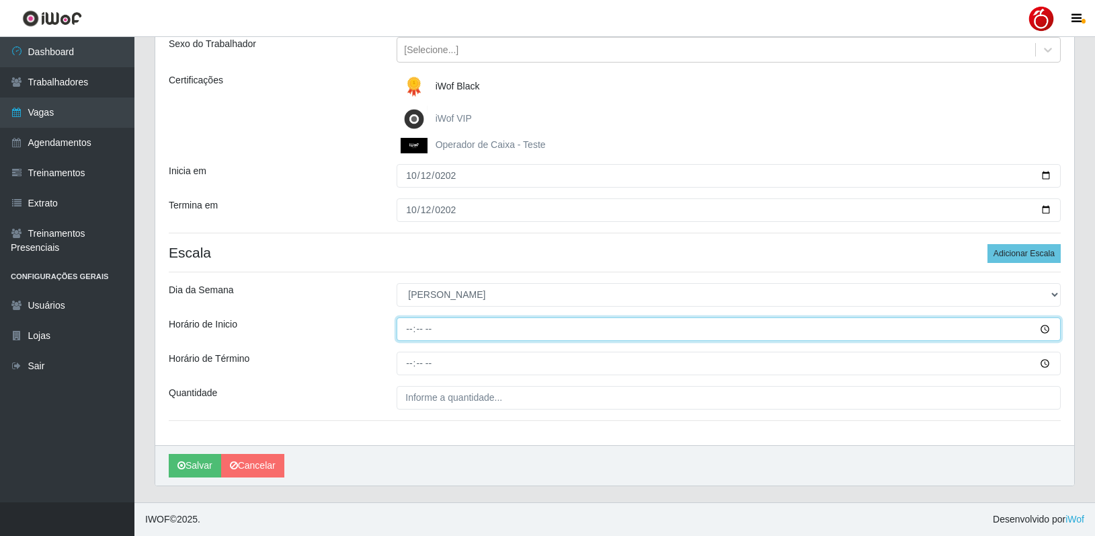
click at [411, 330] on input "Horário de Inicio" at bounding box center [729, 329] width 664 height 24
type input "08:00"
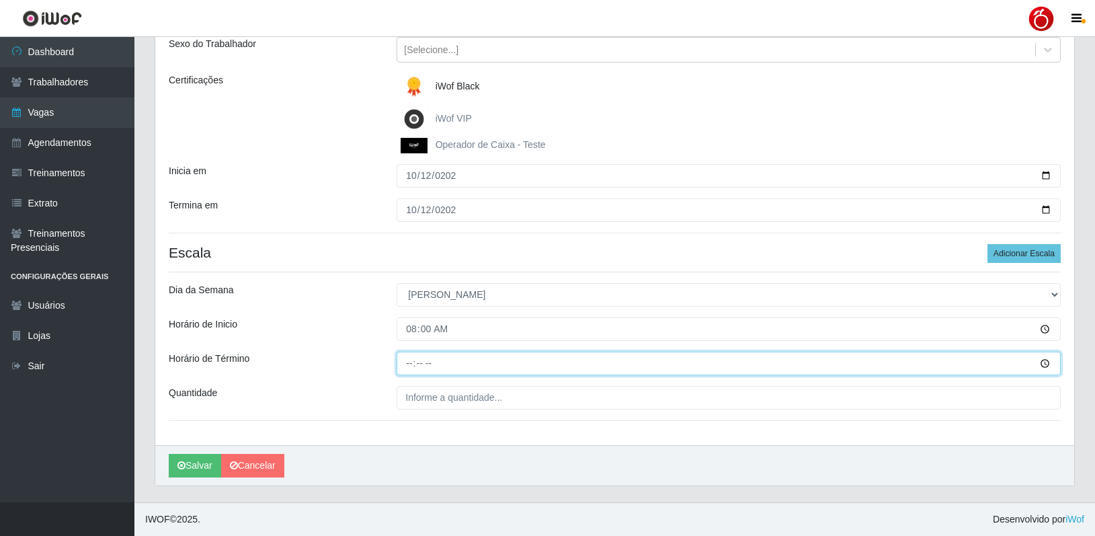
type input "14:00"
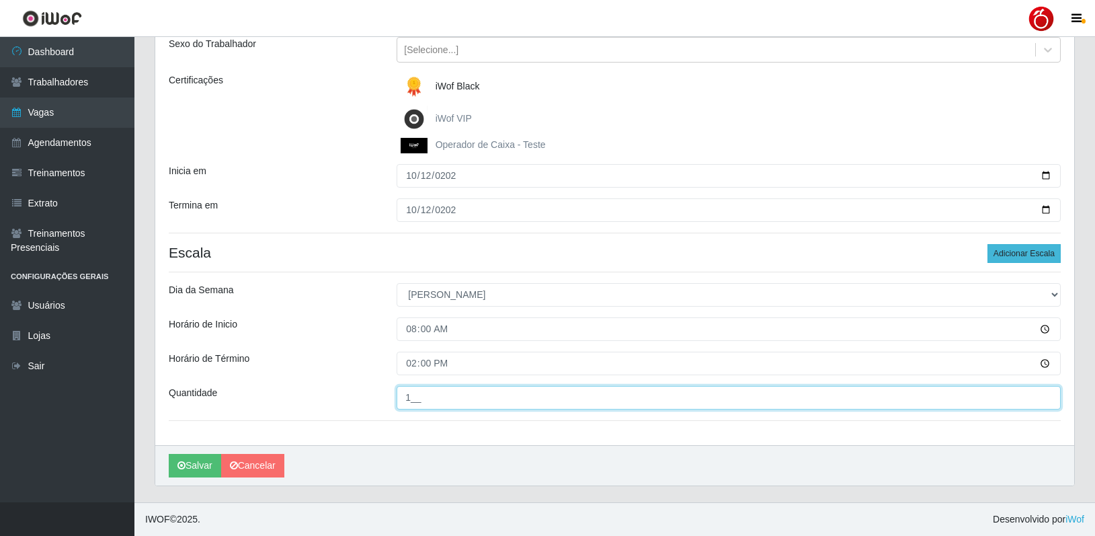
type input "1__"
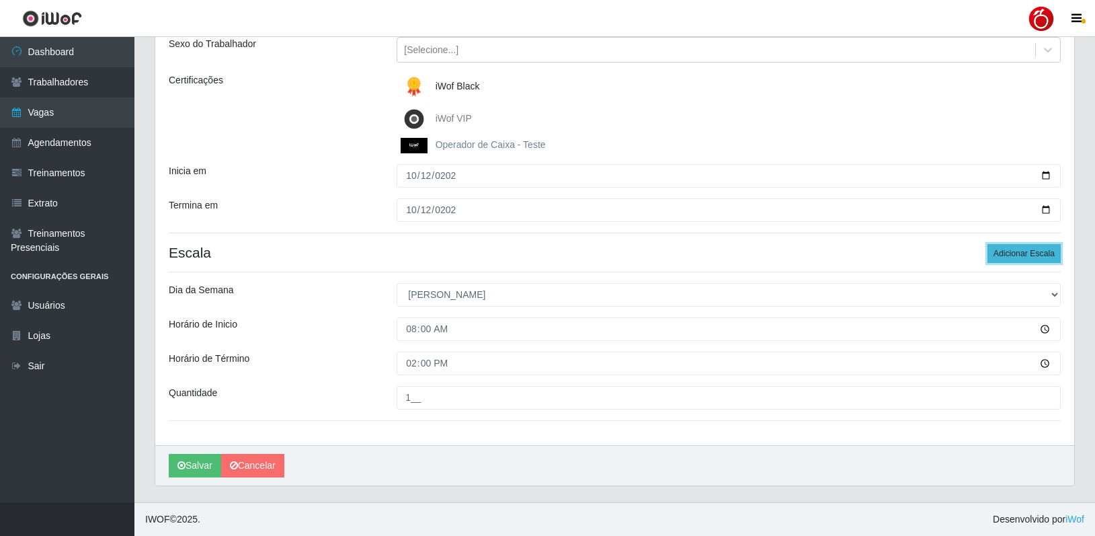
click at [1033, 249] on button "Adicionar Escala" at bounding box center [1023, 253] width 73 height 19
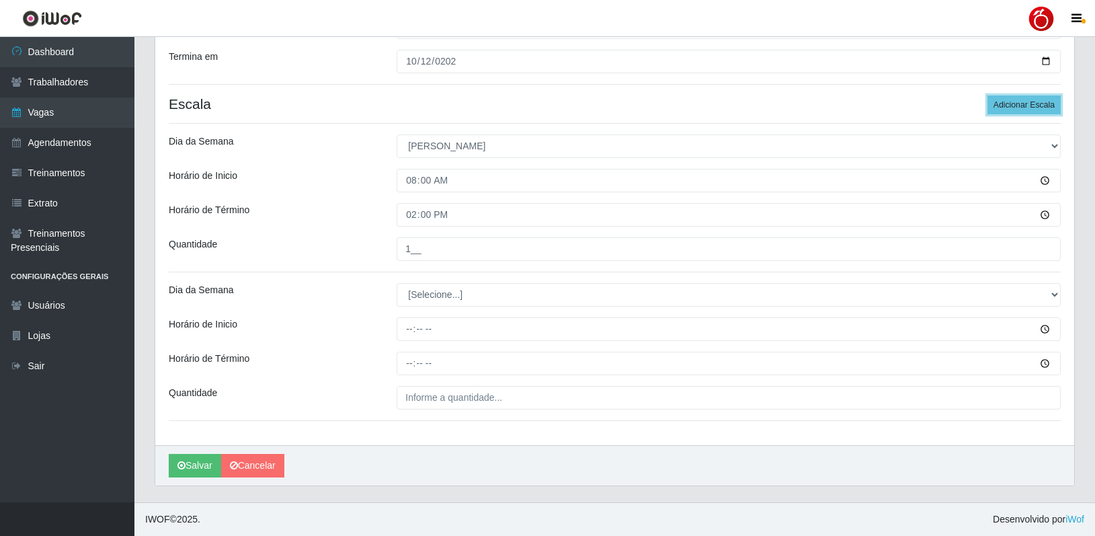
scroll to position [310, 0]
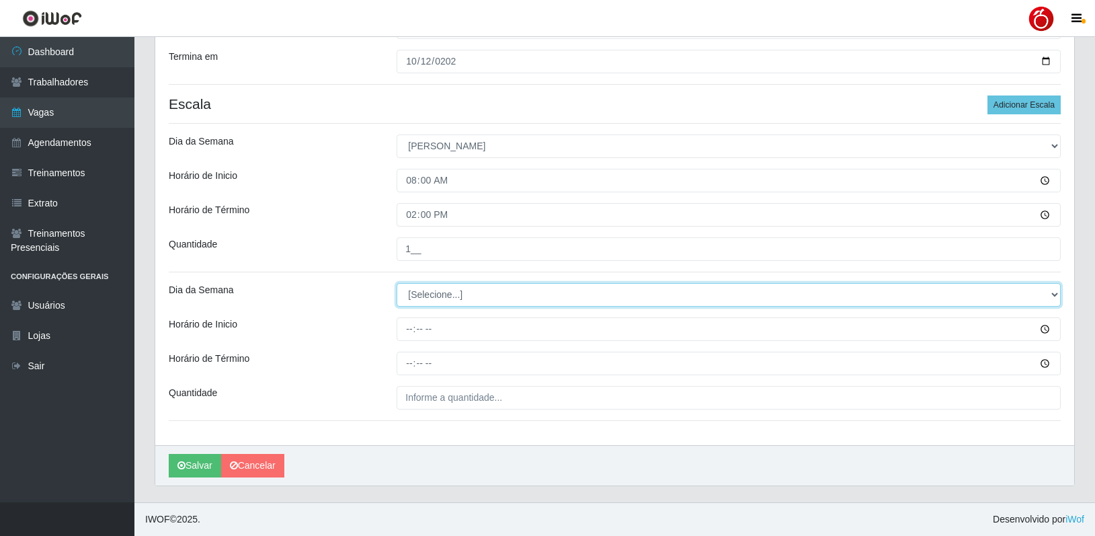
click at [440, 299] on select "[Selecione...] Segunda Terça Quarta Quinta Sexta Sábado Domingo" at bounding box center [729, 295] width 664 height 24
select select "0"
click at [397, 283] on select "[Selecione...] Segunda Terça Quarta Quinta Sexta Sábado Domingo" at bounding box center [729, 295] width 664 height 24
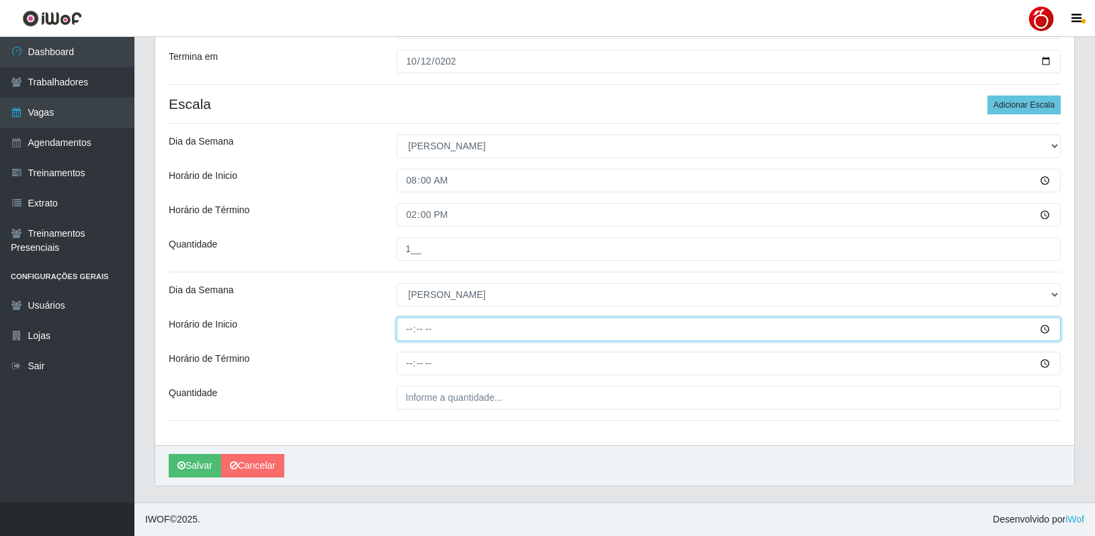
click at [409, 325] on input "Horário de Inicio" at bounding box center [729, 329] width 664 height 24
type input "14:00"
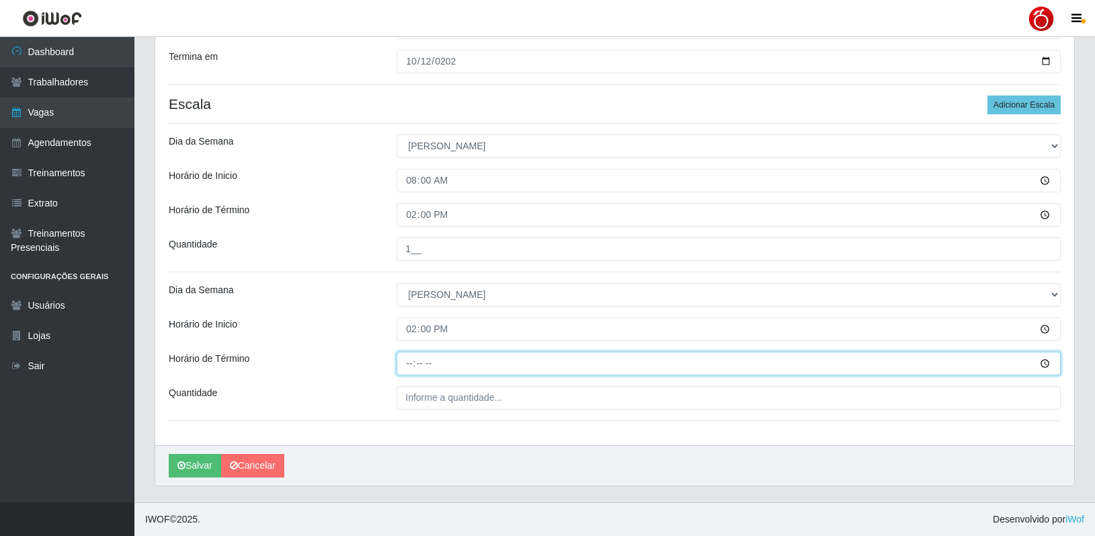
type input "20:00"
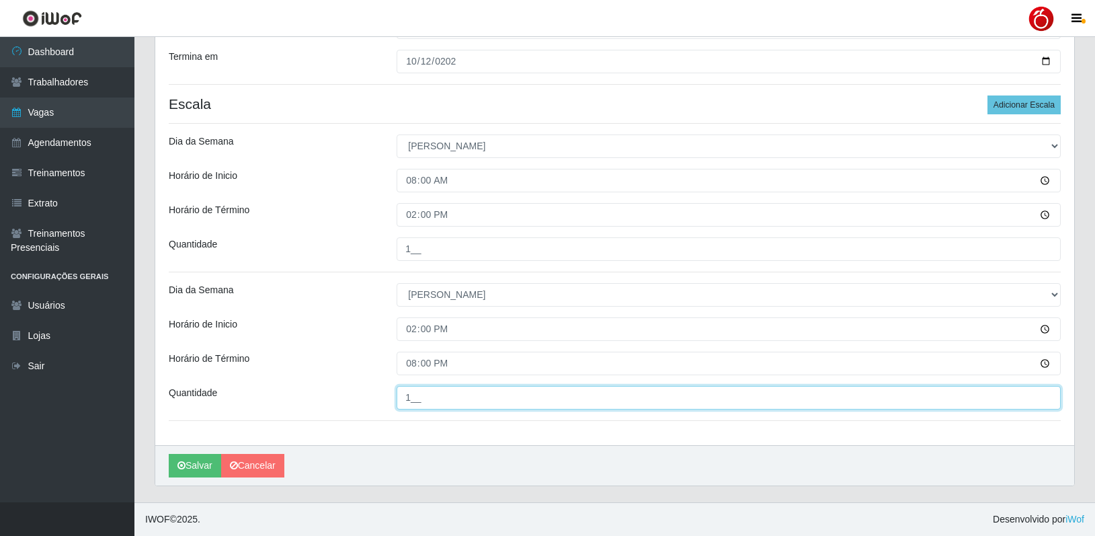
type input "1__"
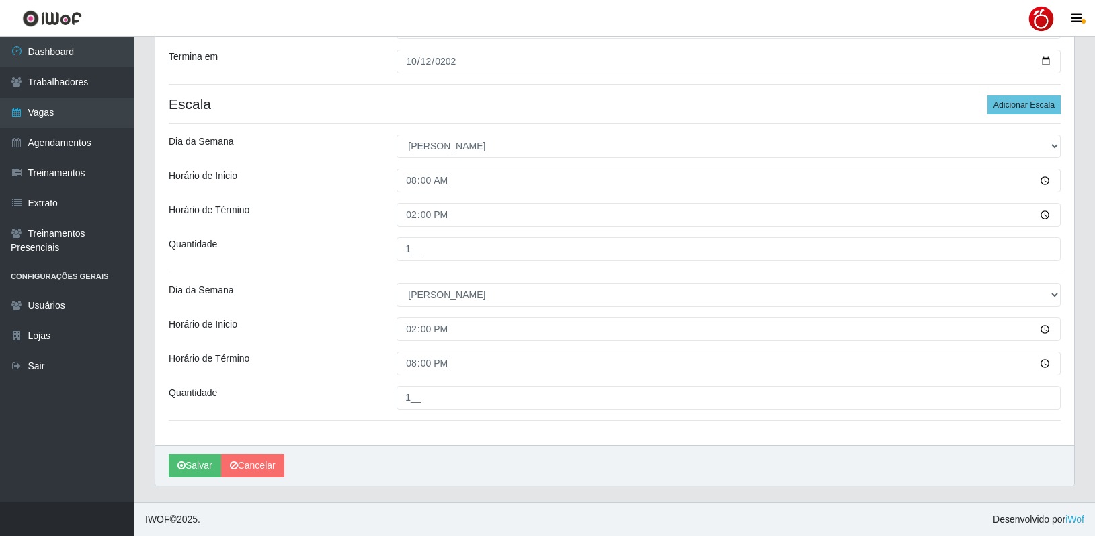
drag, startPoint x: 337, startPoint y: 303, endPoint x: 333, endPoint y: 309, distance: 7.3
click at [336, 303] on div "Dia da Semana" at bounding box center [273, 295] width 228 height 24
click at [200, 462] on button "Salvar" at bounding box center [195, 466] width 52 height 24
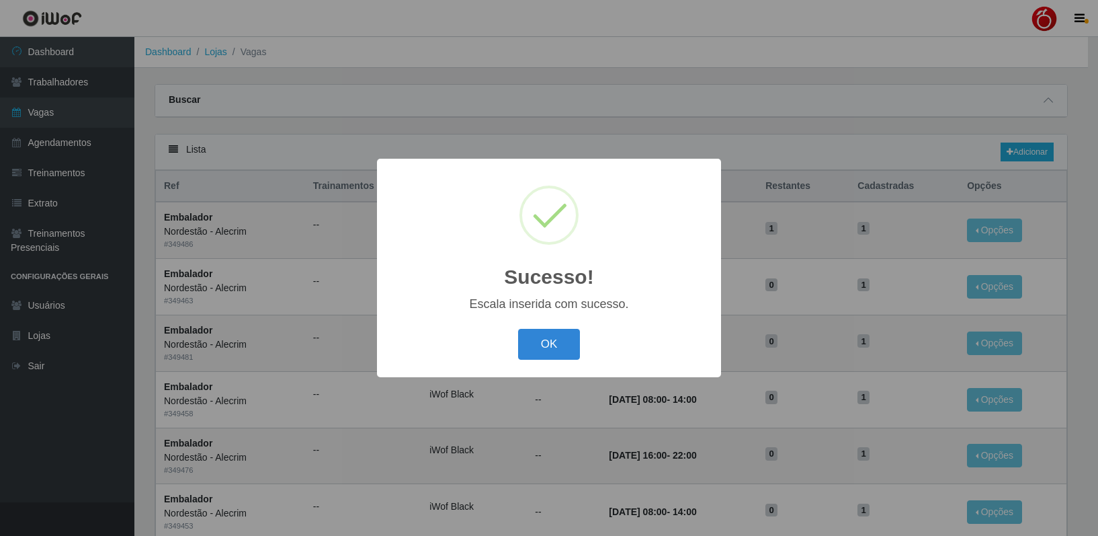
click at [548, 329] on div "OK Cancel" at bounding box center [548, 344] width 317 height 38
click at [547, 335] on button "OK" at bounding box center [549, 345] width 63 height 32
